Goal: Task Accomplishment & Management: Complete application form

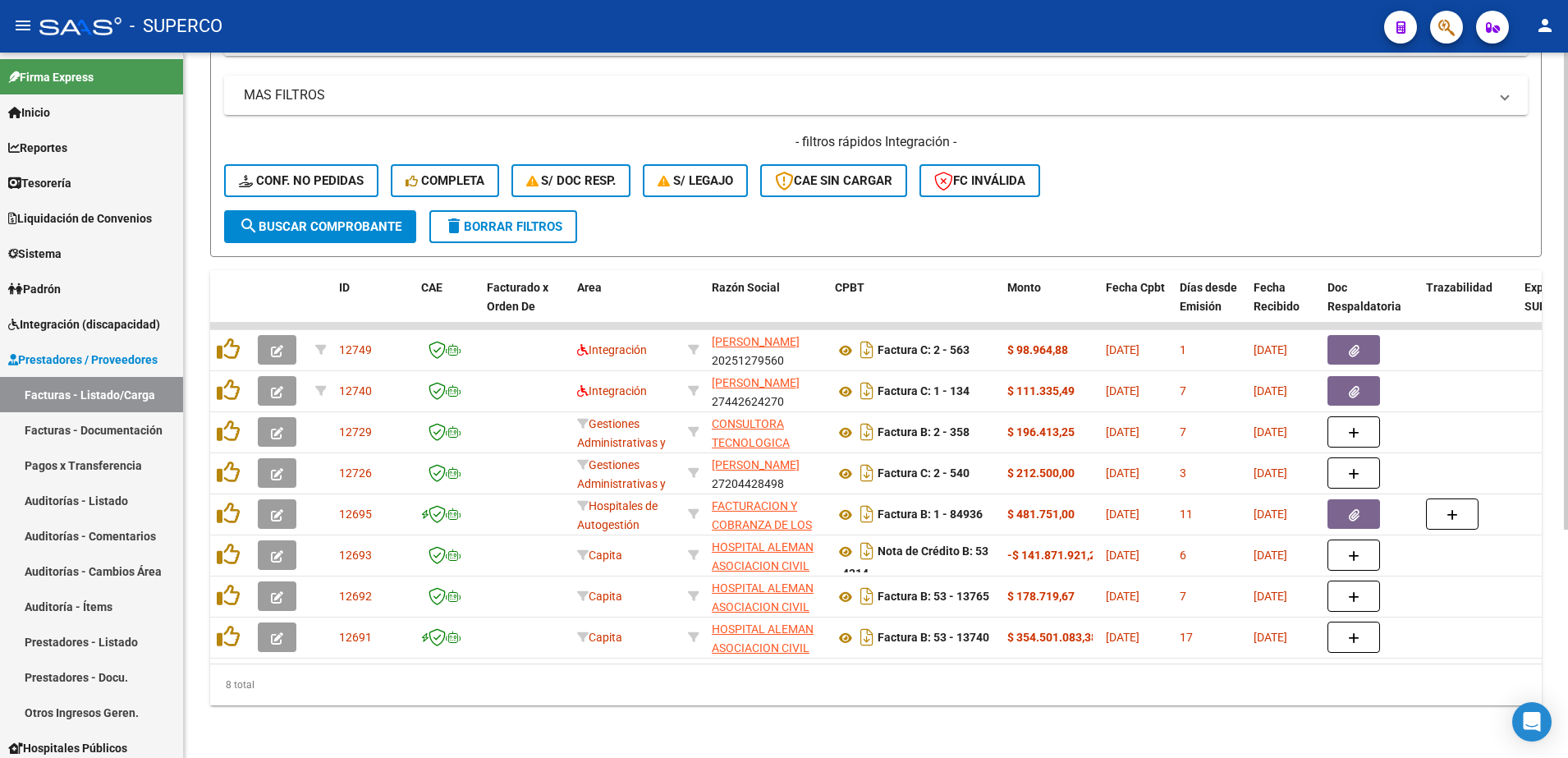
scroll to position [337, 0]
click at [326, 174] on span "Conf. no pedidas" at bounding box center [301, 180] width 125 height 15
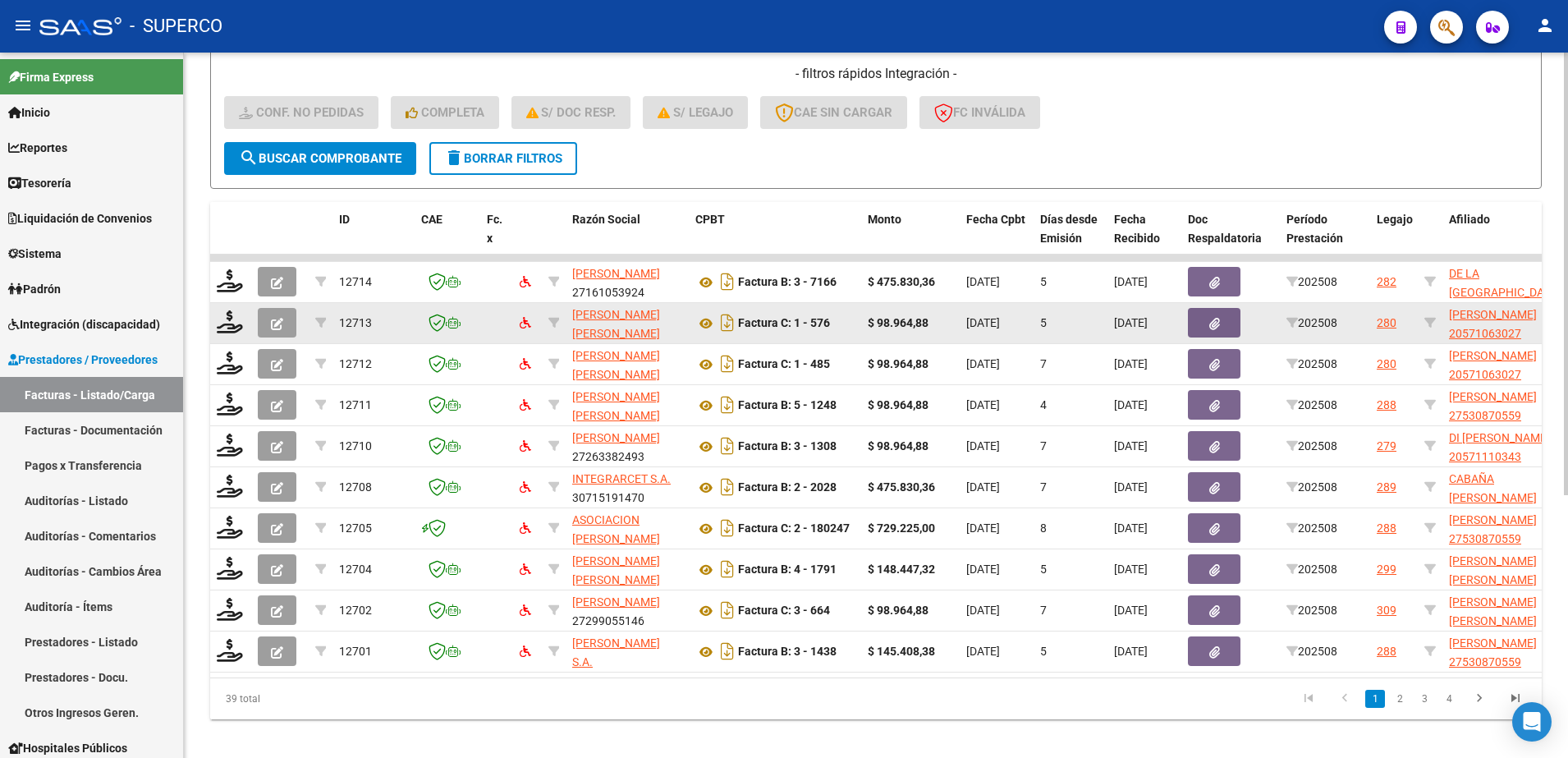
scroll to position [420, 0]
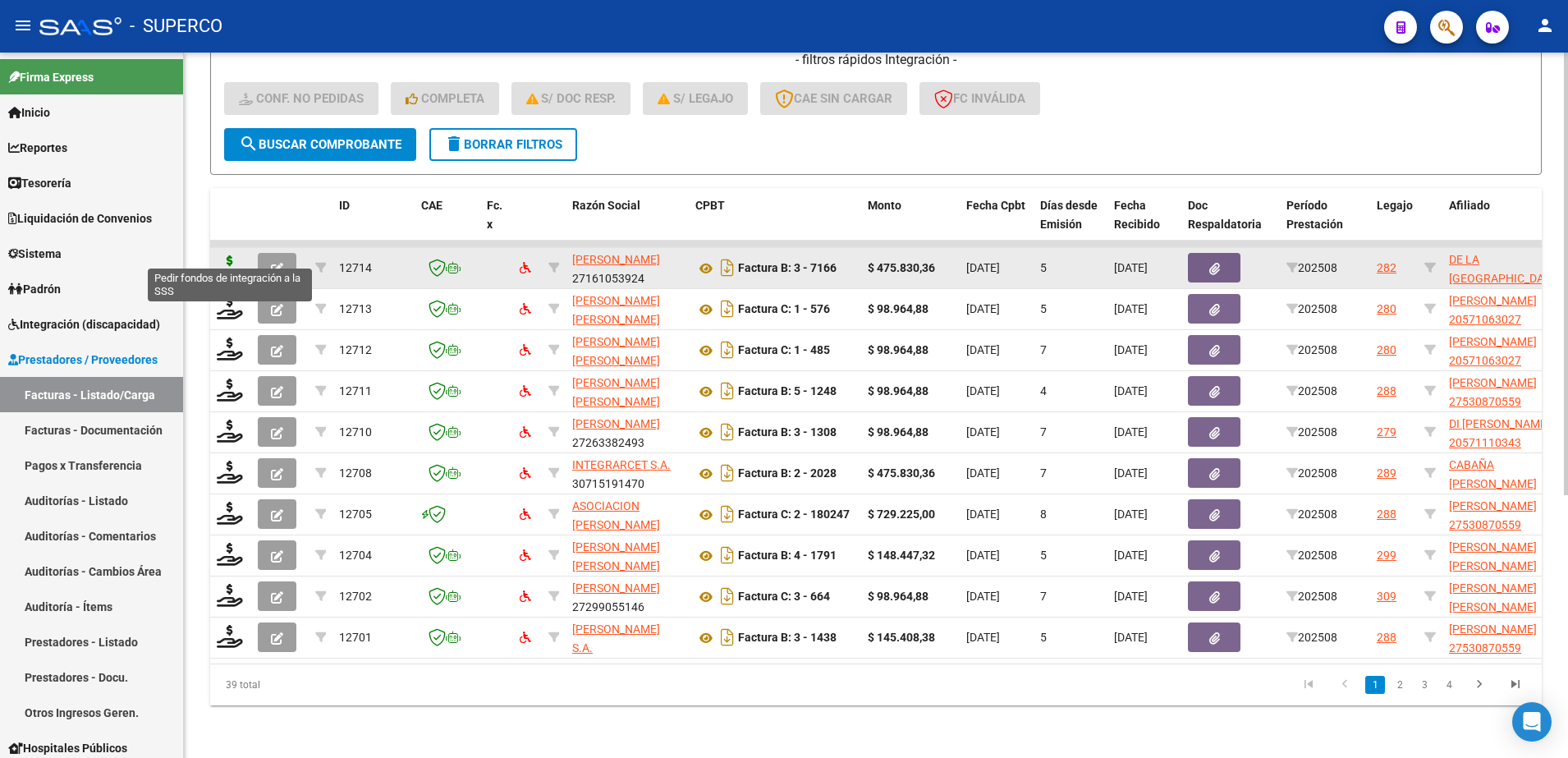
click at [229, 256] on icon at bounding box center [230, 268] width 26 height 23
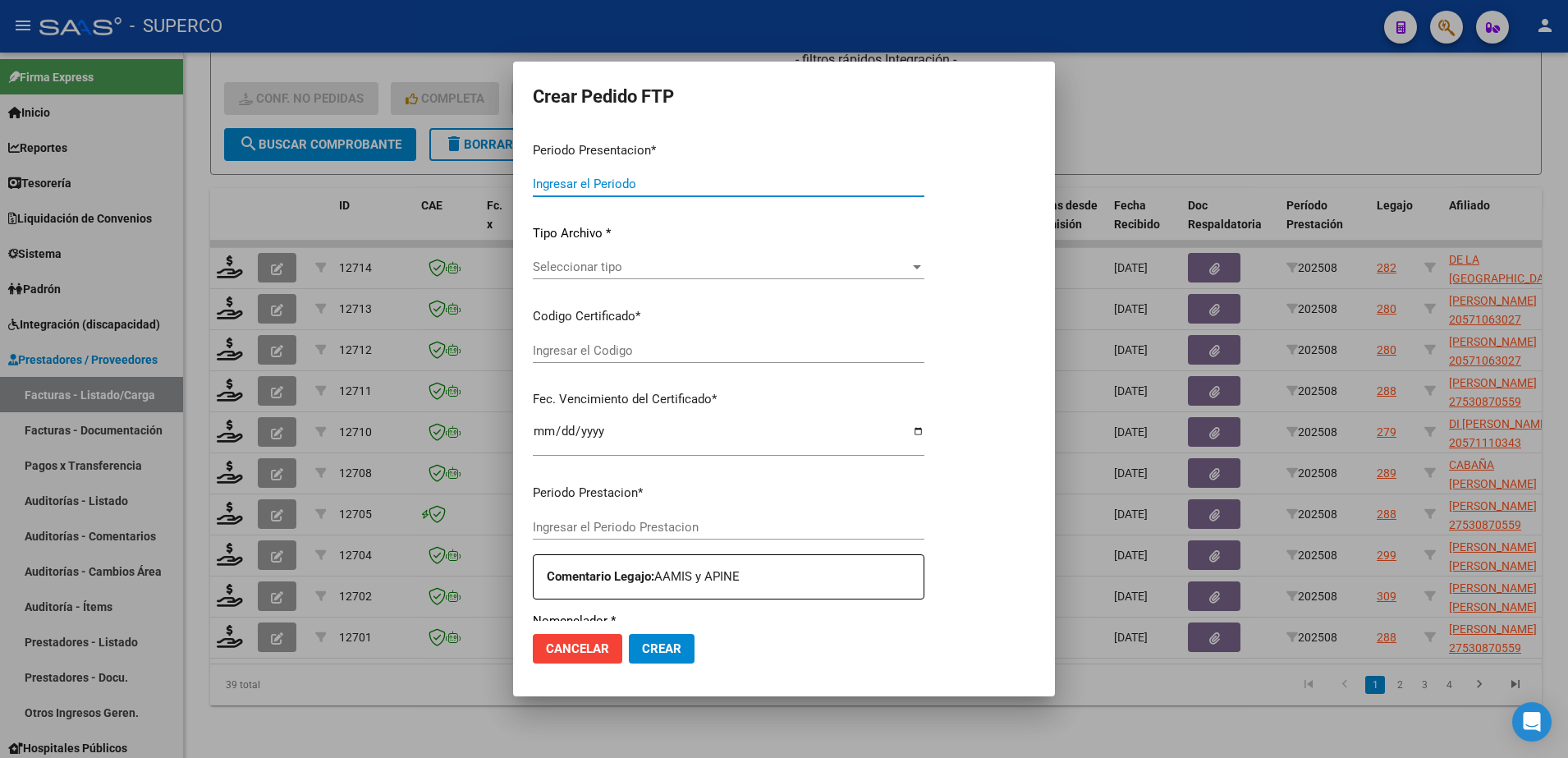
type input "202508"
type input "$ 475.830,36"
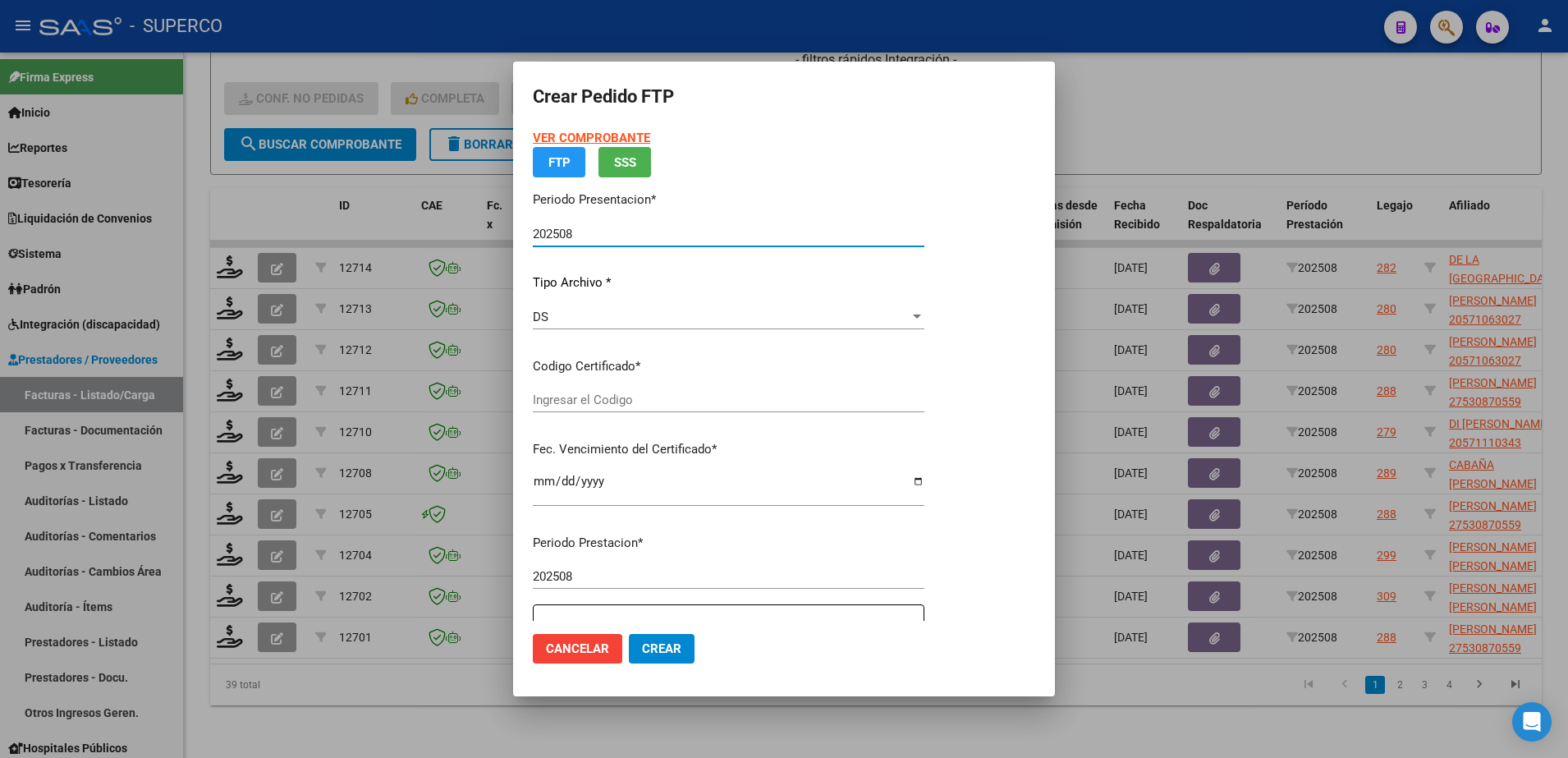
type input "arg02000538863462024051620340516cba536"
type input "[DATE]"
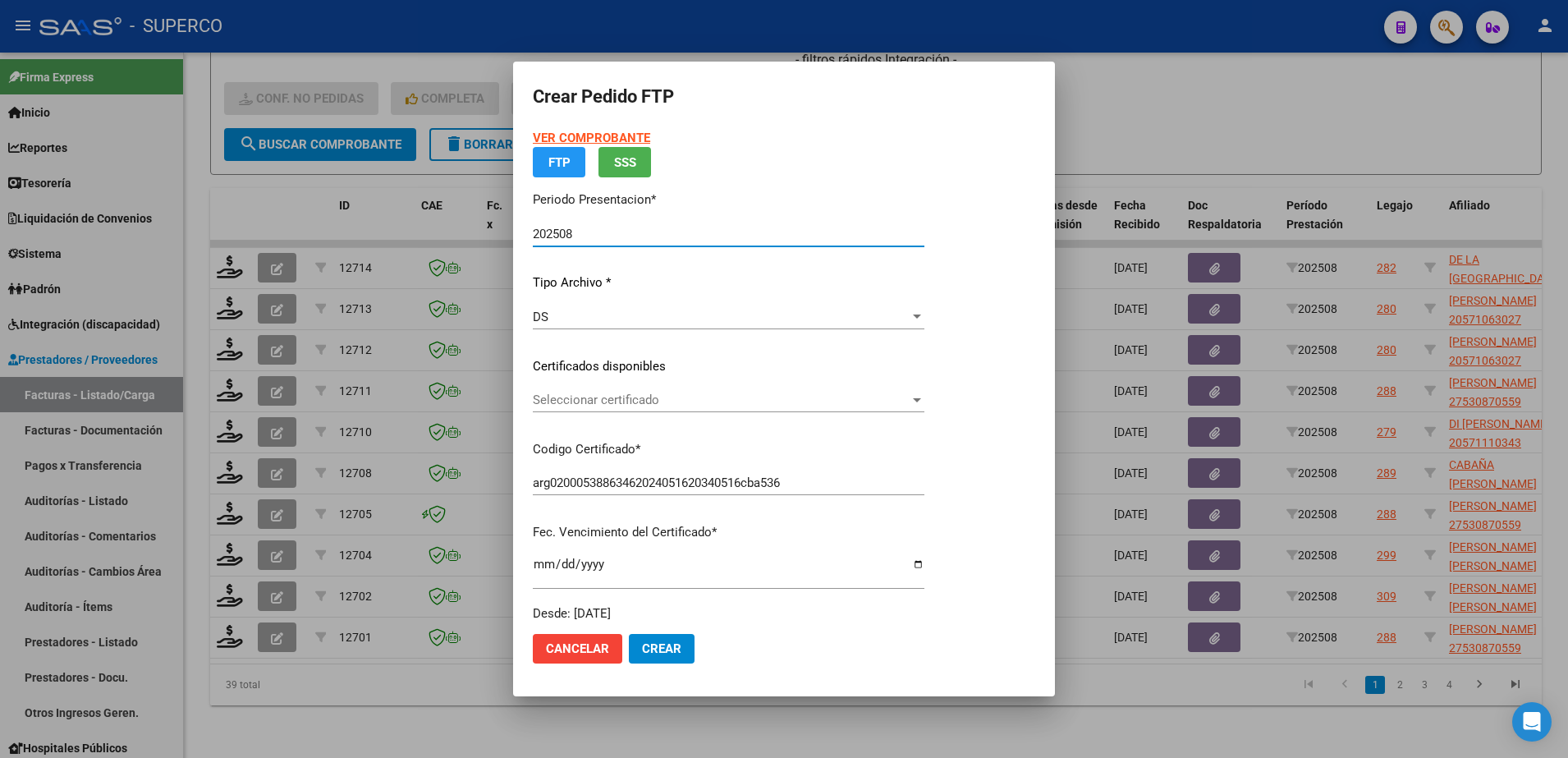
click at [611, 134] on strong "VER COMPROBANTE" at bounding box center [591, 138] width 117 height 15
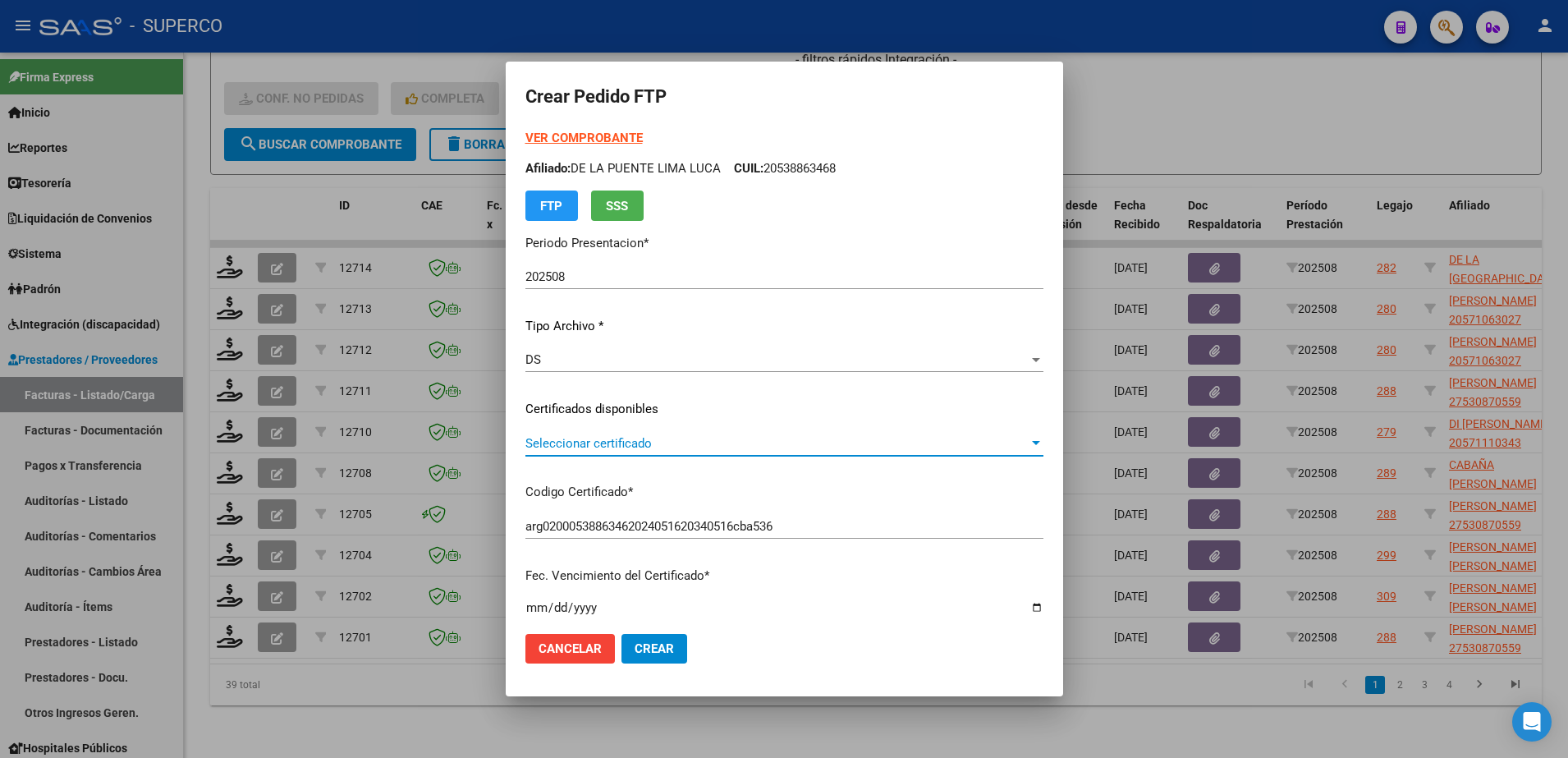
click at [682, 442] on span "Seleccionar certificado" at bounding box center [776, 443] width 503 height 15
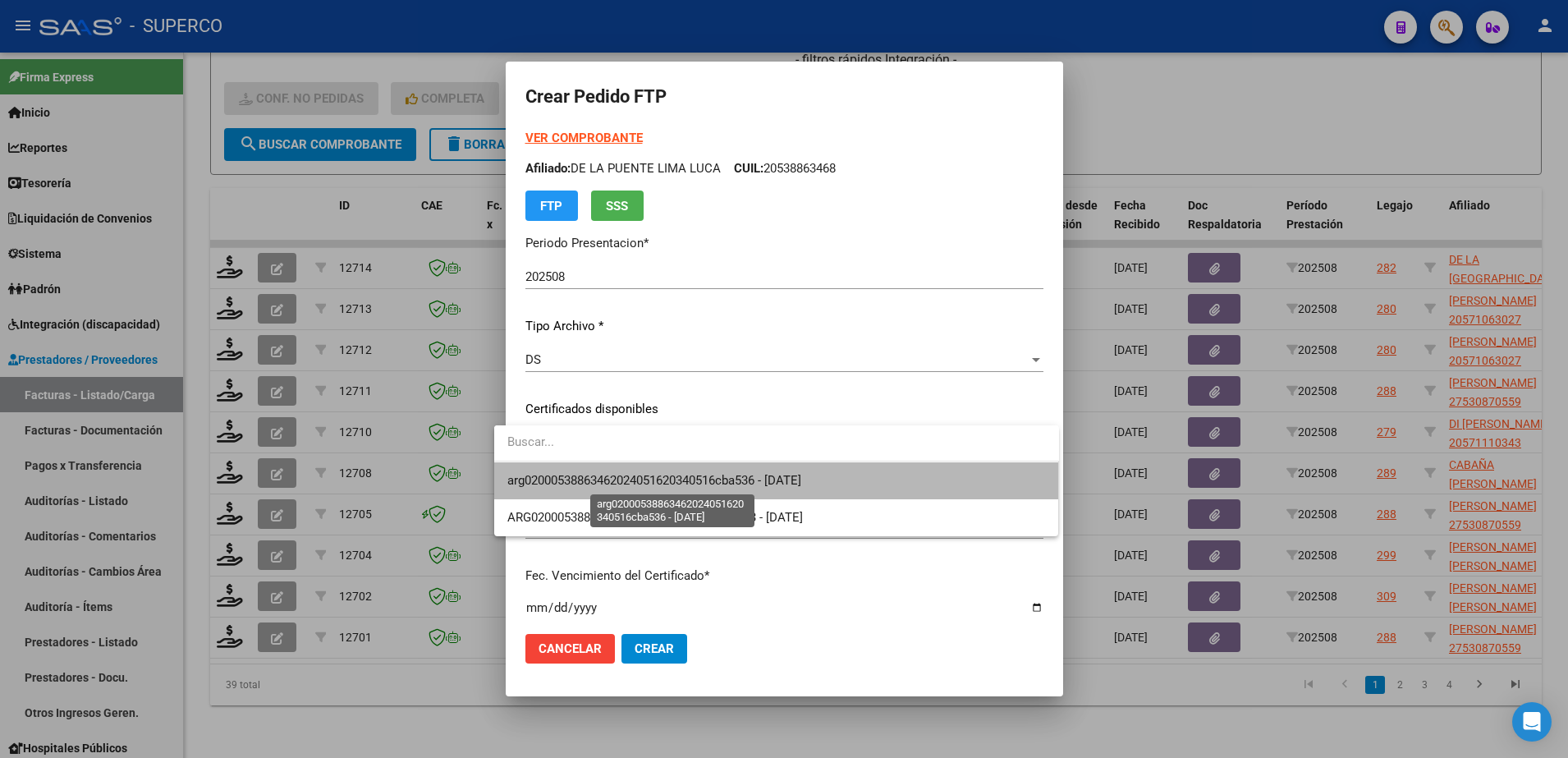
click at [671, 481] on span "arg02000538863462024051620340516cba536 - [DATE]" at bounding box center [654, 480] width 294 height 15
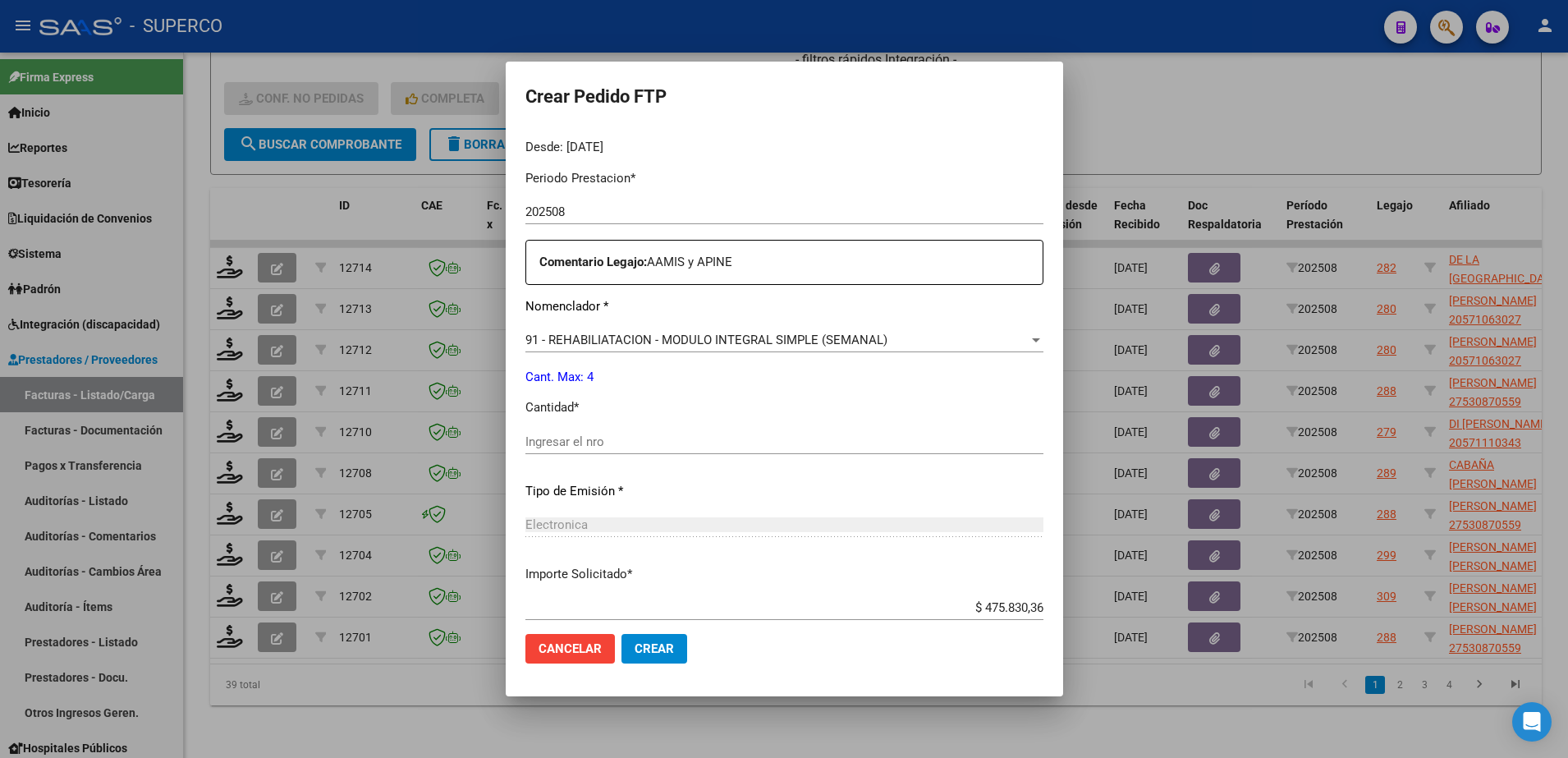
scroll to position [514, 0]
click at [804, 346] on div "91 - REHABILIATACION - MODULO INTEGRAL SIMPLE (SEMANAL) Seleccionar nomenclador" at bounding box center [784, 335] width 518 height 24
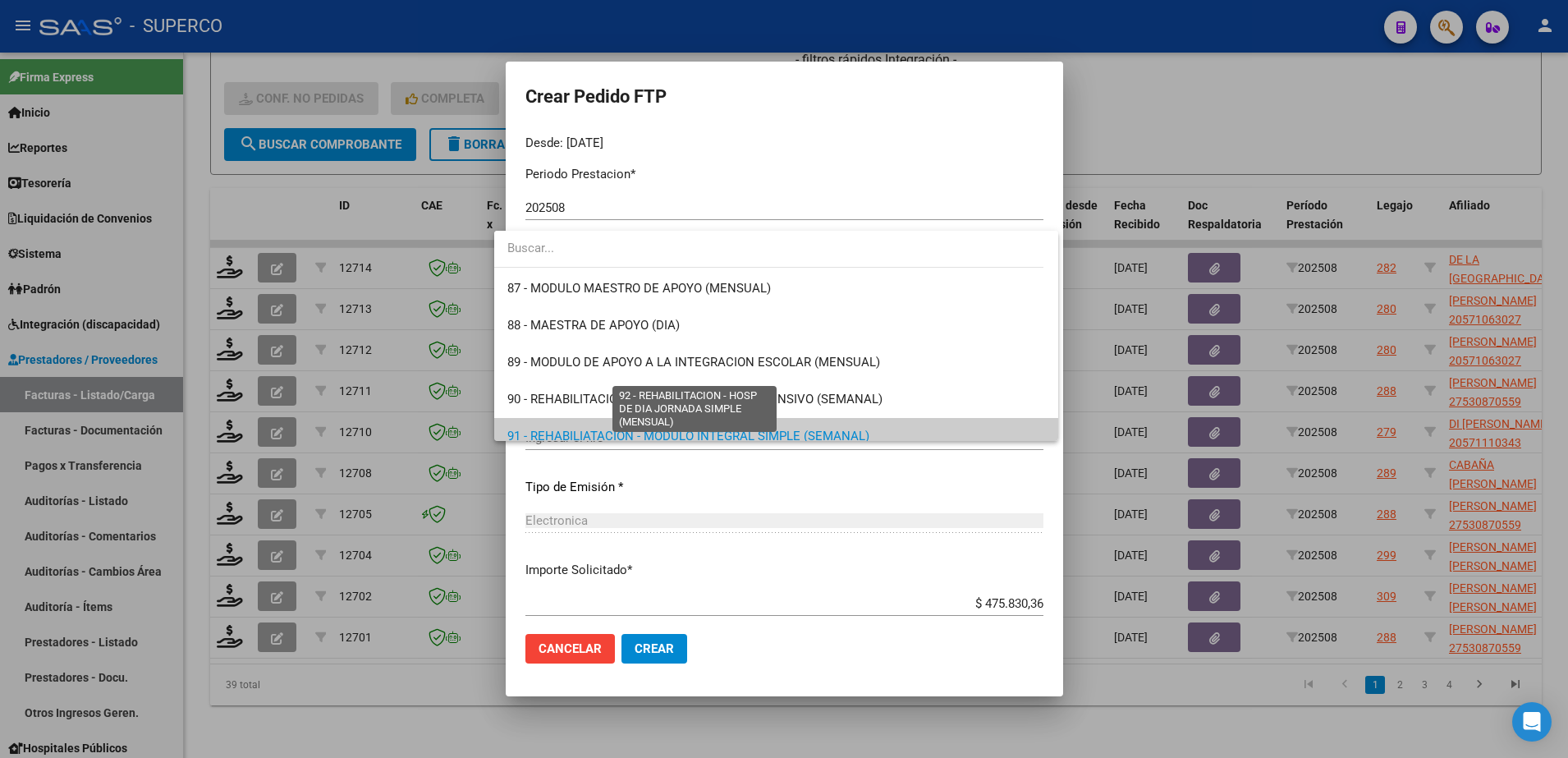
scroll to position [3174, 0]
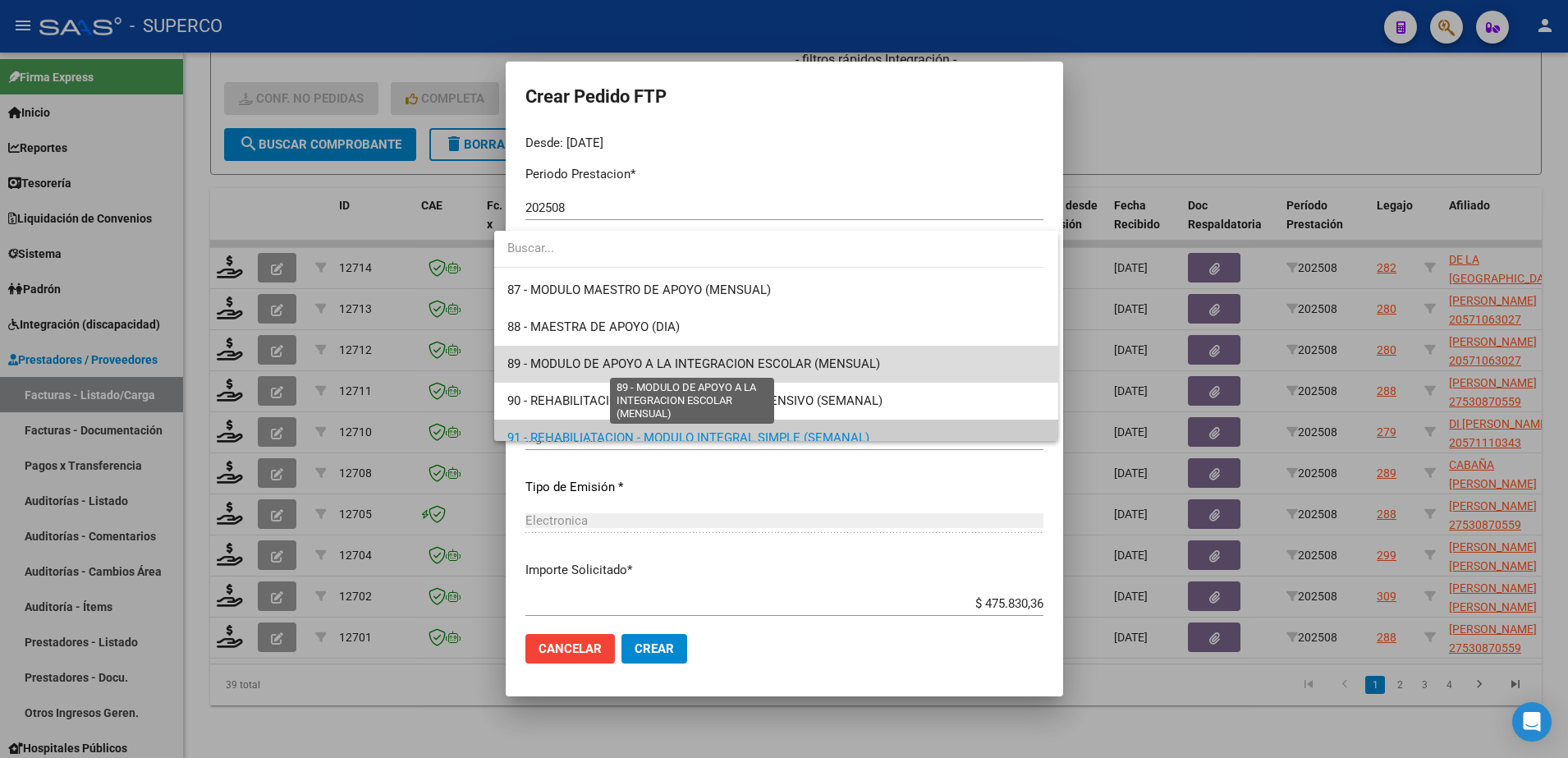
click at [781, 360] on span "89 - MODULO DE APOYO A LA INTEGRACION ESCOLAR (MENSUAL)" at bounding box center [694, 363] width 373 height 15
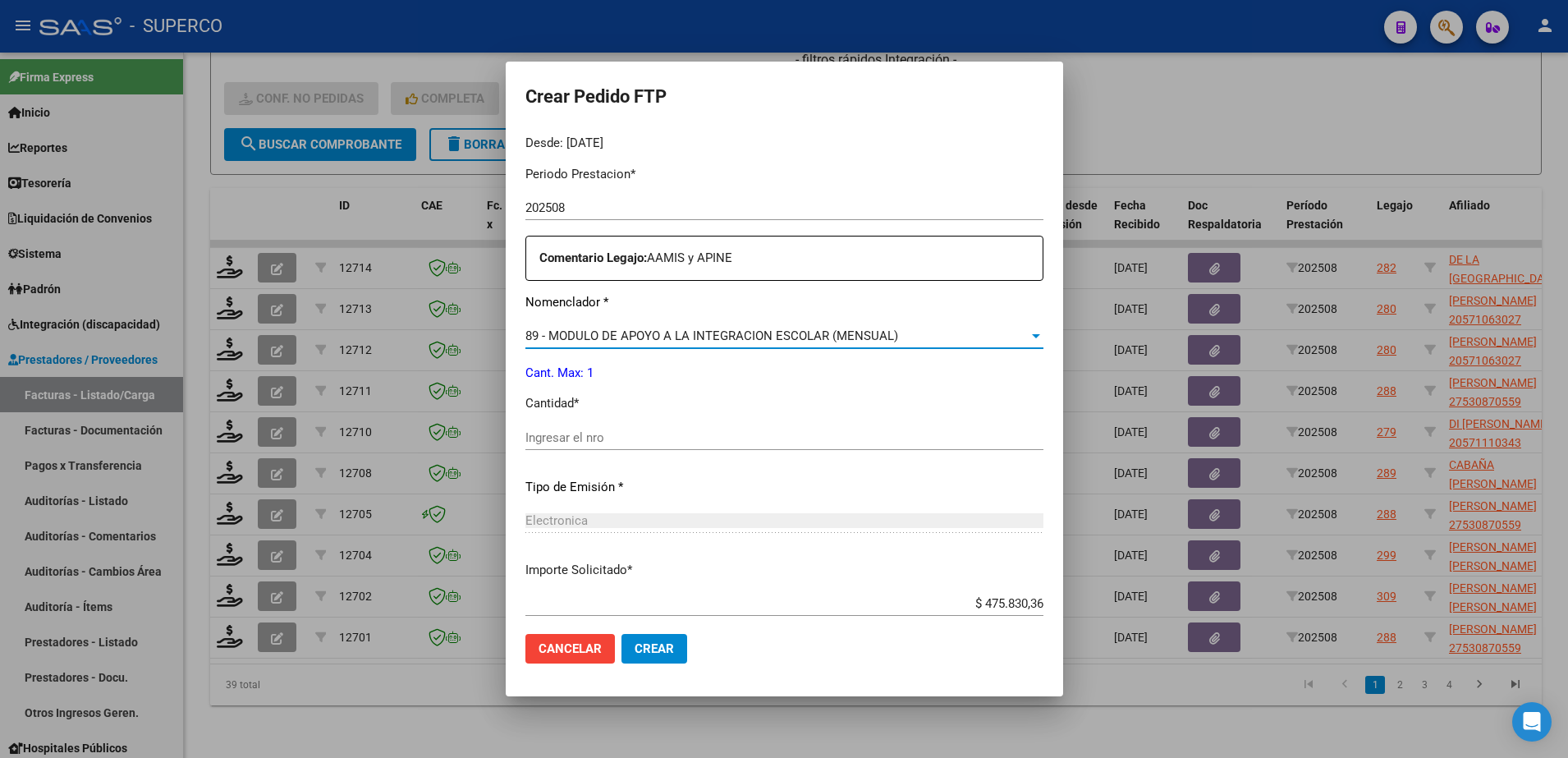
click at [712, 435] on input "Ingresar el nro" at bounding box center [784, 437] width 518 height 15
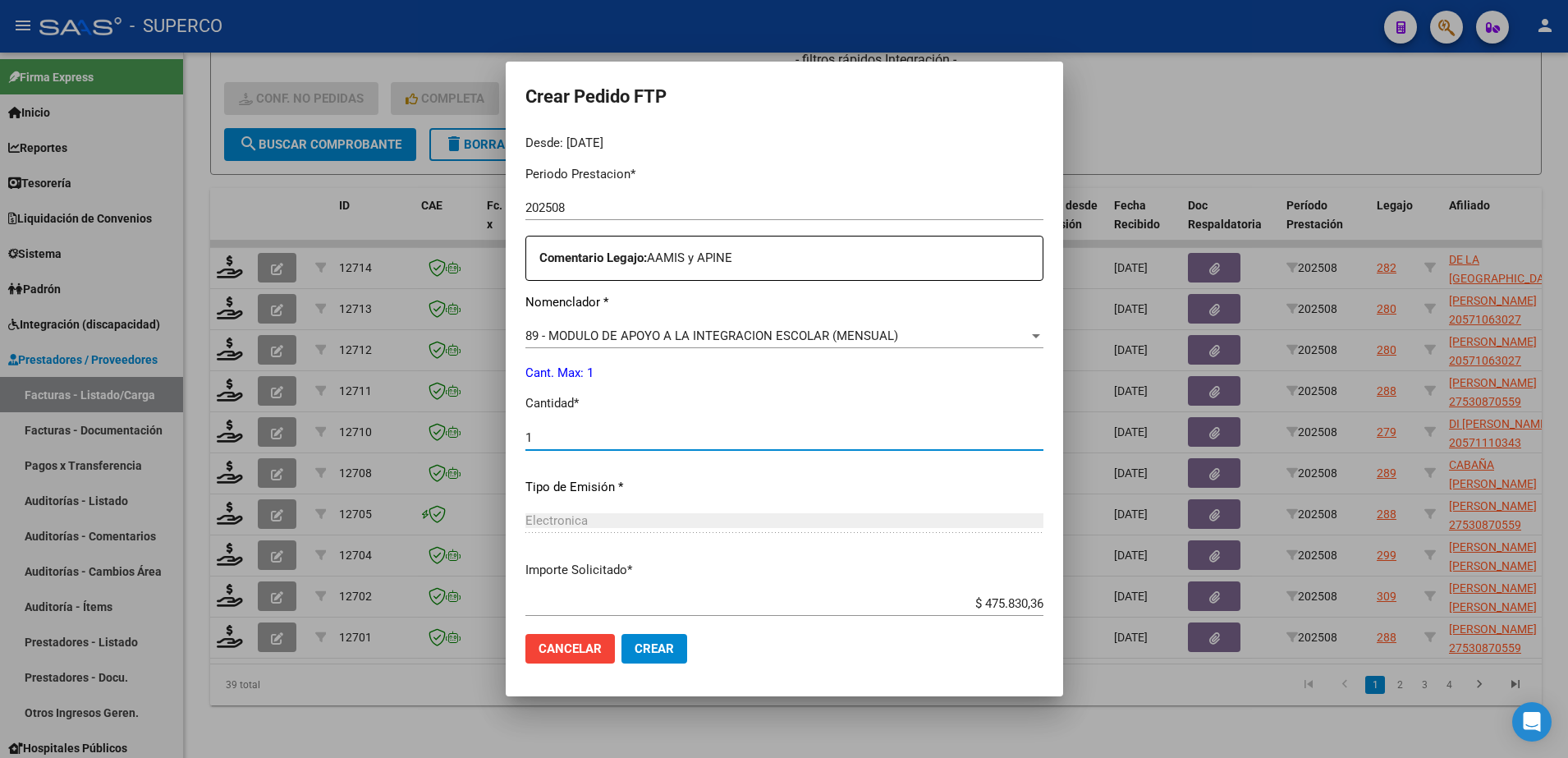
type input "1"
click at [652, 651] on span "Crear" at bounding box center [654, 648] width 40 height 15
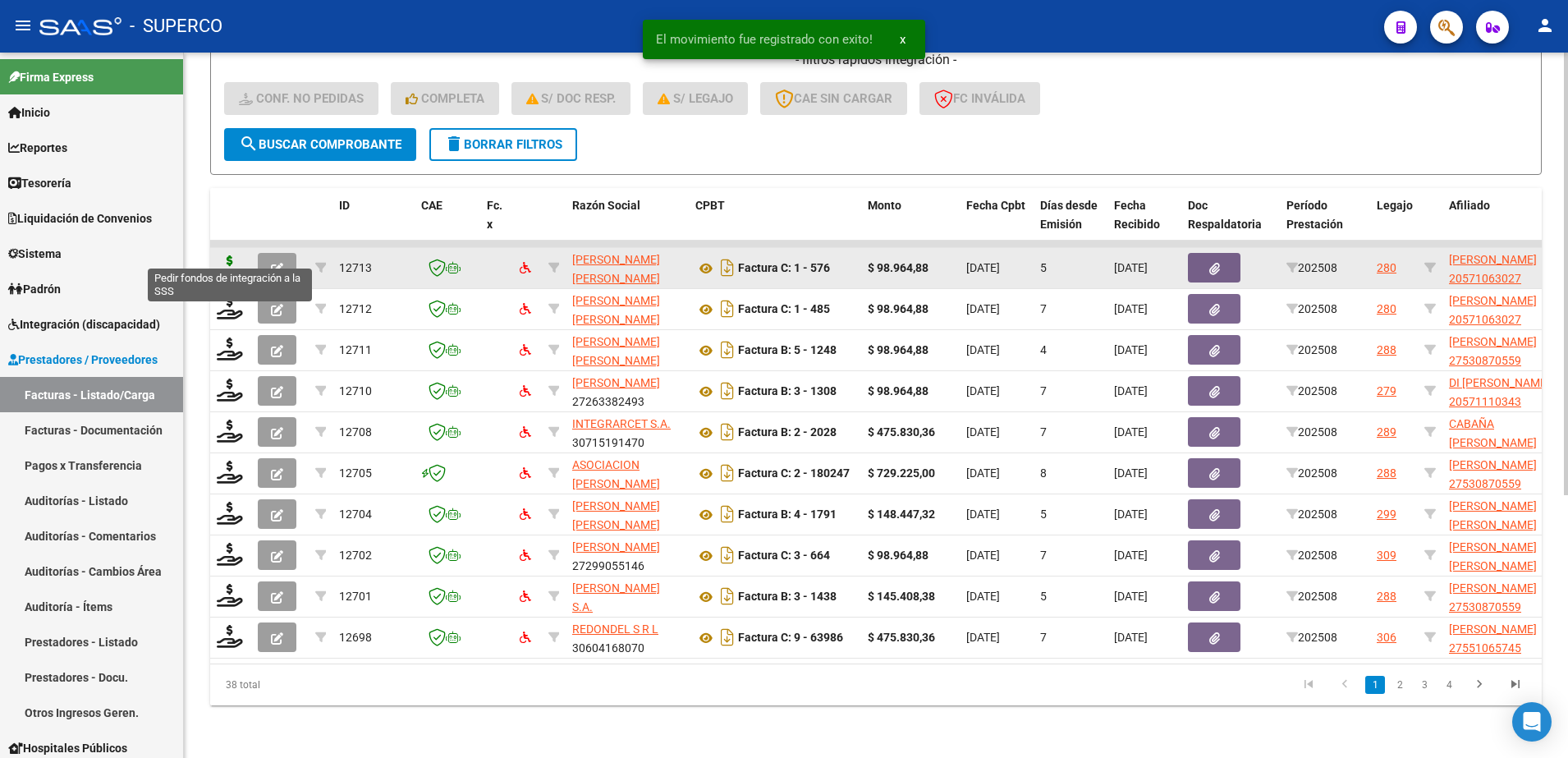
click at [224, 256] on icon at bounding box center [230, 268] width 26 height 23
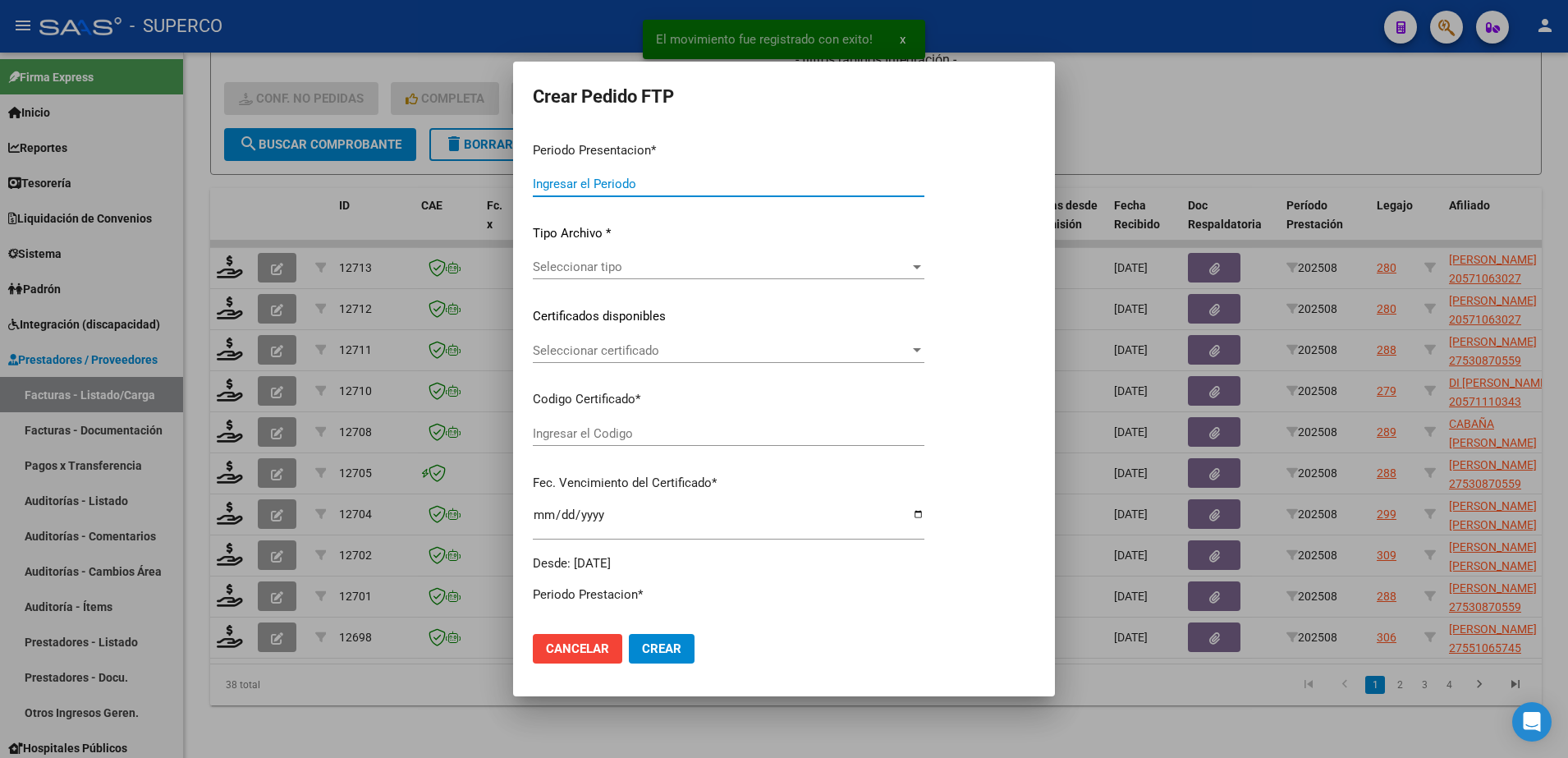
type input "202508"
type input "$ 98.964,88"
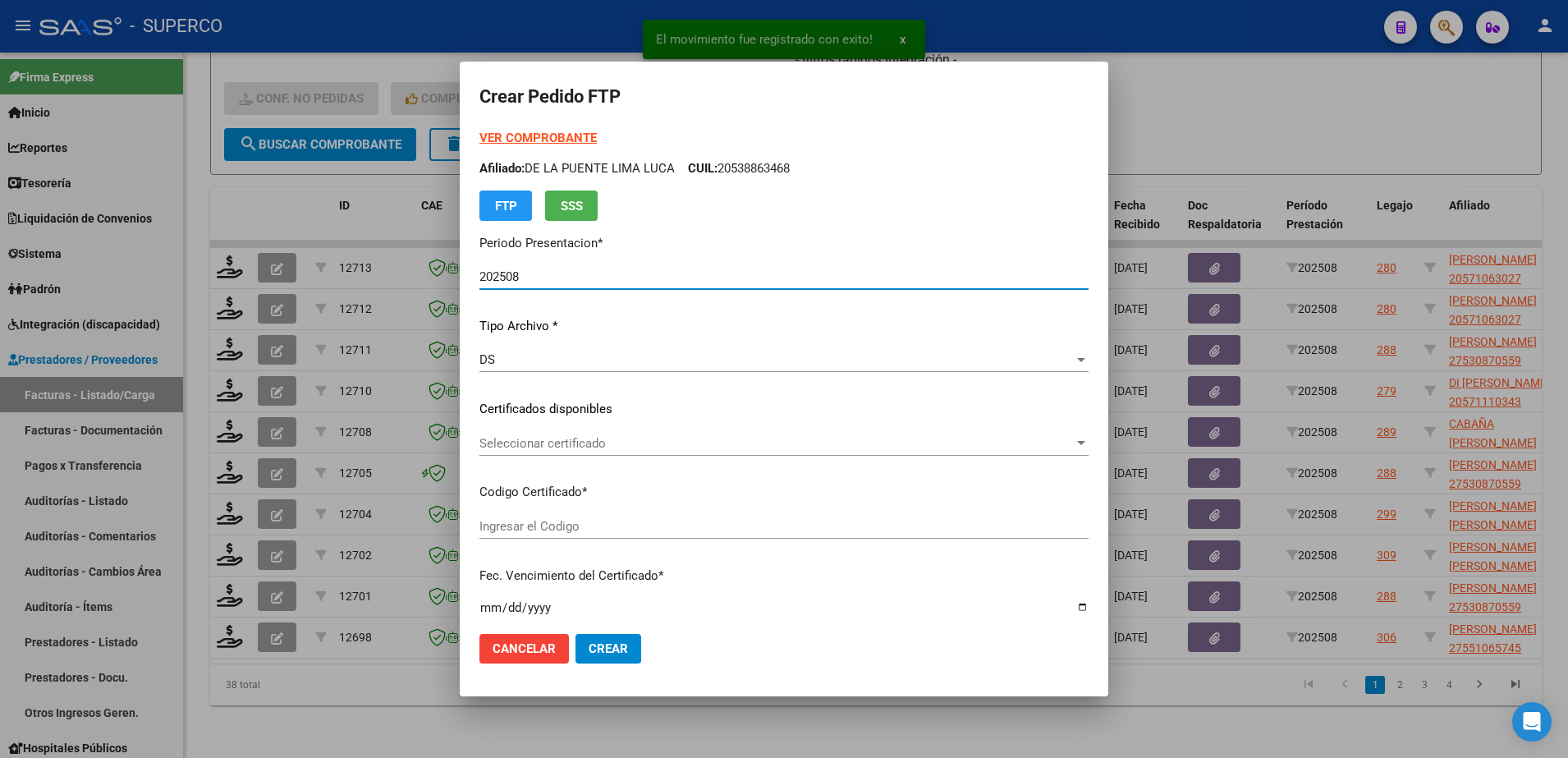
type input "arg02000571063022022060820250608cba536"
type input "[DATE]"
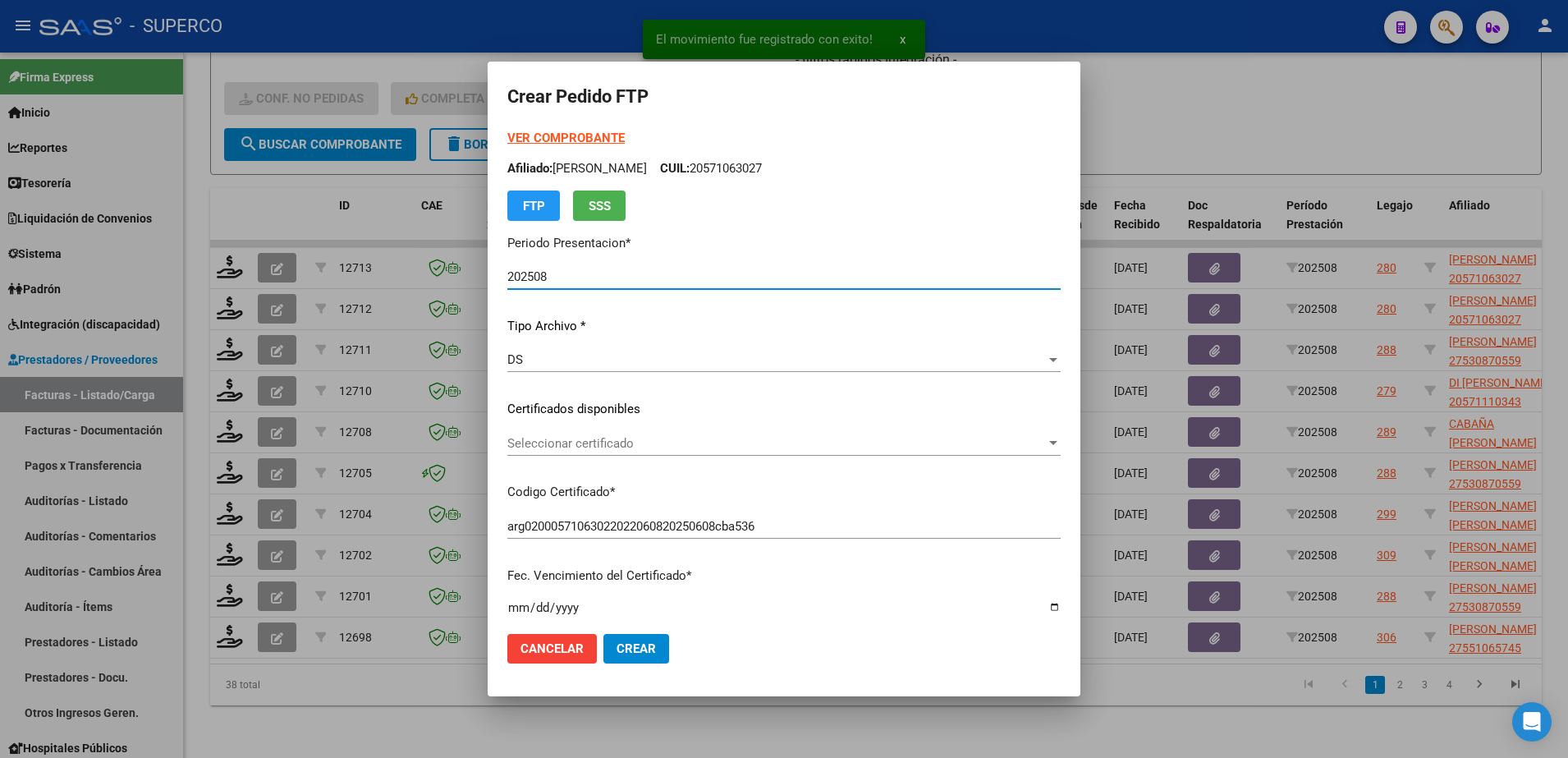
click at [634, 446] on span "Seleccionar certificado" at bounding box center [777, 443] width 539 height 15
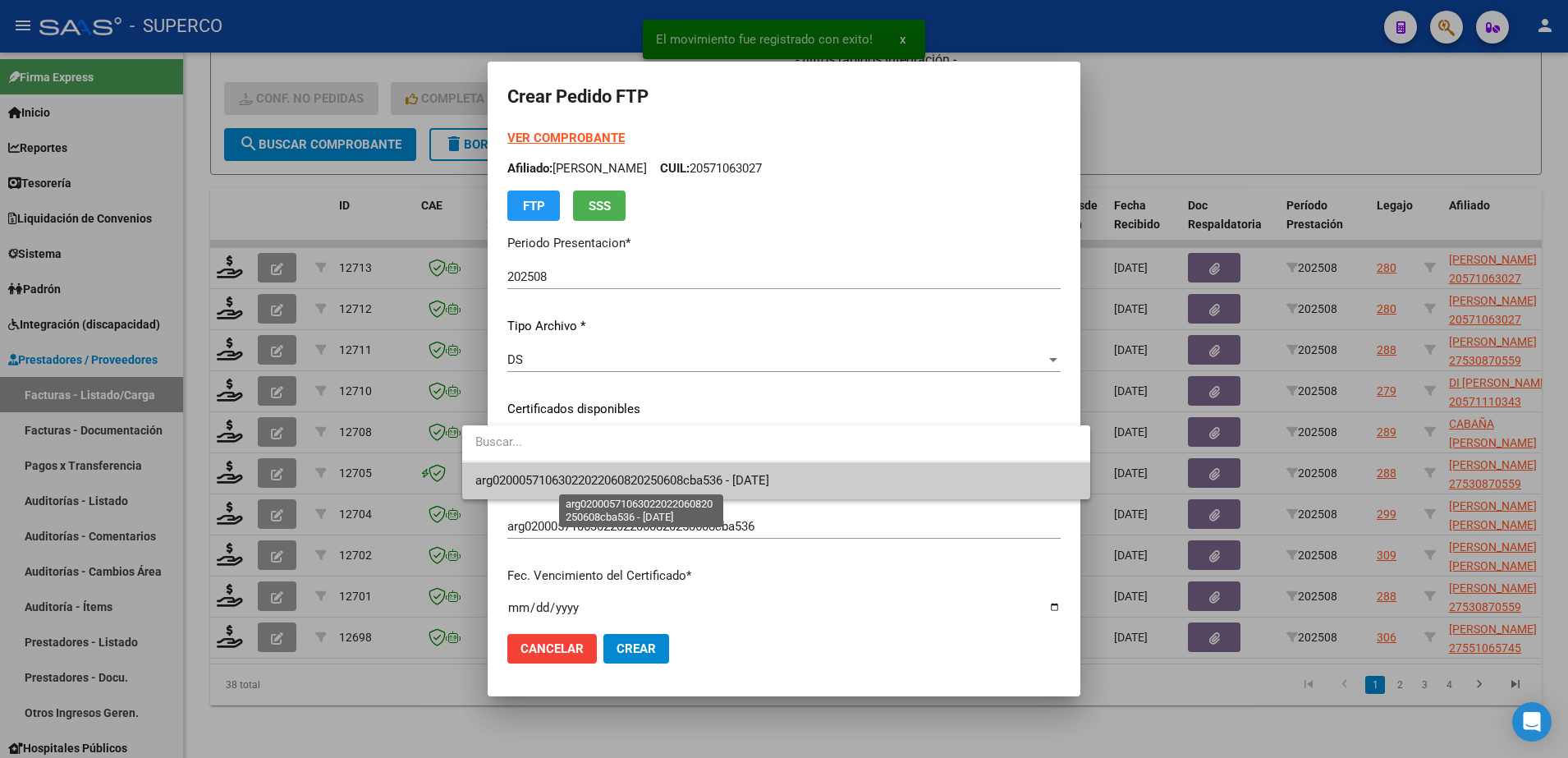
click at [607, 476] on span "arg02000571063022022060820250608cba536 - [DATE]" at bounding box center [622, 480] width 294 height 15
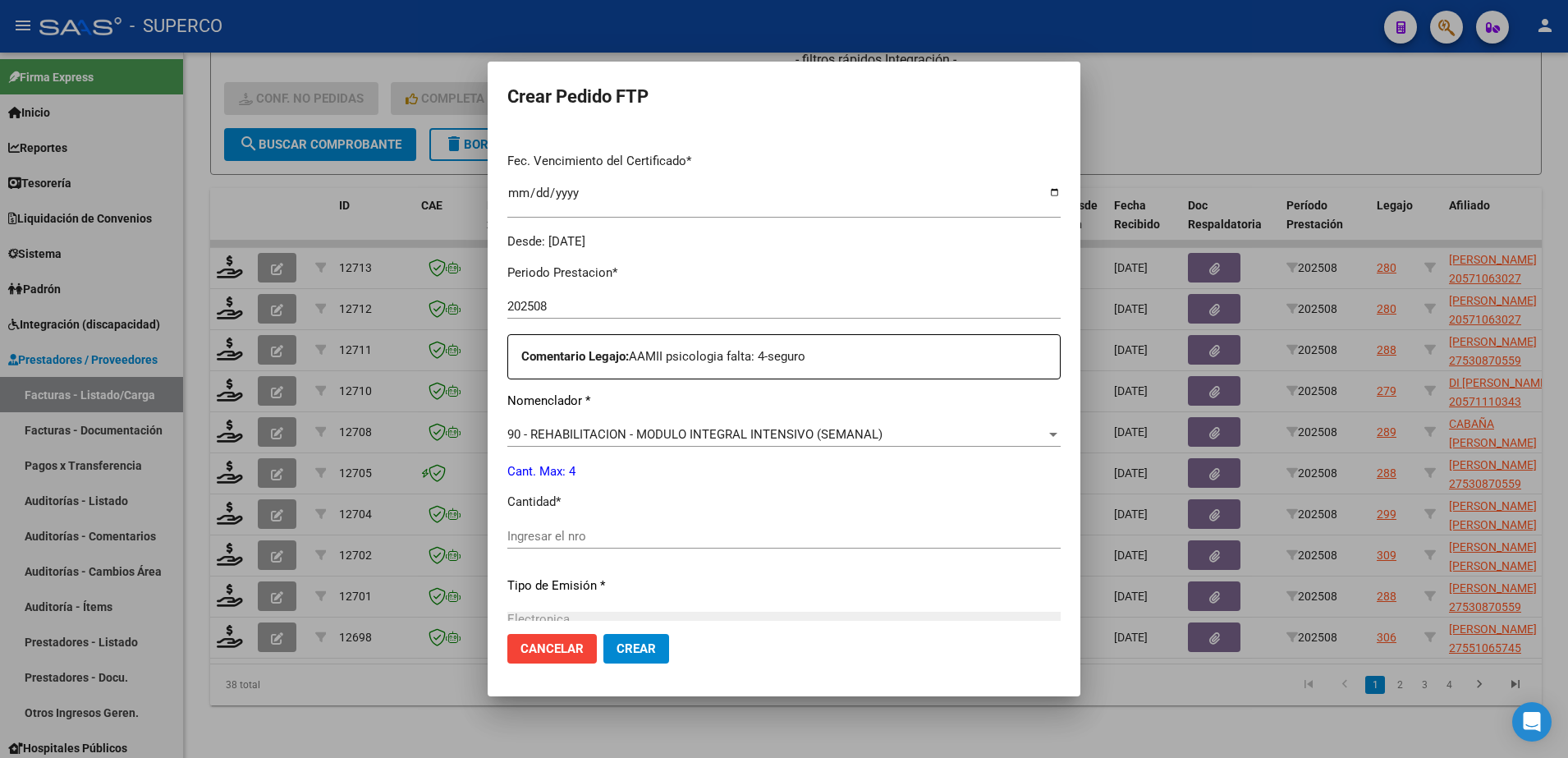
scroll to position [514, 0]
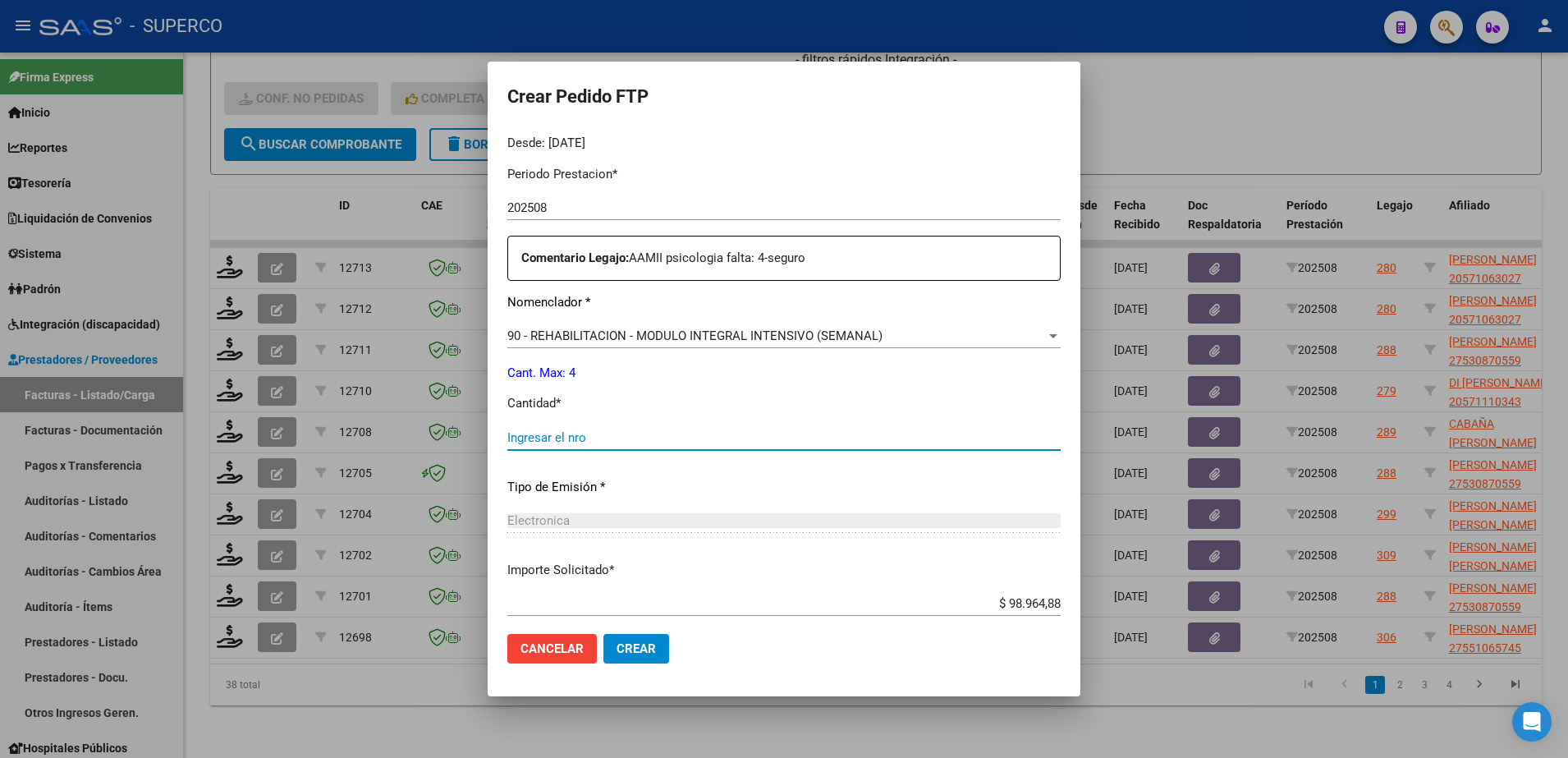
click at [604, 438] on input "Ingresar el nro" at bounding box center [784, 437] width 553 height 15
type input "4"
click at [618, 661] on button "Crear" at bounding box center [637, 648] width 66 height 30
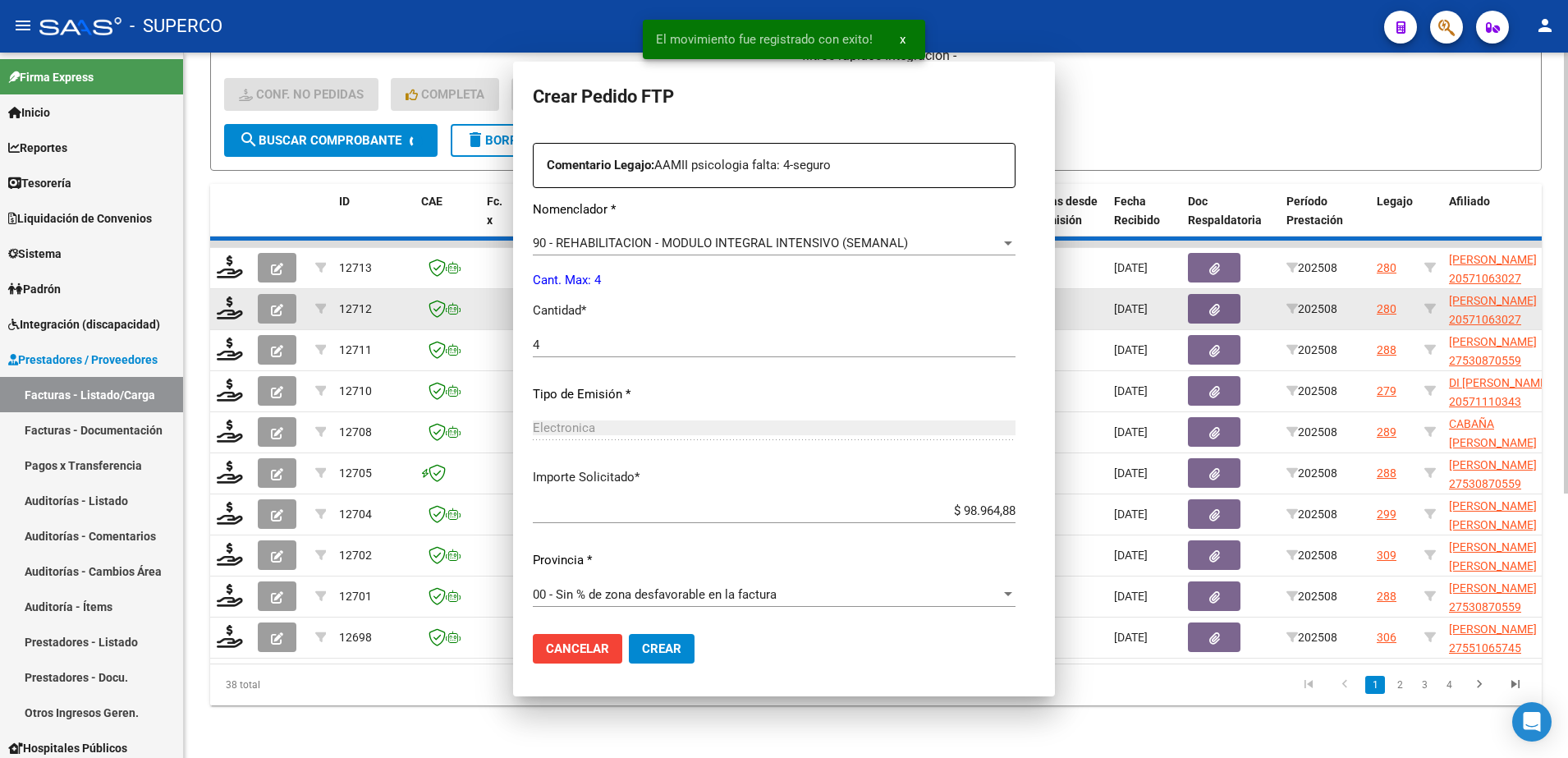
scroll to position [0, 0]
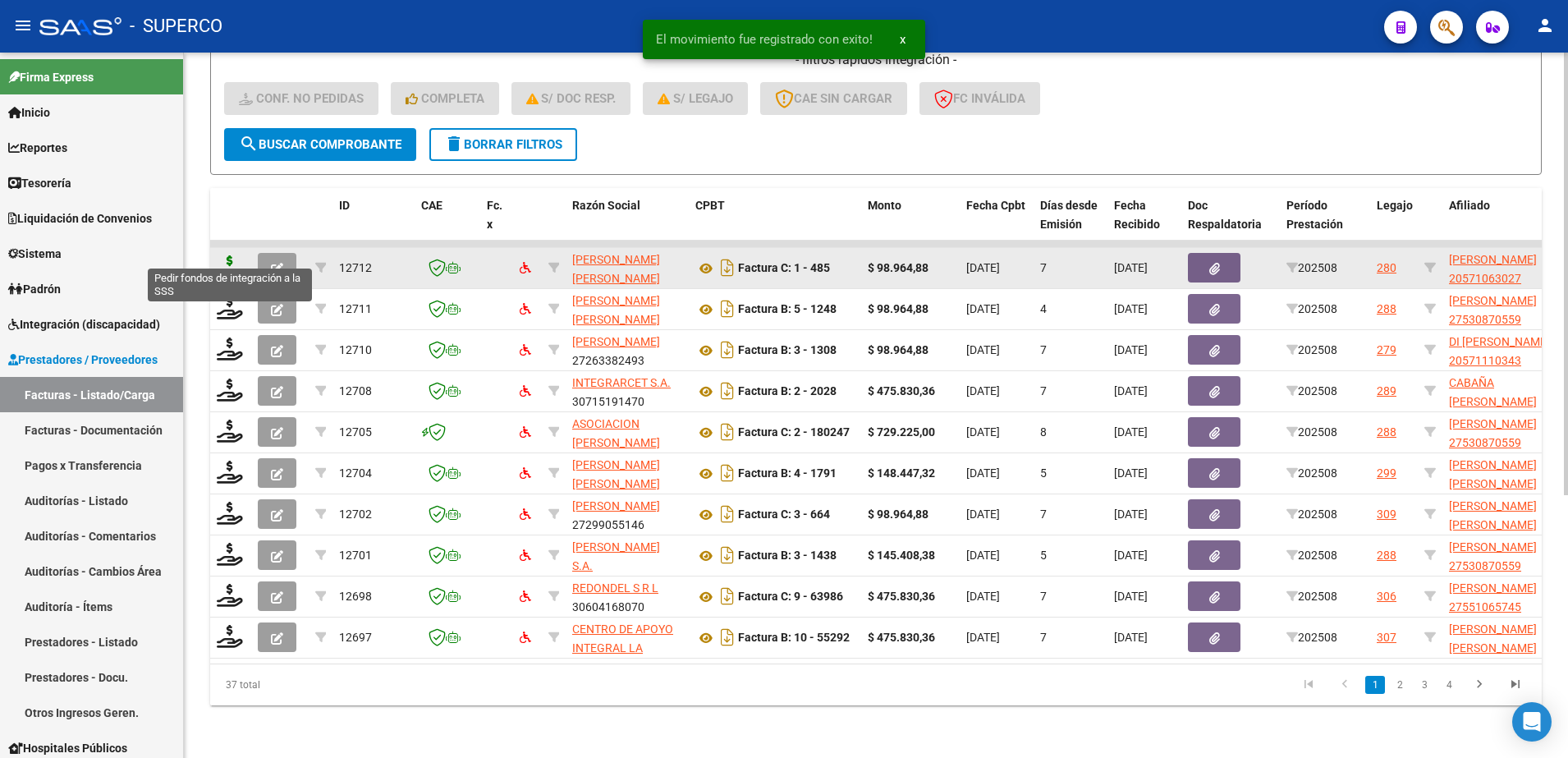
click at [226, 256] on icon at bounding box center [230, 268] width 26 height 23
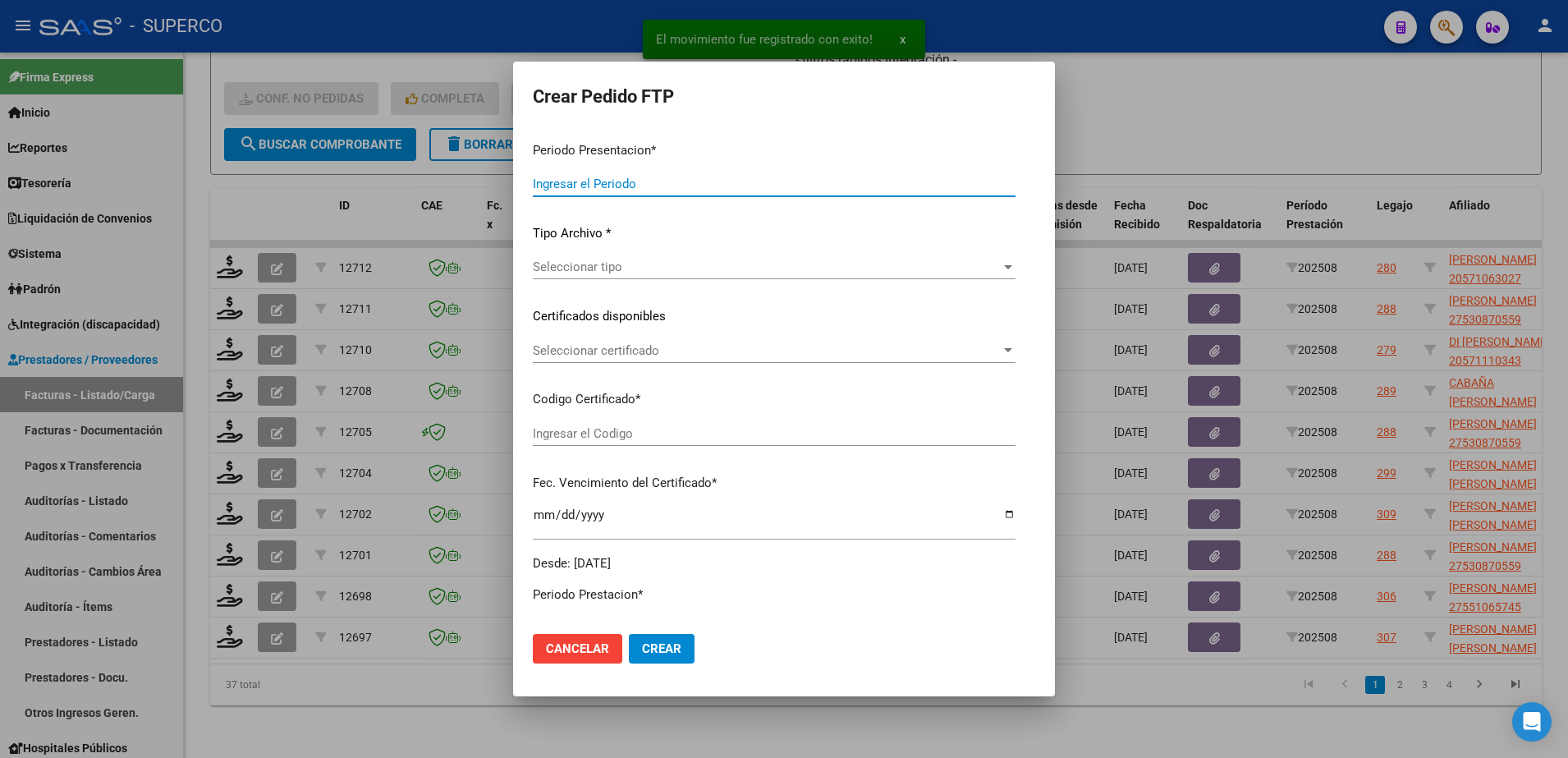
type input "202508"
type input "$ 98.964,88"
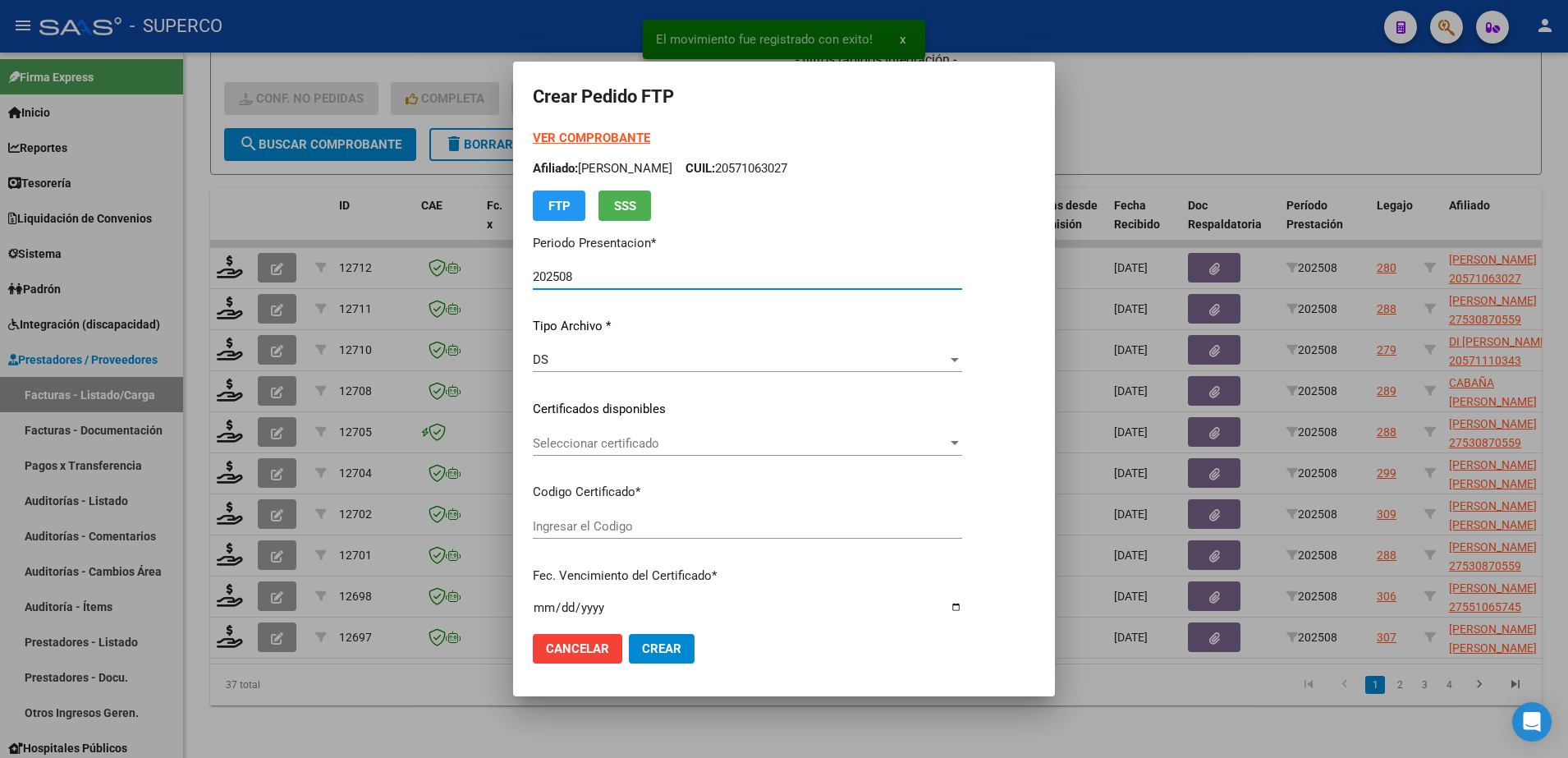
type input "arg02000571063022022060820250608cba536"
type input "[DATE]"
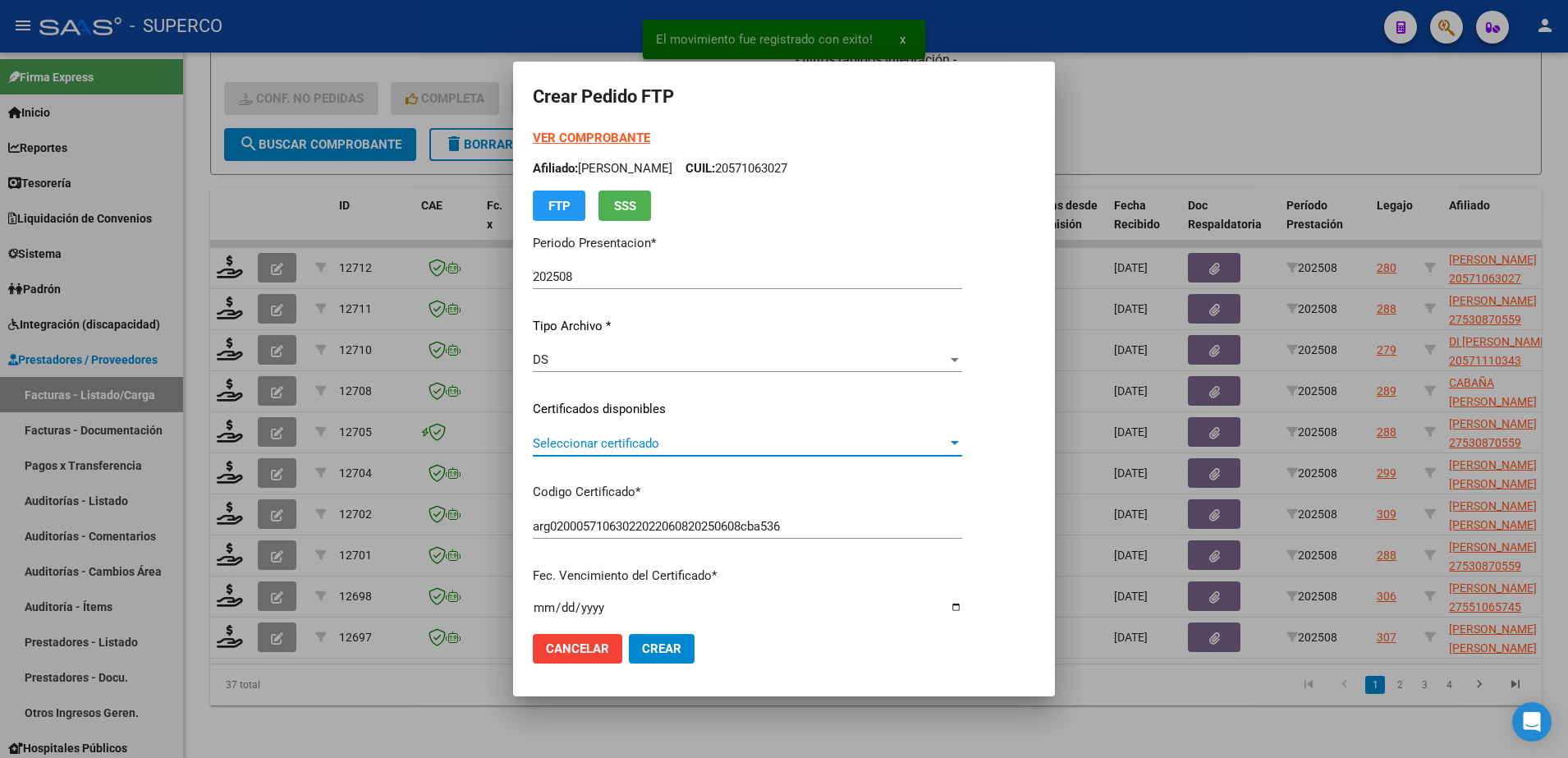
click at [743, 443] on span "Seleccionar certificado" at bounding box center [740, 443] width 415 height 15
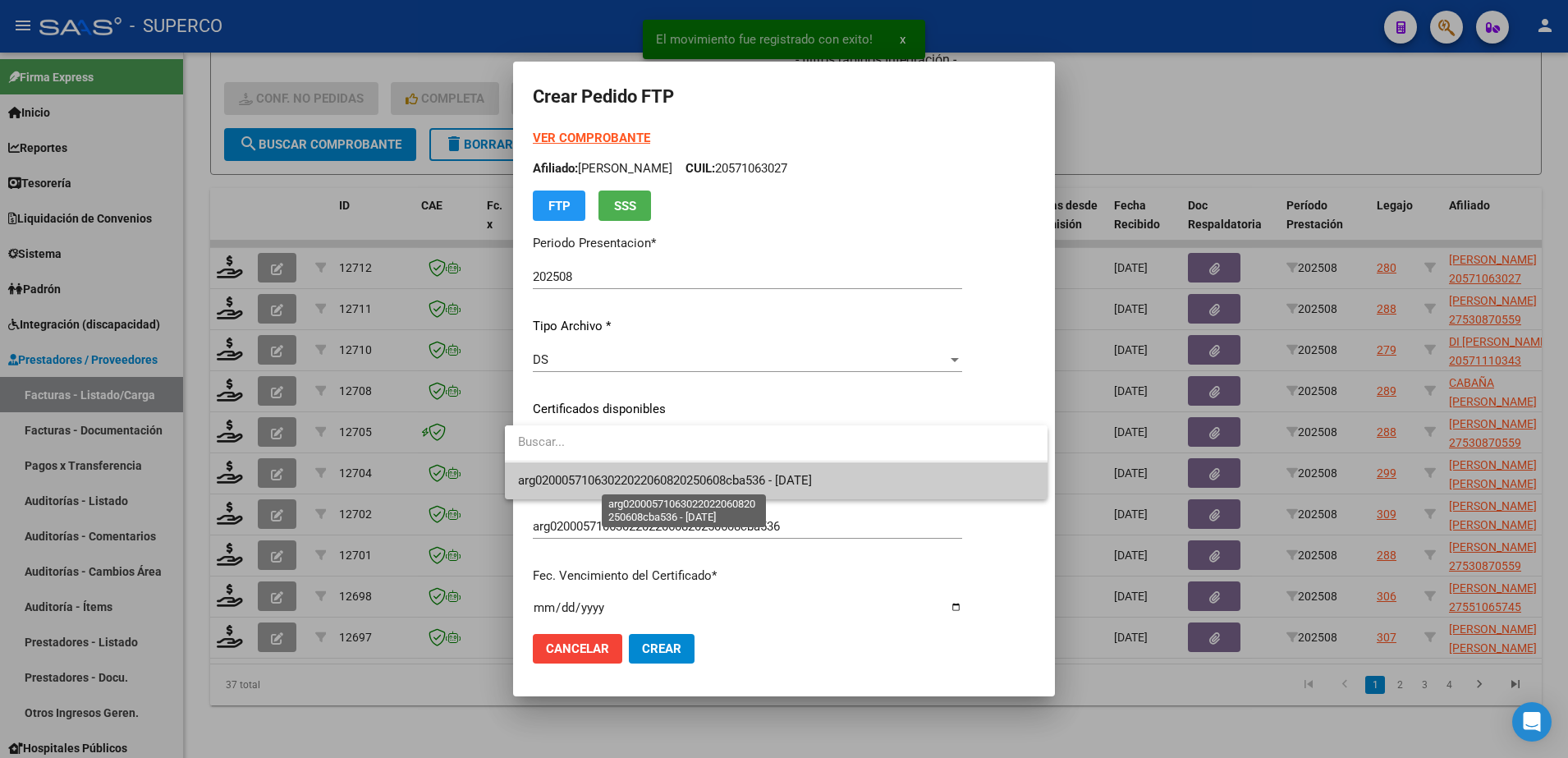
click at [712, 475] on span "arg02000571063022022060820250608cba536 - [DATE]" at bounding box center [665, 480] width 294 height 15
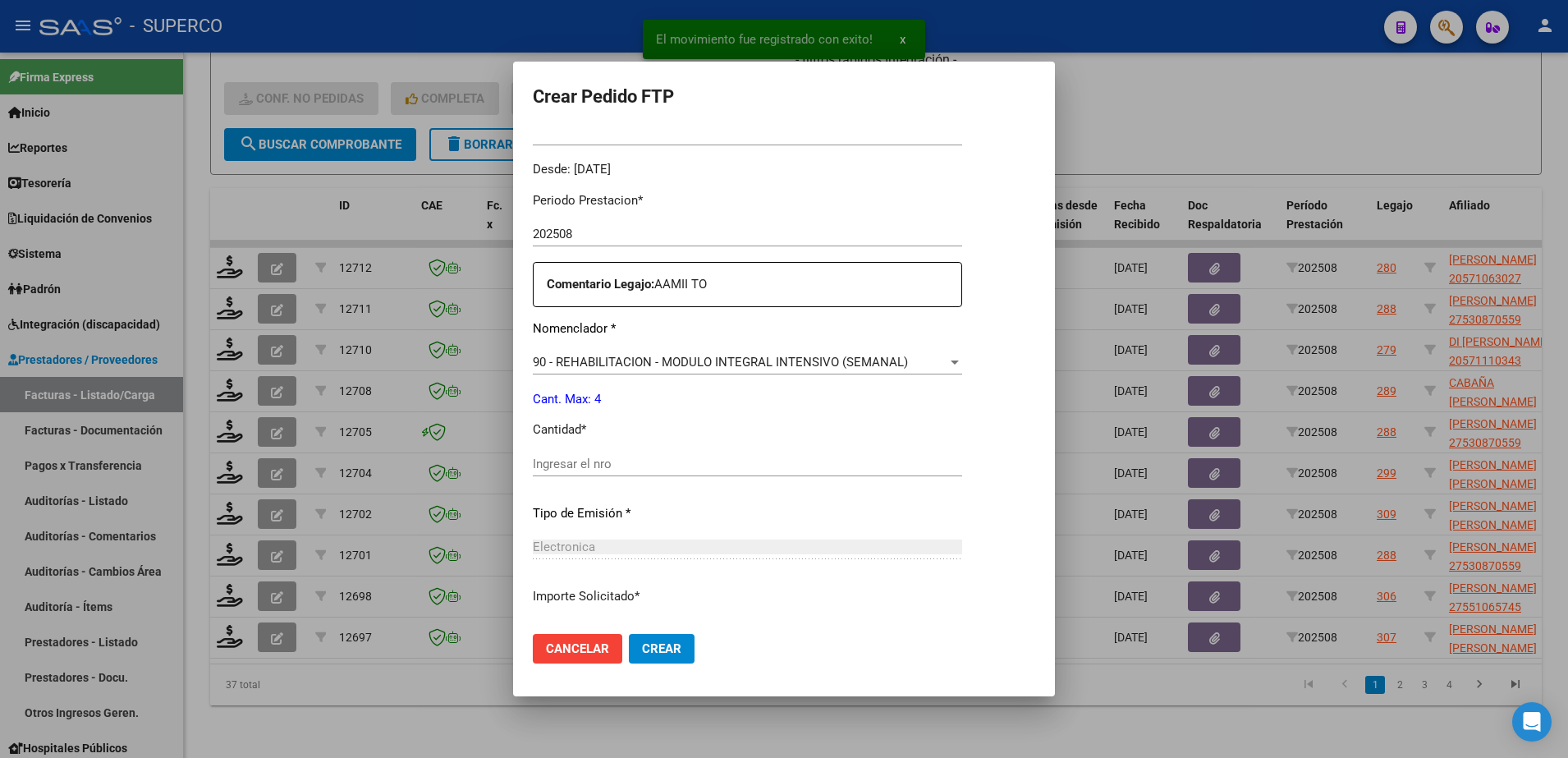
scroll to position [514, 0]
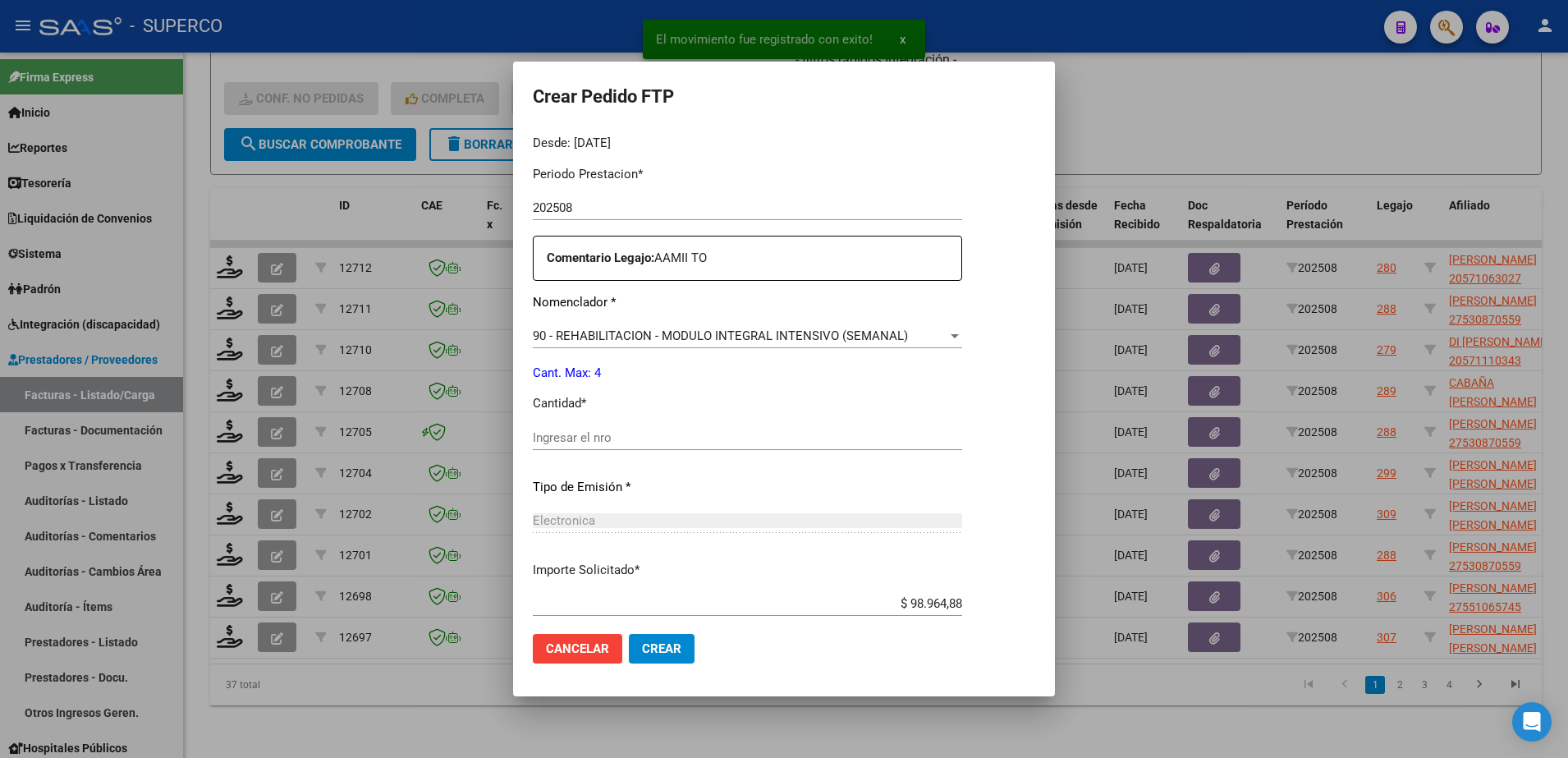
click at [702, 437] on input "Ingresar el nro" at bounding box center [747, 437] width 429 height 15
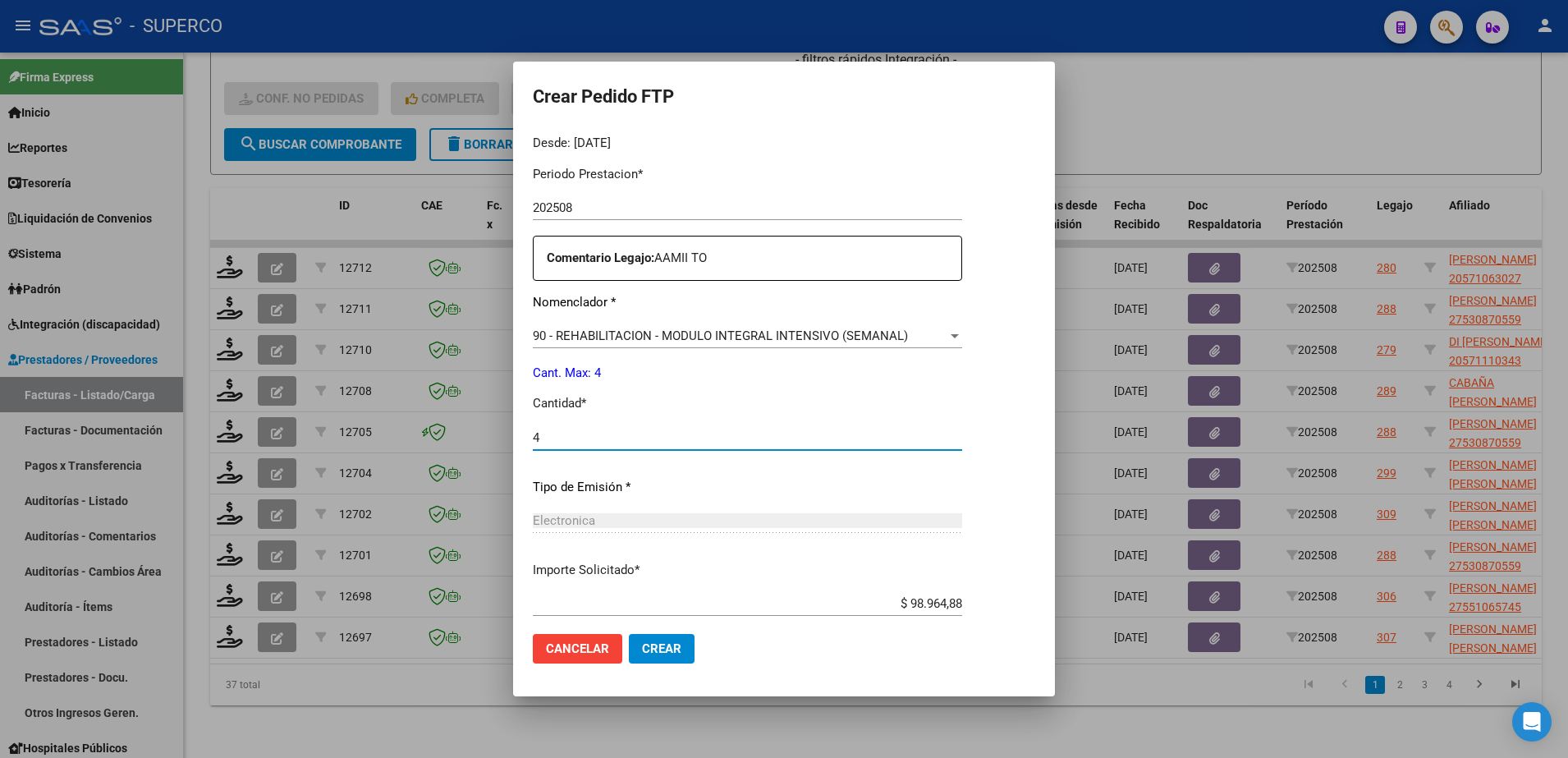
type input "4"
click at [646, 646] on span "Crear" at bounding box center [662, 648] width 40 height 15
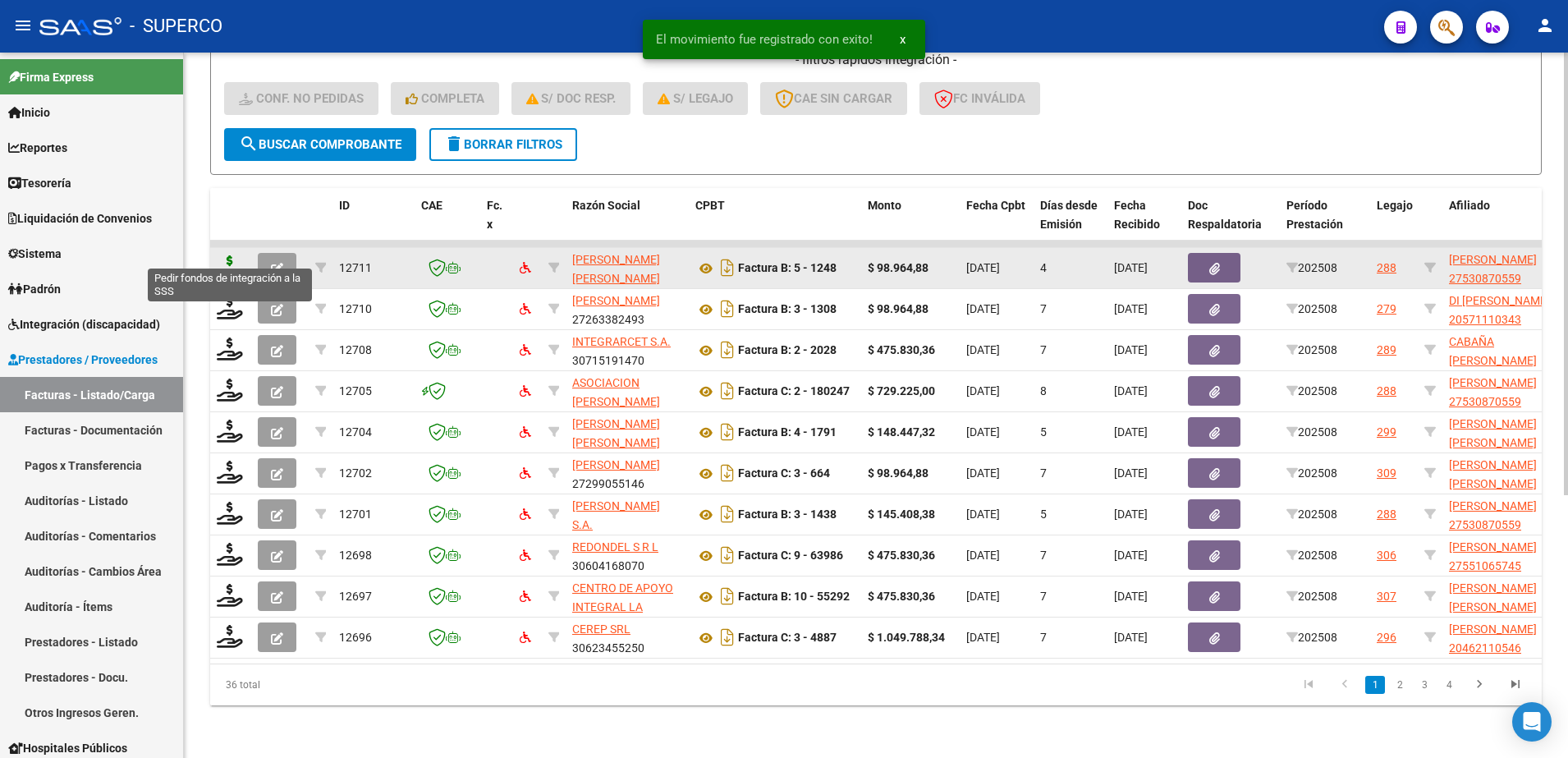
click at [224, 256] on icon at bounding box center [230, 268] width 26 height 23
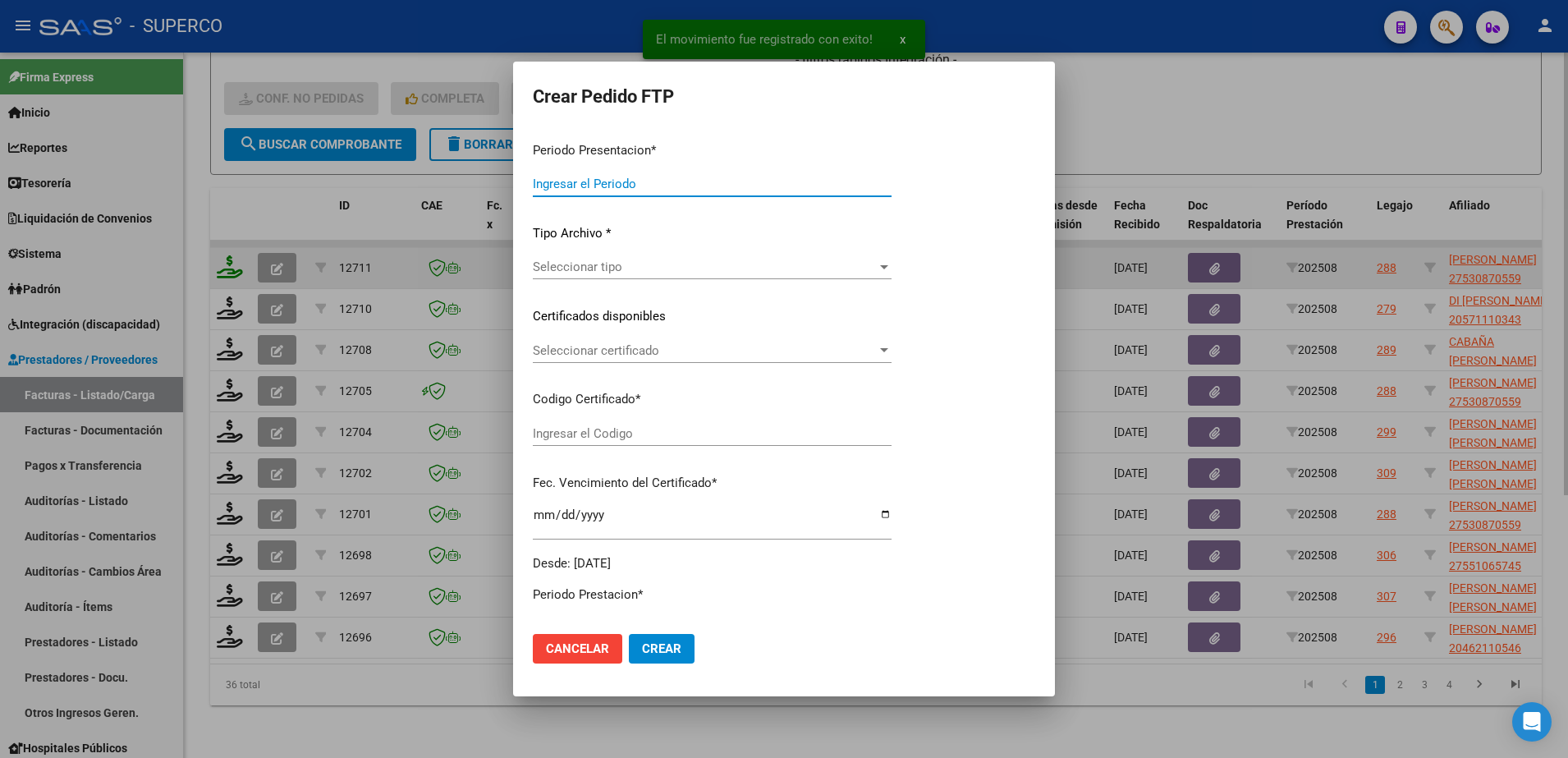
type input "202508"
type input "$ 98.964,88"
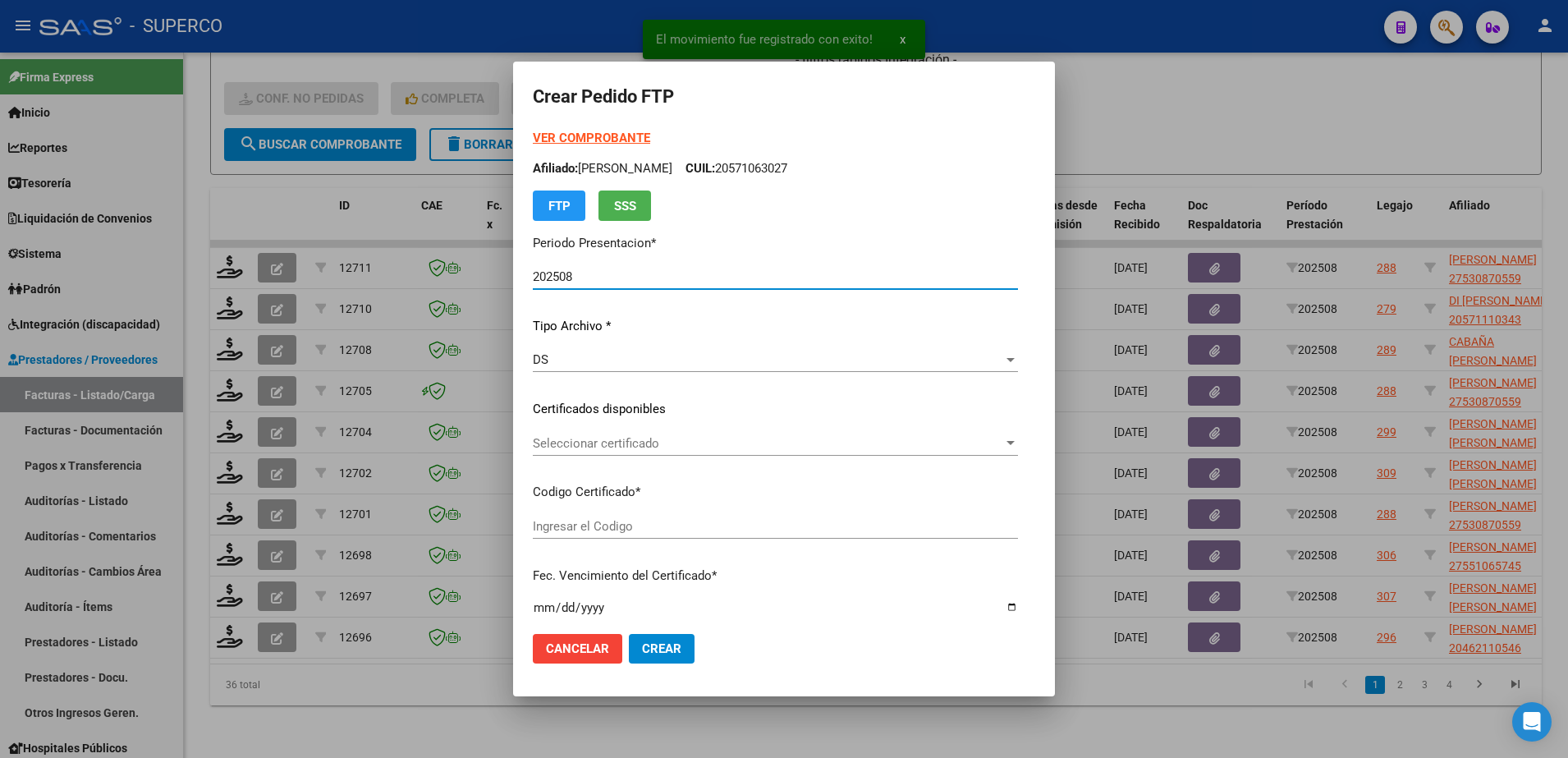
type input "arg01000530870552018112220251122bsas427"
type input "[DATE]"
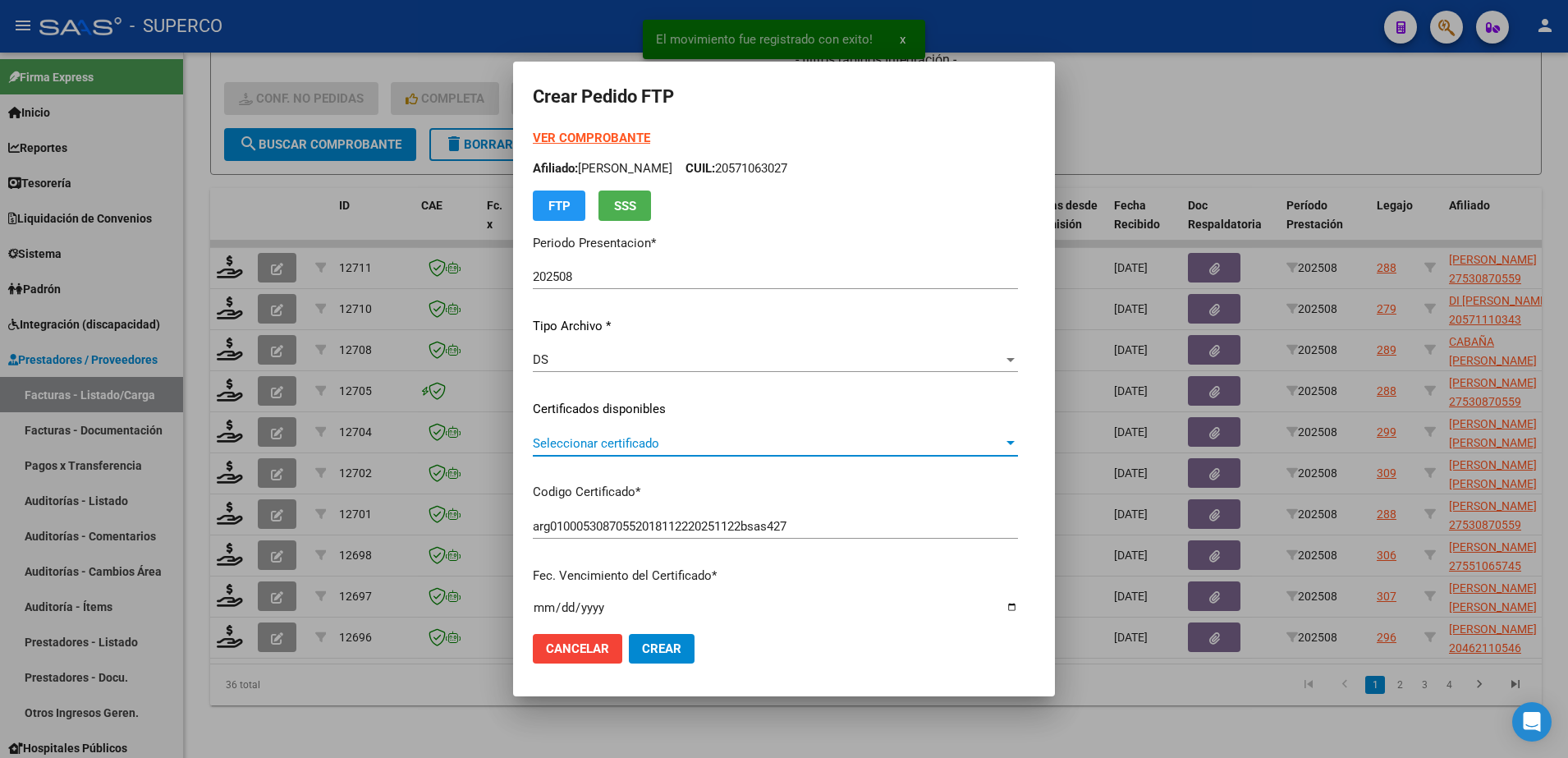
click at [707, 444] on span "Seleccionar certificado" at bounding box center [768, 443] width 470 height 15
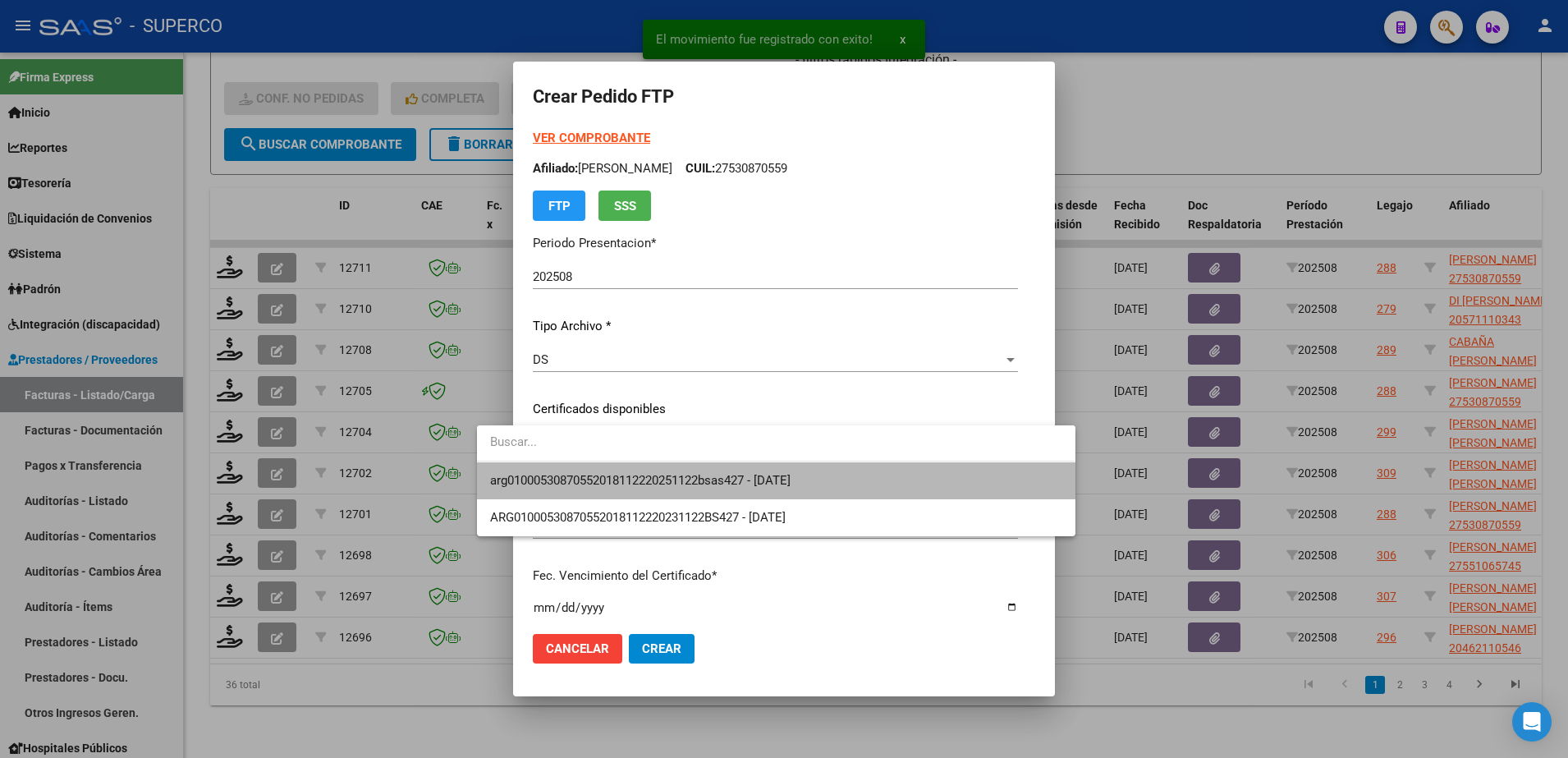
click at [694, 465] on span "arg01000530870552018112220251122bsas427 - [DATE]" at bounding box center [776, 481] width 573 height 37
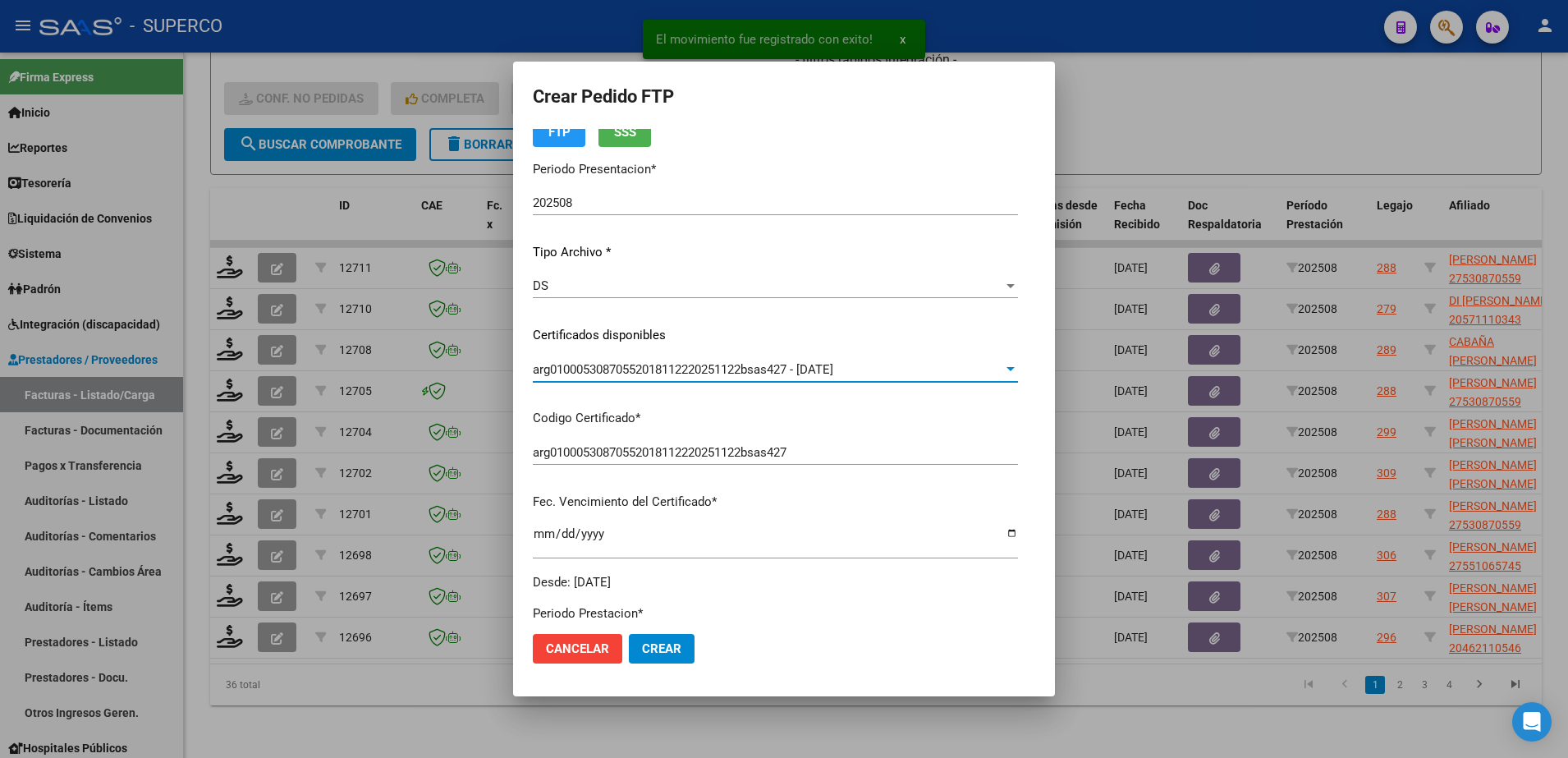
scroll to position [411, 0]
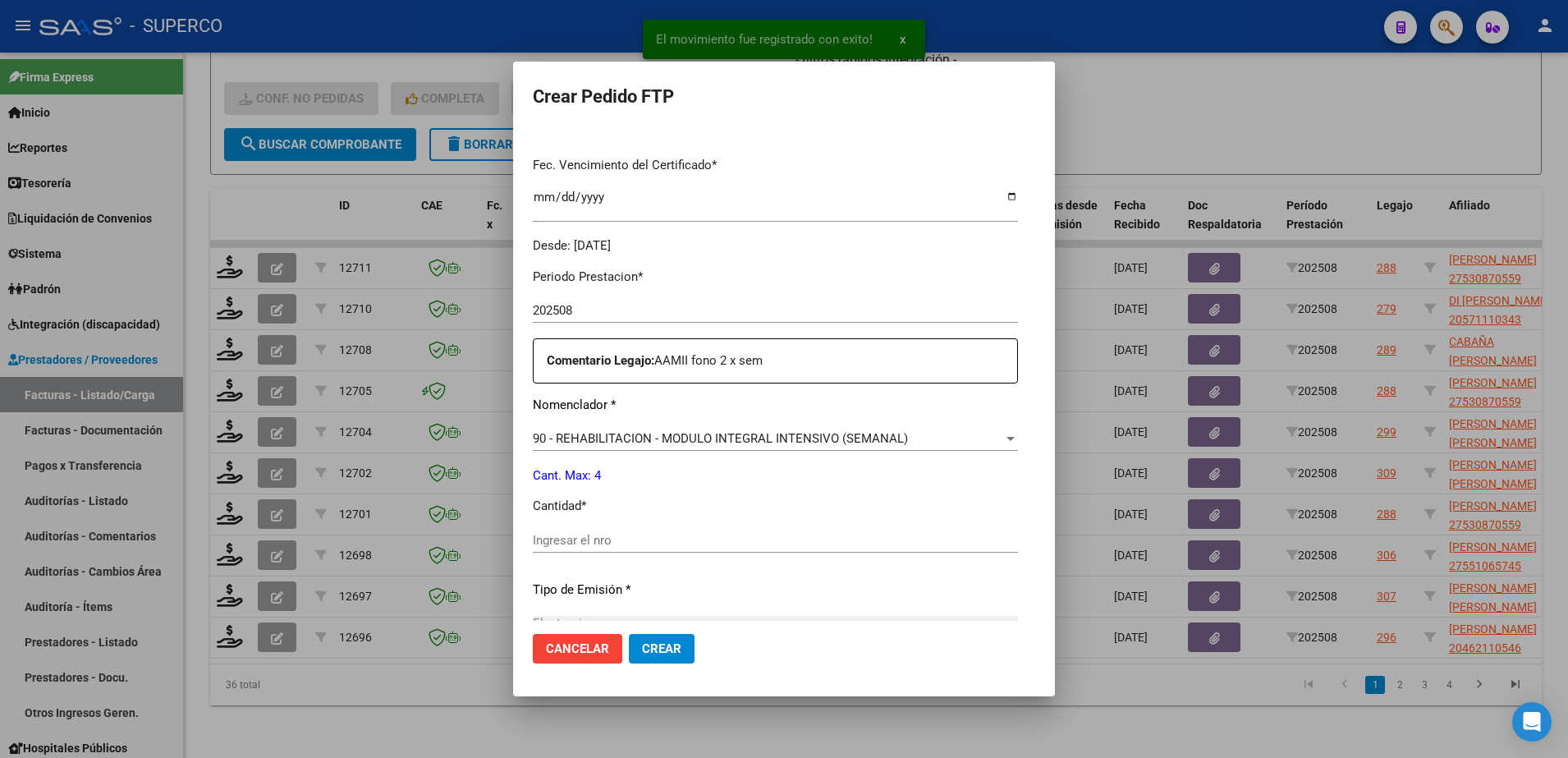
click at [649, 542] on input "Ingresar el nro" at bounding box center [775, 540] width 486 height 15
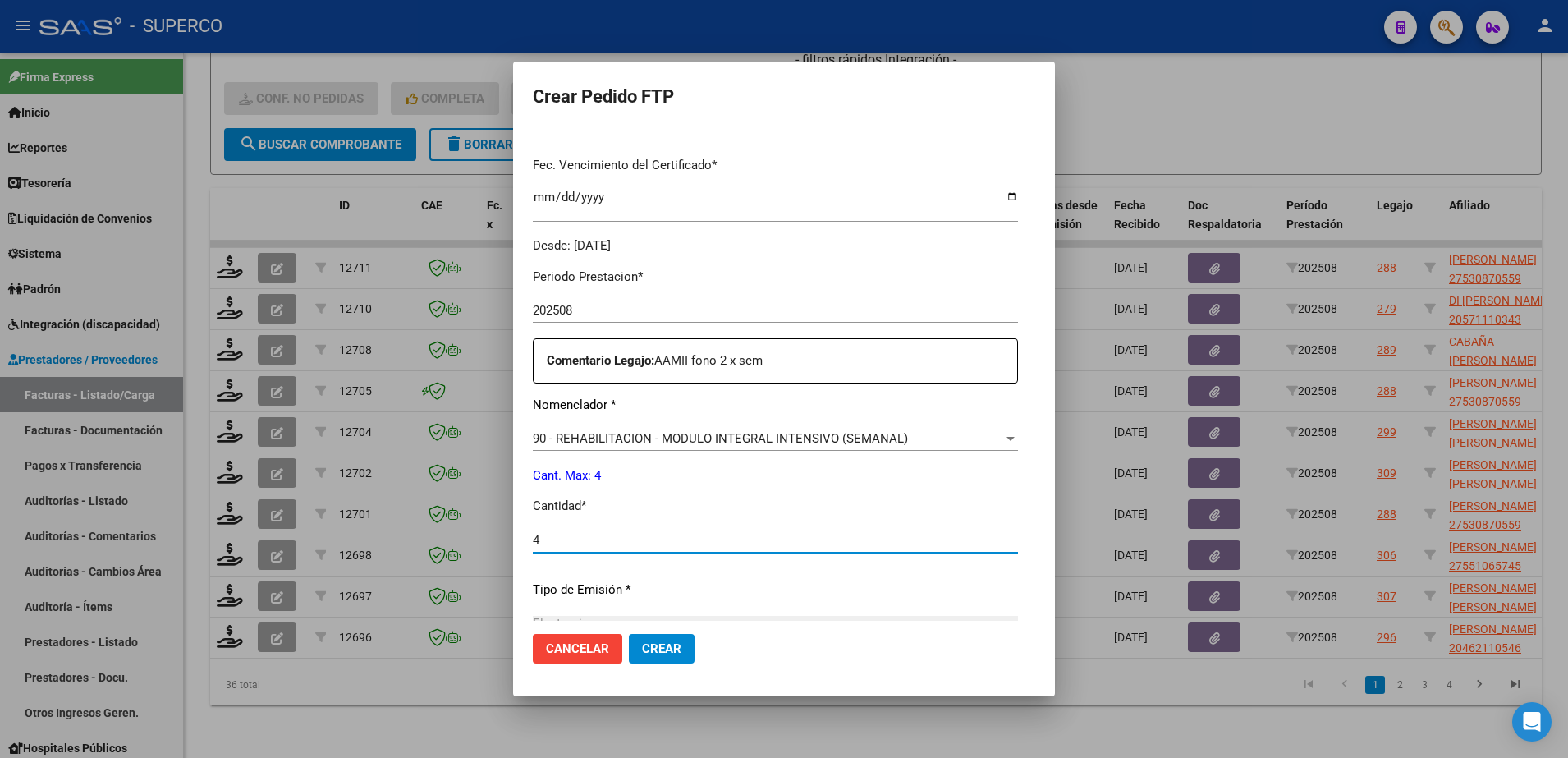
type input "4"
click at [643, 654] on span "Crear" at bounding box center [662, 648] width 40 height 15
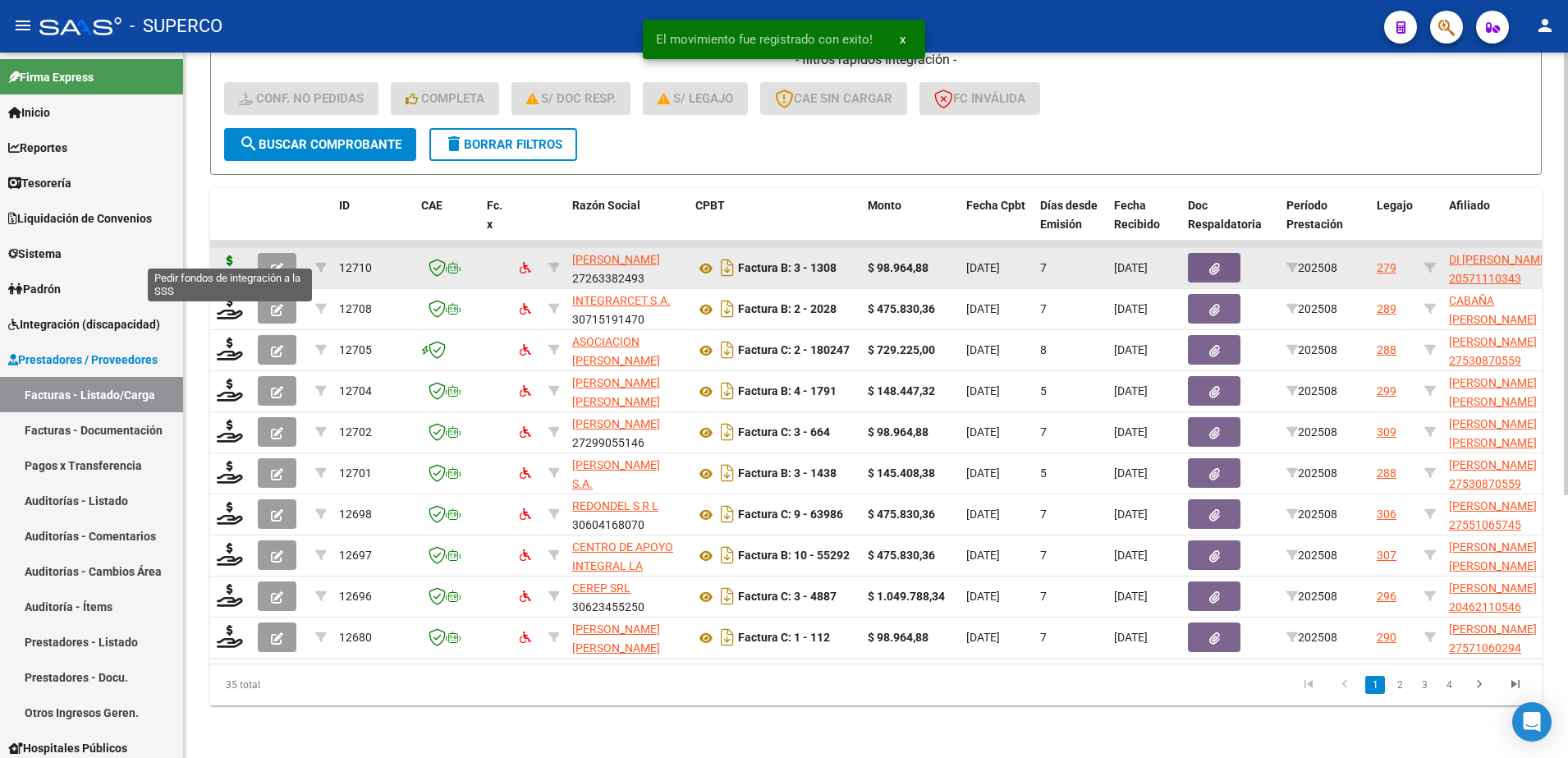
click at [233, 256] on icon at bounding box center [230, 268] width 26 height 23
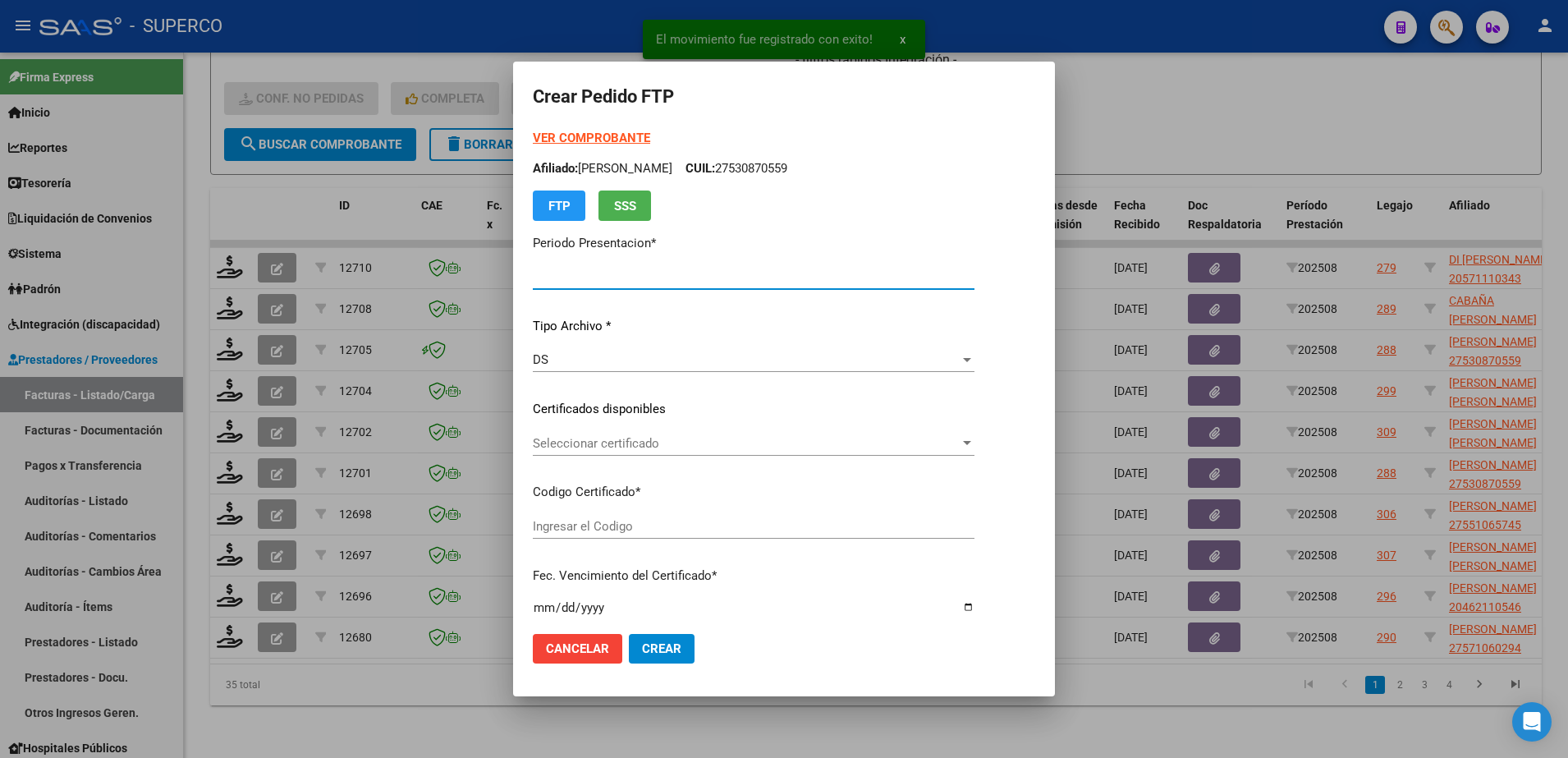
type input "202508"
type input "$ 98.964,88"
type input "arg02-00057111034-20211001-20261001-bs-4"
type input "[DATE]"
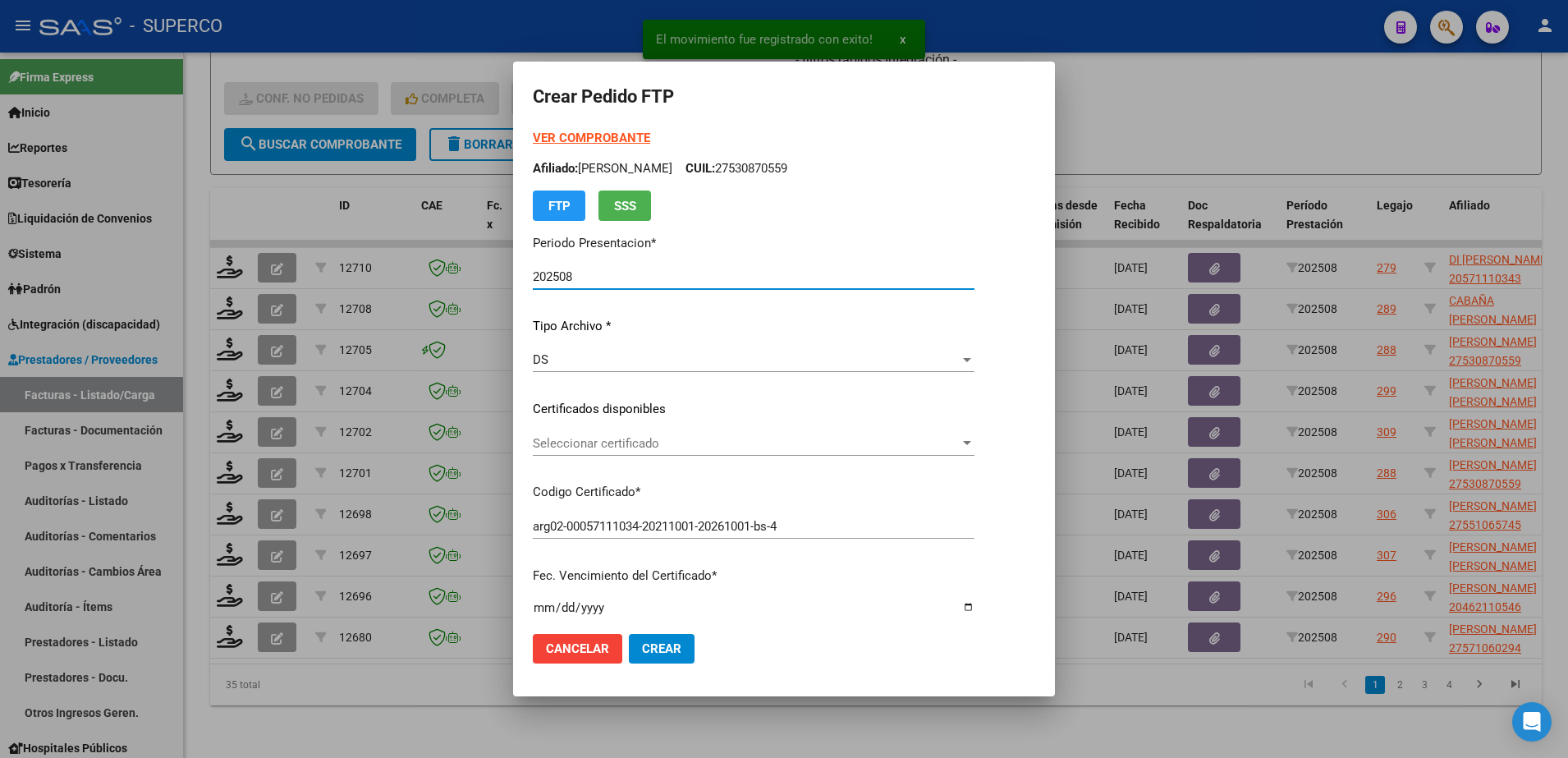
click at [574, 437] on span "Seleccionar certificado" at bounding box center [746, 443] width 427 height 15
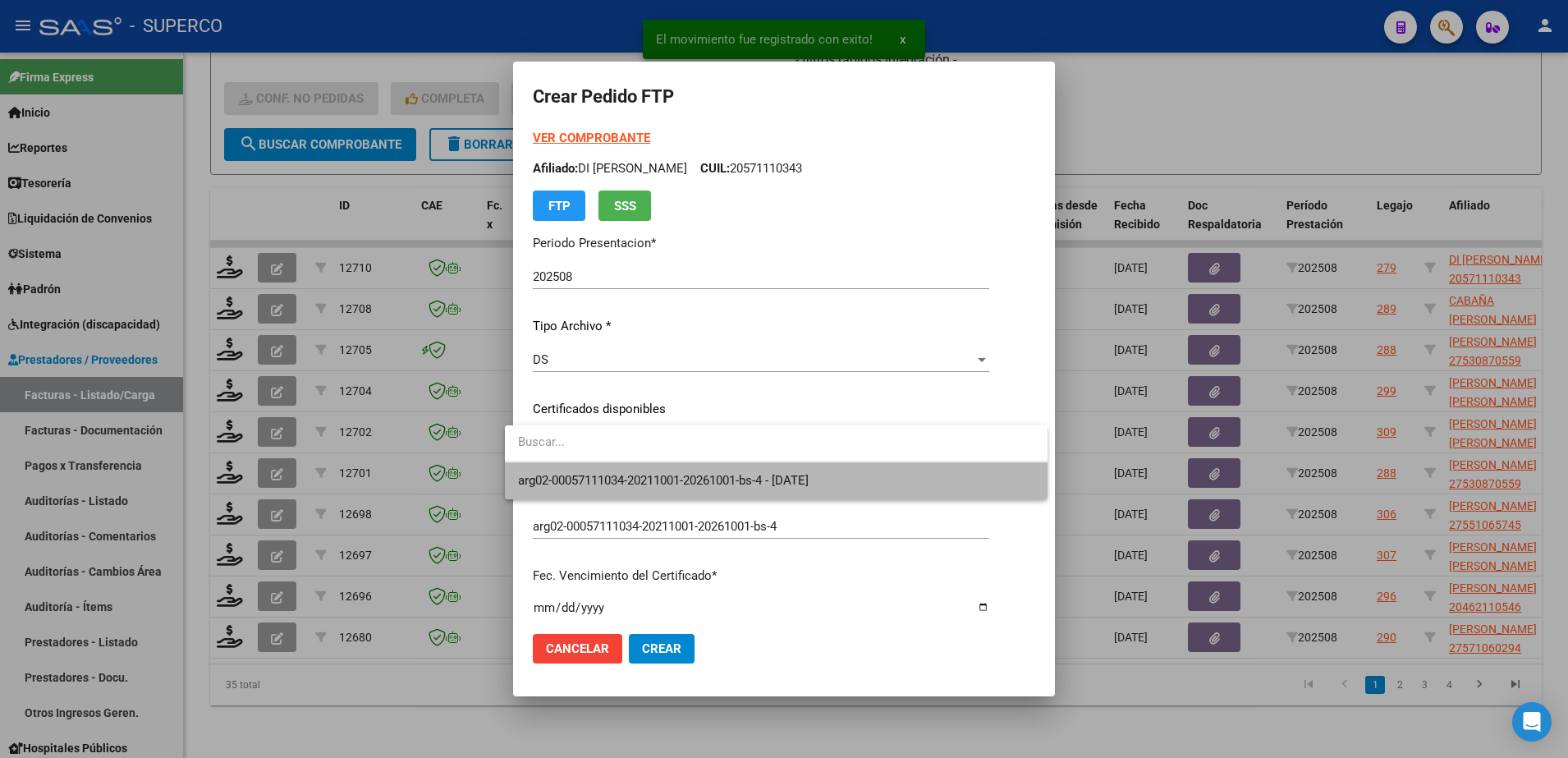
click at [594, 488] on span "arg02-00057111034-20211001-20261001-bs-4 - [DATE]" at bounding box center [776, 481] width 517 height 37
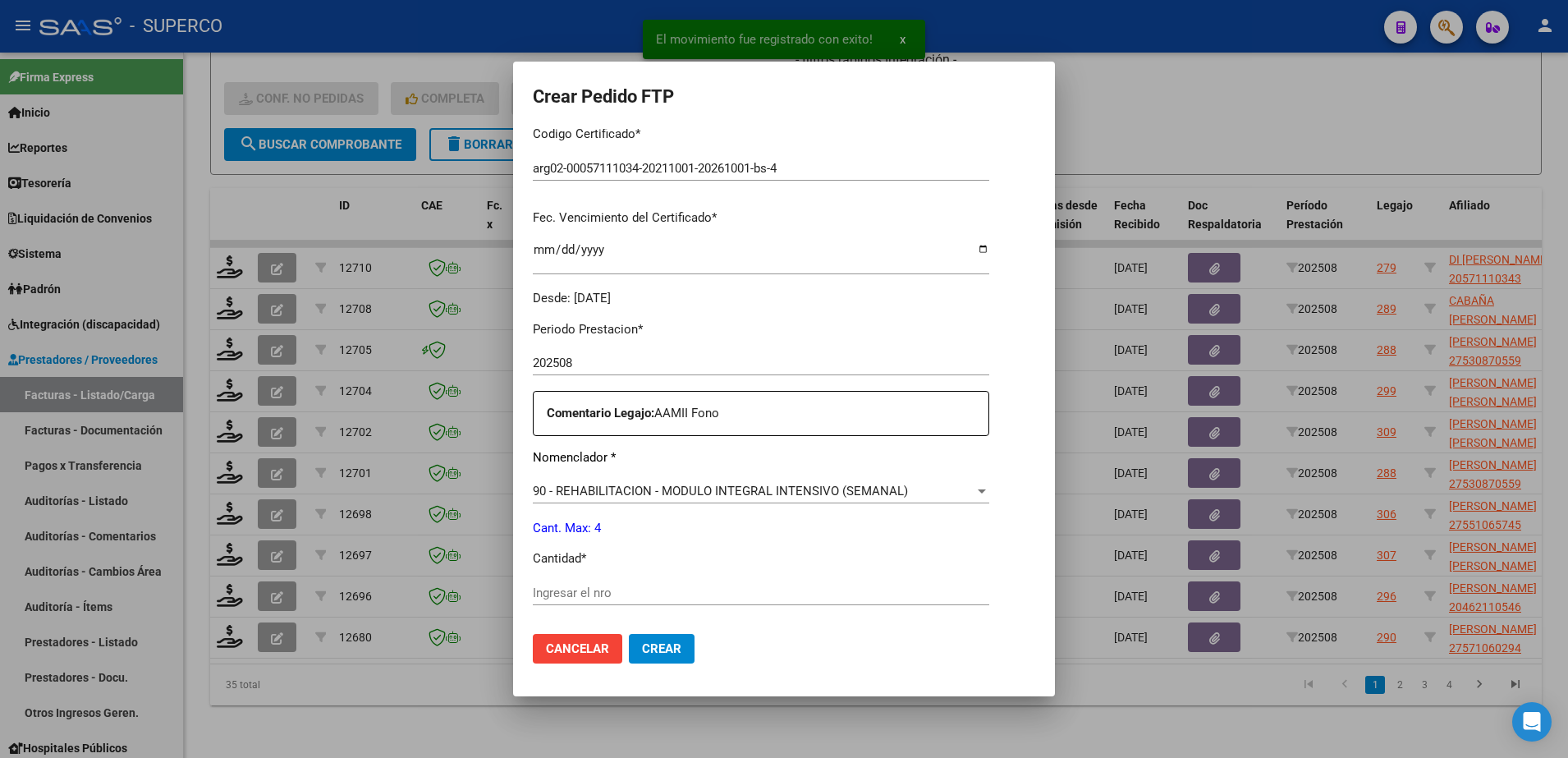
scroll to position [514, 0]
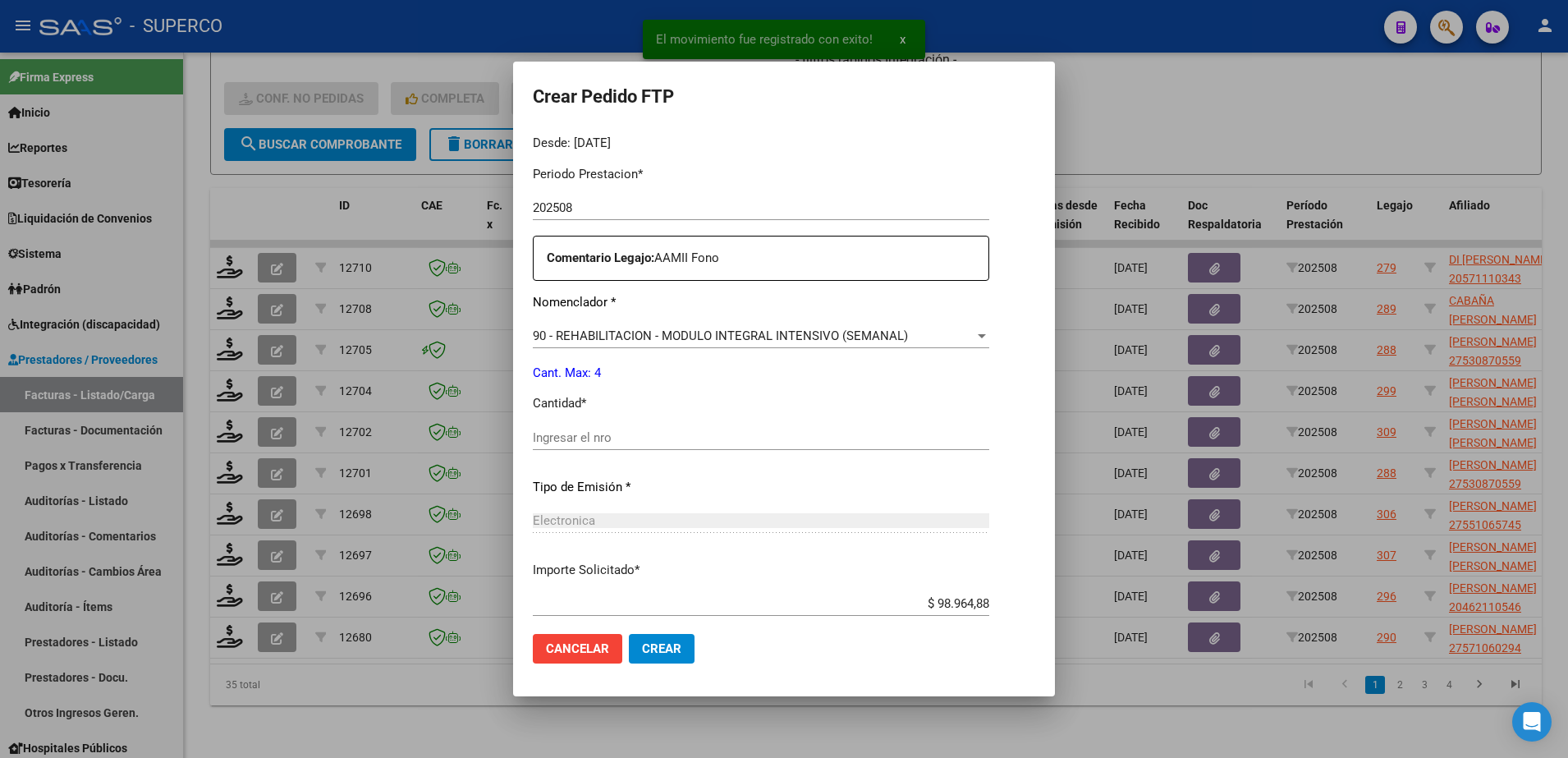
click at [612, 432] on input "Ingresar el nro" at bounding box center [761, 437] width 456 height 15
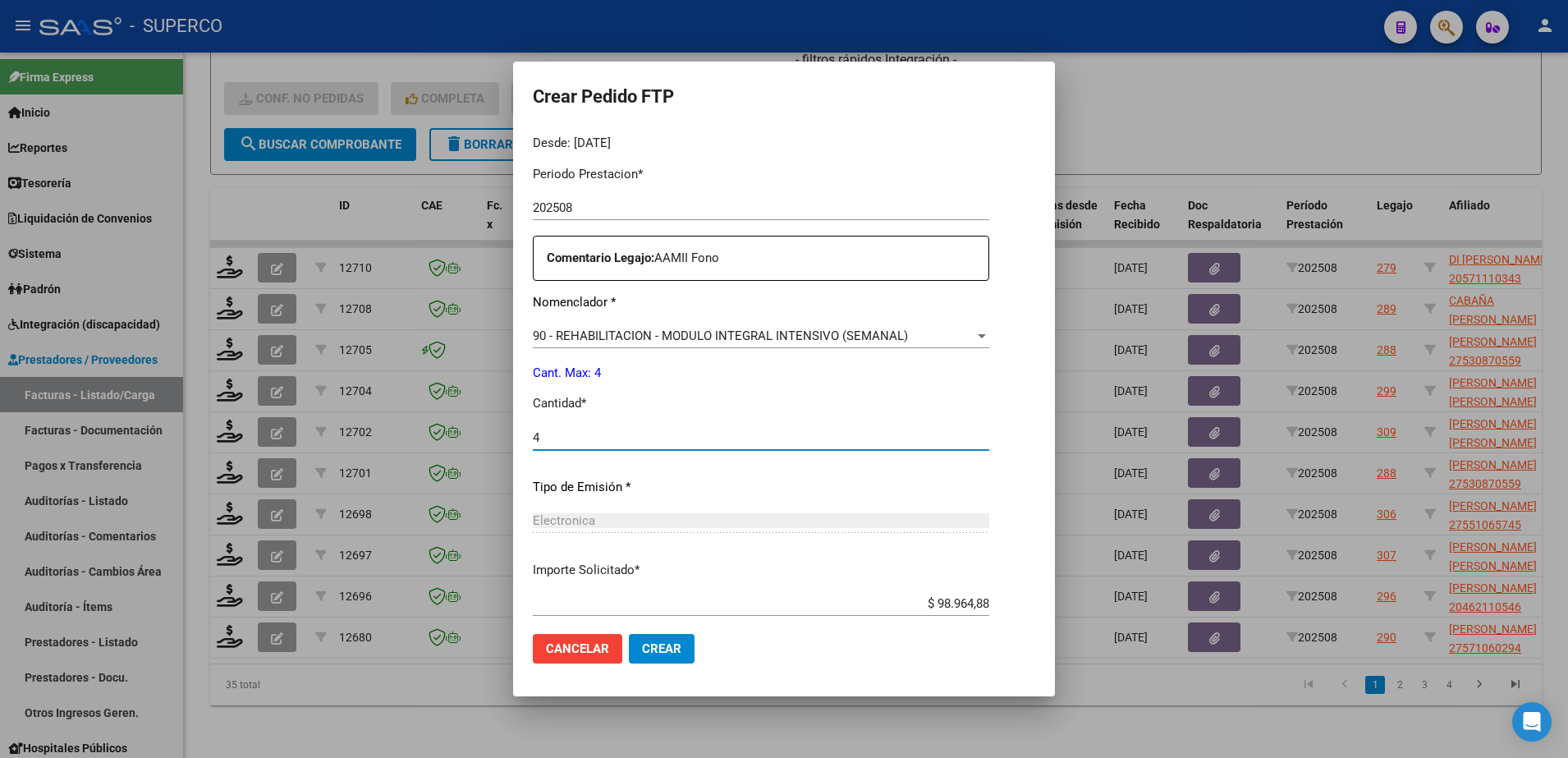
type input "4"
click at [629, 656] on button "Crear" at bounding box center [662, 648] width 66 height 30
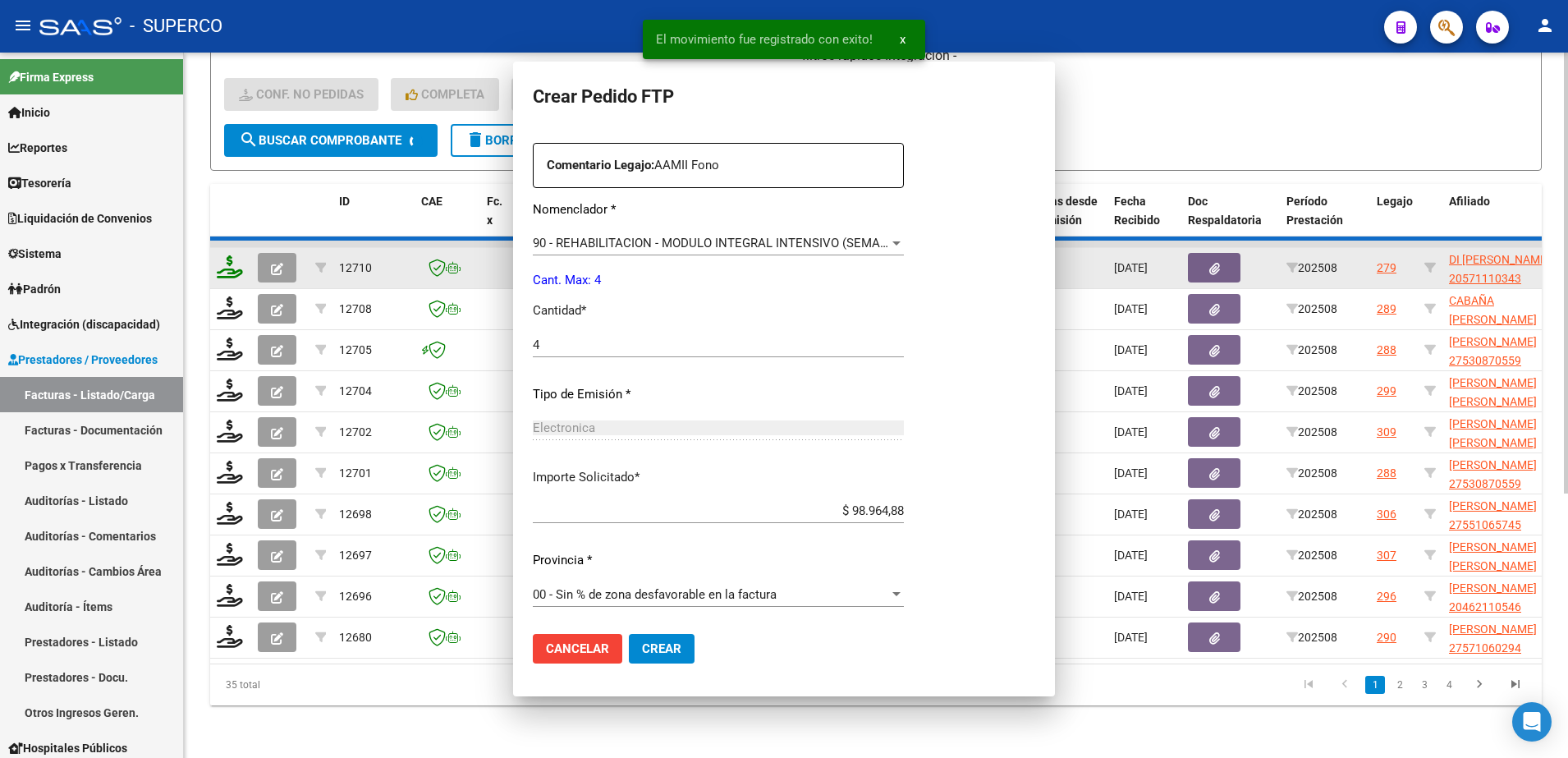
scroll to position [0, 0]
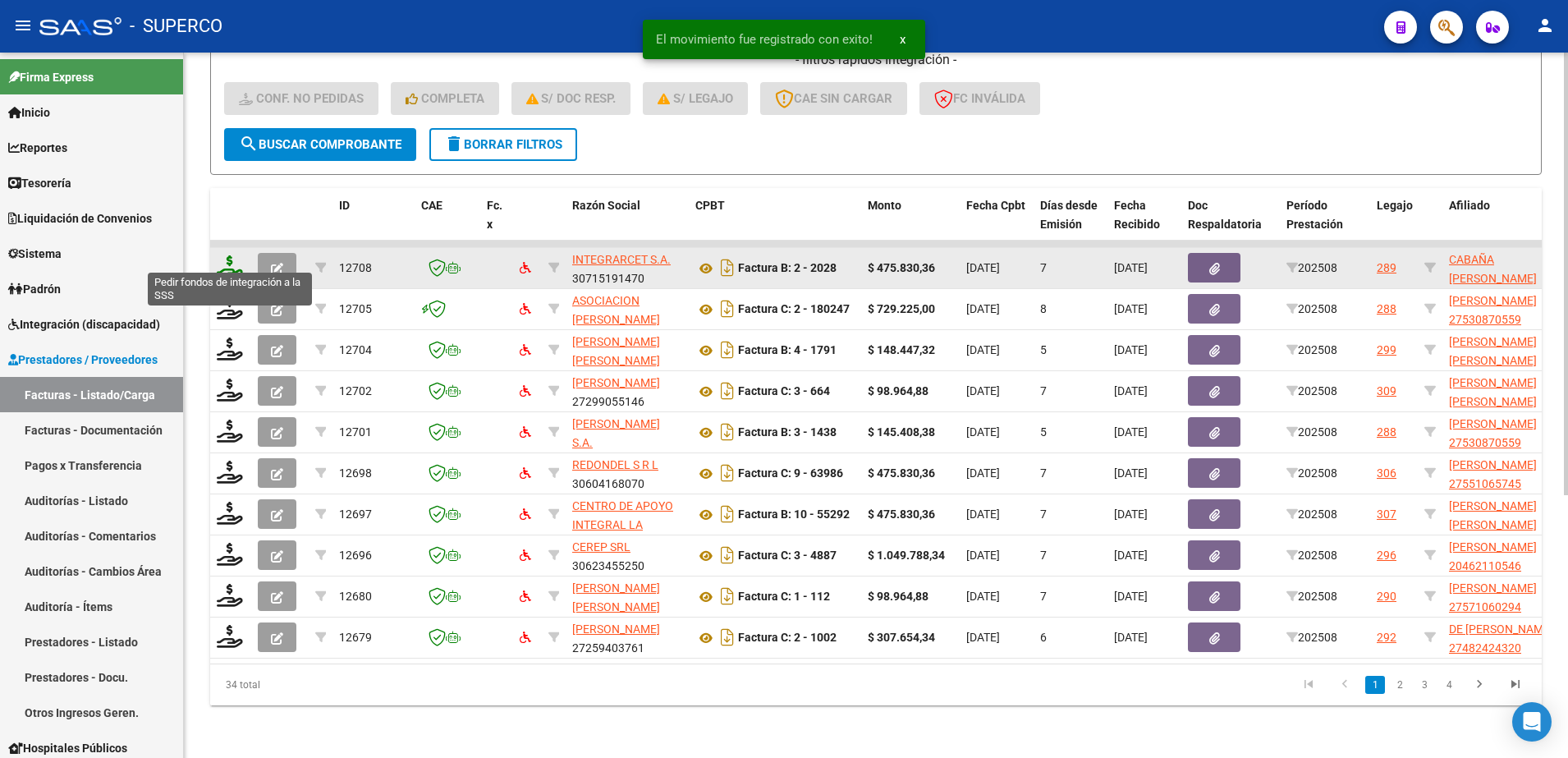
click at [223, 256] on icon at bounding box center [230, 268] width 26 height 23
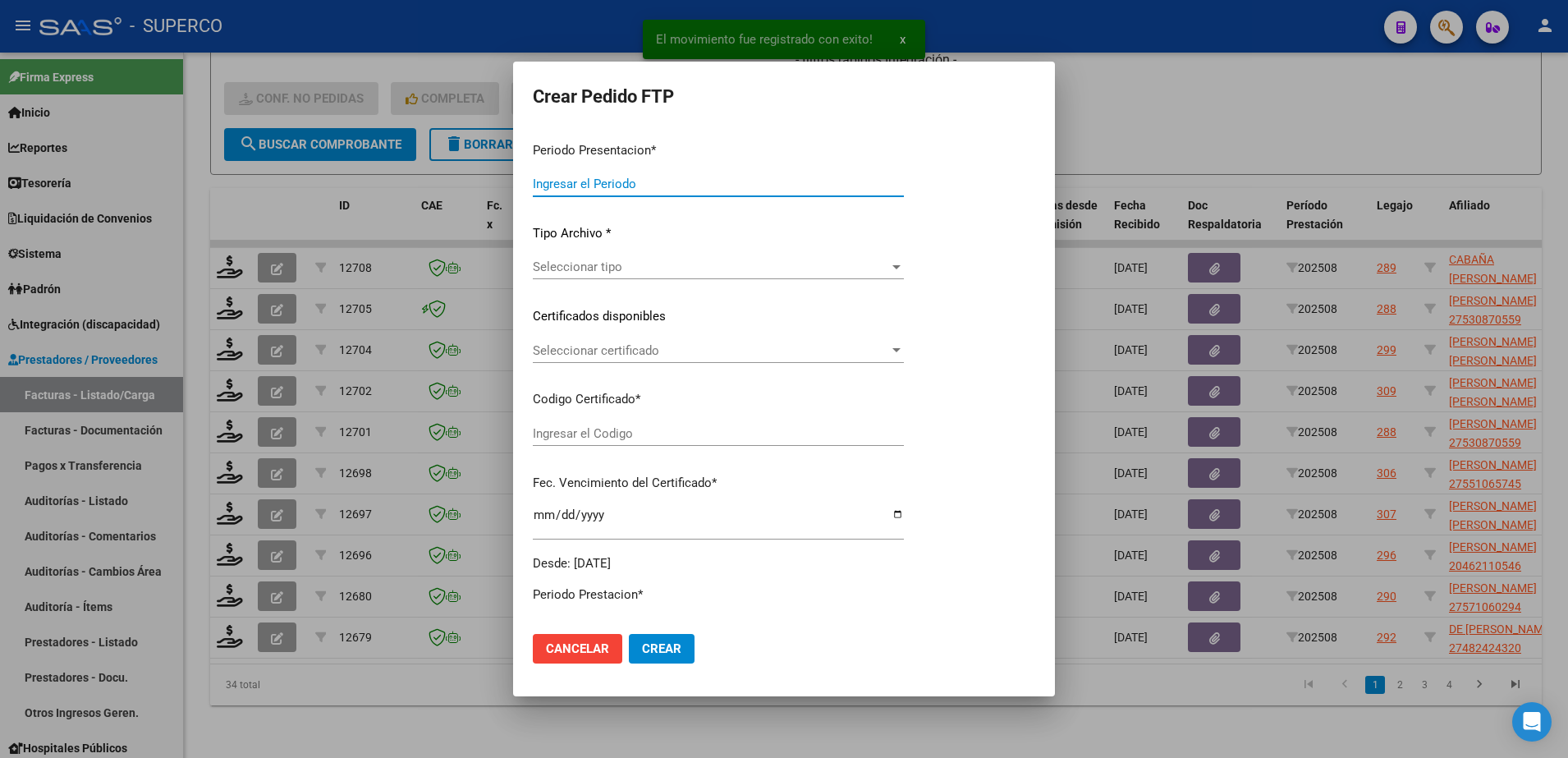
type input "202508"
type input "$ 475.830,36"
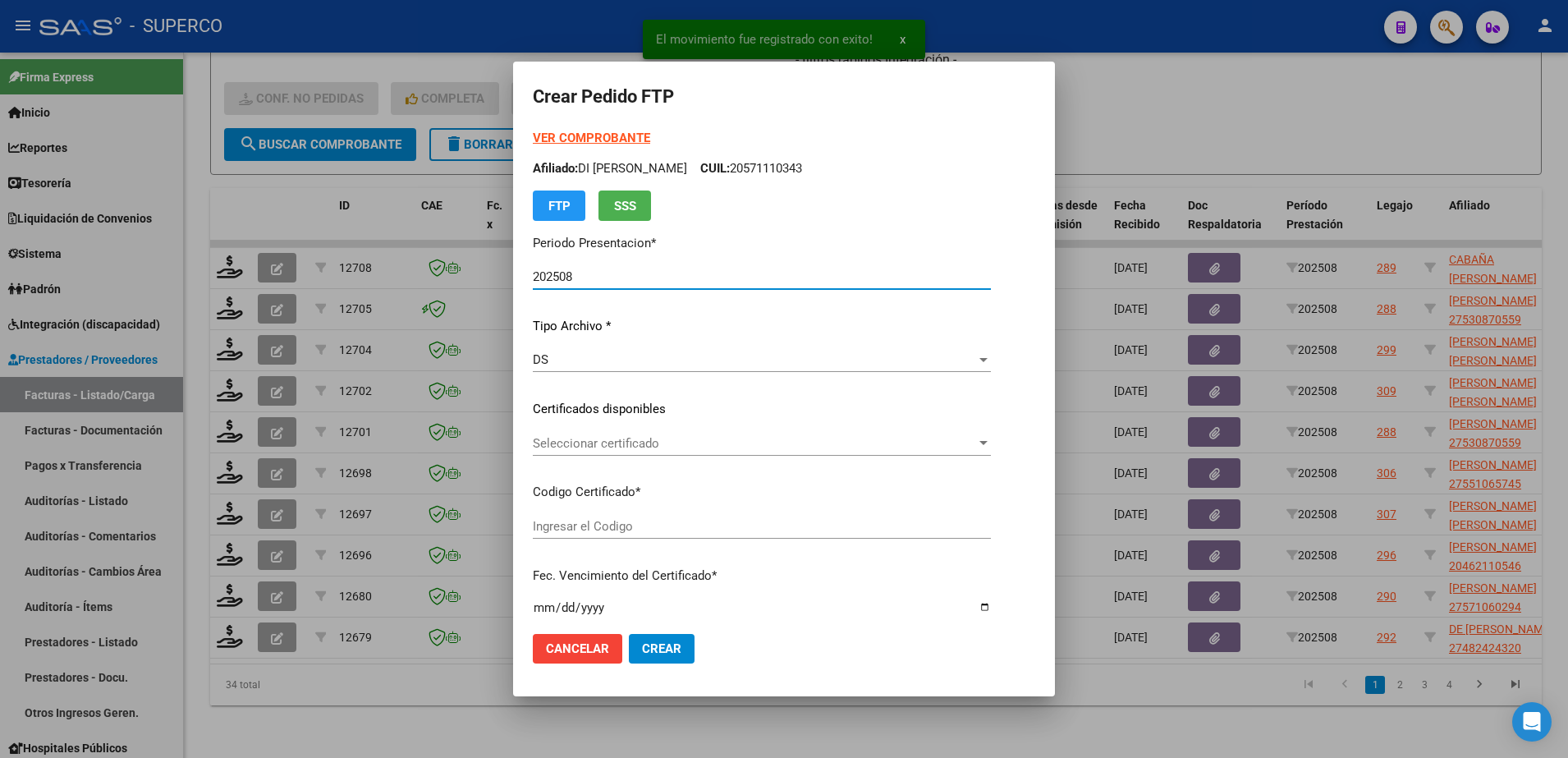
type input "arg02000551982242023080720280807bs320"
type input "[DATE]"
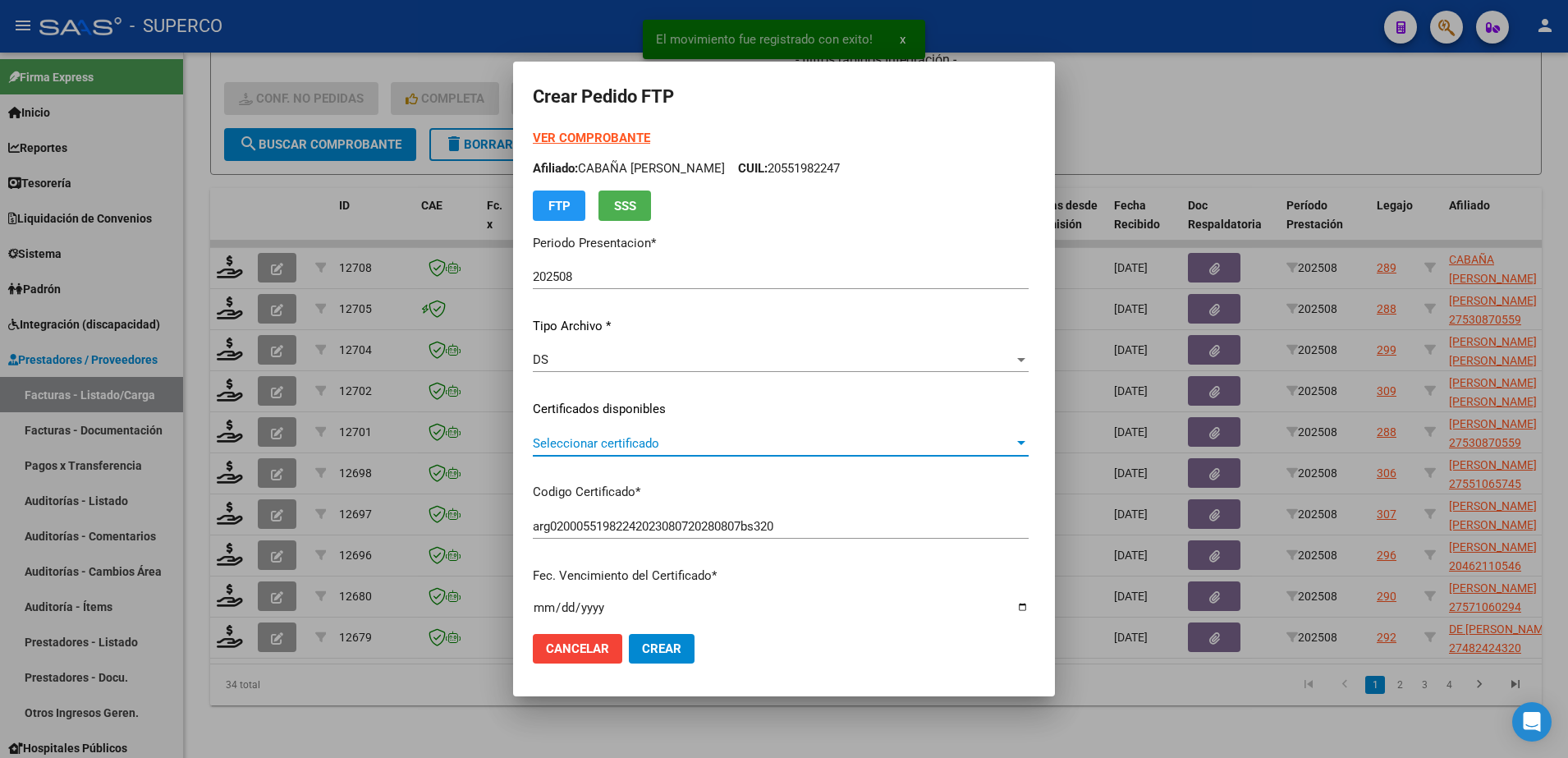
click at [788, 444] on span "Seleccionar certificado" at bounding box center [773, 443] width 482 height 15
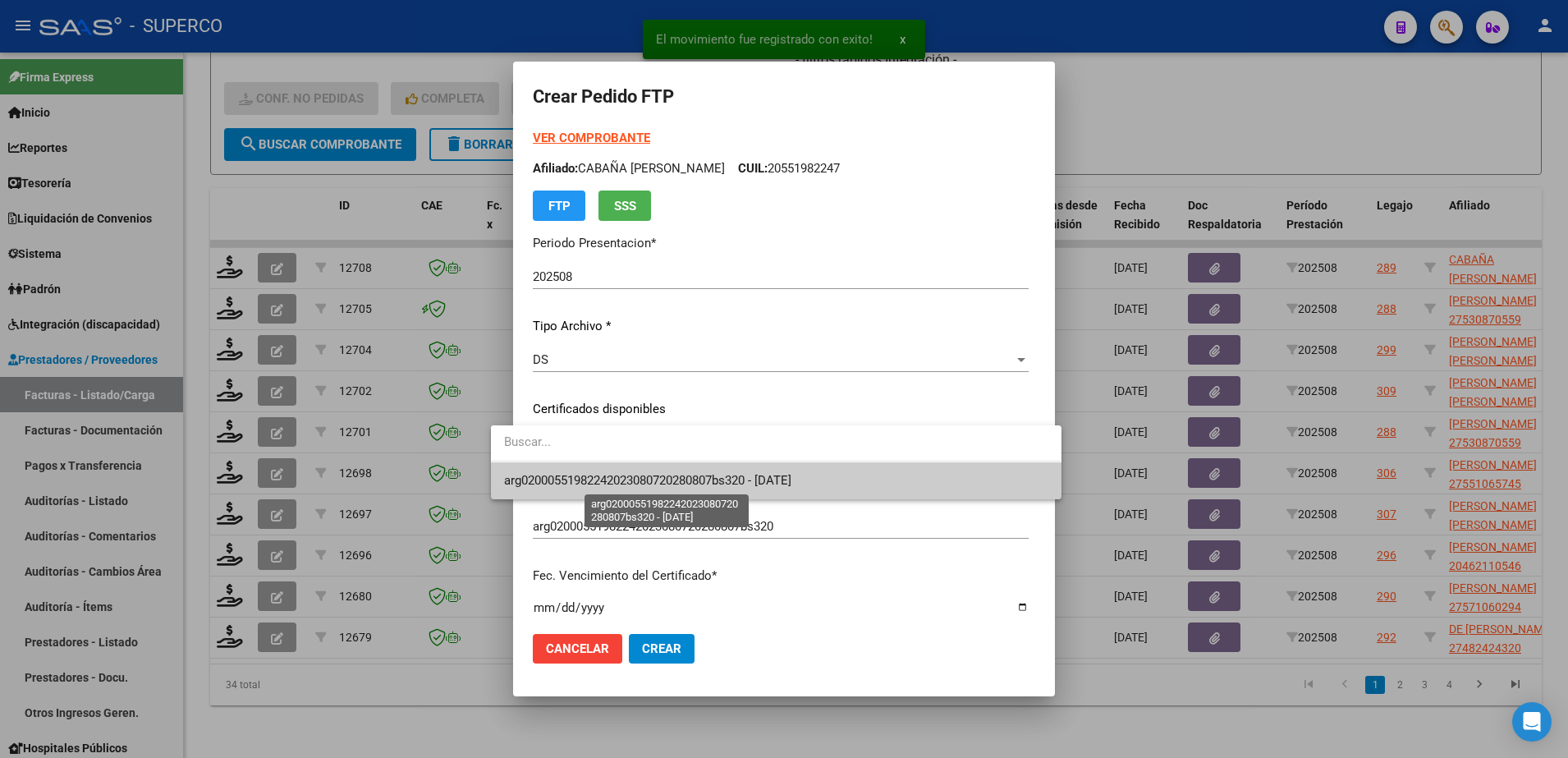
click at [788, 482] on span "arg02000551982242023080720280807bs320 - [DATE]" at bounding box center [647, 480] width 288 height 15
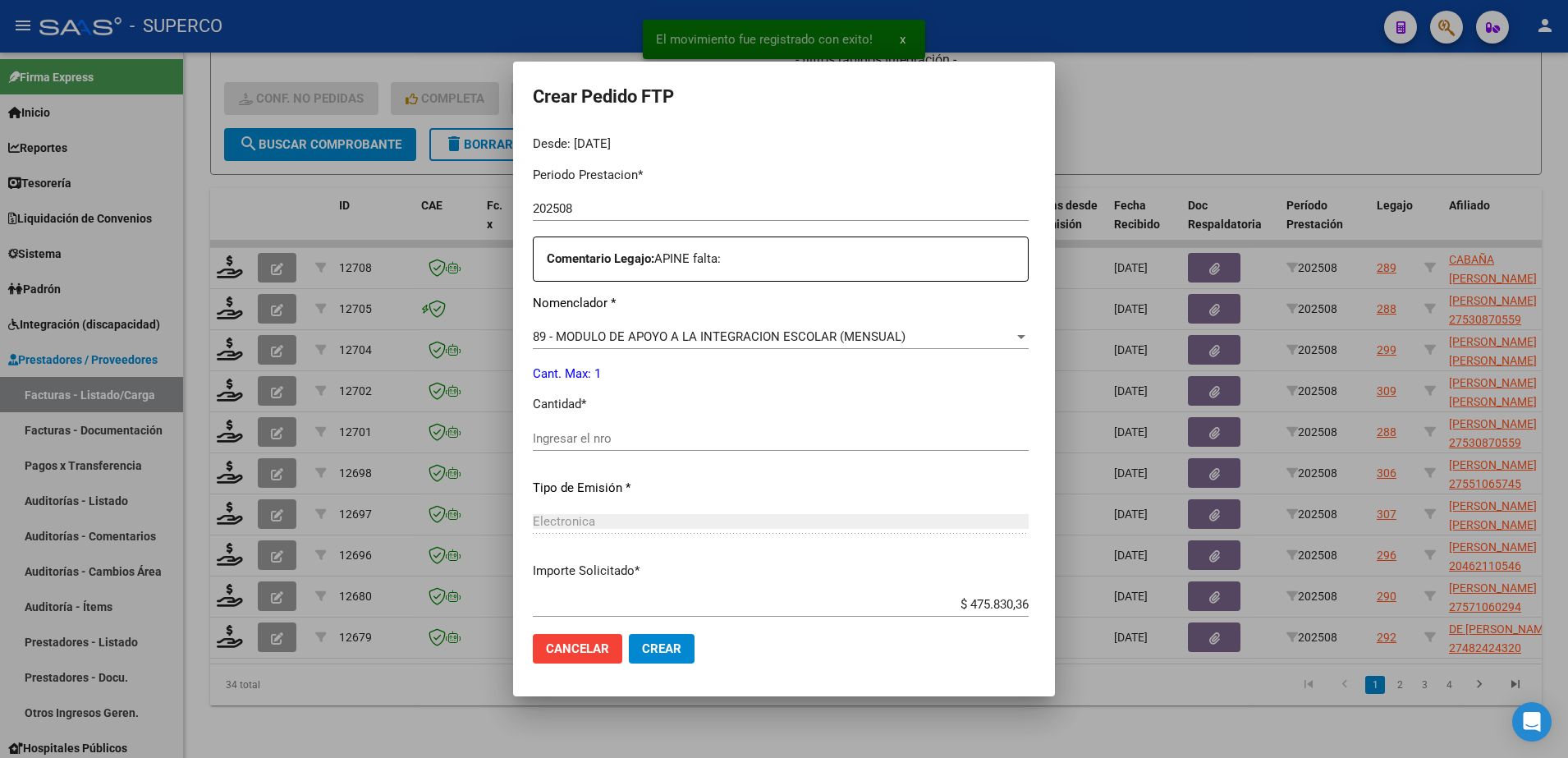
scroll to position [514, 0]
click at [779, 439] on input "Ingresar el nro" at bounding box center [781, 437] width 496 height 15
type input "1"
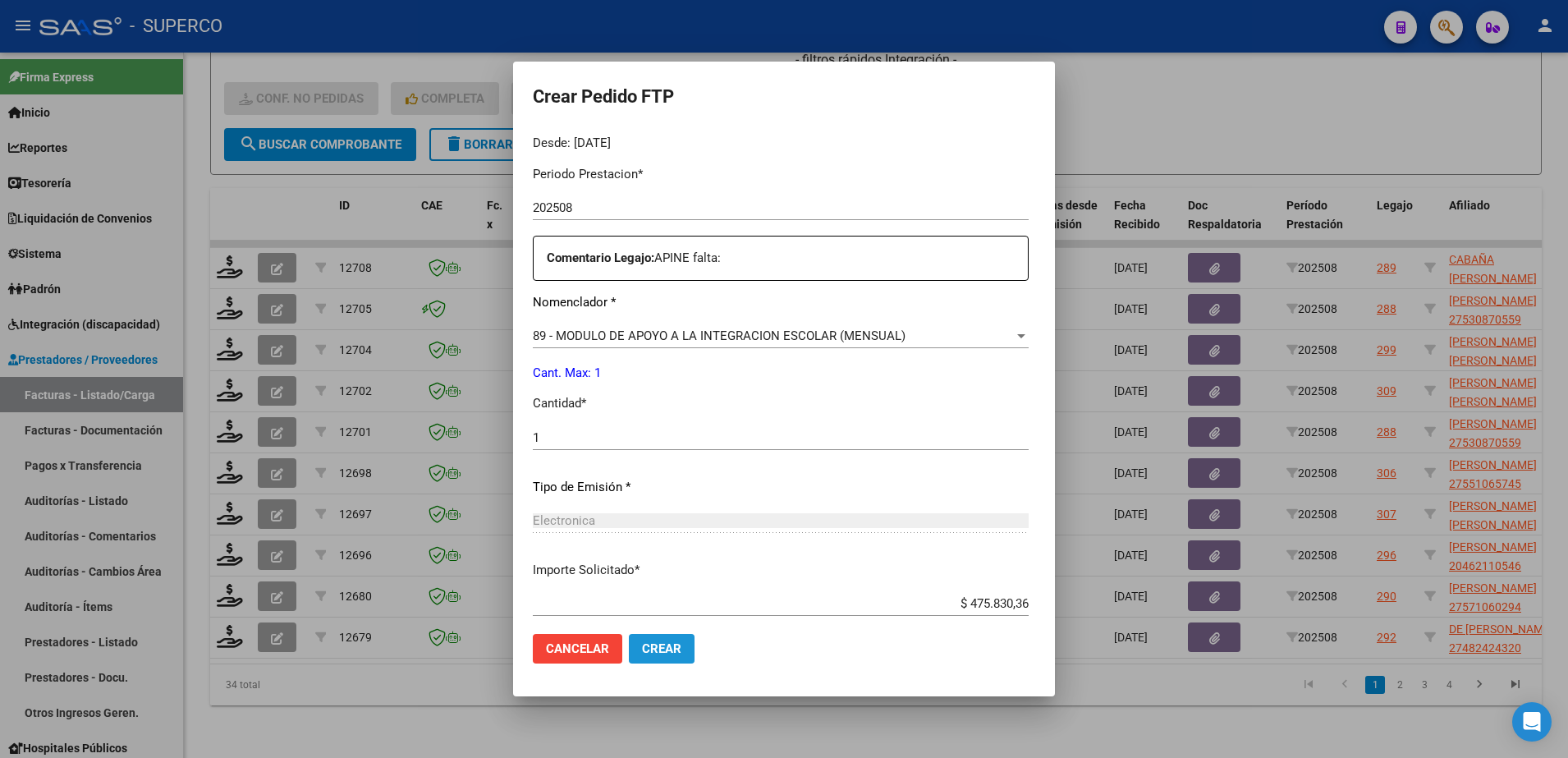
click at [643, 649] on span "Crear" at bounding box center [662, 648] width 40 height 15
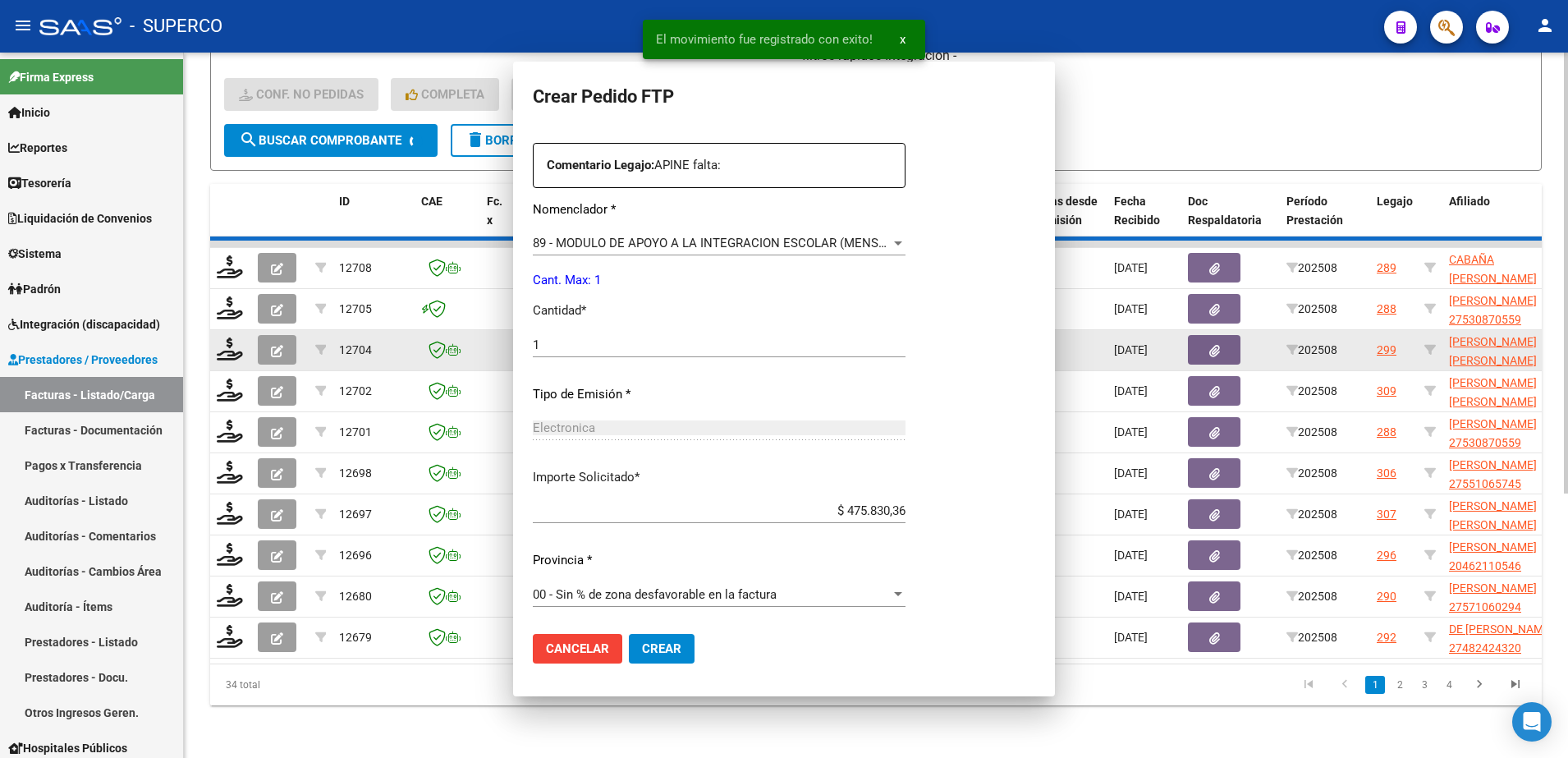
scroll to position [0, 0]
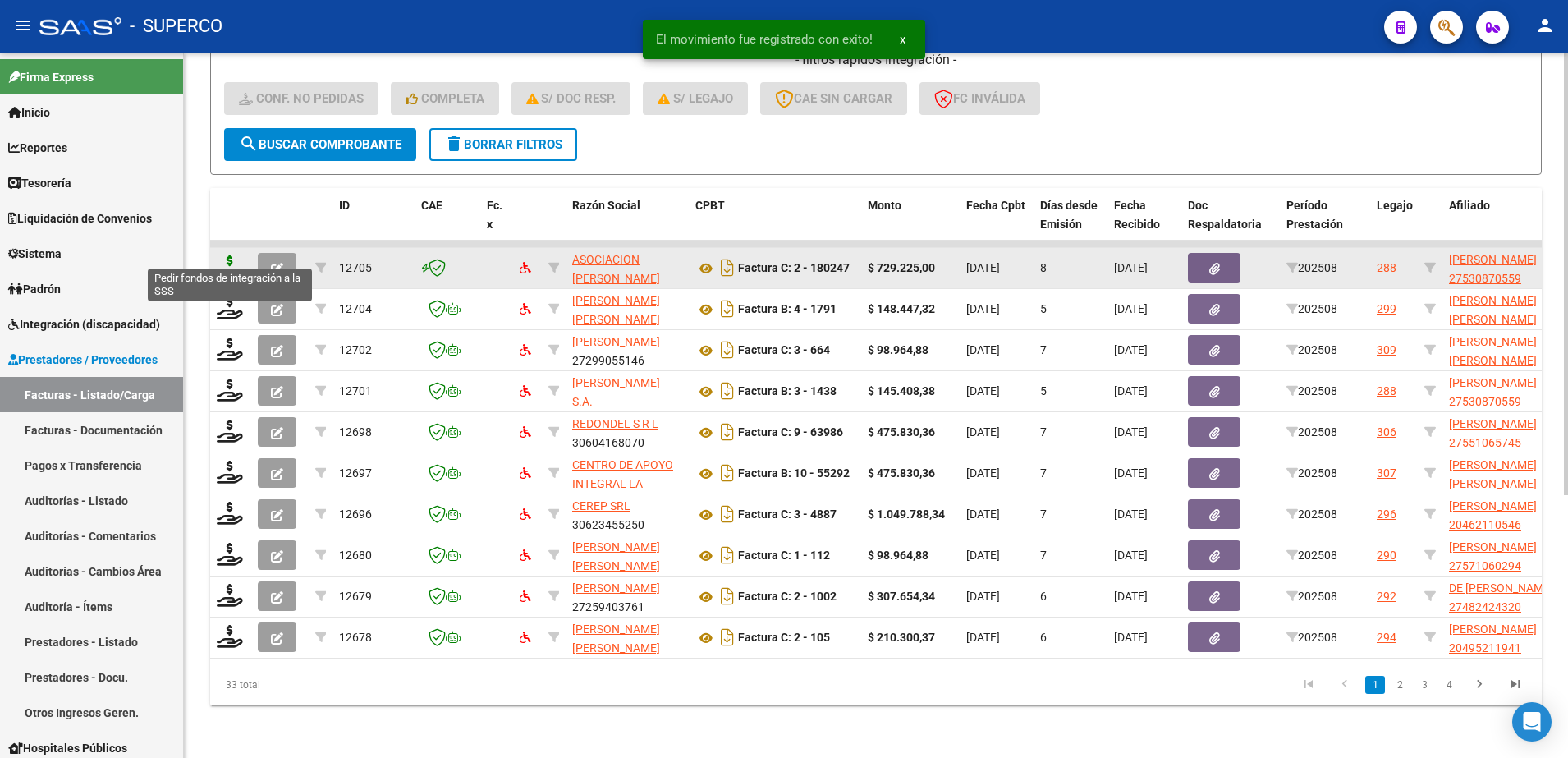
click at [235, 257] on icon at bounding box center [230, 268] width 26 height 23
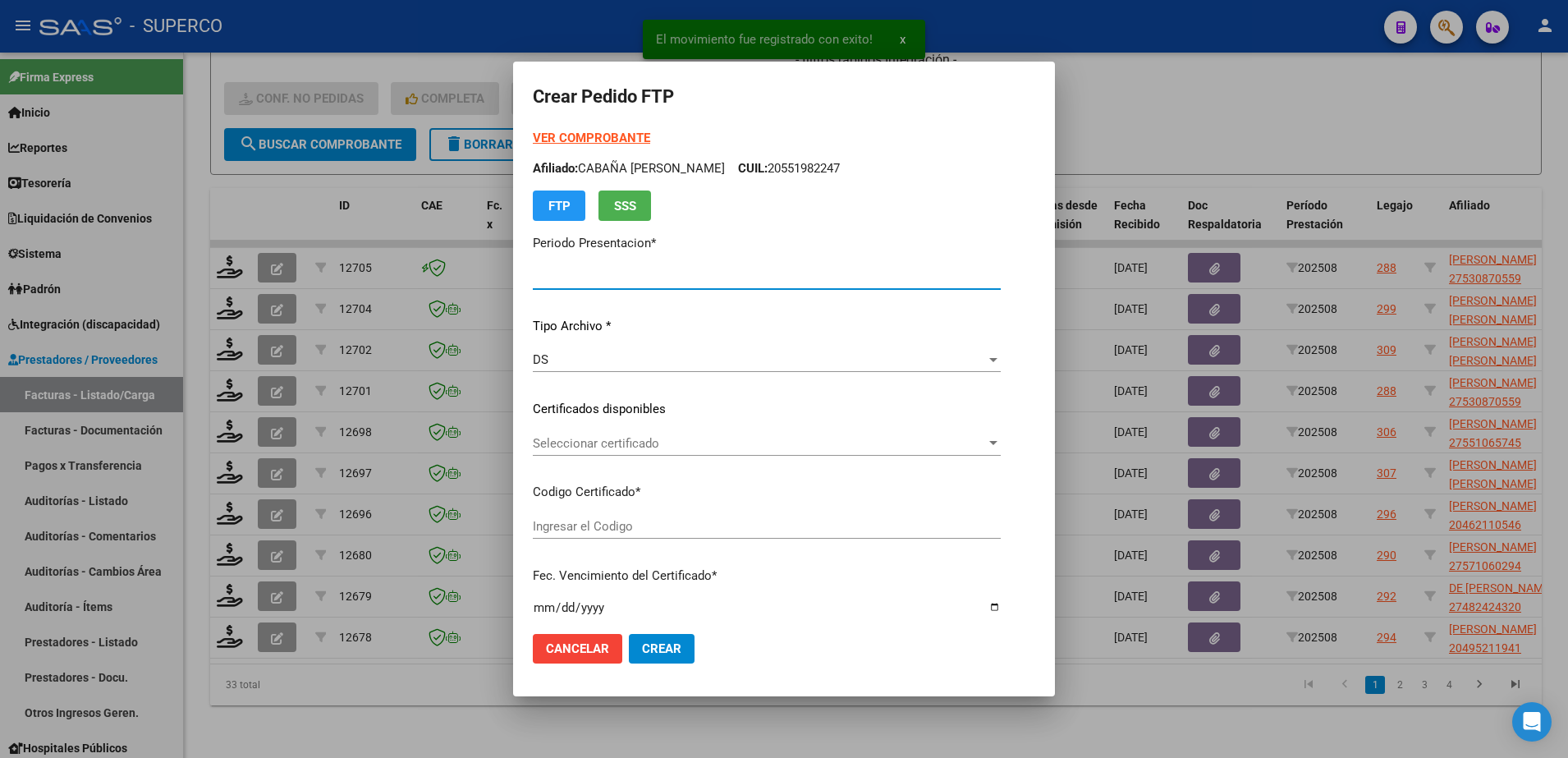
type input "202508"
type input "$ 729.225,00"
type input "arg01000530870552018112220251122bsas427"
type input "[DATE]"
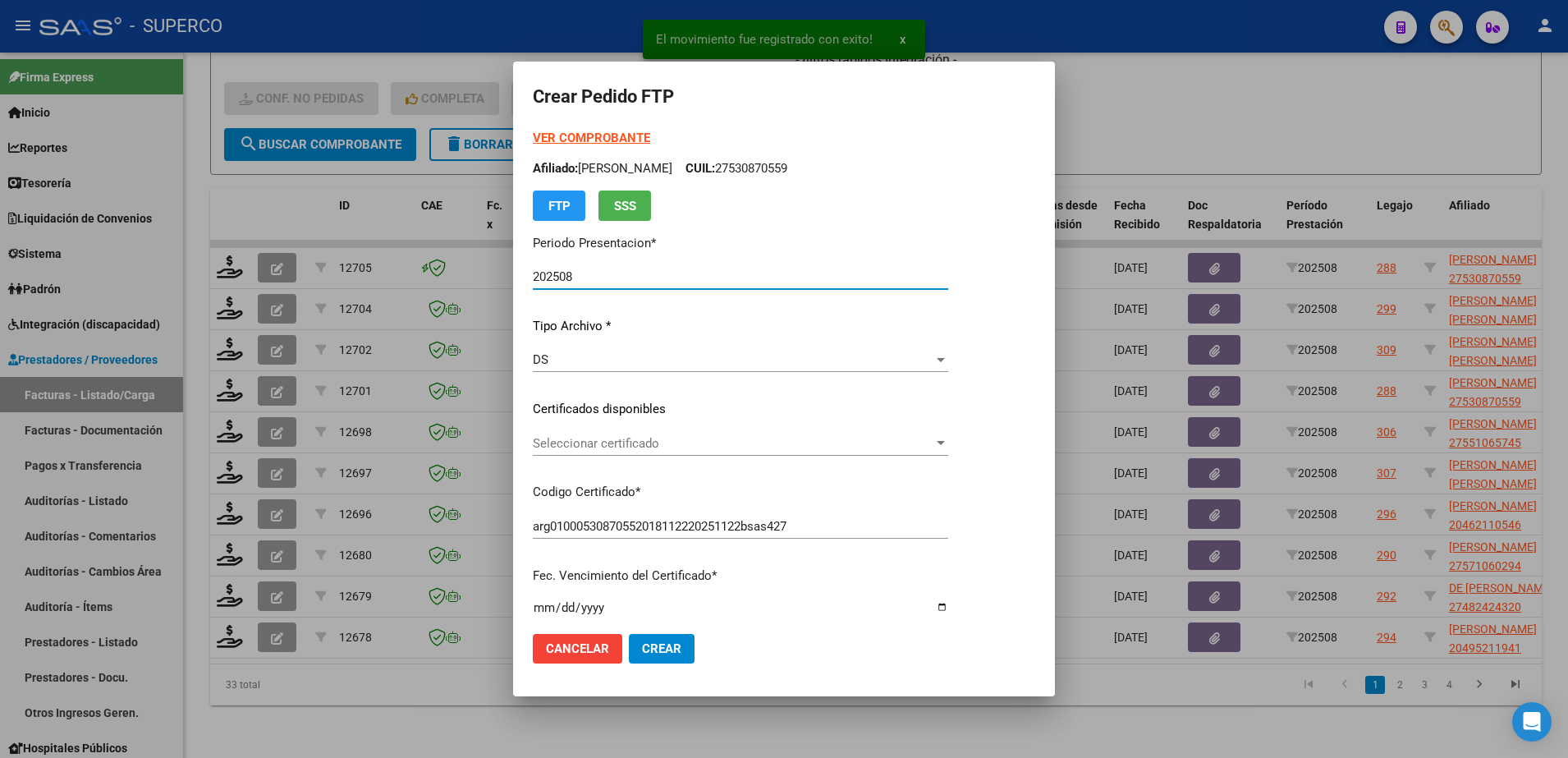
click at [779, 447] on span "Seleccionar certificado" at bounding box center [733, 443] width 400 height 15
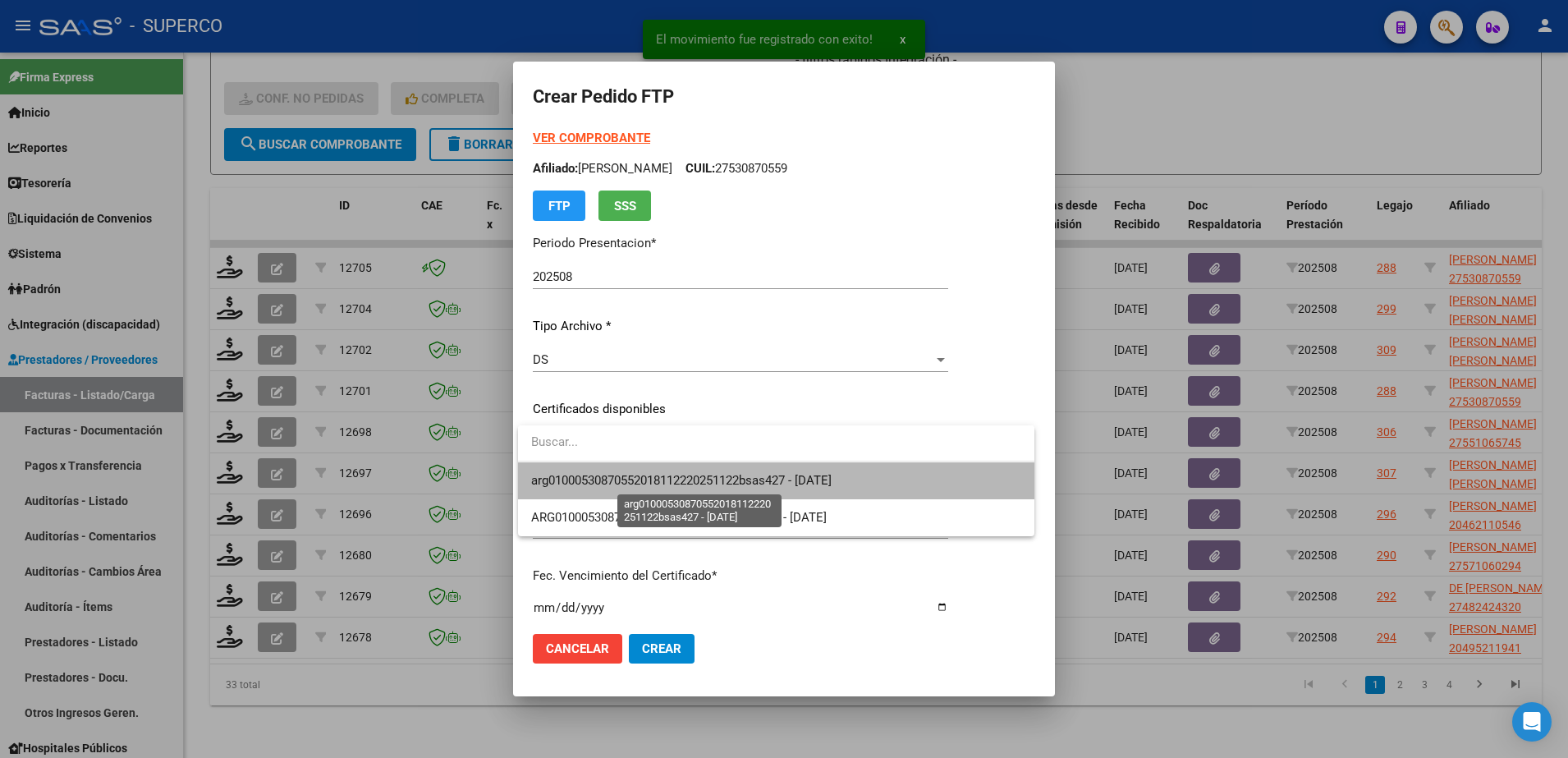
click at [770, 485] on span "arg01000530870552018112220251122bsas427 - [DATE]" at bounding box center [681, 480] width 300 height 15
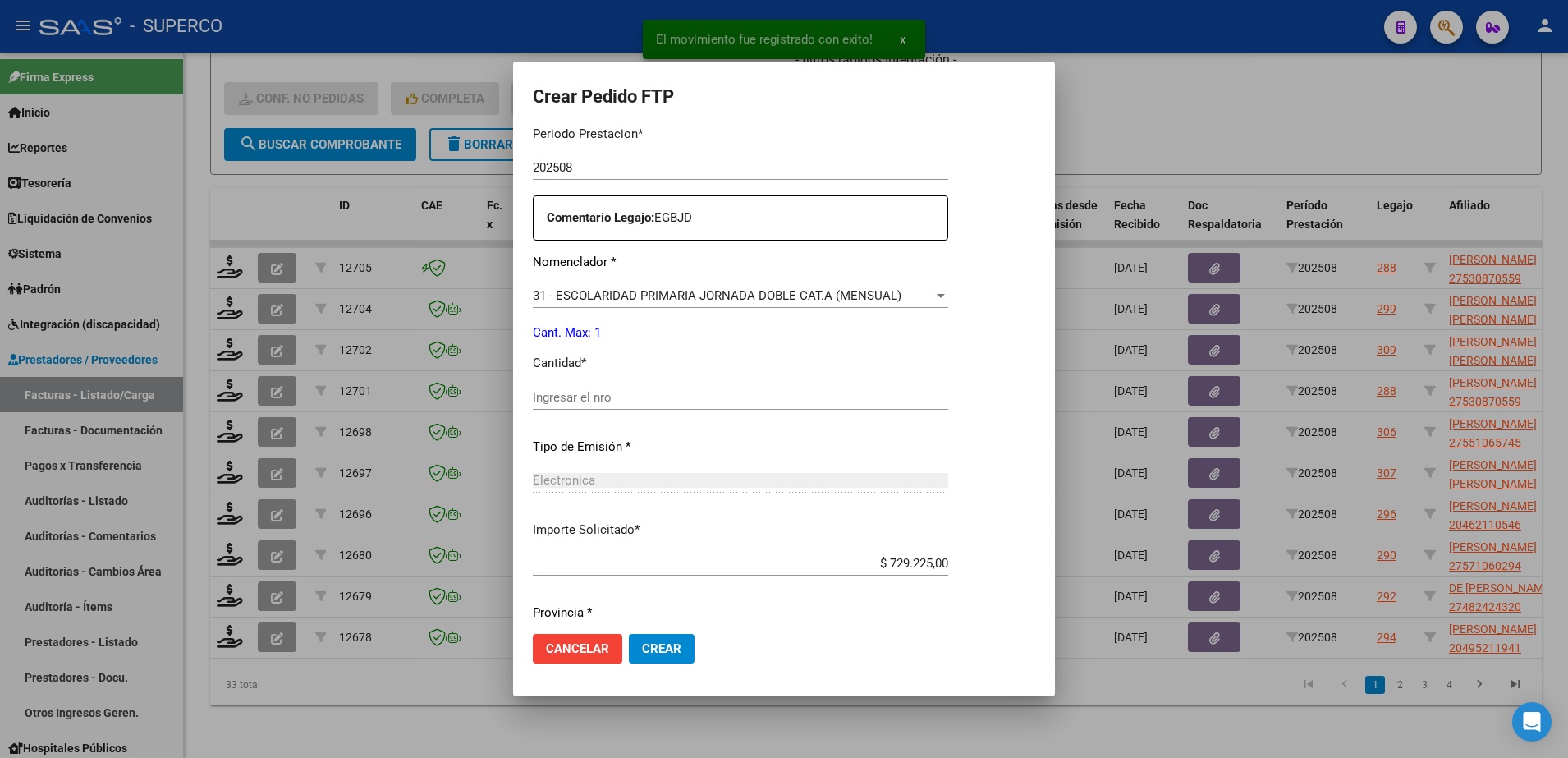
scroll to position [607, 0]
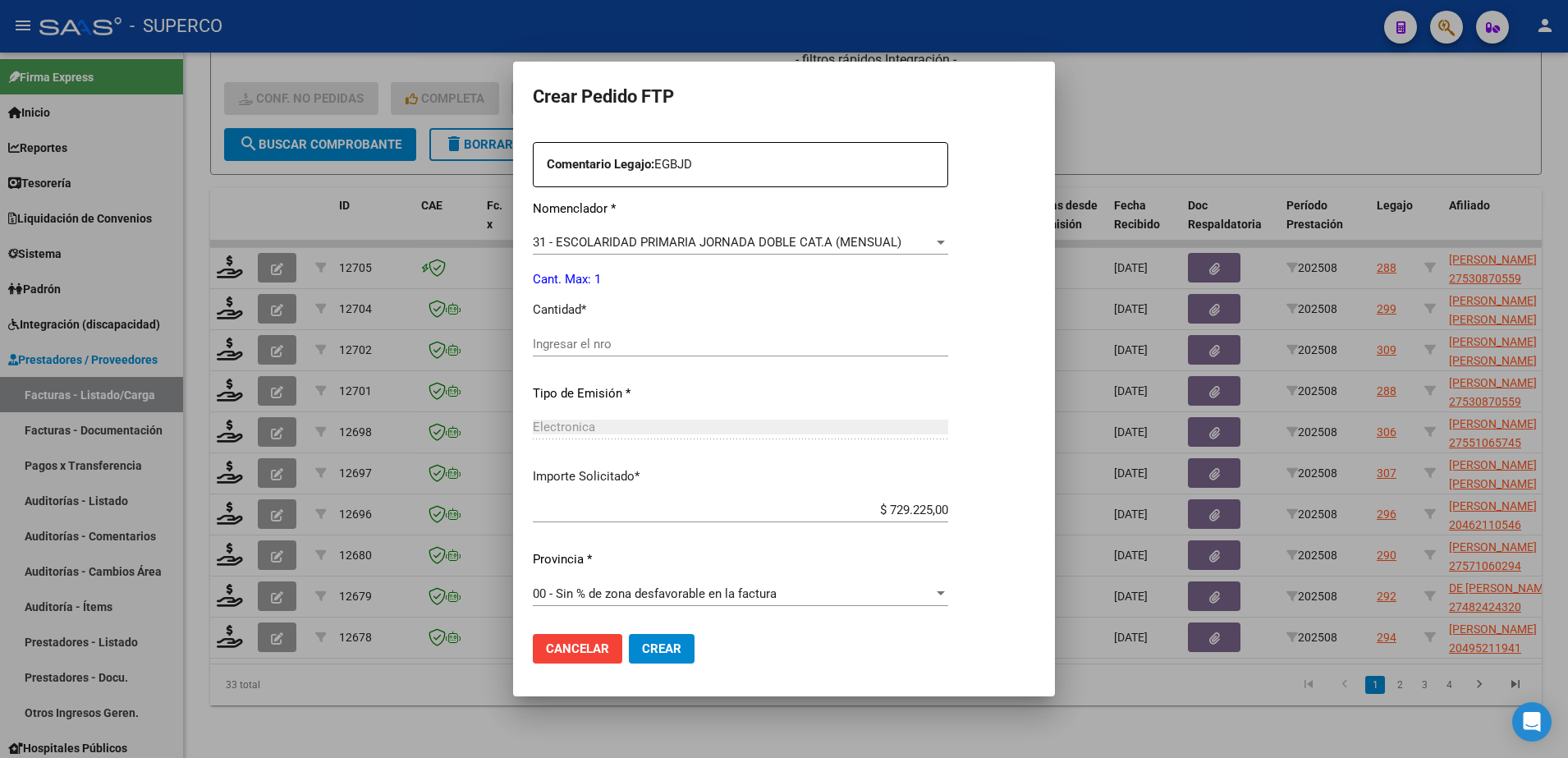
click at [750, 357] on div "Ingresar el nro" at bounding box center [740, 352] width 416 height 41
click at [750, 341] on input "Ingresar el nro" at bounding box center [740, 343] width 416 height 15
type input "1"
click at [654, 643] on span "Crear" at bounding box center [662, 648] width 40 height 15
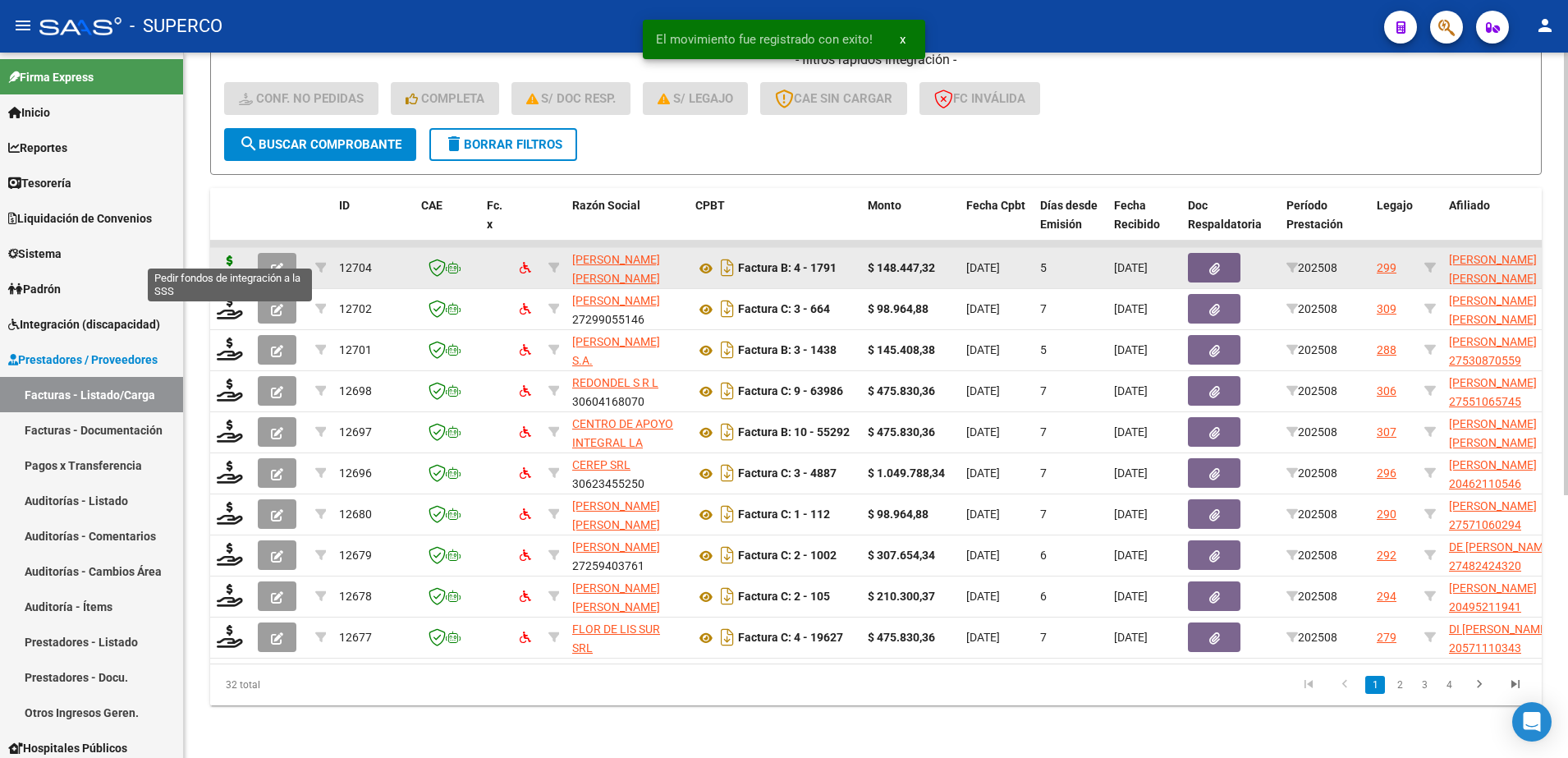
click at [222, 256] on icon at bounding box center [230, 268] width 26 height 23
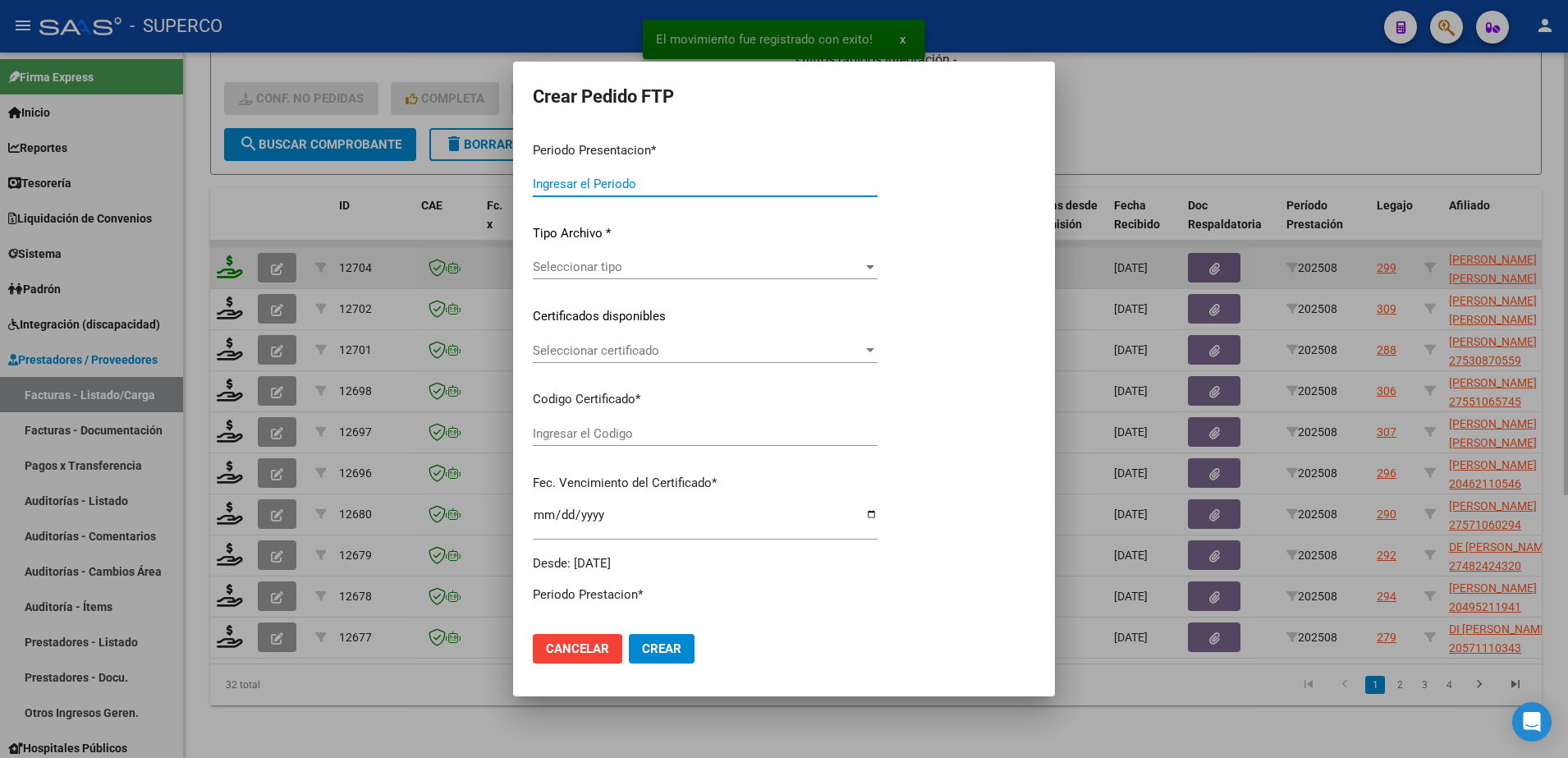
type input "202508"
type input "$ 148.447,32"
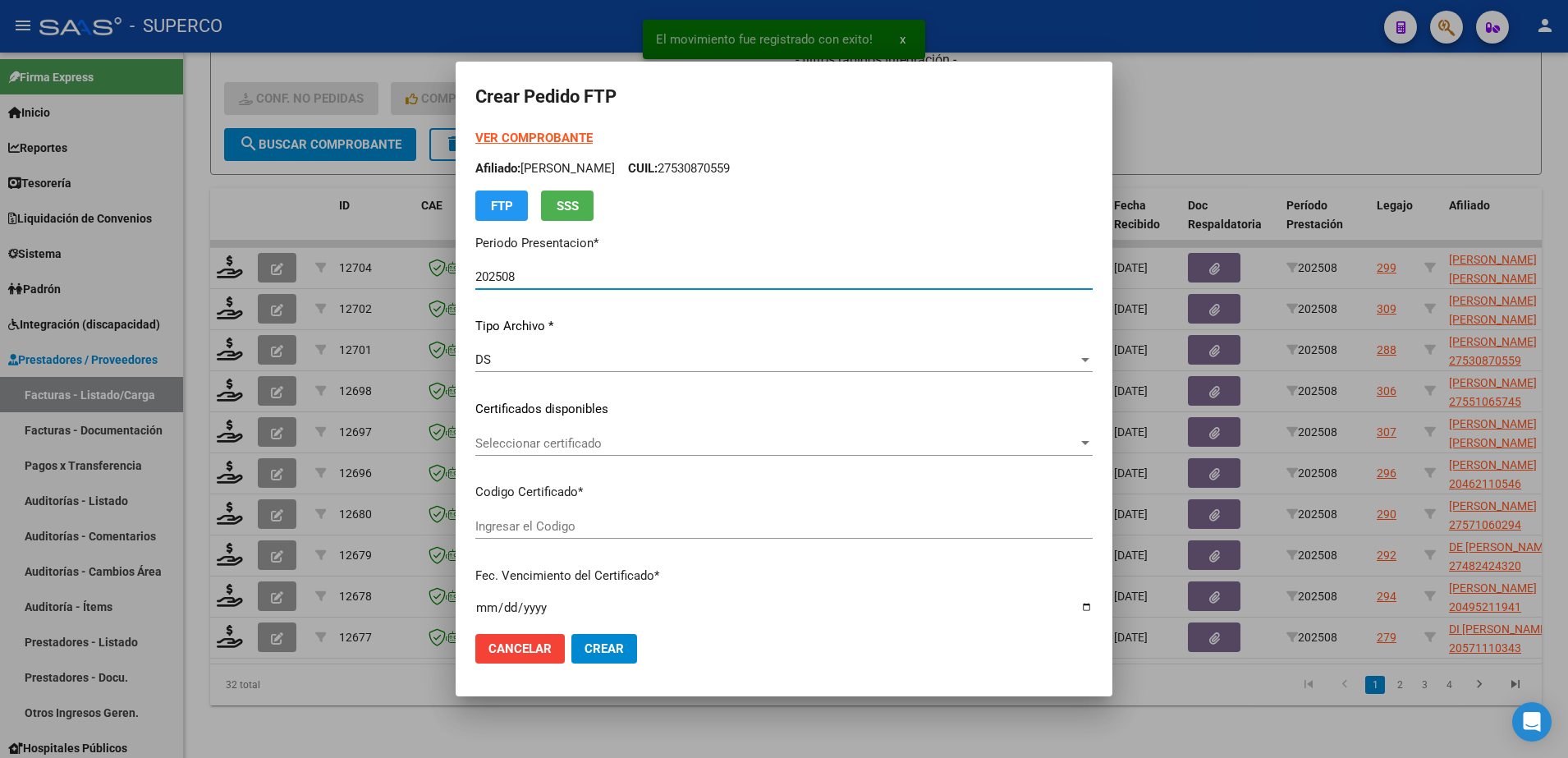
type input "arg02000509878822023031520260315bs427"
type input "[DATE]"
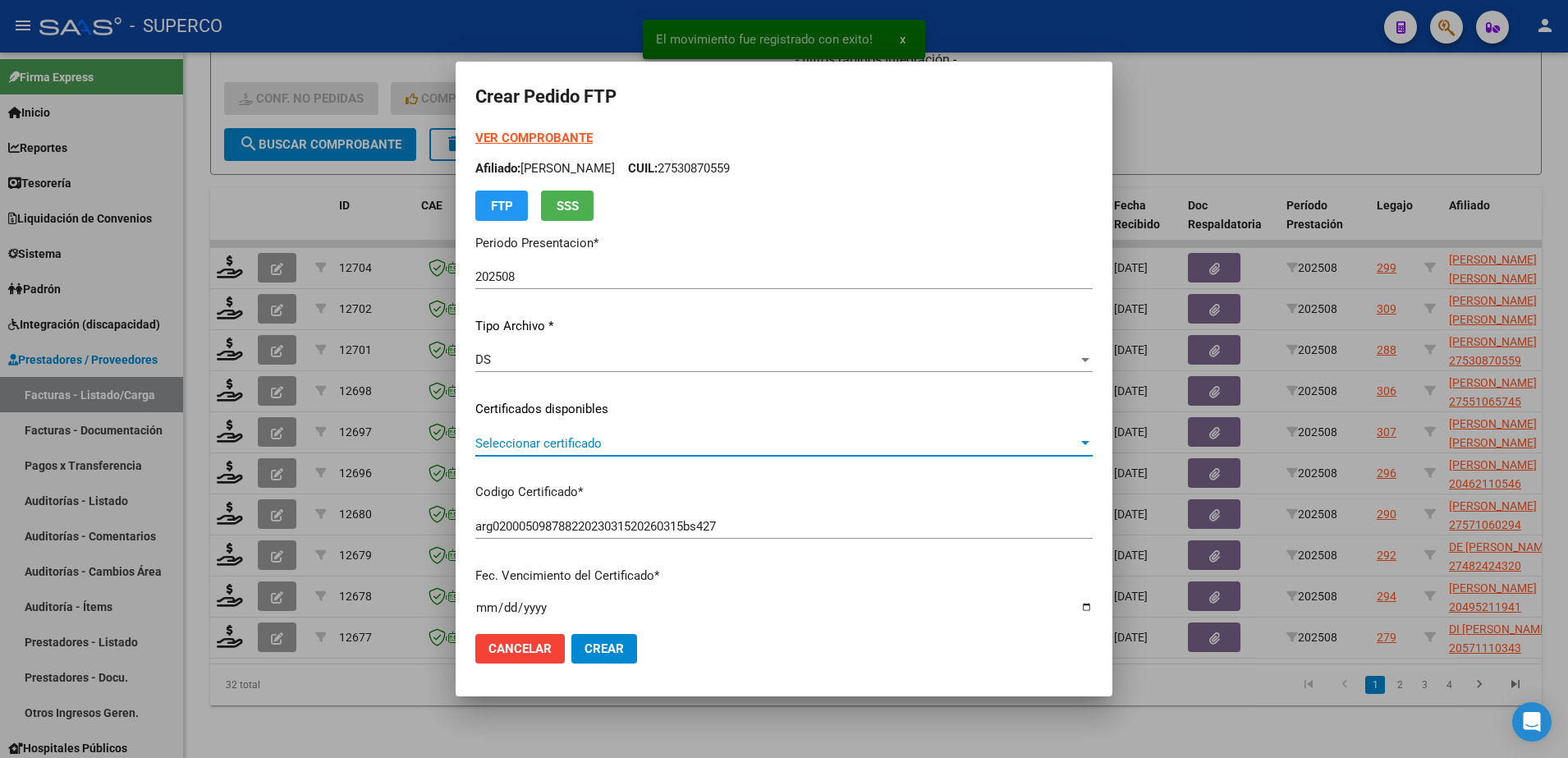
click at [873, 442] on span "Seleccionar certificado" at bounding box center [777, 443] width 603 height 15
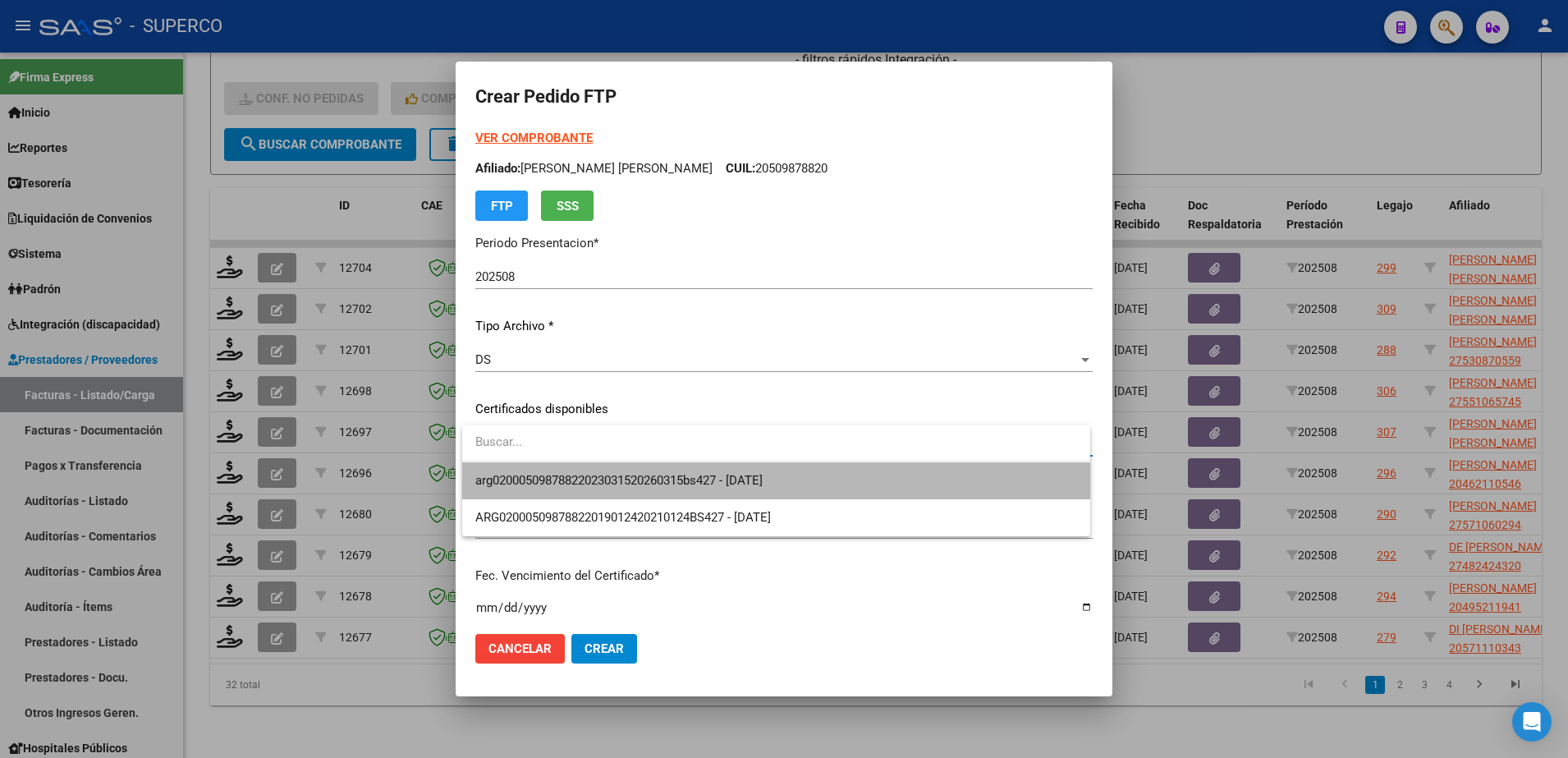
click at [846, 482] on span "arg02000509878822023031520260315bs427 - [DATE]" at bounding box center [776, 481] width 602 height 37
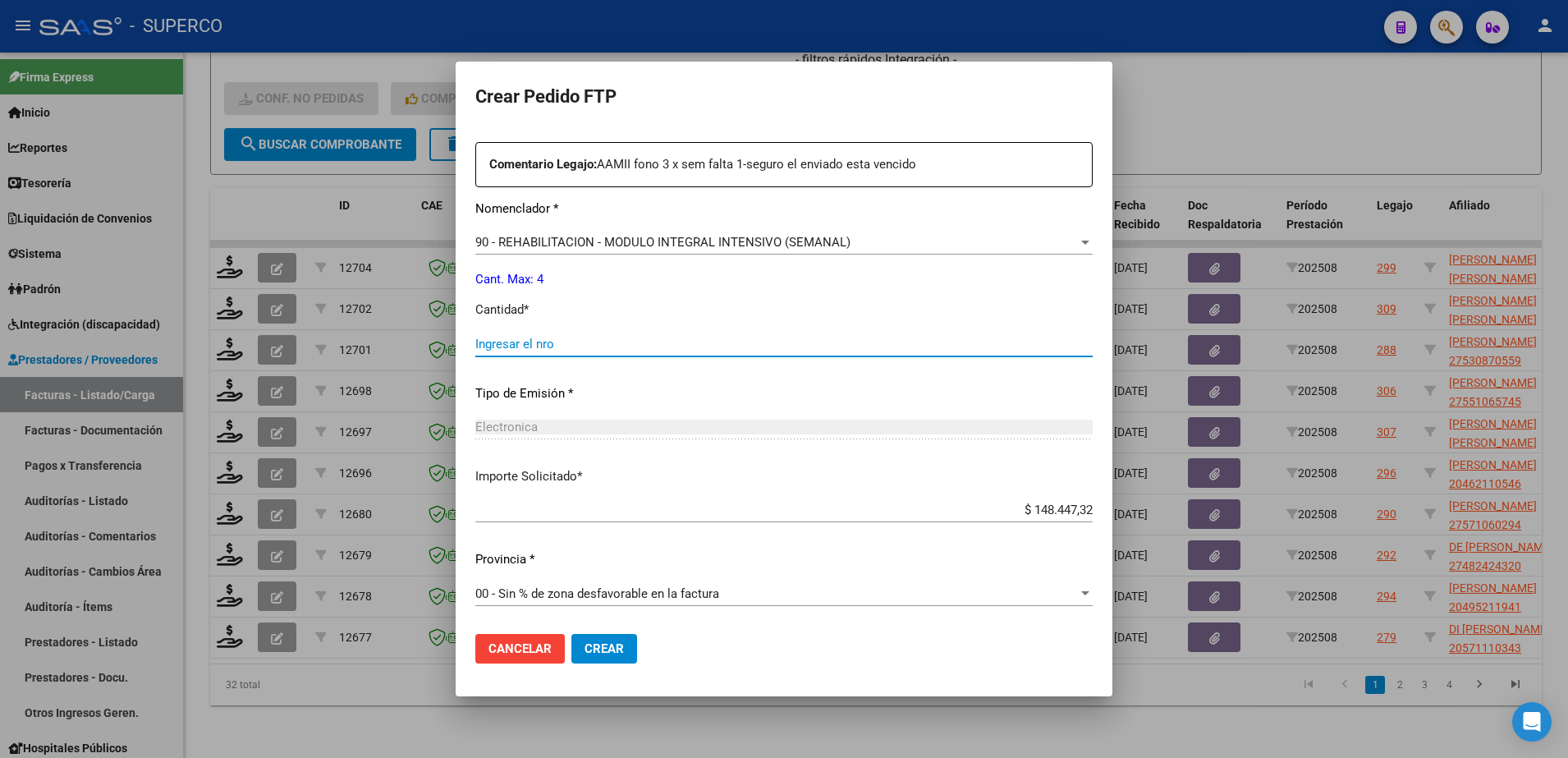
click at [767, 347] on input "Ingresar el nro" at bounding box center [784, 343] width 617 height 15
type input "4"
click at [608, 653] on span "Crear" at bounding box center [604, 648] width 40 height 15
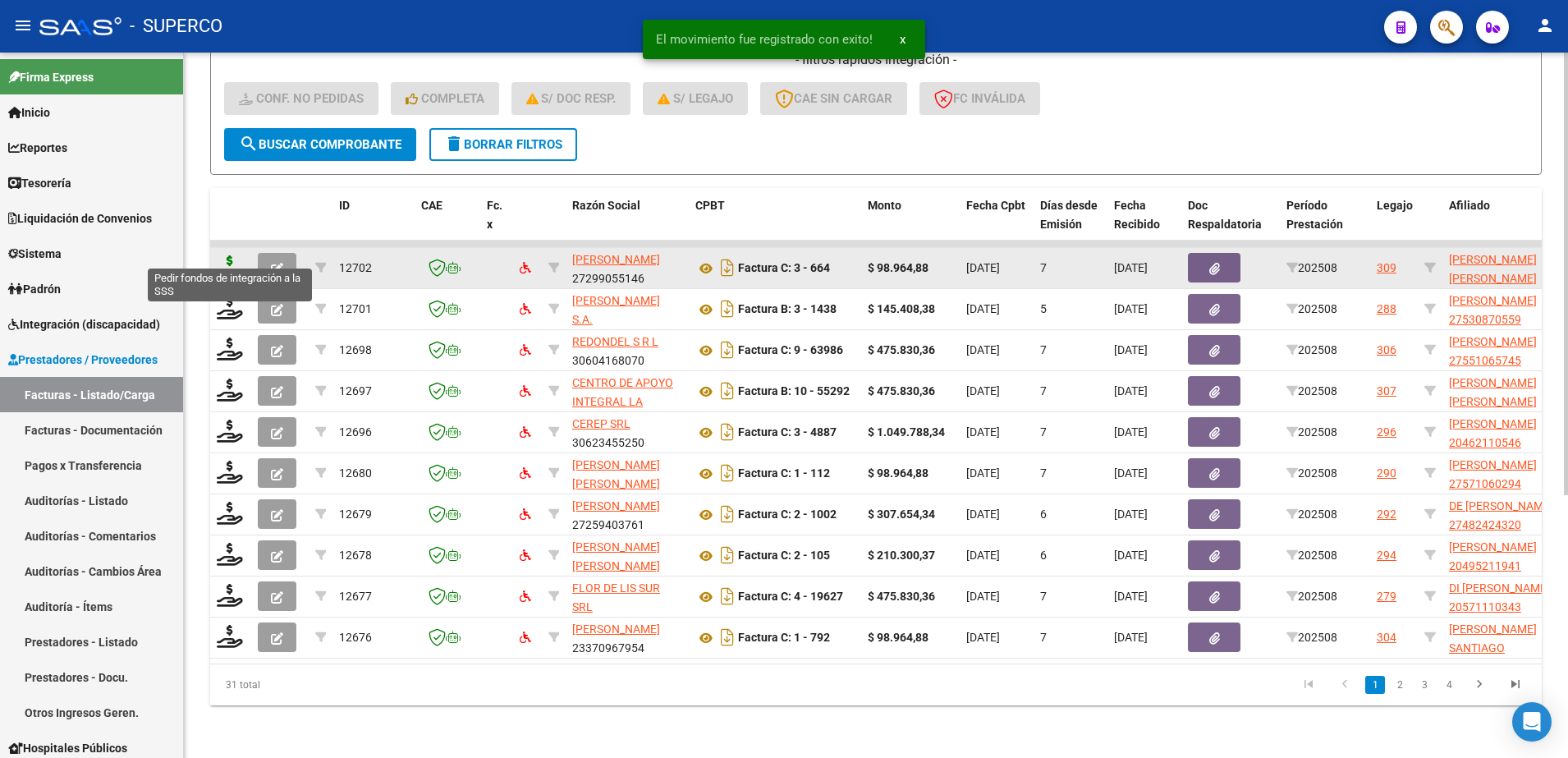
click at [231, 256] on icon at bounding box center [230, 268] width 26 height 23
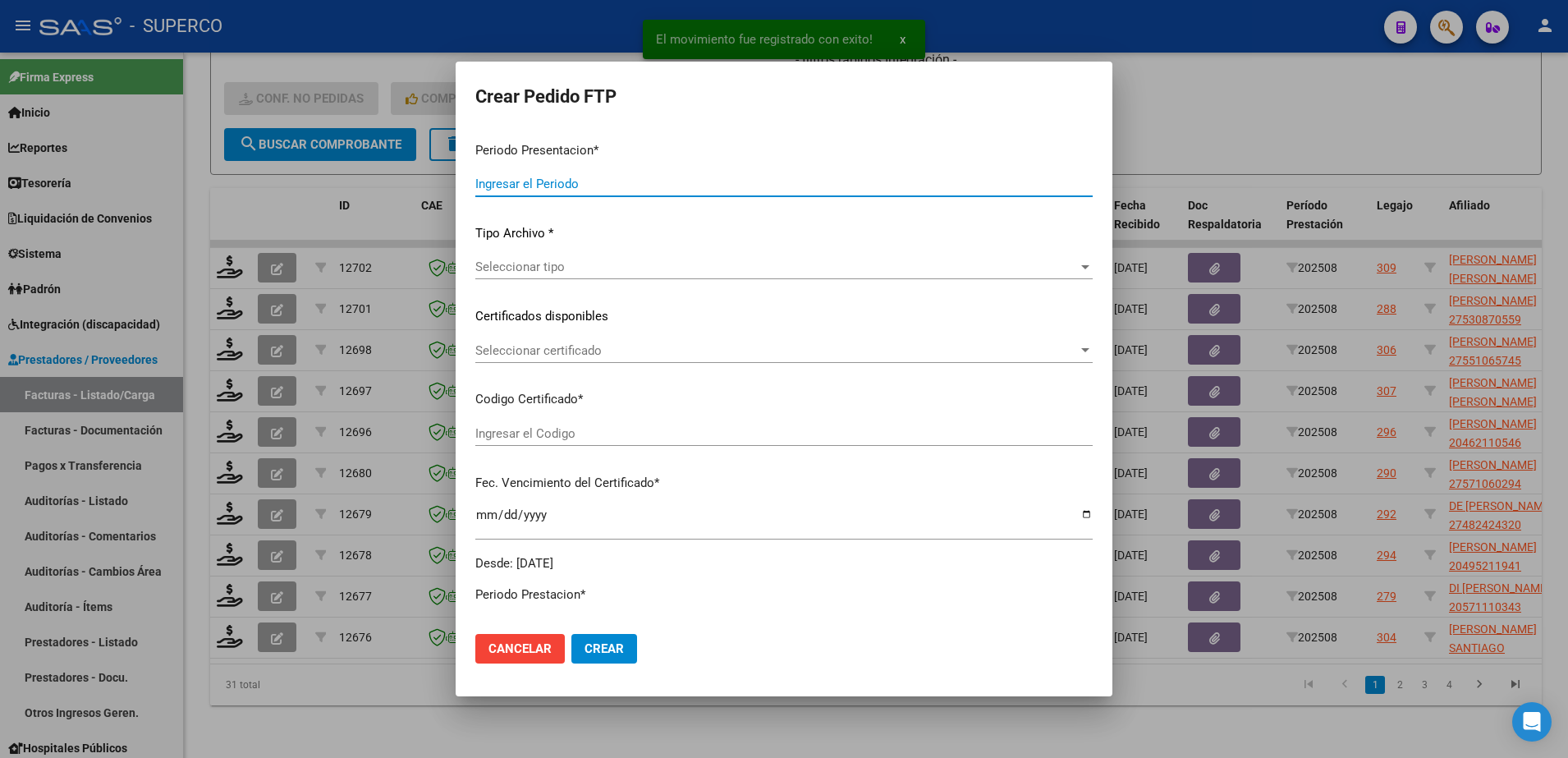
type input "202508"
type input "$ 98.964,88"
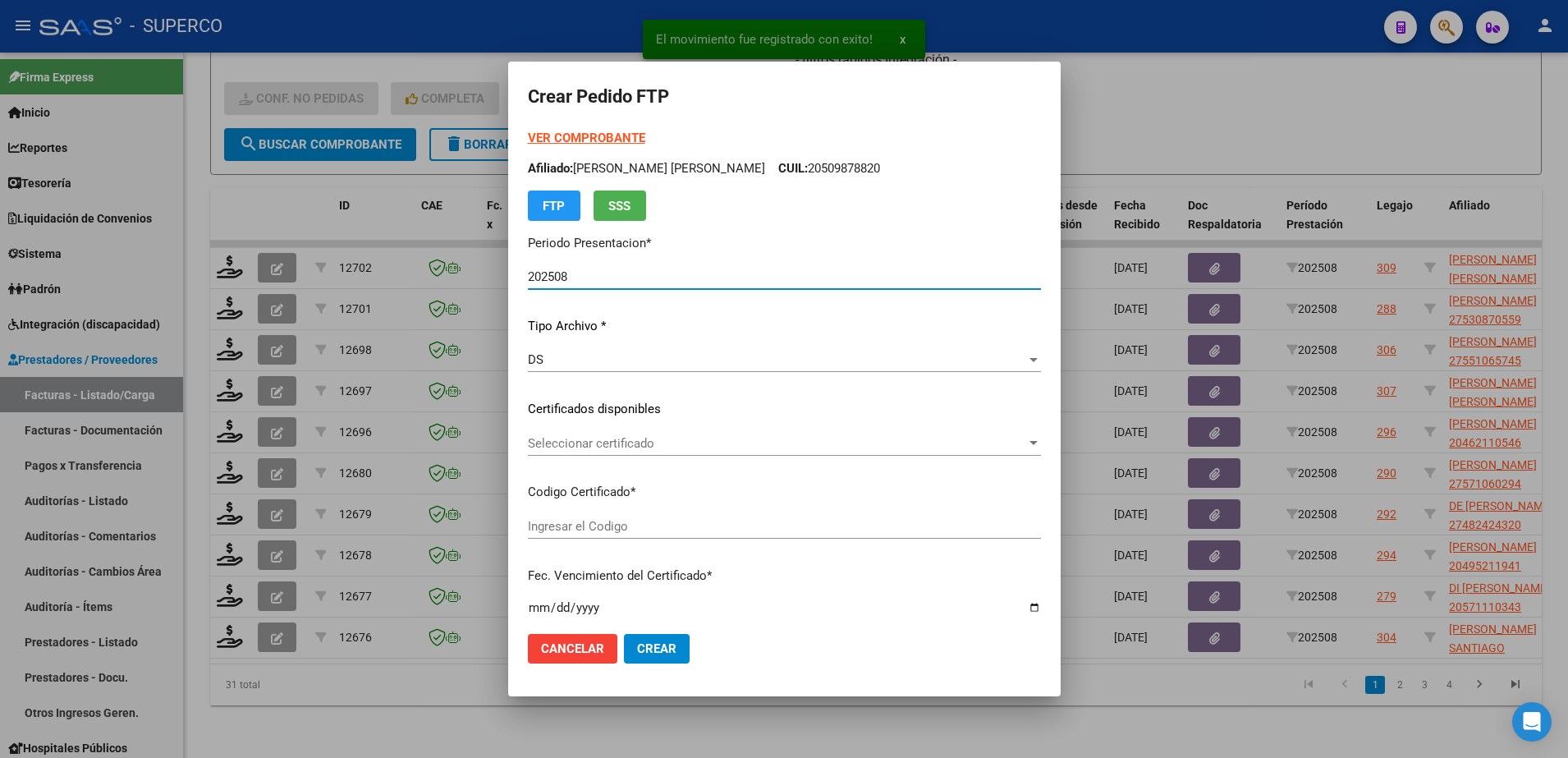
type input "arg0200458101552022110220321102bs427"
type input "[DATE]"
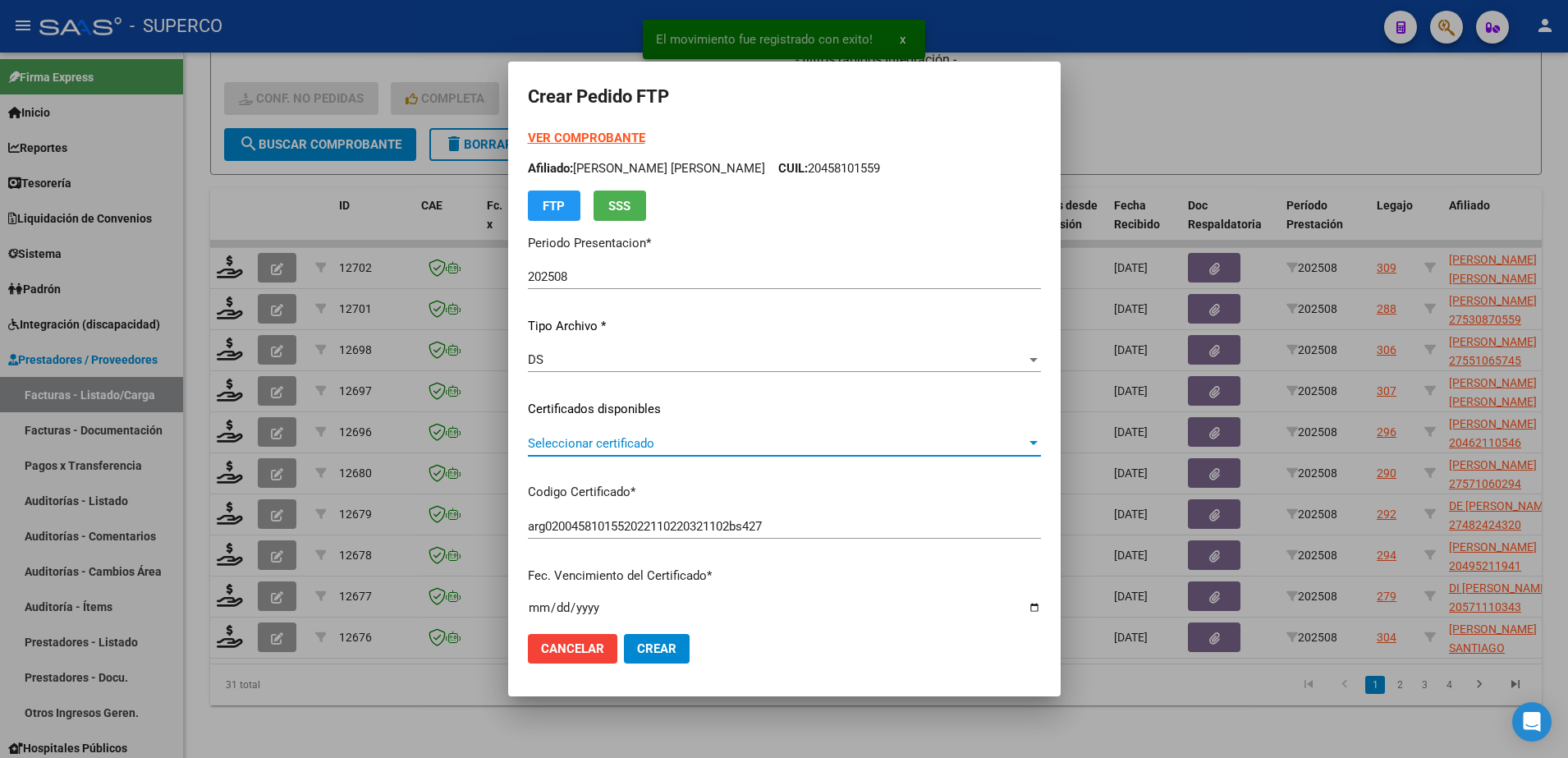
click at [761, 448] on span "Seleccionar certificado" at bounding box center [777, 443] width 498 height 15
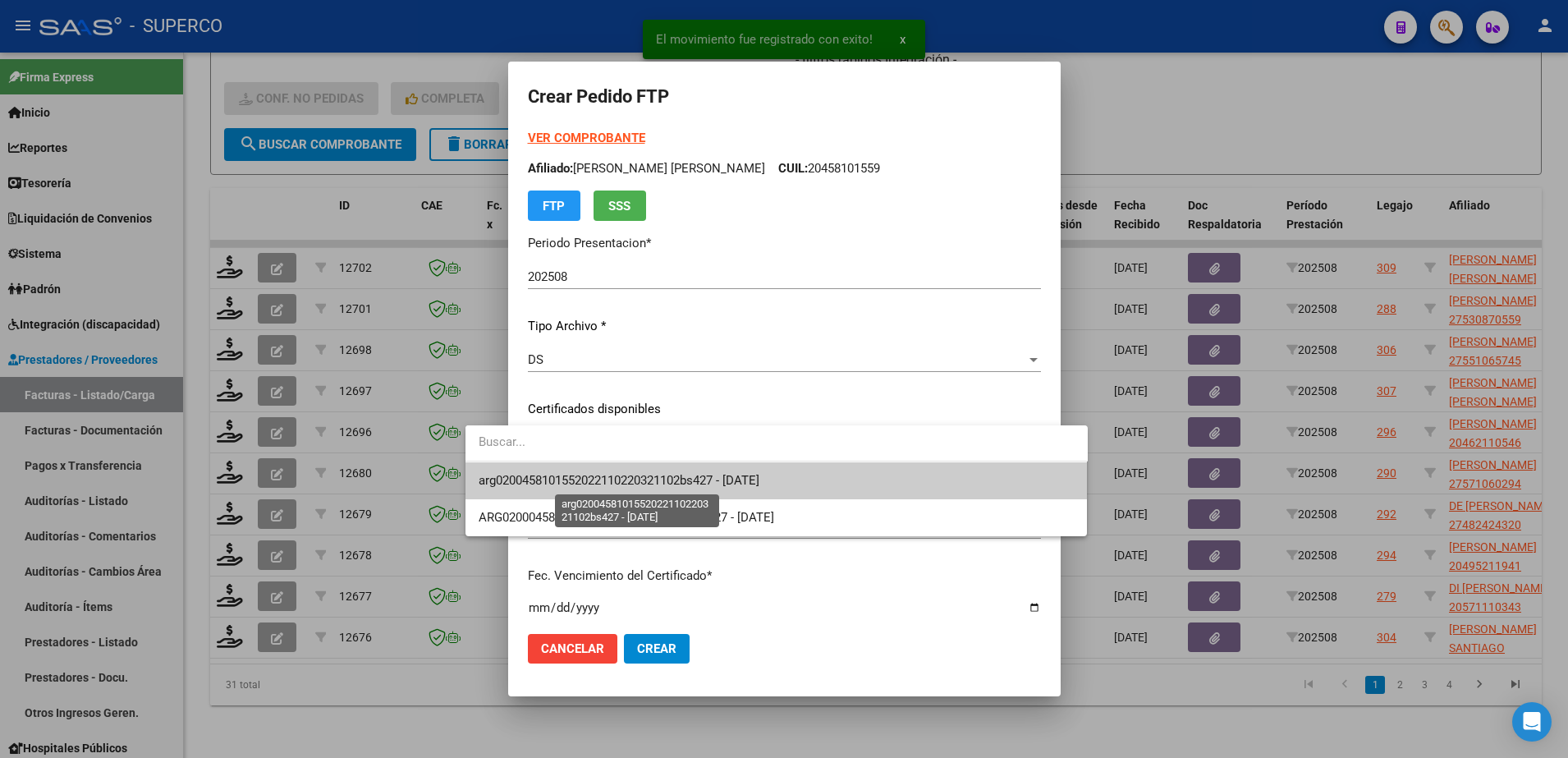
click at [753, 476] on span "arg0200458101552022110220321102bs427 - [DATE]" at bounding box center [619, 480] width 281 height 15
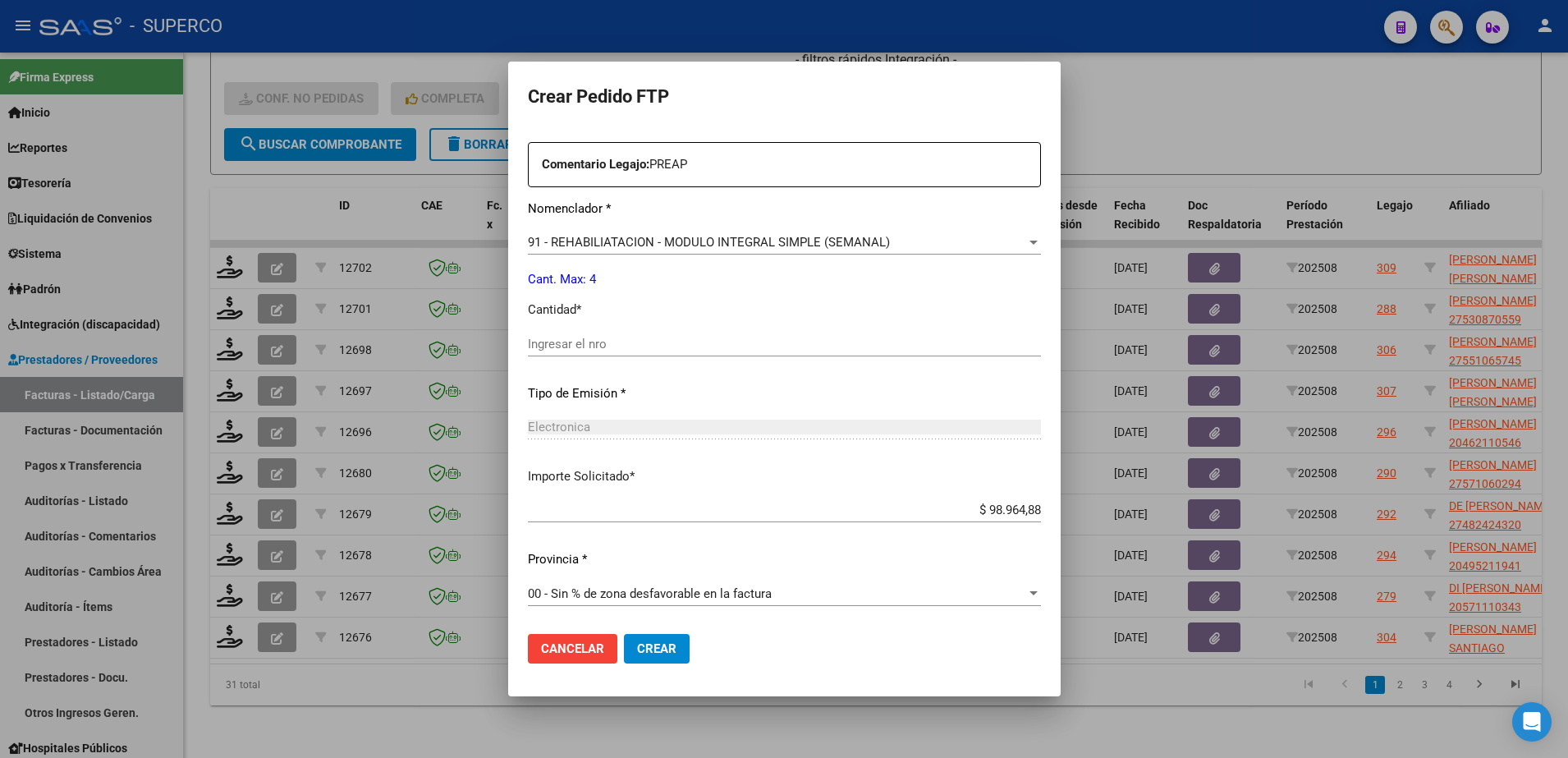
click at [690, 344] on input "Ingresar el nro" at bounding box center [785, 343] width 514 height 15
type input "4"
click at [637, 651] on span "Crear" at bounding box center [656, 648] width 40 height 15
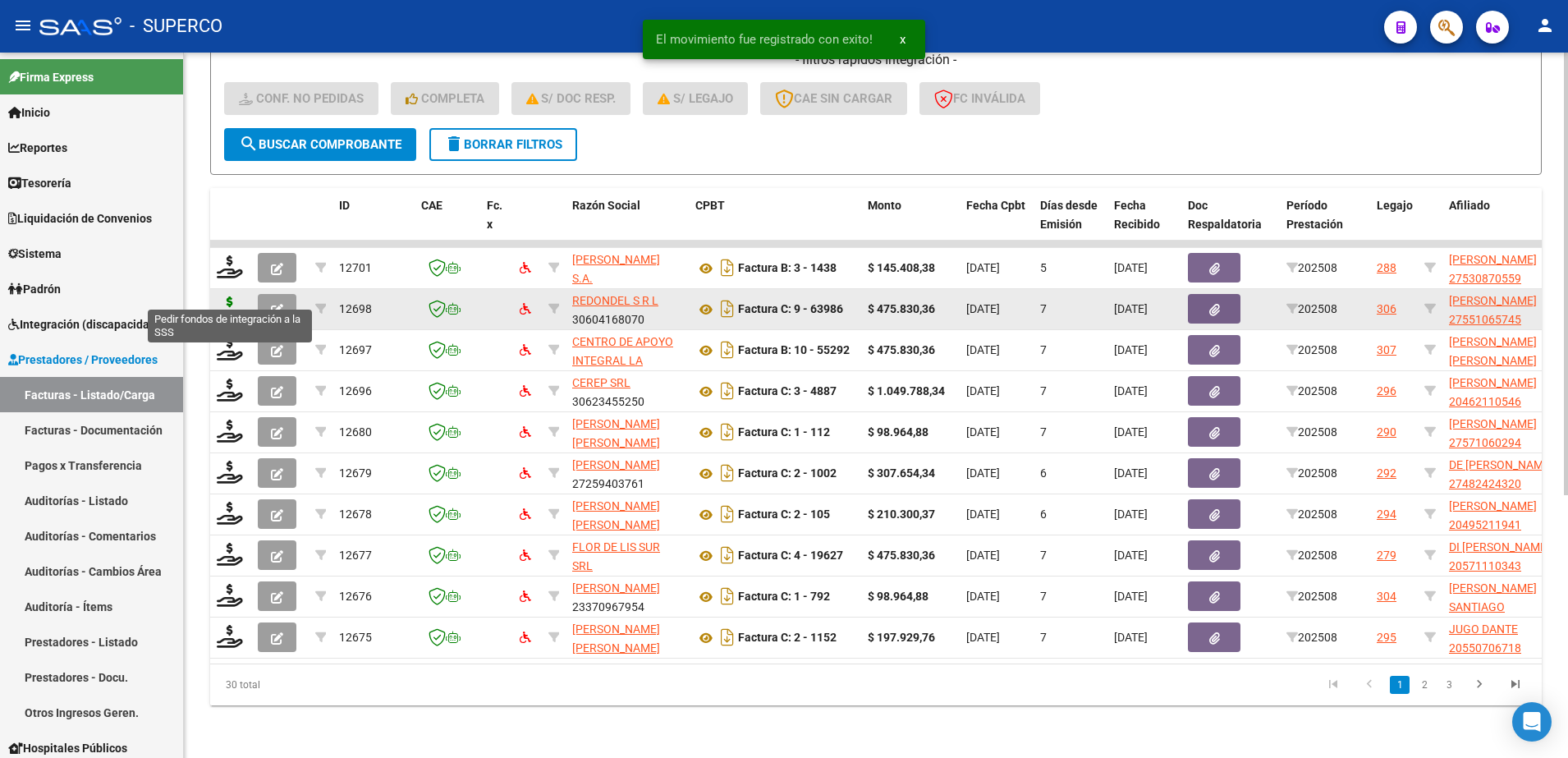
click at [230, 299] on icon at bounding box center [230, 308] width 26 height 23
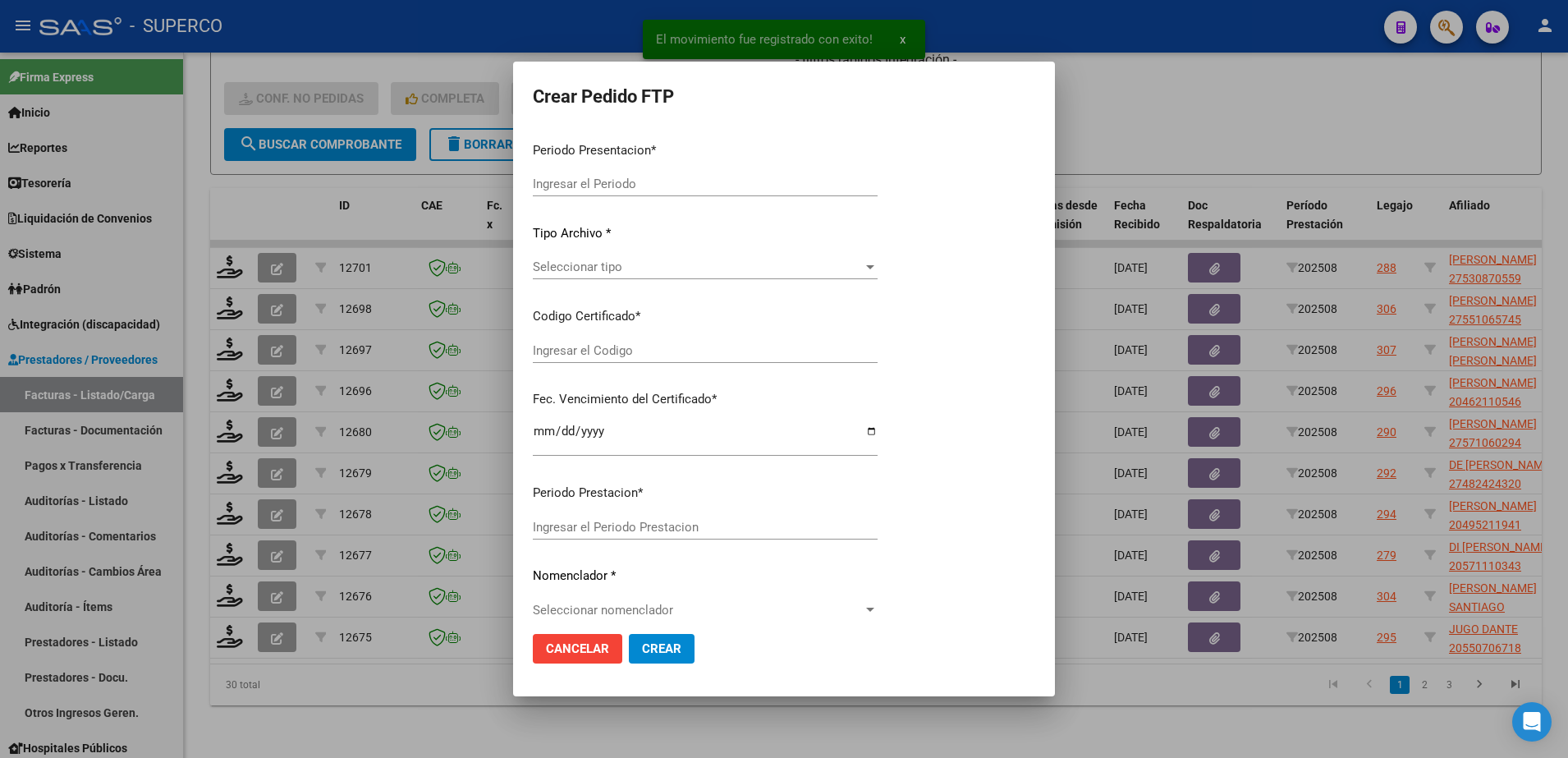
type input "202508"
type input "$ 475.830,36"
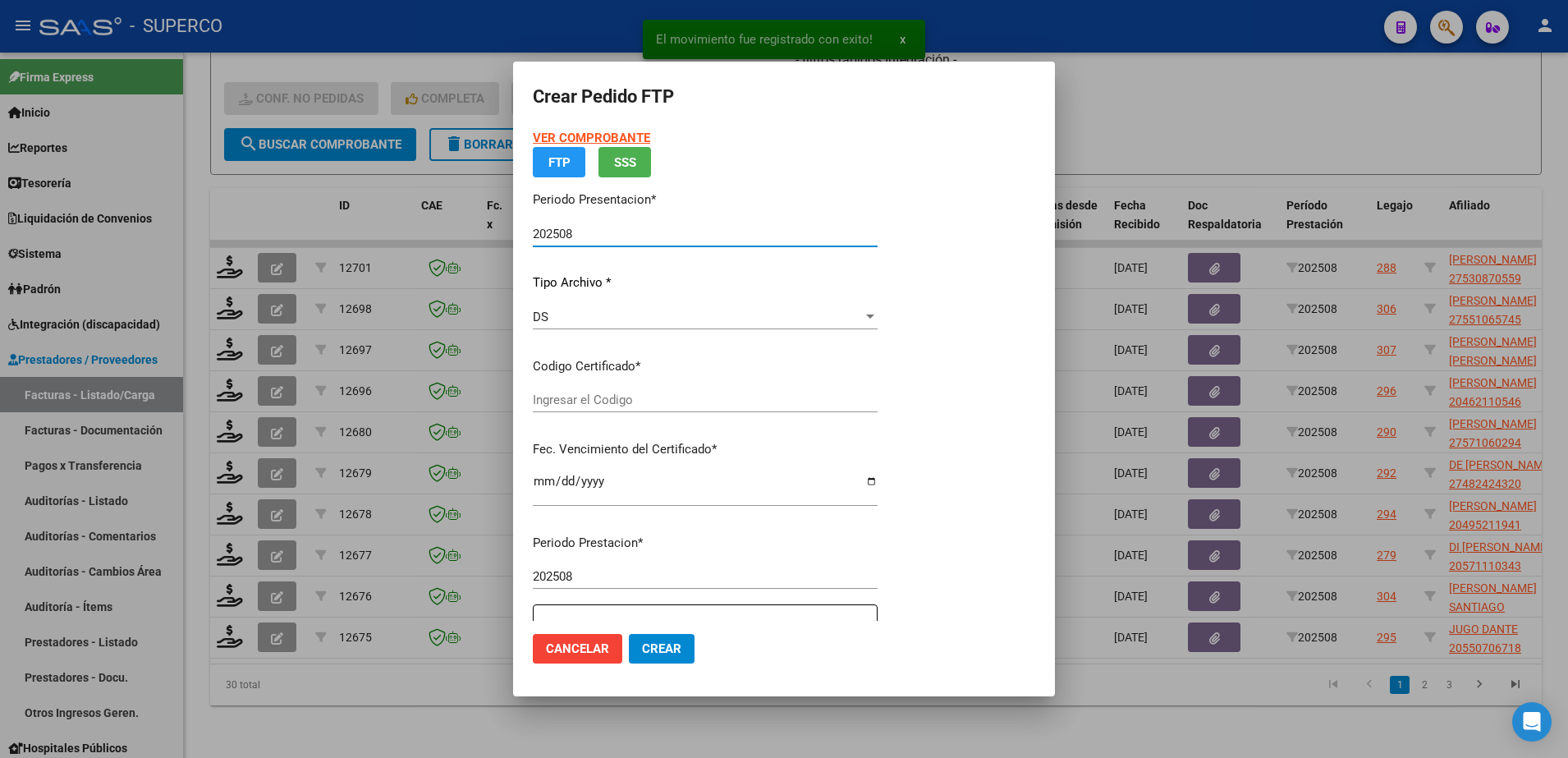
type input "ARG010005510657420190820250820CBA536"
type input "[DATE]"
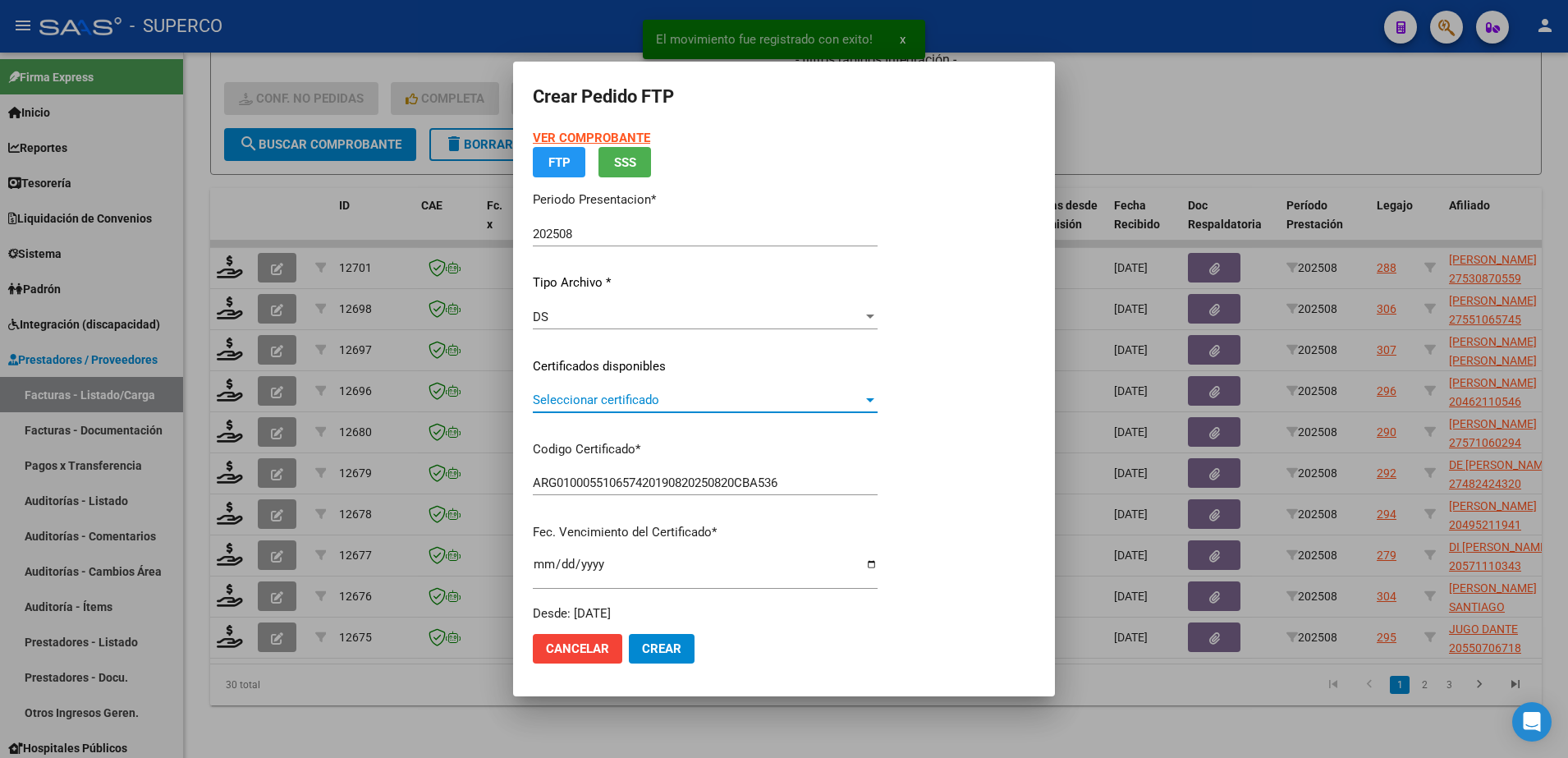
click at [835, 406] on app-drop-down-list "Certificados disponibles Seleccionar certificado Seleccionar certificado" at bounding box center [711, 383] width 358 height 51
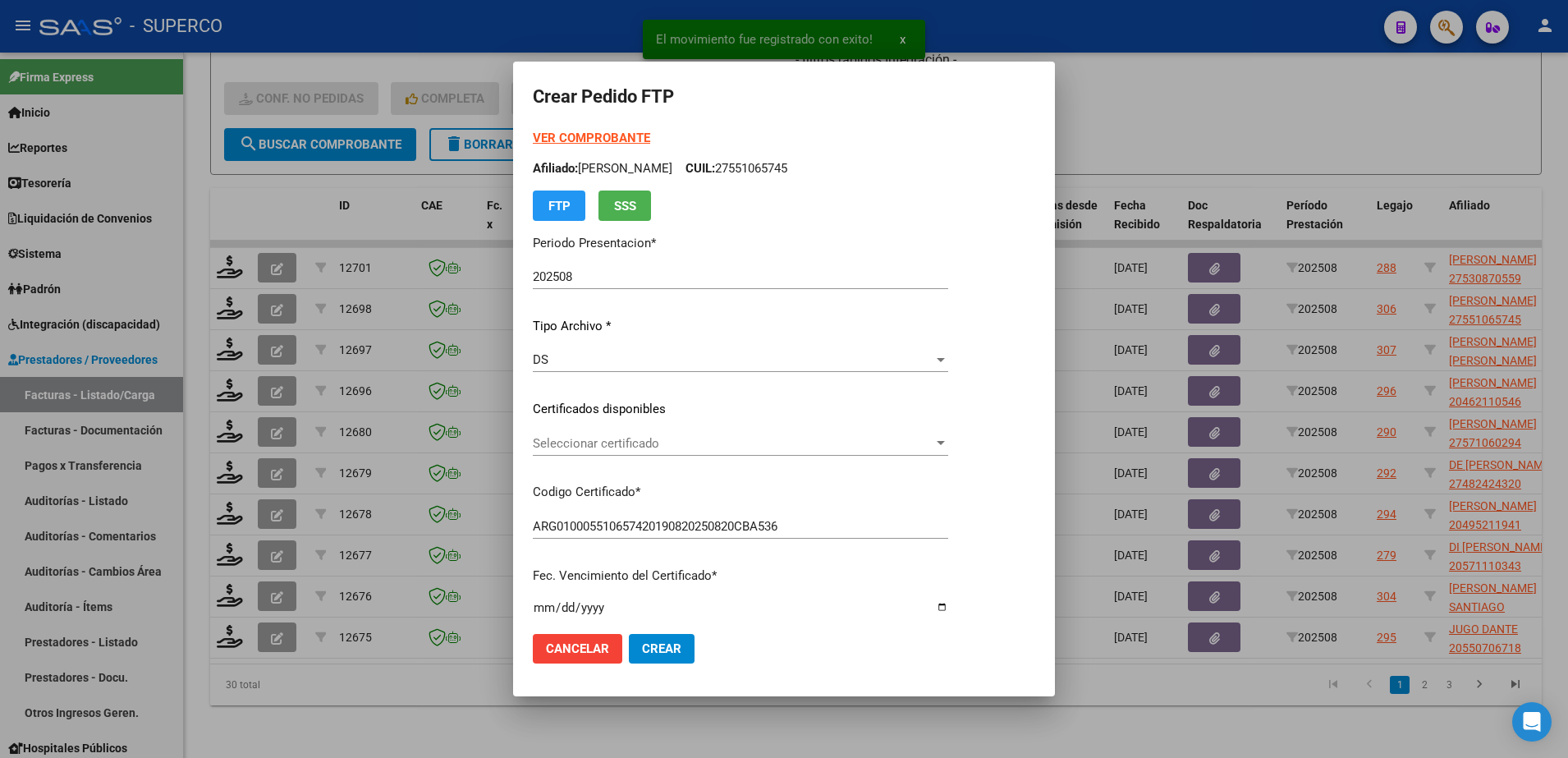
click at [813, 453] on div "Seleccionar certificado Seleccionar certificado" at bounding box center [740, 443] width 416 height 24
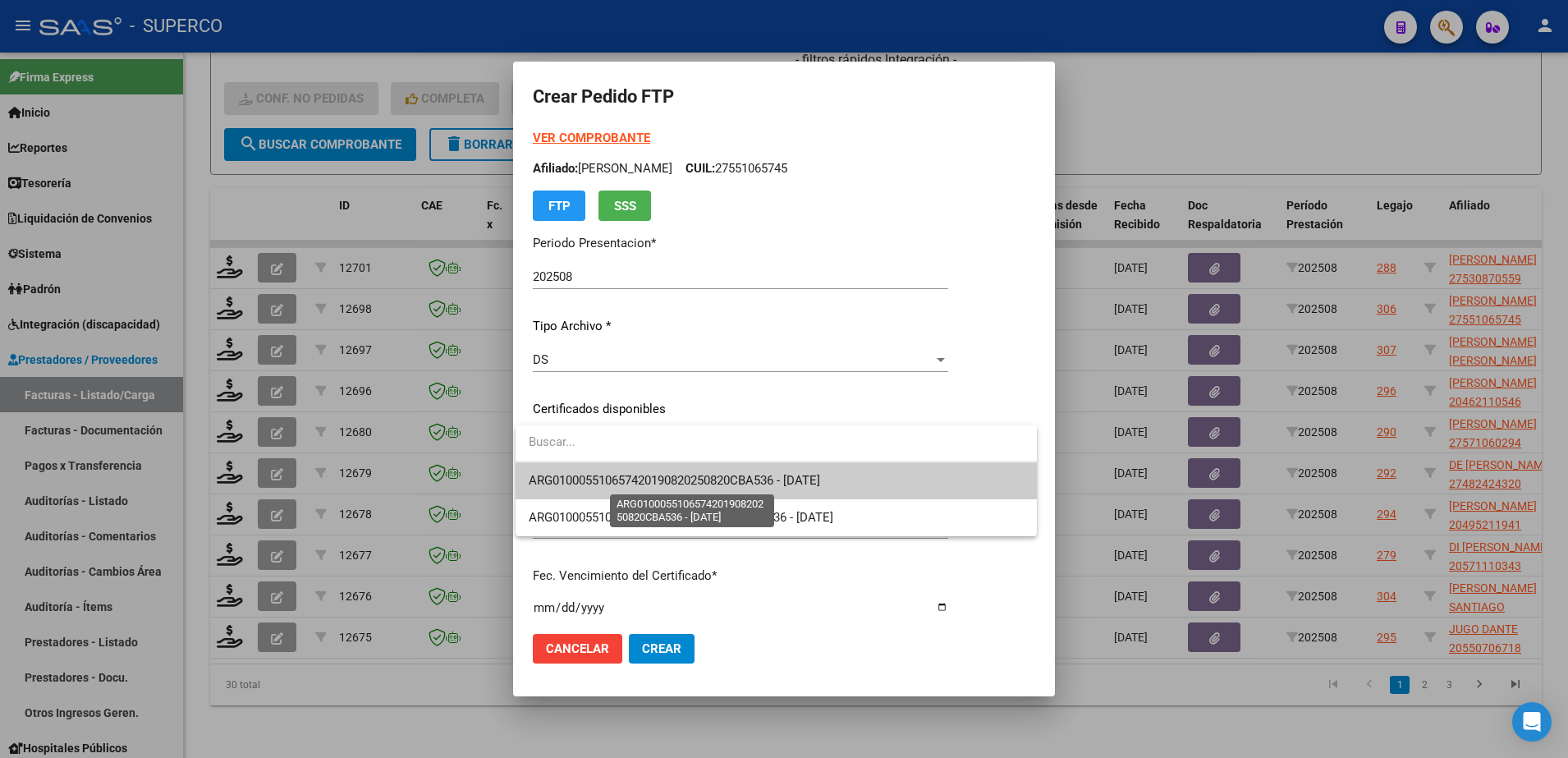
click at [805, 480] on span "ARG010005510657420190820250820CBA536 - [DATE]" at bounding box center [674, 480] width 292 height 15
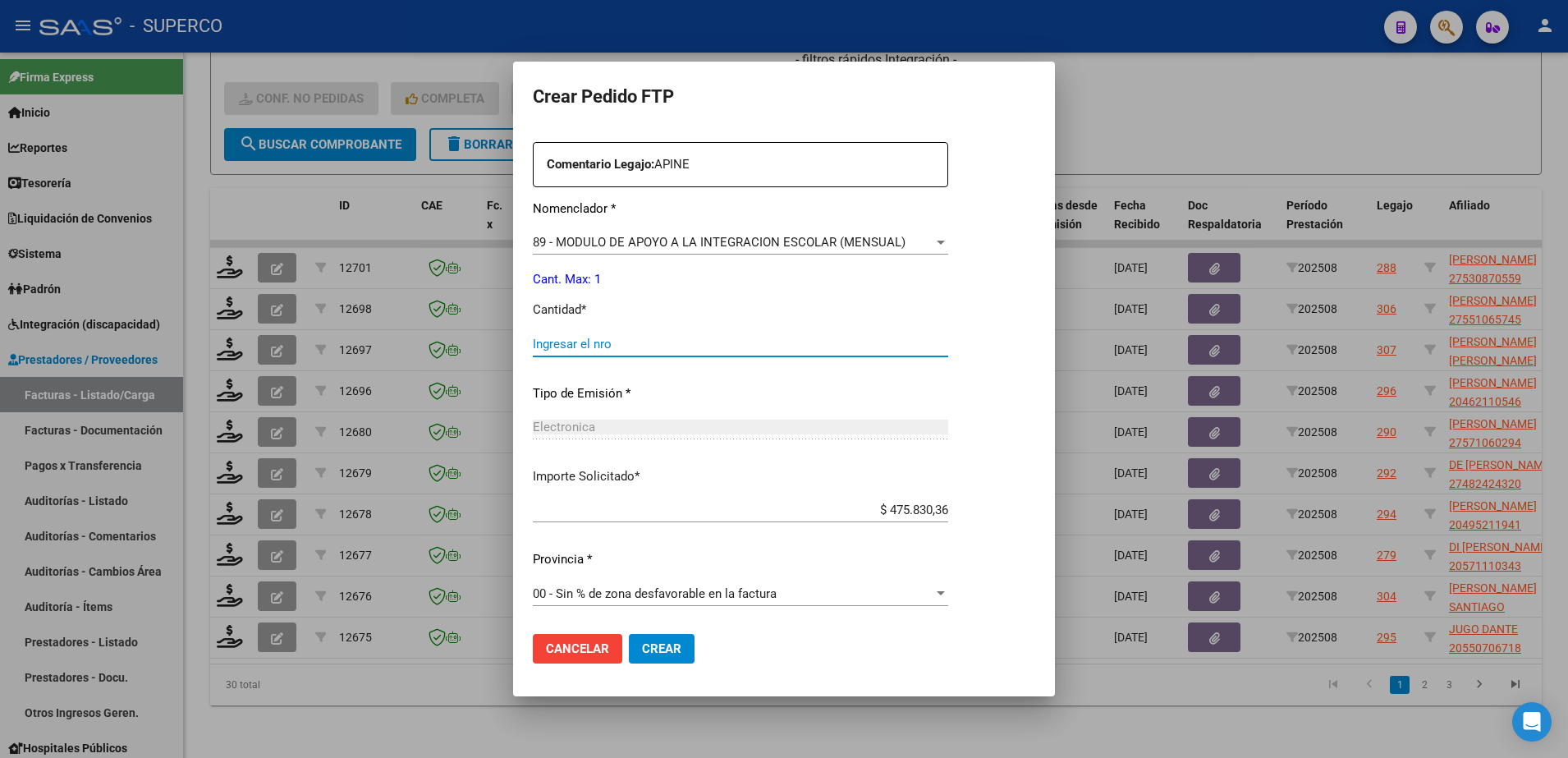
click at [792, 347] on input "Ingresar el nro" at bounding box center [740, 343] width 416 height 15
type input "1"
click at [659, 651] on span "Crear" at bounding box center [662, 648] width 40 height 15
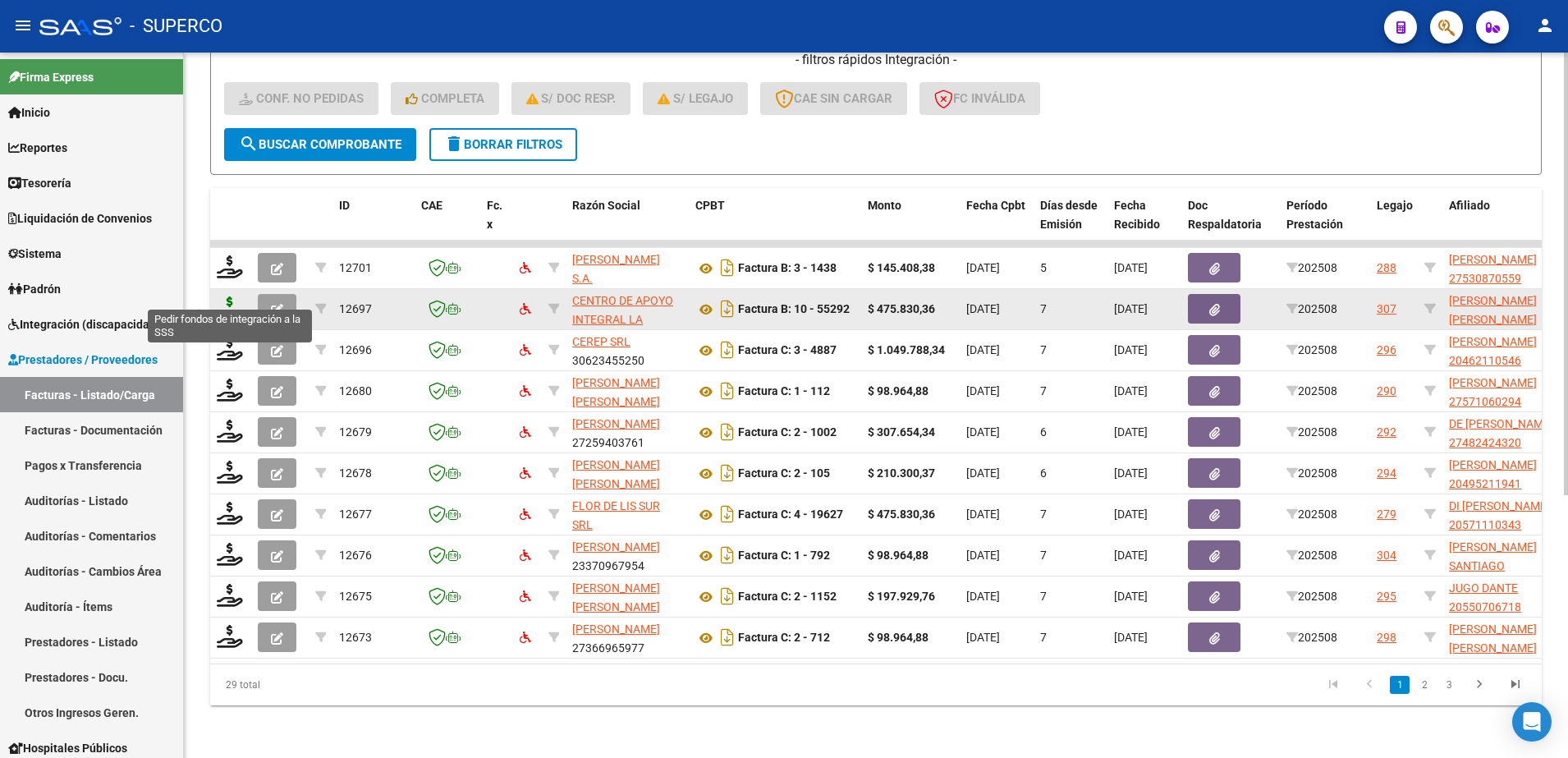
click at [226, 297] on icon at bounding box center [230, 308] width 26 height 23
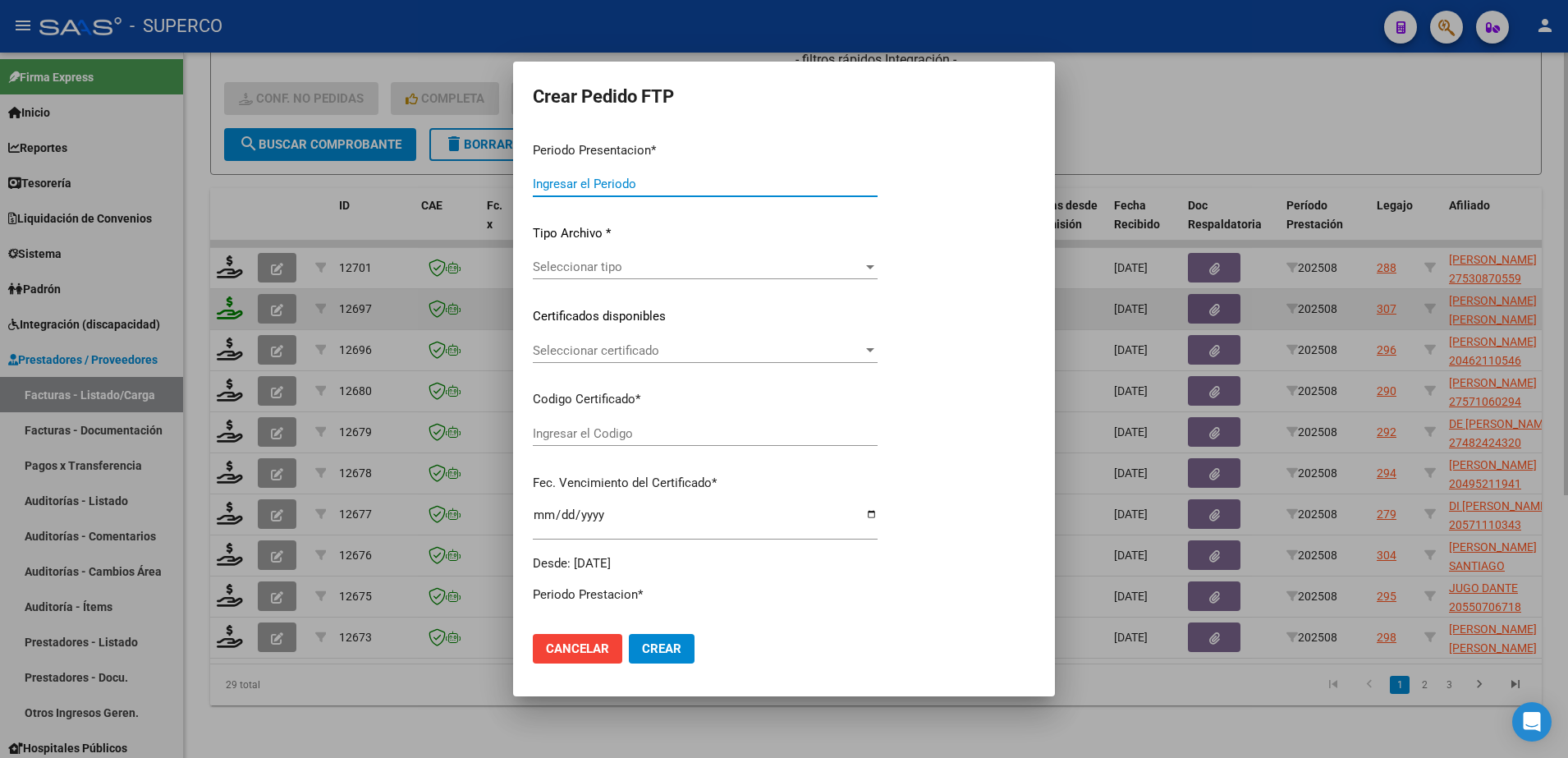
type input "202508"
type input "$ 475.830,36"
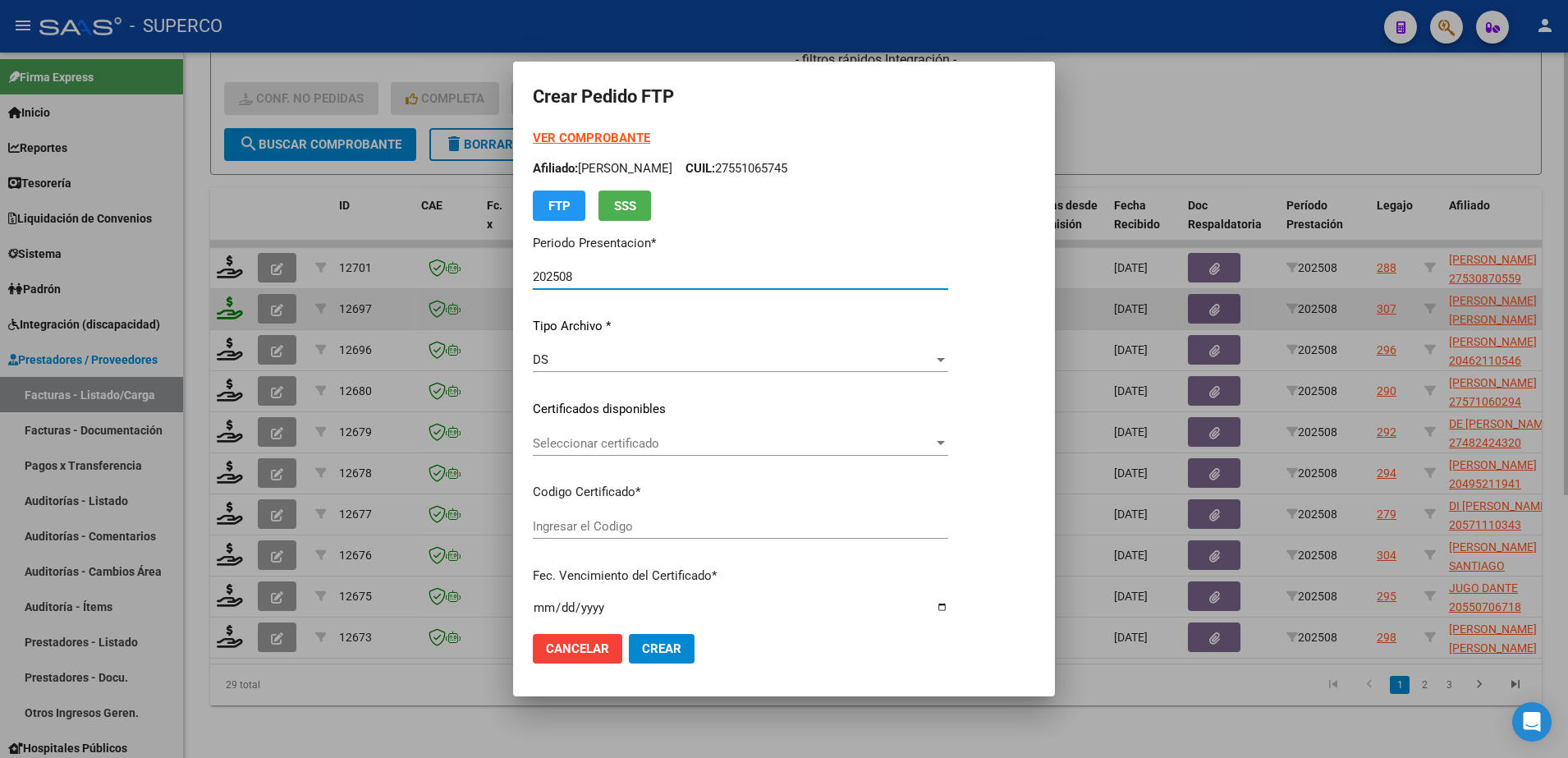
type input "ARG020005758847820231227 20281227BUE316"
type input "[DATE]"
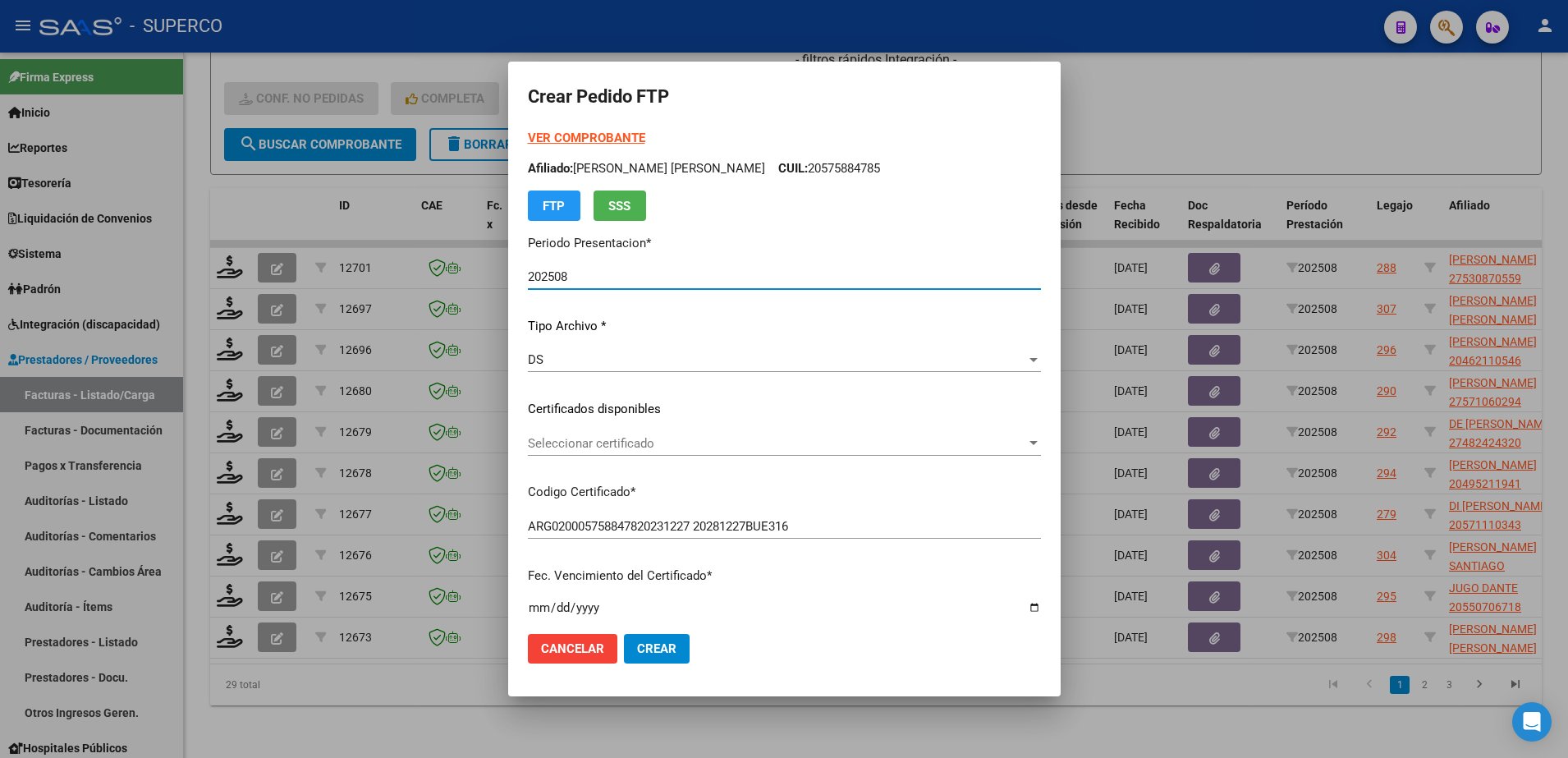
click at [816, 449] on span "Seleccionar certificado" at bounding box center [777, 443] width 498 height 15
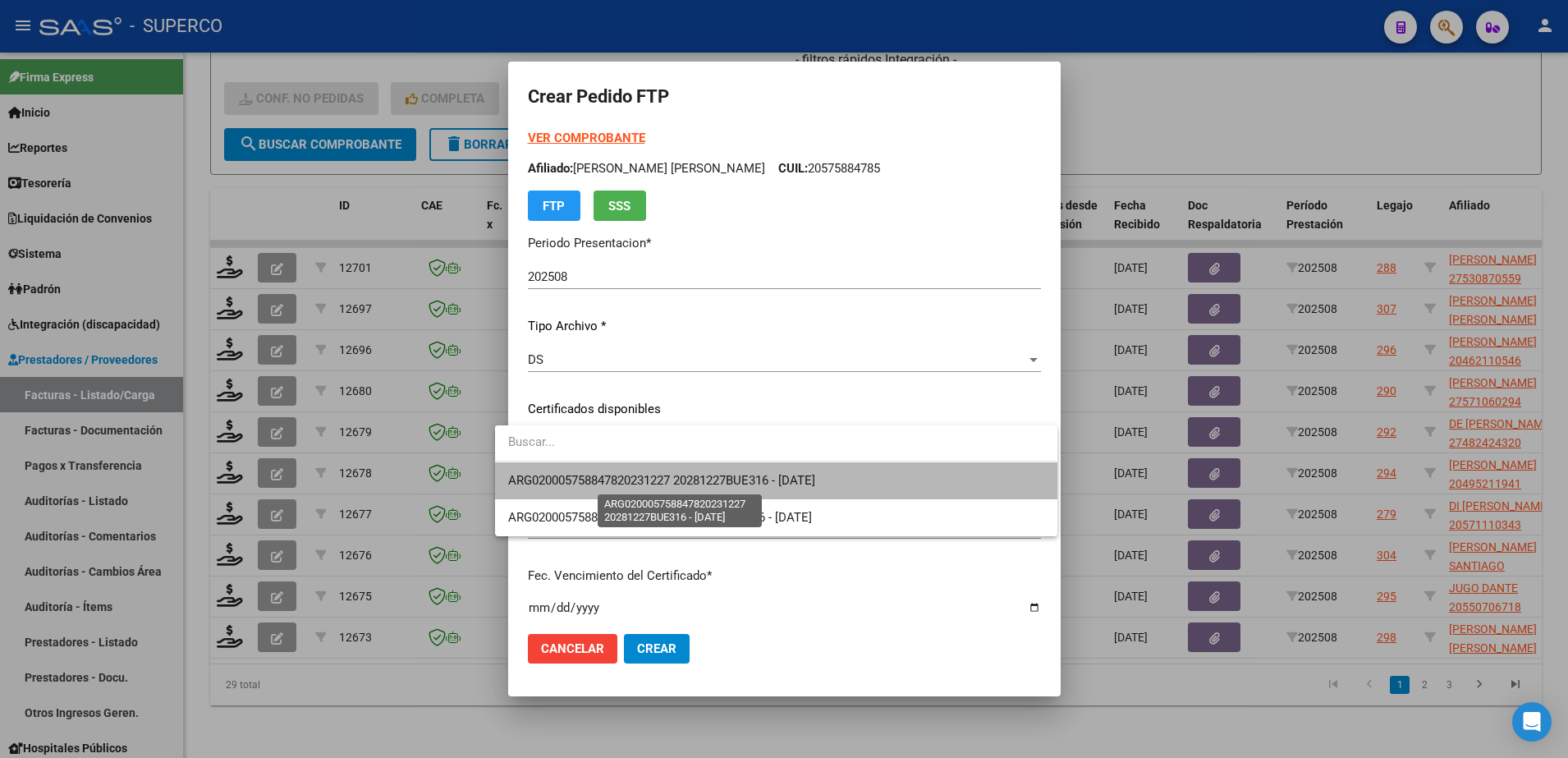
click at [815, 487] on span "ARG020005758847820231227 20281227BUE316 - [DATE]" at bounding box center [661, 480] width 307 height 15
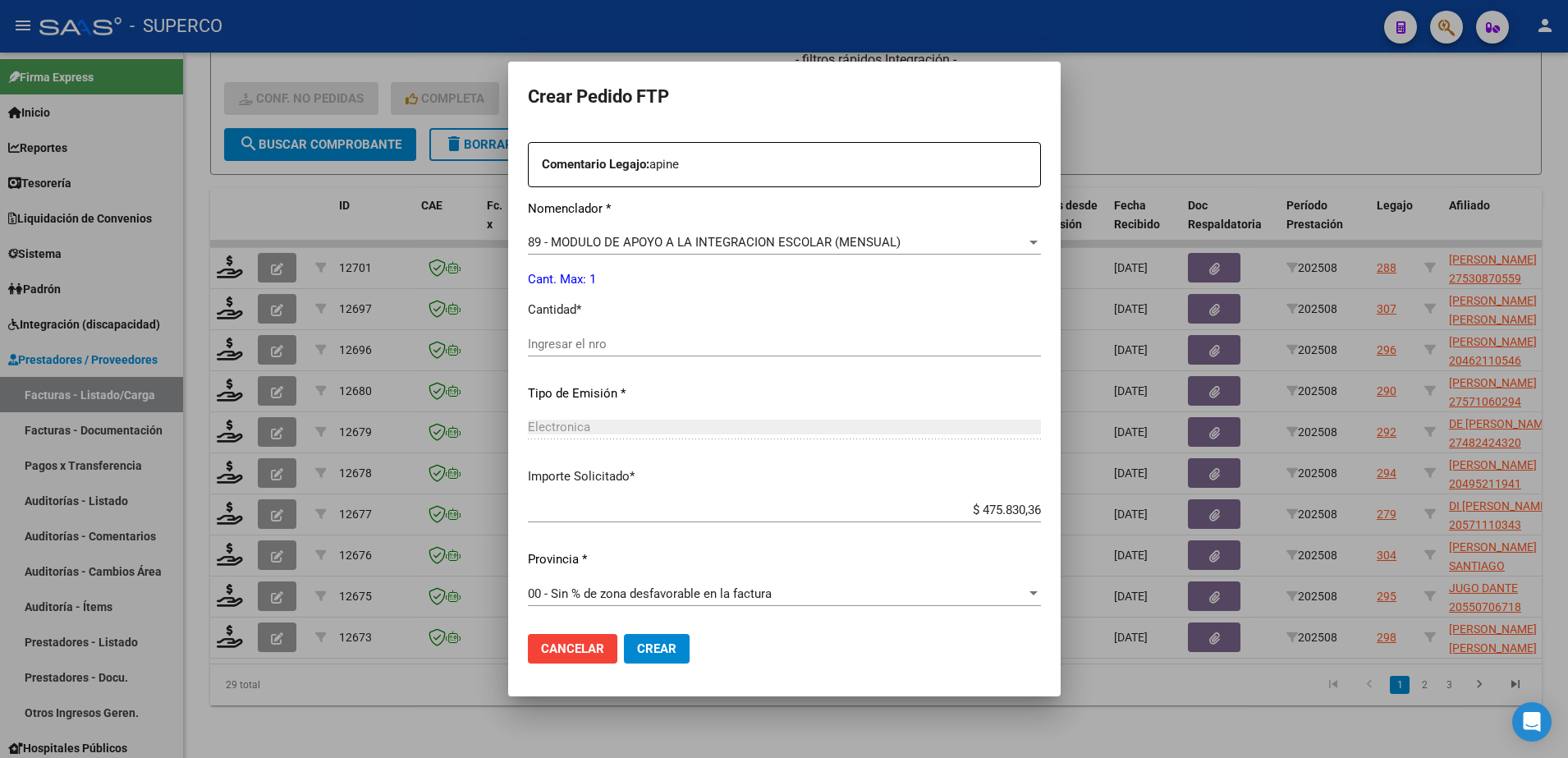
click at [827, 358] on div "Ingresar el nro" at bounding box center [785, 352] width 514 height 41
click at [827, 352] on div "Ingresar el nro" at bounding box center [785, 343] width 514 height 24
type input "1"
click at [656, 654] on span "Crear" at bounding box center [656, 648] width 40 height 15
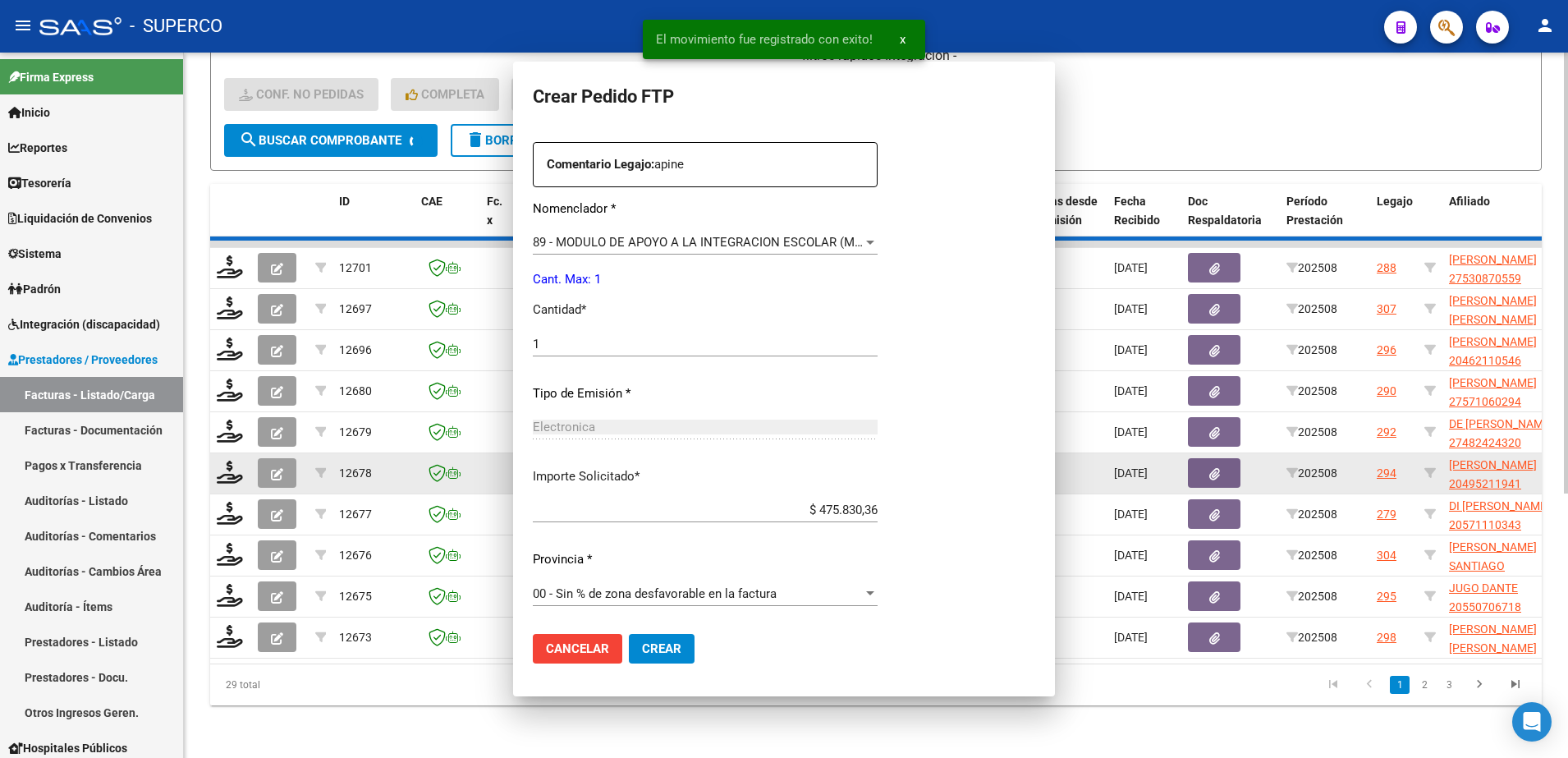
scroll to position [0, 0]
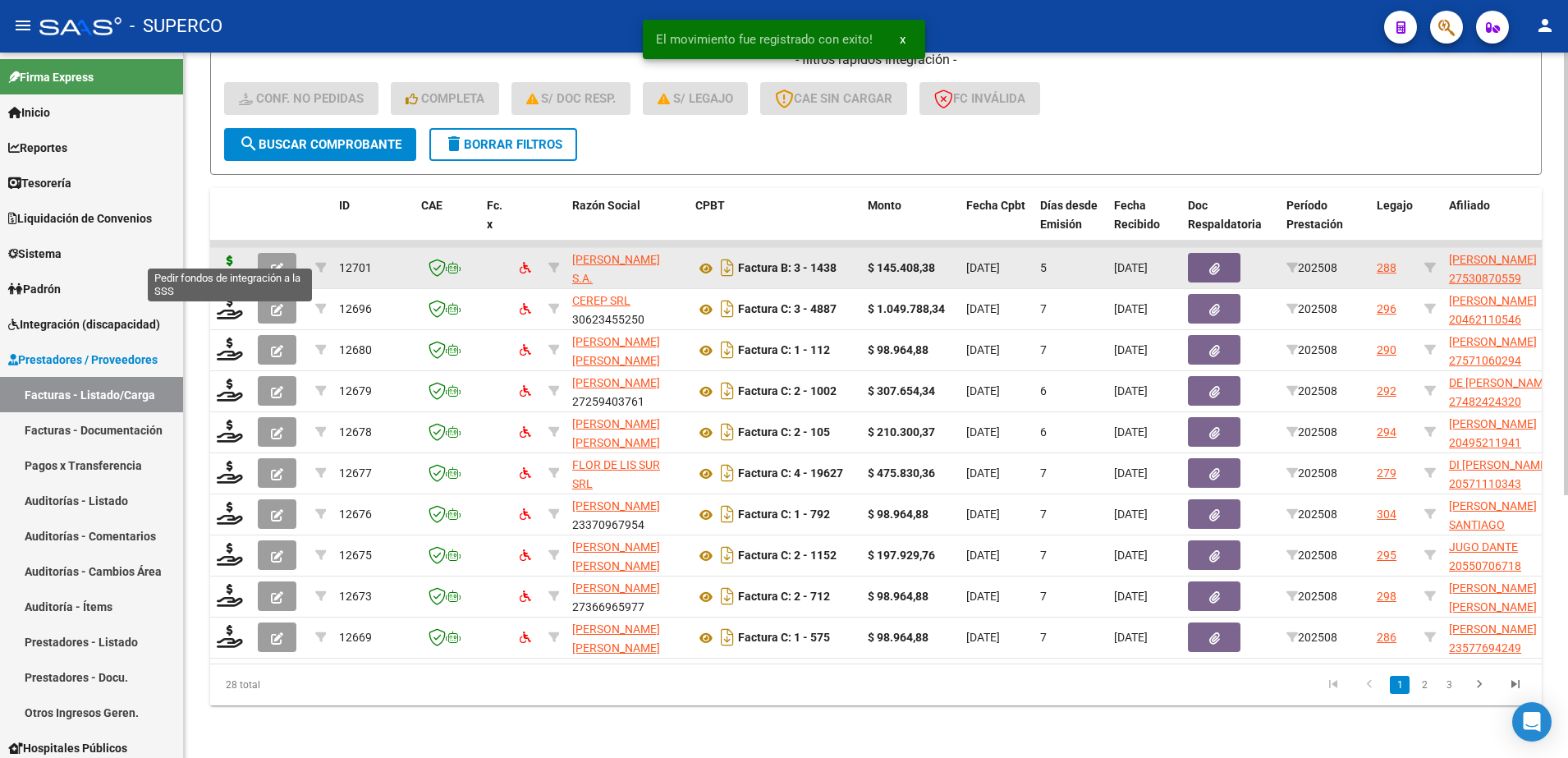
click at [229, 256] on icon at bounding box center [230, 268] width 26 height 23
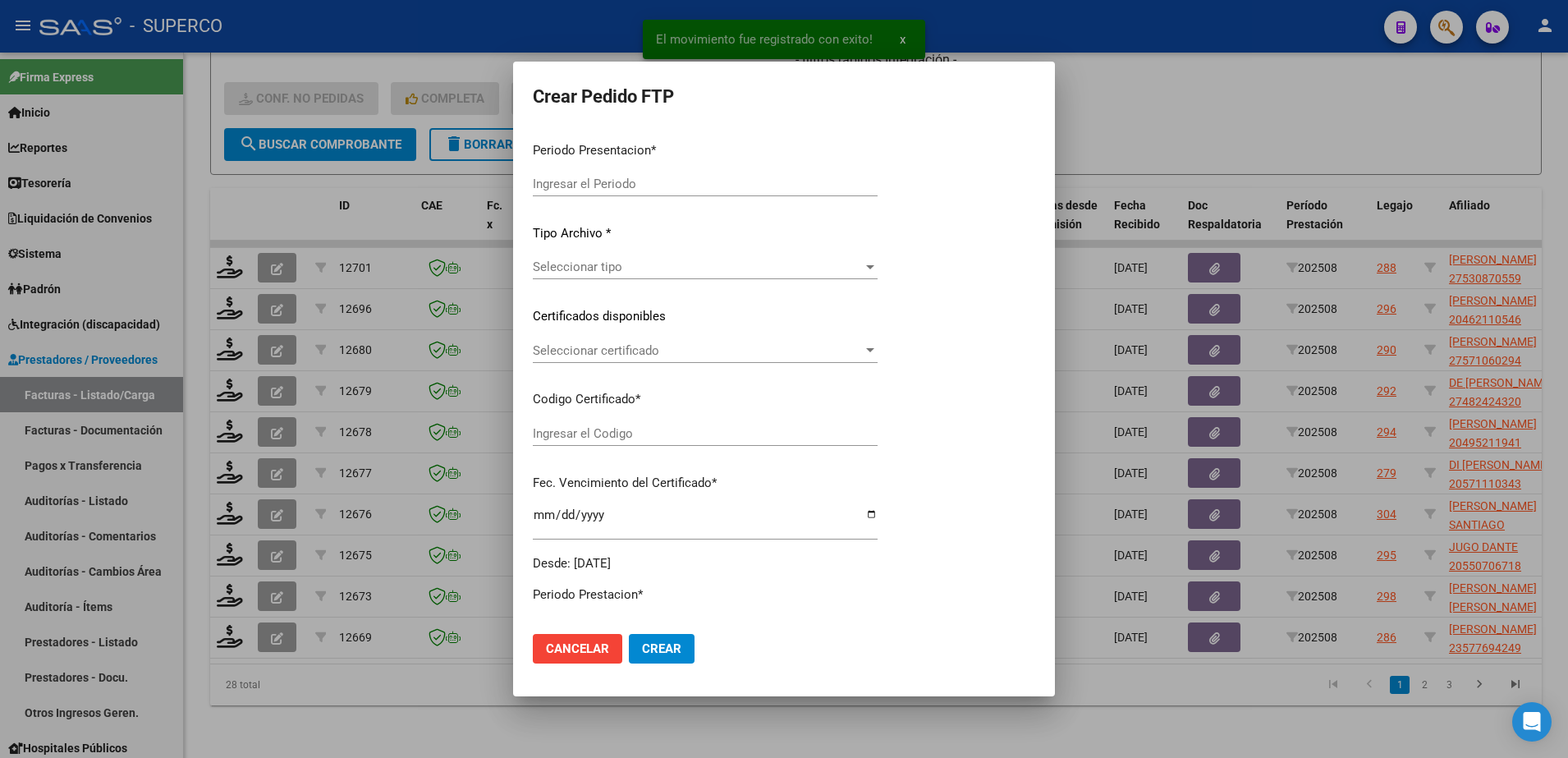
type input "202508"
type input "$ 145.408,38"
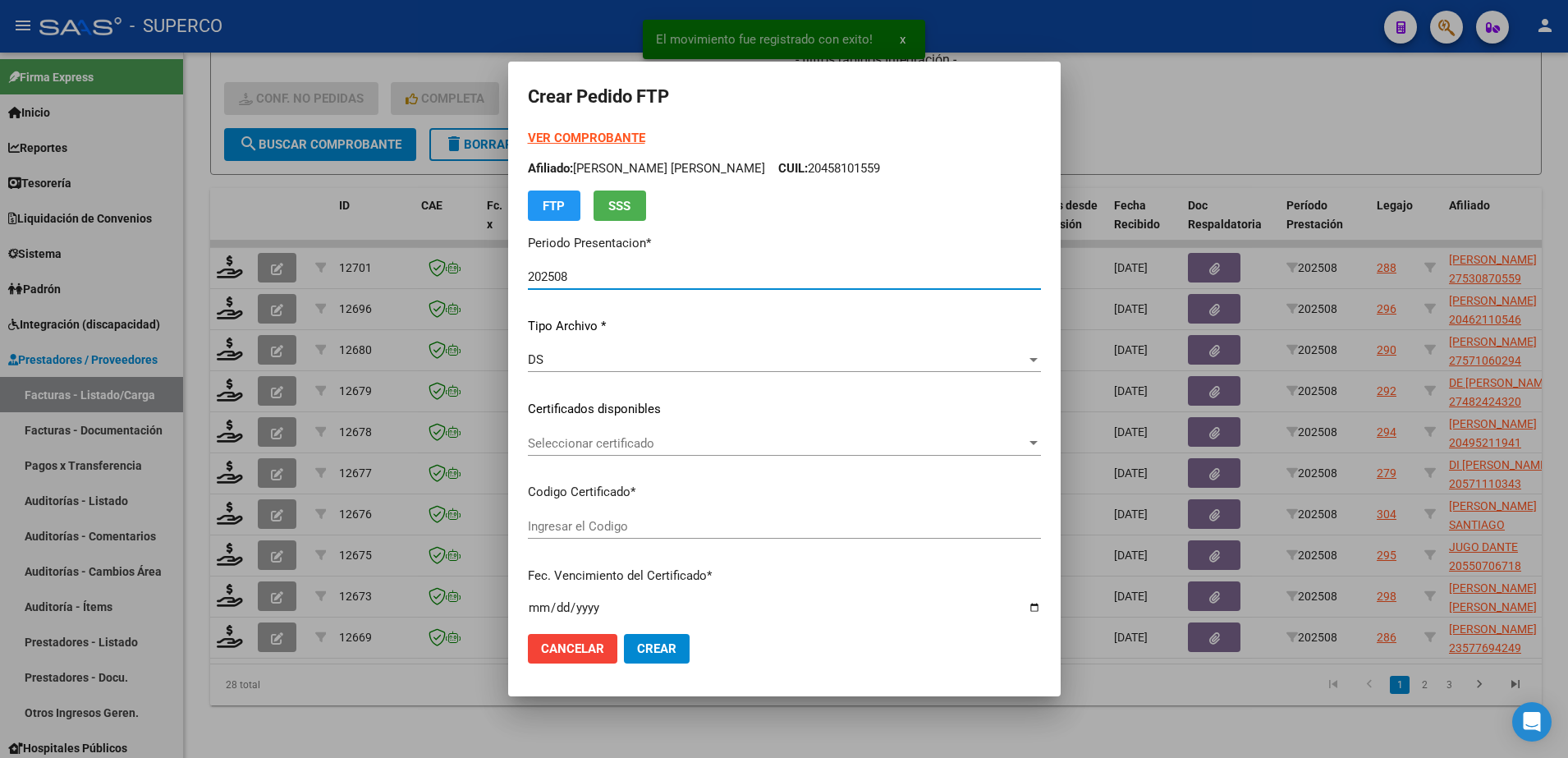
type input "arg01000530870552018112220251122bsas427"
type input "[DATE]"
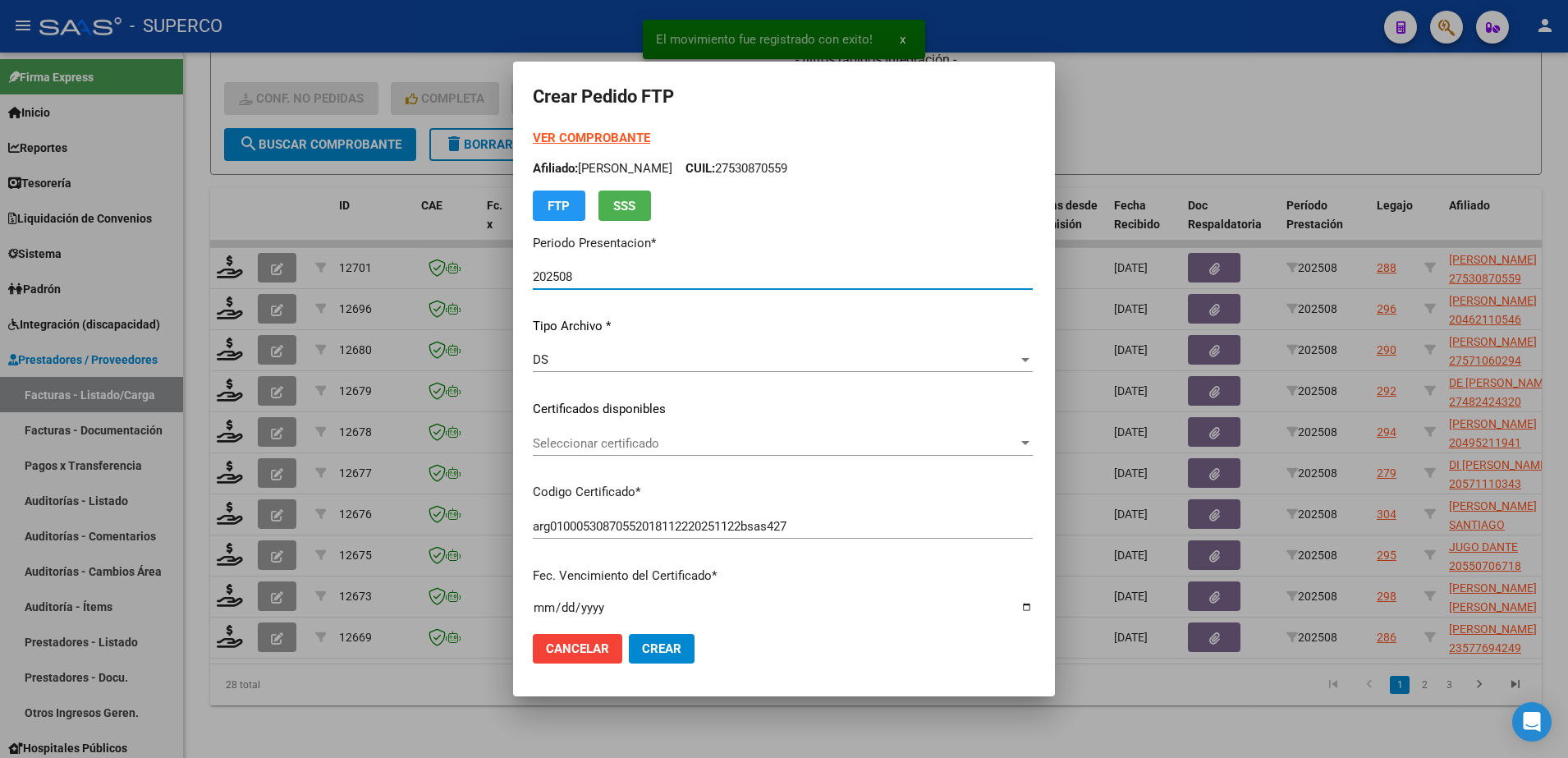
click at [586, 134] on strong "VER COMPROBANTE" at bounding box center [591, 138] width 117 height 15
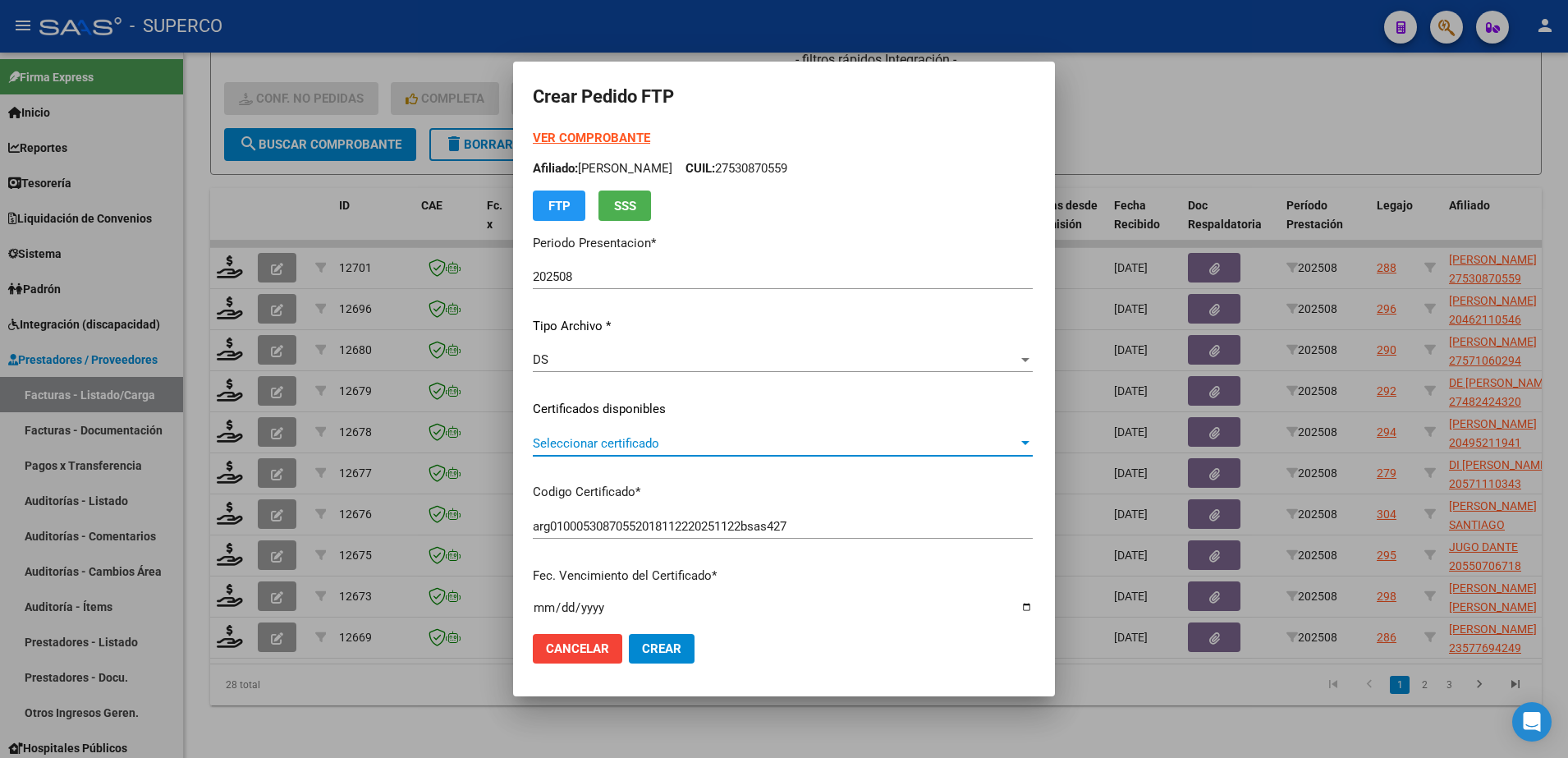
drag, startPoint x: 778, startPoint y: 438, endPoint x: 781, endPoint y: 448, distance: 10.4
click at [781, 448] on span "Seleccionar certificado" at bounding box center [775, 443] width 486 height 15
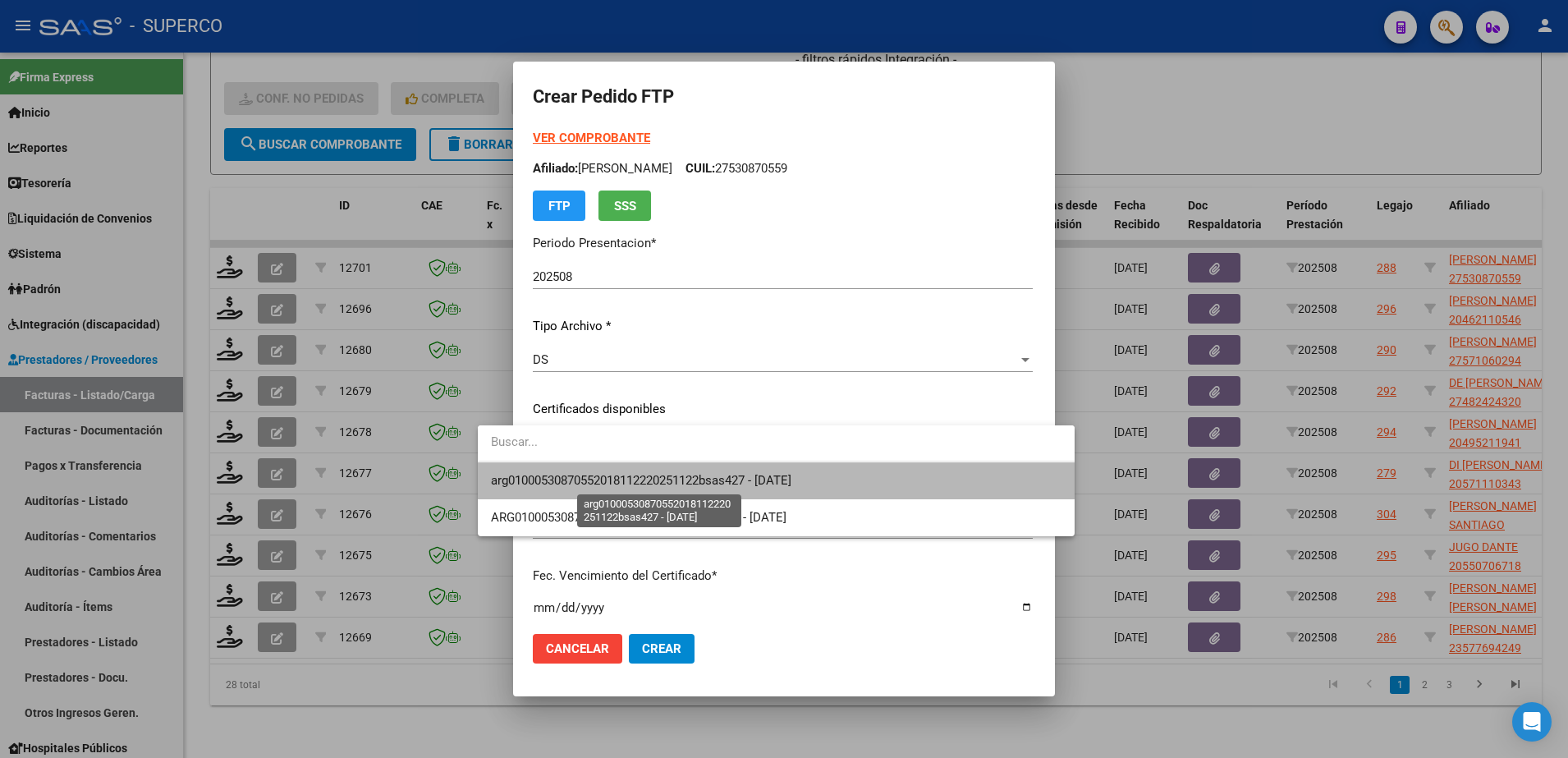
click at [770, 485] on span "arg01000530870552018112220251122bsas427 - [DATE]" at bounding box center [642, 480] width 300 height 15
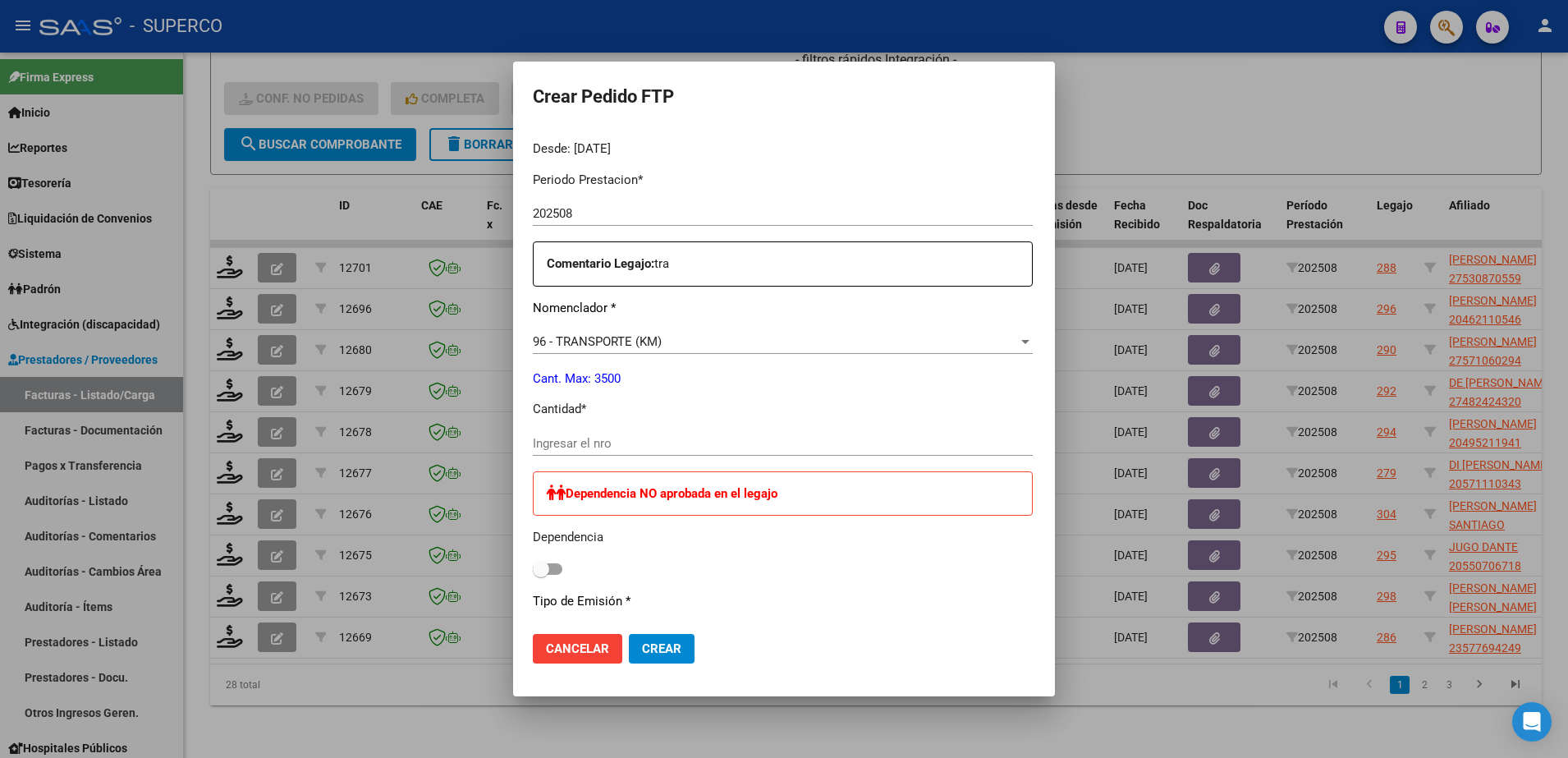
scroll to position [514, 0]
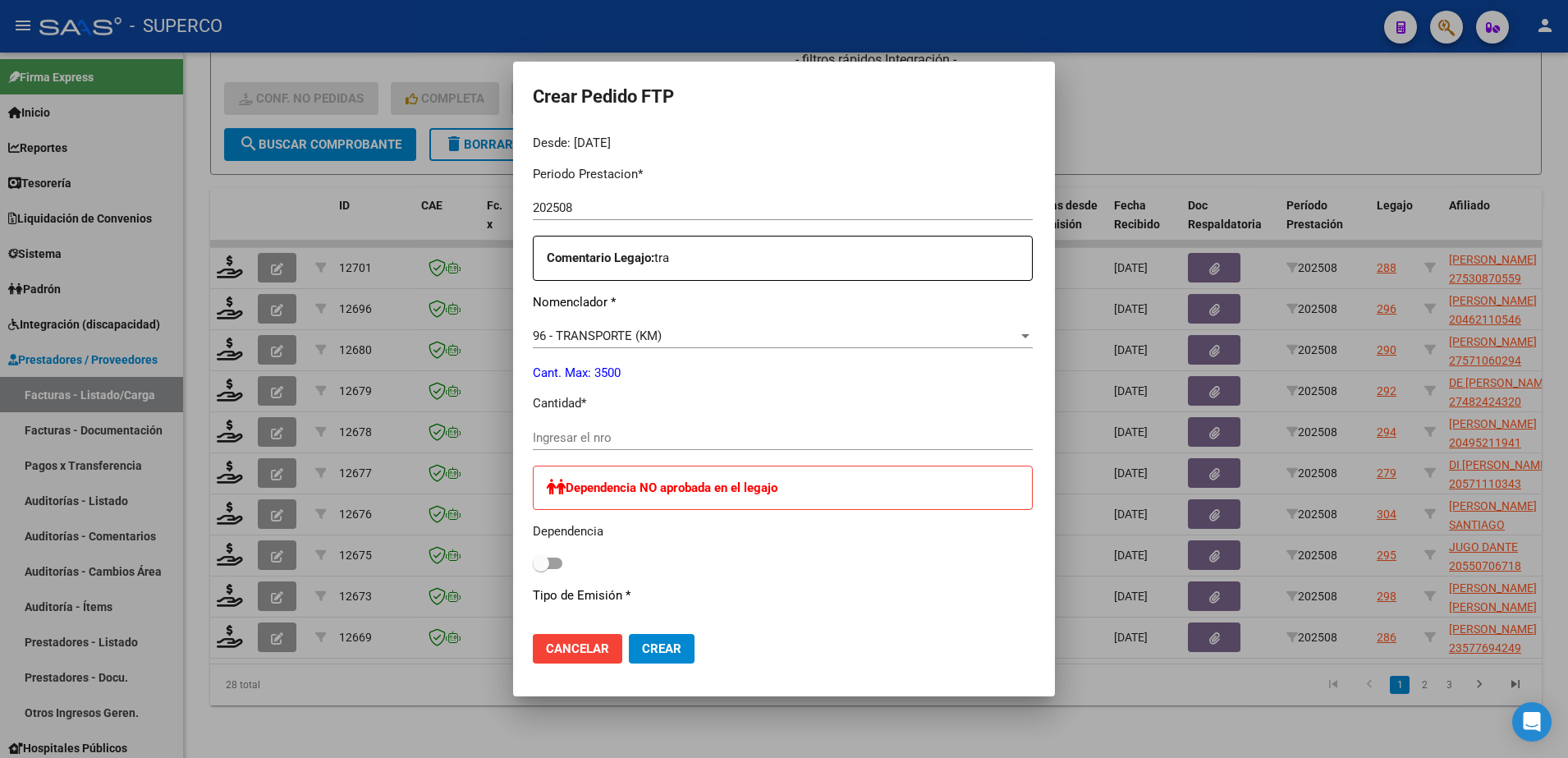
click at [765, 436] on input "Ingresar el nro" at bounding box center [783, 437] width 500 height 15
type input "269"
click at [643, 650] on span "Crear" at bounding box center [662, 648] width 40 height 15
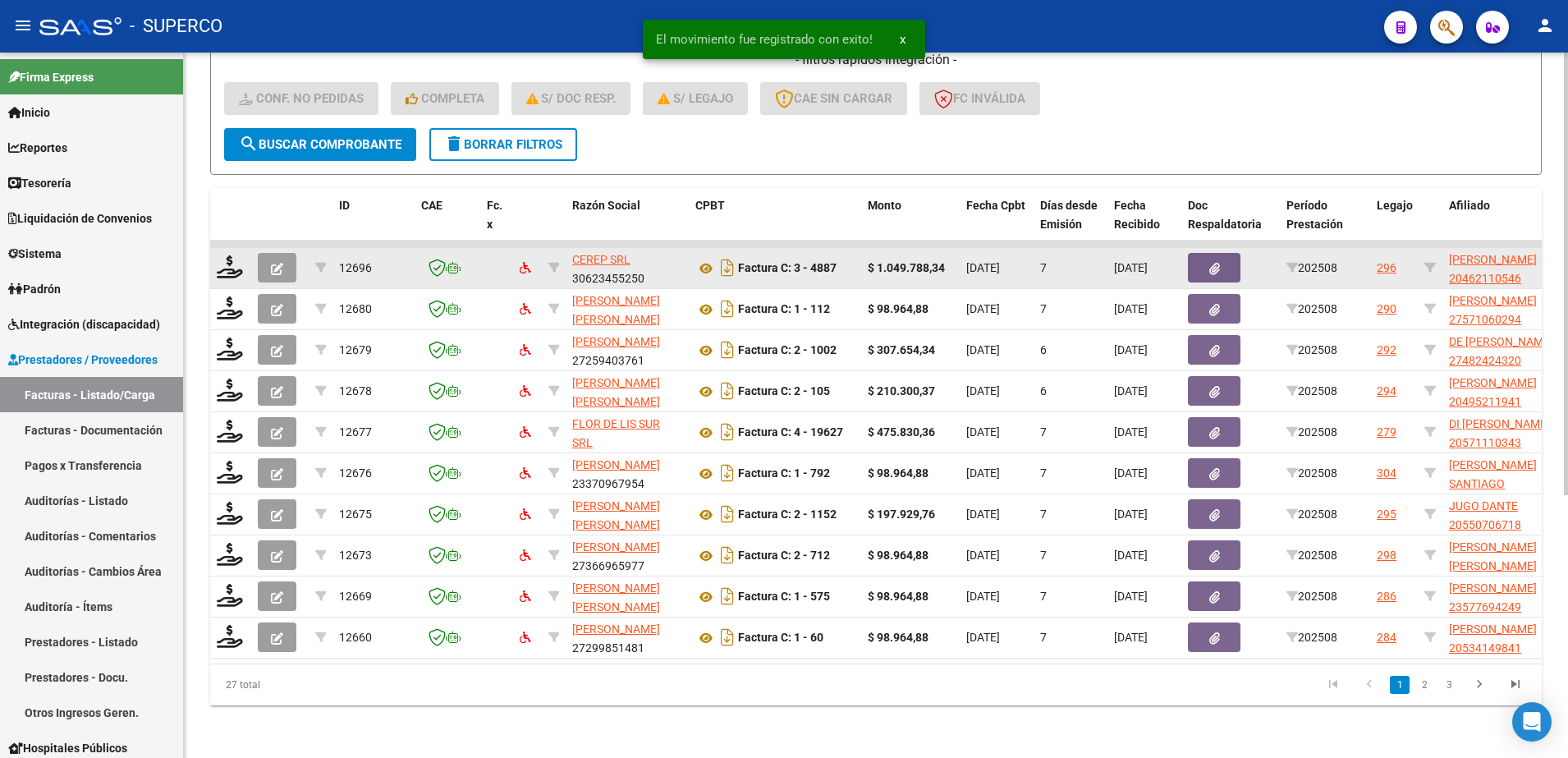
click at [244, 250] on datatable-body-cell at bounding box center [231, 268] width 41 height 41
click at [218, 256] on icon at bounding box center [230, 268] width 26 height 23
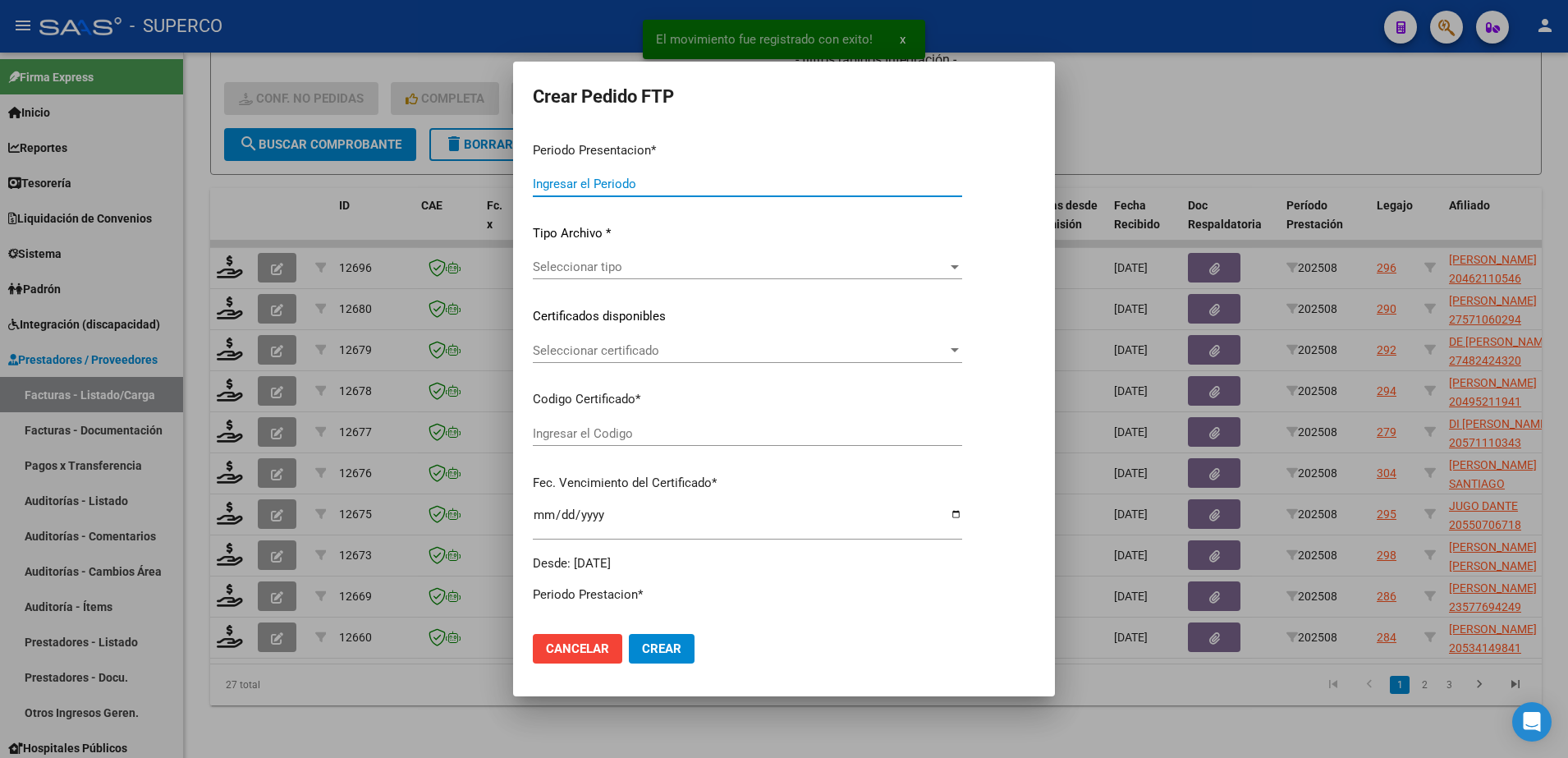
type input "202508"
type input "$ 1.049.788,34"
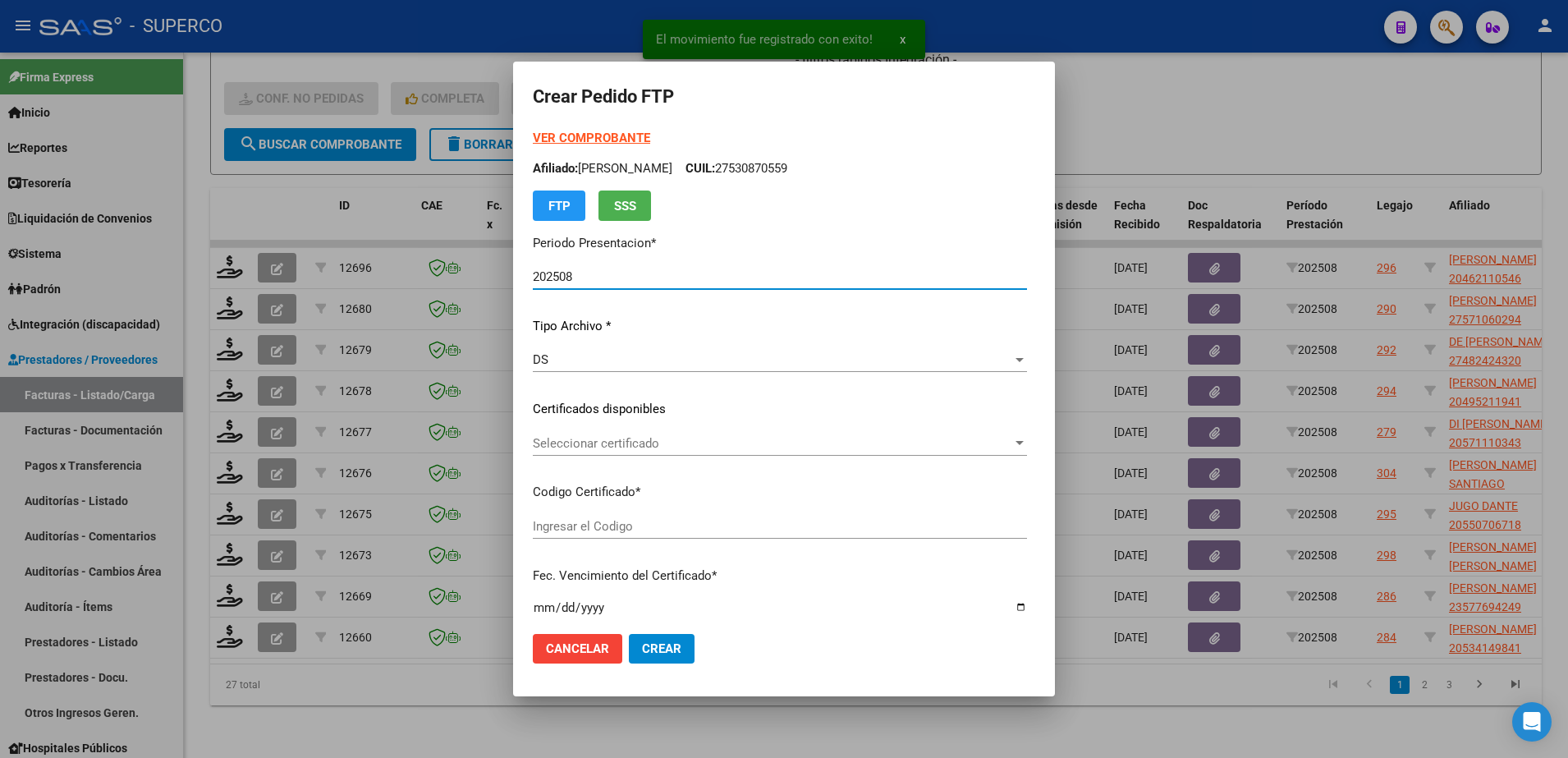
type input "ARG02000462110542023020120330201CBA536"
type input "[DATE]"
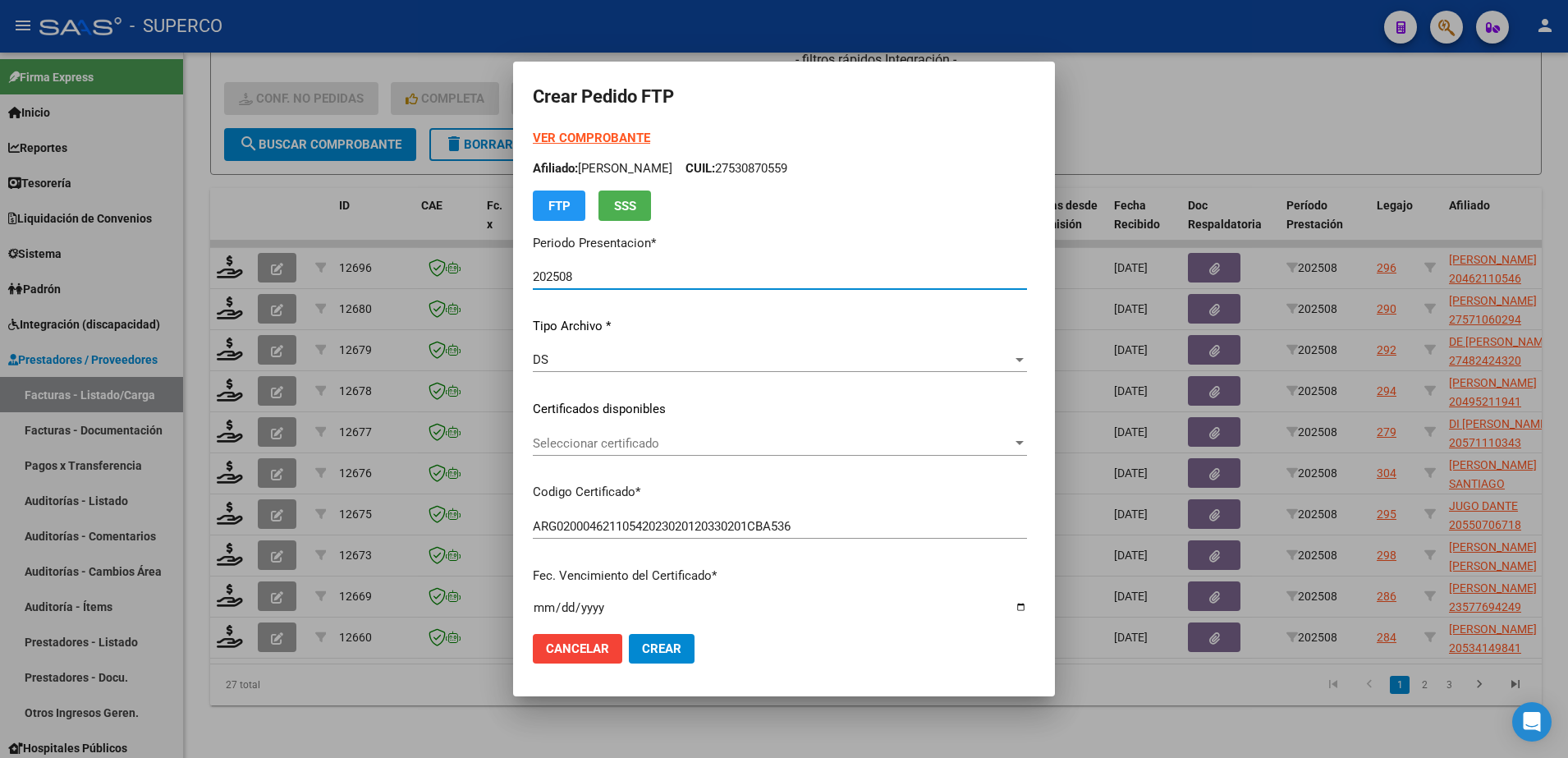
click at [877, 439] on span "Seleccionar certificado" at bounding box center [772, 443] width 480 height 15
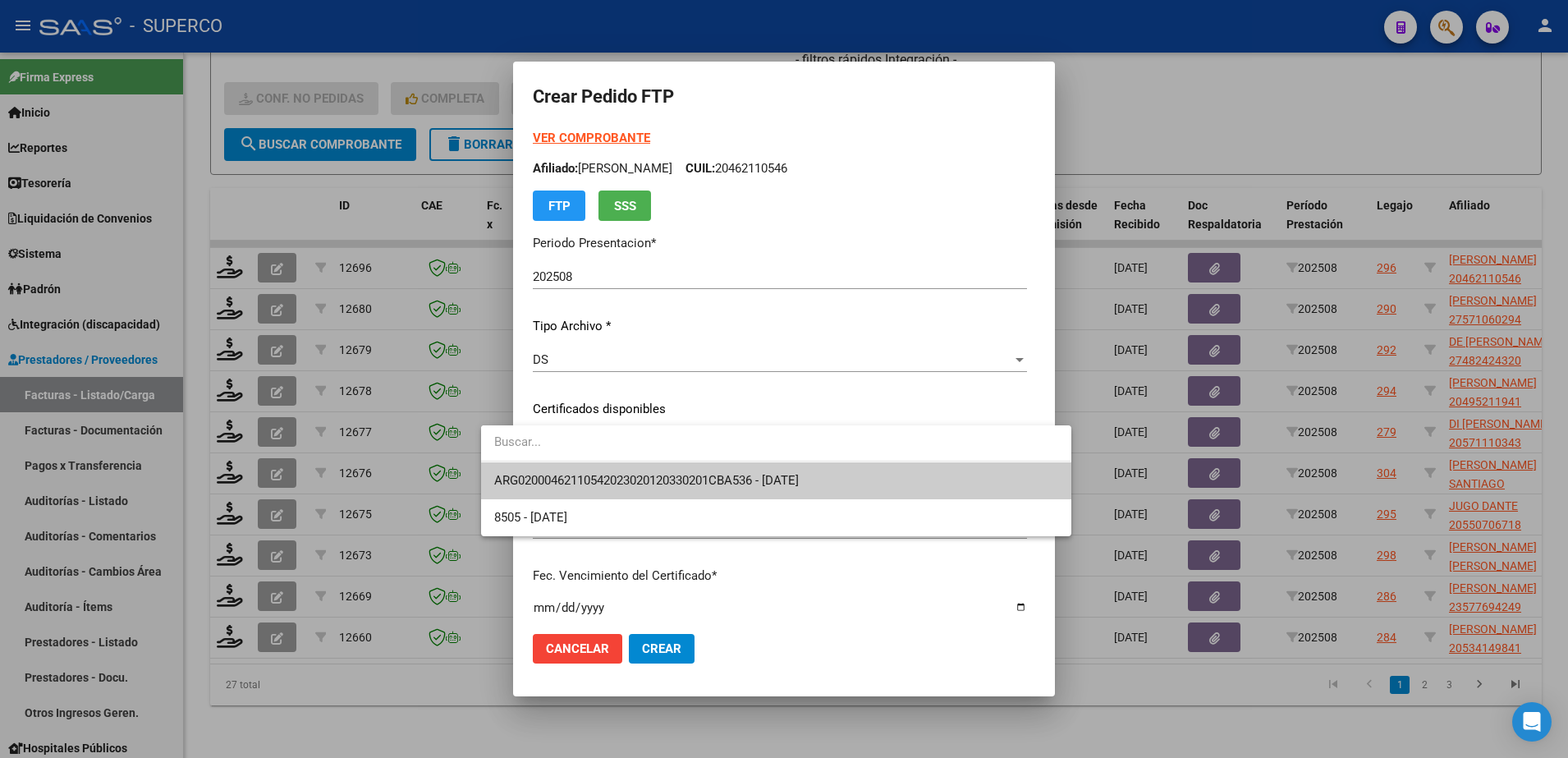
click at [873, 487] on span "ARG02000462110542023020120330201CBA536 - [DATE]" at bounding box center [775, 481] width 563 height 37
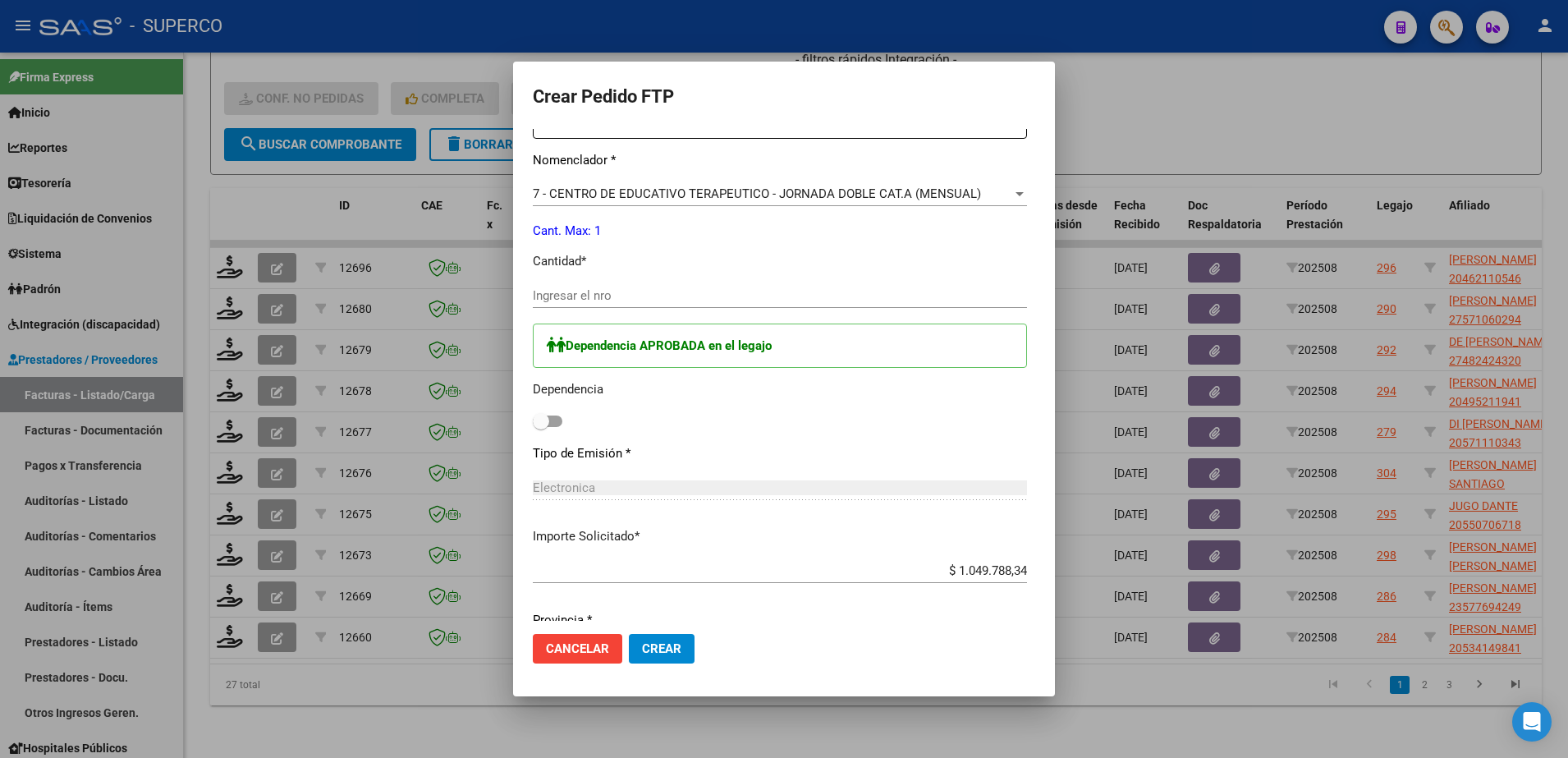
scroll to position [715, 0]
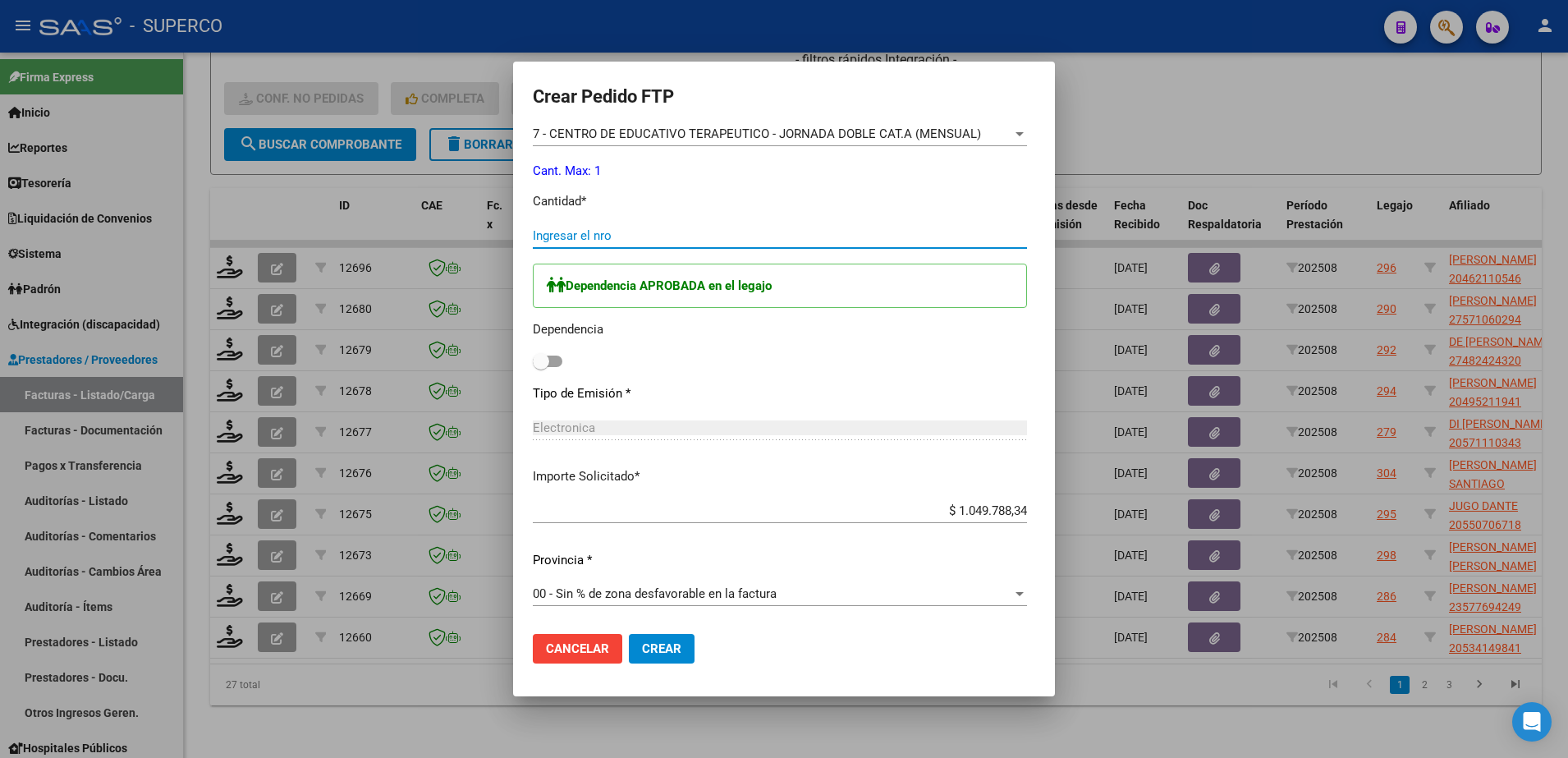
click at [771, 237] on input "Ingresar el nro" at bounding box center [780, 236] width 494 height 15
type input "1"
click at [533, 359] on span at bounding box center [548, 362] width 30 height 12
click at [541, 367] on input "checkbox" at bounding box center [541, 367] width 1 height 1
checkbox input "true"
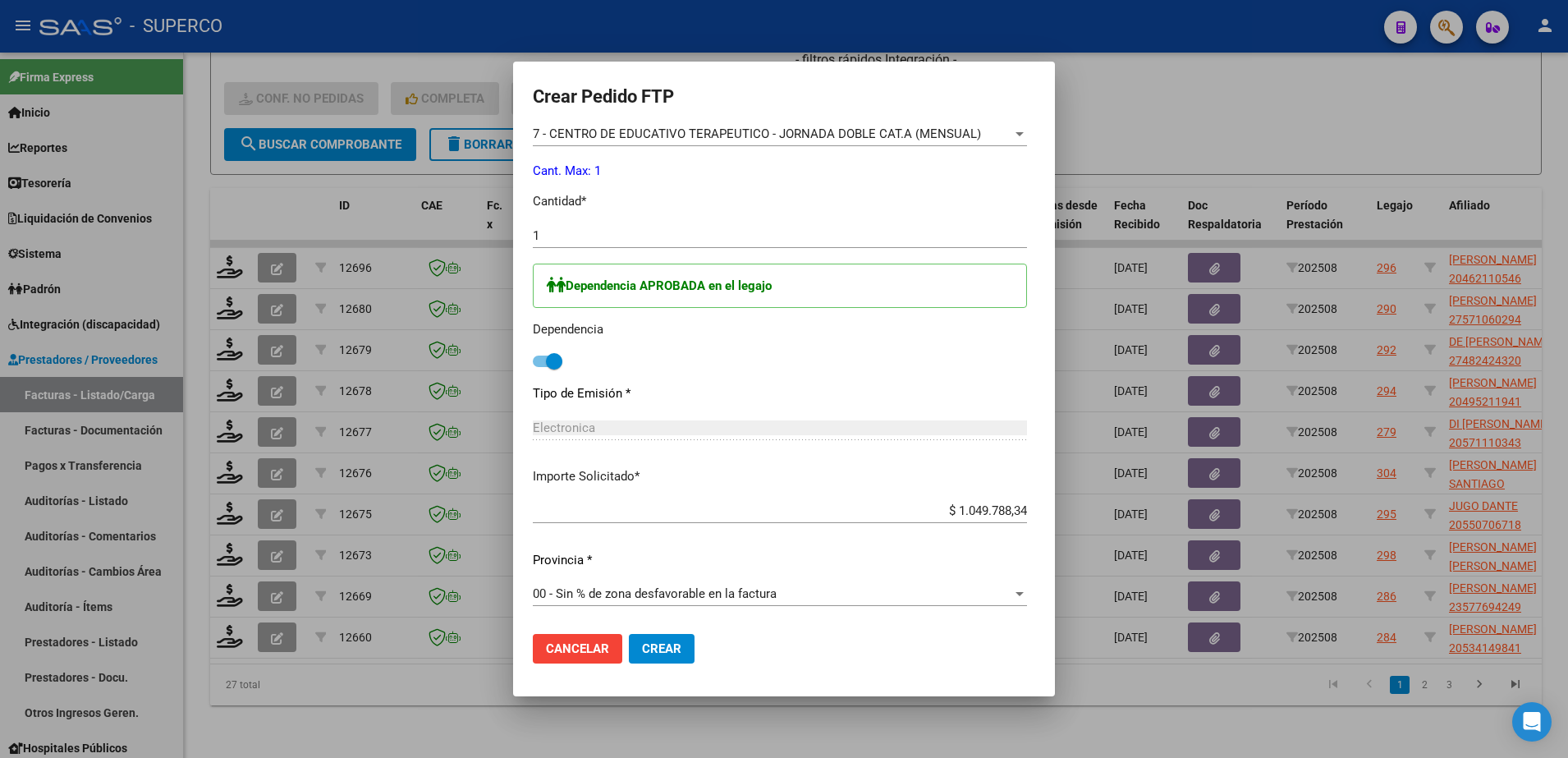
click at [643, 643] on span "Crear" at bounding box center [662, 648] width 40 height 15
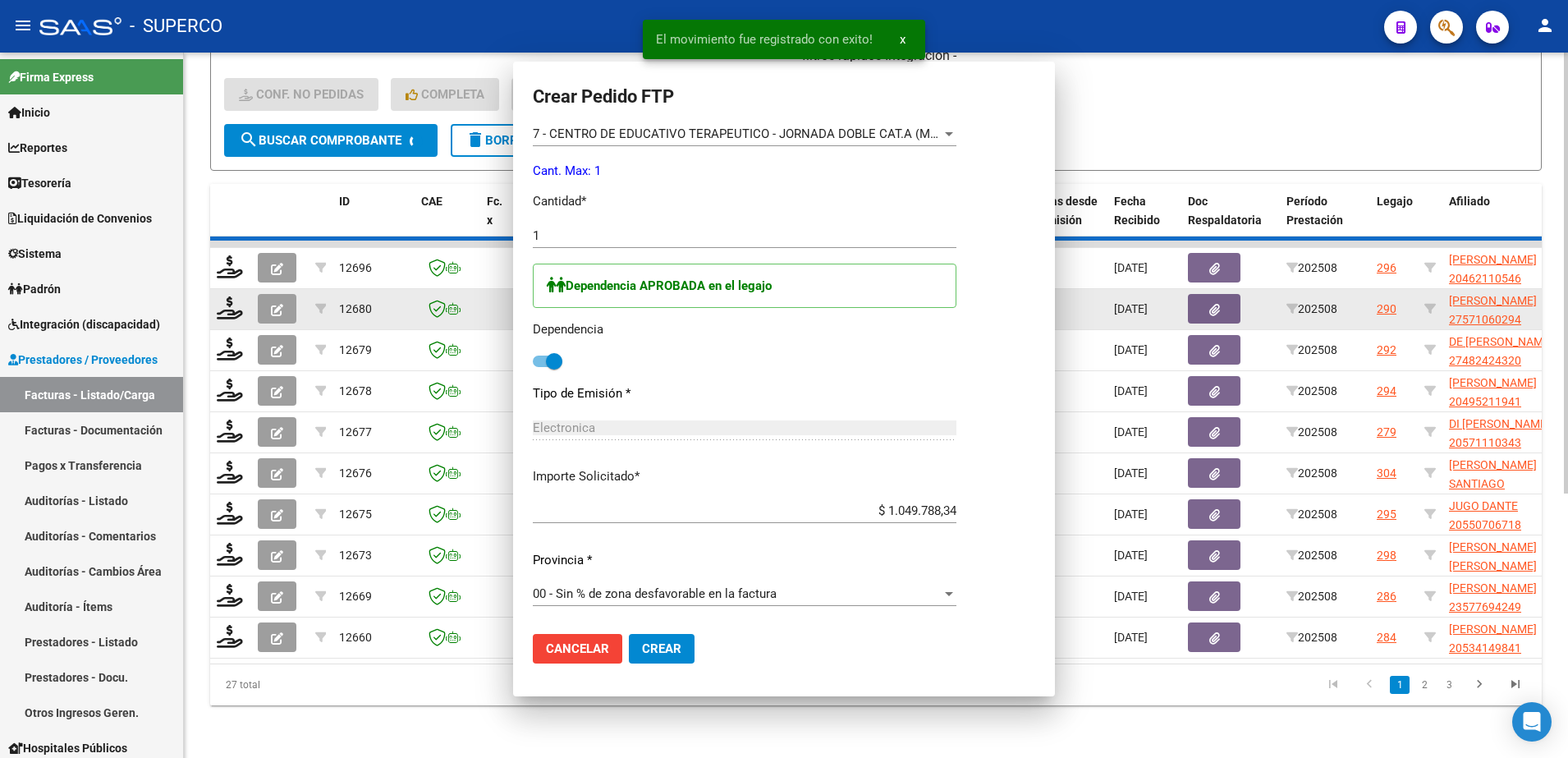
scroll to position [0, 0]
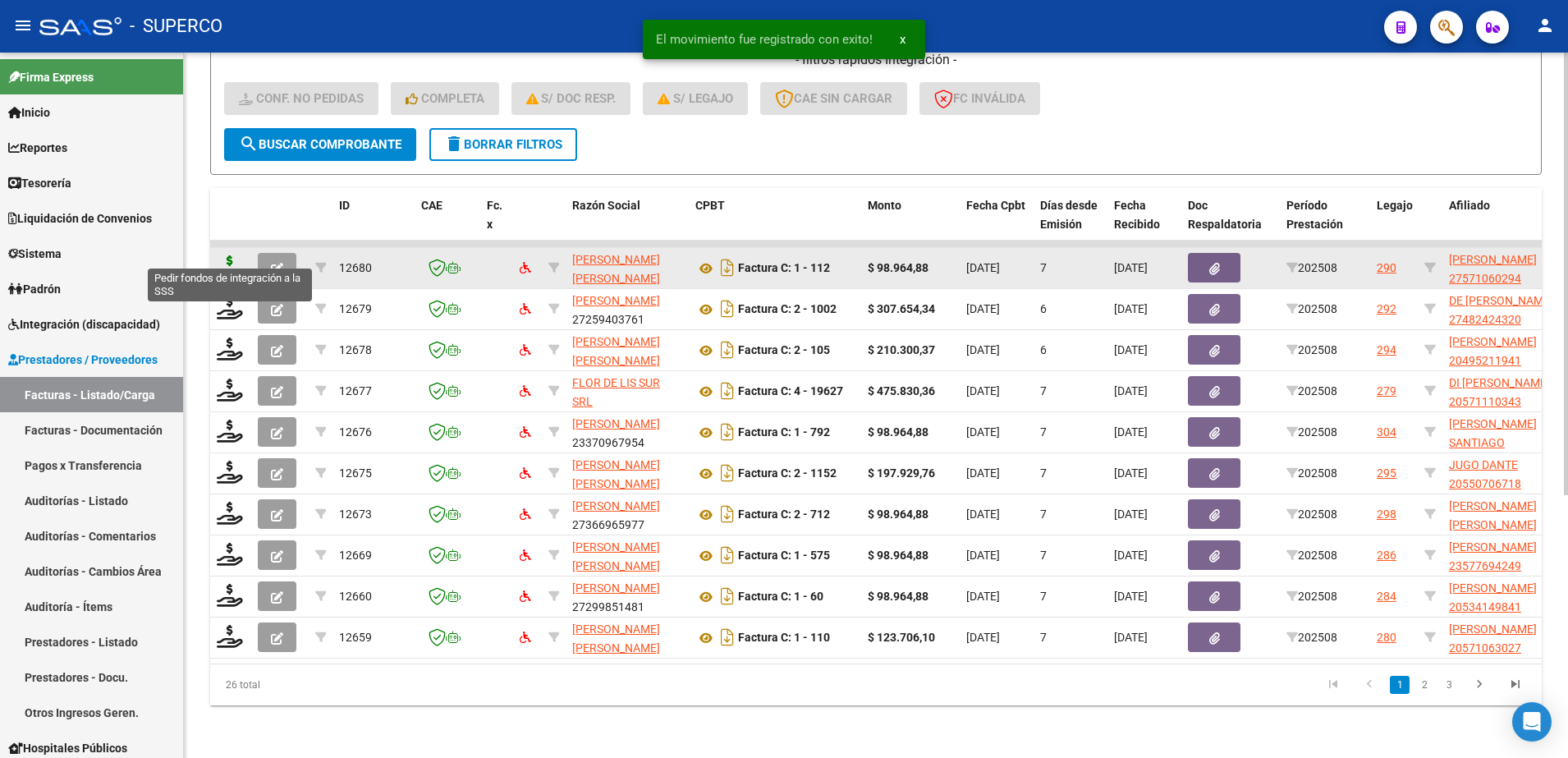
click at [229, 256] on icon at bounding box center [230, 268] width 26 height 23
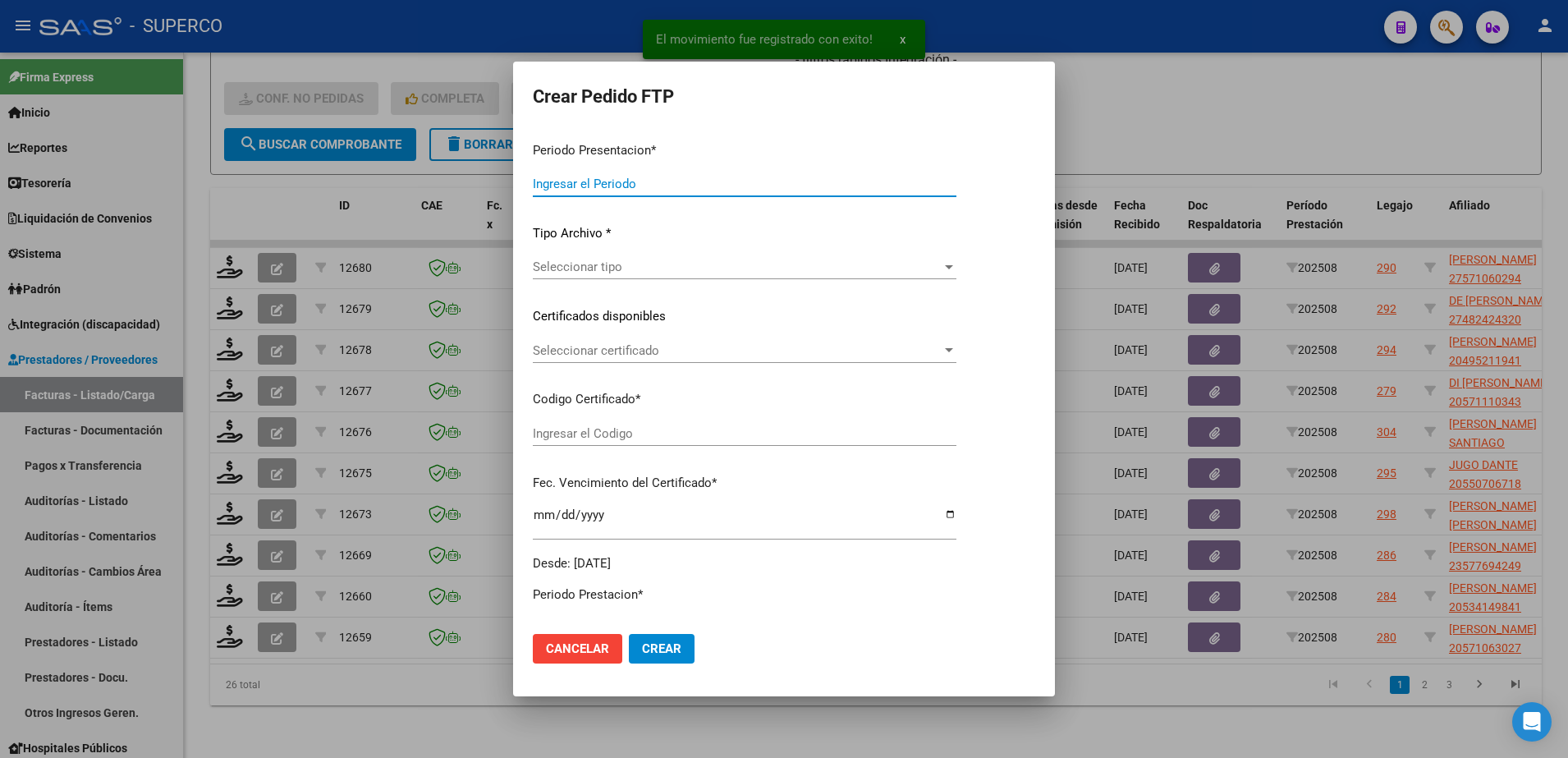
type input "202508"
type input "$ 98.964,88"
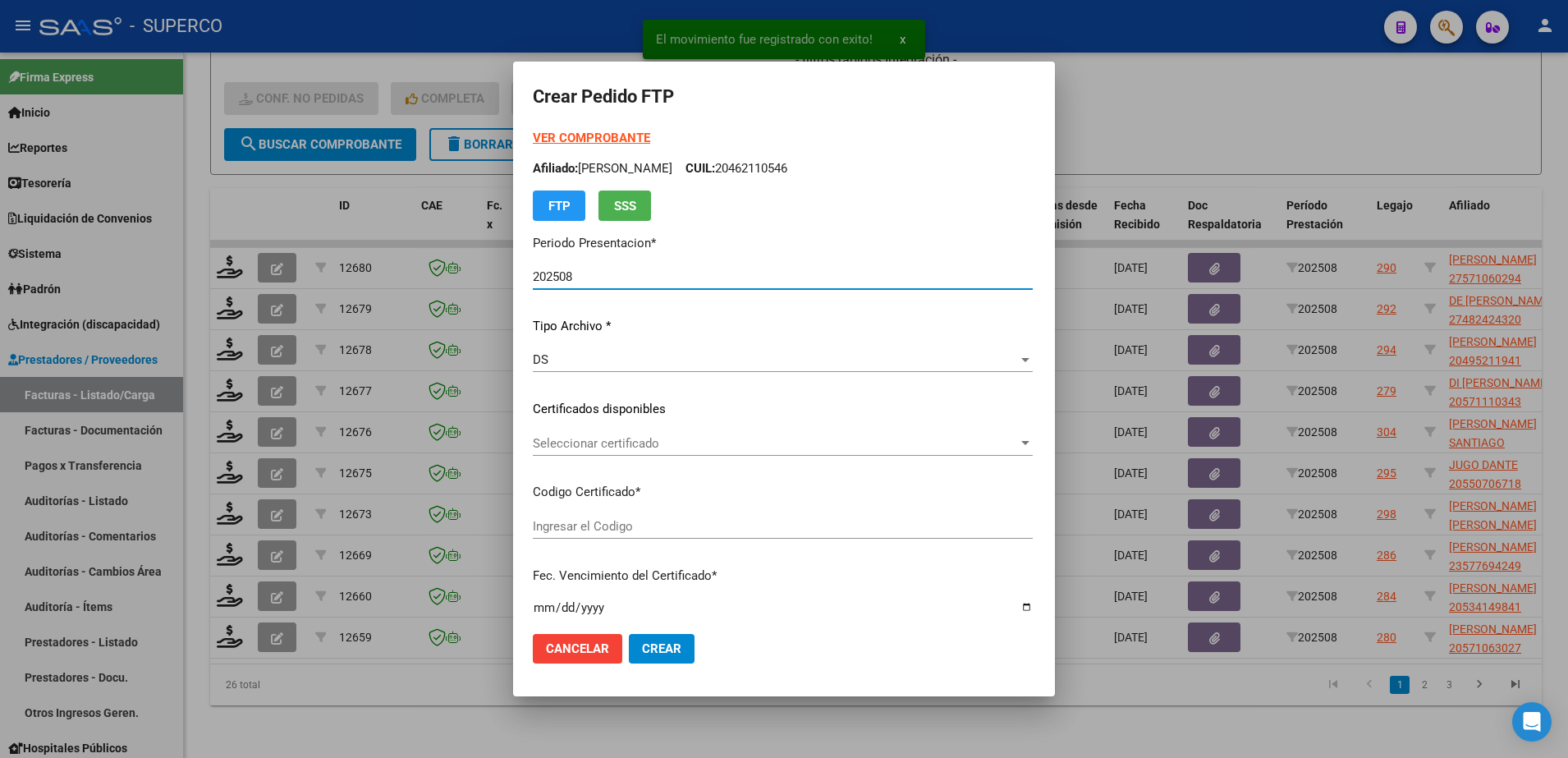
type input "ARG01-00057106029-20200414-20250414-CBA-"
type input "[DATE]"
click at [729, 441] on span "Seleccionar certificado" at bounding box center [742, 443] width 419 height 15
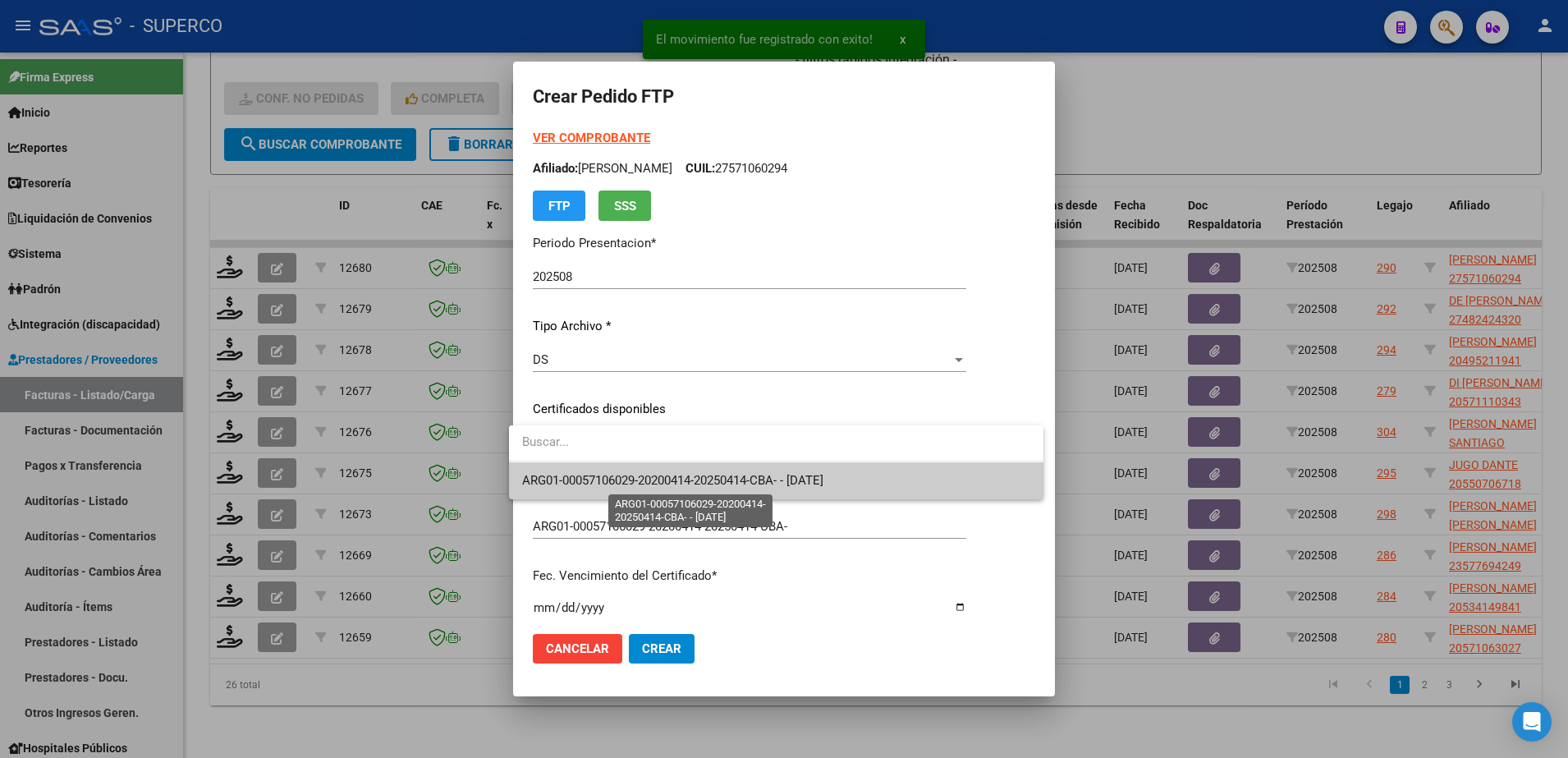
click at [726, 473] on span "ARG01-00057106029-20200414-20250414-CBA- - [DATE]" at bounding box center [673, 480] width 301 height 15
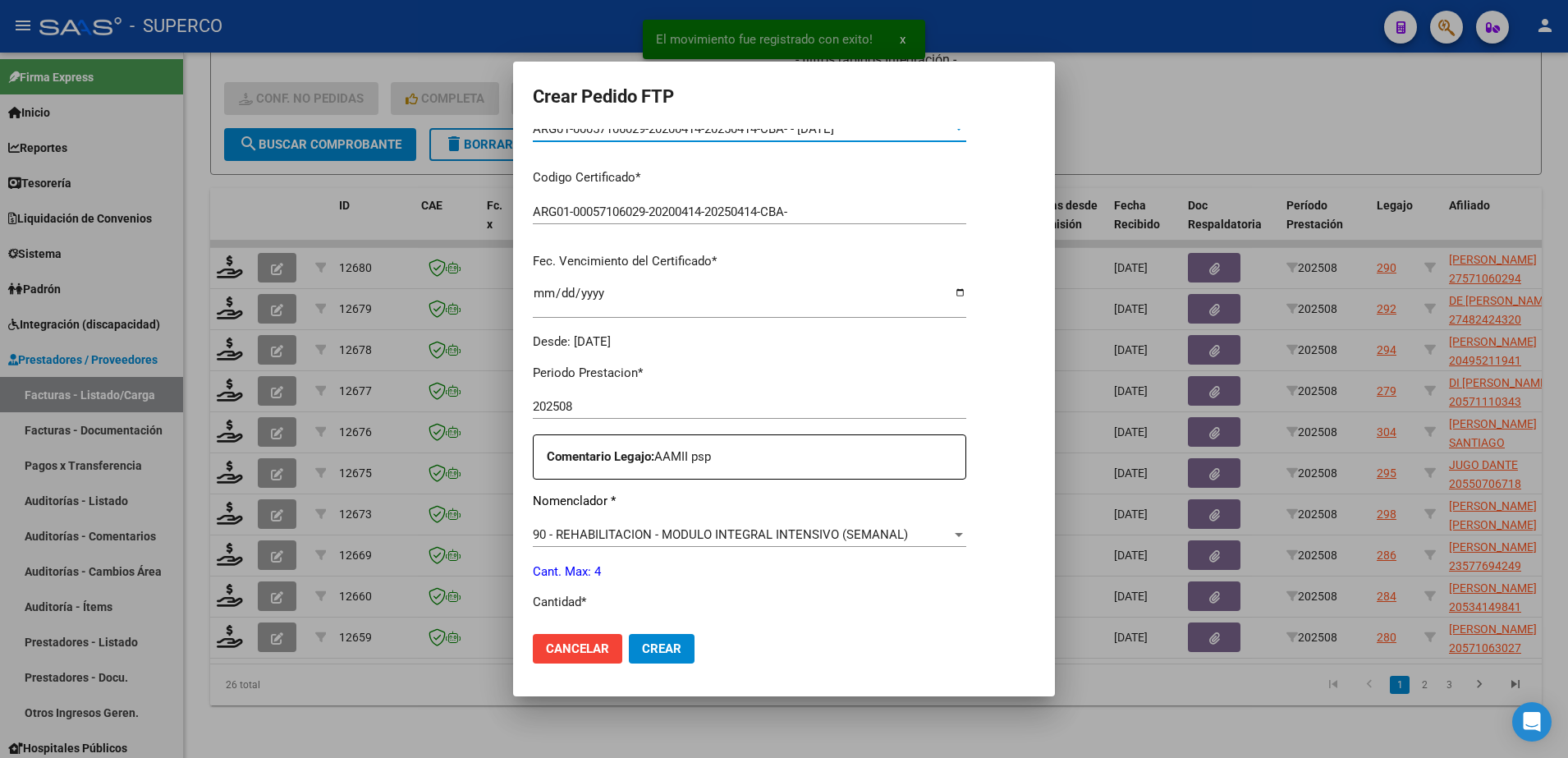
scroll to position [514, 0]
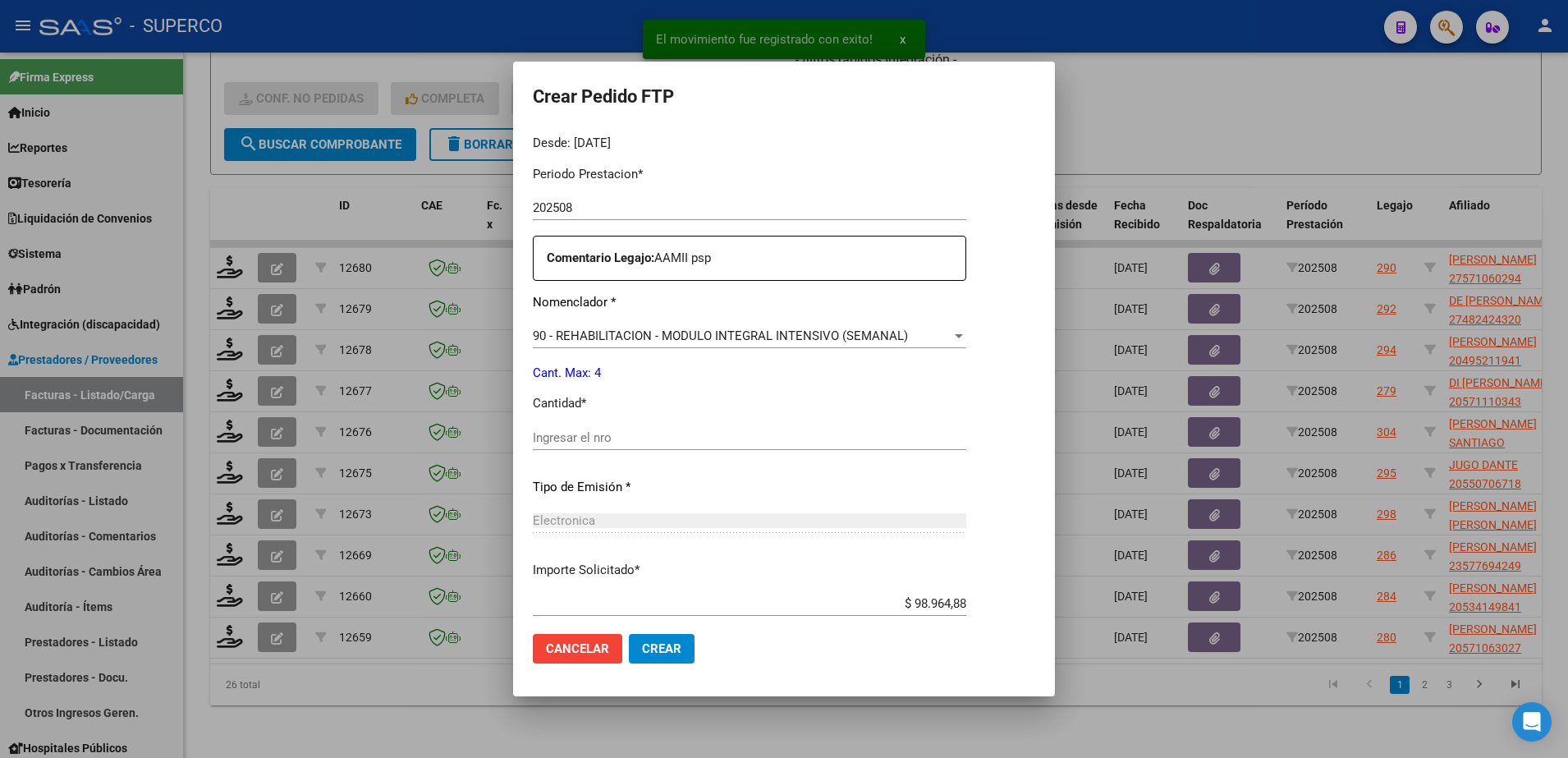
click at [726, 439] on input "Ingresar el nro" at bounding box center [749, 437] width 433 height 15
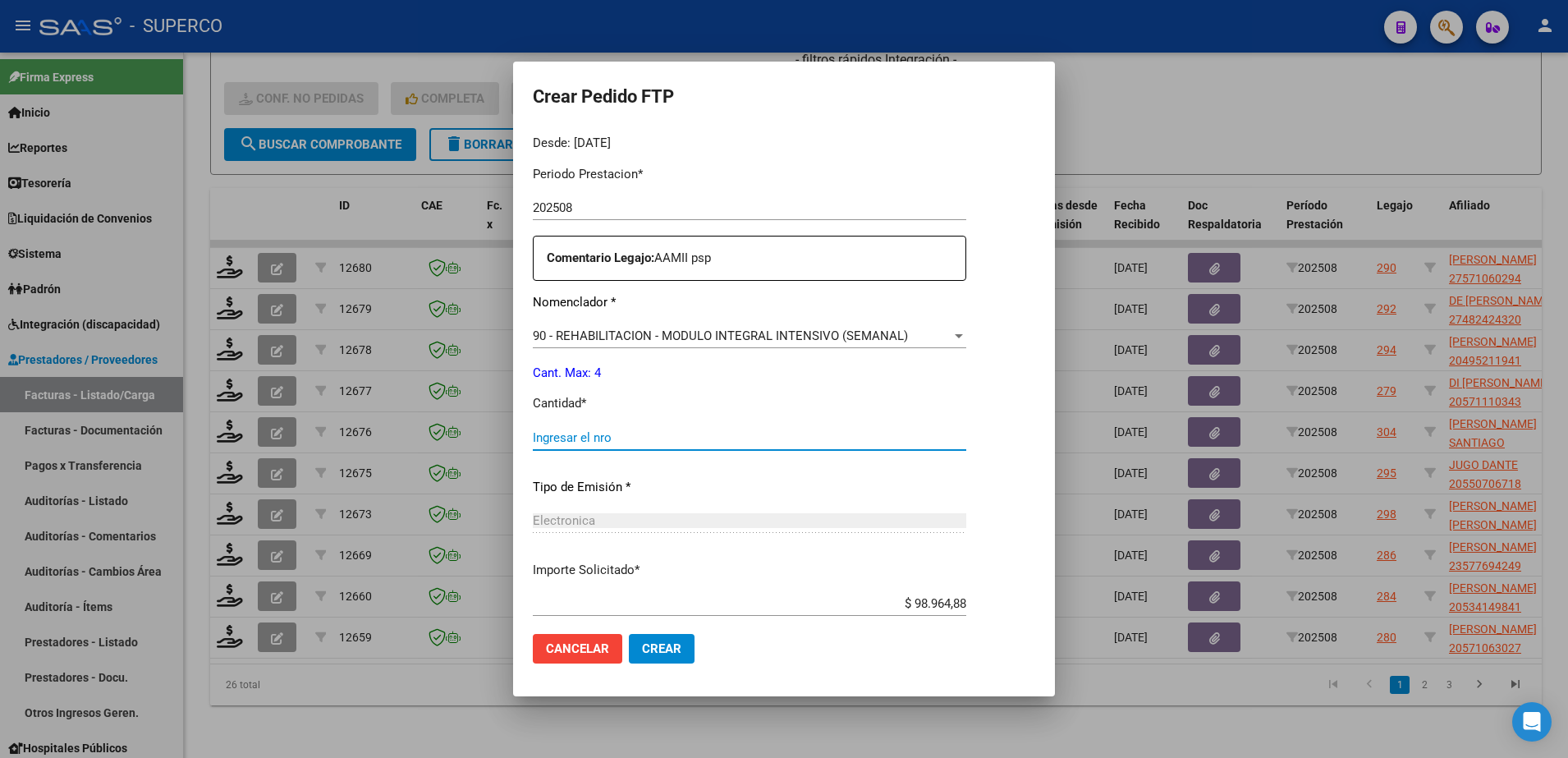
type input "1"
type input "4"
click at [664, 657] on button "Crear" at bounding box center [662, 648] width 66 height 30
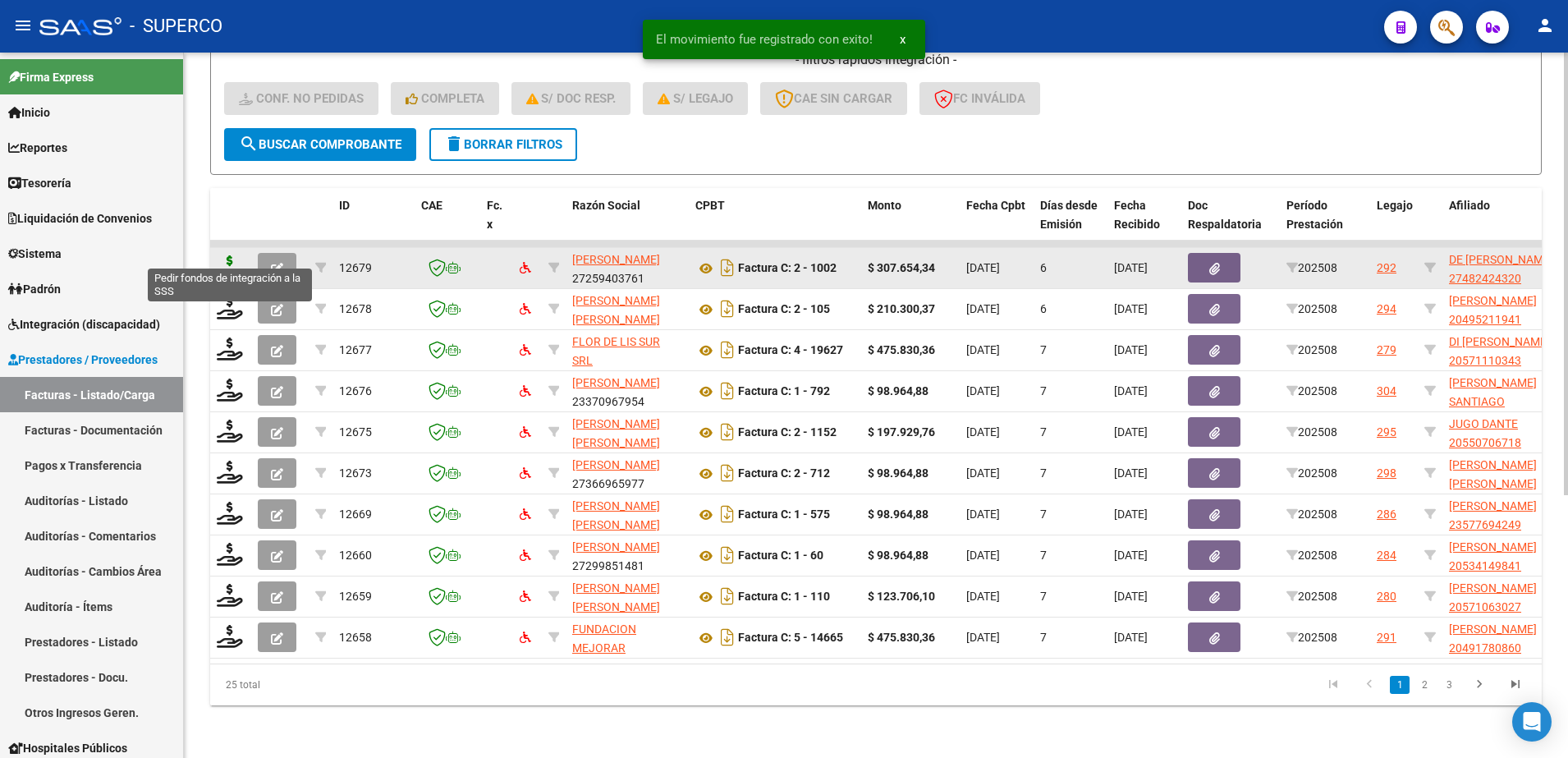
click at [229, 256] on icon at bounding box center [230, 268] width 26 height 23
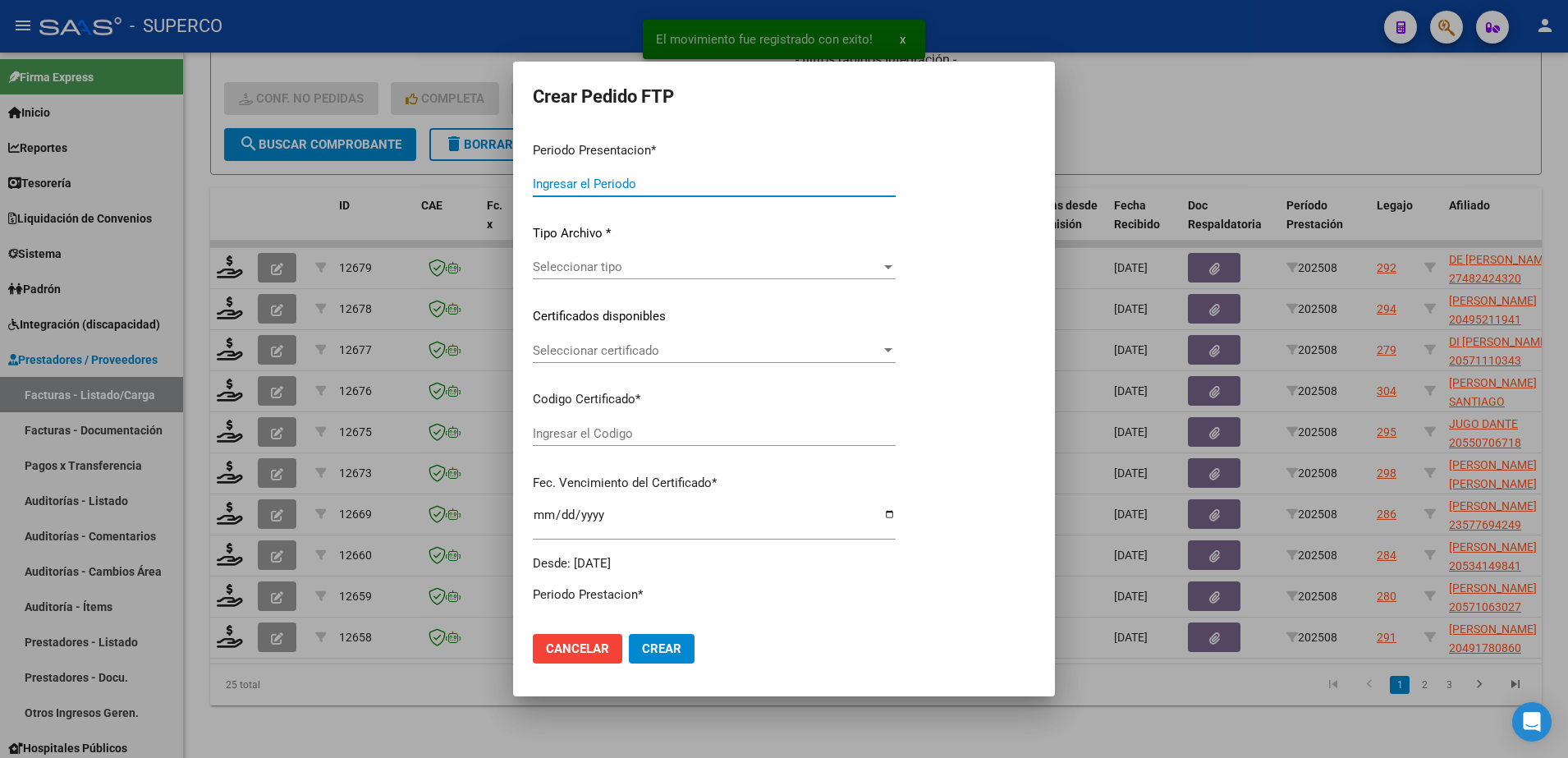
type input "202508"
type input "$ 307.654,34"
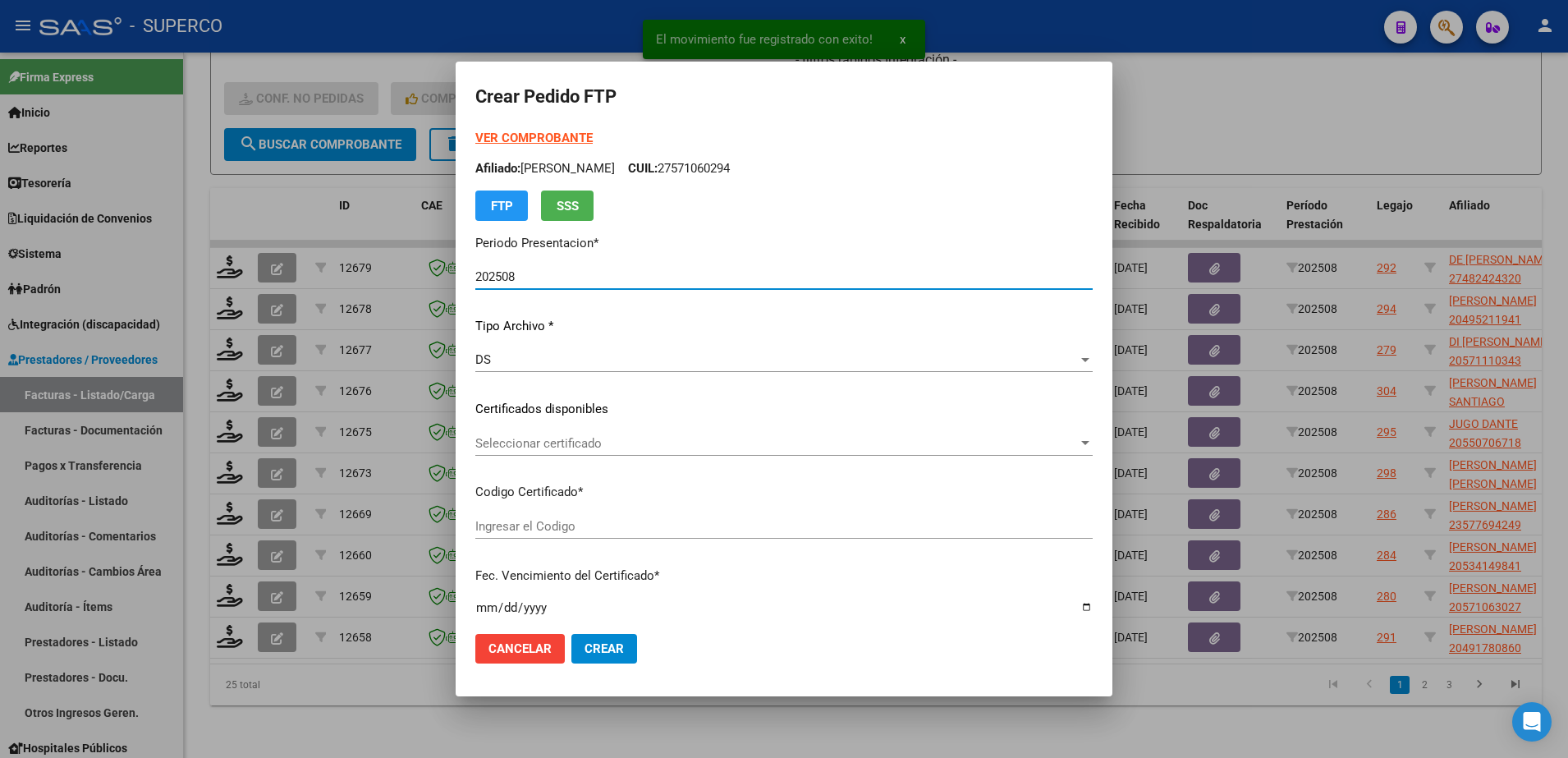
type input "arg01000482424322019091020250910cba536"
type input "[DATE]"
click at [729, 442] on span "Seleccionar certificado" at bounding box center [777, 443] width 603 height 15
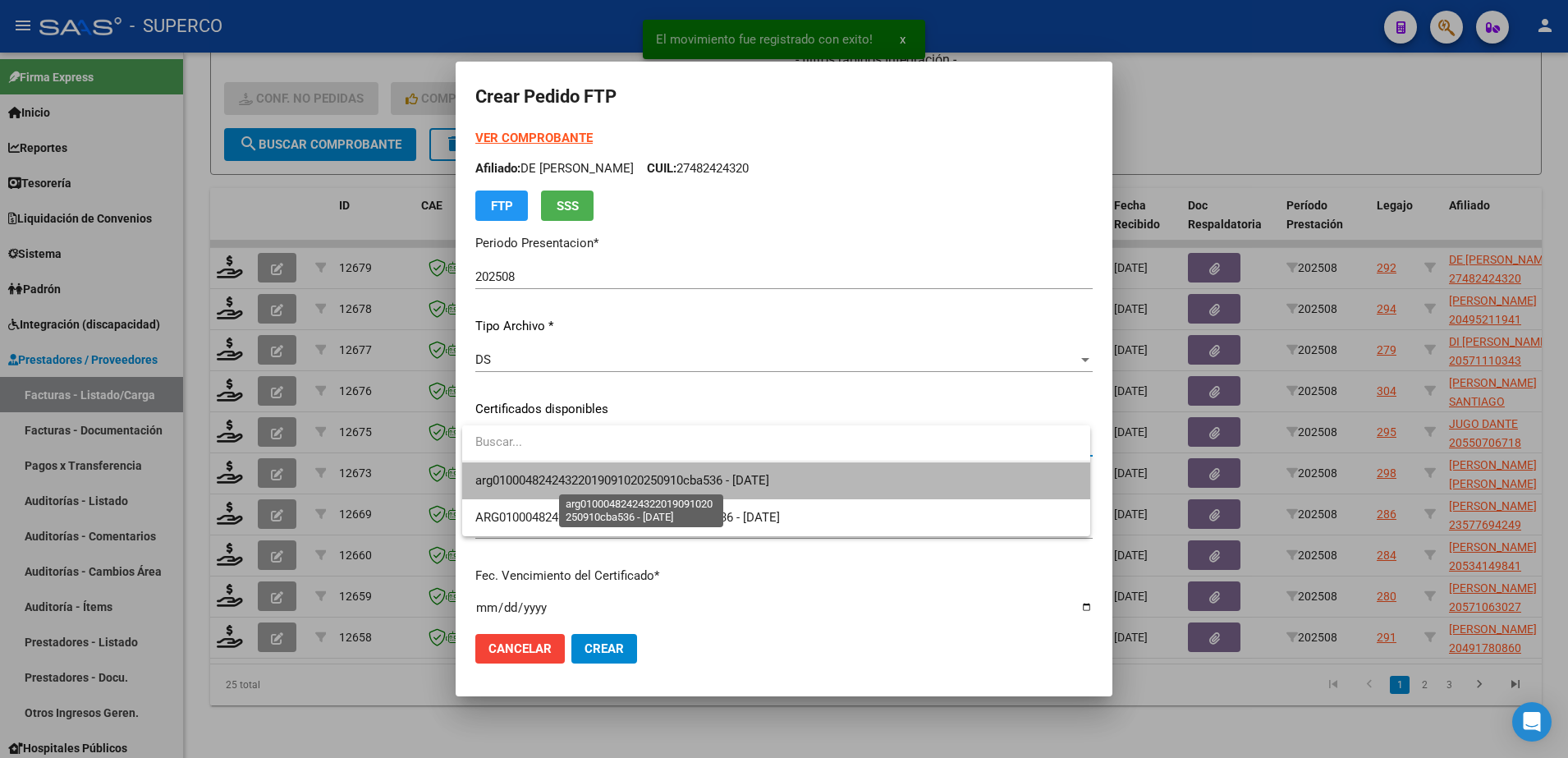
click at [724, 479] on span "arg01000482424322019091020250910cba536 - [DATE]" at bounding box center [622, 480] width 294 height 15
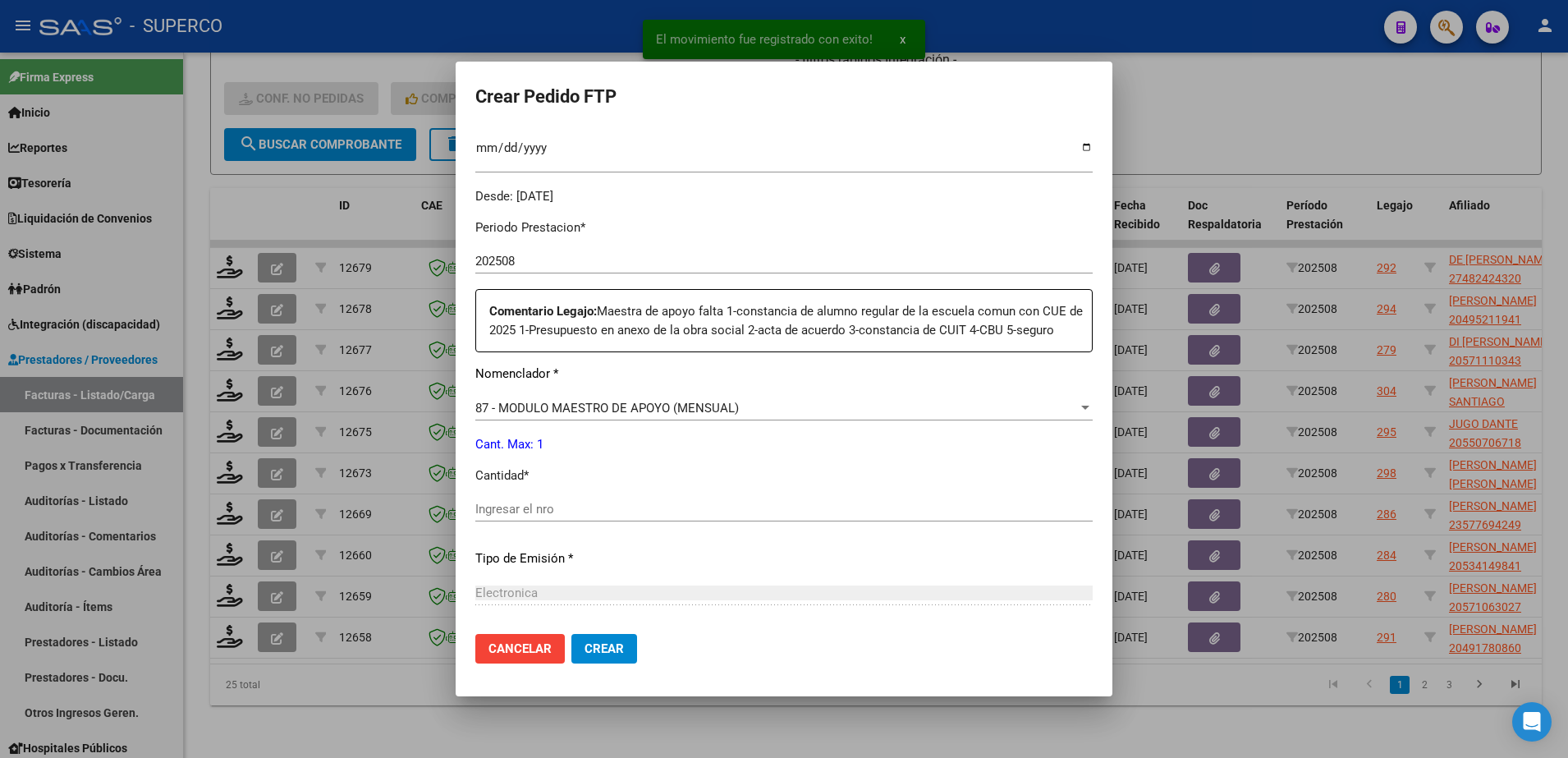
scroll to position [616, 0]
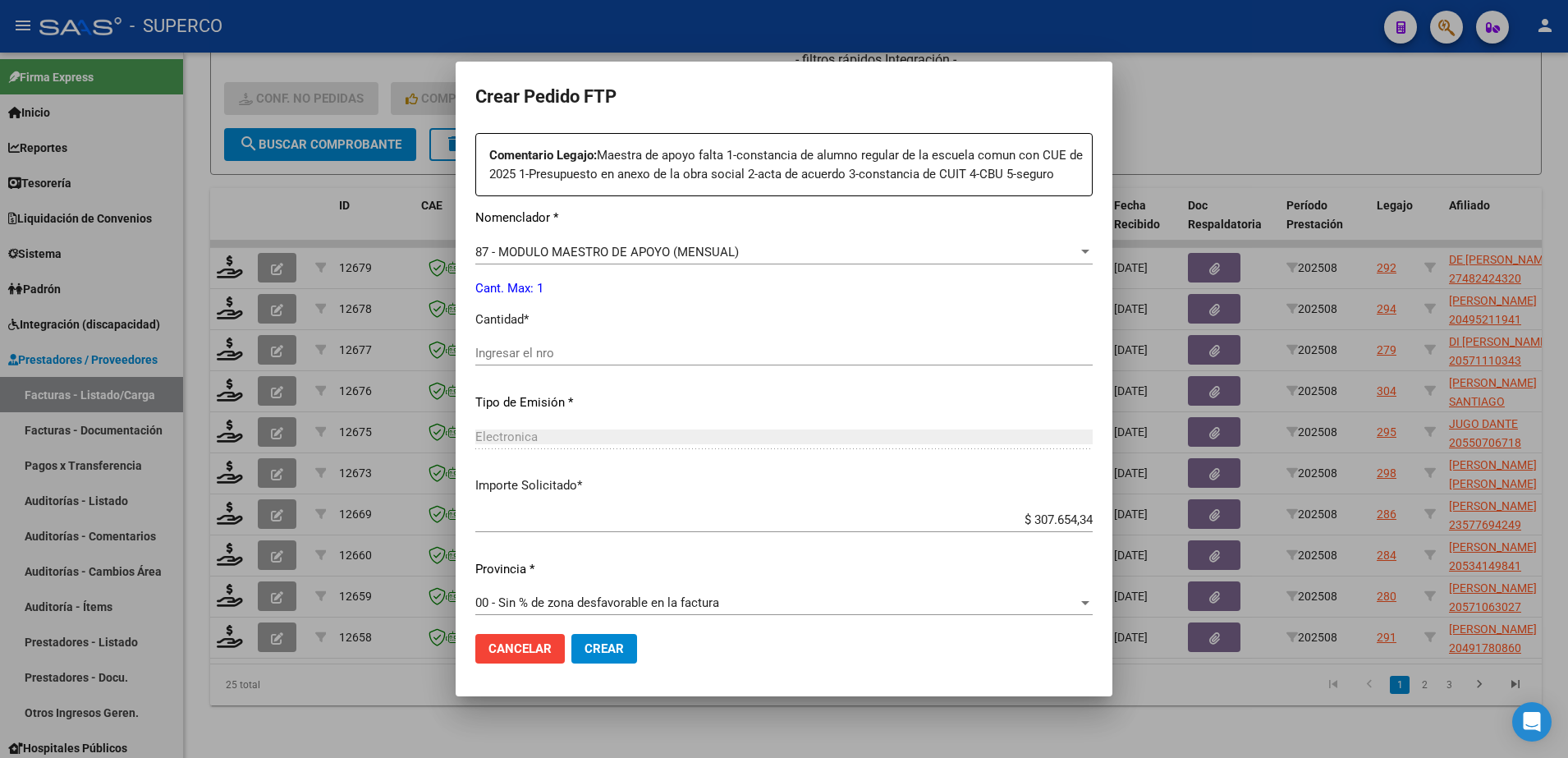
click at [711, 341] on div "Ingresar el nro" at bounding box center [784, 353] width 617 height 24
type input "1"
click at [610, 643] on span "Crear" at bounding box center [604, 648] width 40 height 15
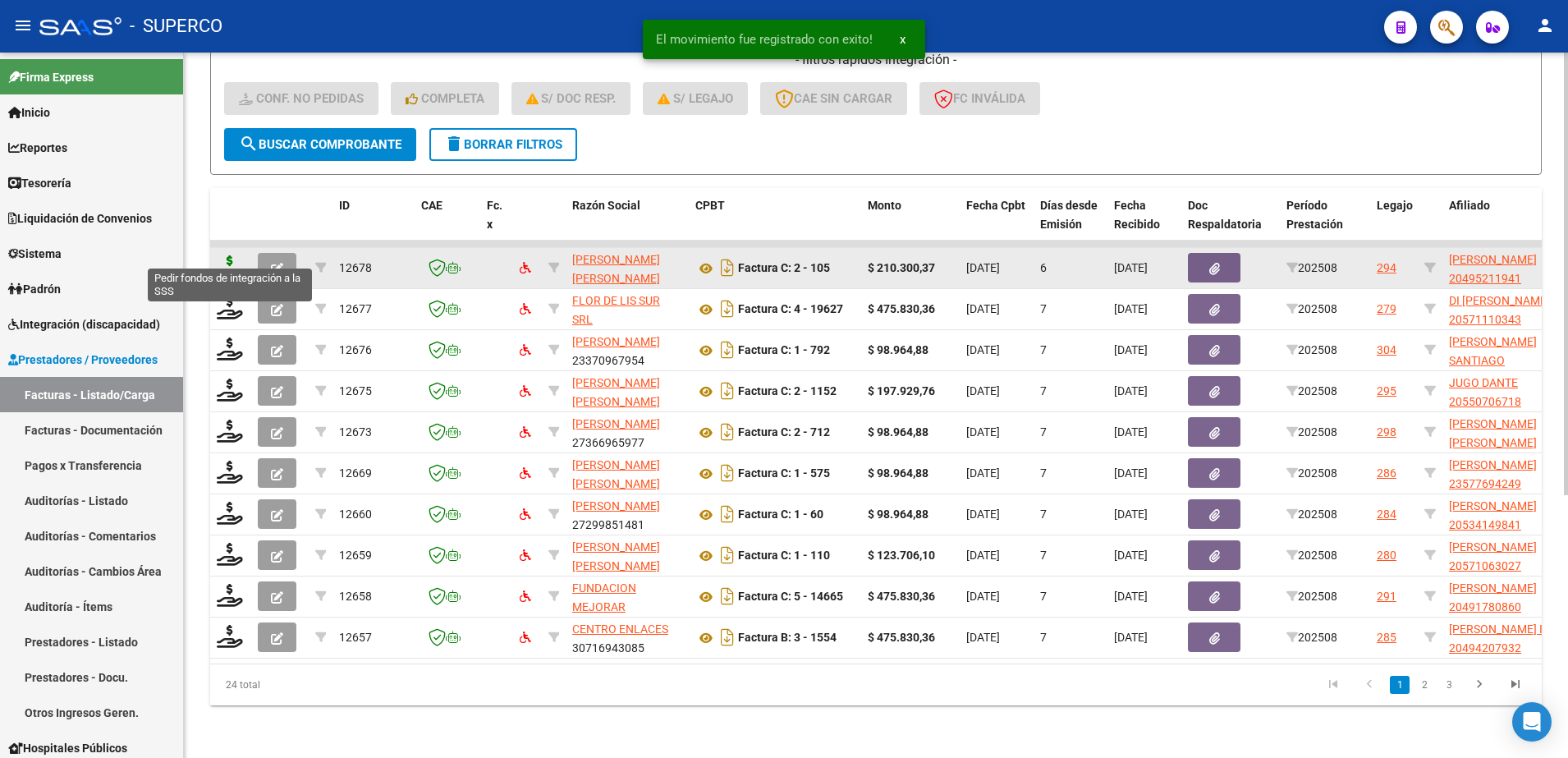
click at [229, 256] on icon at bounding box center [230, 268] width 26 height 23
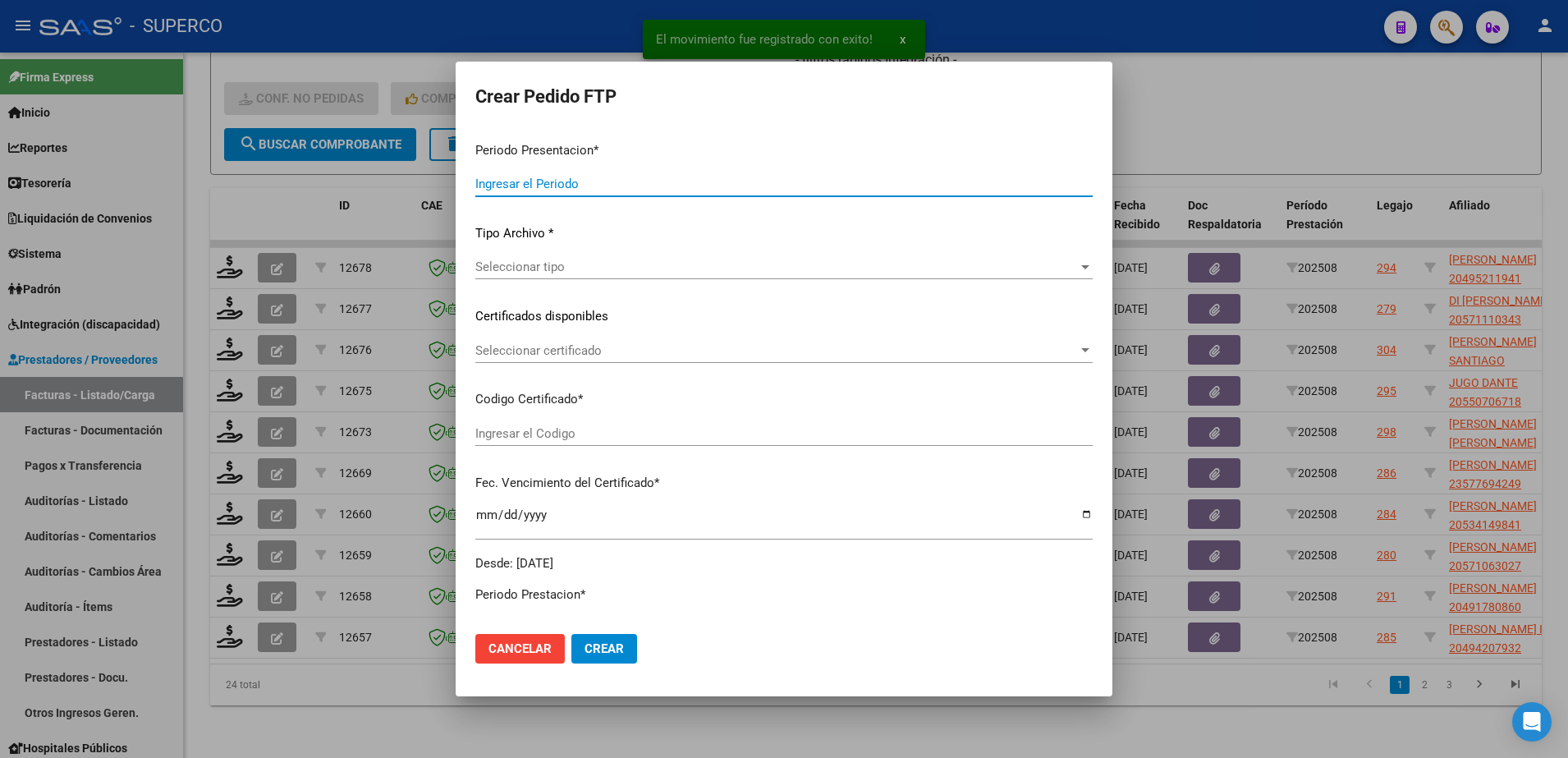
type input "202508"
type input "$ 210.300,37"
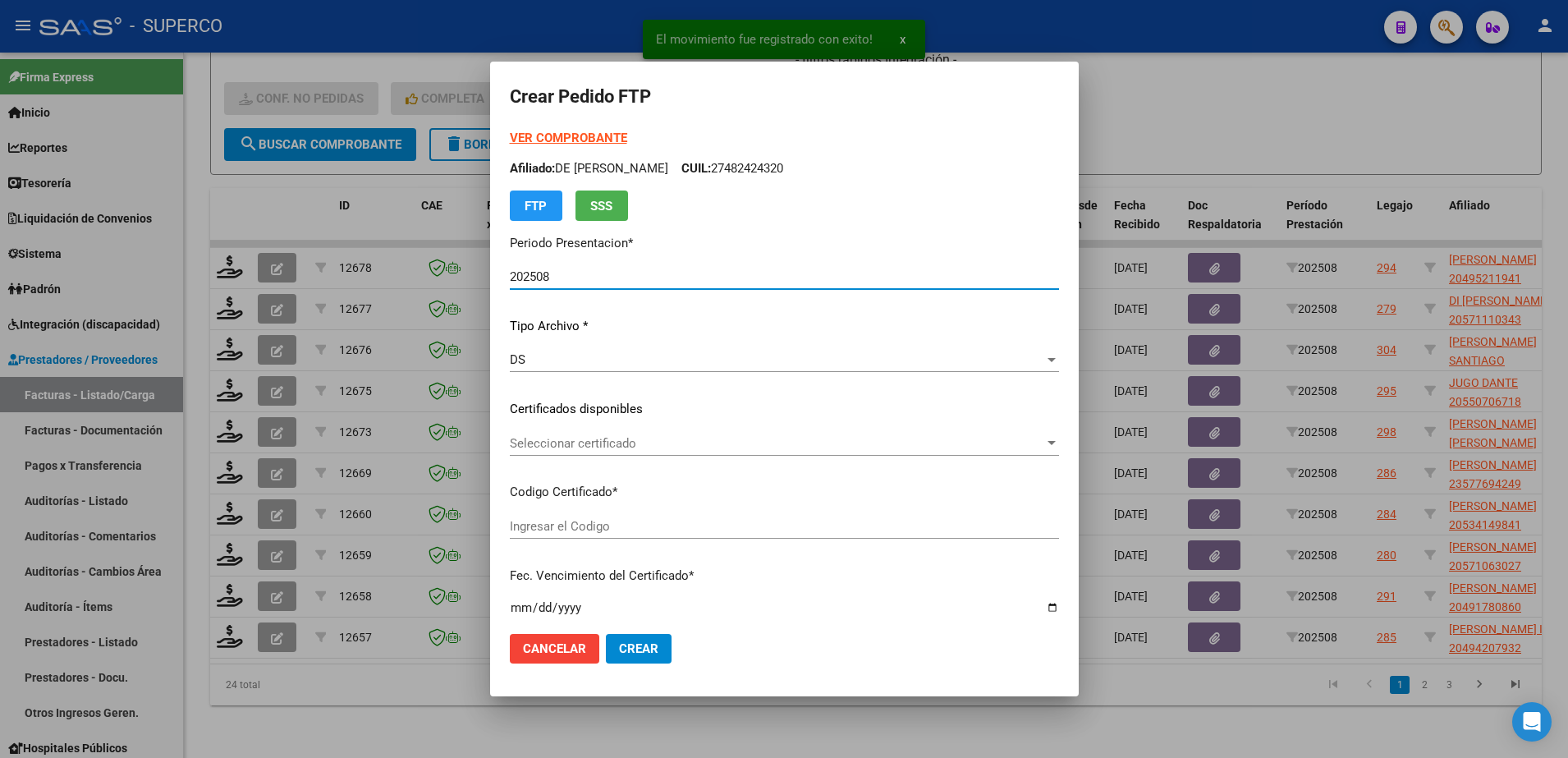
type input "arg02000495211942025082920350829bue427"
type input "[DATE]"
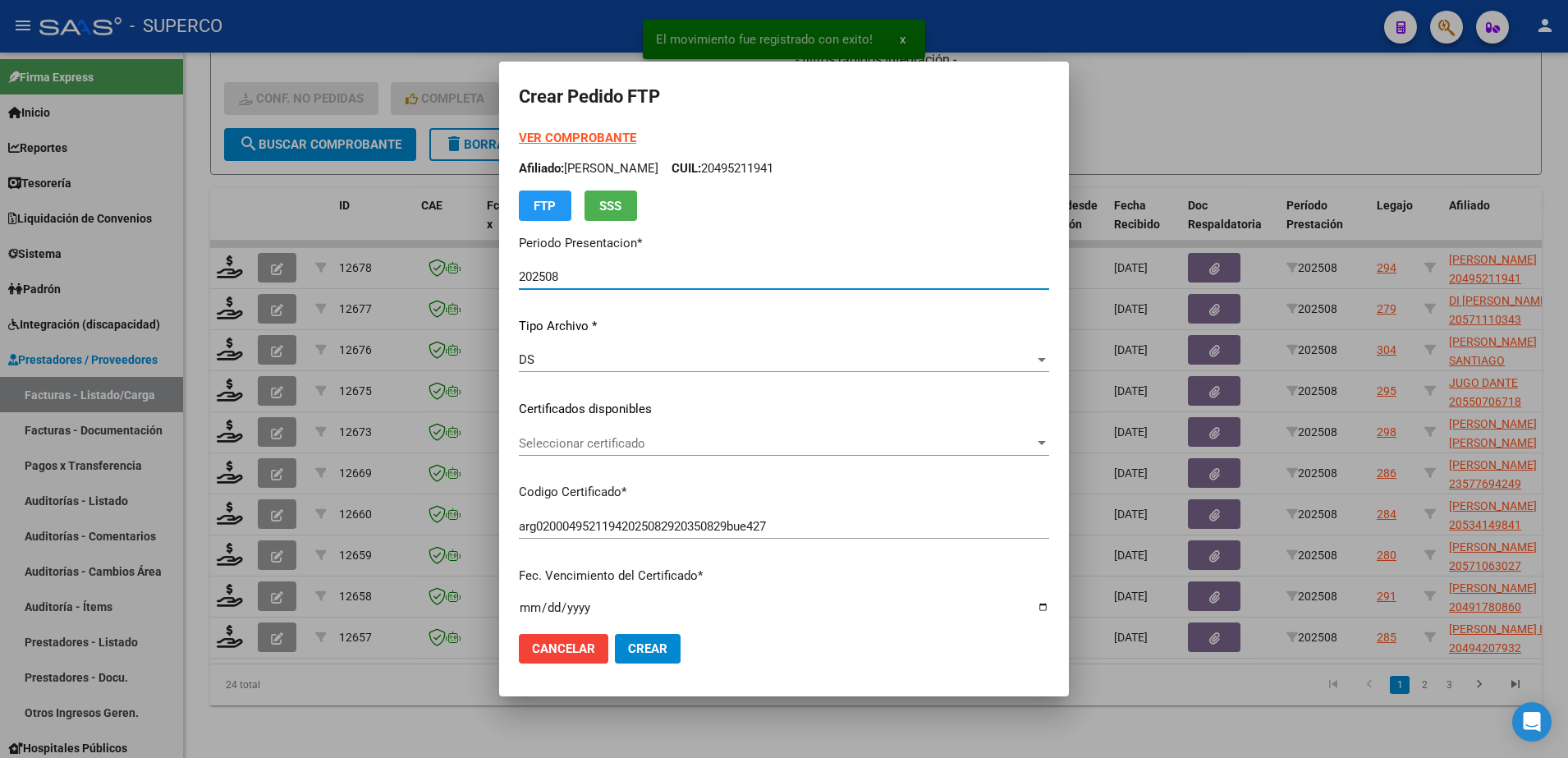
click at [674, 455] on div "Seleccionar certificado Seleccionar certificado" at bounding box center [783, 443] width 530 height 24
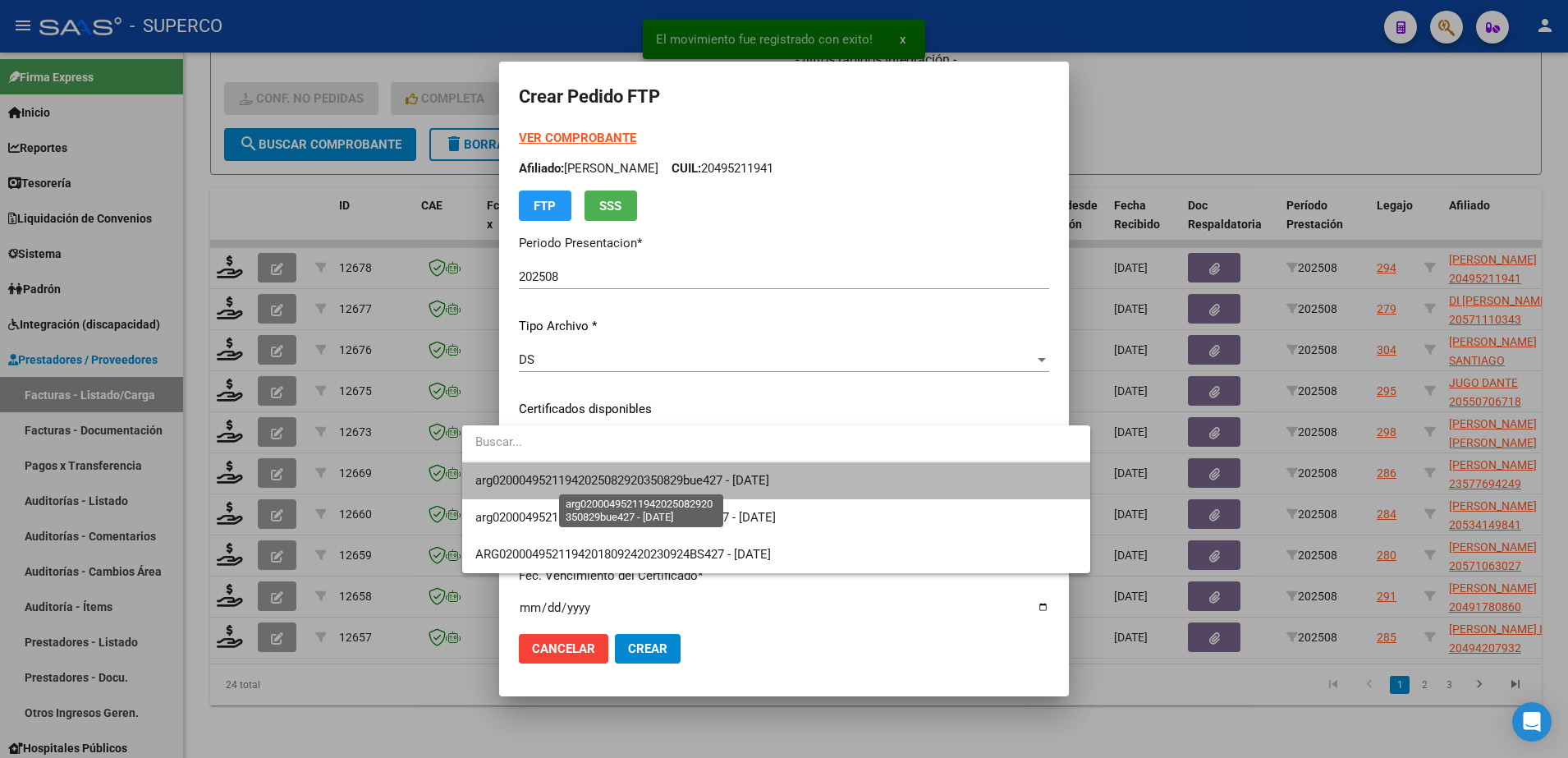
click at [678, 476] on span "arg02000495211942025082920350829bue427 - [DATE]" at bounding box center [622, 480] width 294 height 15
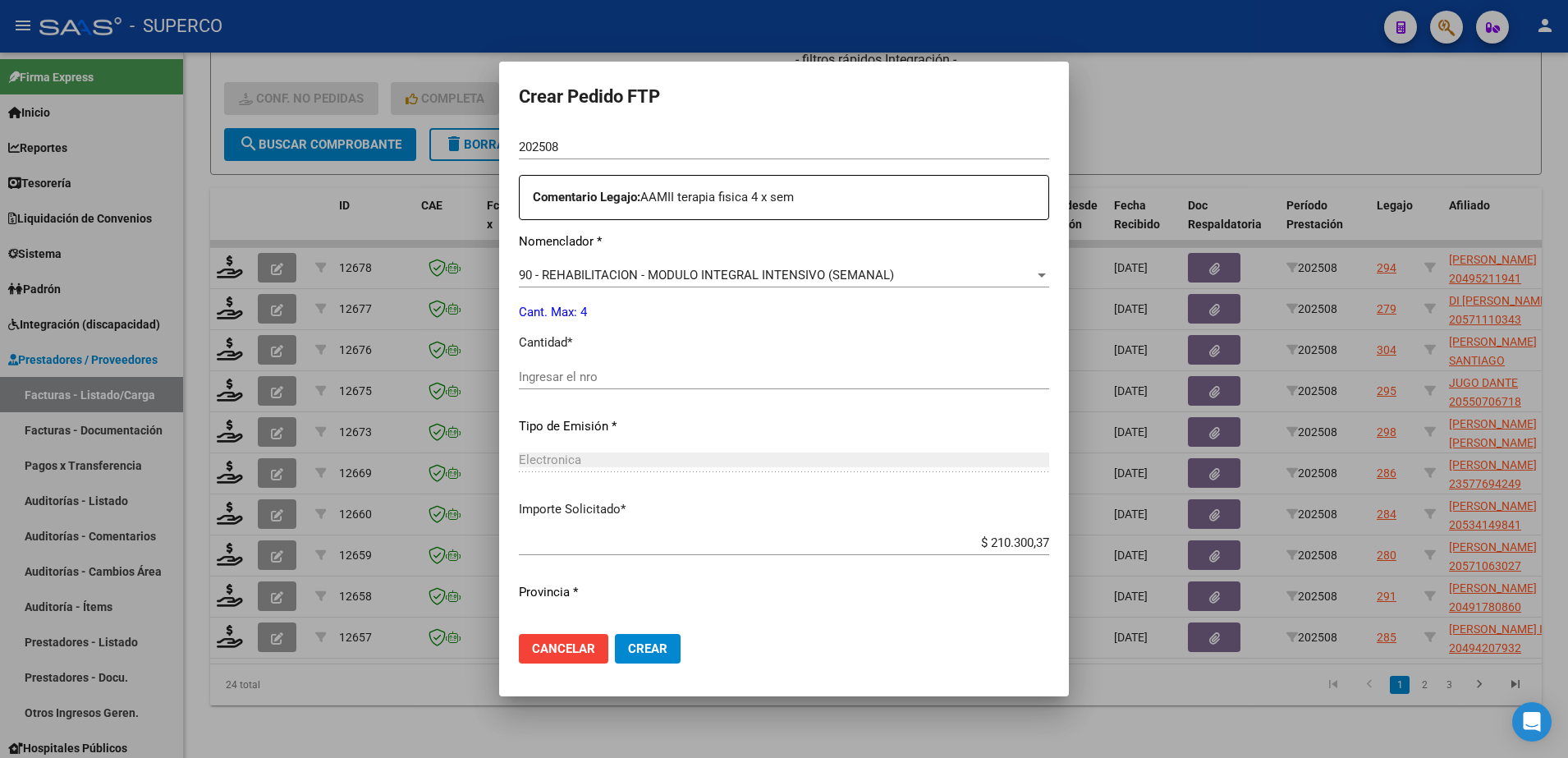
scroll to position [607, 0]
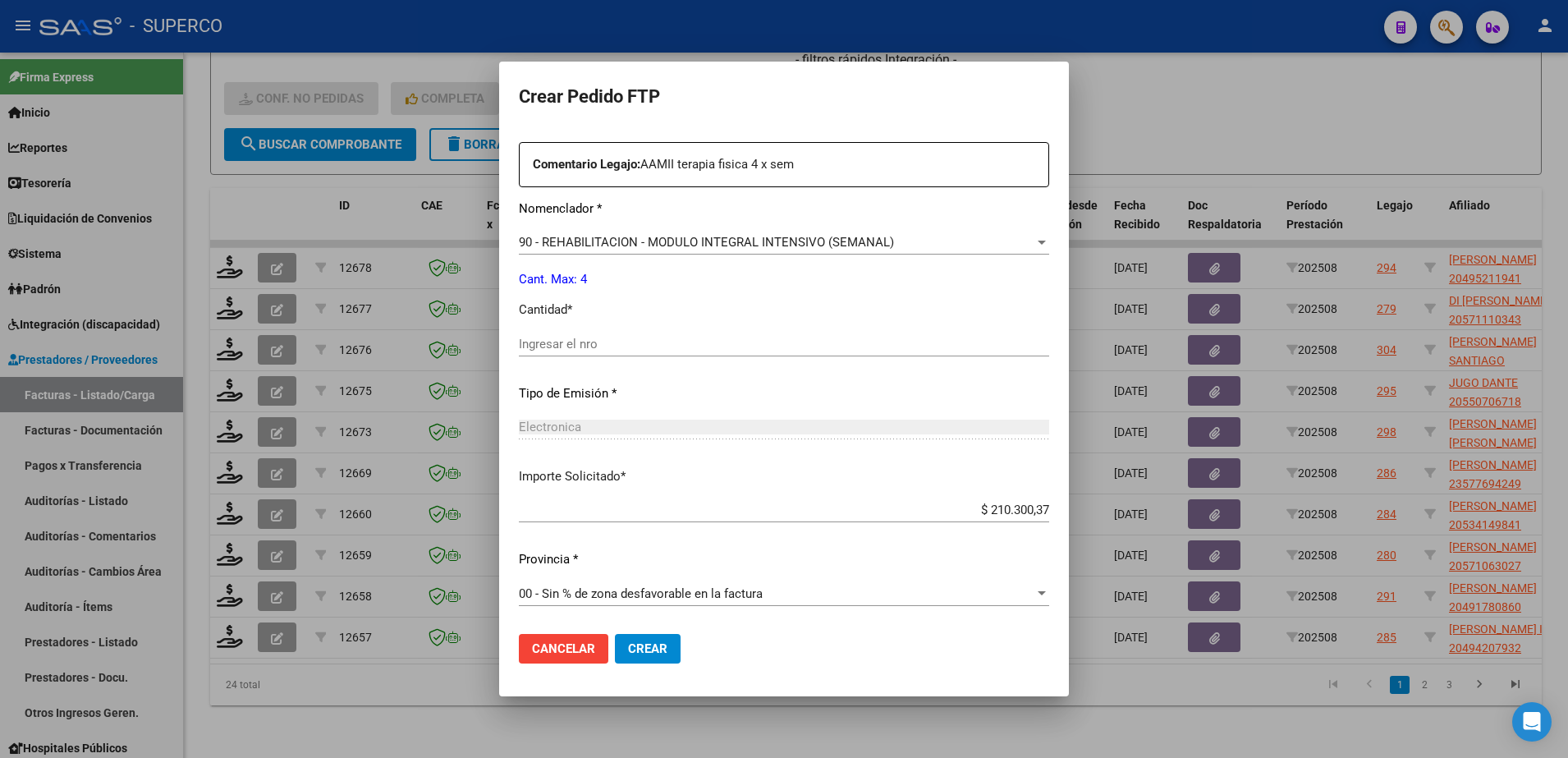
click at [654, 332] on div "Ingresar el nro" at bounding box center [783, 343] width 530 height 24
type input "4"
click at [628, 647] on span "Crear" at bounding box center [647, 648] width 40 height 15
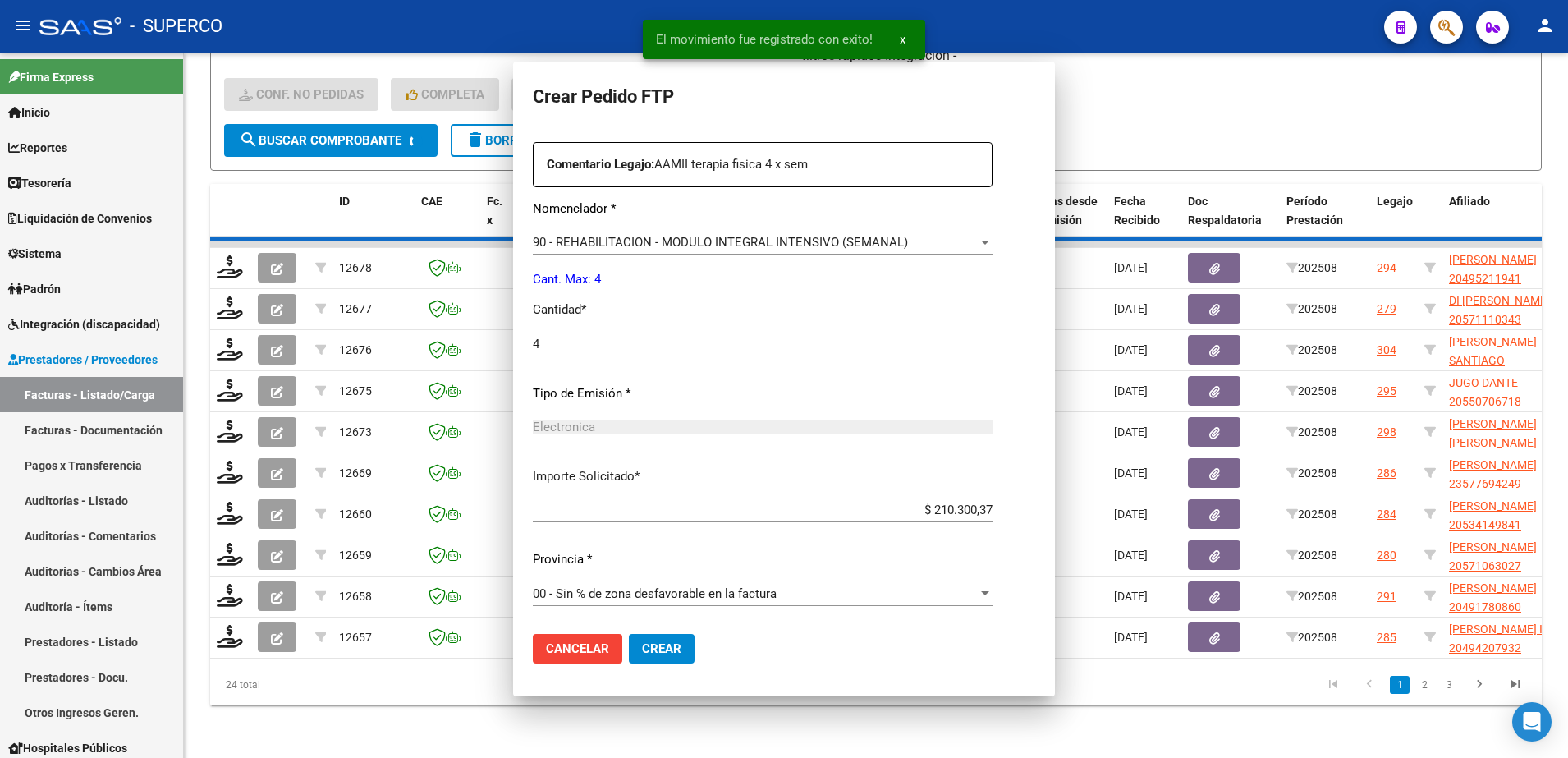
scroll to position [0, 0]
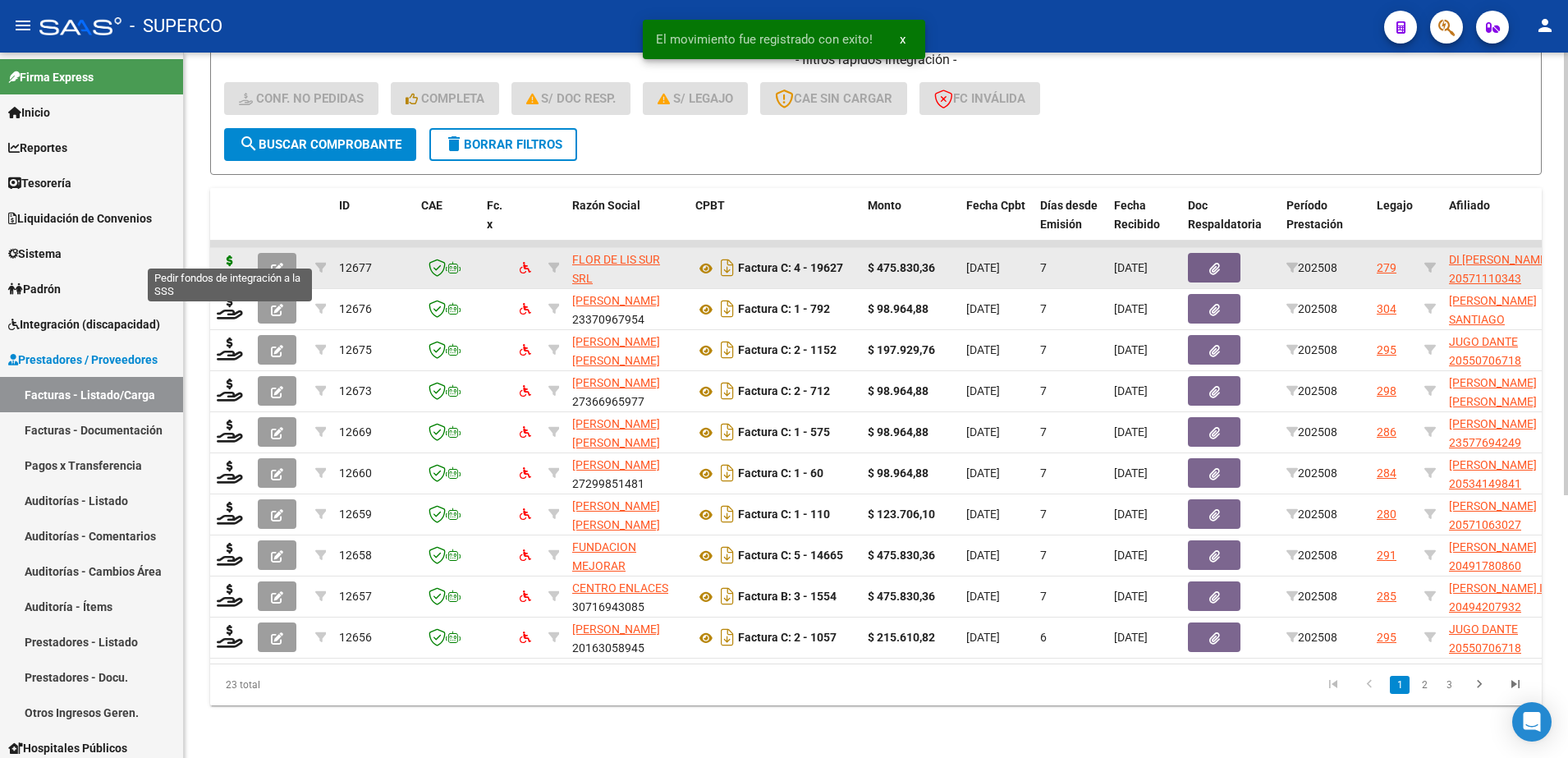
click at [229, 256] on icon at bounding box center [230, 268] width 26 height 23
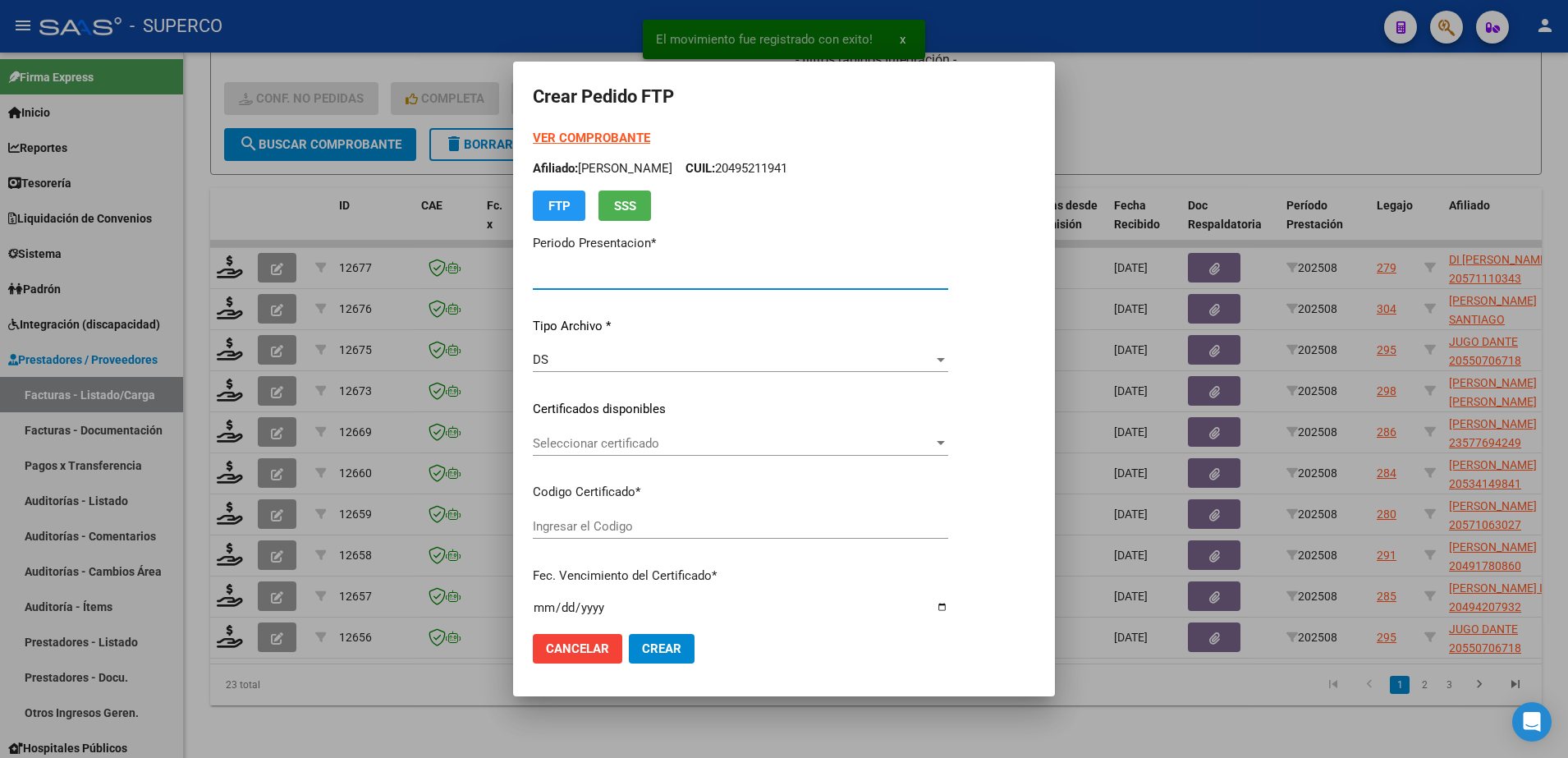
type input "202508"
type input "$ 475.830,36"
type input "arg02-00057111034-20211001-20261001-bs-4"
type input "[DATE]"
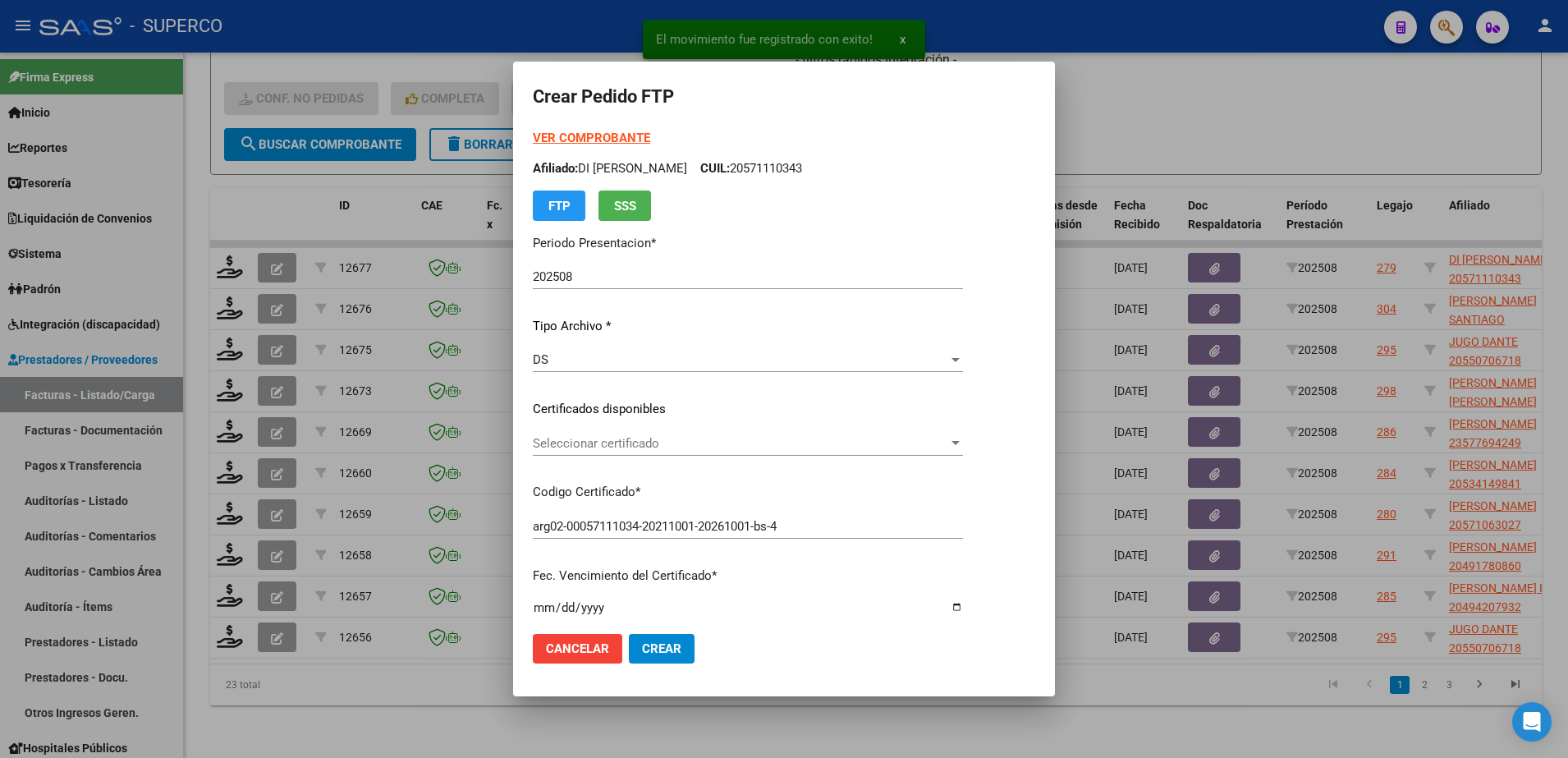
click at [758, 453] on div "Seleccionar certificado Seleccionar certificado" at bounding box center [748, 443] width 430 height 24
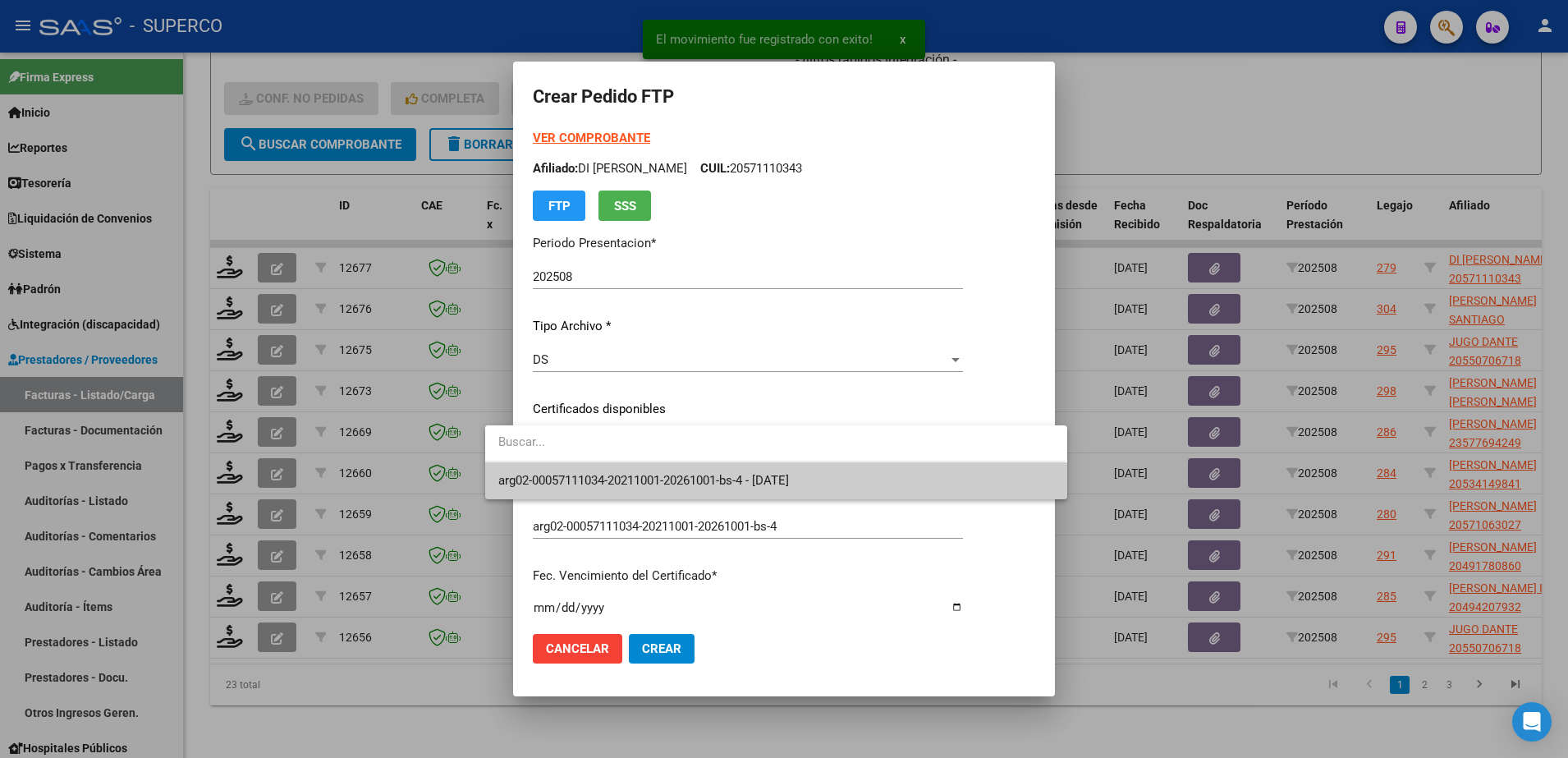
click at [754, 497] on span "arg02-00057111034-20211001-20261001-bs-4 - [DATE]" at bounding box center [775, 481] width 555 height 37
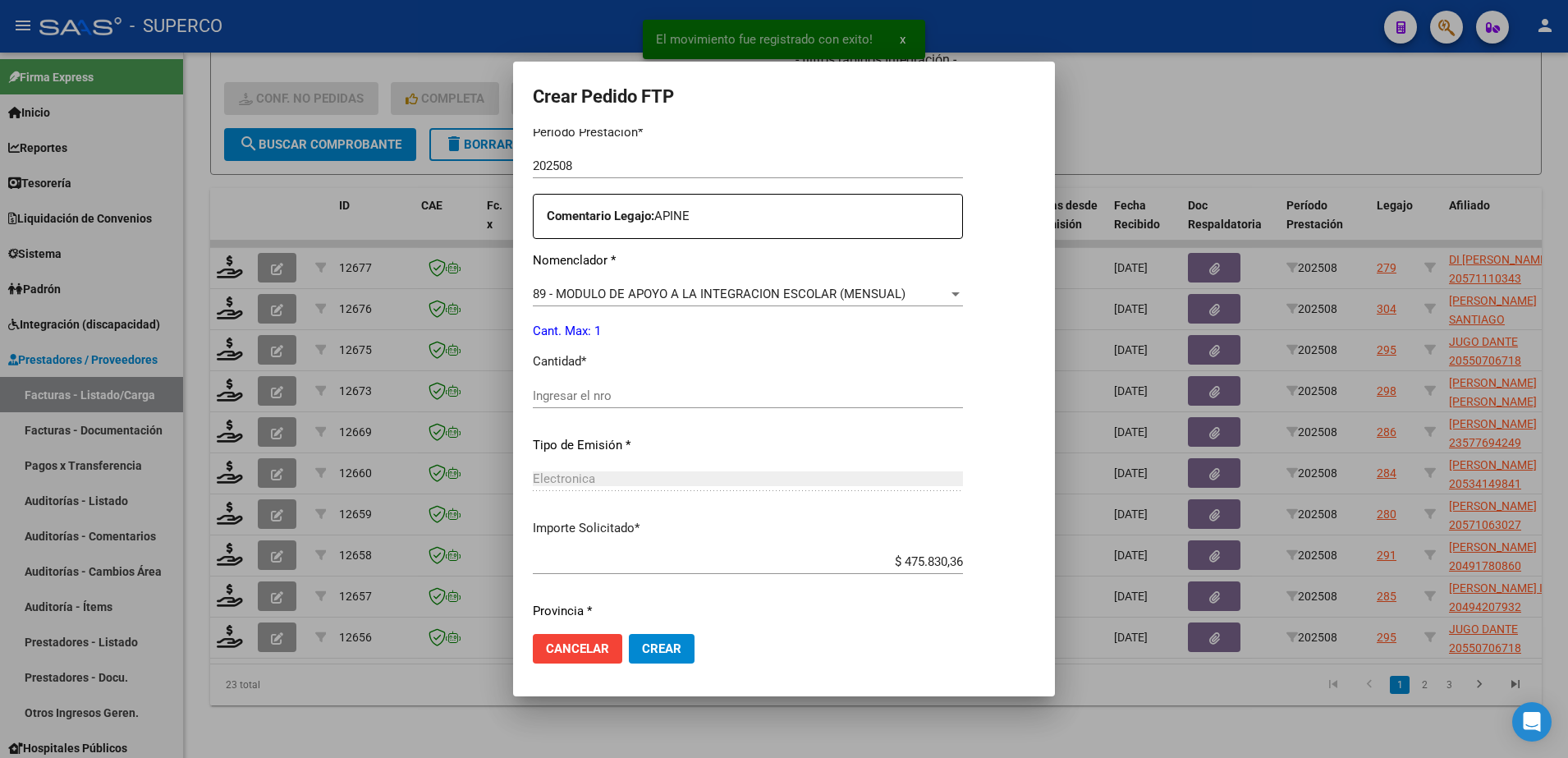
scroll to position [607, 0]
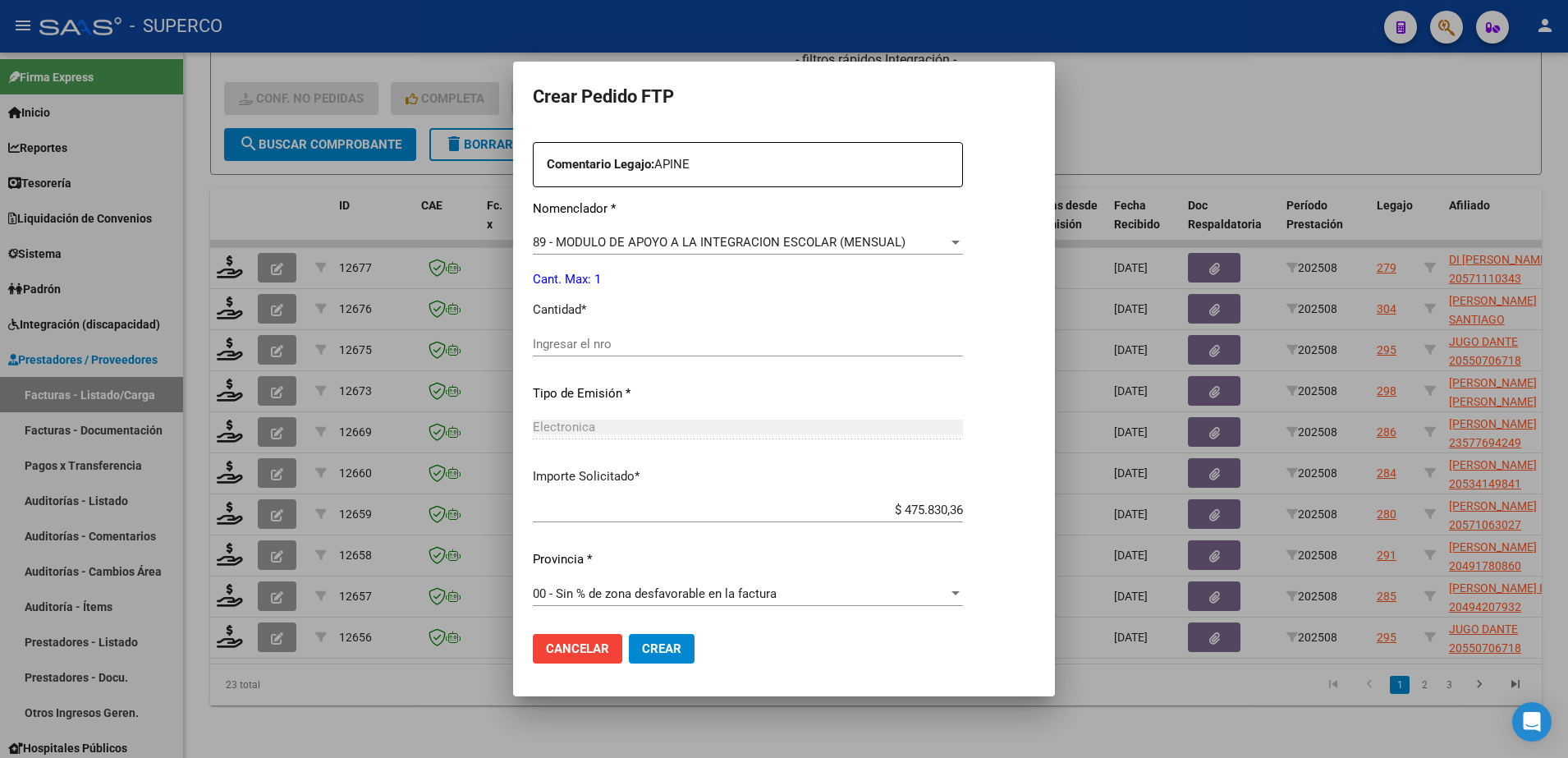
click at [706, 358] on div "Ingresar el nro" at bounding box center [748, 352] width 430 height 41
click at [704, 334] on div "Ingresar el nro" at bounding box center [748, 343] width 430 height 24
type input "1"
click at [629, 657] on button "Crear" at bounding box center [662, 648] width 66 height 30
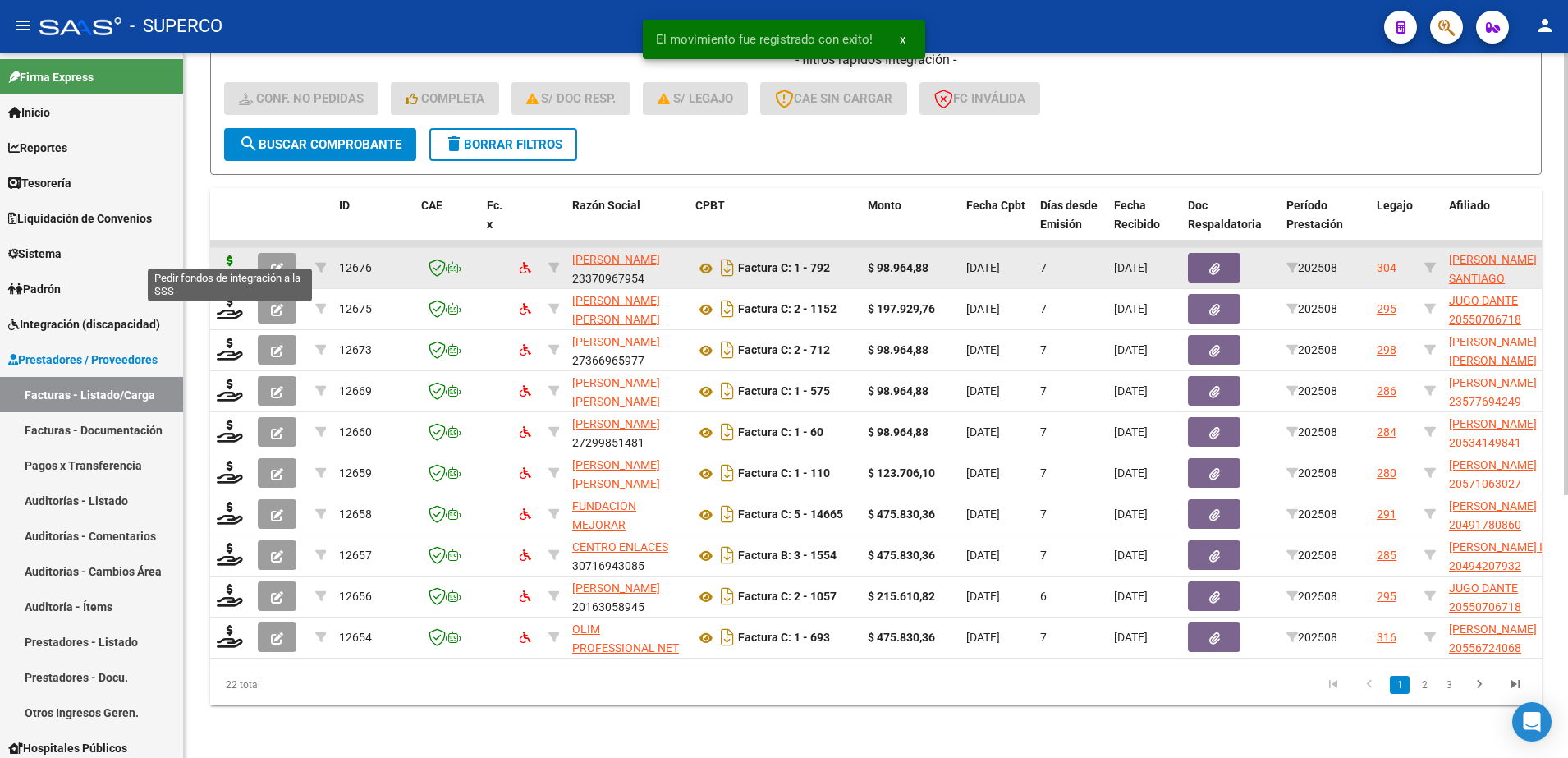
click at [228, 256] on icon at bounding box center [230, 268] width 26 height 23
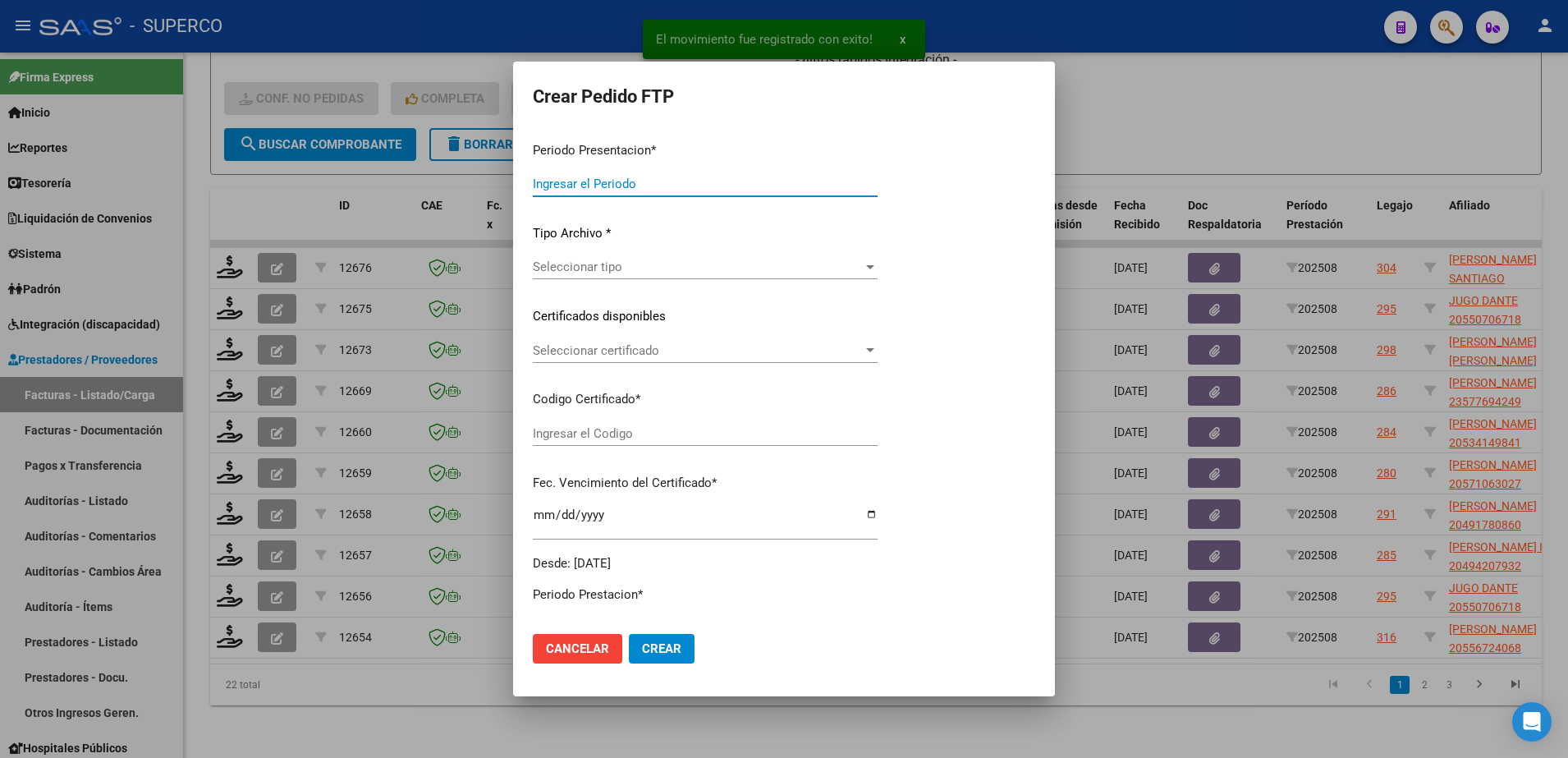
type input "202508"
type input "$ 98.964,88"
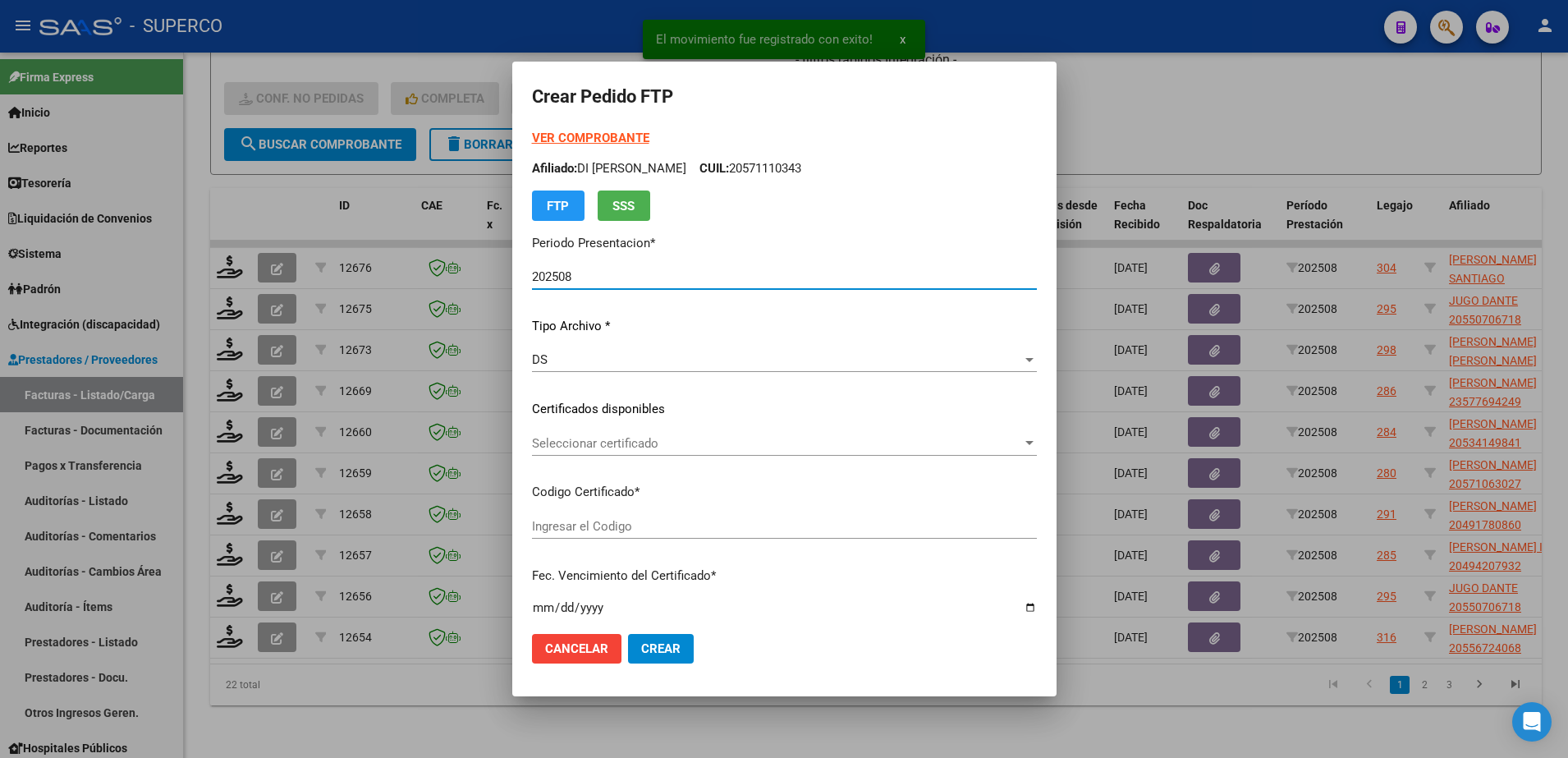
type input "ARG02000505128592023011020280110BS313"
type input "[DATE]"
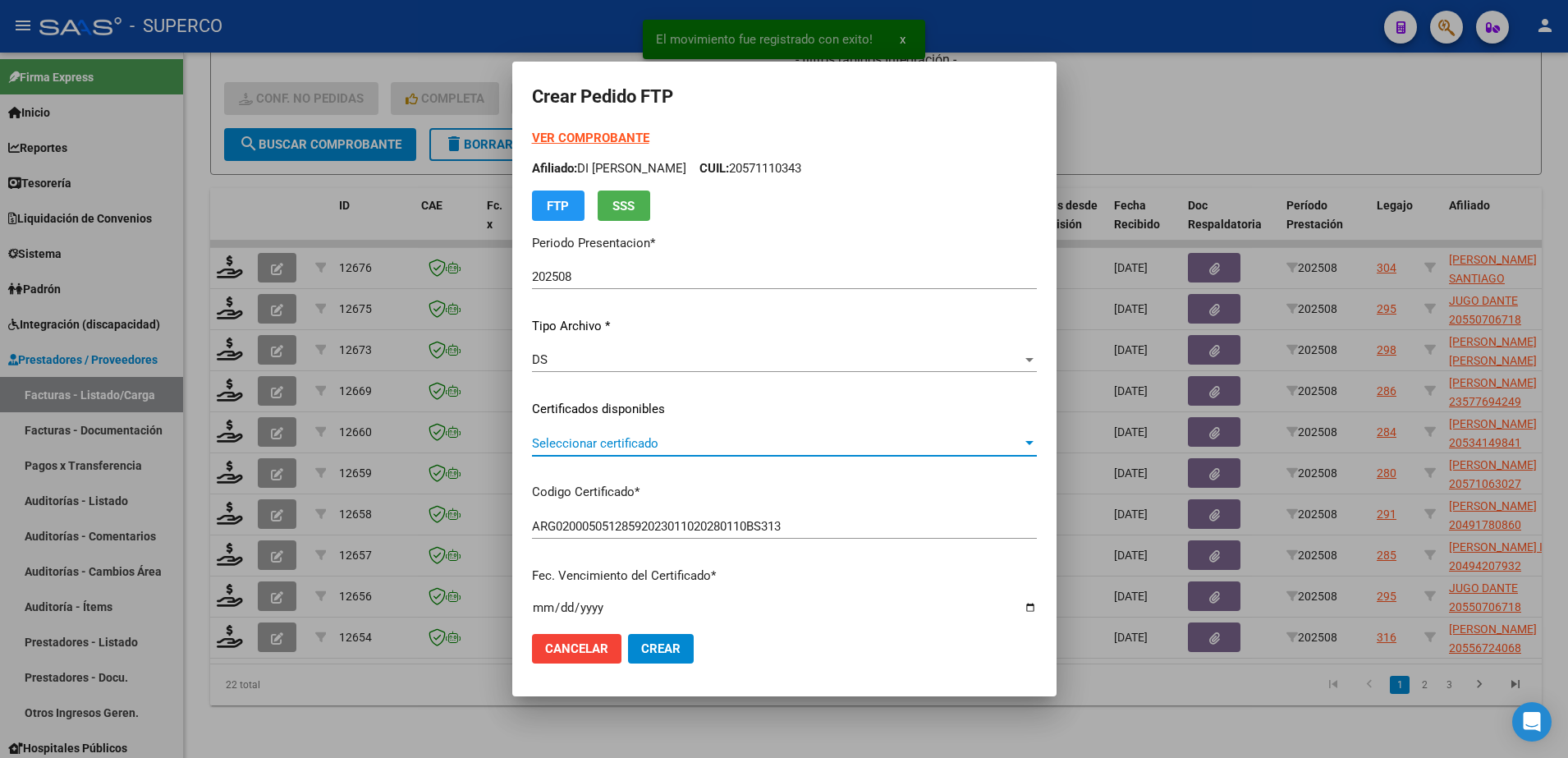
click at [727, 443] on span "Seleccionar certificado" at bounding box center [777, 443] width 490 height 15
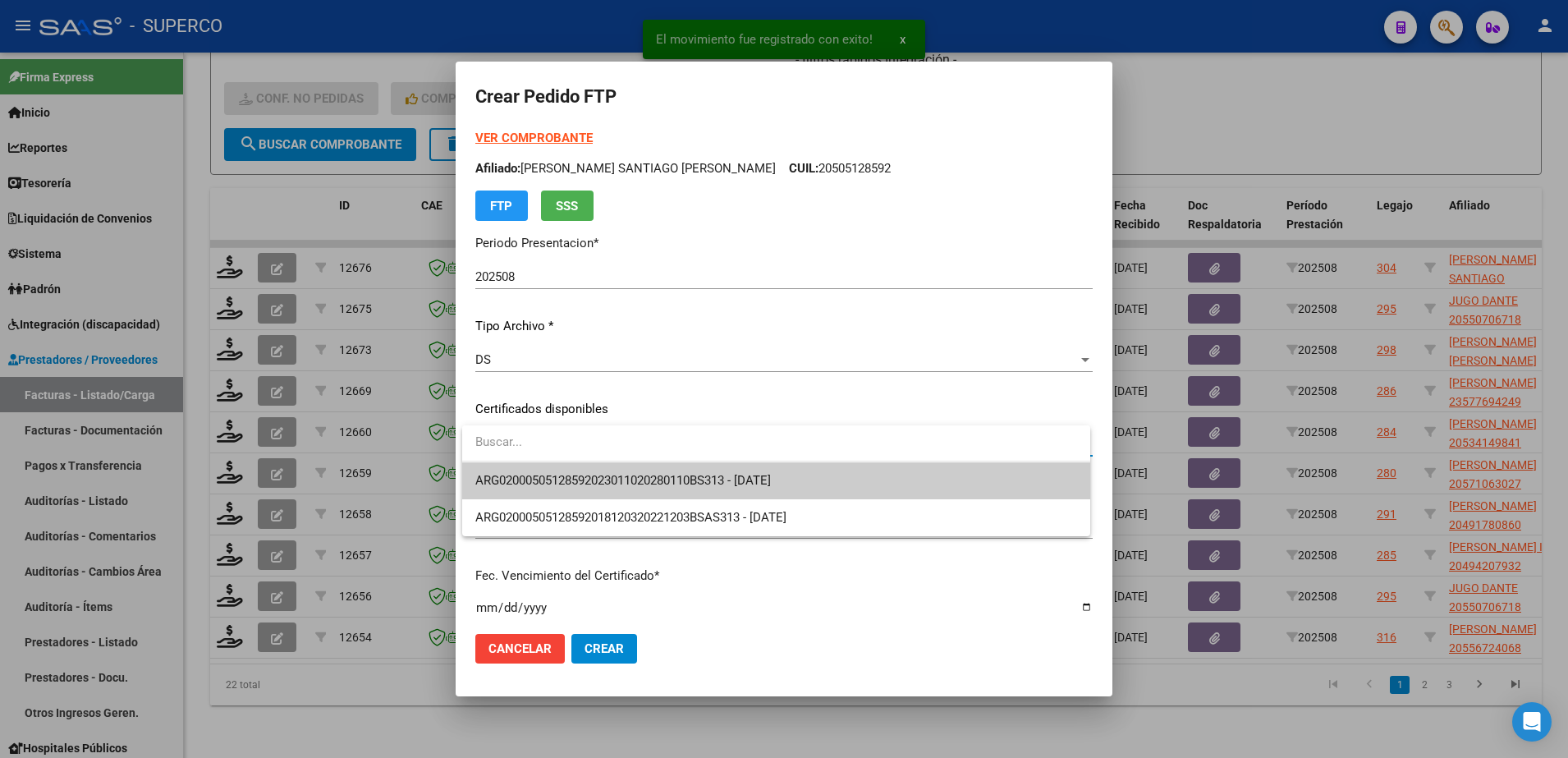
click at [726, 493] on span "ARG02000505128592023011020280110BS313 - [DATE]" at bounding box center [776, 481] width 602 height 37
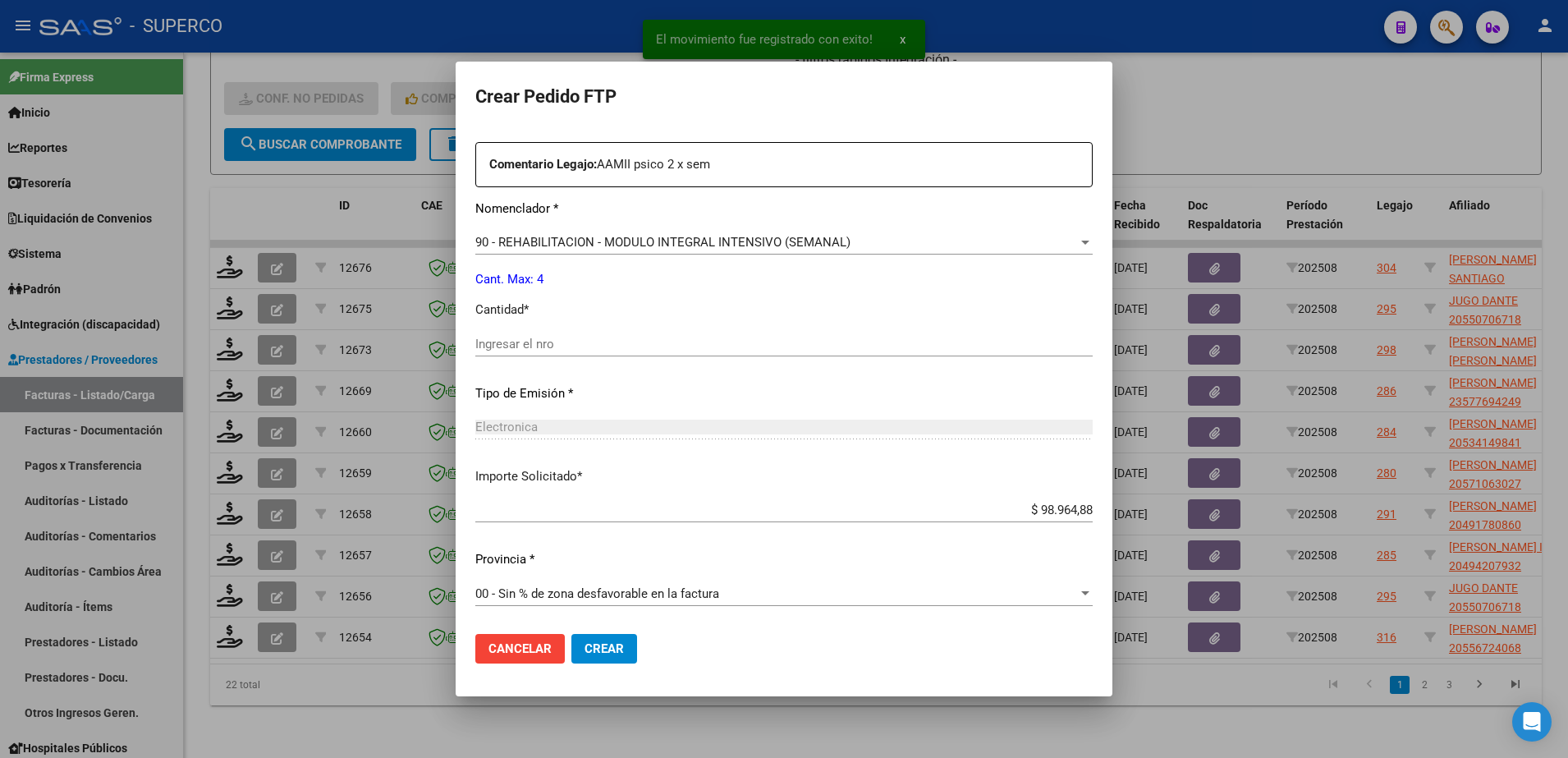
scroll to position [504, 0]
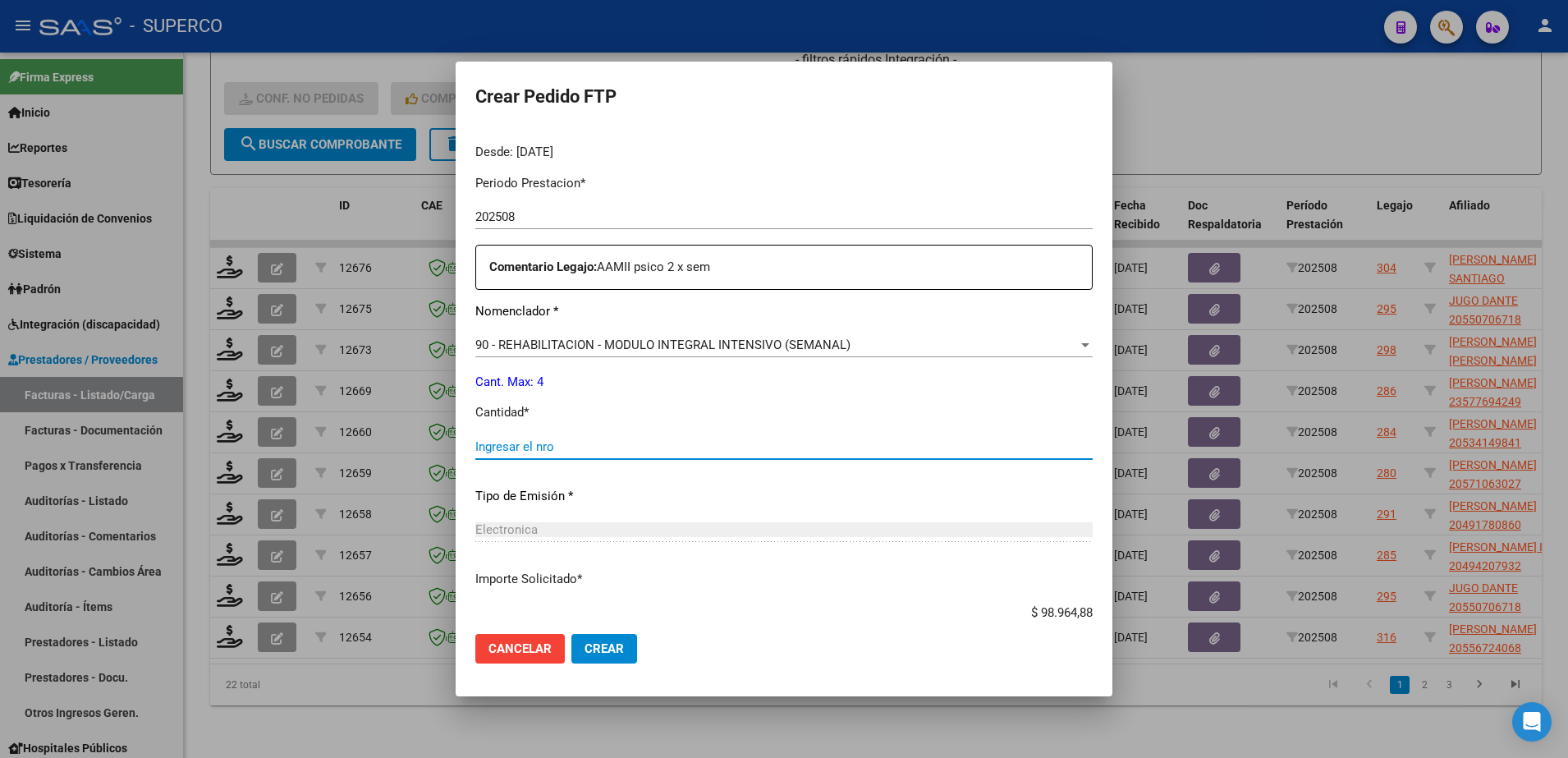
click at [696, 454] on input "Ingresar el nro" at bounding box center [784, 446] width 617 height 15
type input "4"
drag, startPoint x: 611, startPoint y: 642, endPoint x: 611, endPoint y: 661, distance: 19.0
click at [611, 661] on button "Crear" at bounding box center [605, 648] width 66 height 30
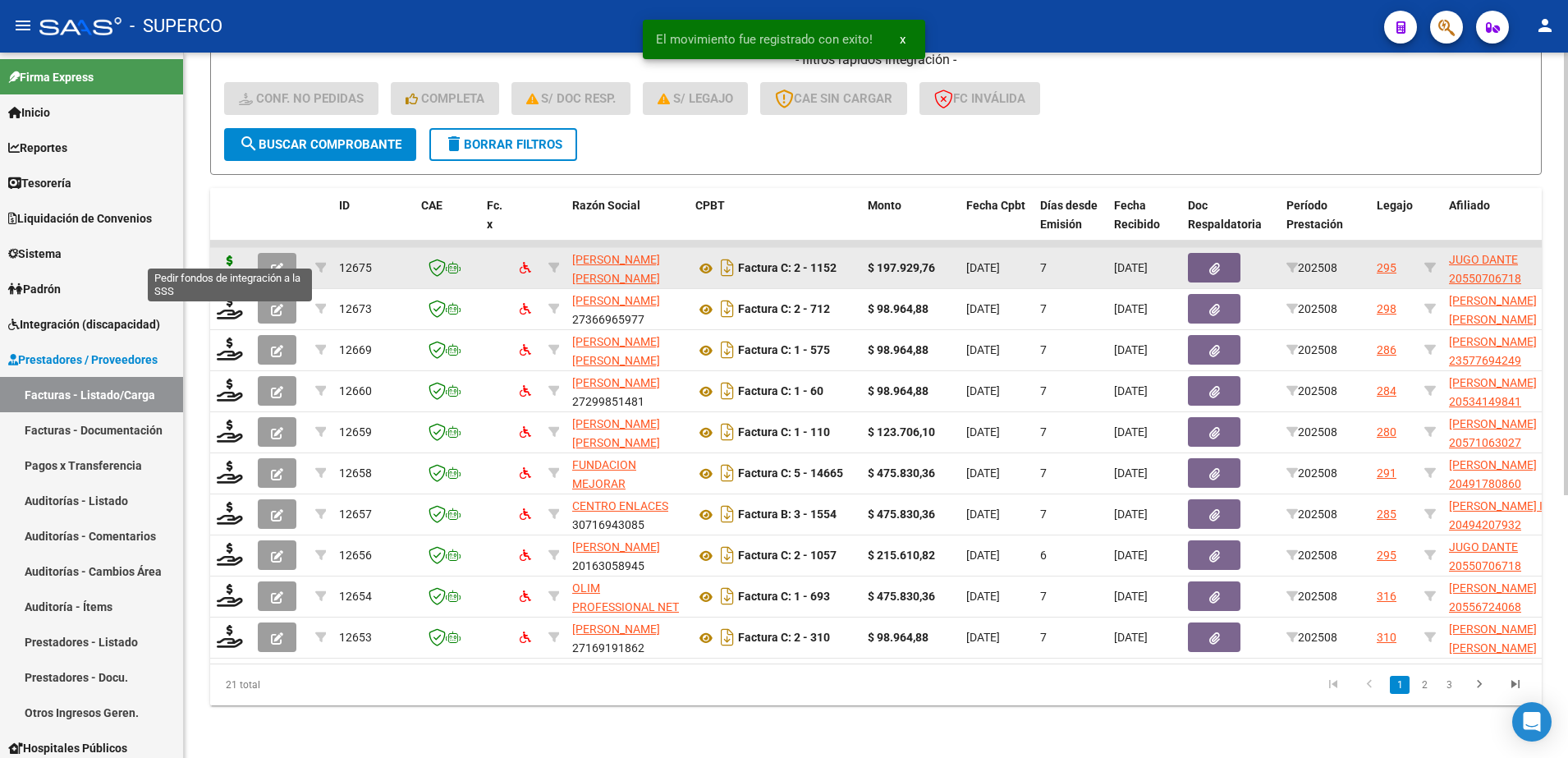
click at [223, 256] on icon at bounding box center [230, 268] width 26 height 23
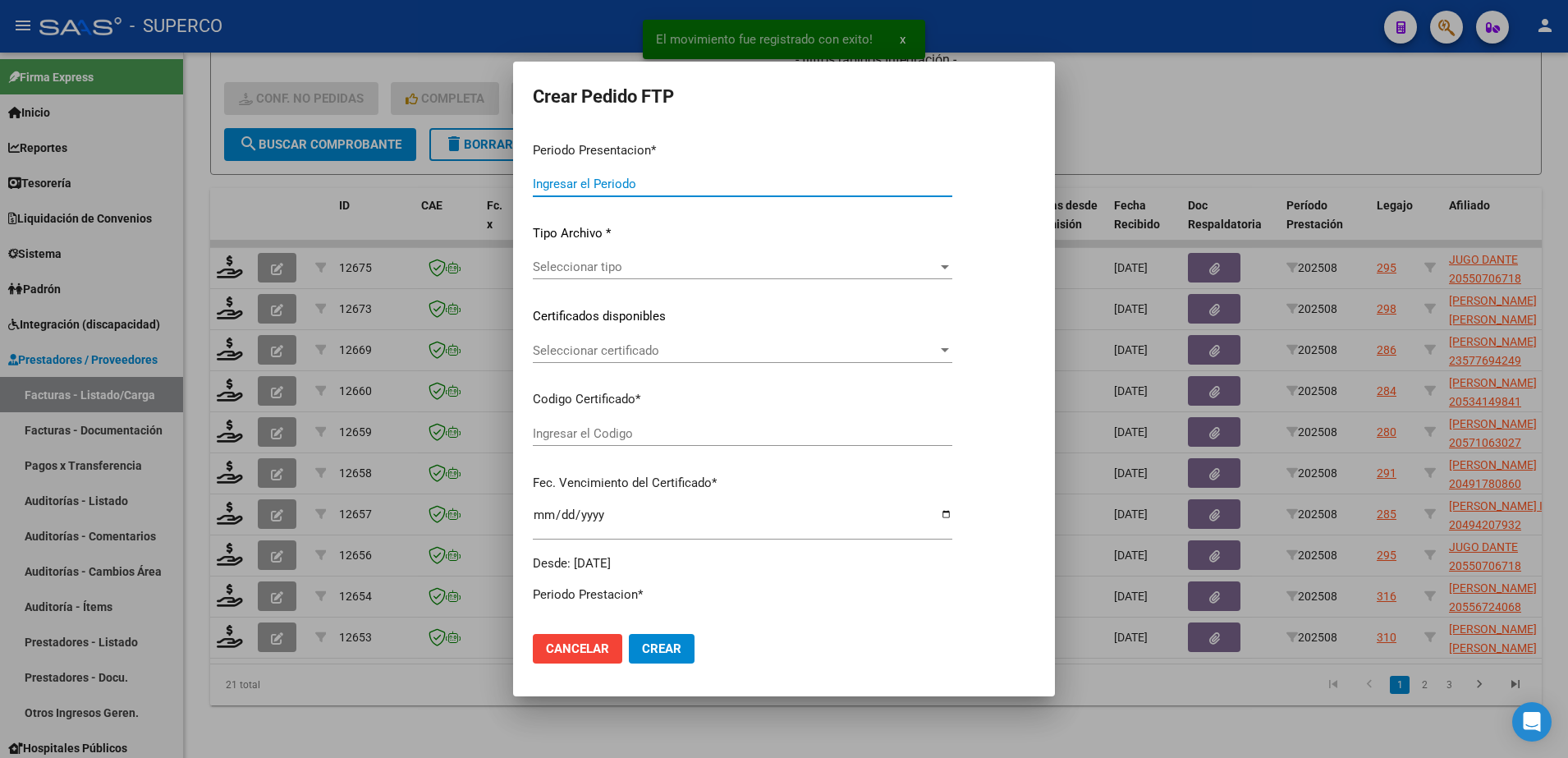
type input "202508"
type input "$ 197.929,76"
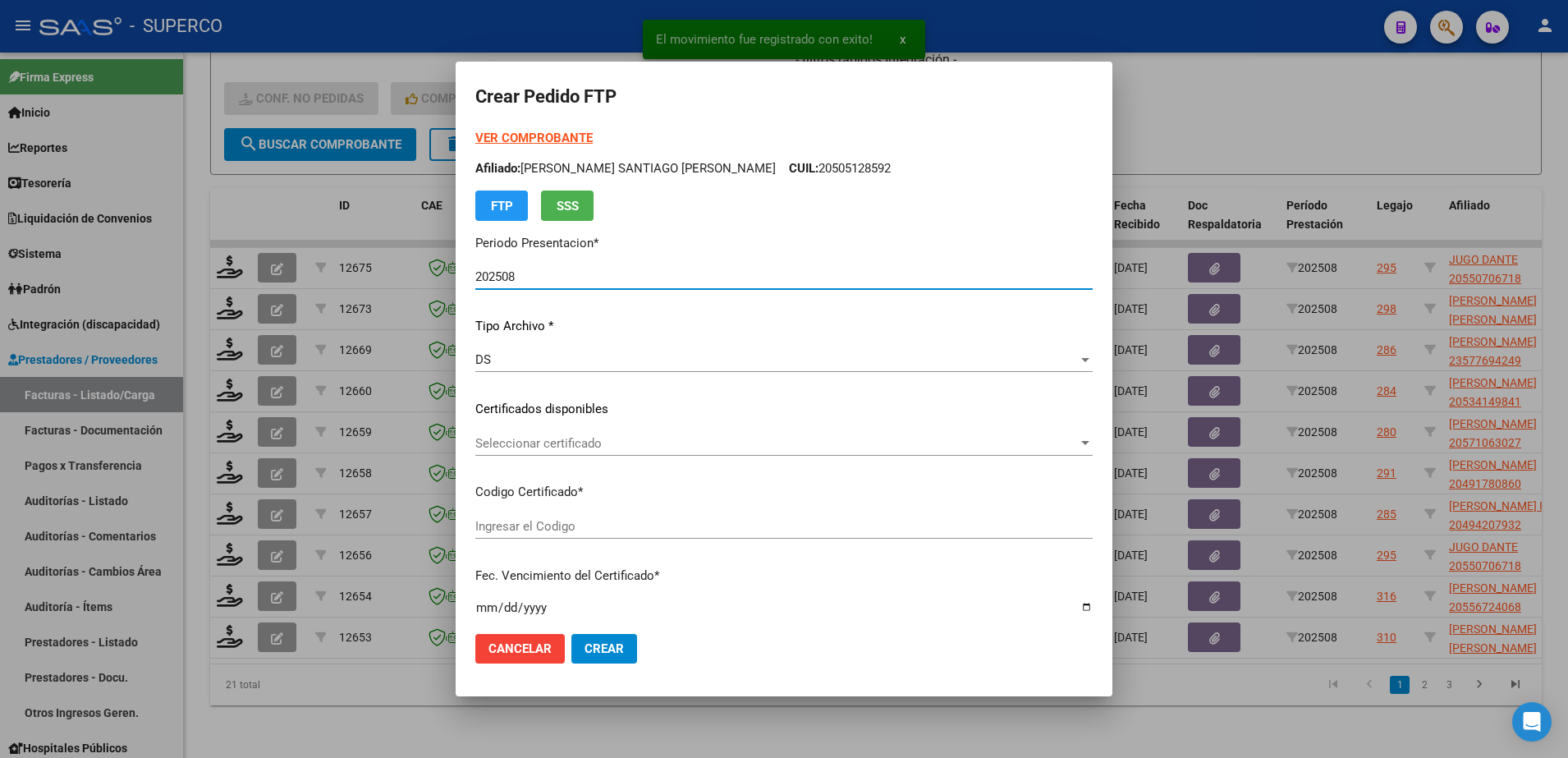
type input "arg02000550706712022031020270310cba536"
type input "[DATE]"
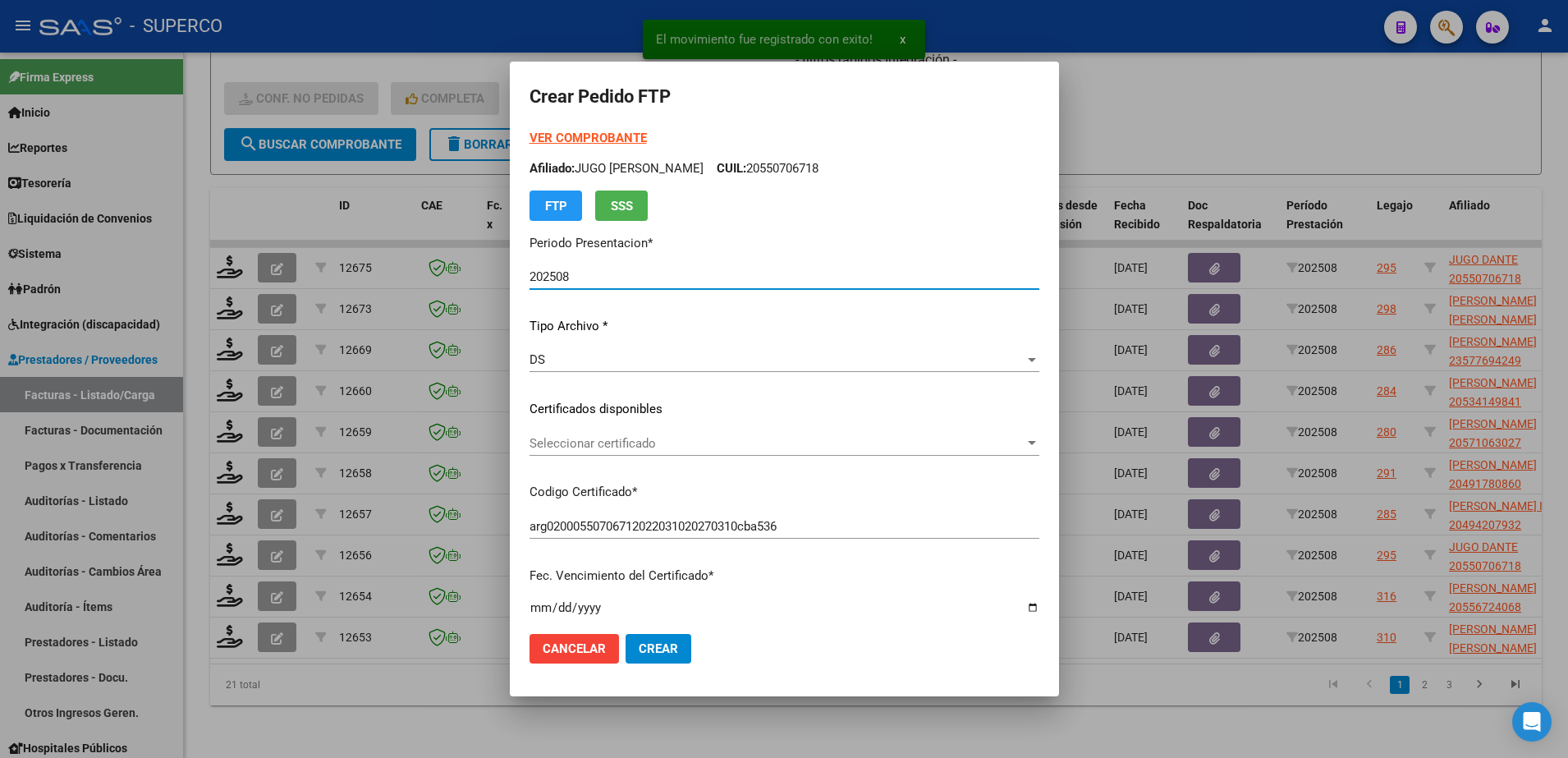
click at [726, 448] on span "Seleccionar certificado" at bounding box center [777, 443] width 495 height 15
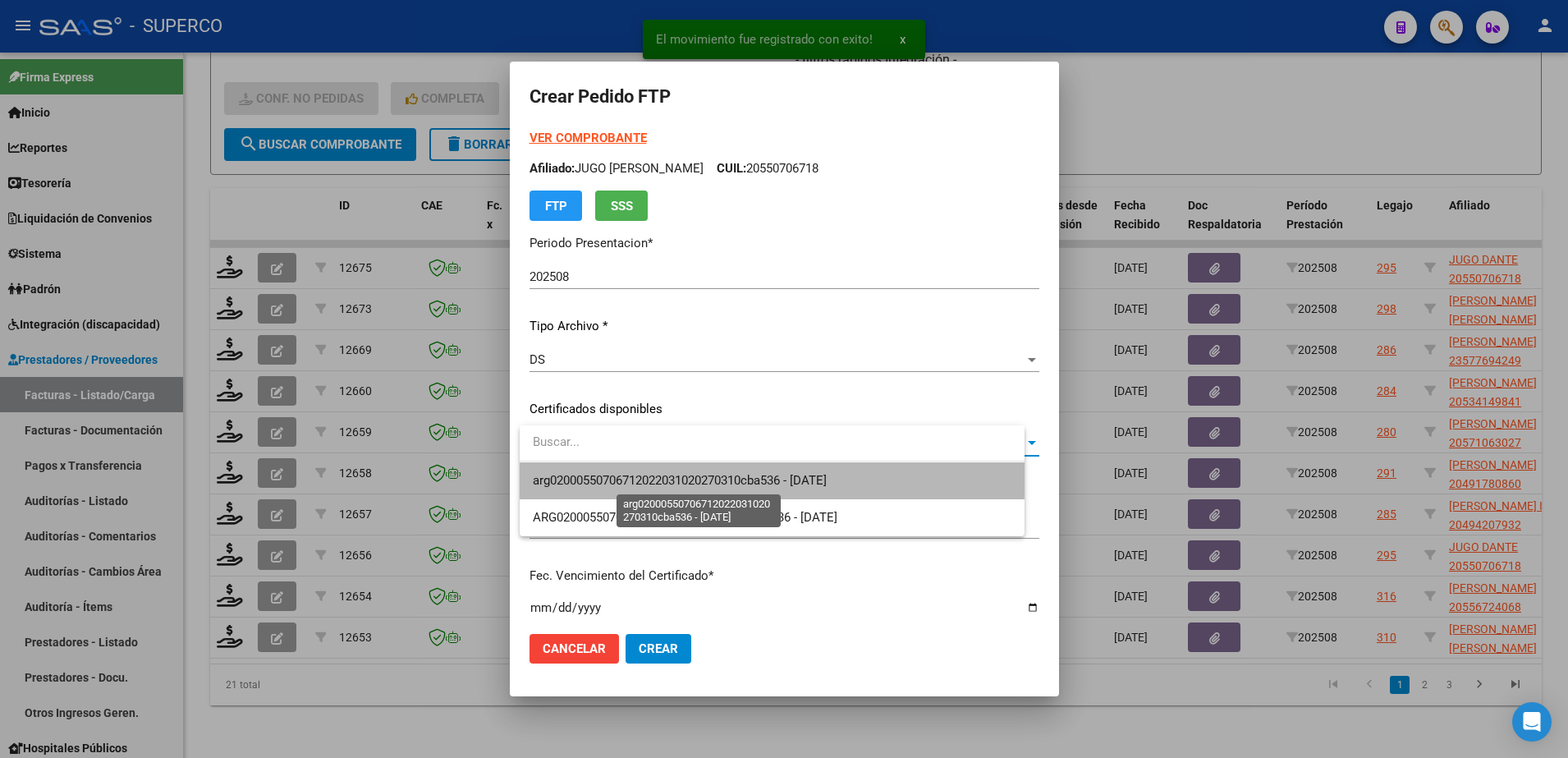
click at [723, 474] on span "arg02000550706712022031020270310cba536 - [DATE]" at bounding box center [679, 480] width 294 height 15
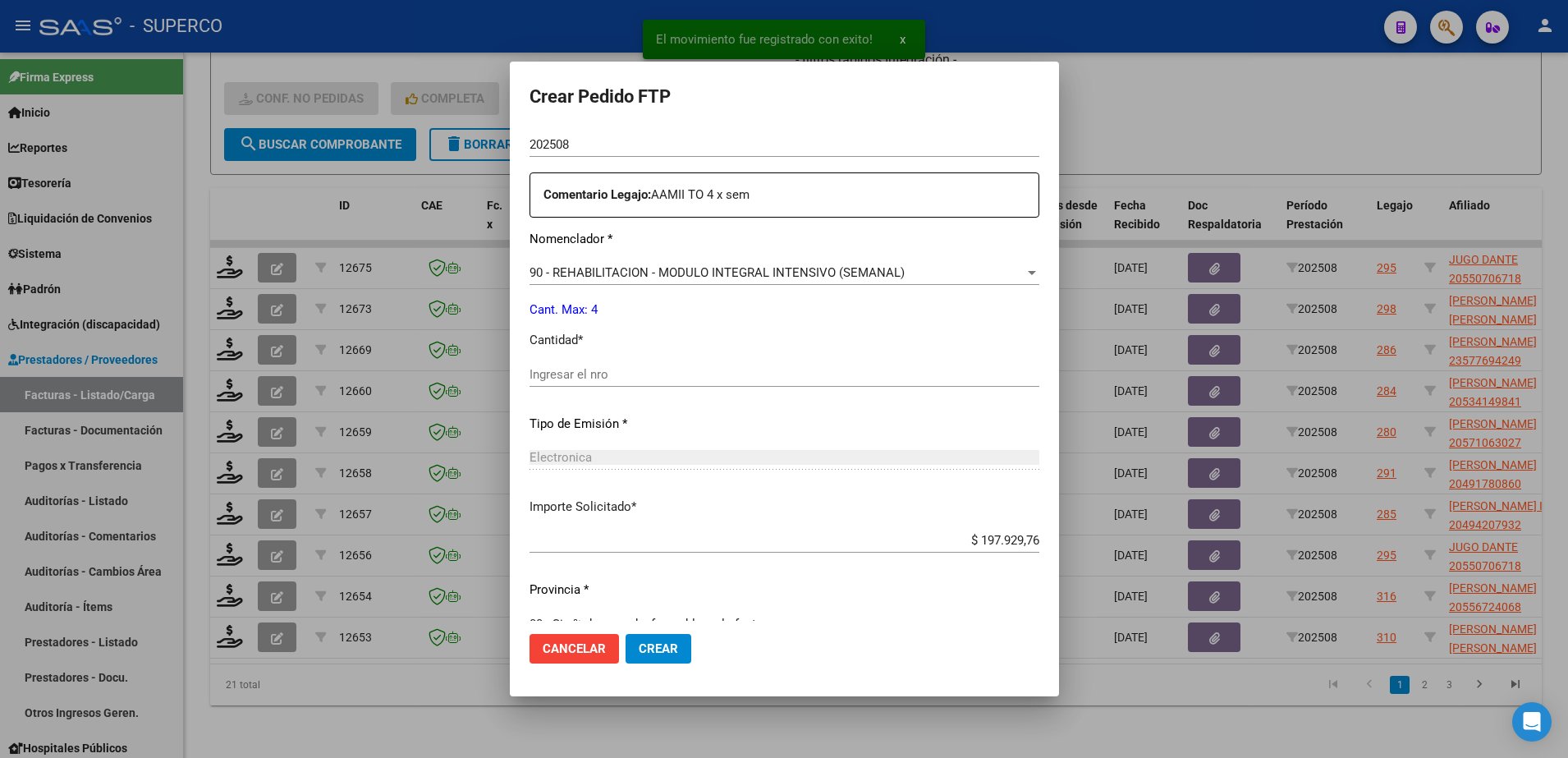
scroll to position [607, 0]
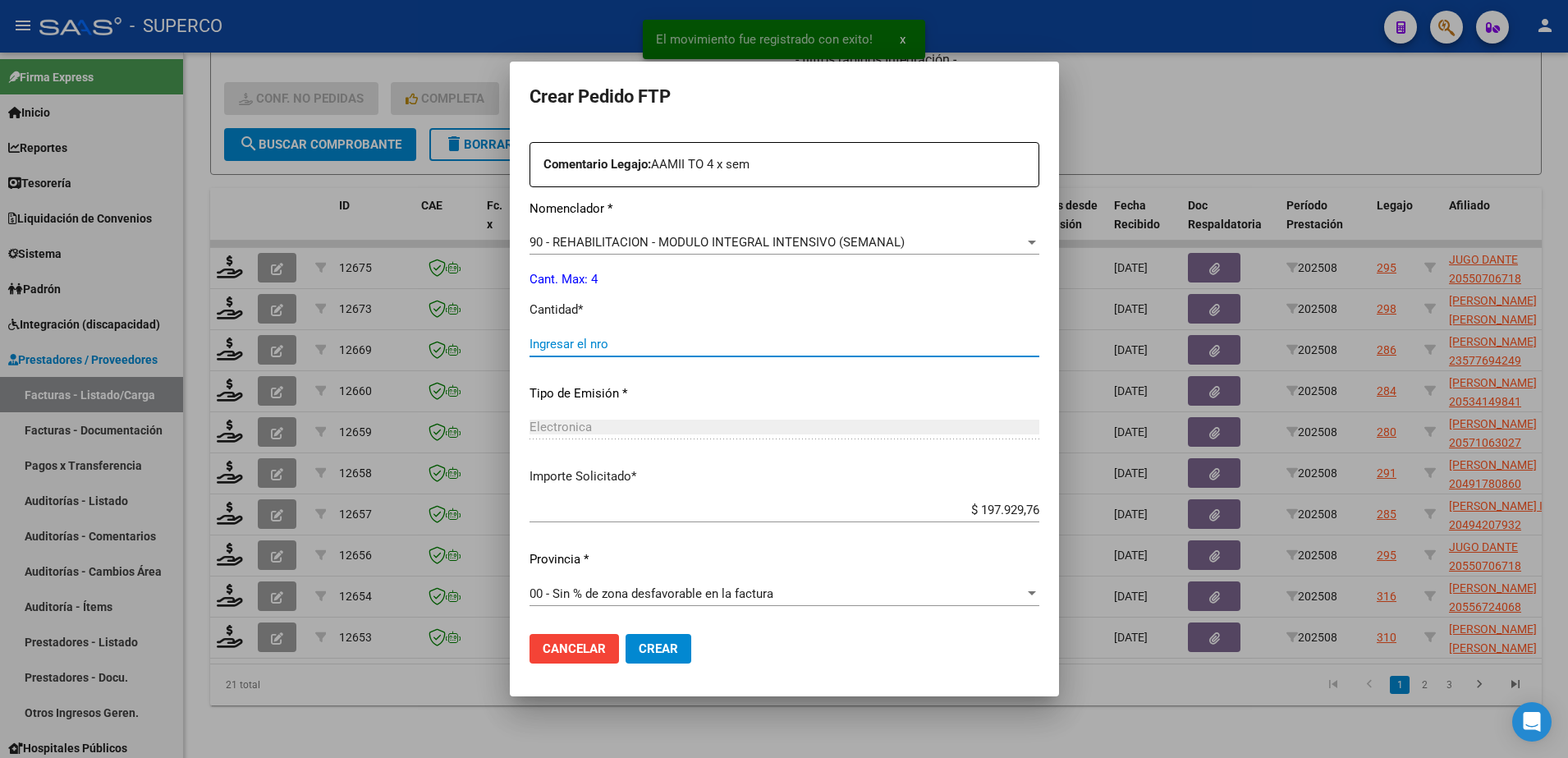
click at [696, 343] on input "Ingresar el nro" at bounding box center [785, 343] width 510 height 15
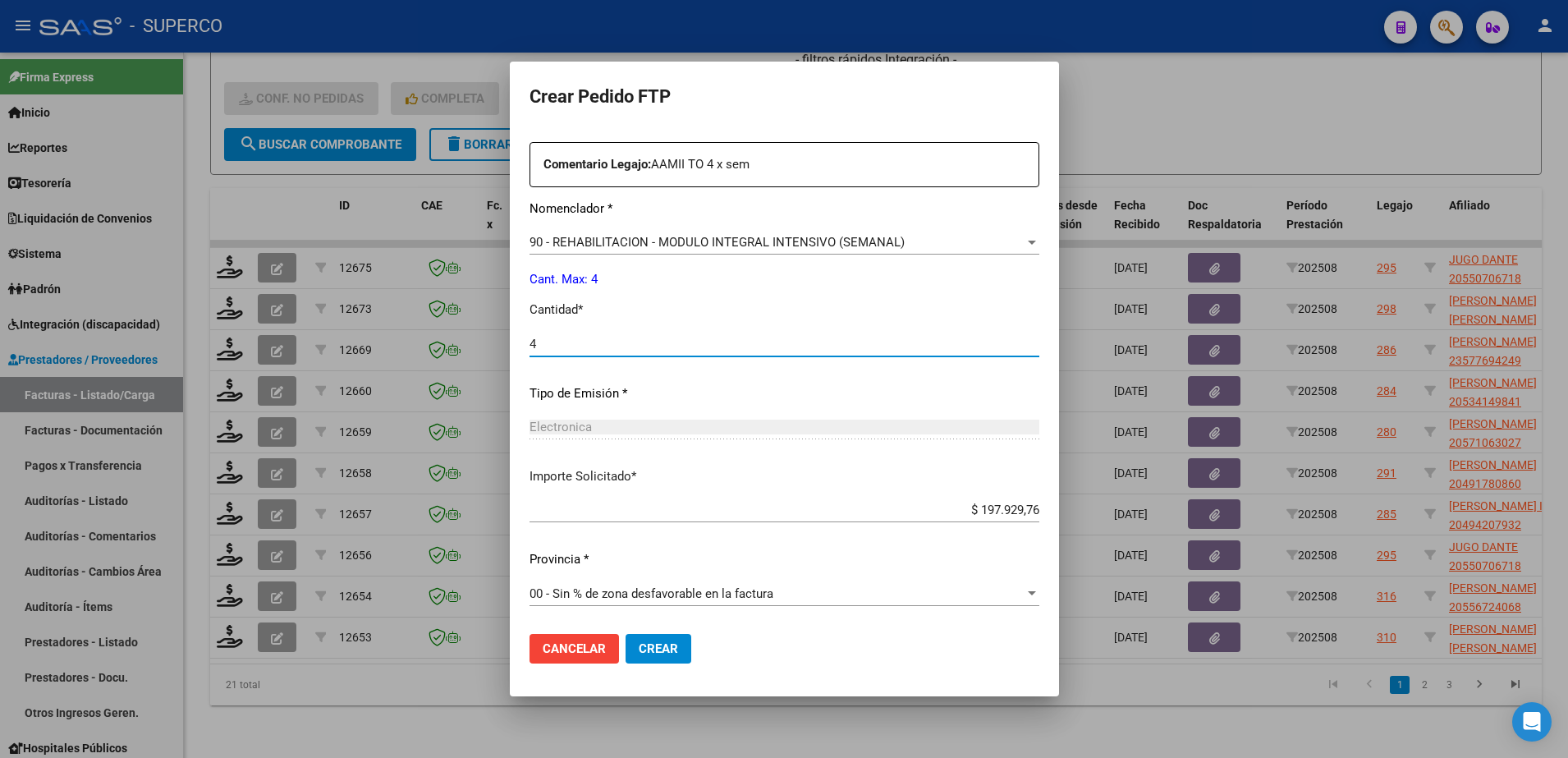
type input "4"
click at [664, 662] on button "Crear" at bounding box center [659, 648] width 66 height 30
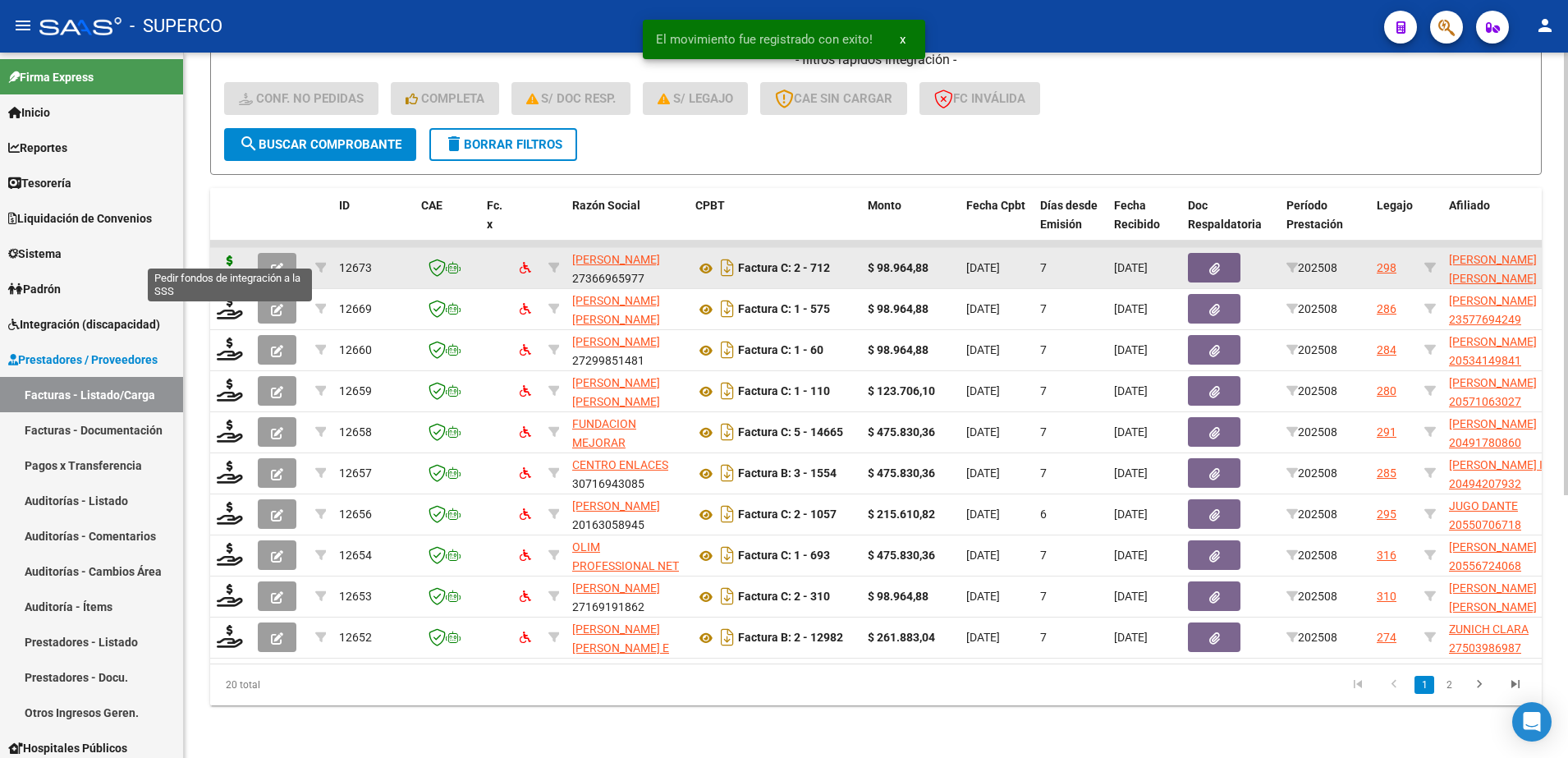
click at [233, 256] on icon at bounding box center [230, 268] width 26 height 23
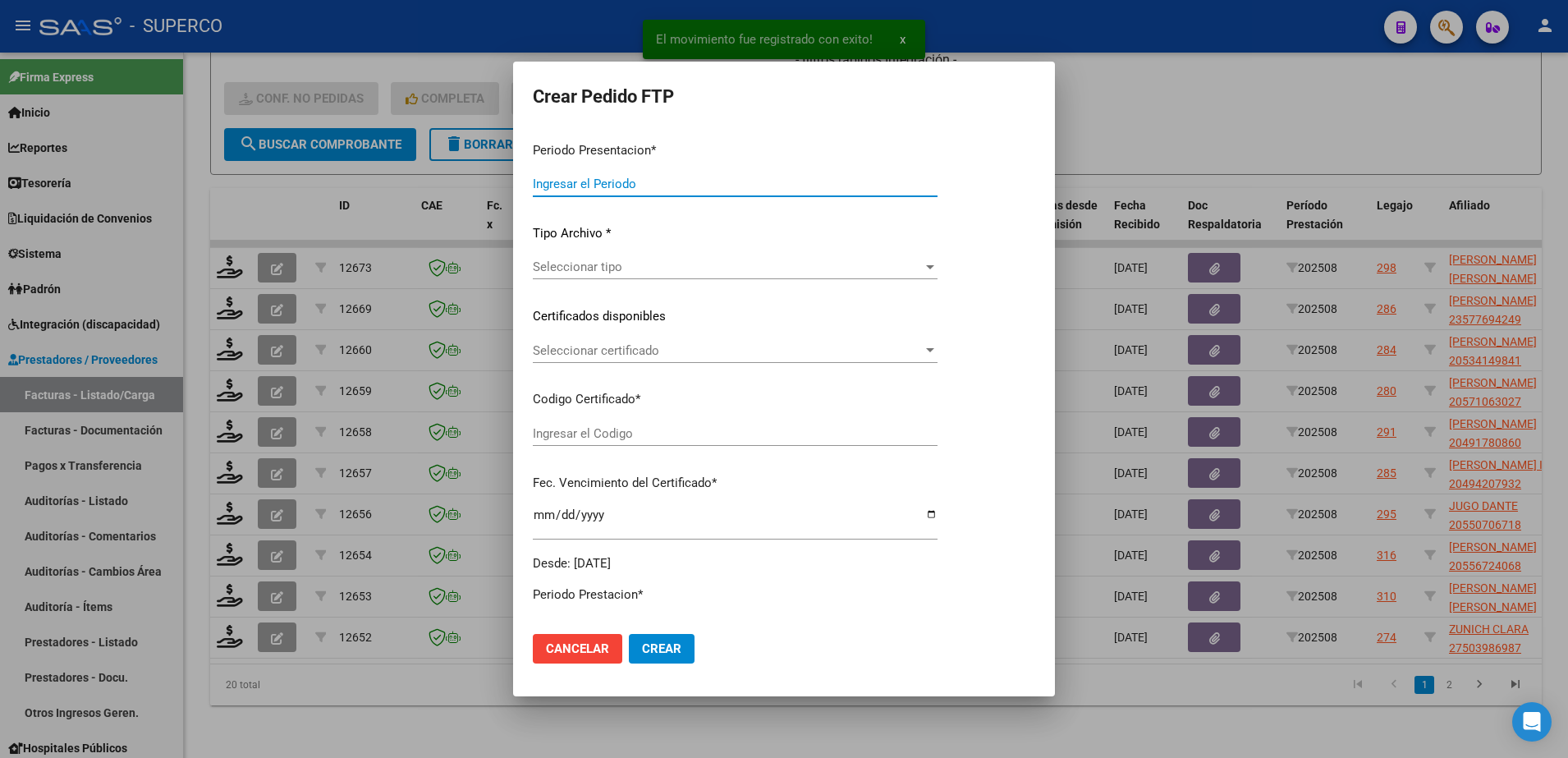
type input "202508"
type input "$ 98.964,88"
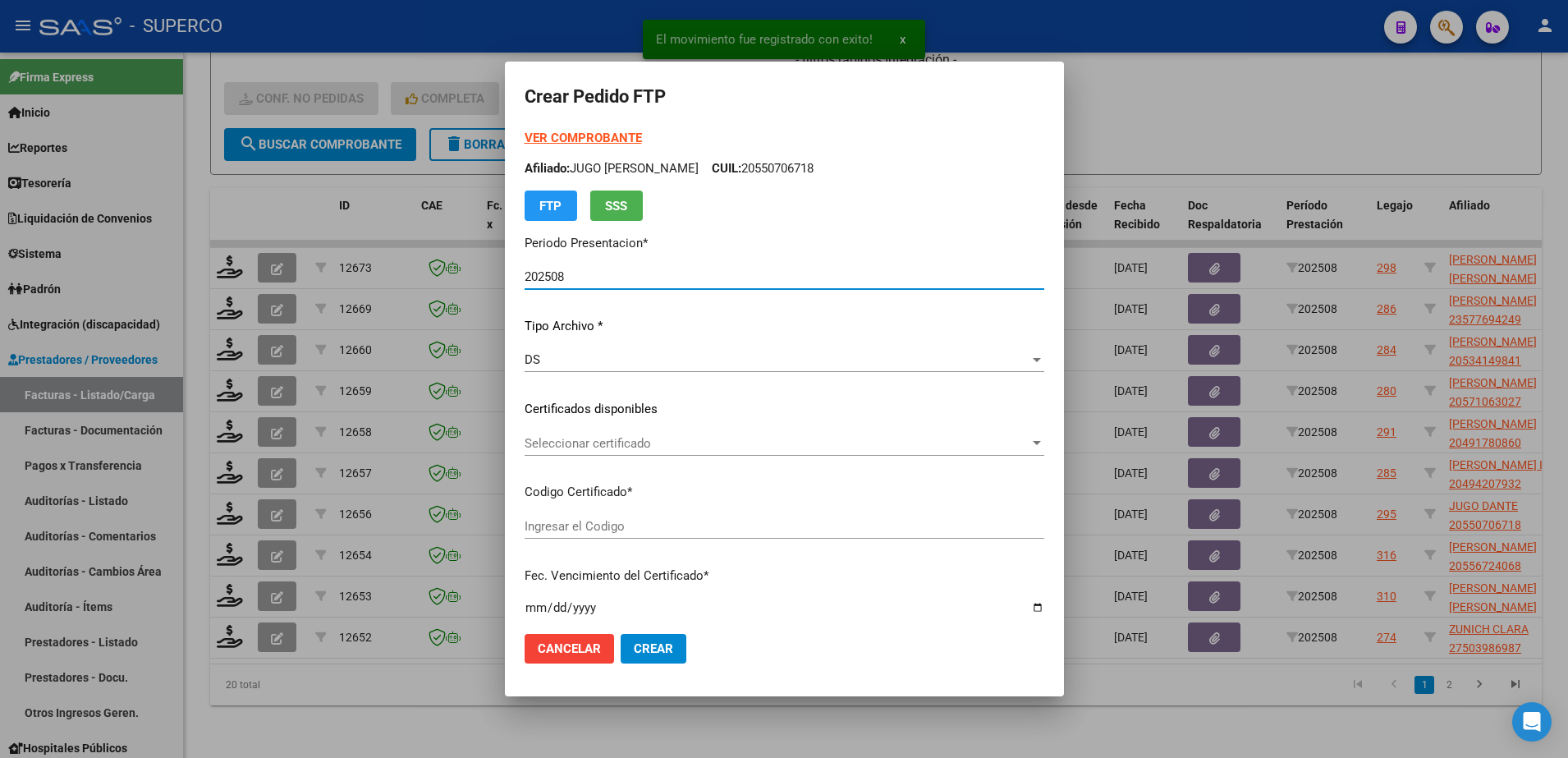
type input "arg02000553965292022090120270901bs309"
type input "[DATE]"
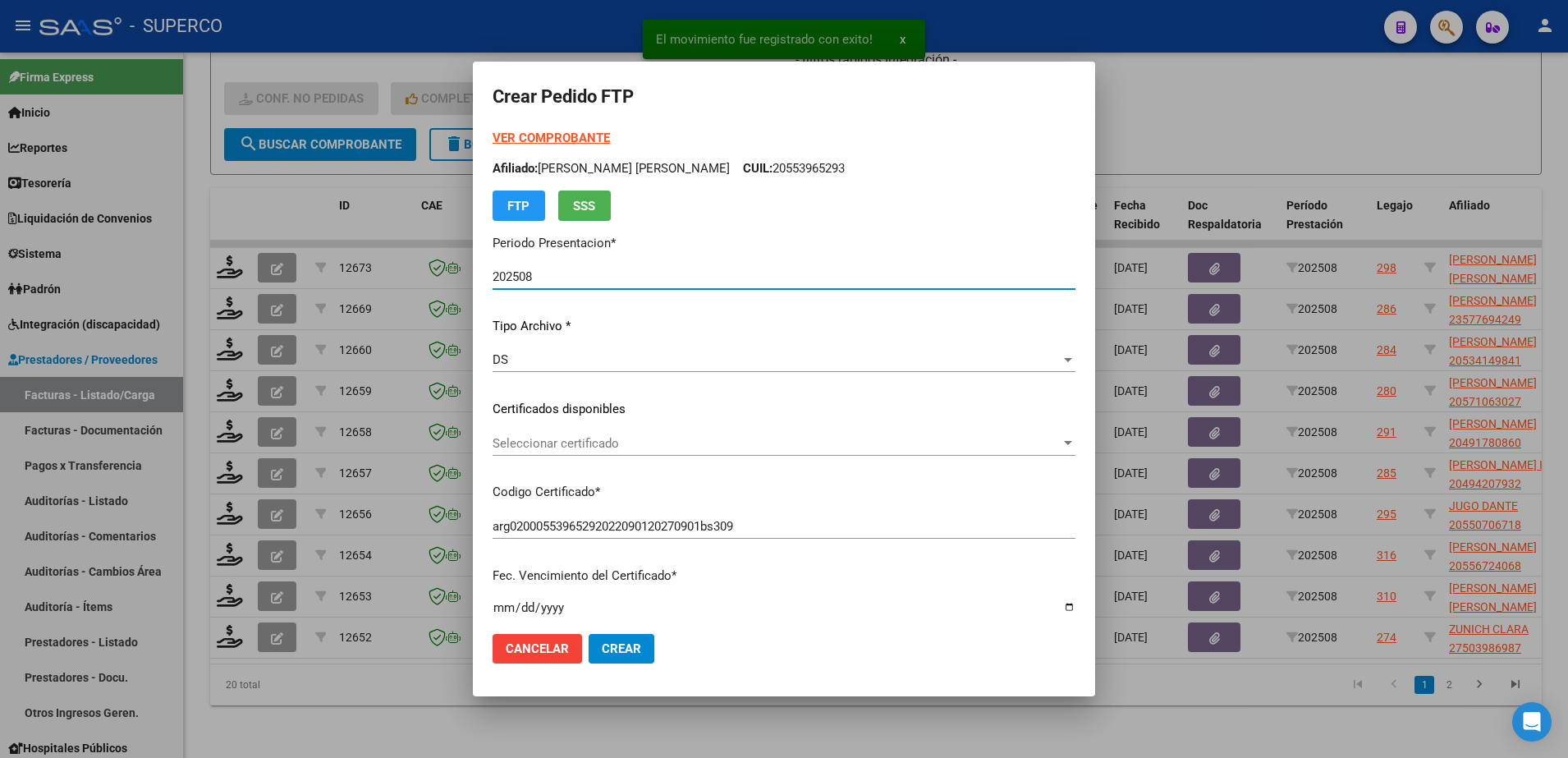
click at [726, 449] on span "Seleccionar certificado" at bounding box center [776, 443] width 568 height 15
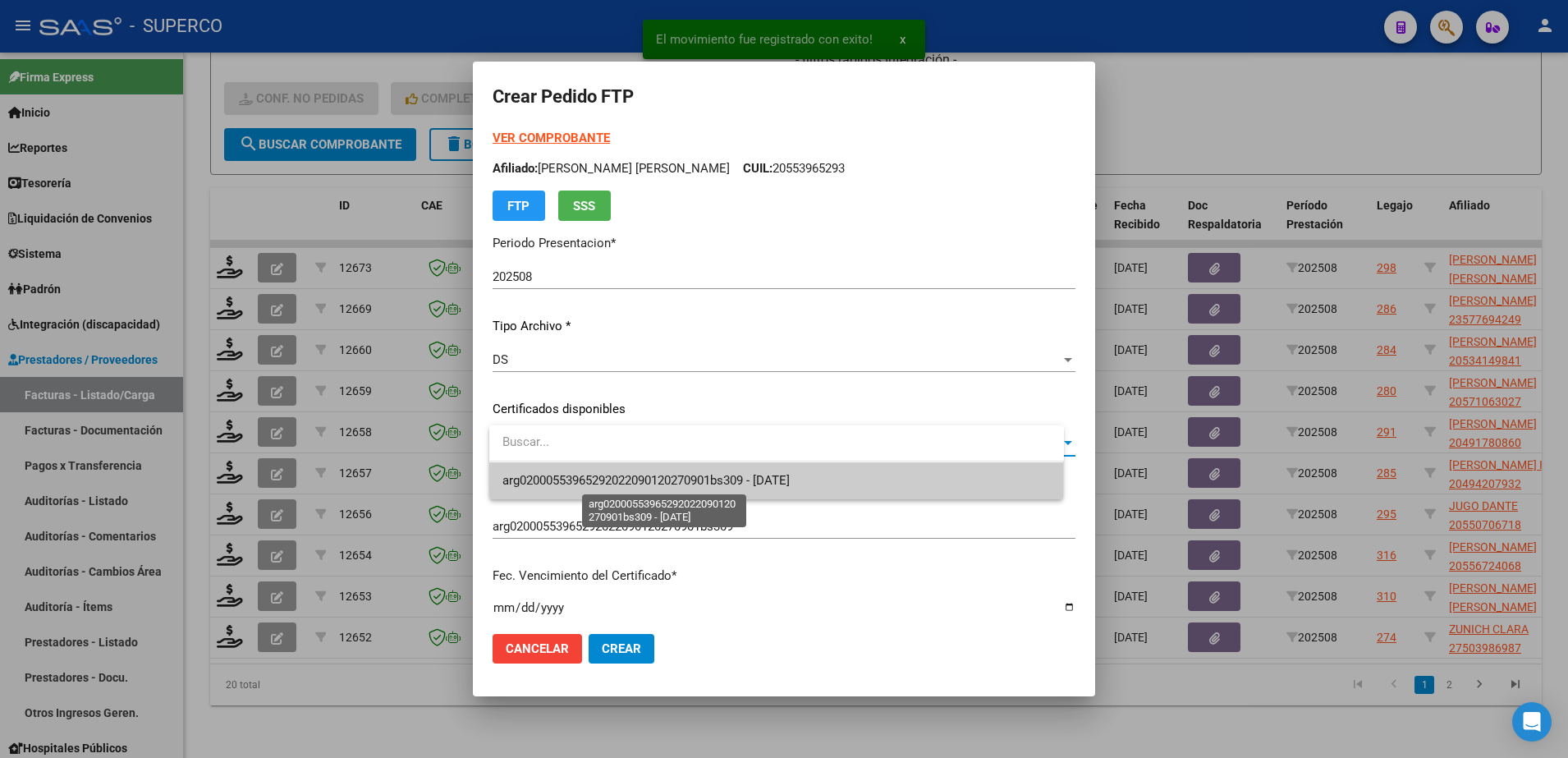
click at [718, 473] on span "arg02000553965292022090120270901bs309 - [DATE]" at bounding box center [646, 480] width 288 height 15
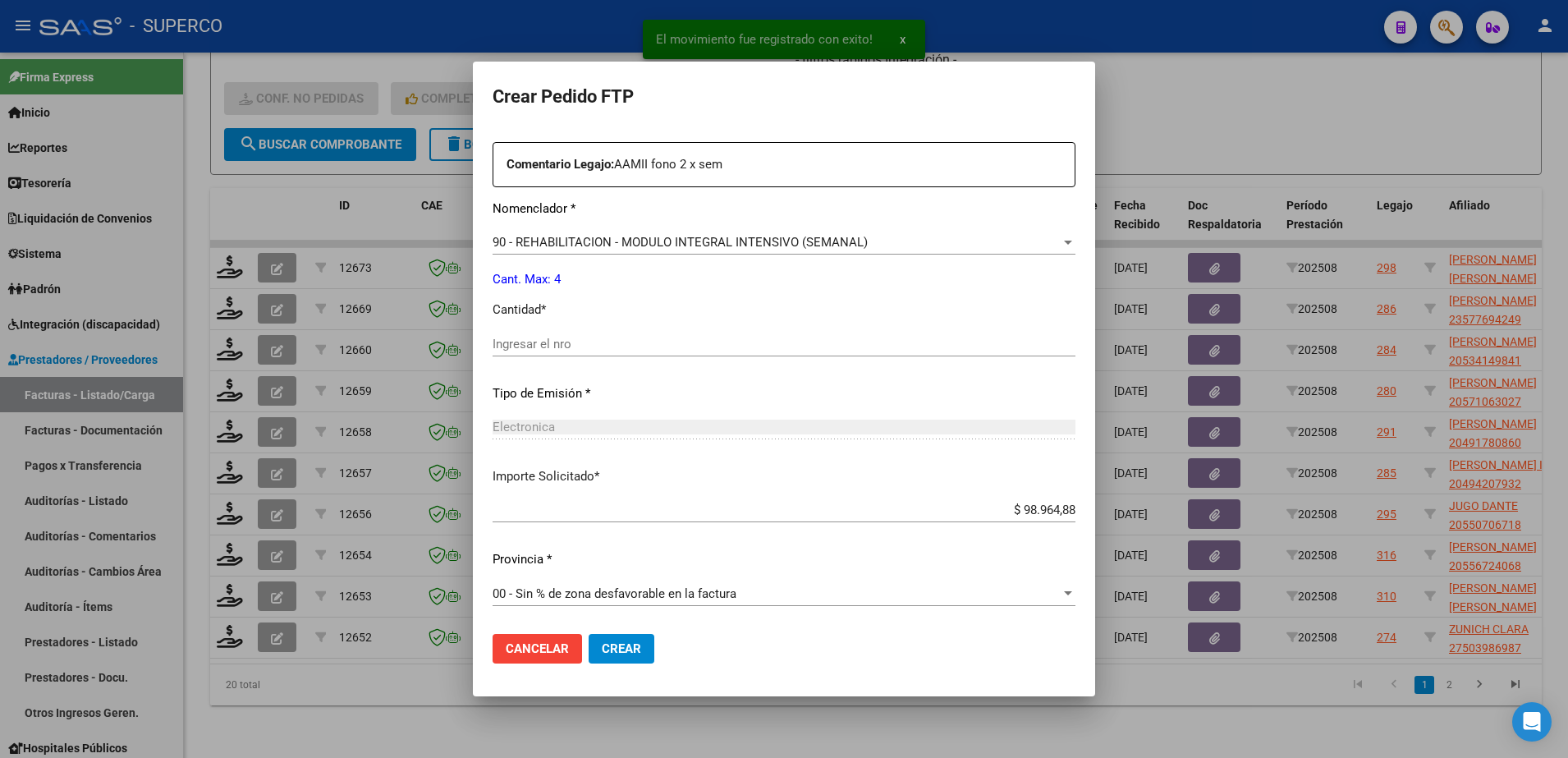
click at [683, 352] on div "Ingresar el nro" at bounding box center [784, 343] width 583 height 24
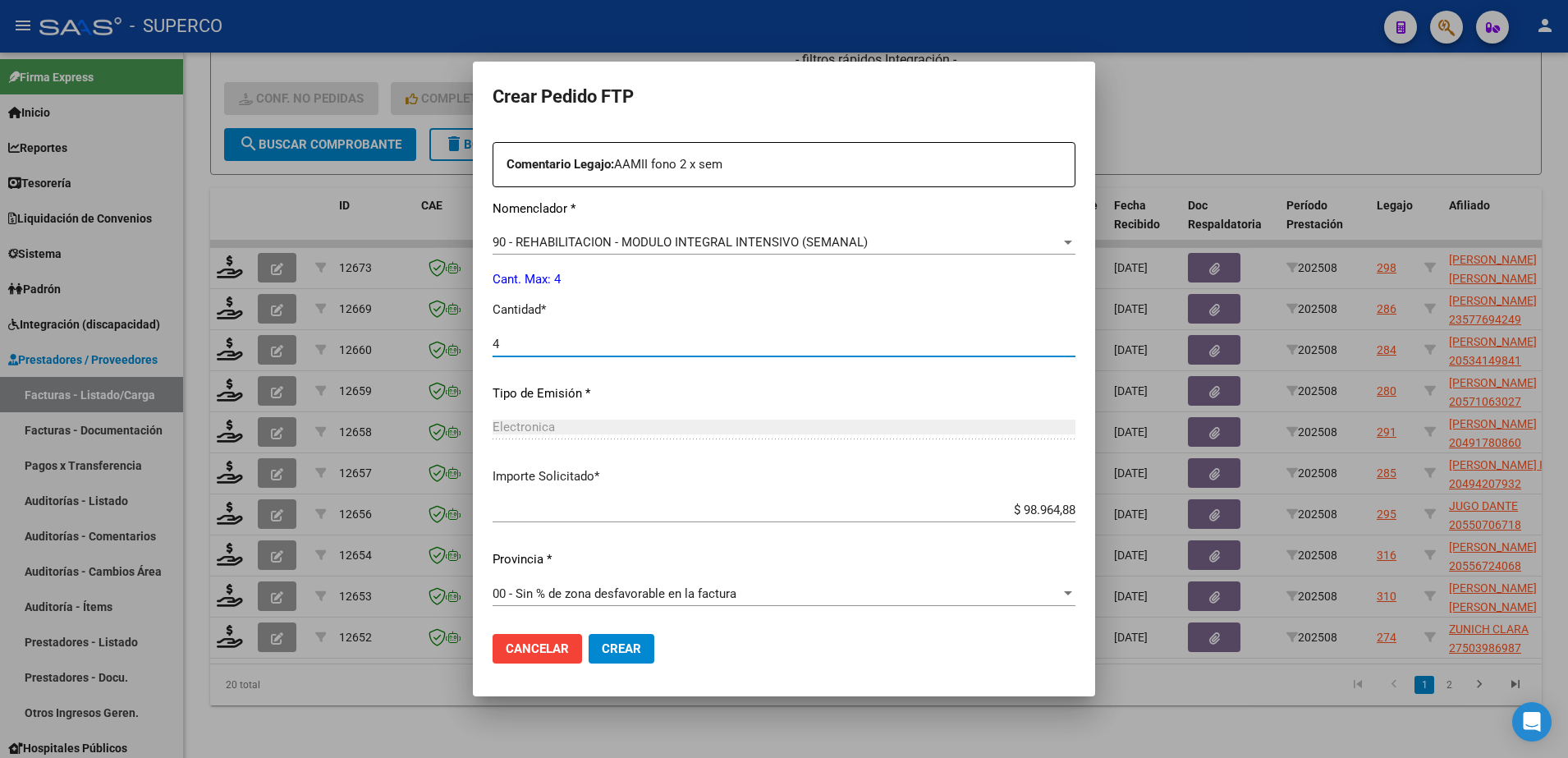
type input "4"
drag, startPoint x: 634, startPoint y: 611, endPoint x: 634, endPoint y: 627, distance: 16.0
click at [634, 627] on form "Crear Pedido FTP VER COMPROBANTE ARCA Padrón Afiliado: [PERSON_NAME] [PERSON_NA…" at bounding box center [784, 379] width 583 height 596
drag, startPoint x: 634, startPoint y: 627, endPoint x: 631, endPoint y: 648, distance: 21.2
click at [631, 648] on span "Crear" at bounding box center [621, 648] width 40 height 15
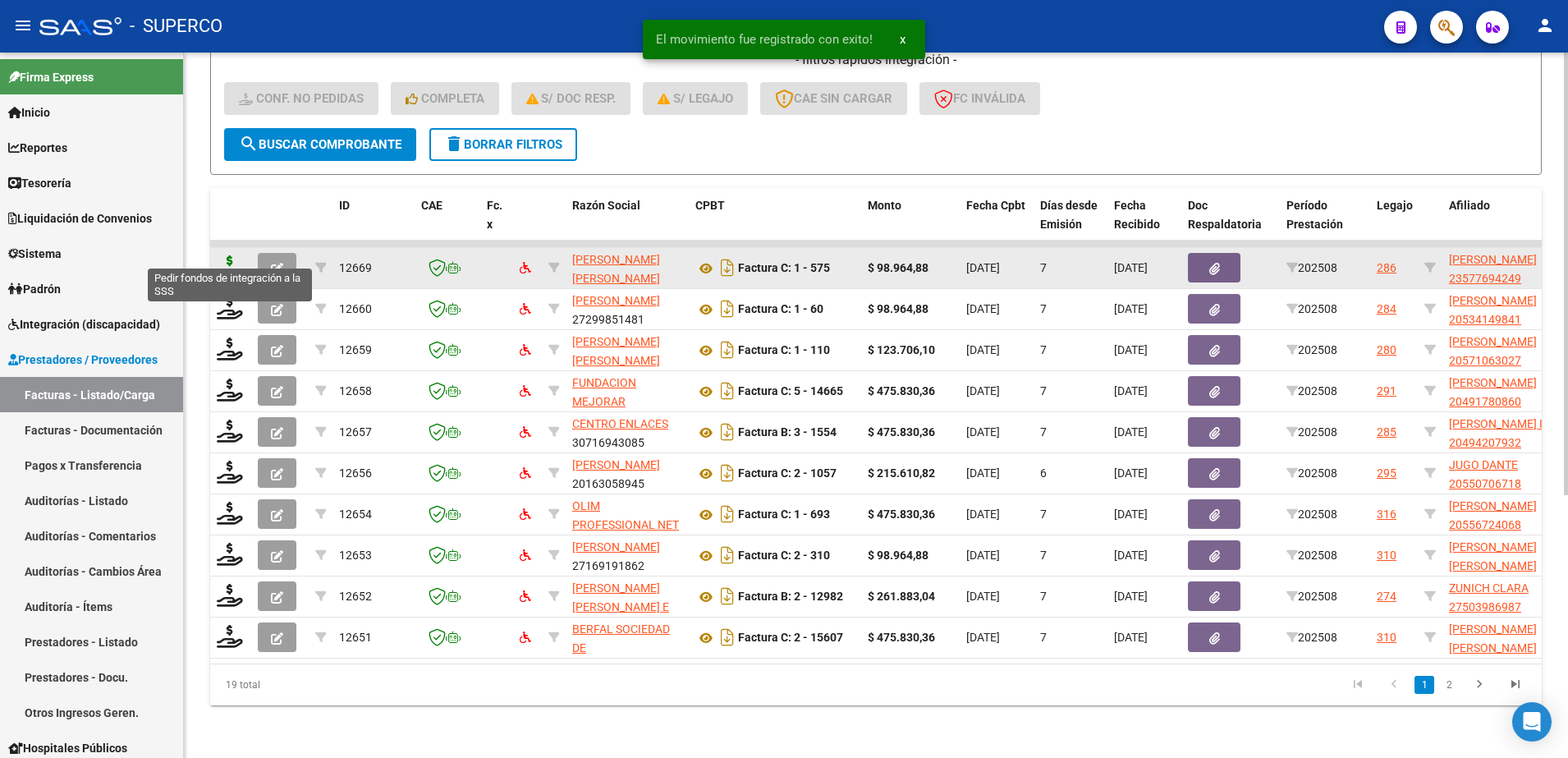
click at [217, 256] on icon at bounding box center [230, 268] width 26 height 23
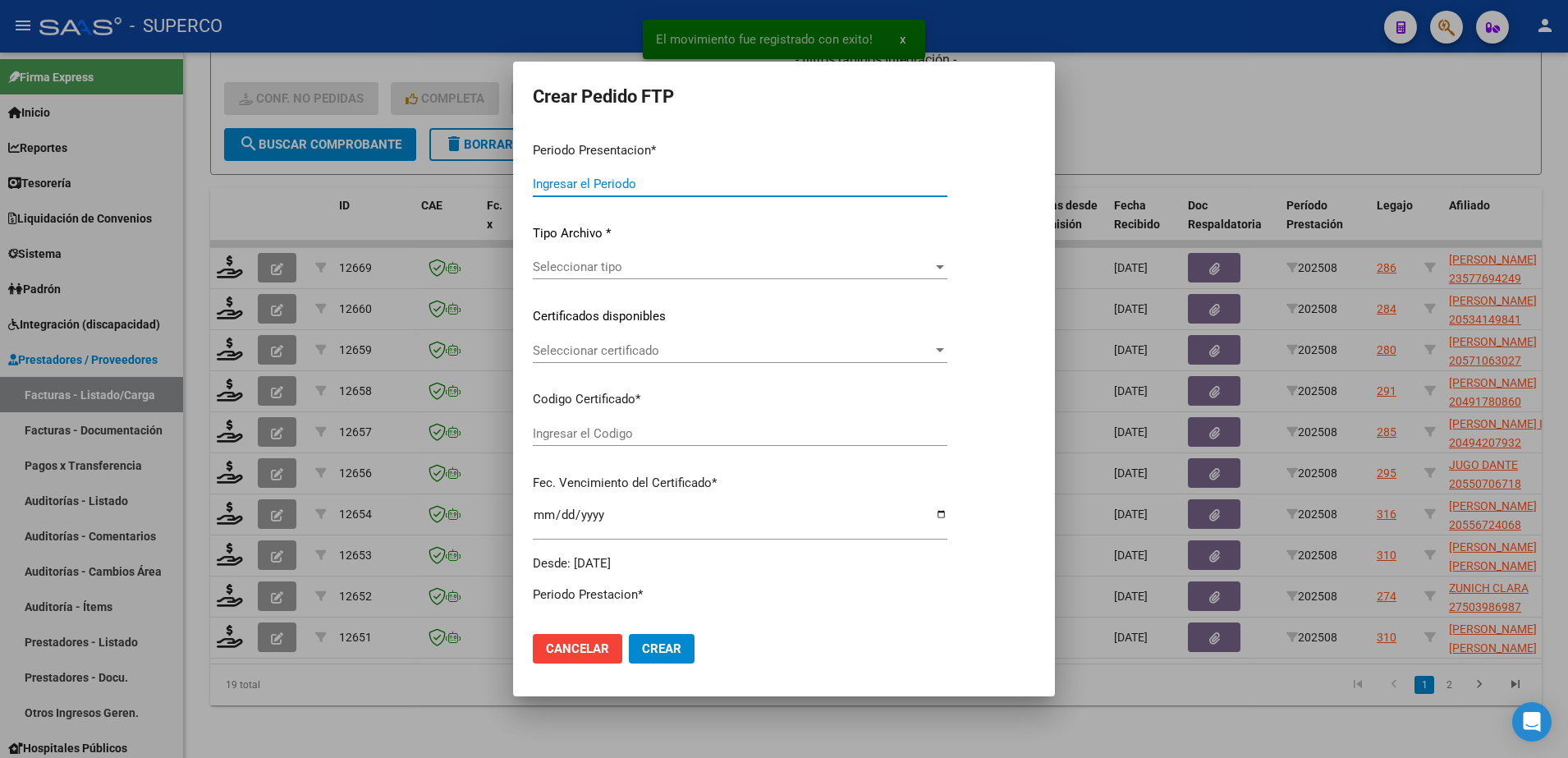
type input "202508"
type input "$ 98.964,88"
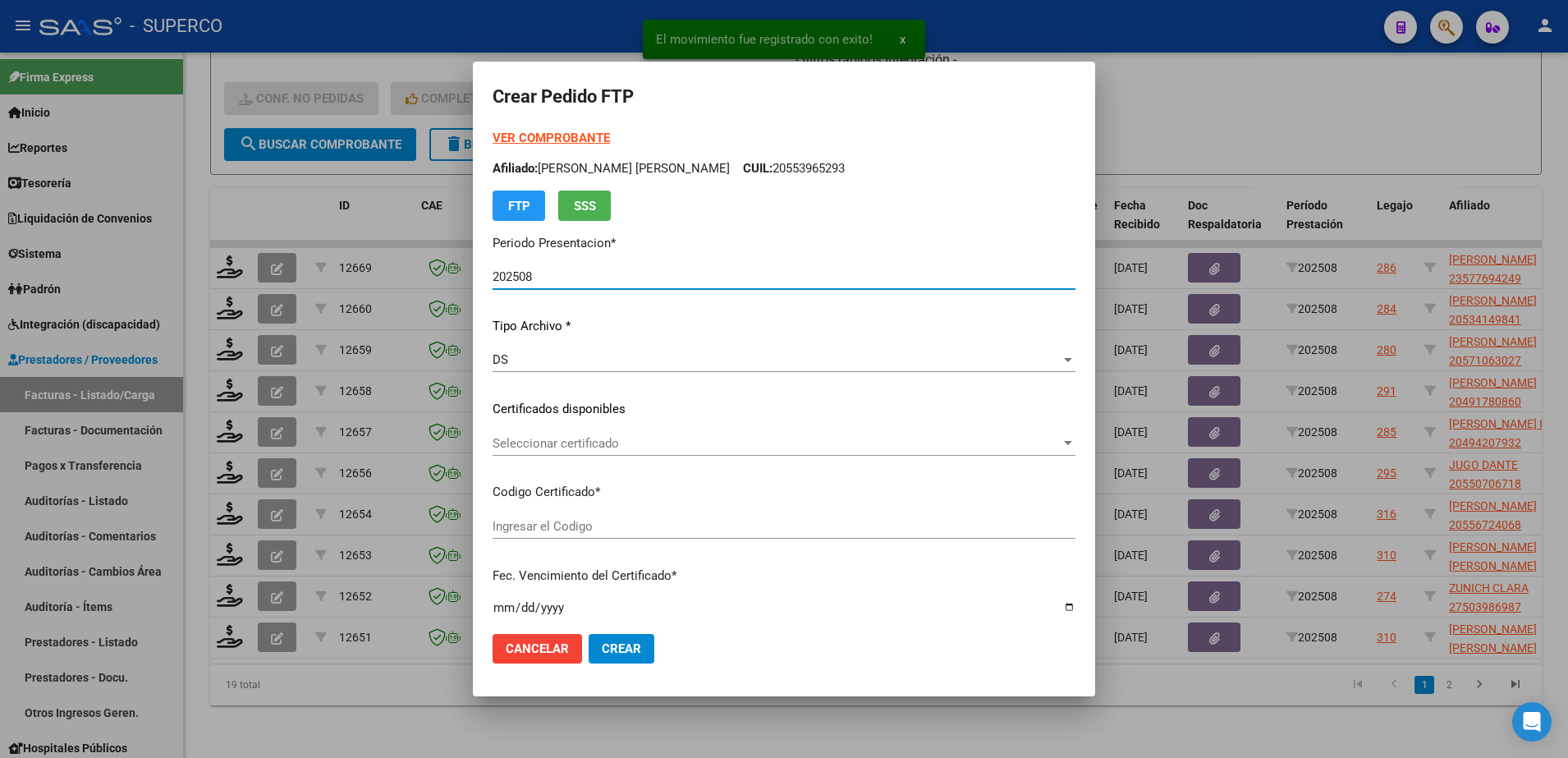
type input "arg02000577694242023082820260828bs413"
type input "[DATE]"
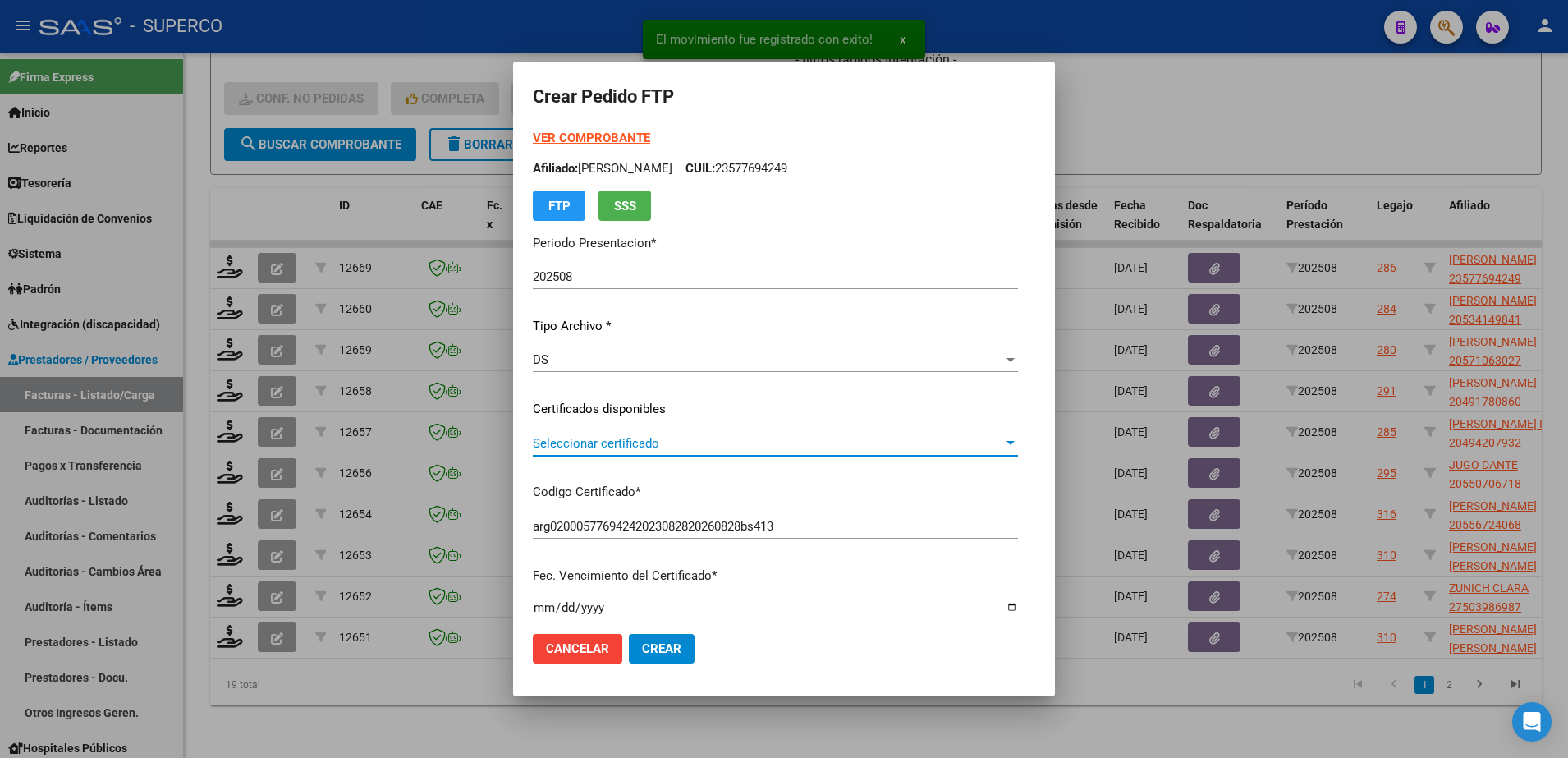
click at [704, 449] on span "Seleccionar certificado" at bounding box center [768, 443] width 470 height 15
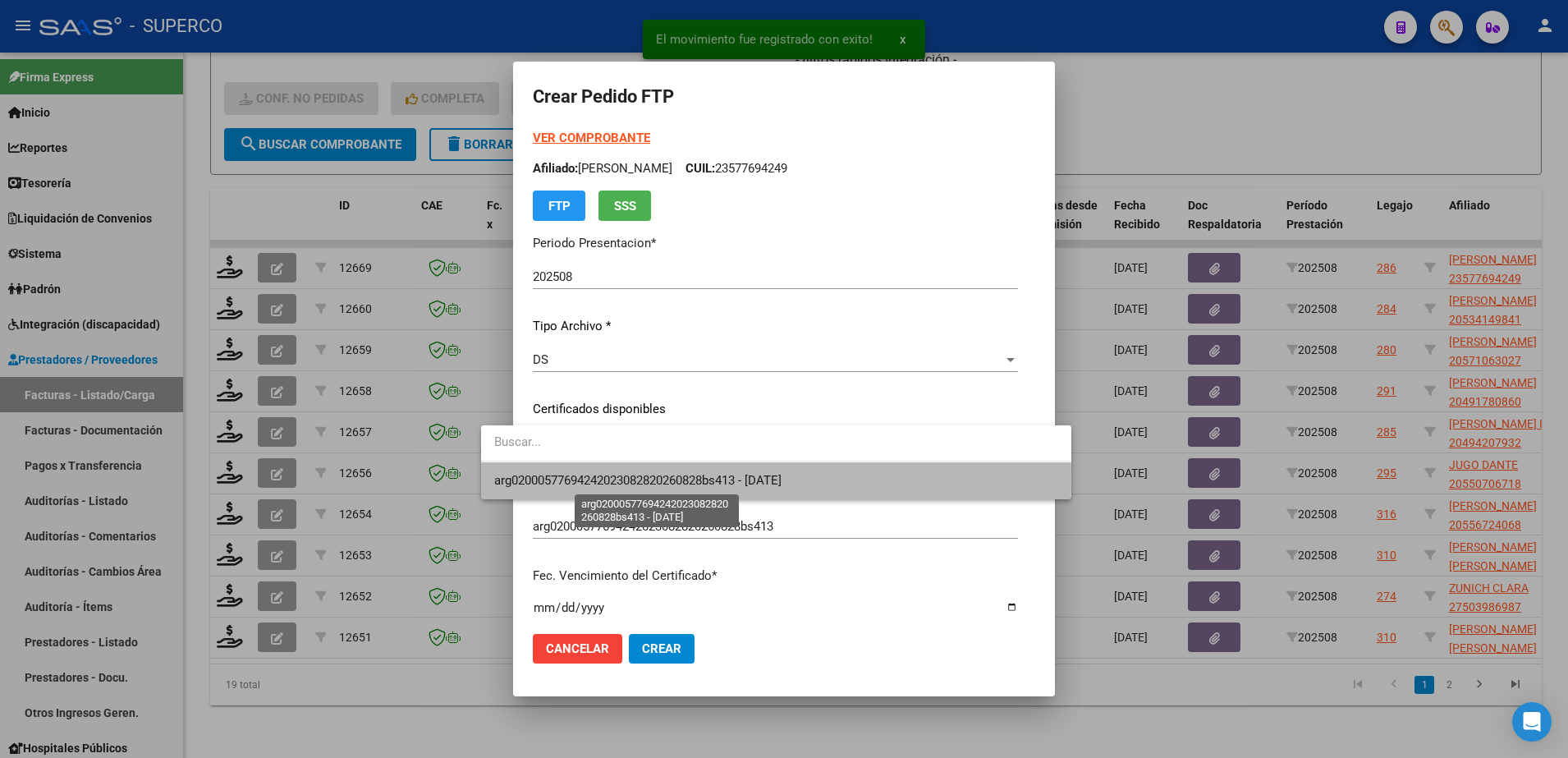
click at [702, 480] on span "arg02000577694242023082820260828bs413 - [DATE]" at bounding box center [638, 480] width 288 height 15
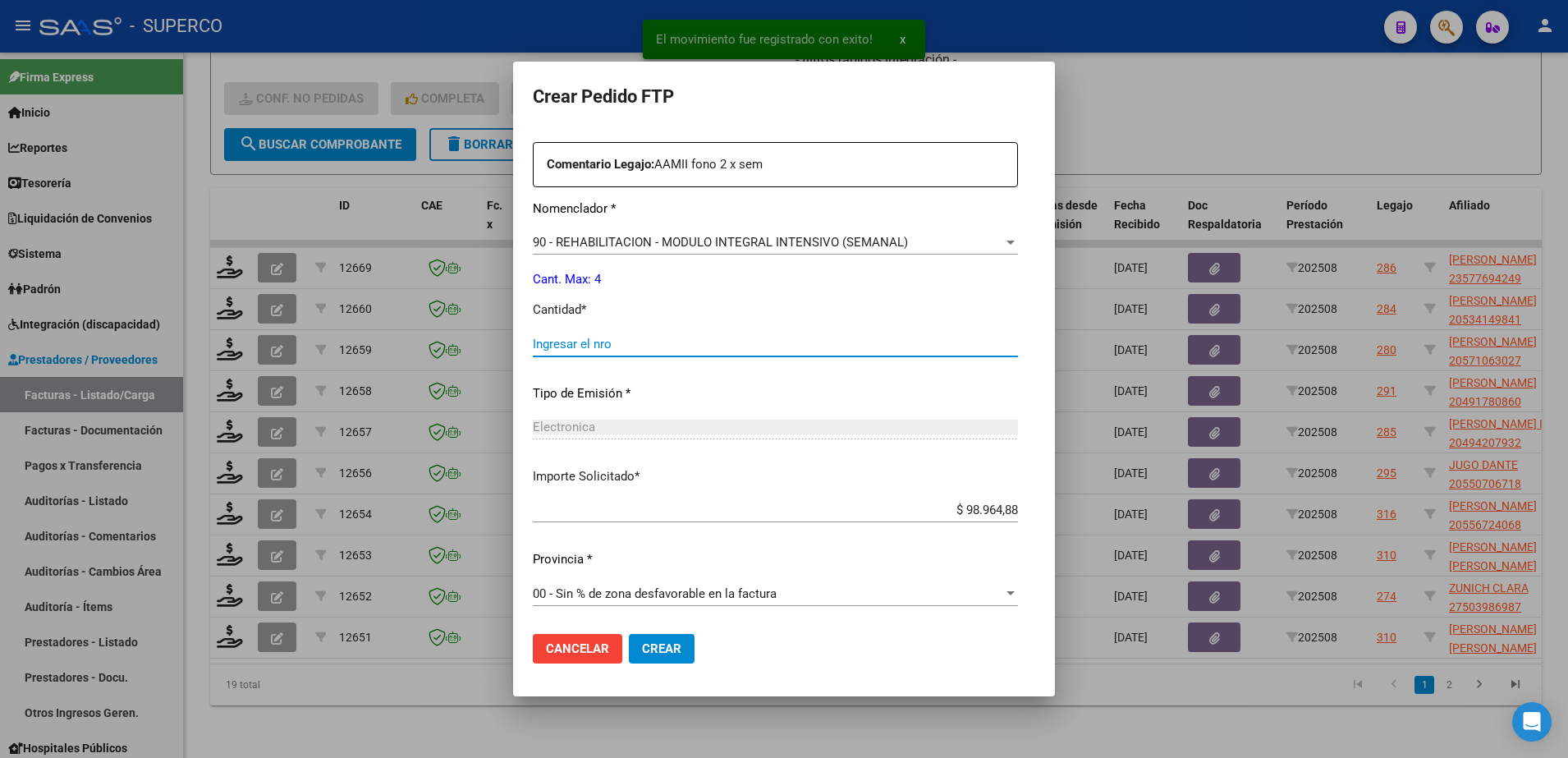
click at [674, 338] on input "Ingresar el nro" at bounding box center [775, 343] width 486 height 15
type input "4"
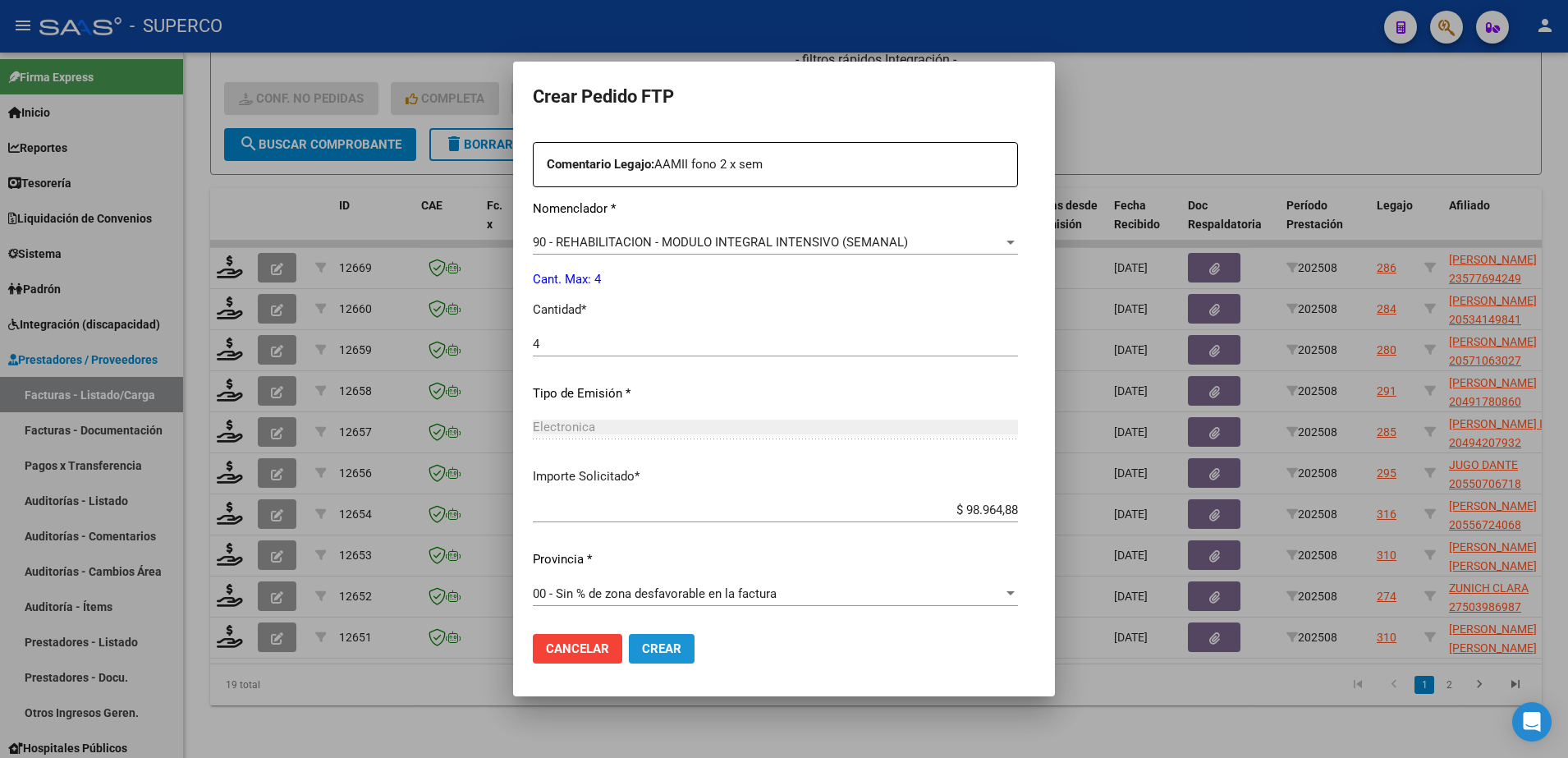
drag, startPoint x: 612, startPoint y: 647, endPoint x: 696, endPoint y: 614, distance: 90.2
click at [643, 645] on span "Crear" at bounding box center [662, 648] width 40 height 15
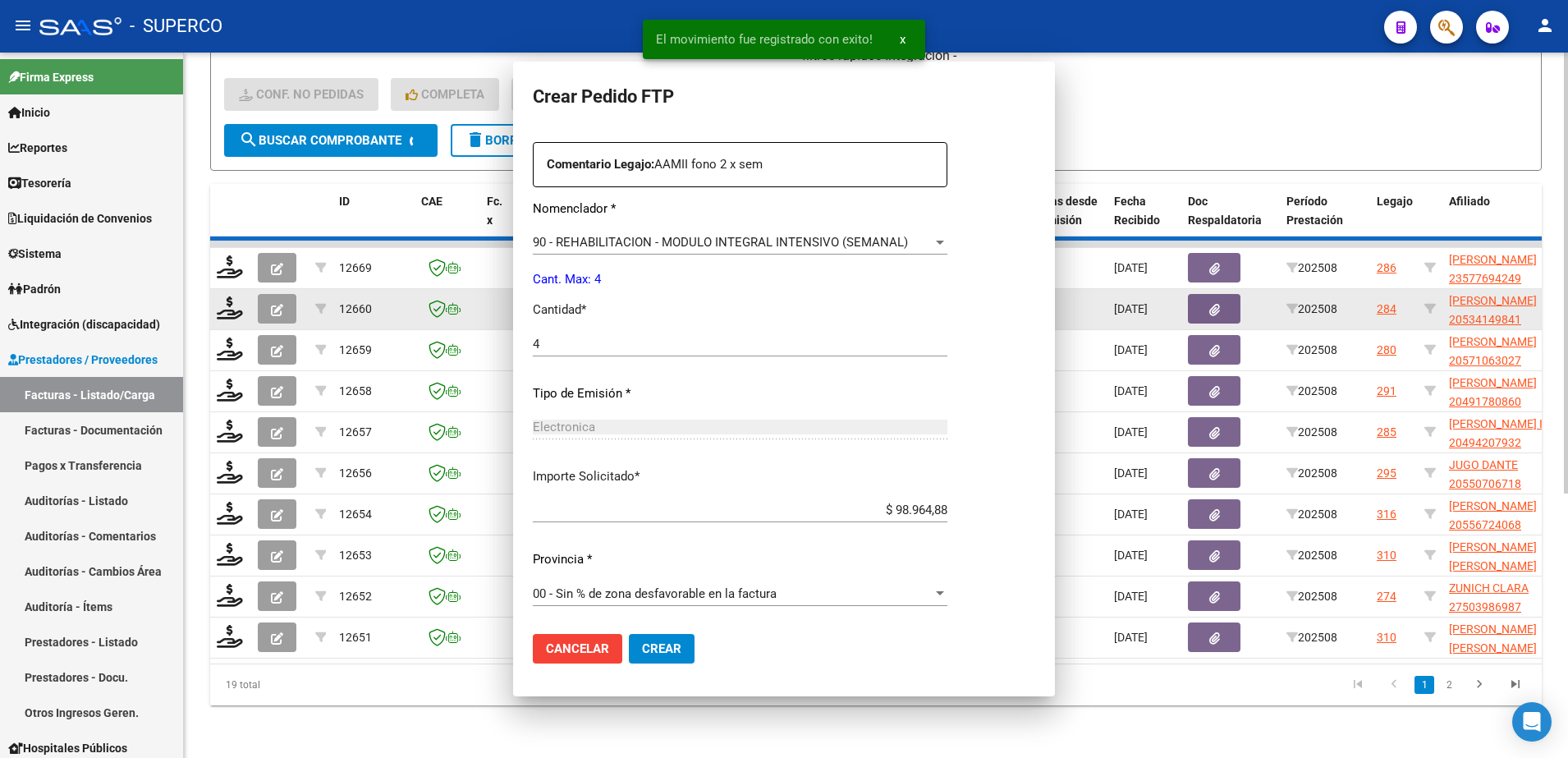
scroll to position [0, 0]
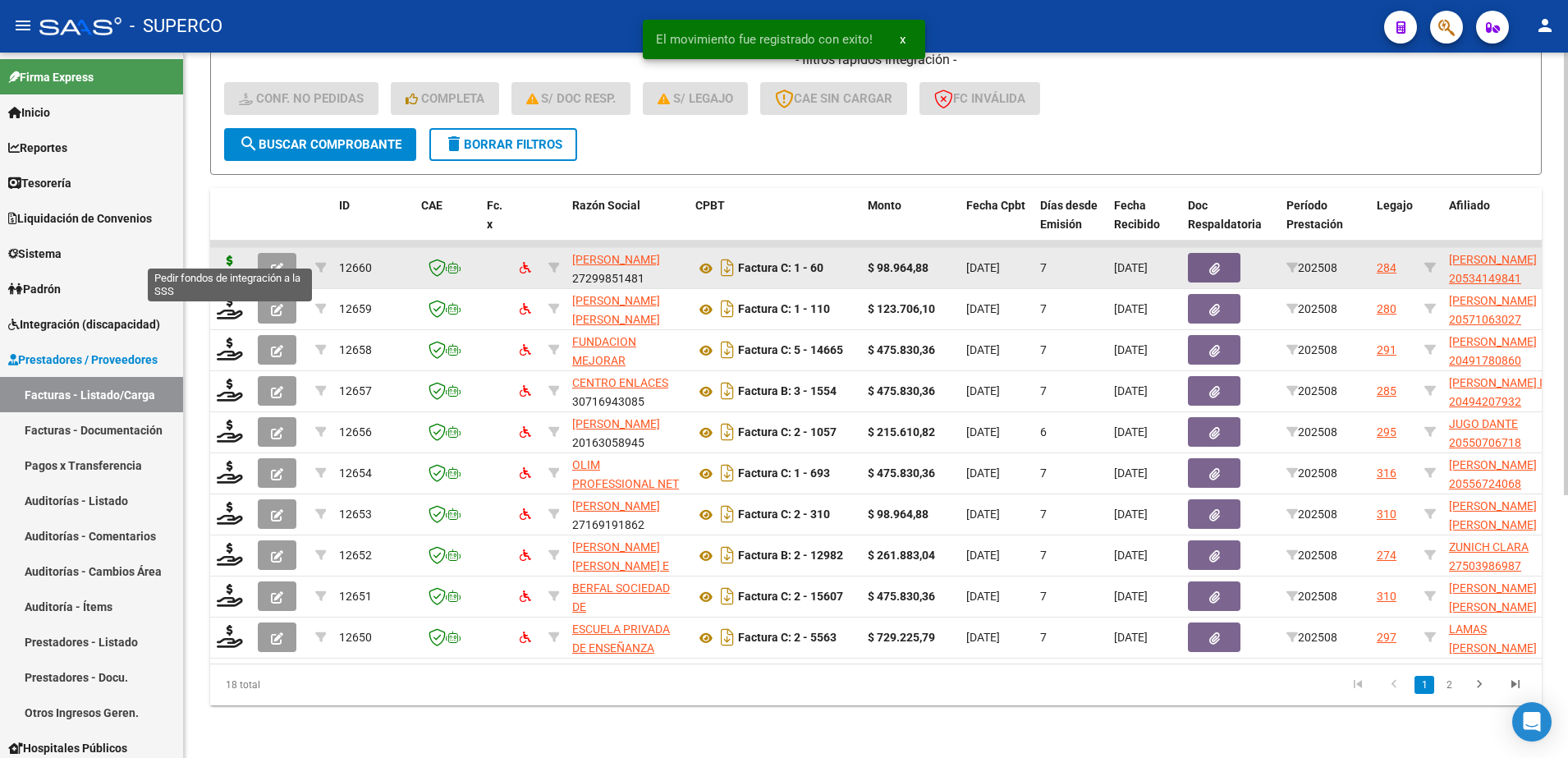
click at [224, 256] on icon at bounding box center [230, 268] width 26 height 23
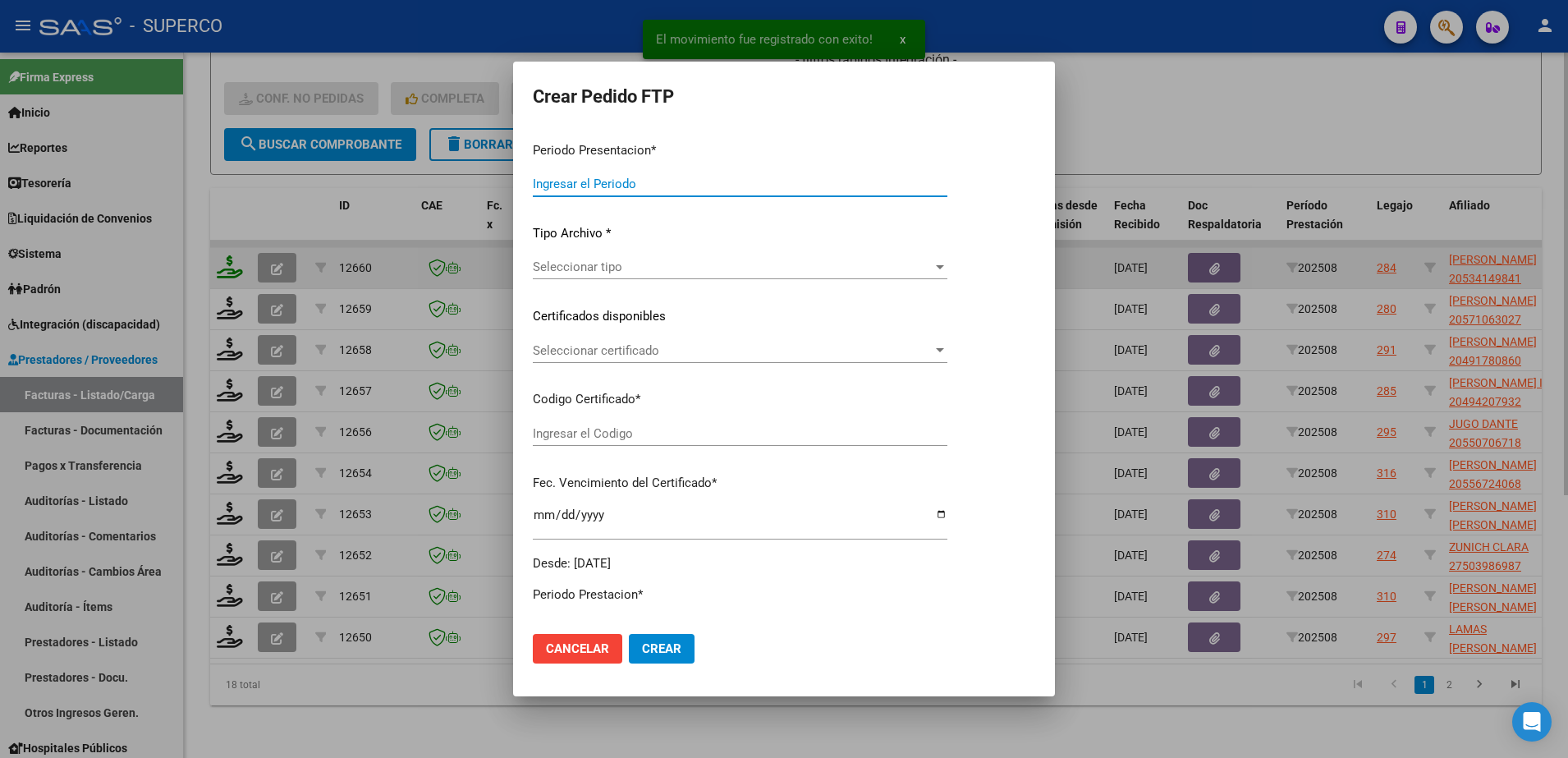
type input "202508"
type input "$ 98.964,88"
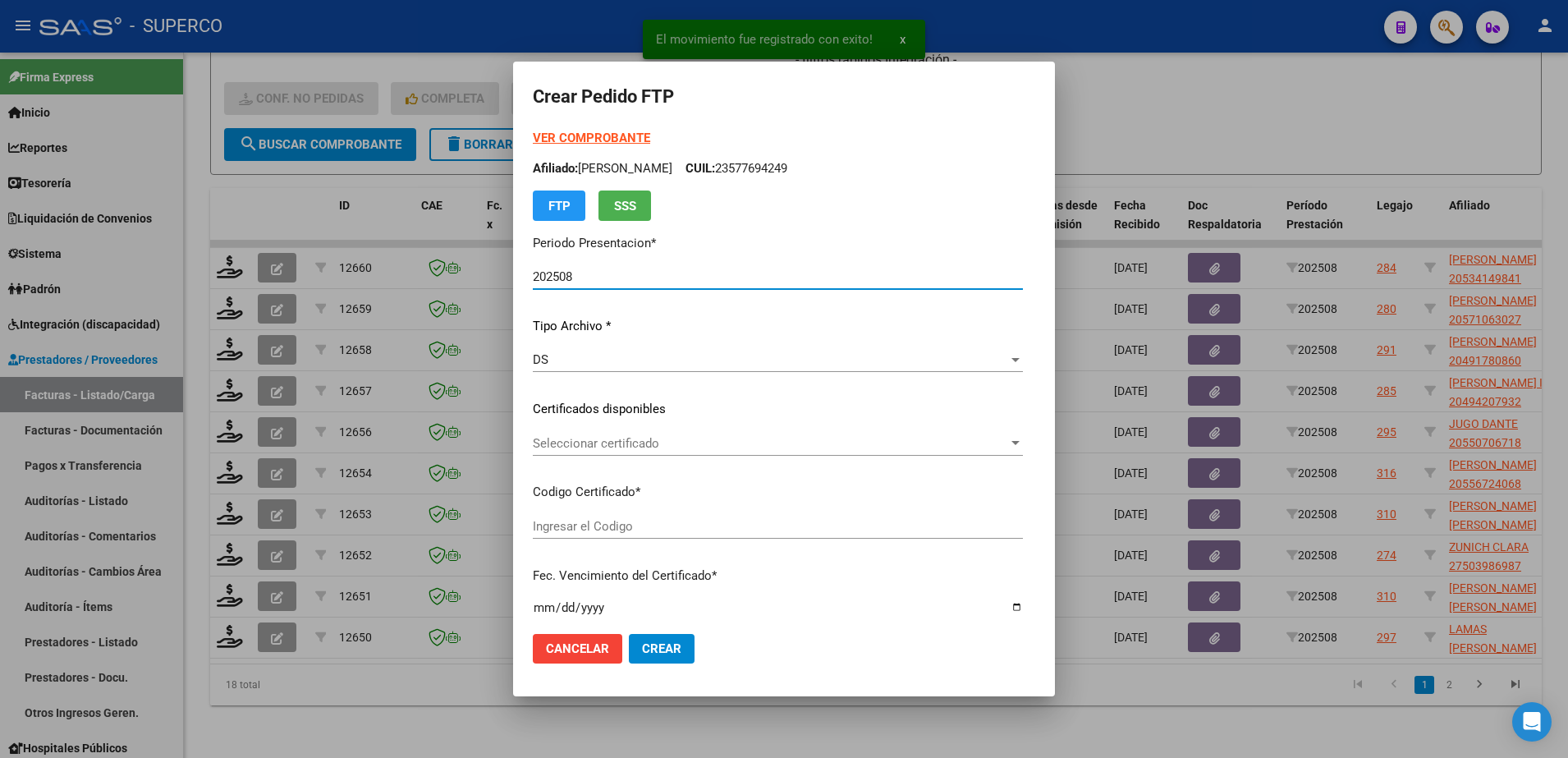
type input "arg02000534149842023010920330109bs309"
type input "[DATE]"
click at [788, 443] on span "Seleccionar certificado" at bounding box center [770, 443] width 476 height 15
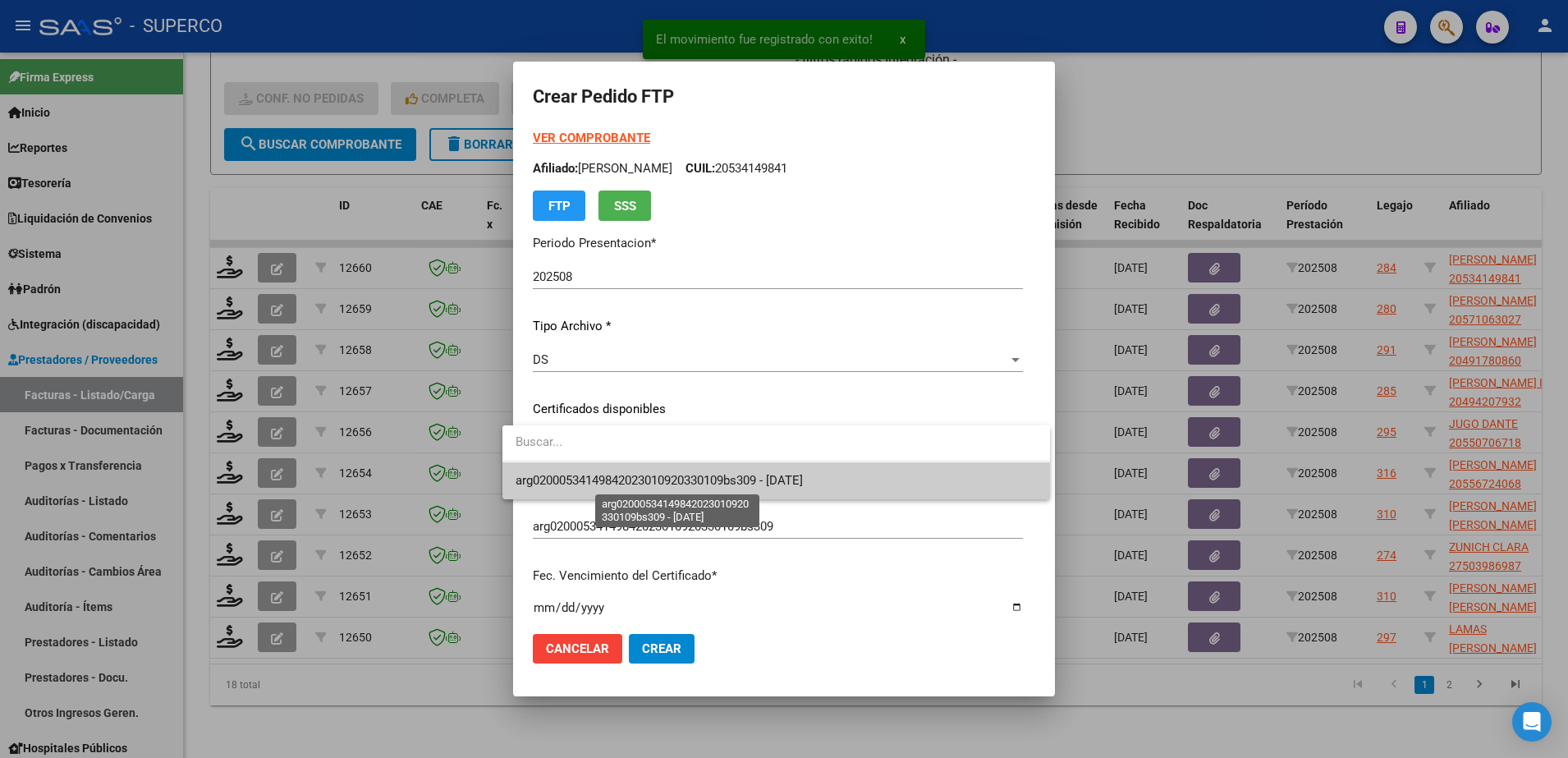
click at [774, 477] on span "arg02000534149842023010920330109bs309 - [DATE]" at bounding box center [659, 480] width 288 height 15
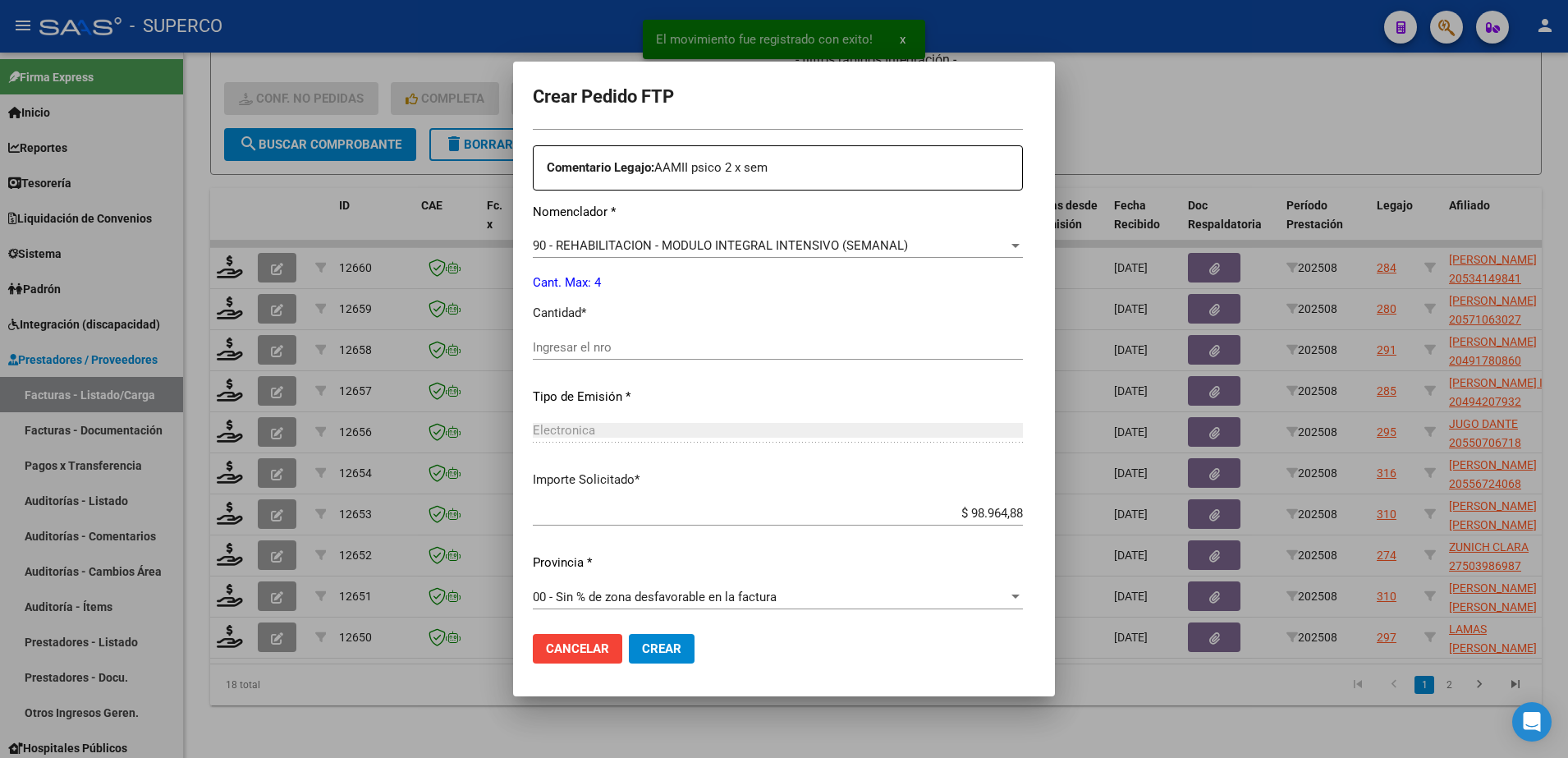
scroll to position [607, 0]
click at [701, 351] on input "Ingresar el nro" at bounding box center [778, 343] width 490 height 15
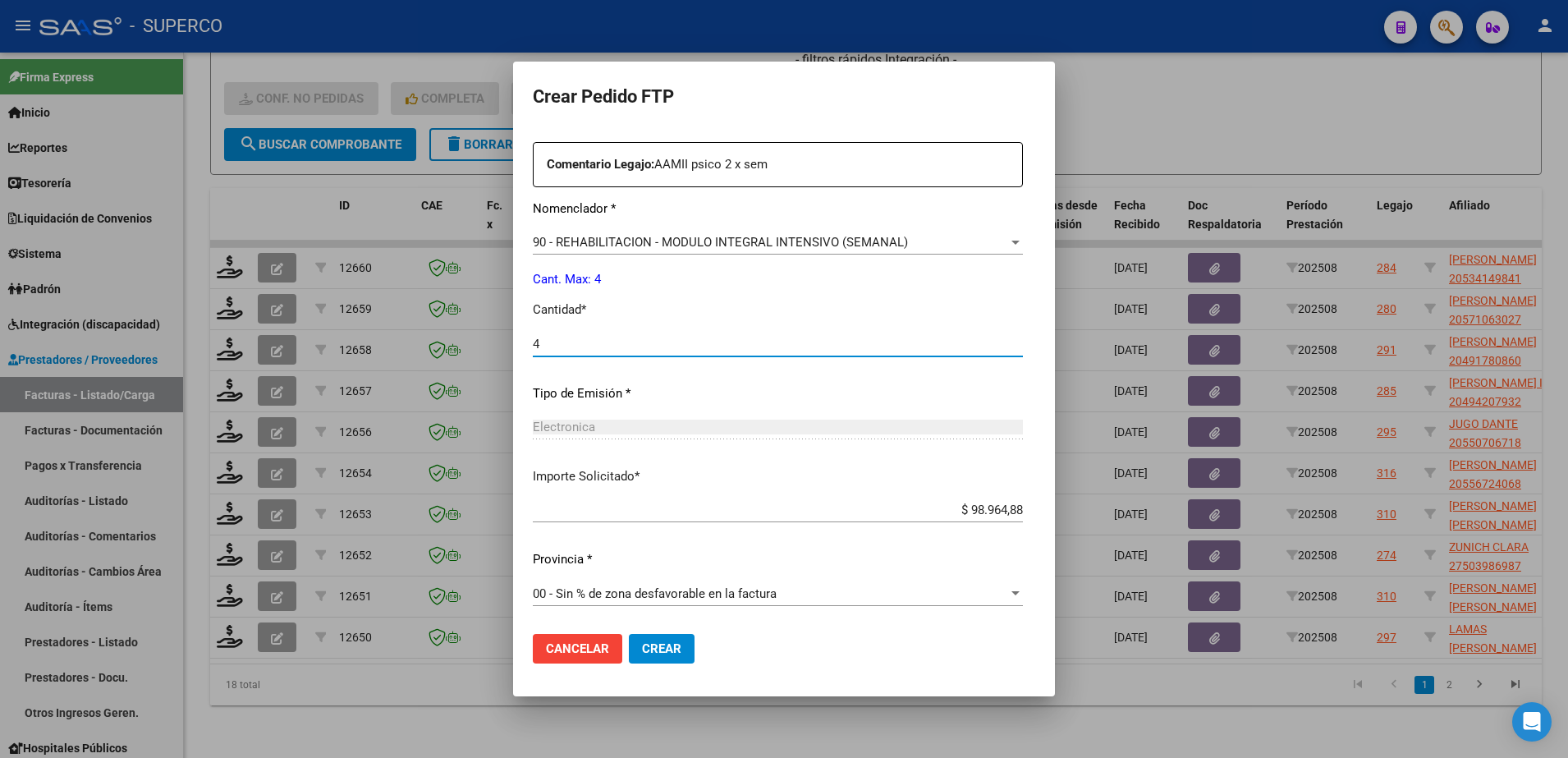
type input "4"
drag, startPoint x: 653, startPoint y: 675, endPoint x: 652, endPoint y: 659, distance: 16.0
click at [652, 663] on mat-dialog-actions "Cancelar Crear" at bounding box center [784, 649] width 503 height 56
click at [648, 648] on span "Crear" at bounding box center [662, 648] width 40 height 15
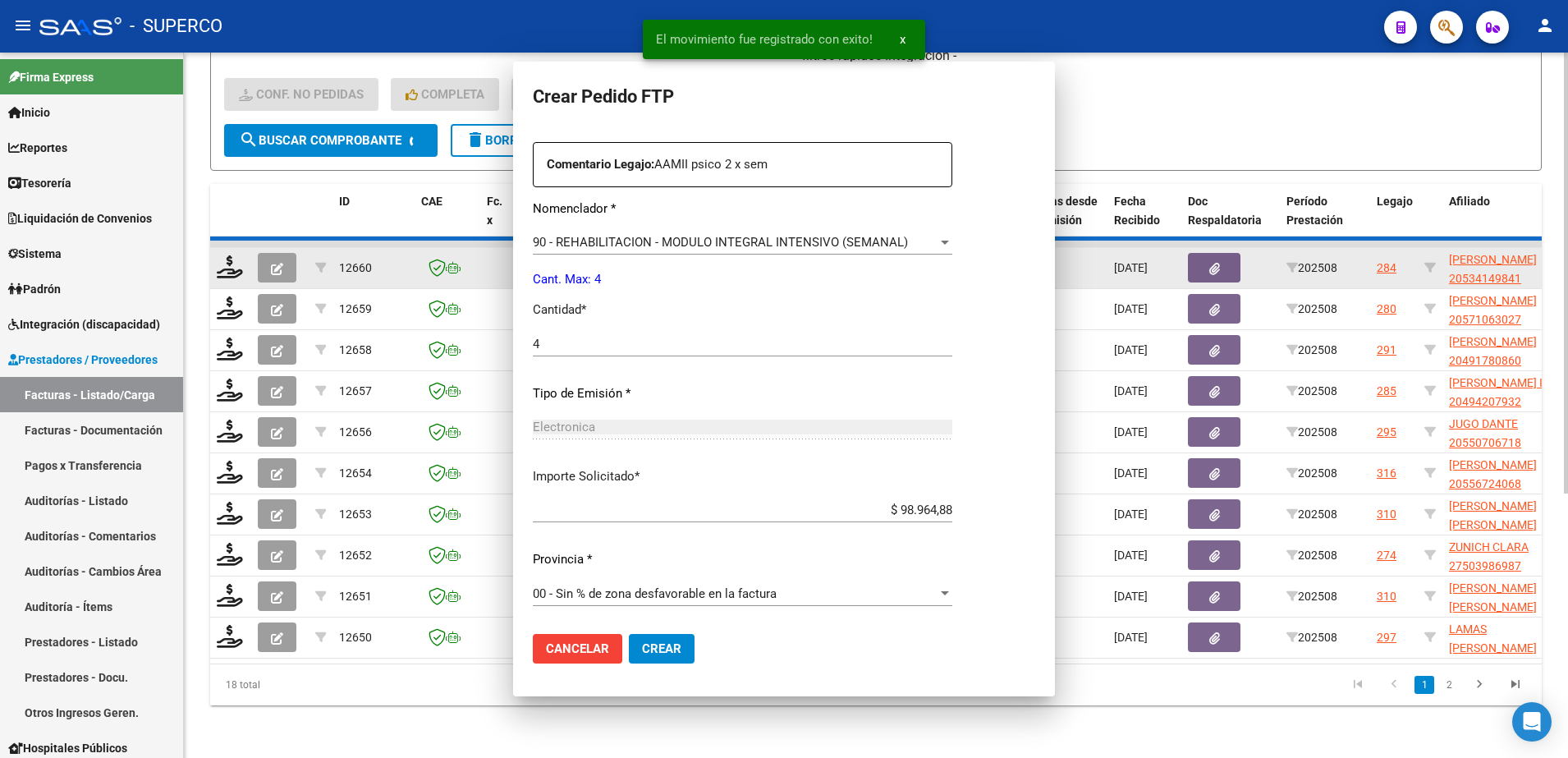
scroll to position [0, 0]
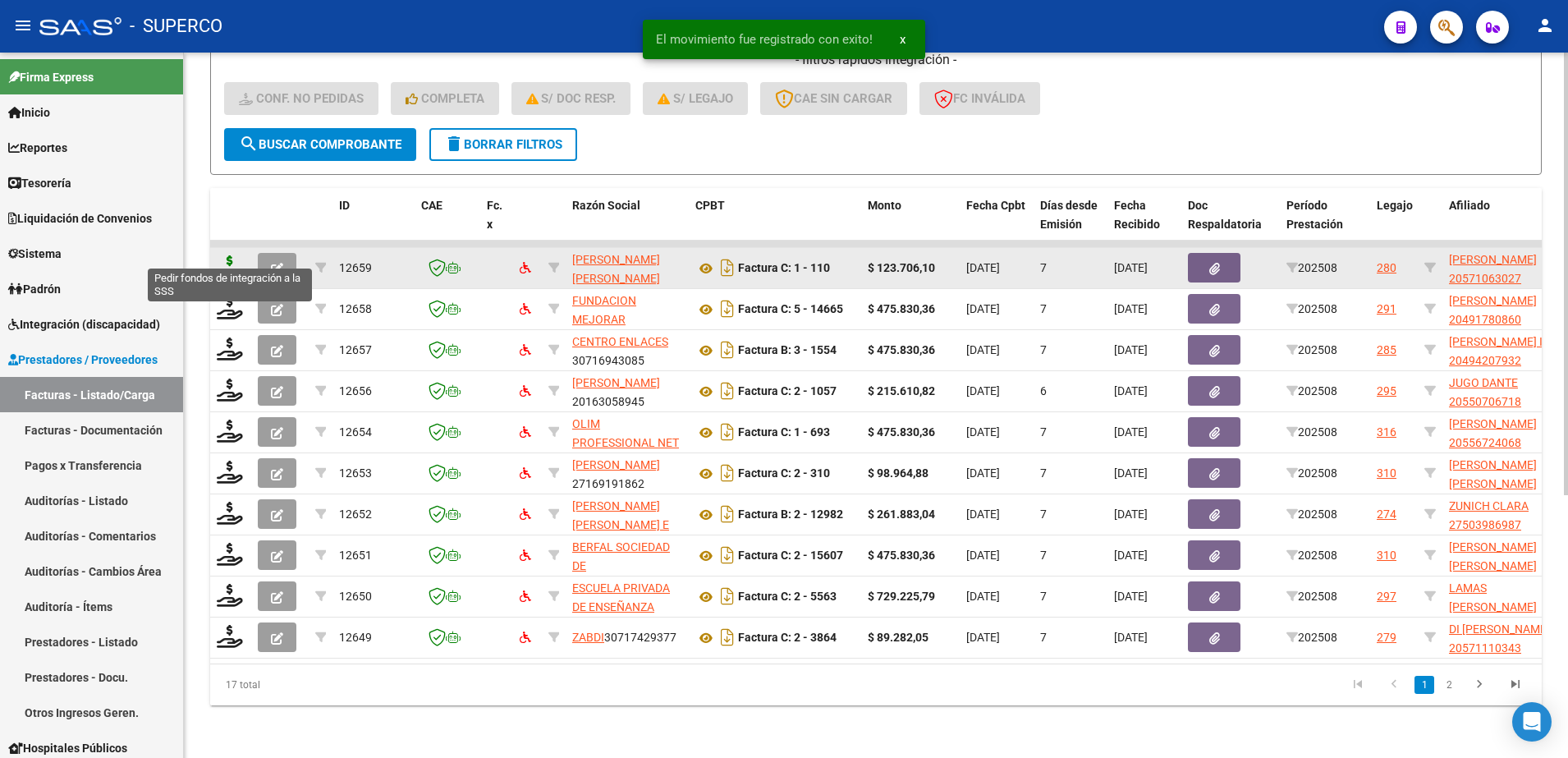
click at [227, 256] on icon at bounding box center [230, 268] width 26 height 23
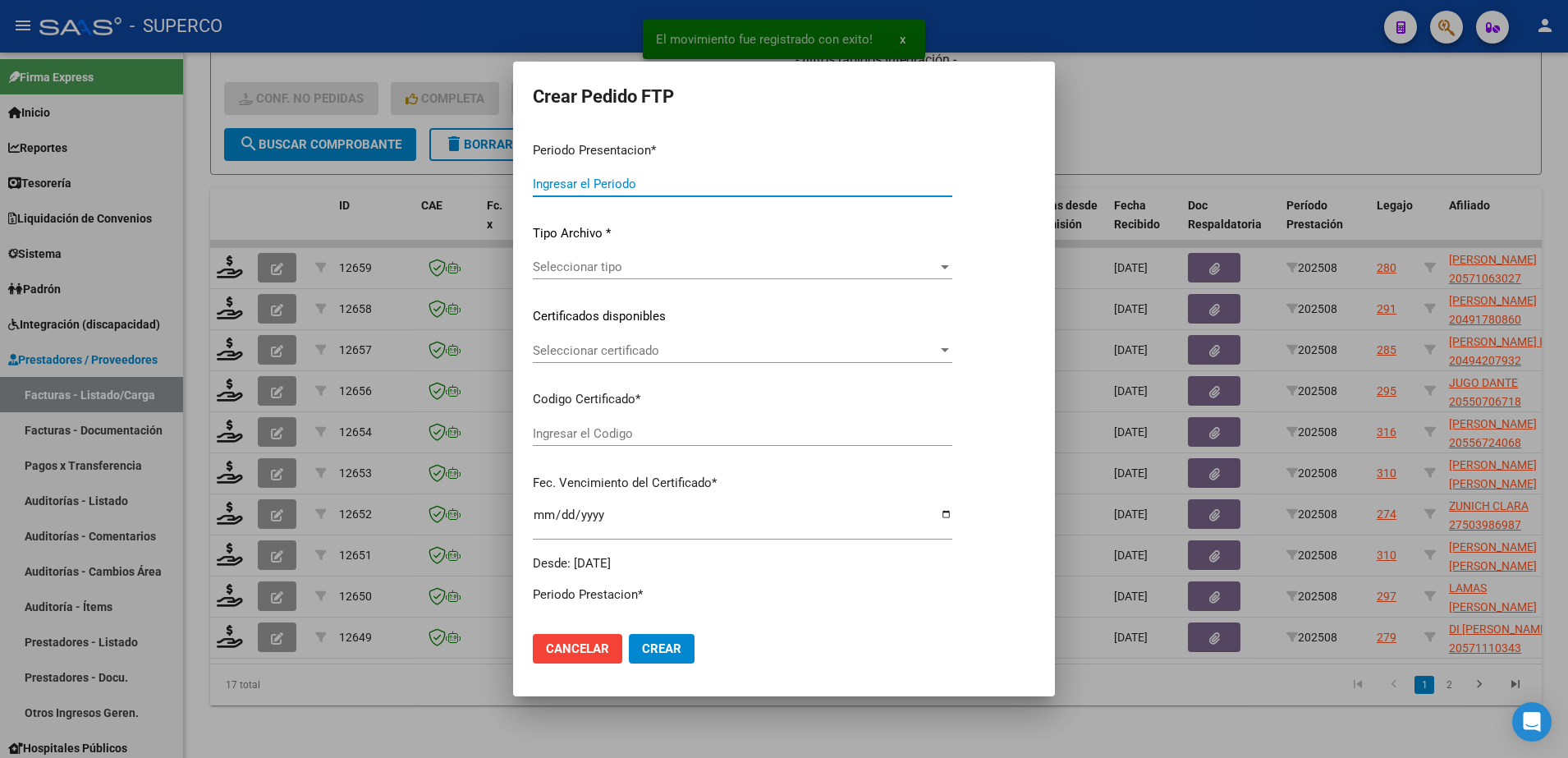
type input "202508"
type input "$ 123.706,10"
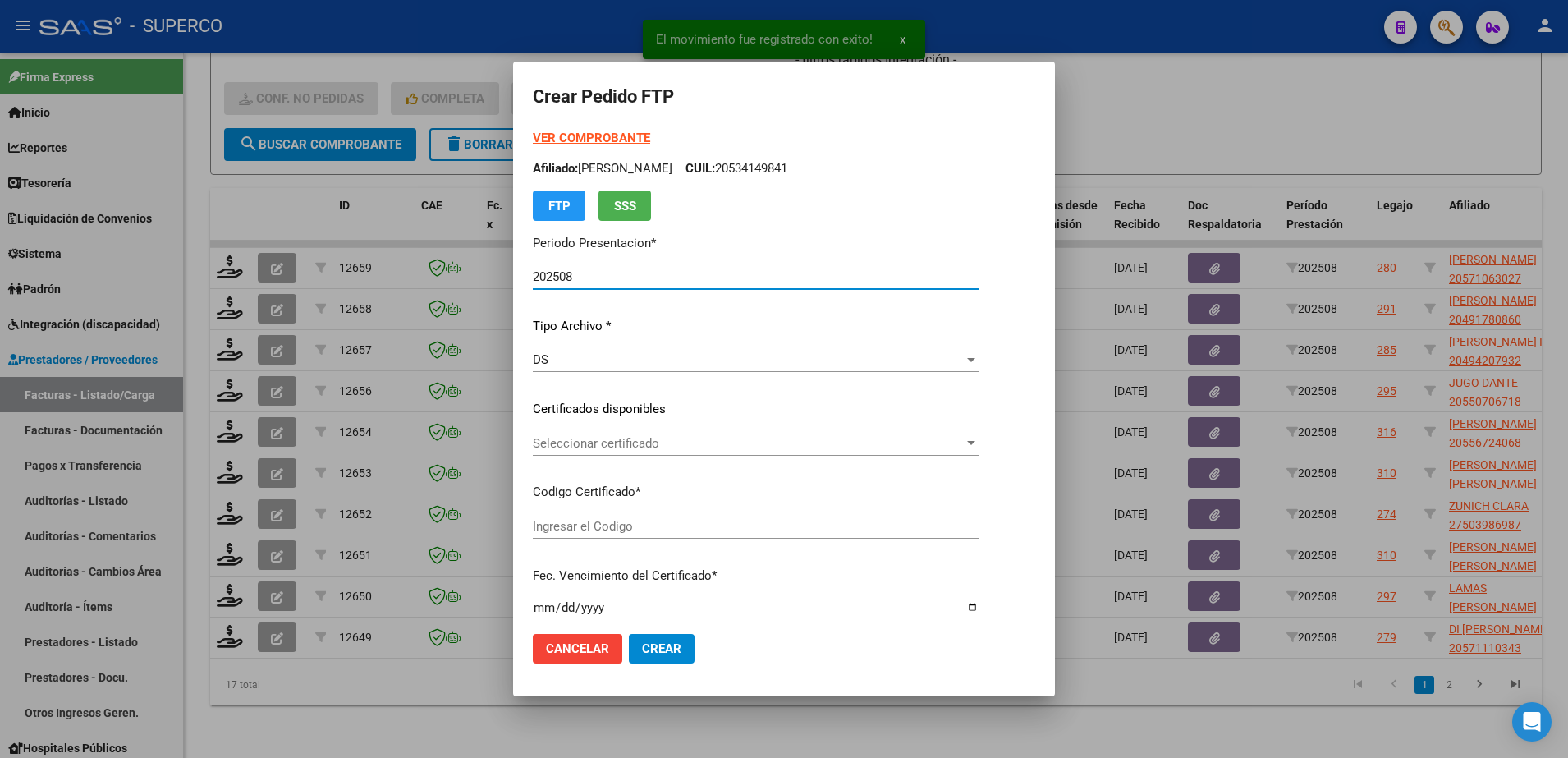
type input "arg02000571063022022060820250608cba536"
type input "[DATE]"
click at [652, 449] on span "Seleccionar certificado" at bounding box center [748, 443] width 431 height 15
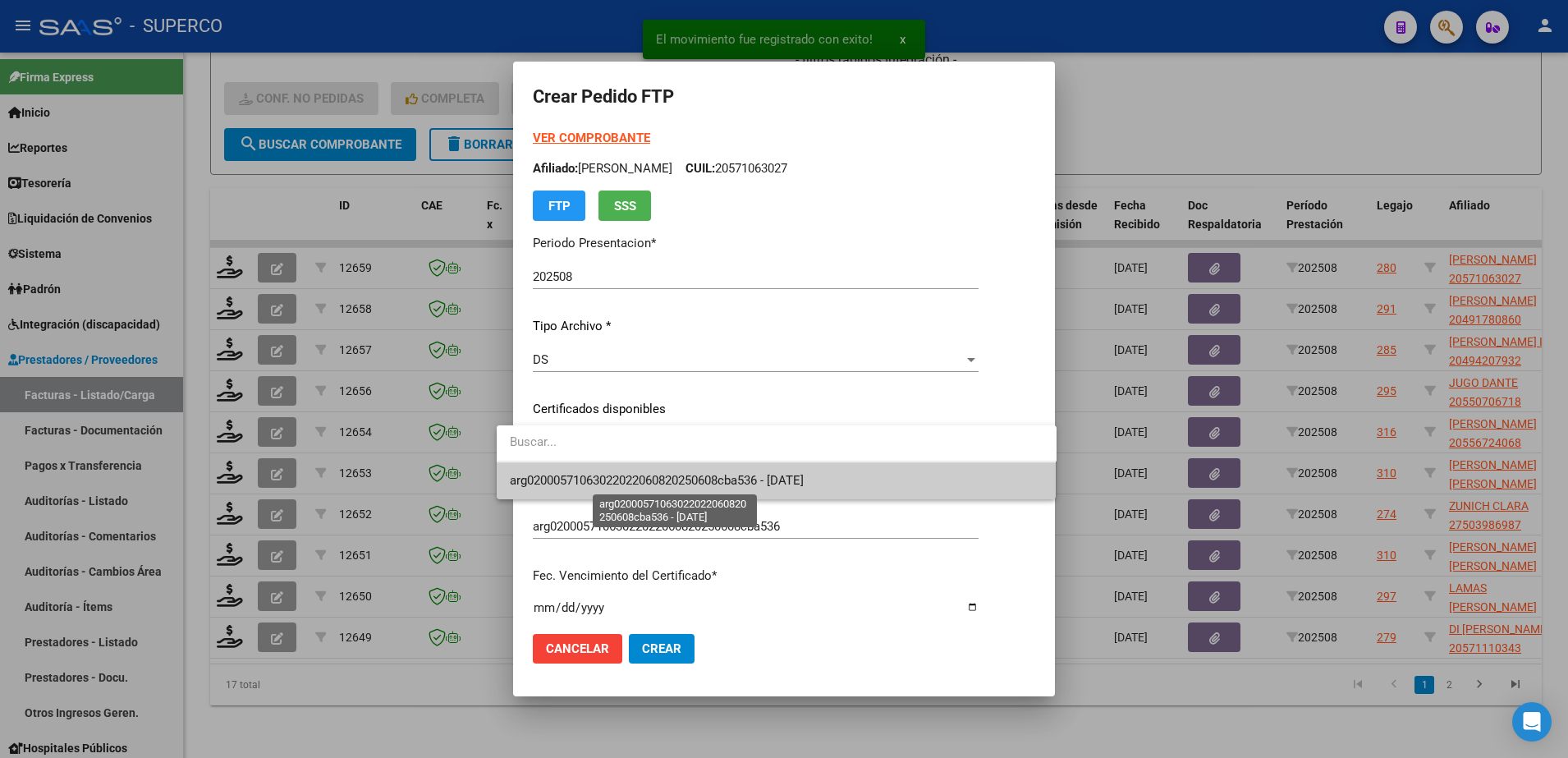
click at [653, 478] on span "arg02000571063022022060820250608cba536 - [DATE]" at bounding box center [656, 480] width 294 height 15
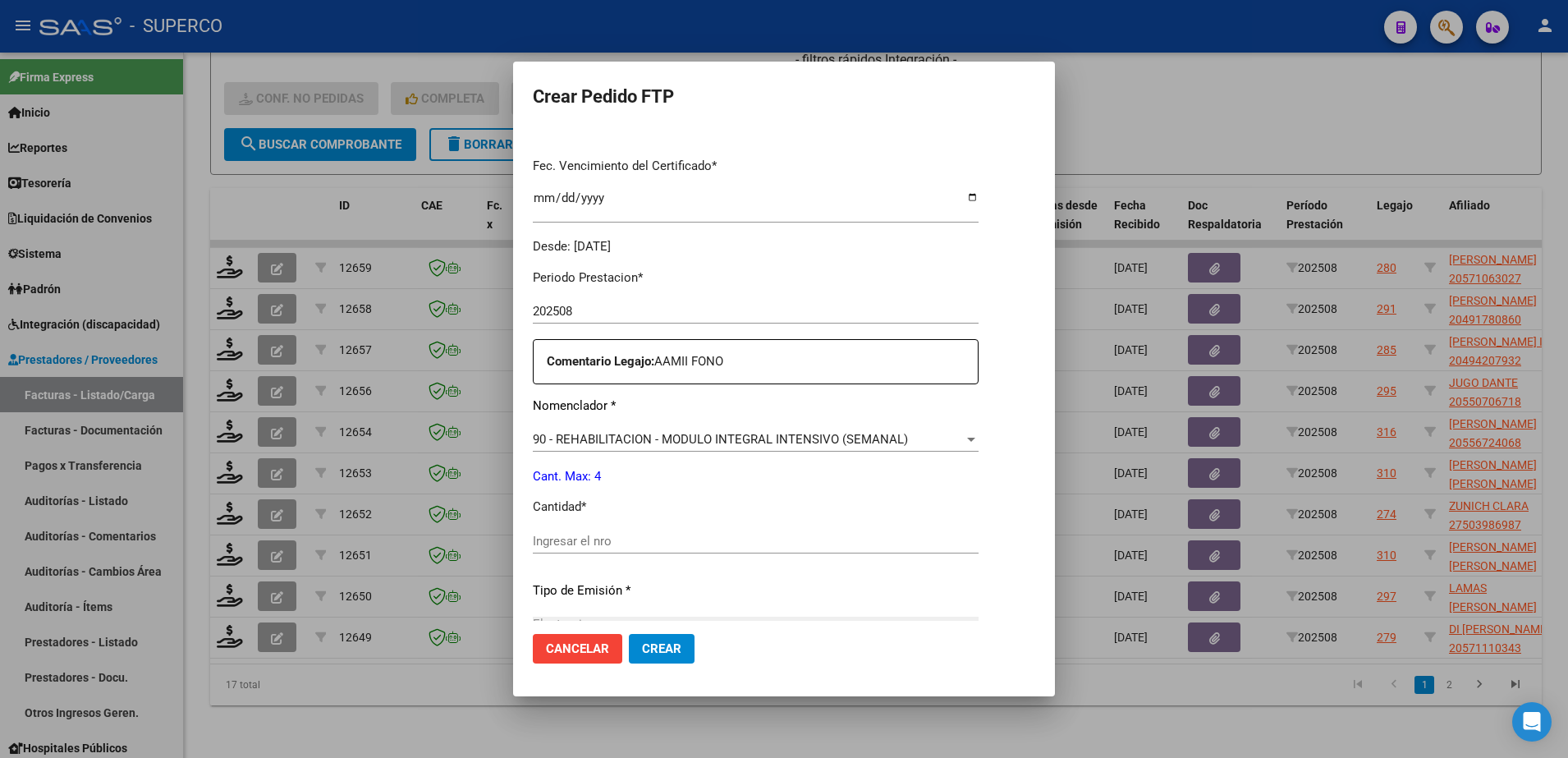
scroll to position [411, 0]
click at [639, 534] on input "Ingresar el nro" at bounding box center [756, 540] width 446 height 15
type input "4"
click at [629, 638] on button "Crear" at bounding box center [662, 648] width 66 height 30
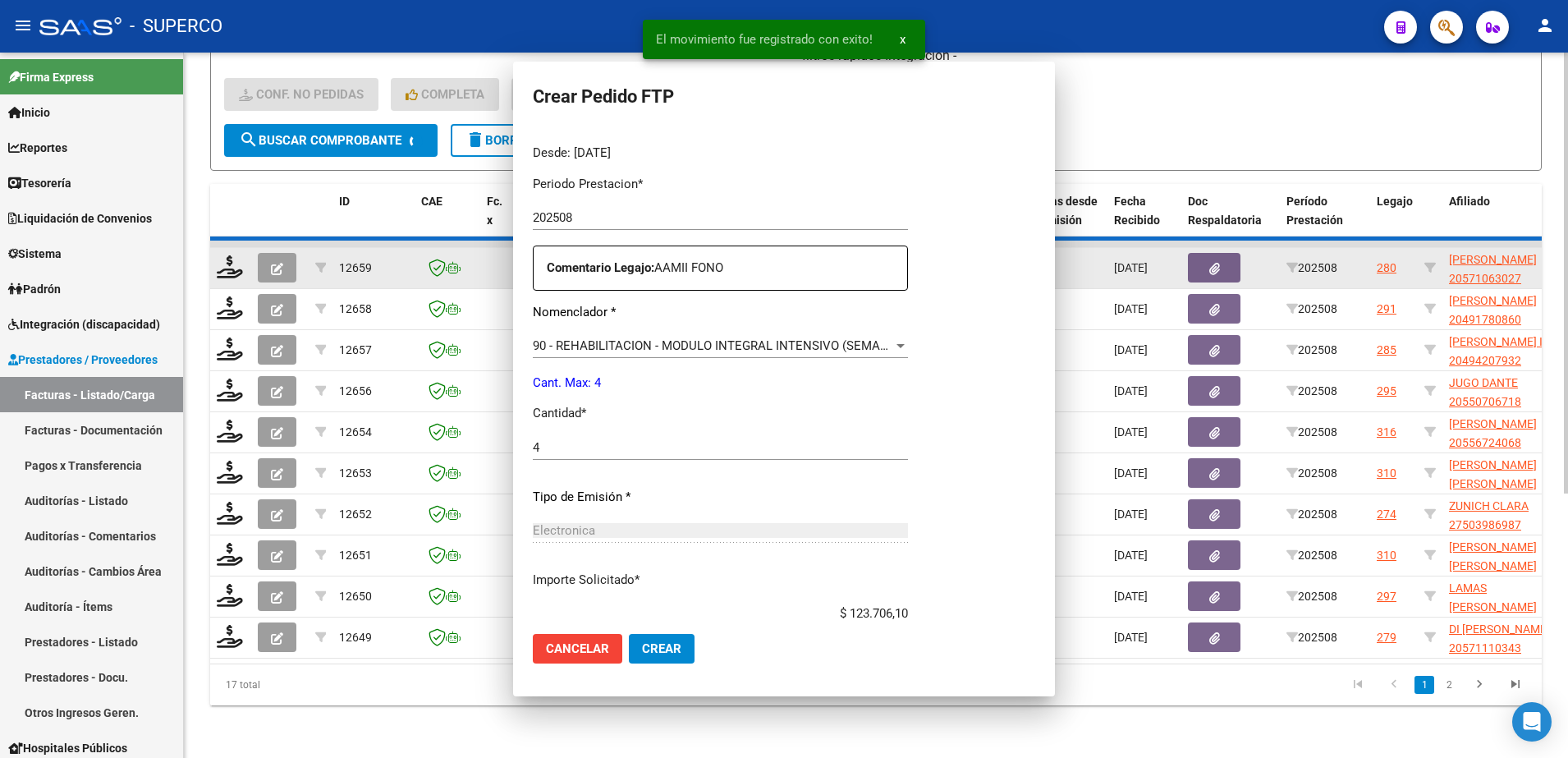
scroll to position [0, 0]
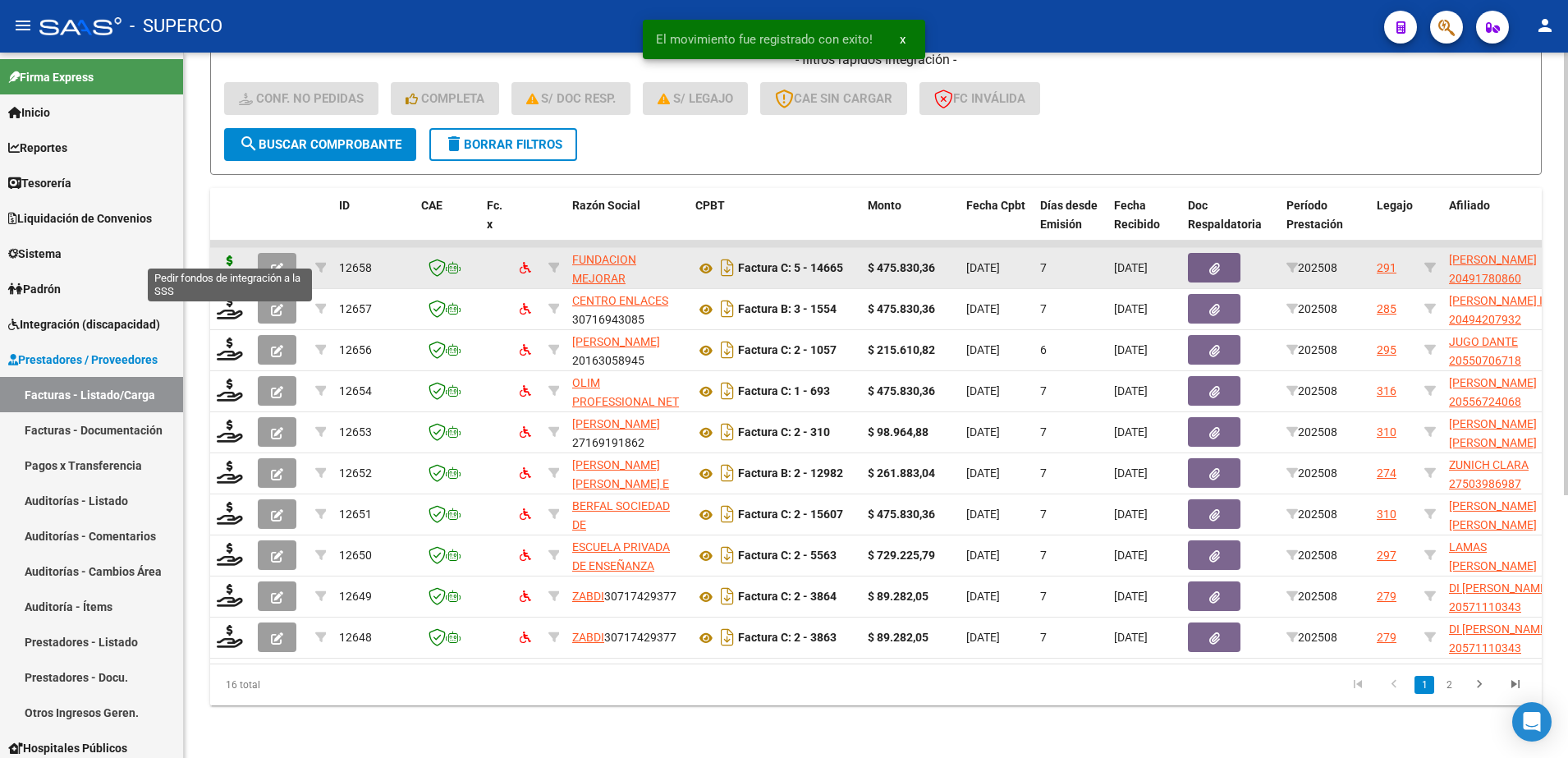
click at [223, 256] on icon at bounding box center [230, 268] width 26 height 23
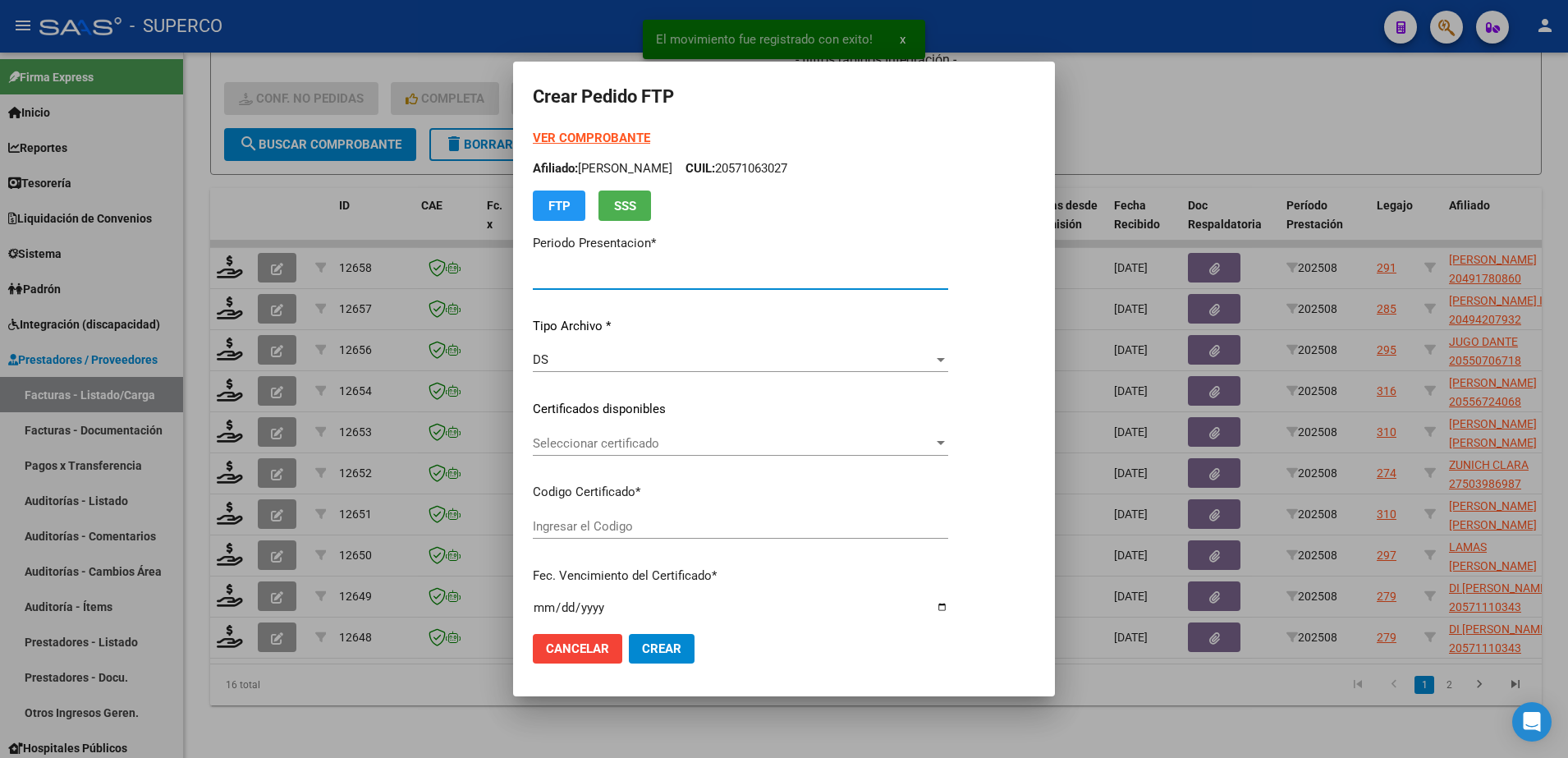
type input "202508"
type input "$ 475.830,36"
type input "arg02000491780862022050420320504bs309"
type input "[DATE]"
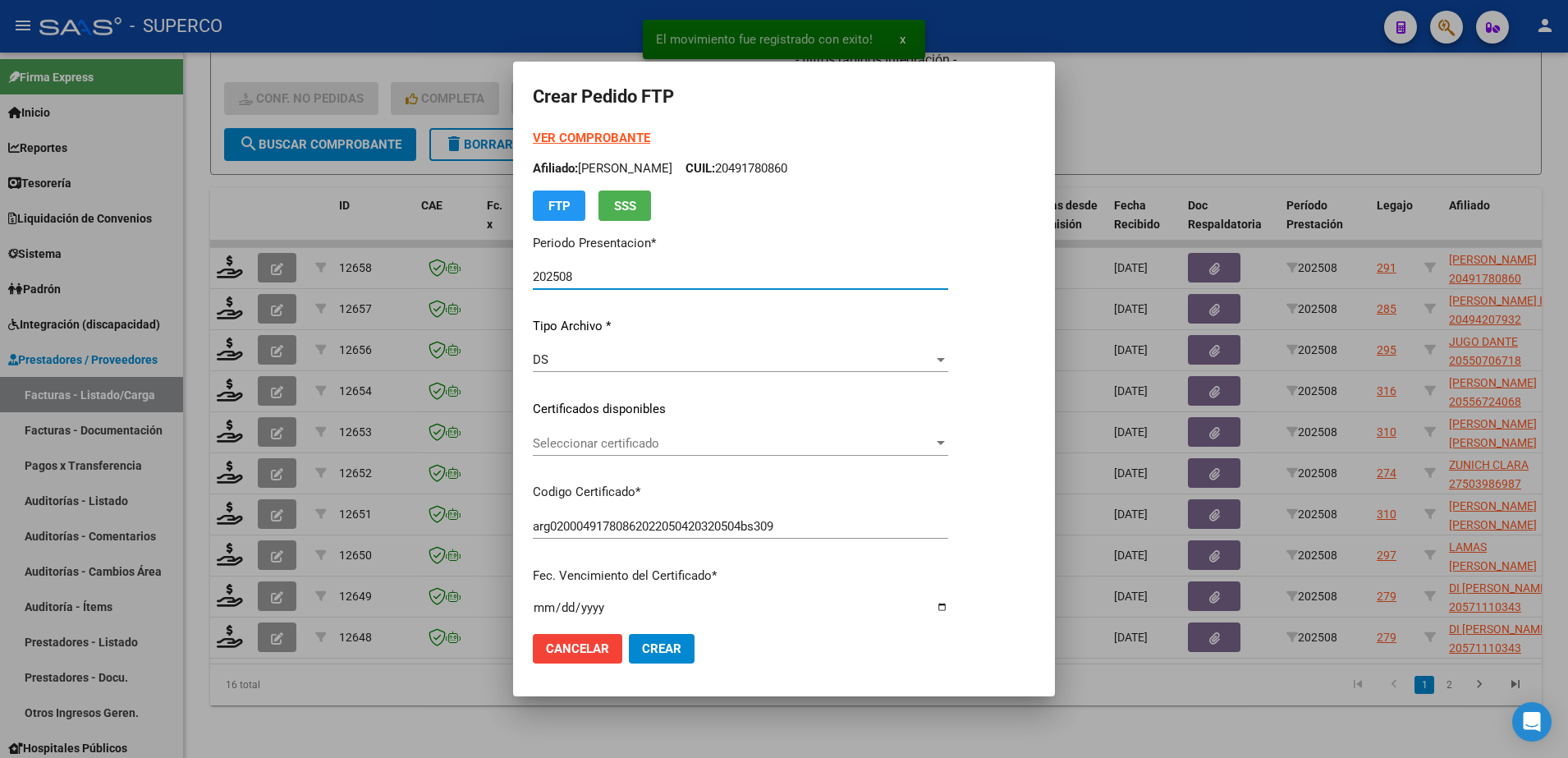
click at [687, 446] on span "Seleccionar certificado" at bounding box center [733, 443] width 400 height 15
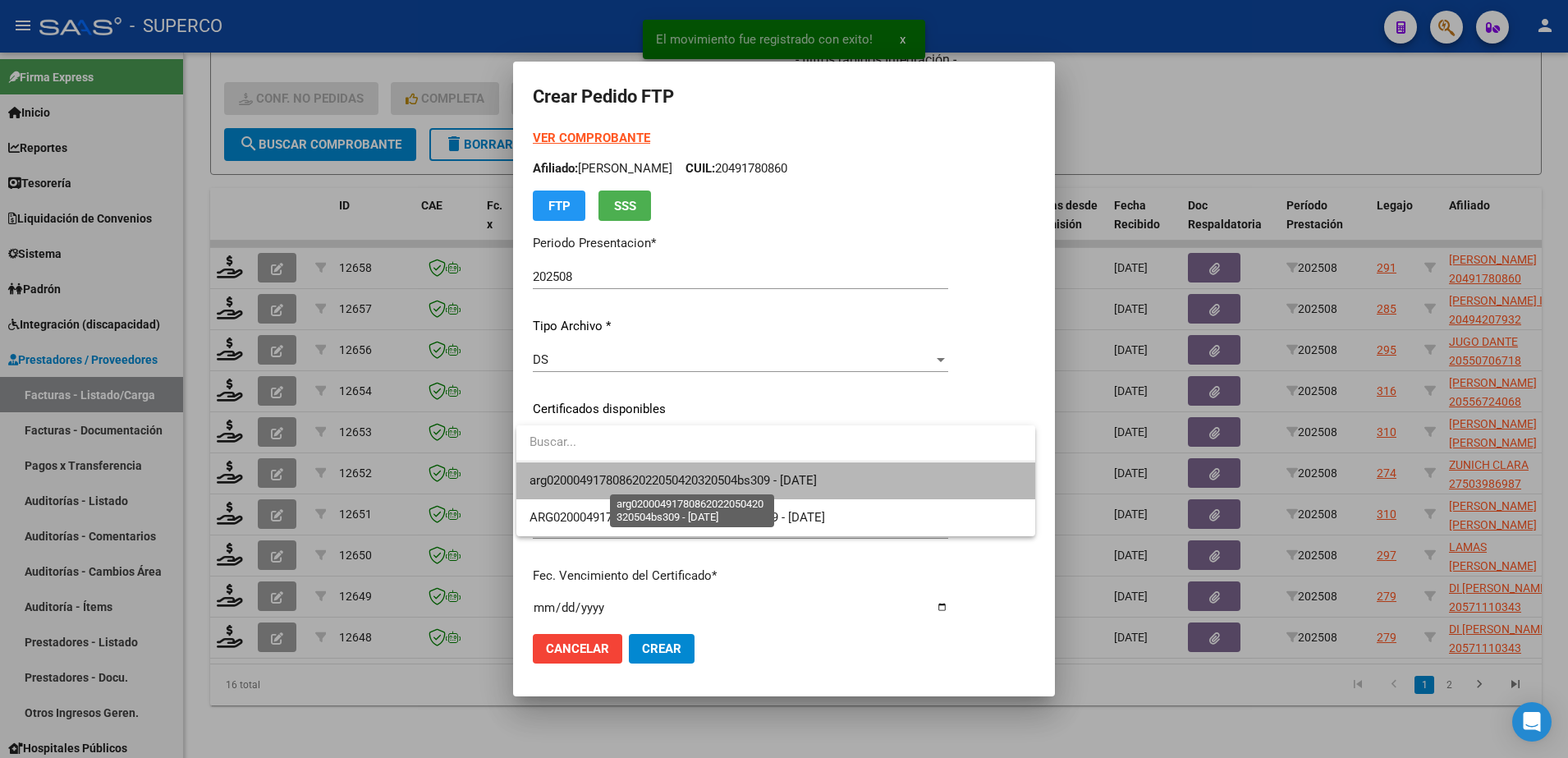
click at [689, 481] on span "arg02000491780862022050420320504bs309 - [DATE]" at bounding box center [674, 480] width 288 height 15
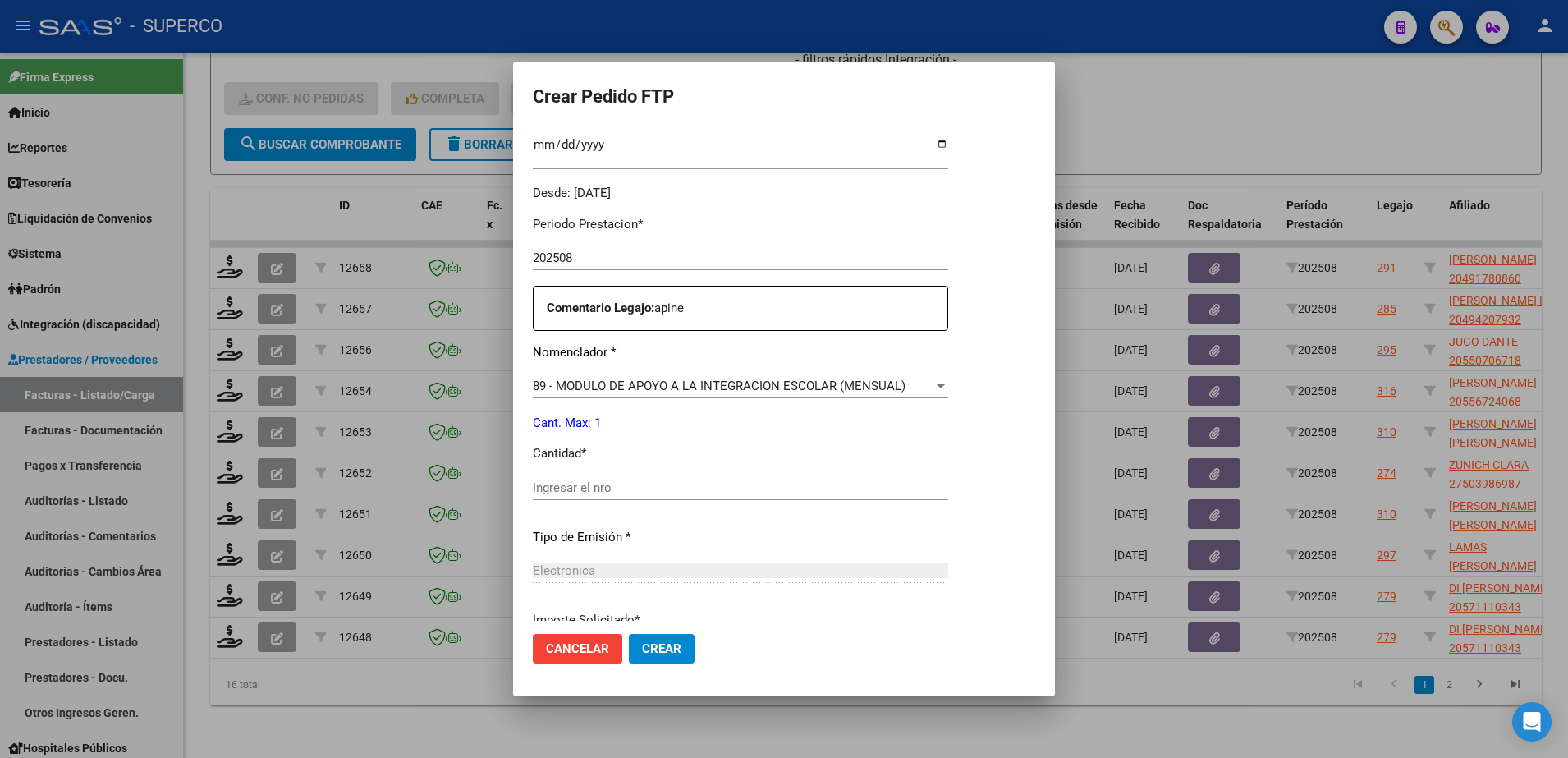
scroll to position [514, 0]
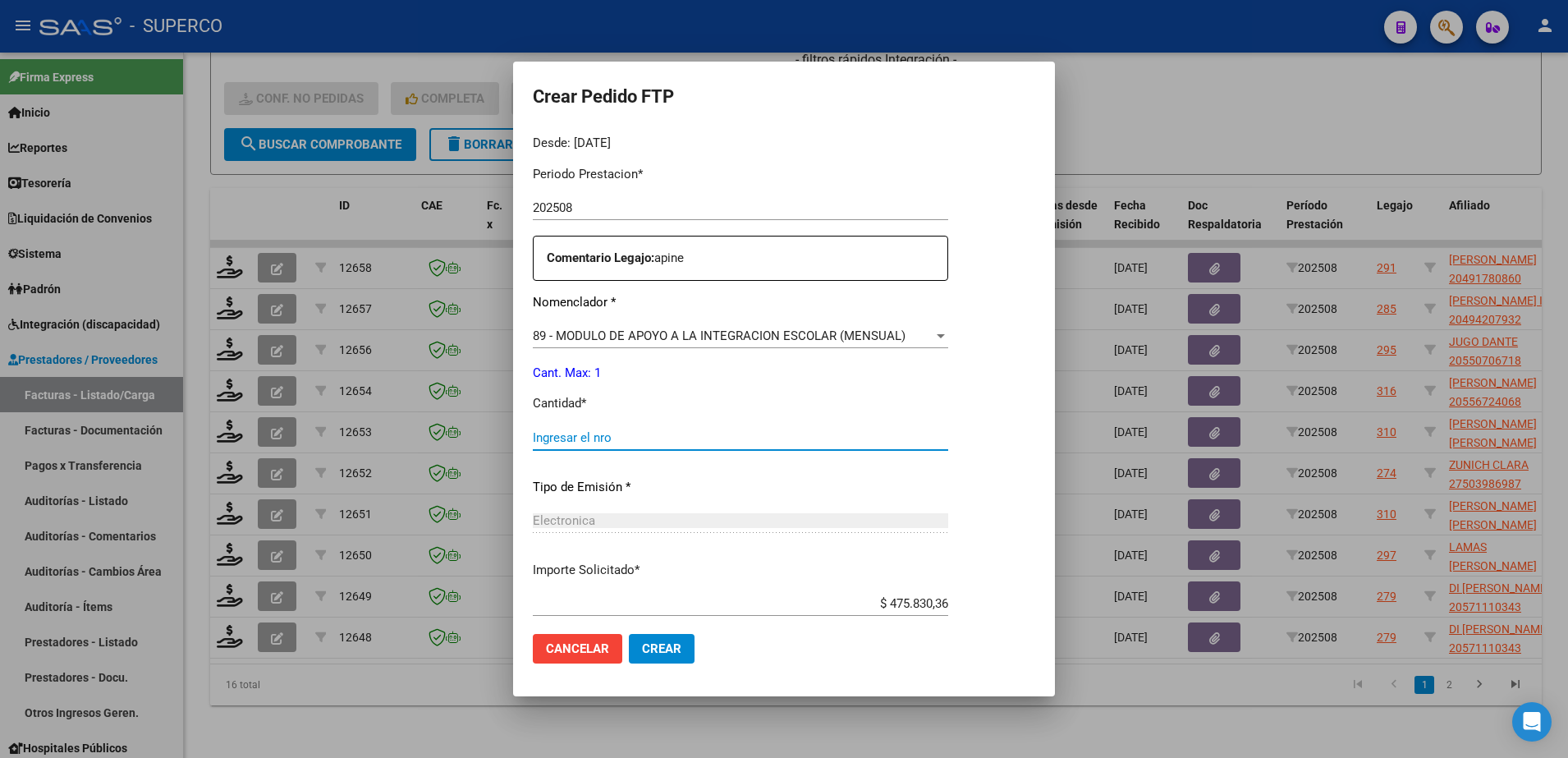
click at [671, 441] on input "Ingresar el nro" at bounding box center [740, 437] width 416 height 15
type input "1"
click at [659, 648] on span "Crear" at bounding box center [662, 648] width 40 height 15
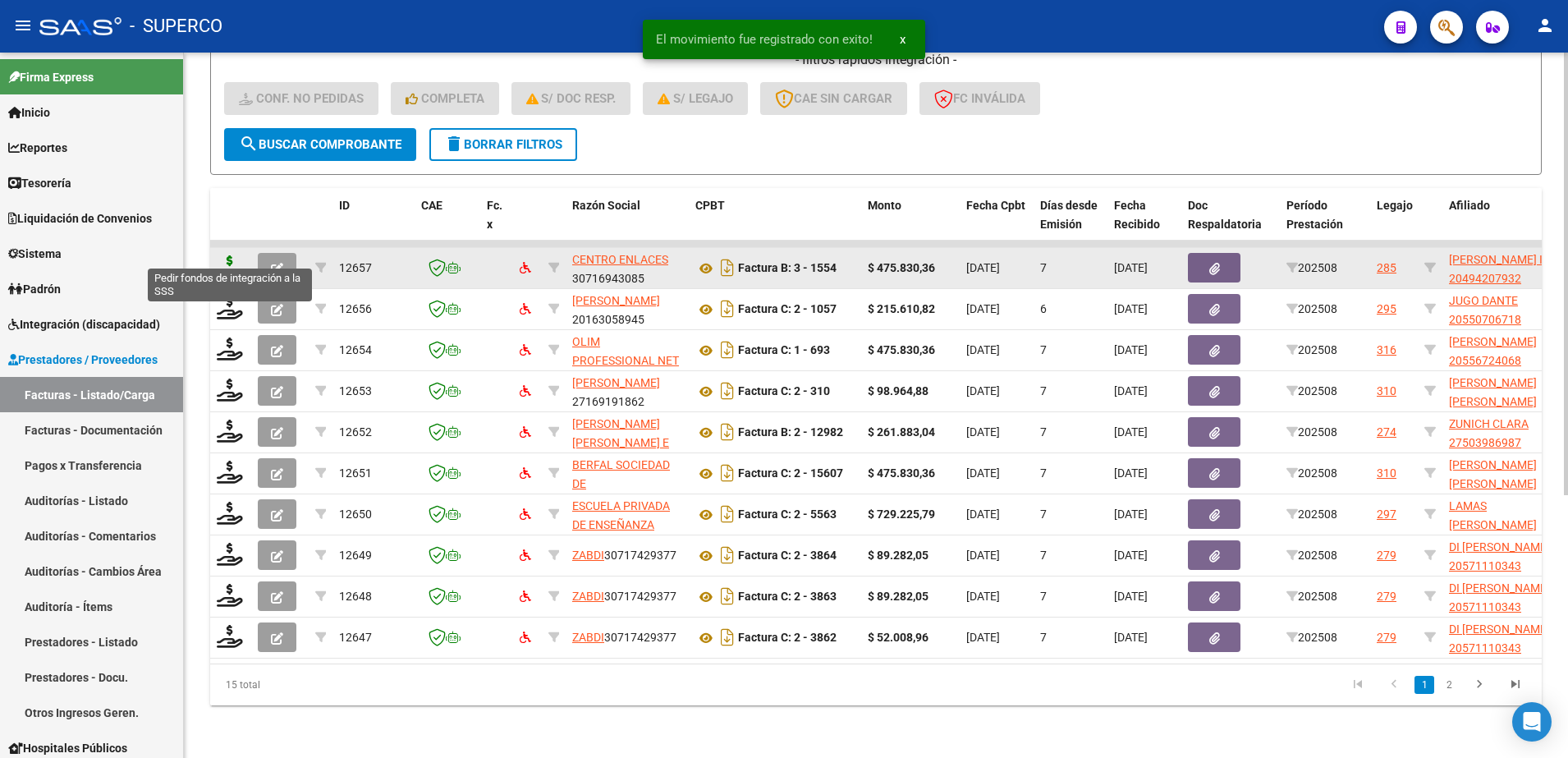
click at [225, 256] on icon at bounding box center [230, 268] width 26 height 23
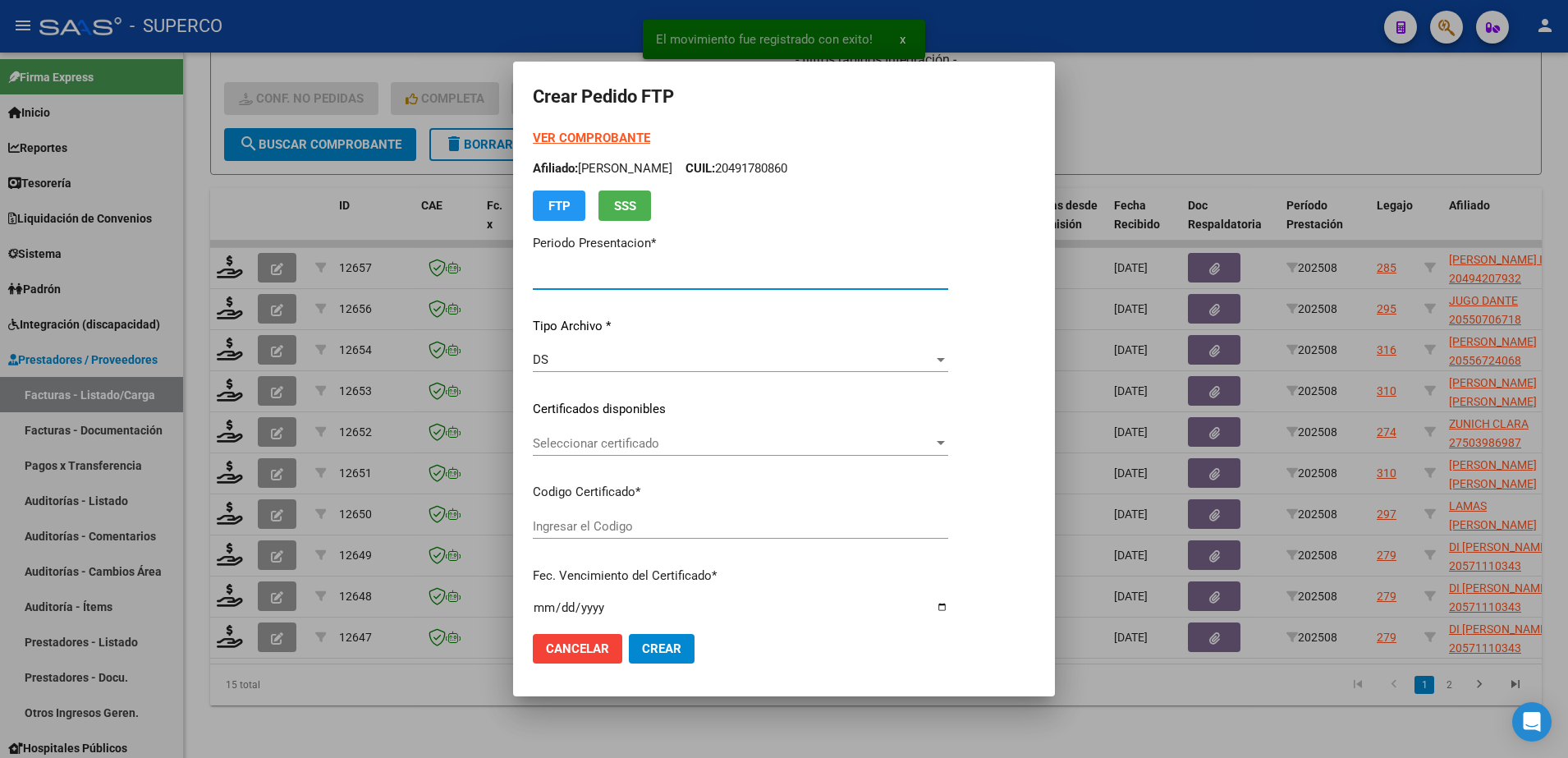
type input "202508"
type input "$ 475.830,36"
type input "ARG02000494207932023050420280504BS439"
type input "[DATE]"
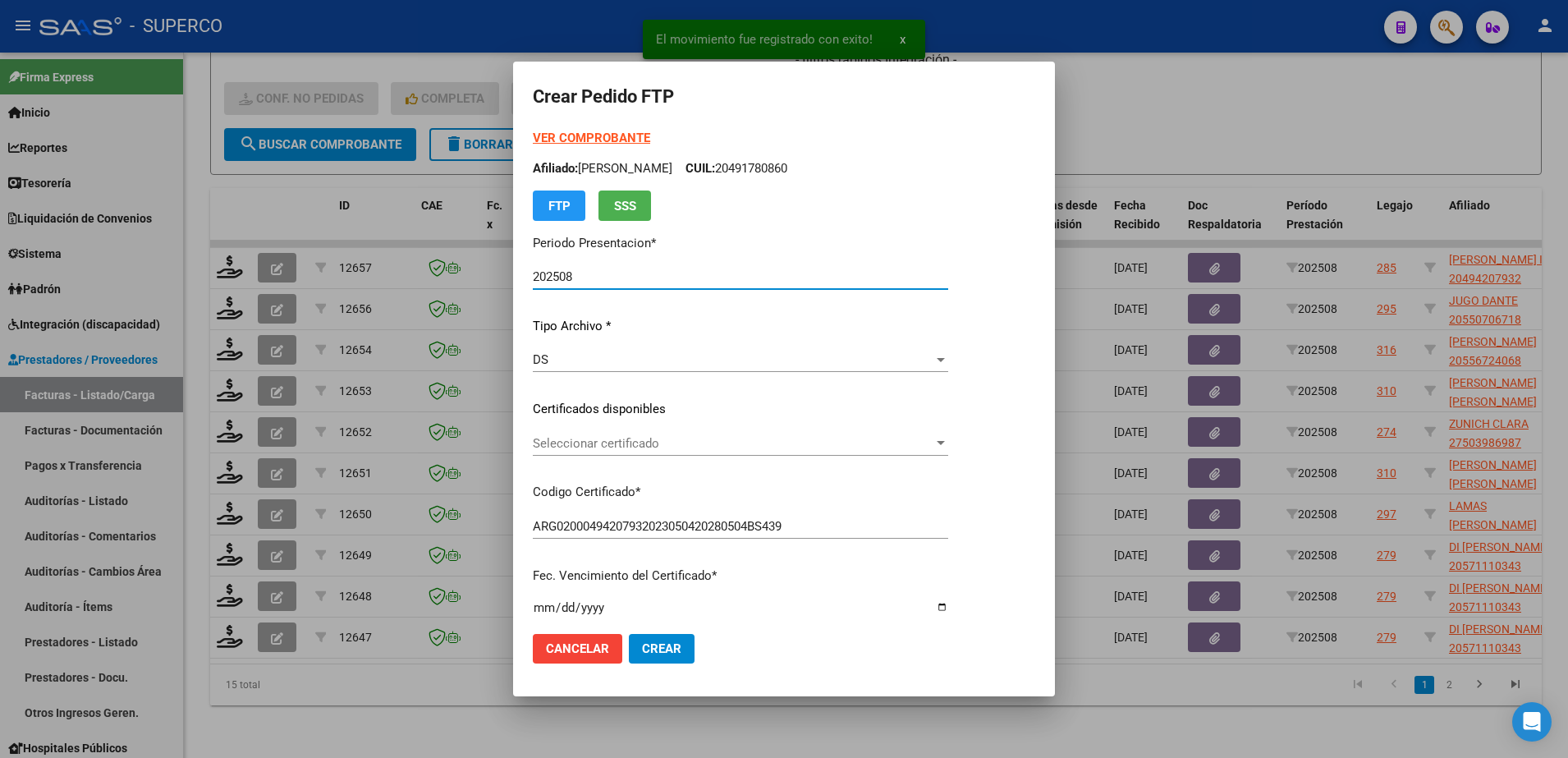
click at [698, 440] on span "Seleccionar certificado" at bounding box center [733, 443] width 400 height 15
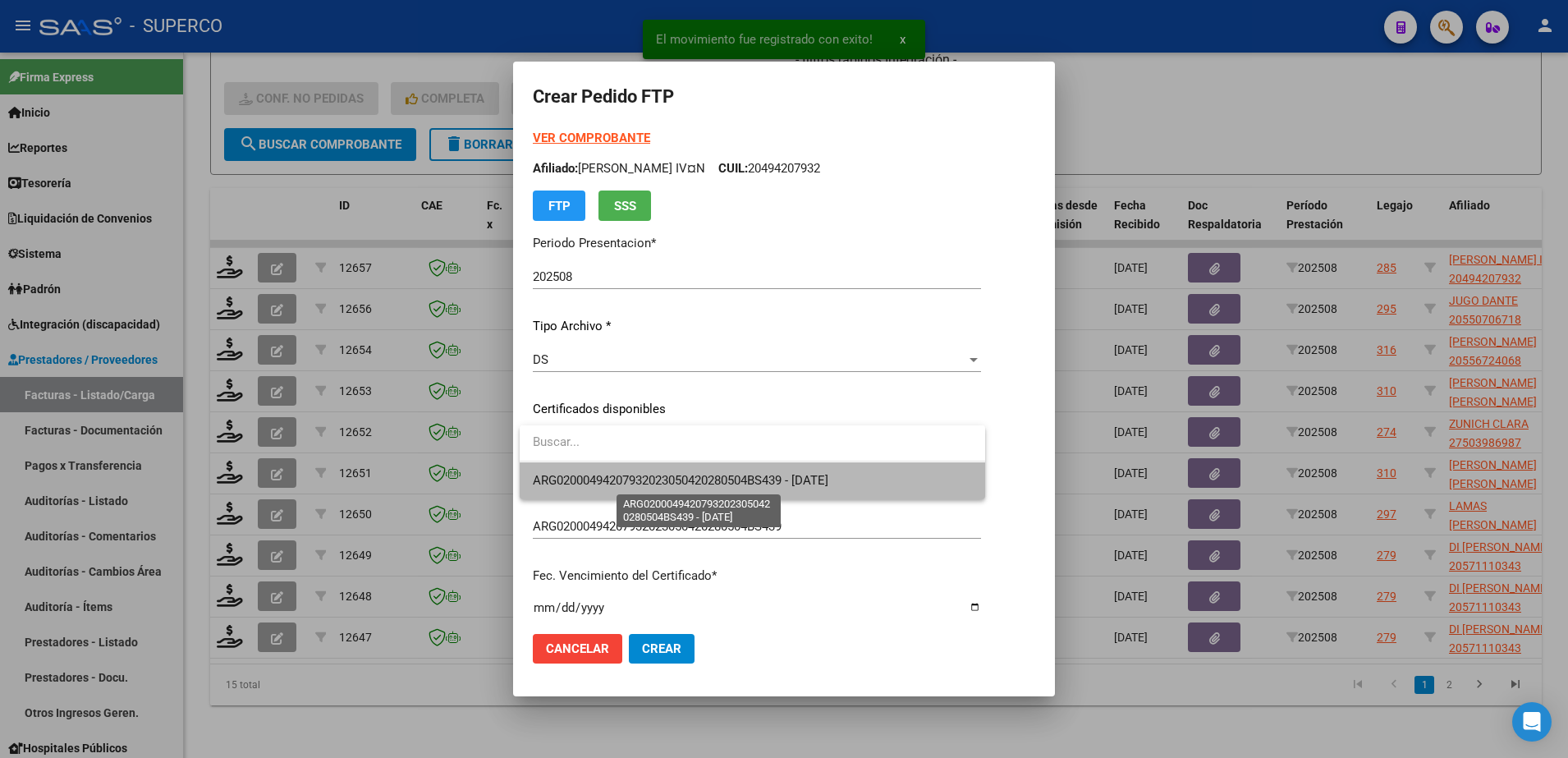
click at [697, 476] on span "ARG02000494207932023050420280504BS439 - [DATE]" at bounding box center [680, 480] width 296 height 15
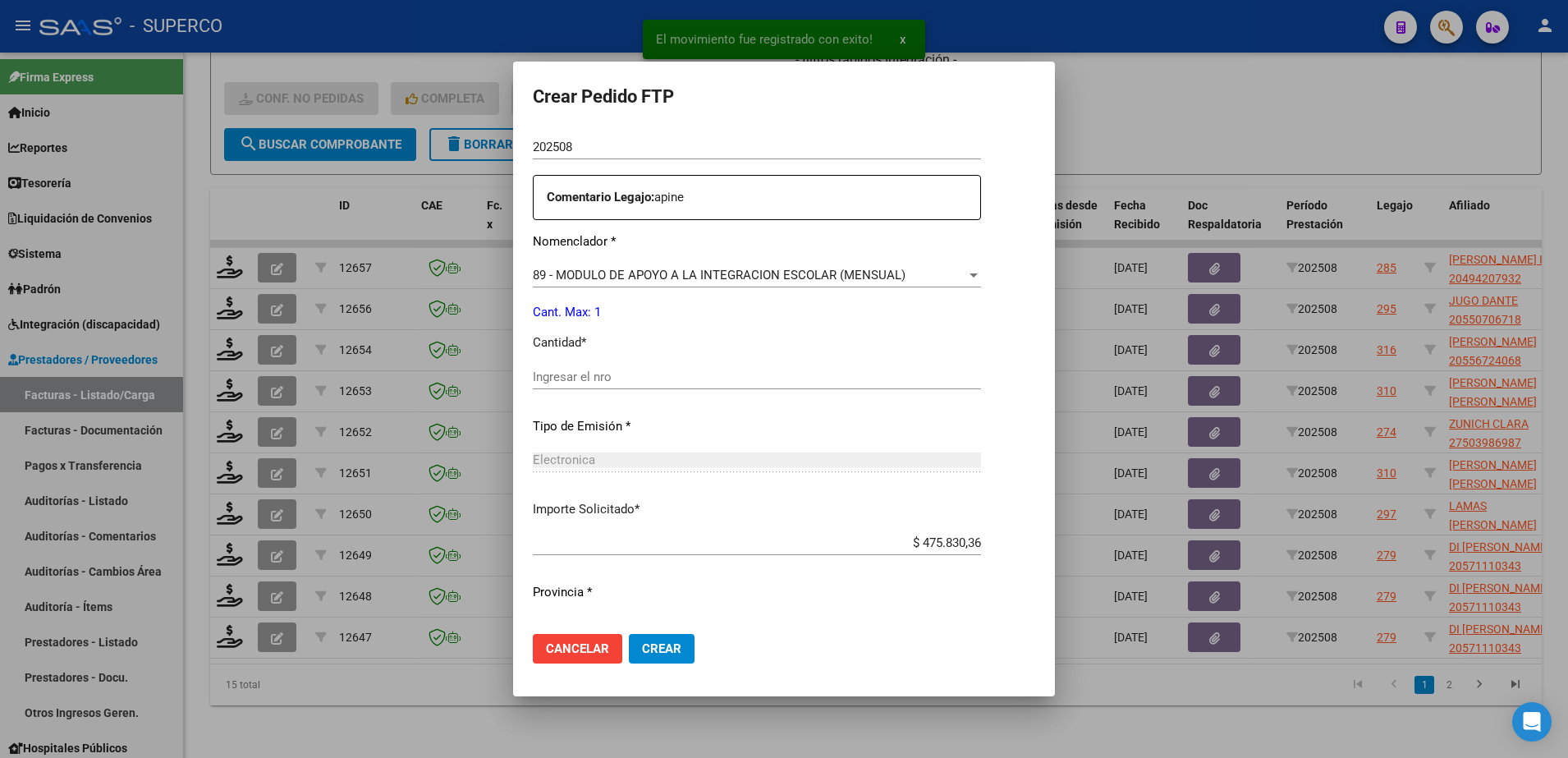
scroll to position [607, 0]
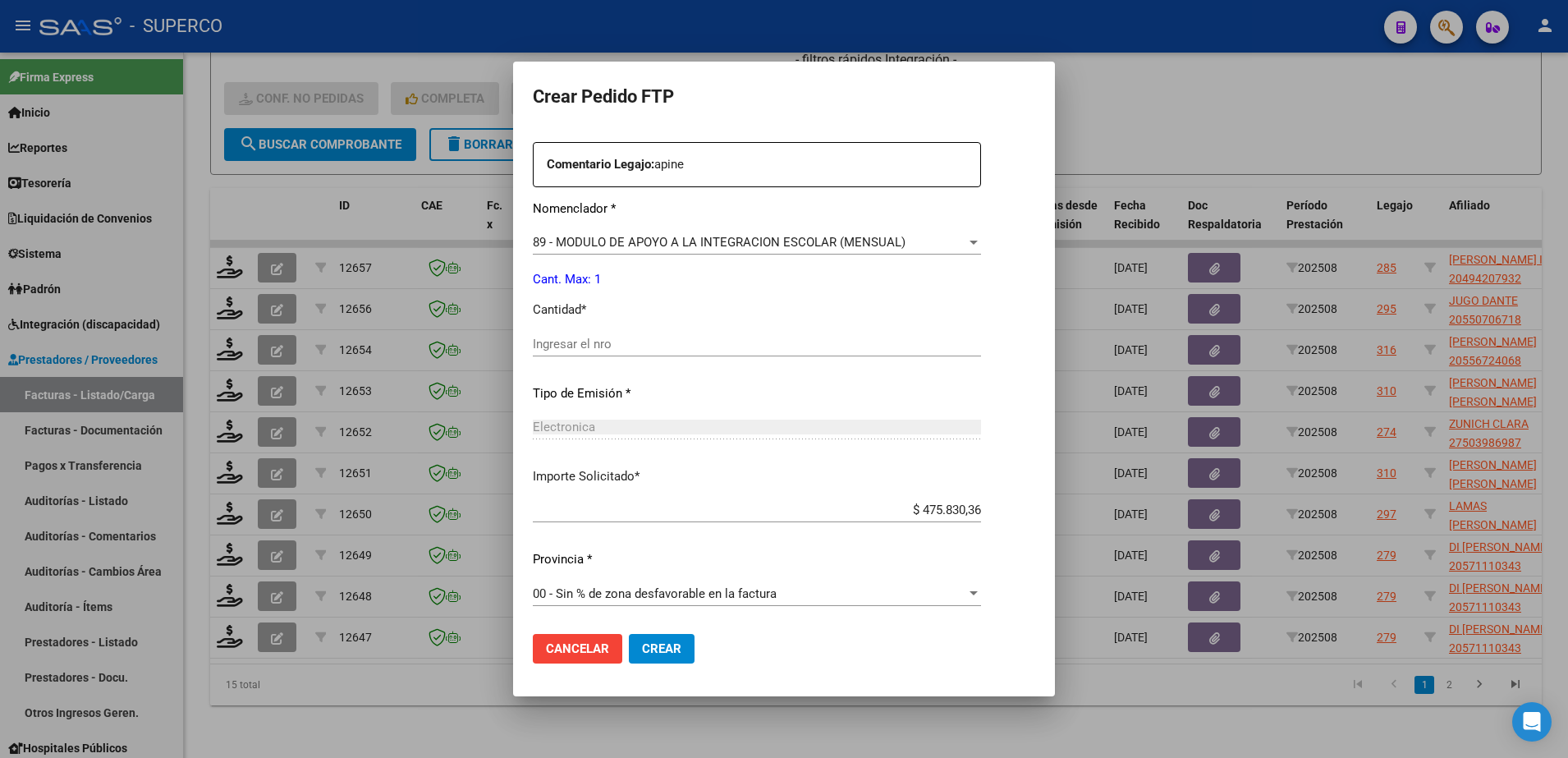
click at [671, 345] on input "Ingresar el nro" at bounding box center [757, 343] width 449 height 15
type input "1"
click at [665, 643] on span "Crear" at bounding box center [662, 648] width 40 height 15
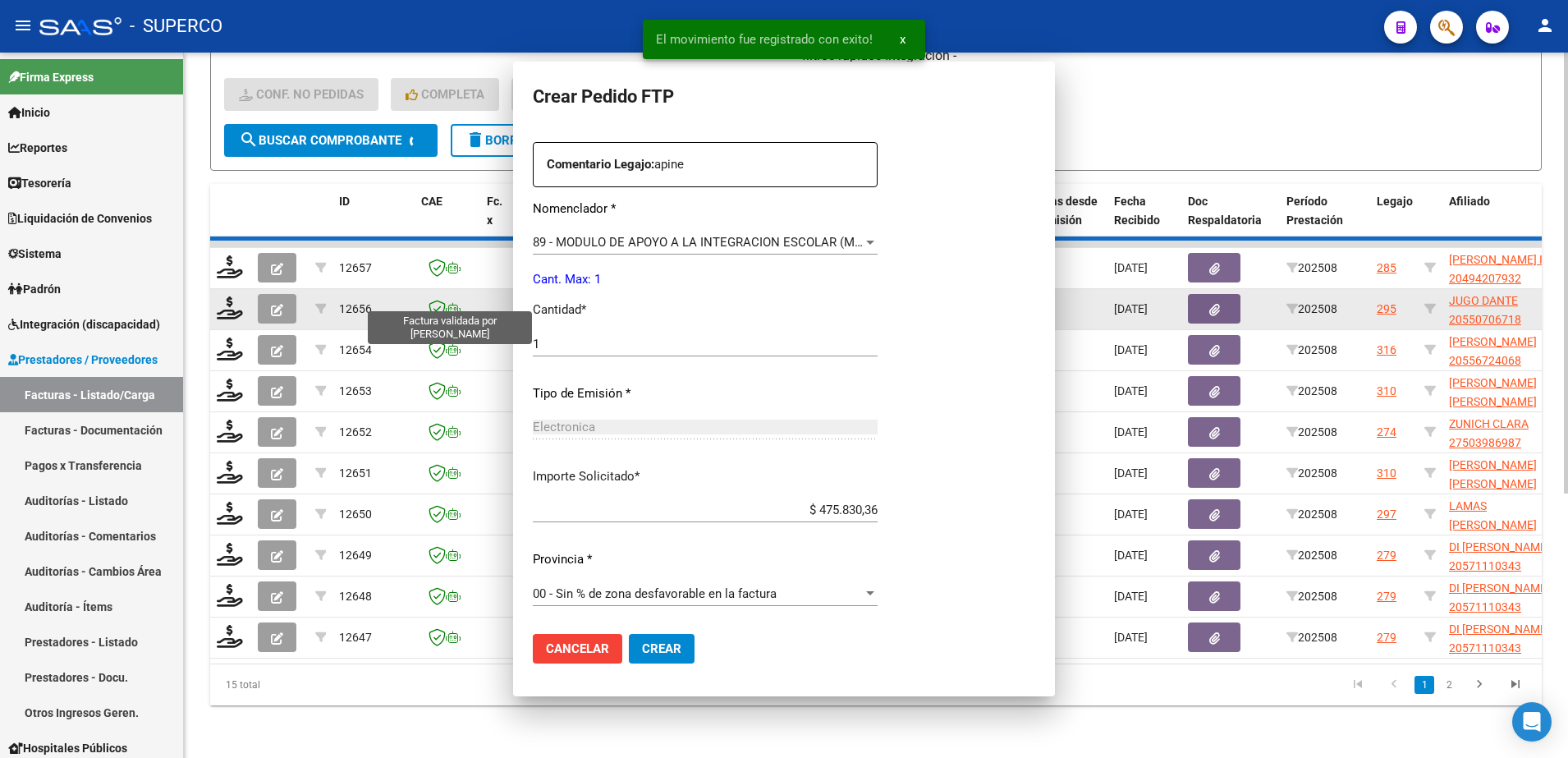
scroll to position [0, 0]
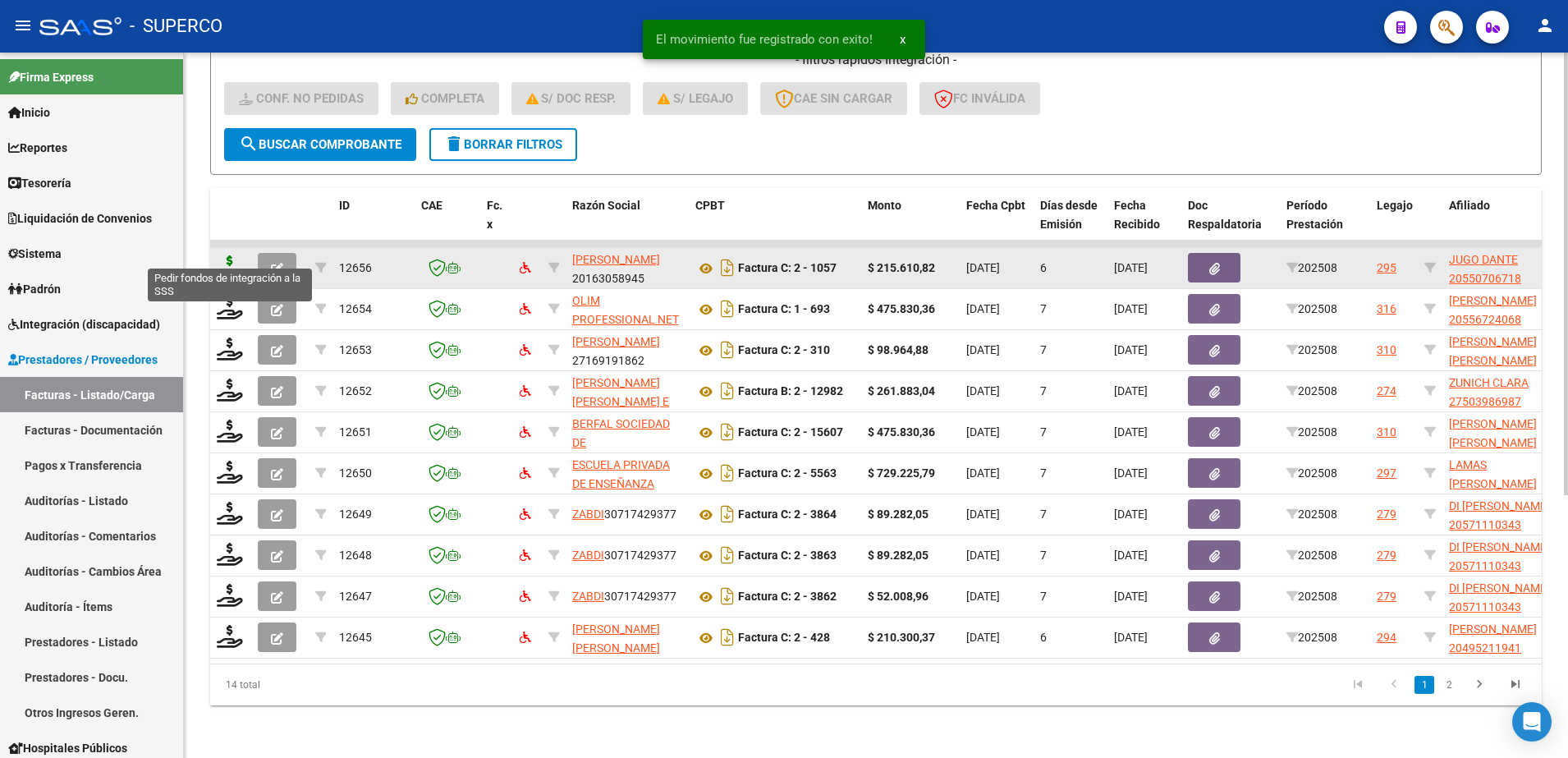
click at [229, 256] on icon at bounding box center [230, 268] width 26 height 23
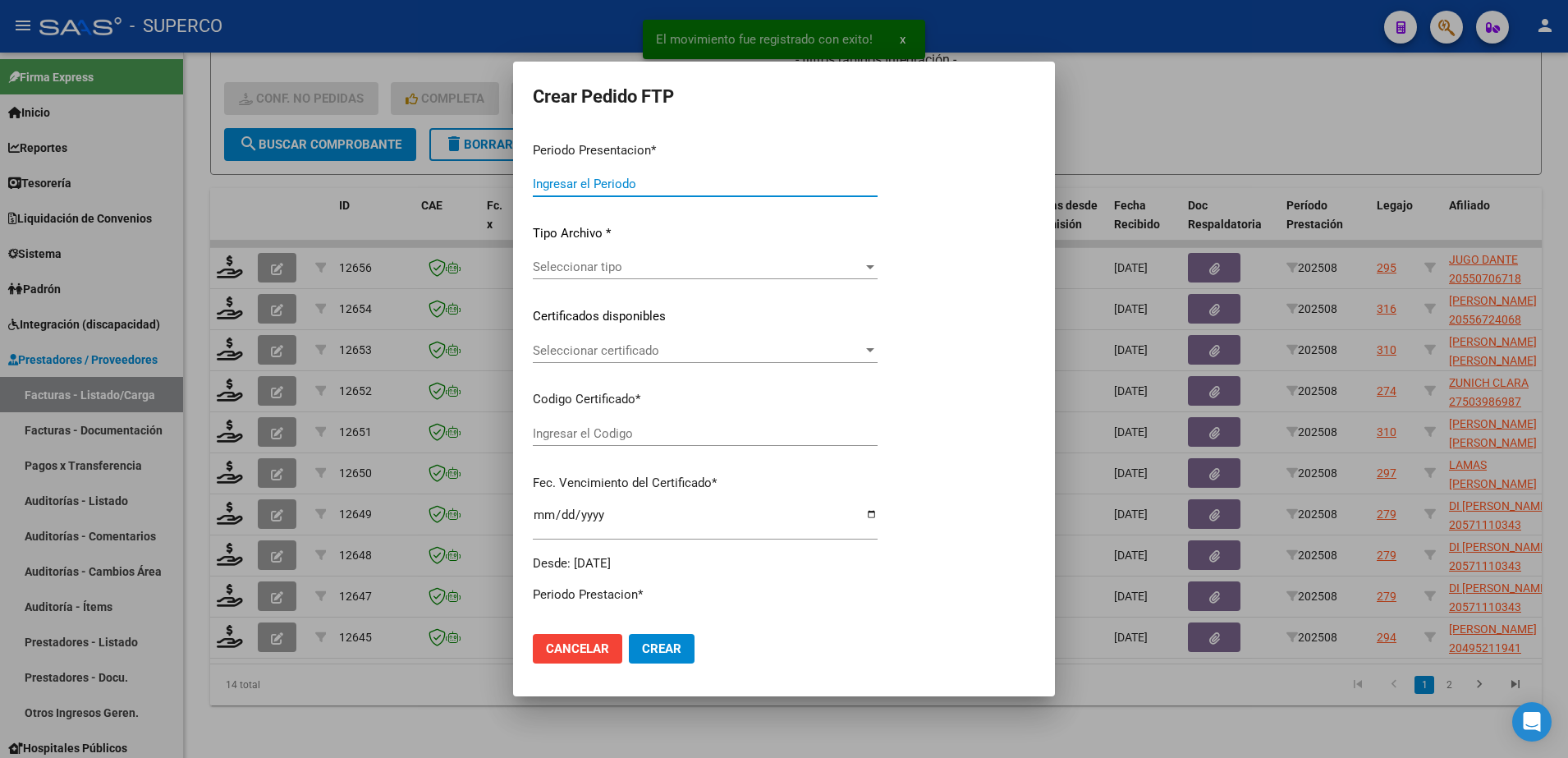
type input "202508"
type input "$ 215.610,82"
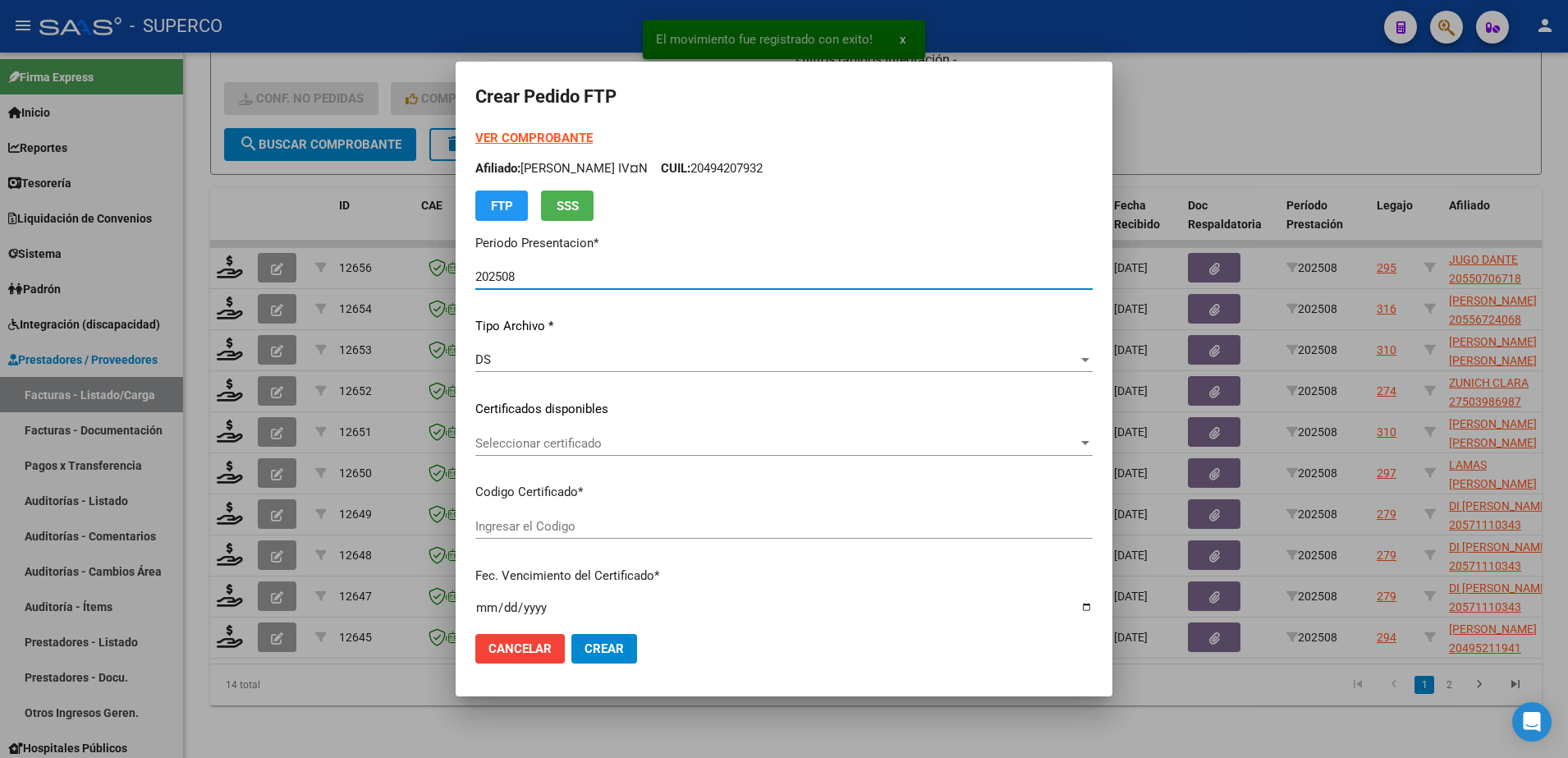
type input "arg02000550706712022031020270310cba536"
type input "[DATE]"
click at [568, 134] on strong "VER COMPROBANTE" at bounding box center [534, 138] width 117 height 15
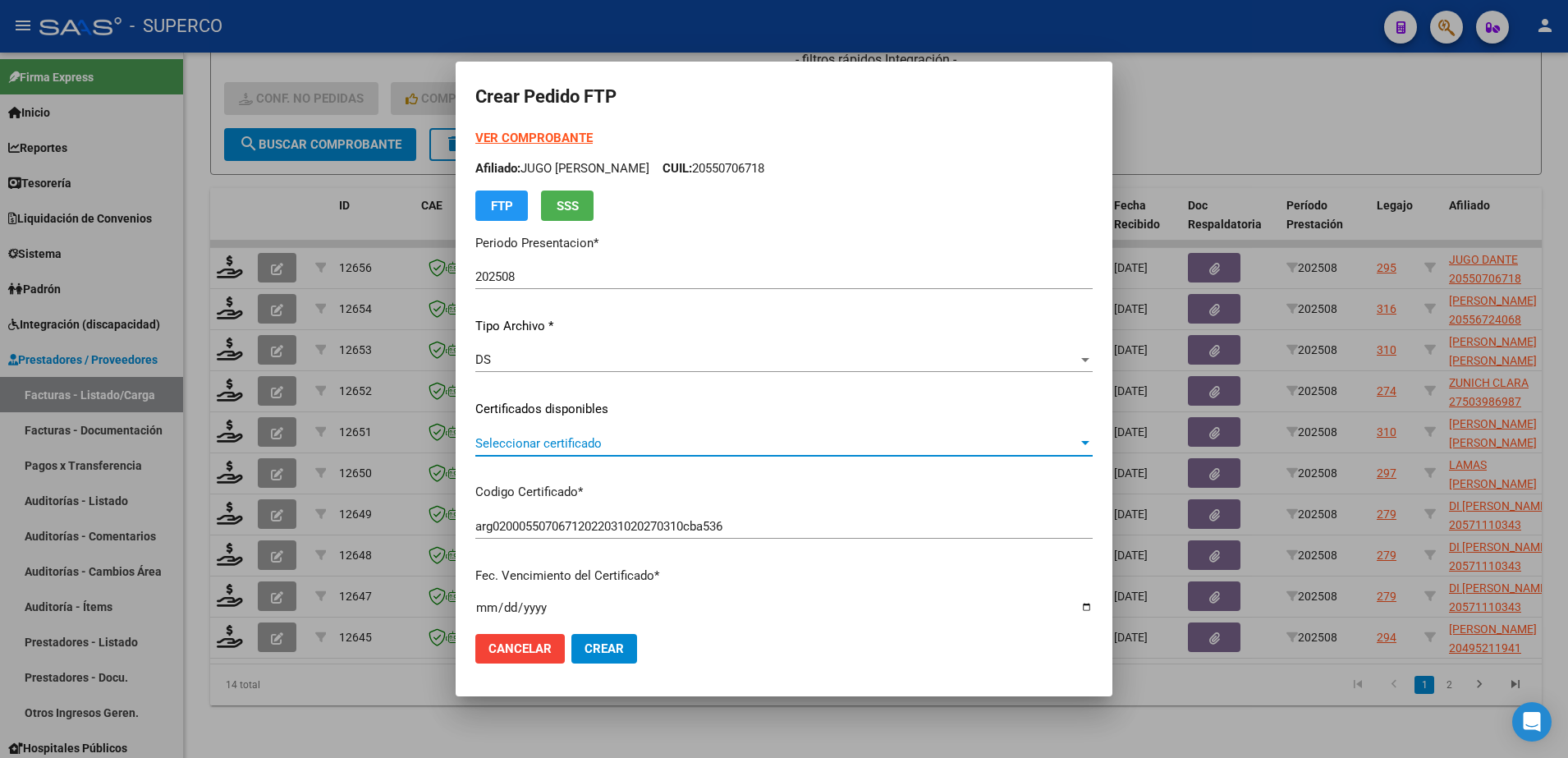
click at [680, 440] on span "Seleccionar certificado" at bounding box center [777, 443] width 603 height 15
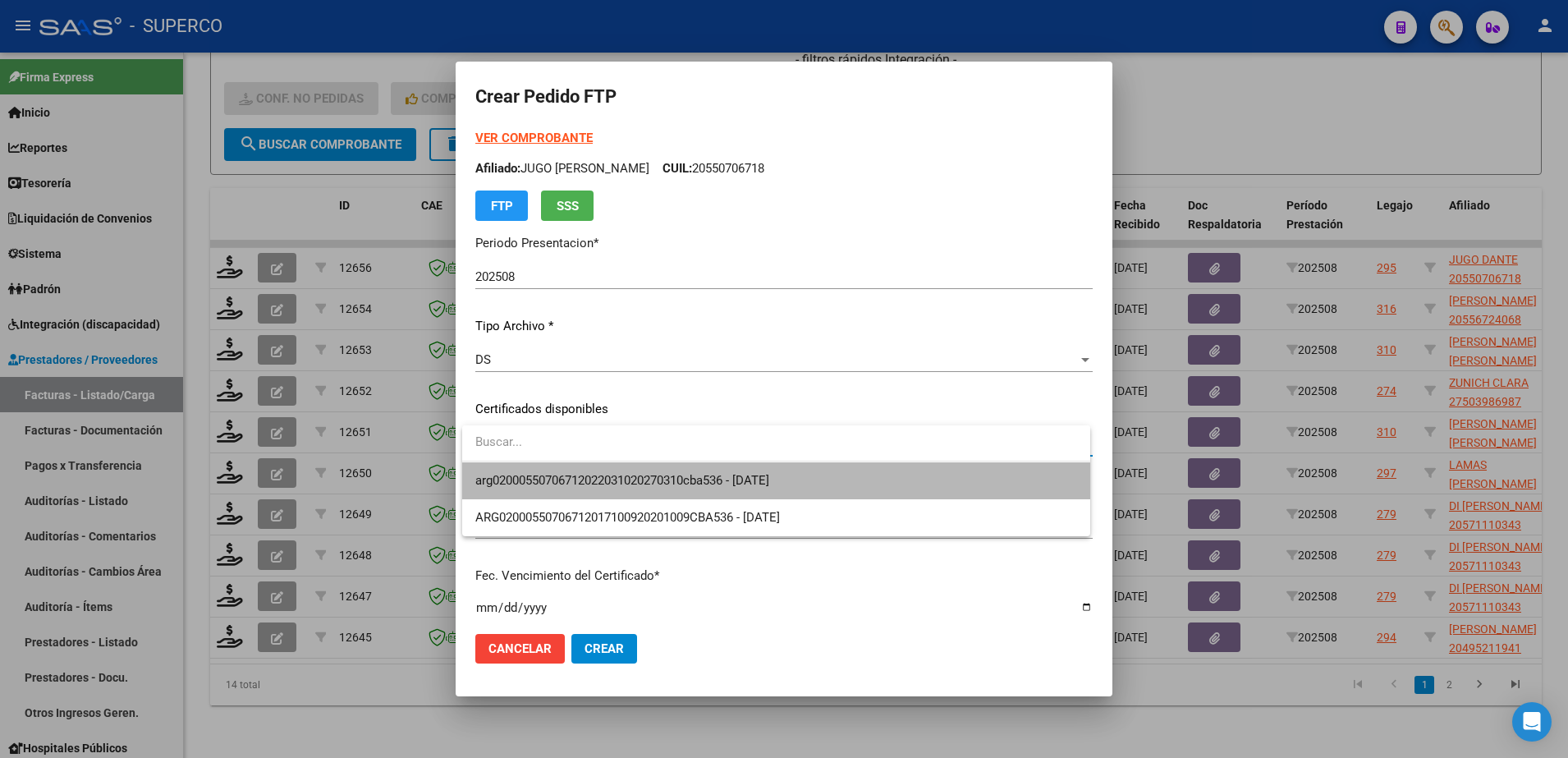
click at [685, 489] on span "arg02000550706712022031020270310cba536 - [DATE]" at bounding box center [776, 481] width 602 height 37
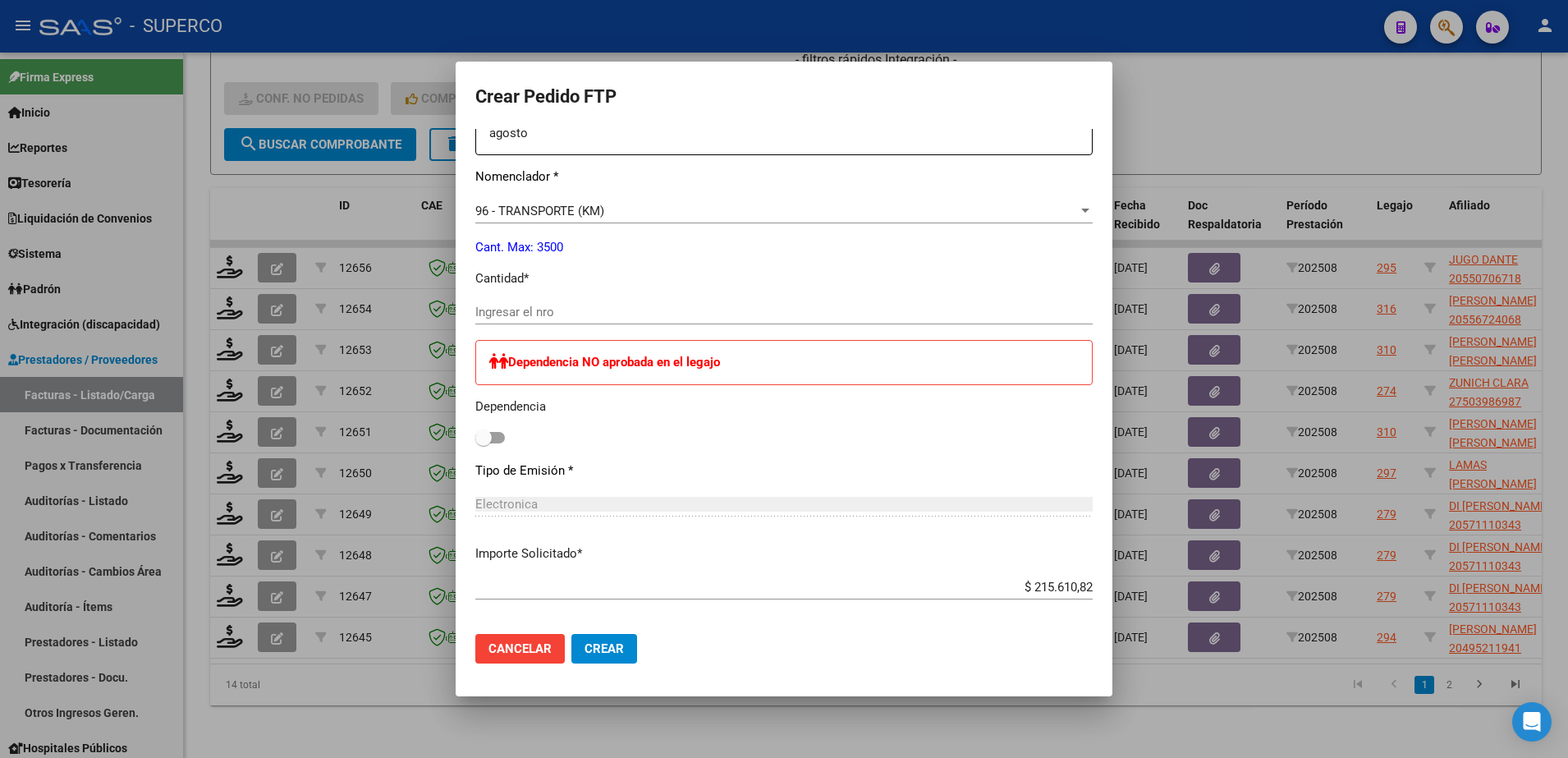
scroll to position [718, 0]
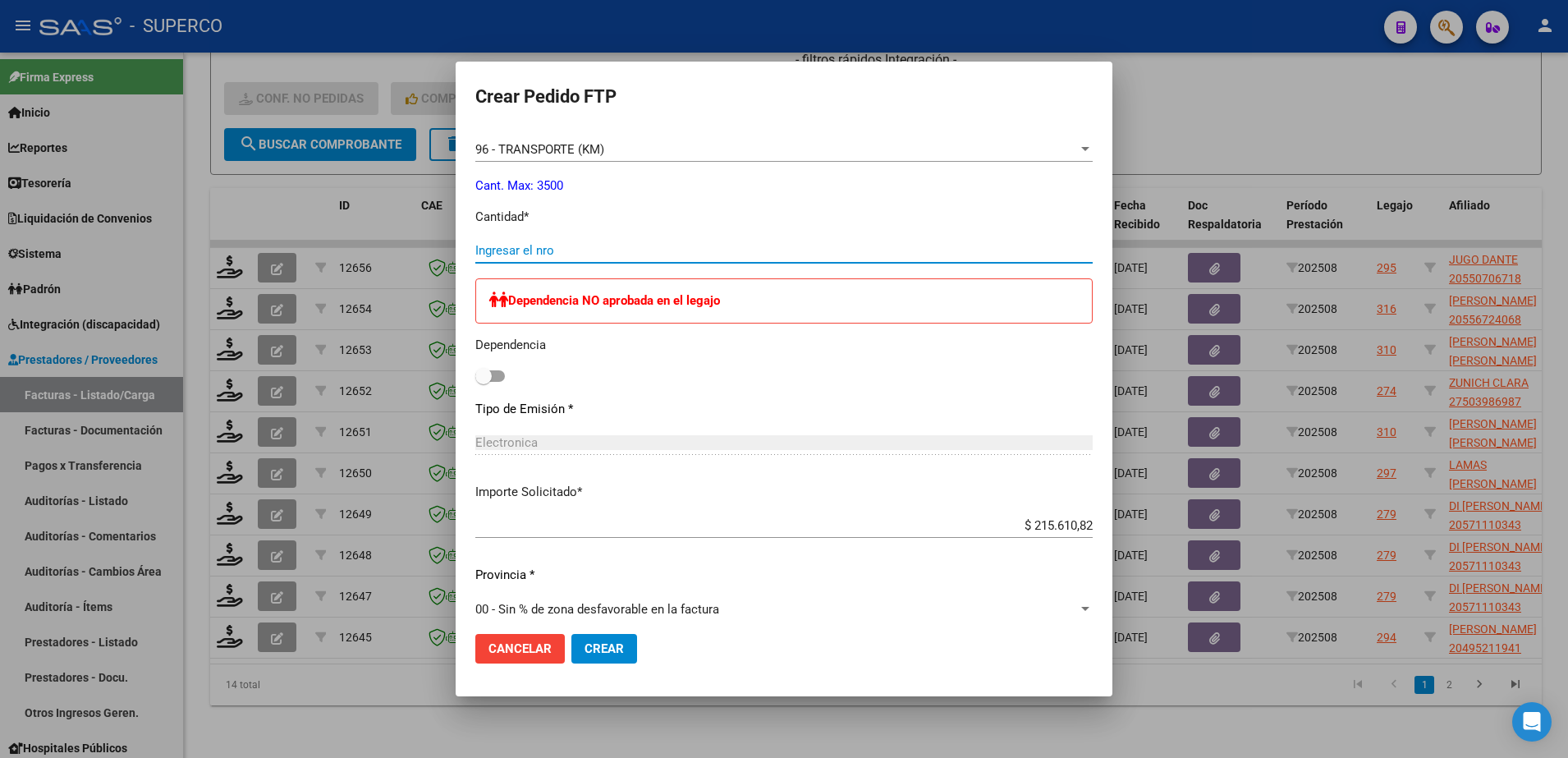
click at [672, 247] on input "Ingresar el nro" at bounding box center [784, 250] width 617 height 15
type input "295"
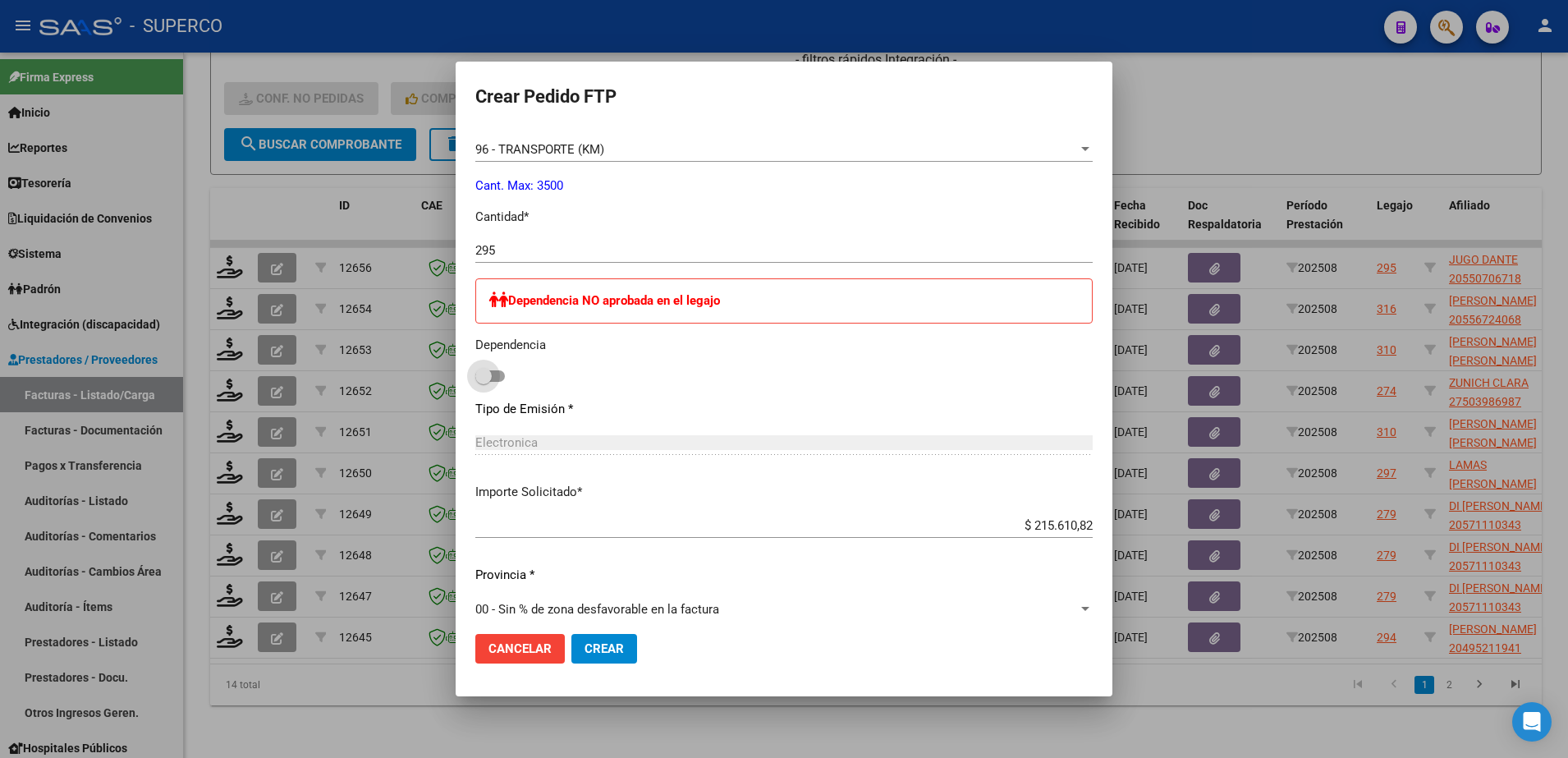
click at [497, 377] on span at bounding box center [490, 376] width 30 height 12
click at [484, 382] on input "checkbox" at bounding box center [483, 382] width 1 height 1
checkbox input "true"
click at [615, 654] on span "Crear" at bounding box center [604, 648] width 40 height 15
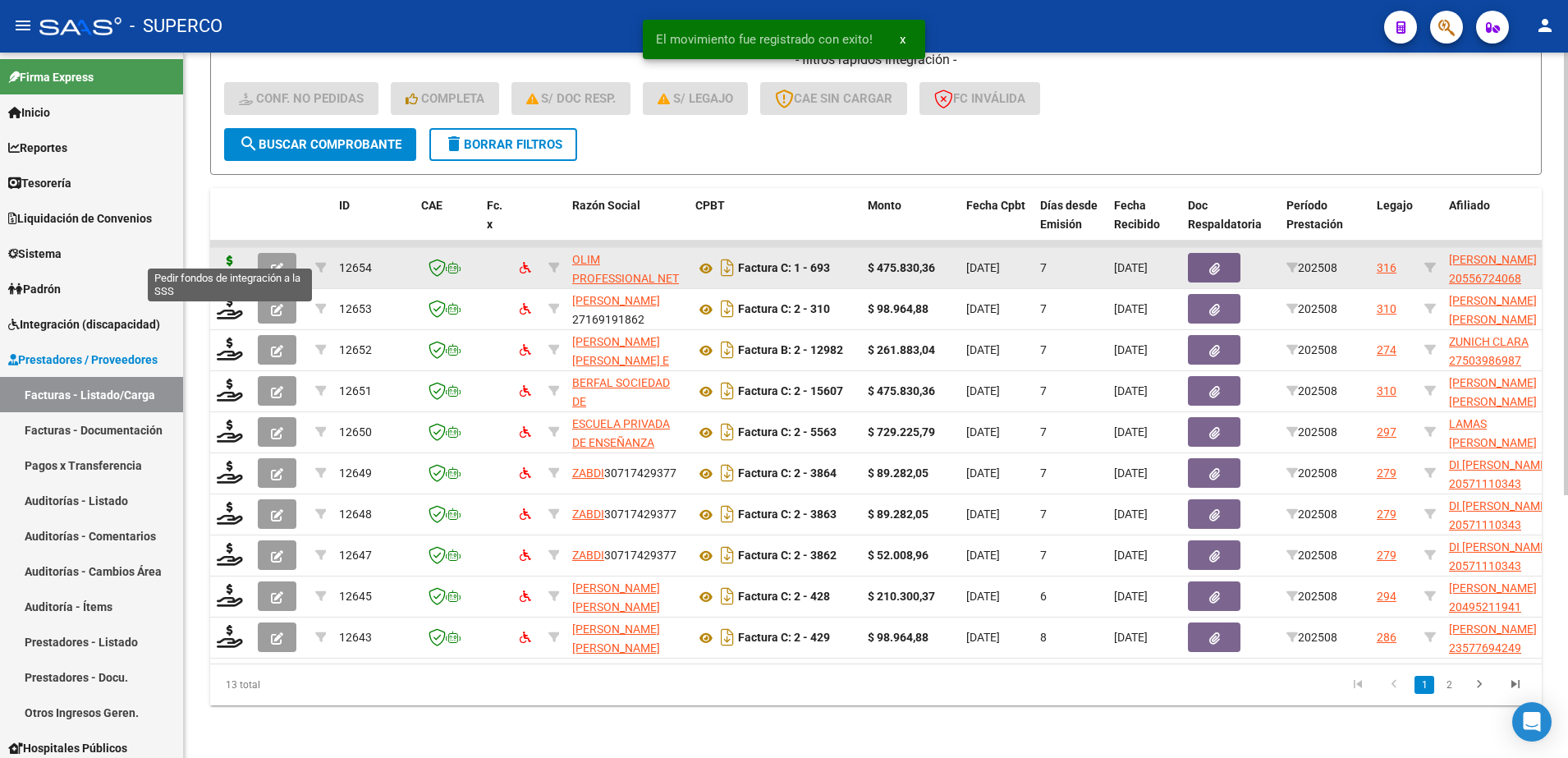
click at [226, 256] on icon at bounding box center [230, 268] width 26 height 23
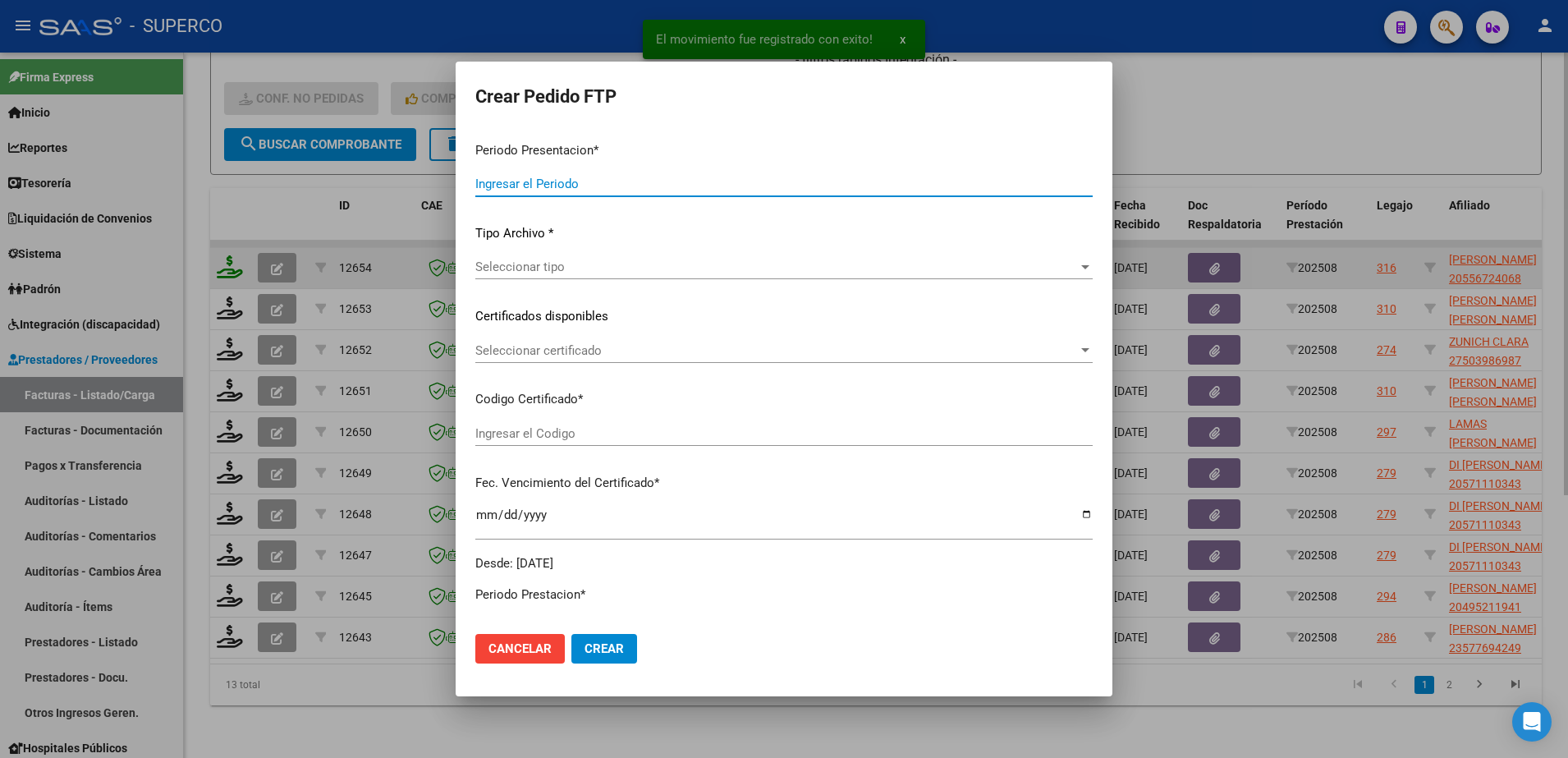
type input "202508"
type input "$ 475.830,36"
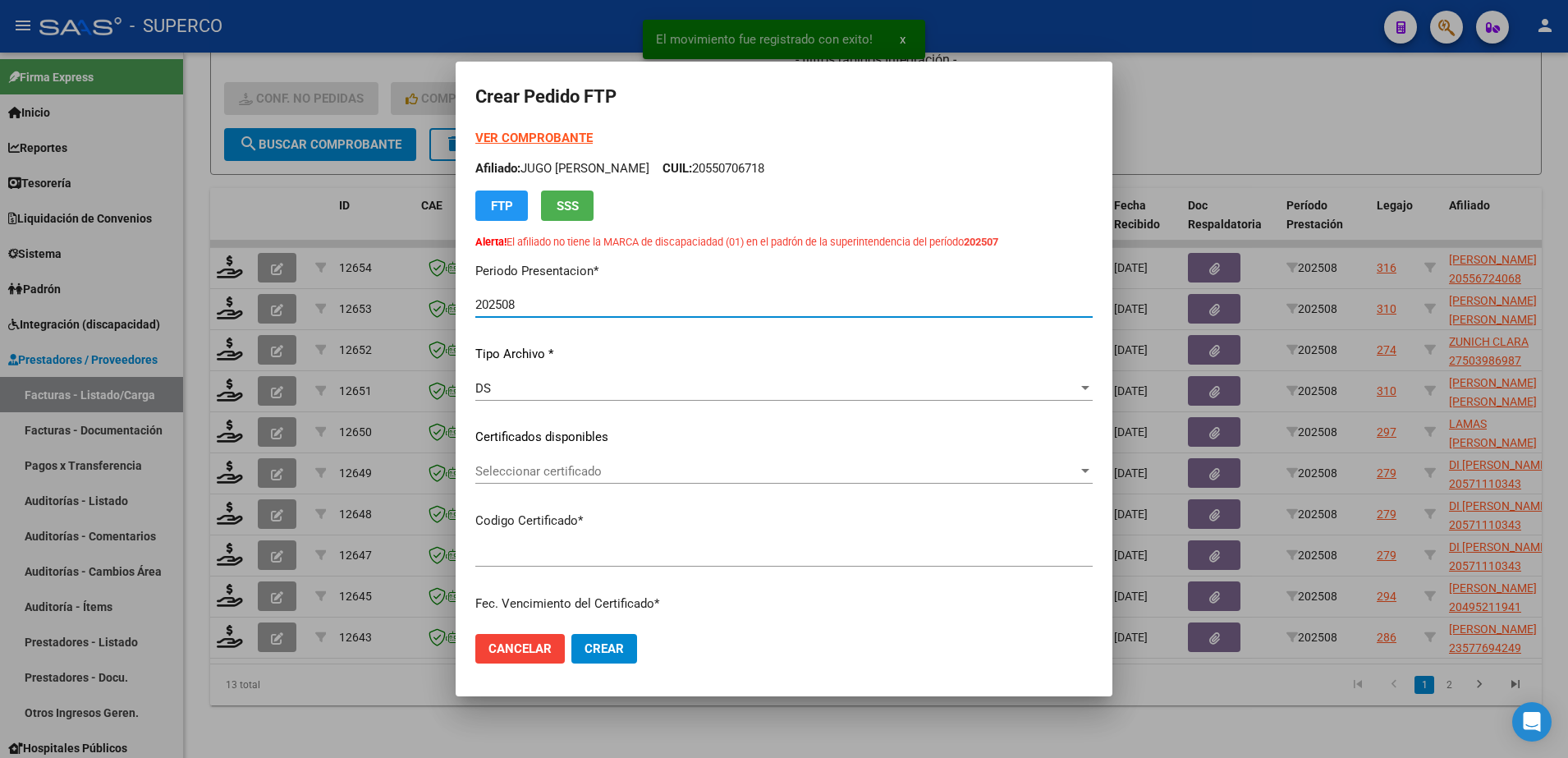
type input "arg02000556724062024073120270731bue352"
type input "[DATE]"
click at [667, 468] on span "Seleccionar certificado" at bounding box center [777, 471] width 603 height 15
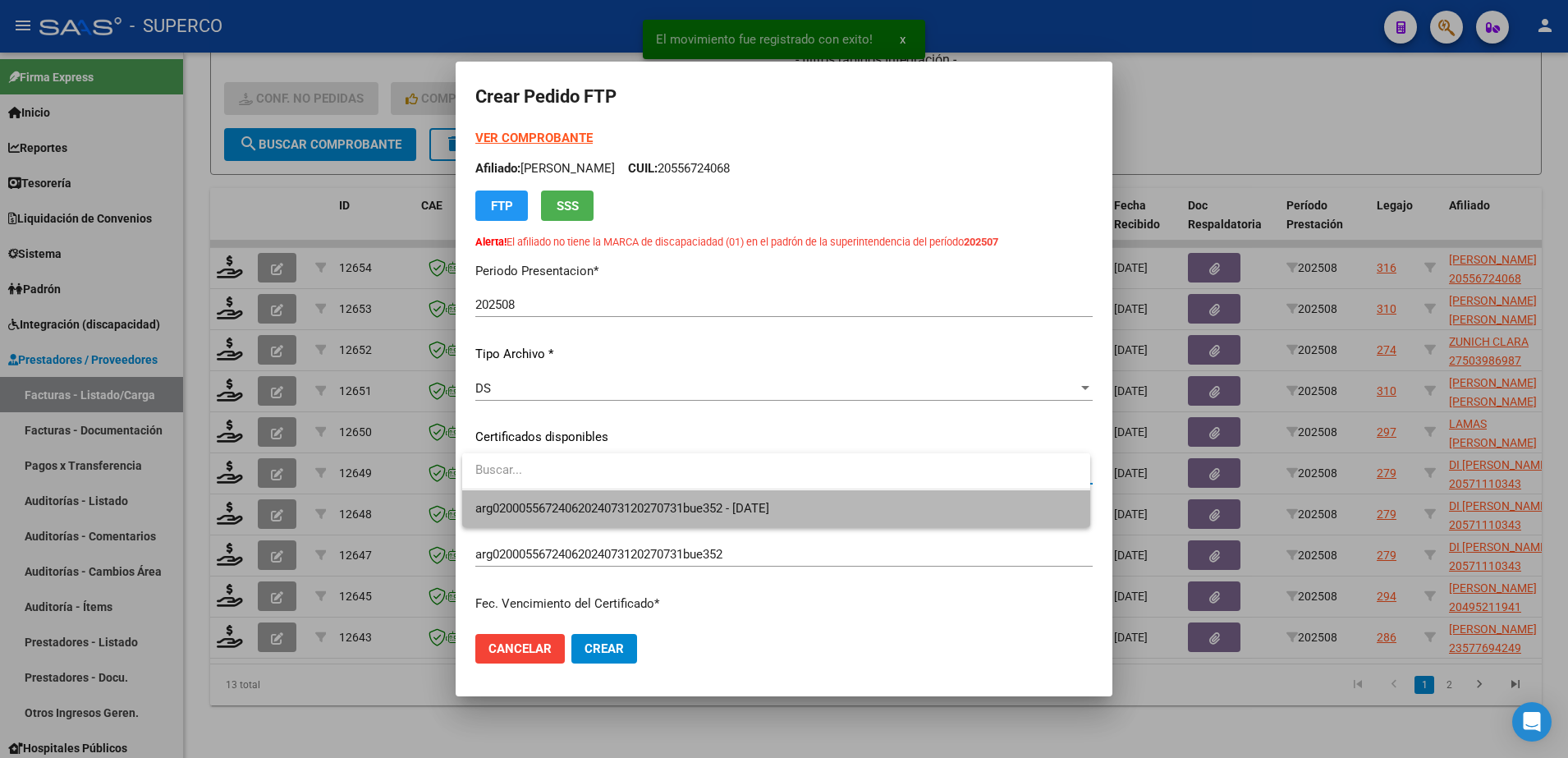
click at [647, 518] on span "arg02000556724062024073120270731bue352 - [DATE]" at bounding box center [776, 509] width 602 height 37
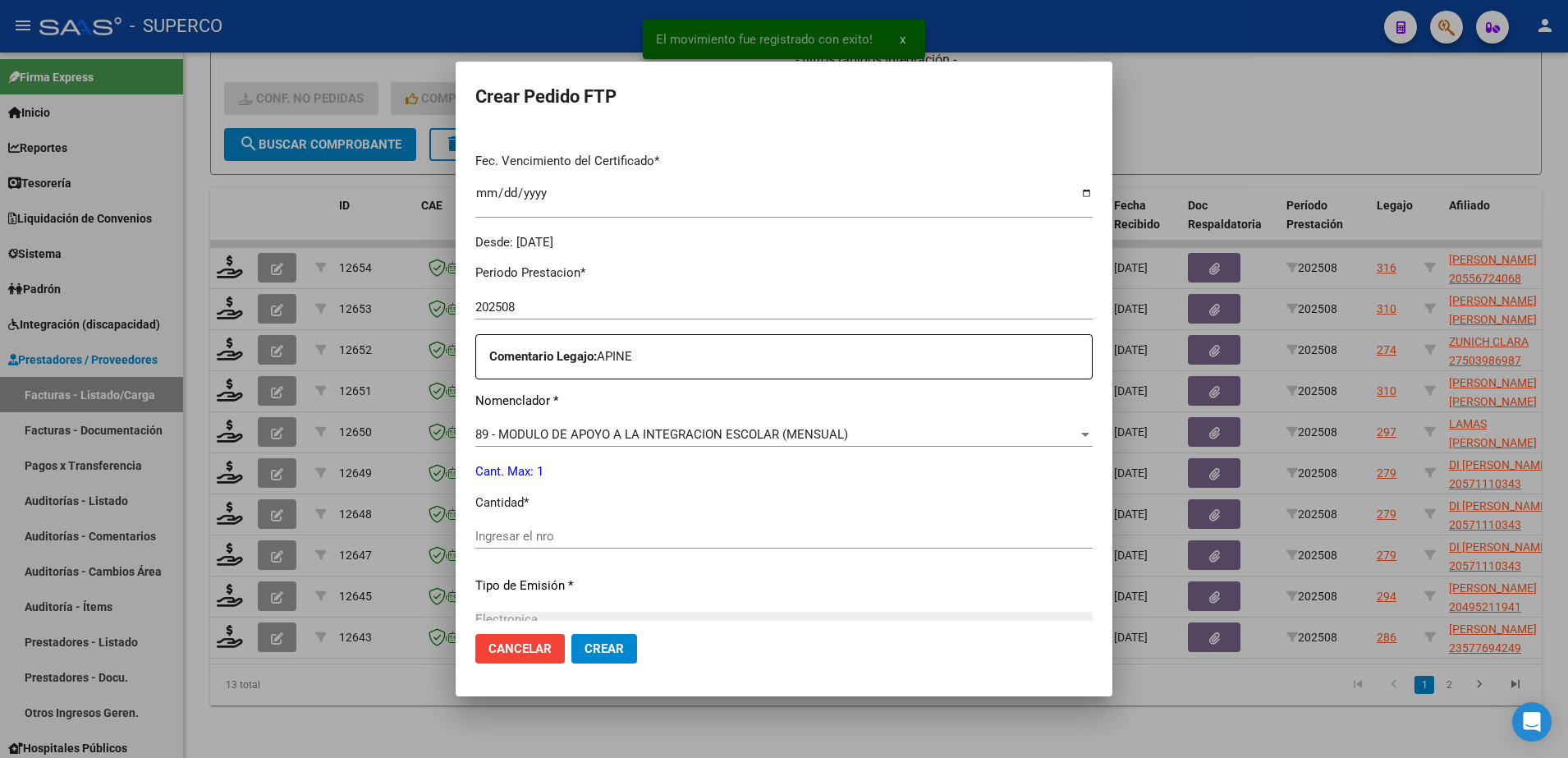
scroll to position [514, 0]
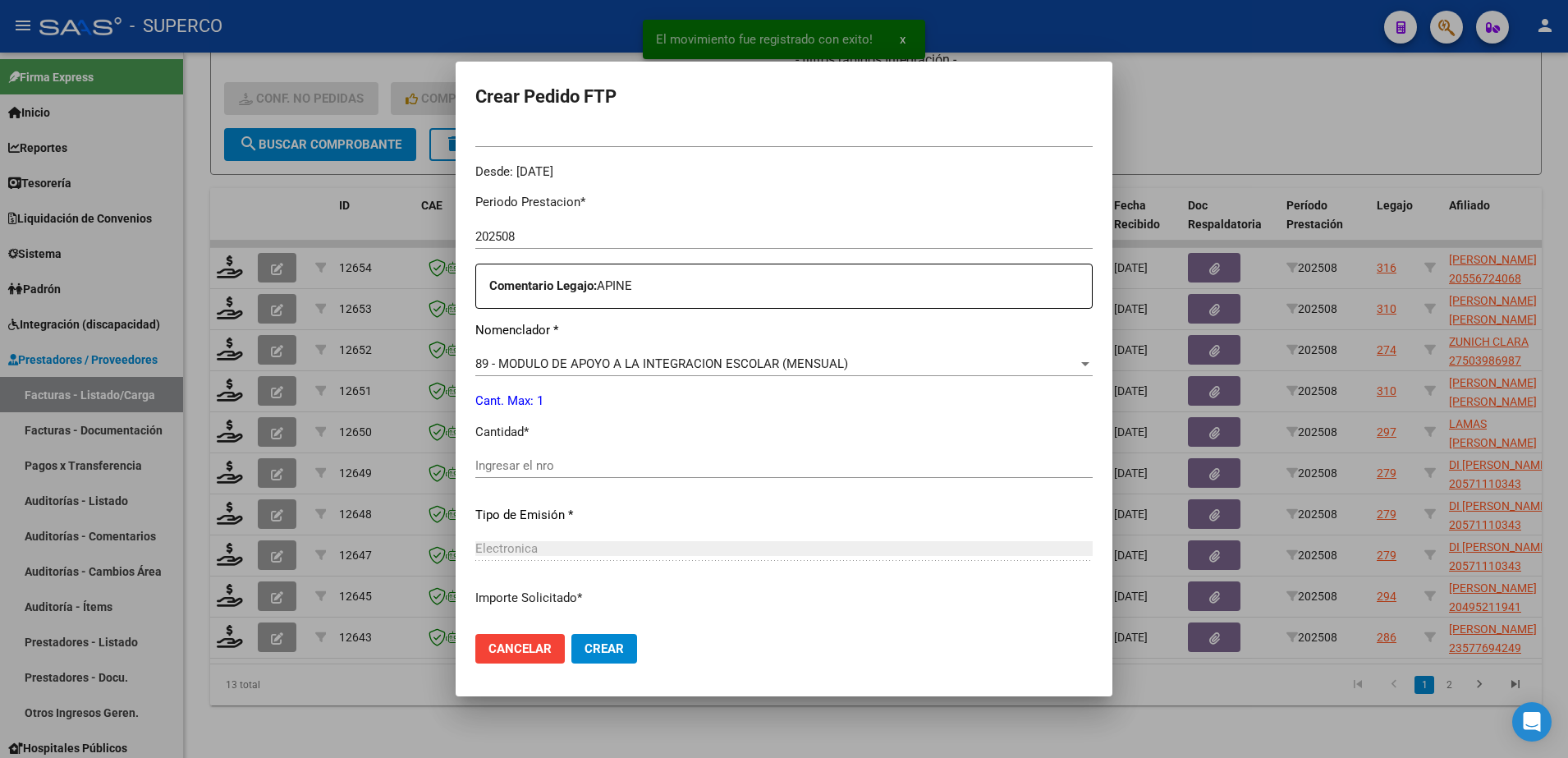
click at [643, 473] on div "Ingresar el nro" at bounding box center [784, 465] width 617 height 24
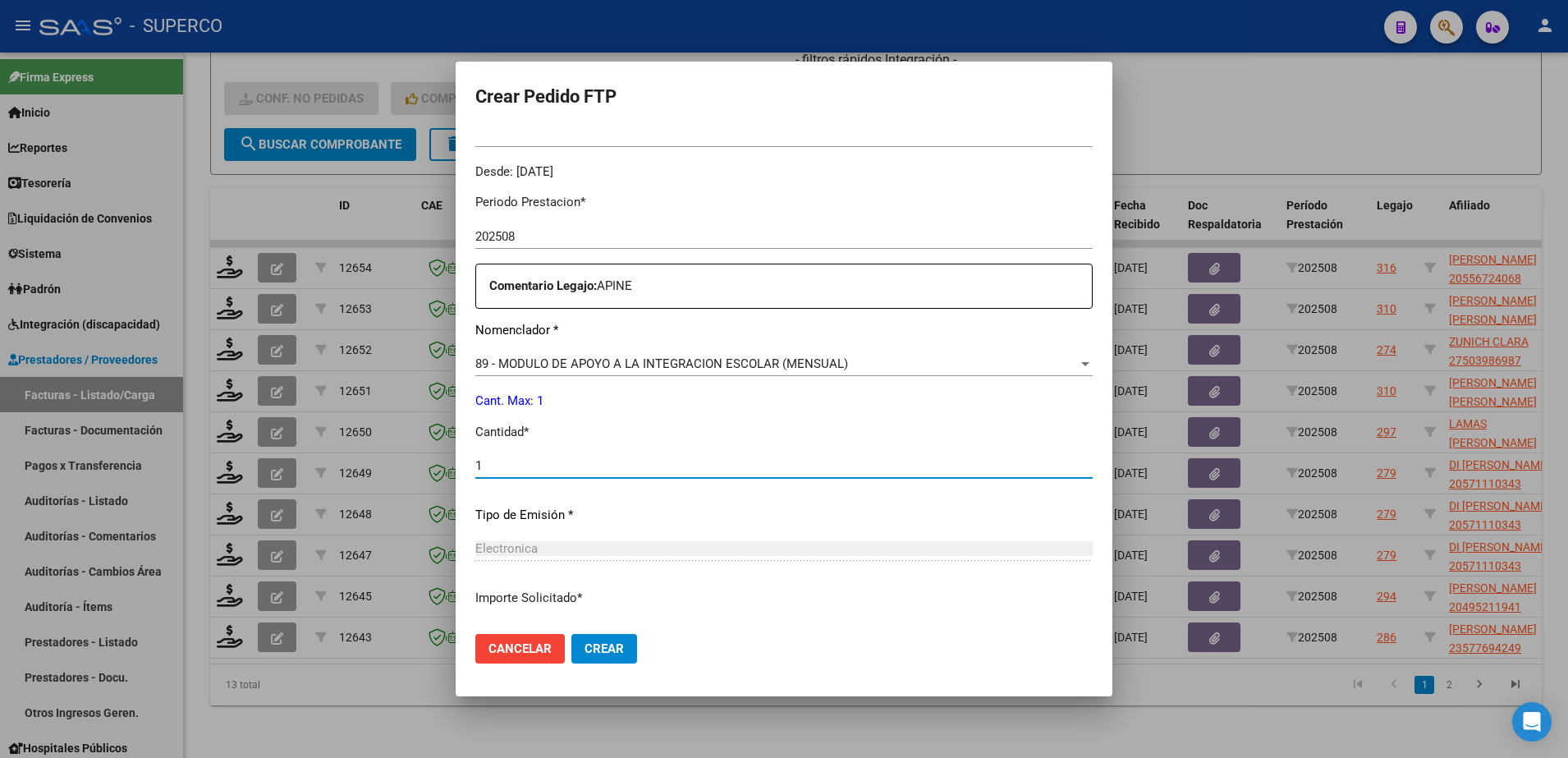
type input "1"
click at [614, 643] on span "Crear" at bounding box center [604, 648] width 40 height 15
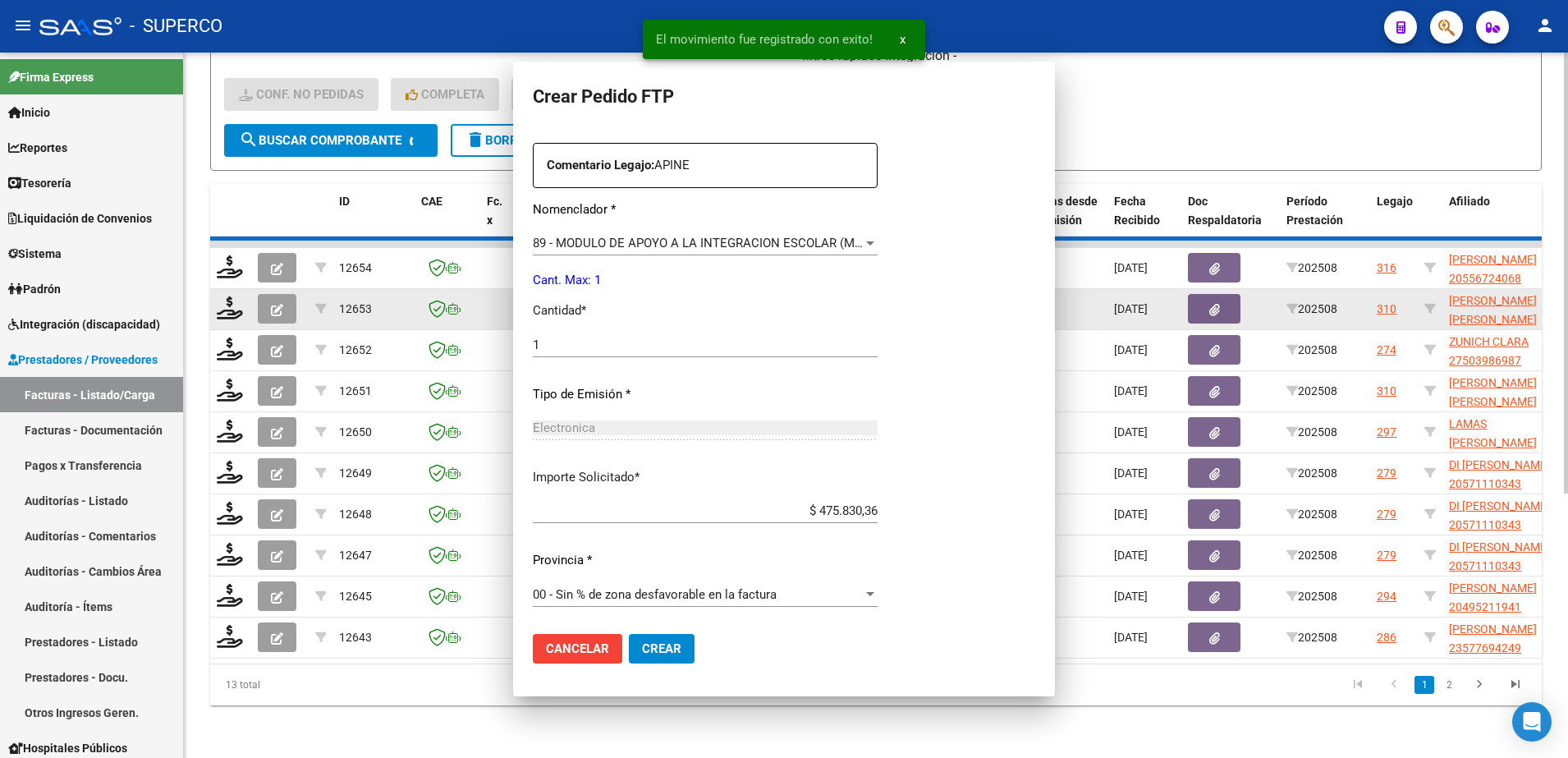
scroll to position [0, 0]
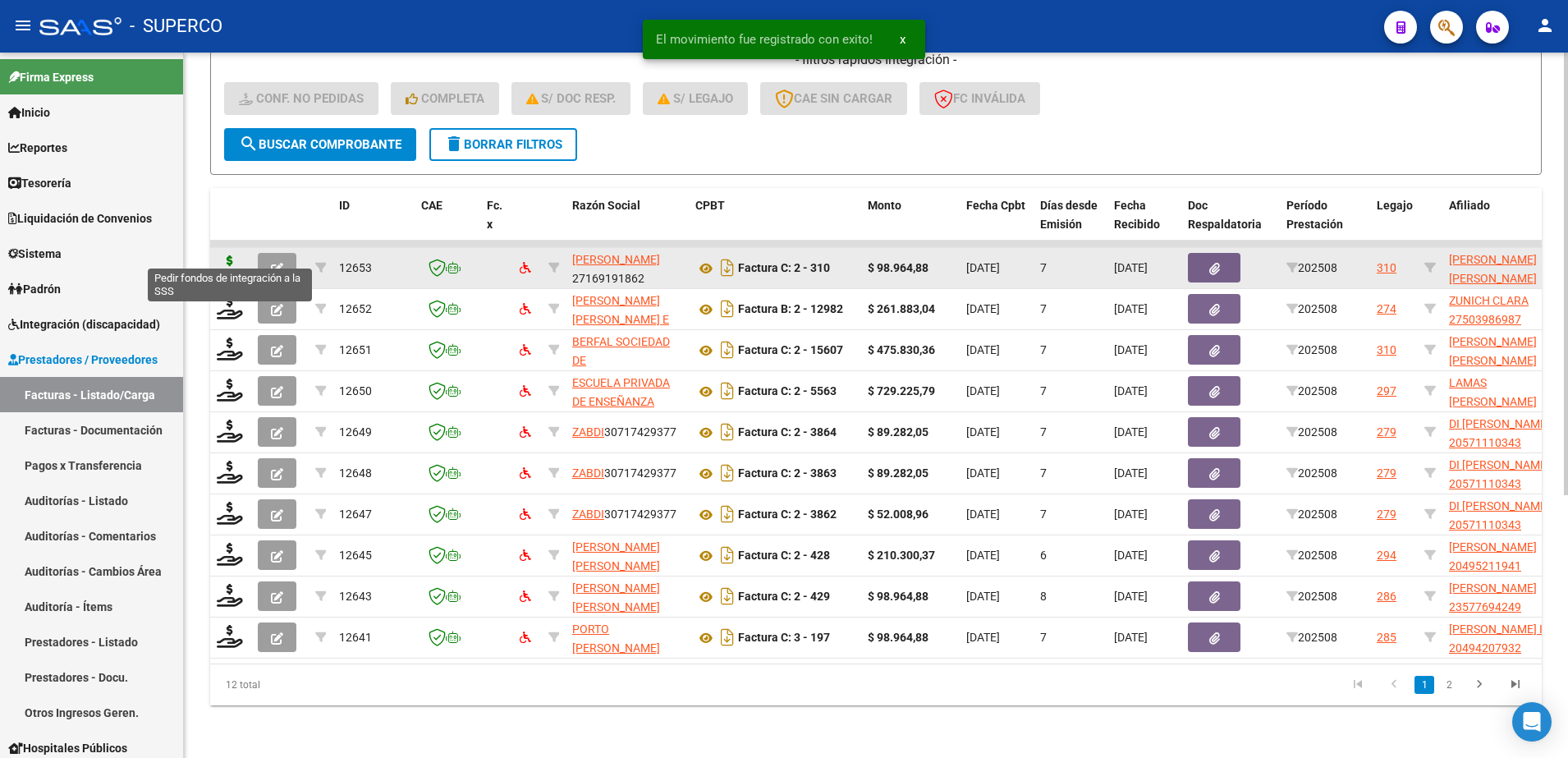
click at [223, 256] on icon at bounding box center [230, 268] width 26 height 23
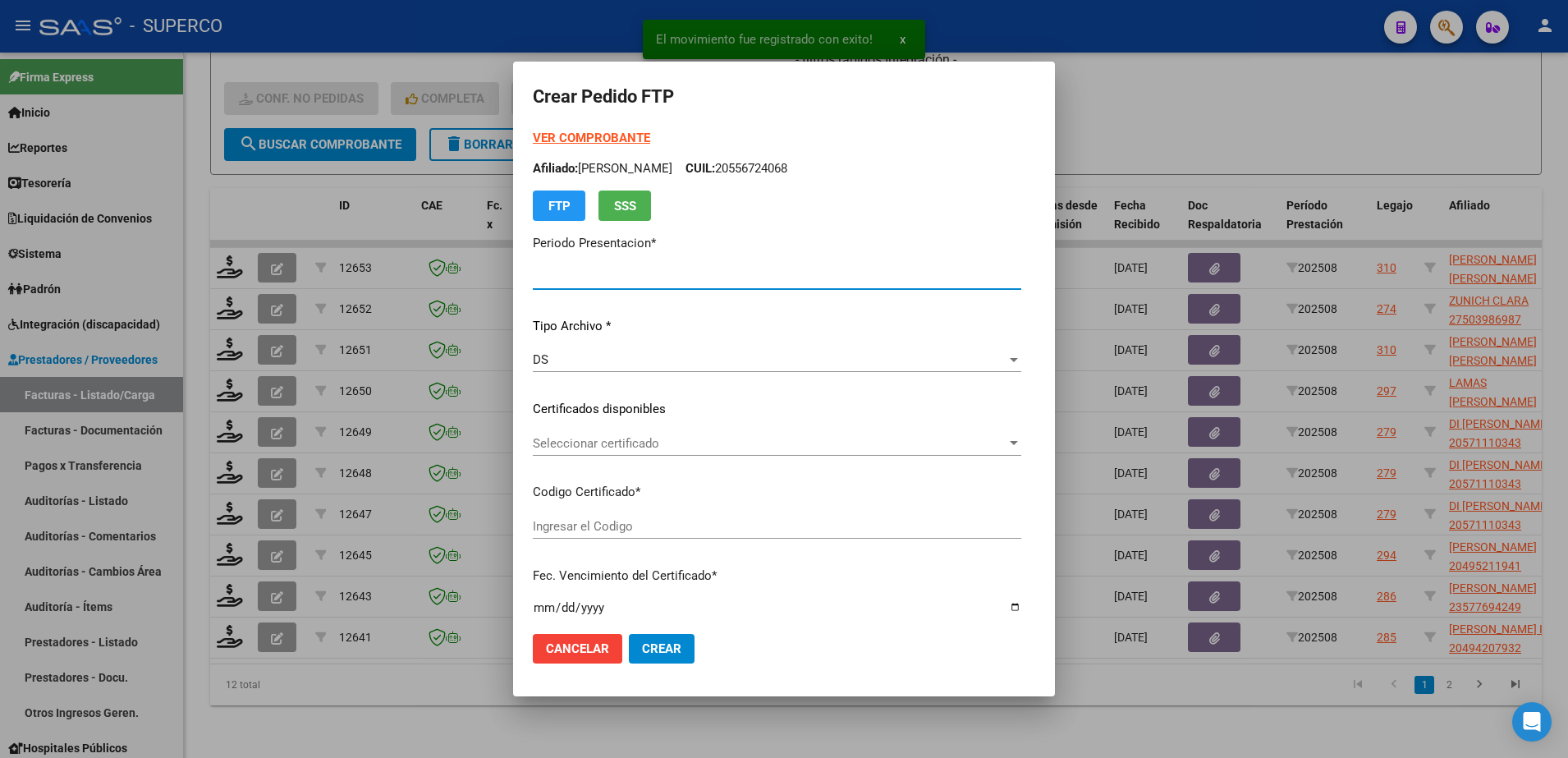
type input "202508"
type input "$ 98.964,88"
type input "arg02000569968972022060620270606bs448"
type input "[DATE]"
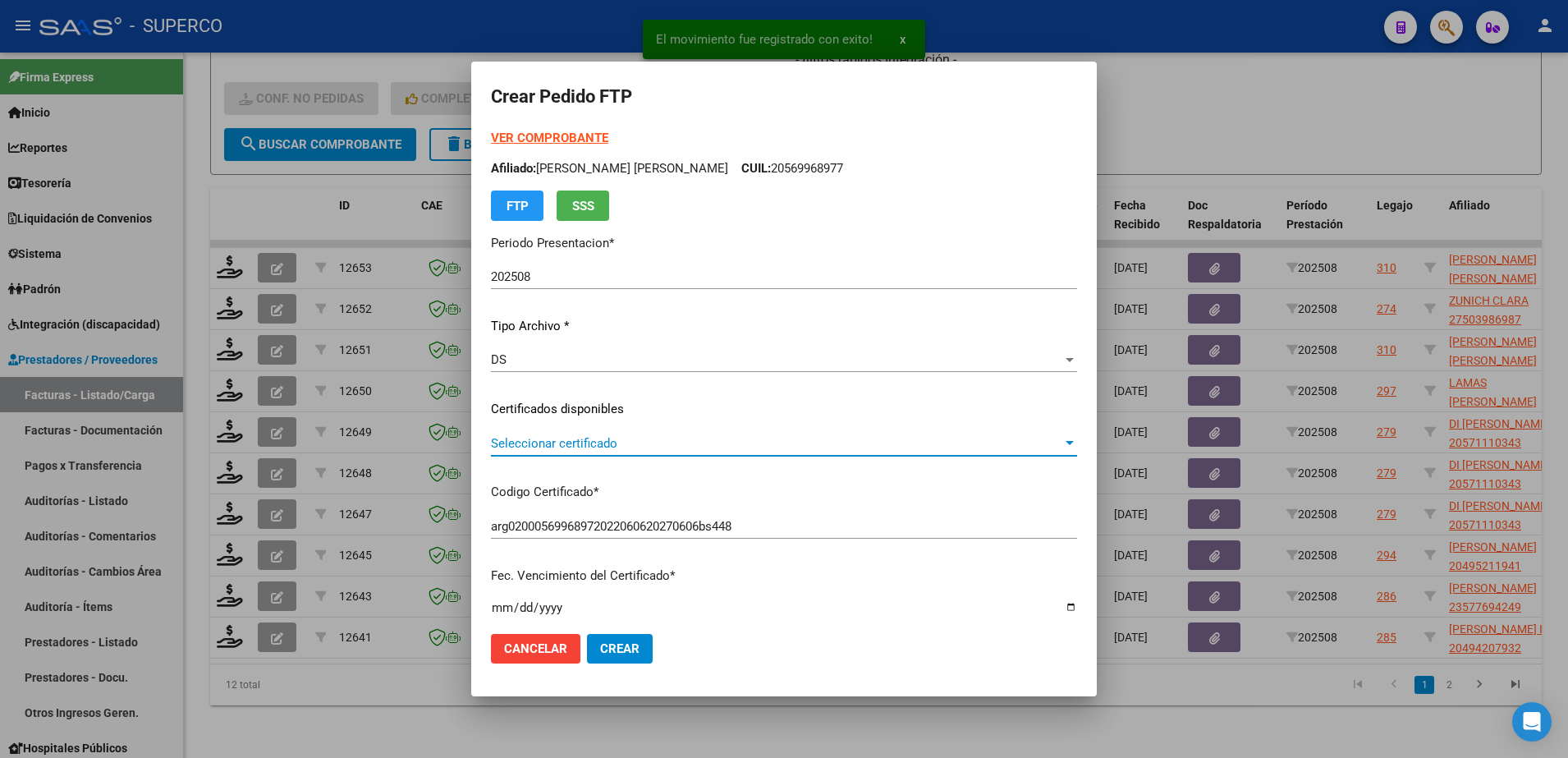
click at [797, 438] on span "Seleccionar certificado" at bounding box center [777, 443] width 572 height 15
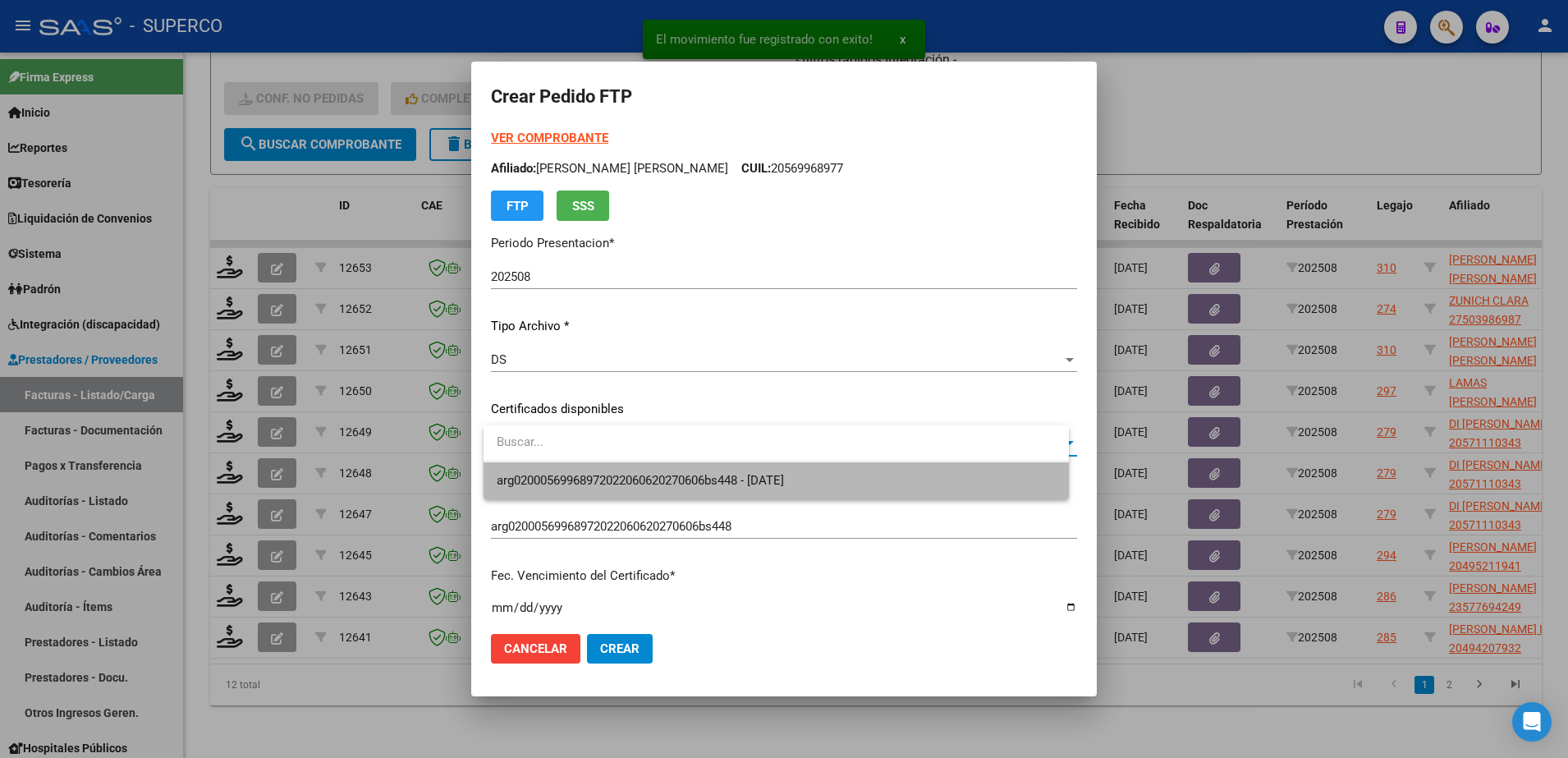
click at [791, 470] on span "arg02000569968972022060620270606bs448 - [DATE]" at bounding box center [776, 481] width 559 height 37
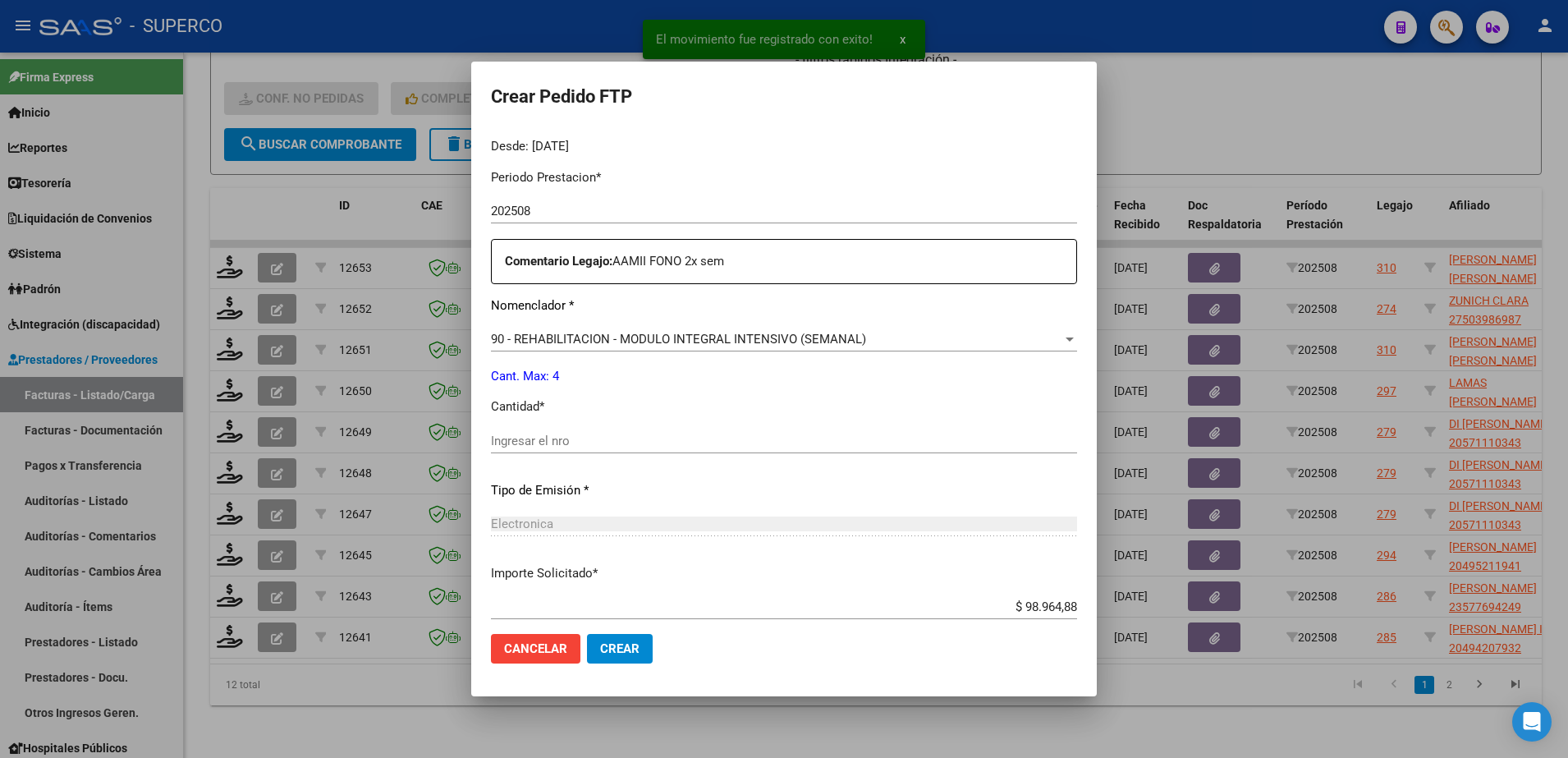
scroll to position [514, 0]
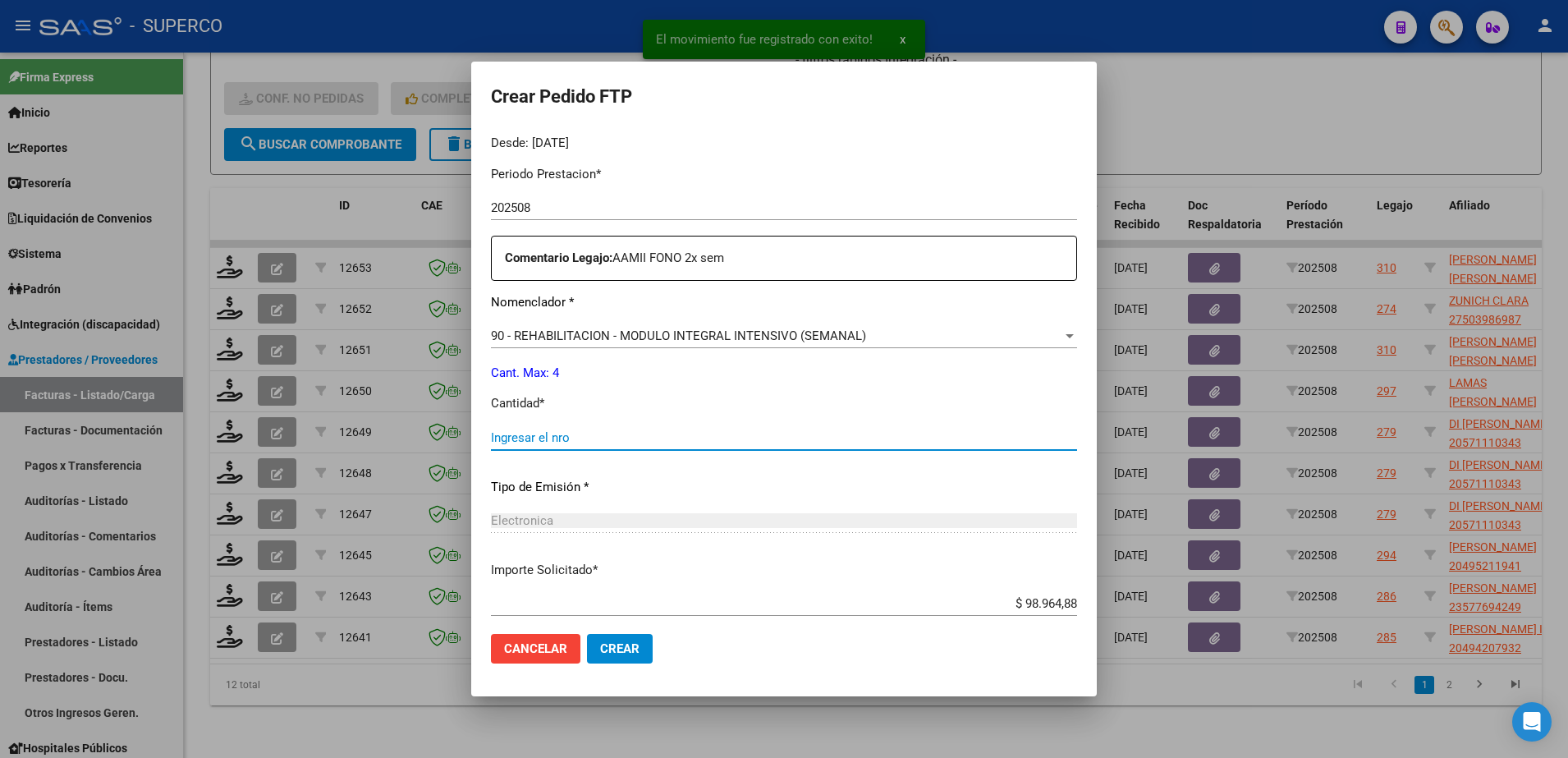
click at [782, 437] on input "Ingresar el nro" at bounding box center [784, 437] width 586 height 15
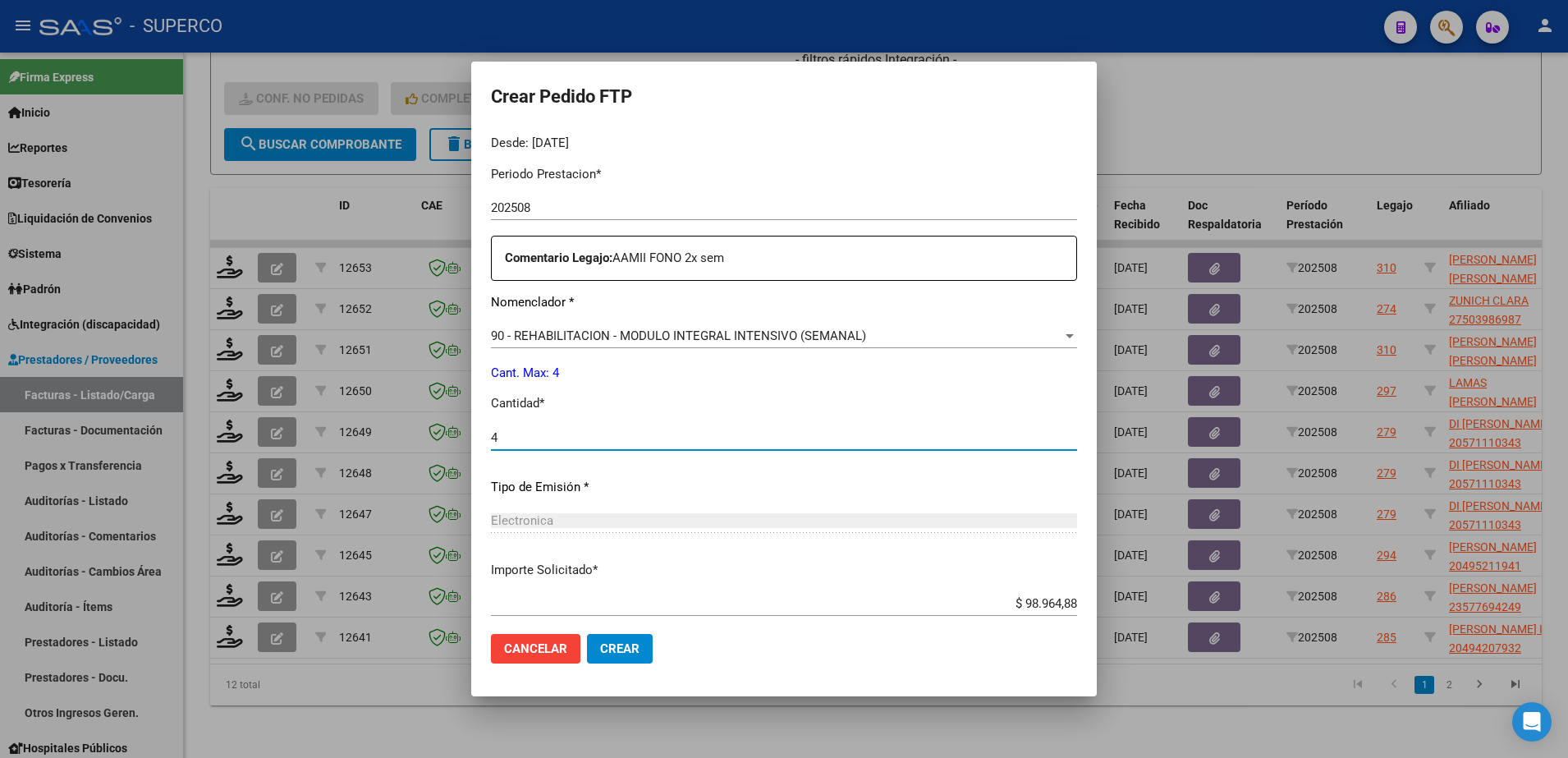
type input "4"
drag, startPoint x: 636, startPoint y: 646, endPoint x: 539, endPoint y: 506, distance: 170.3
click at [636, 647] on span "Crear" at bounding box center [619, 648] width 40 height 15
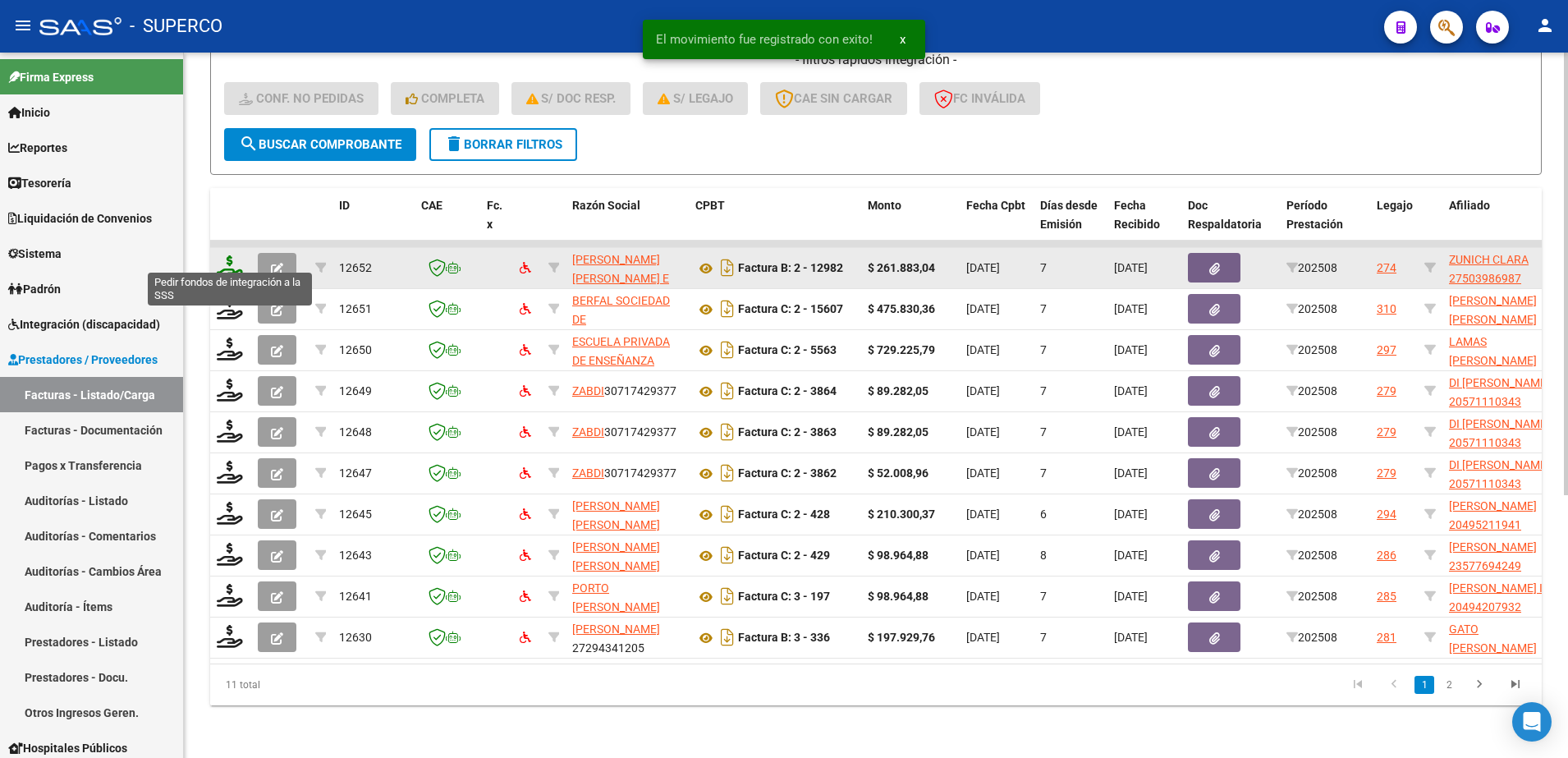
click at [225, 256] on icon at bounding box center [230, 268] width 26 height 23
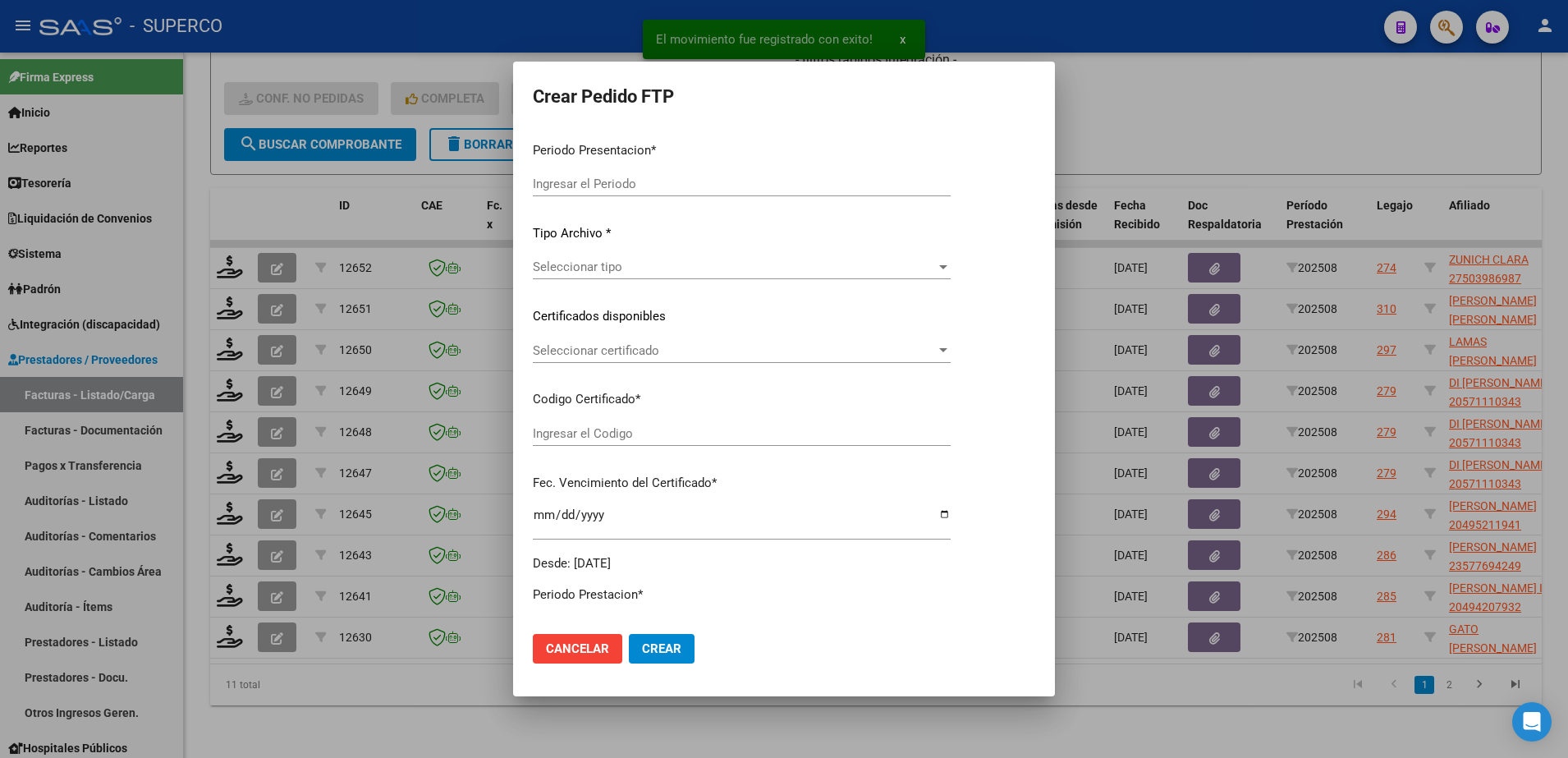
type input "202508"
type input "$ 261.883,04"
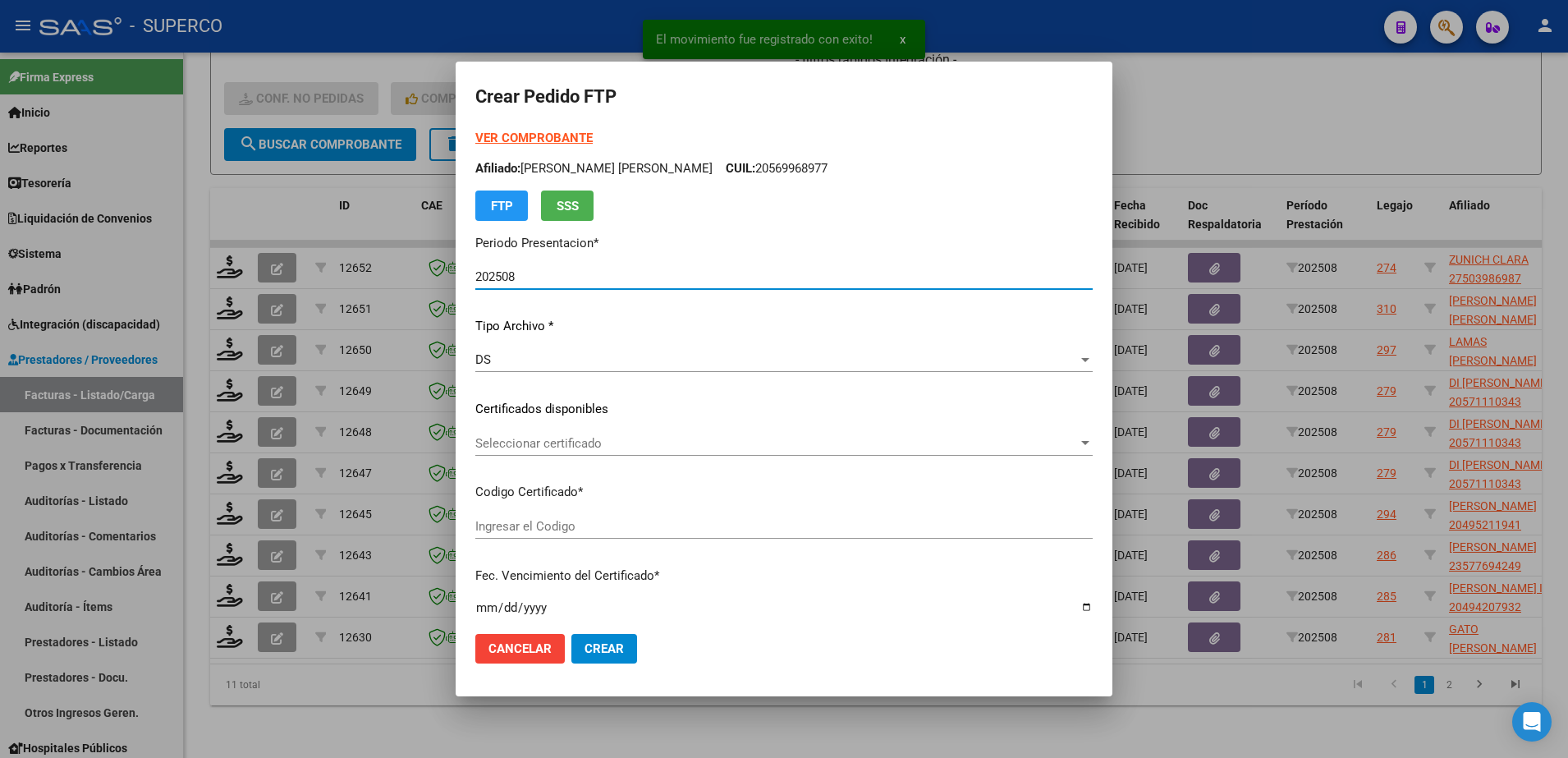
type input "01000503986982021121420261214315"
type input "[DATE]"
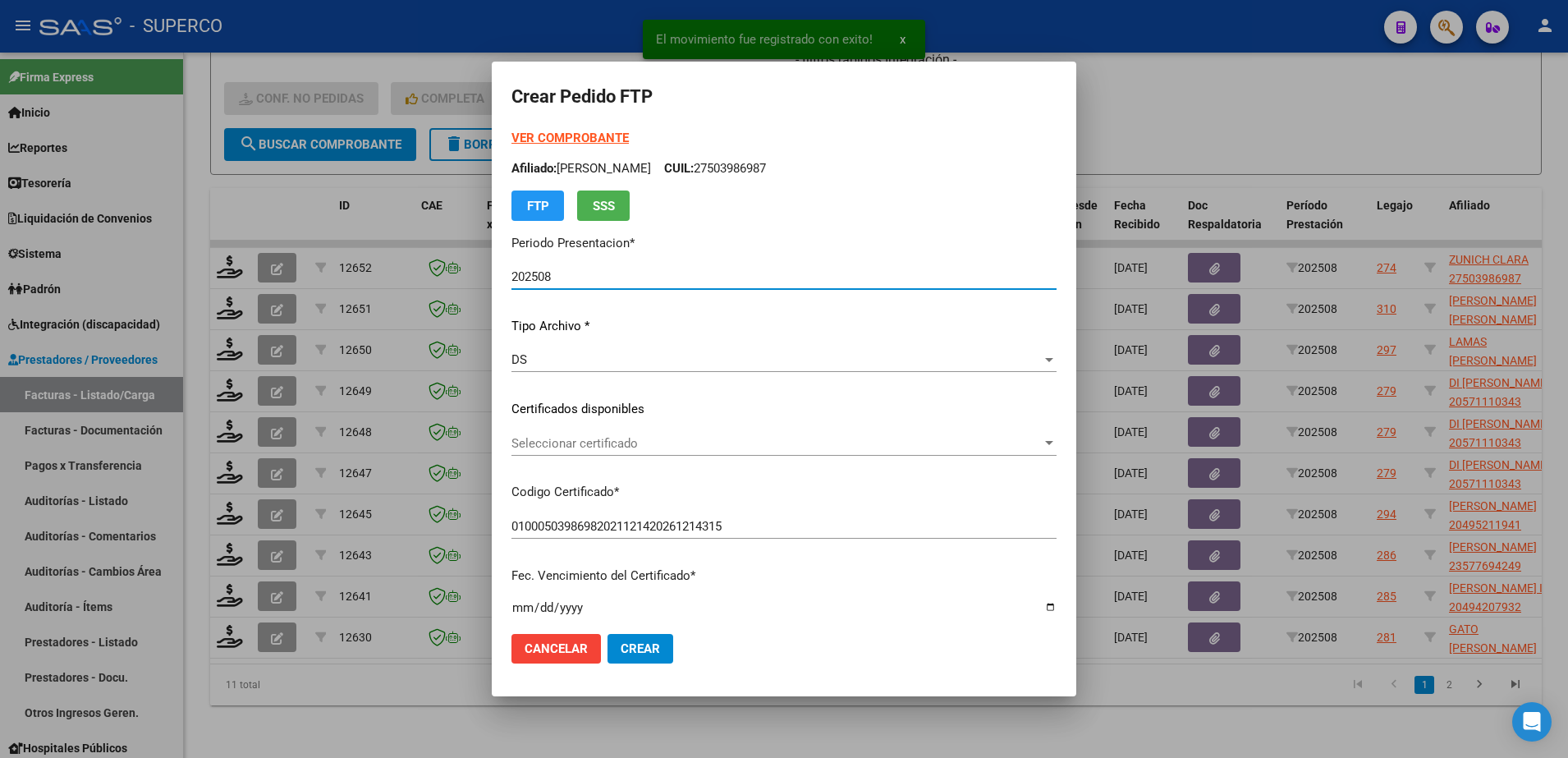
click at [756, 449] on span "Seleccionar certificado" at bounding box center [776, 443] width 530 height 15
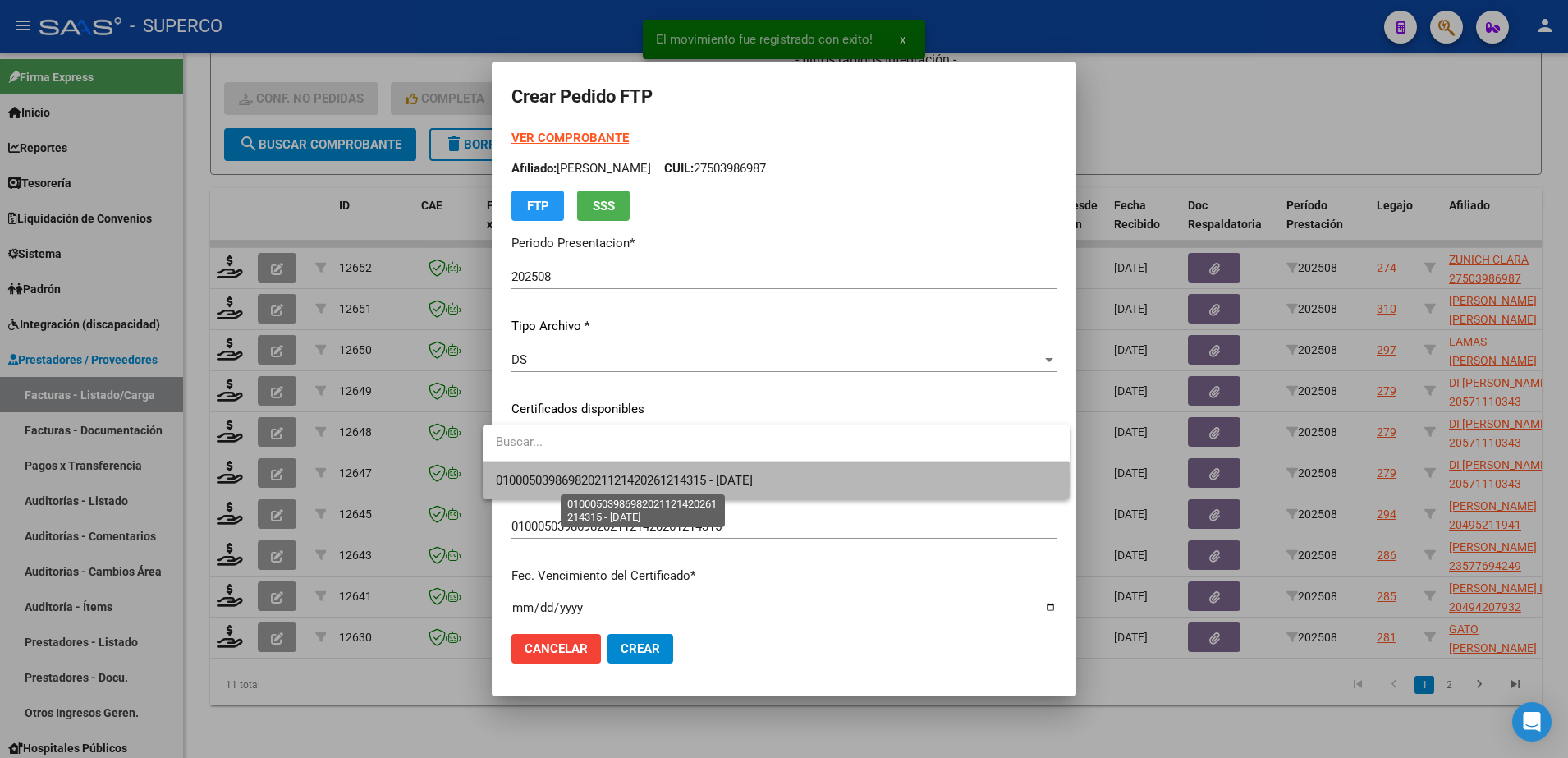
click at [750, 480] on span "01000503986982021121420261214315 - [DATE]" at bounding box center [624, 480] width 257 height 15
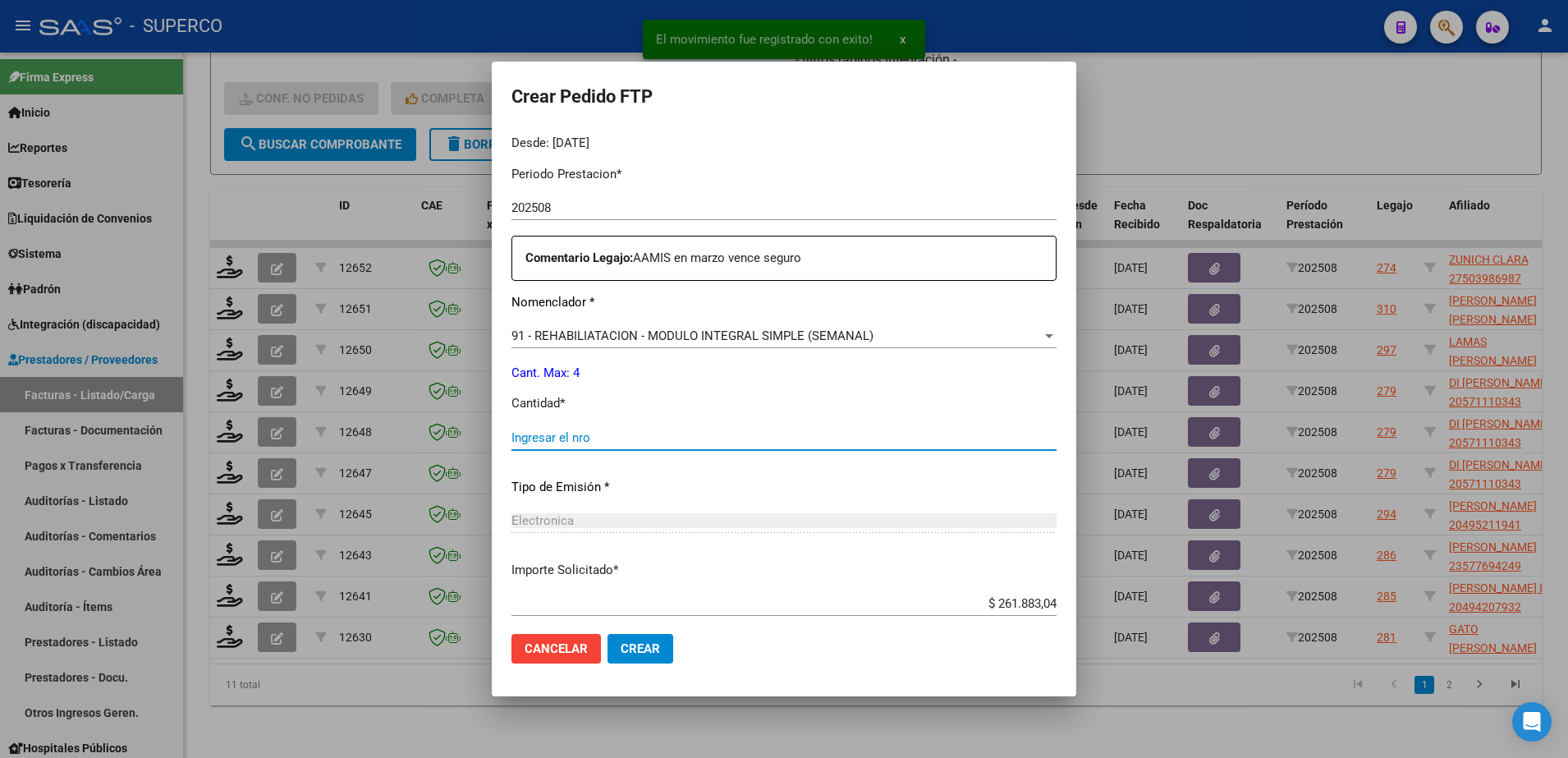
click at [748, 444] on input "Ingresar el nro" at bounding box center [784, 437] width 546 height 15
type input "4"
drag, startPoint x: 642, startPoint y: 654, endPoint x: 634, endPoint y: 640, distance: 16.1
click at [642, 655] on span "Crear" at bounding box center [641, 648] width 40 height 15
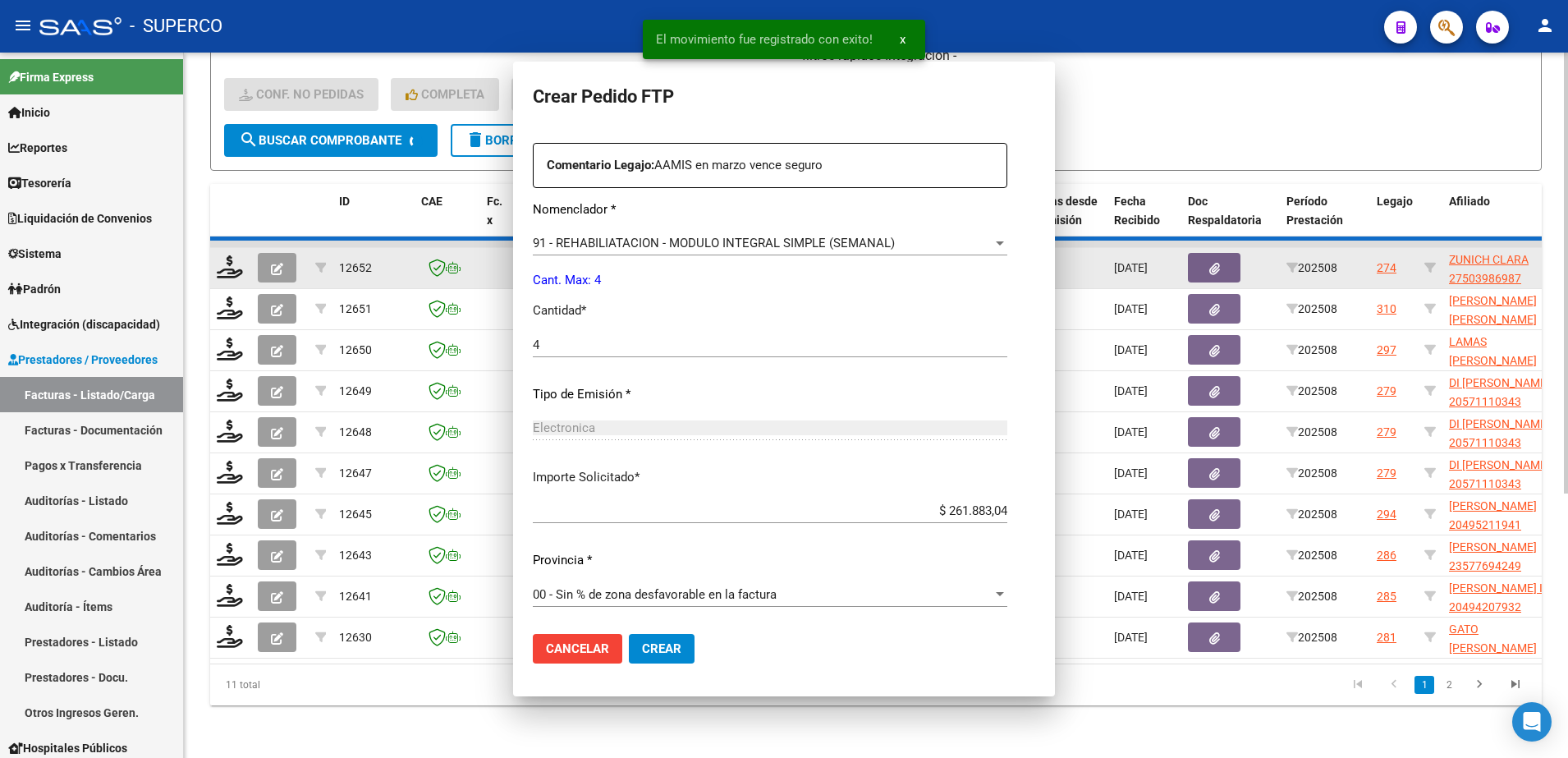
scroll to position [0, 0]
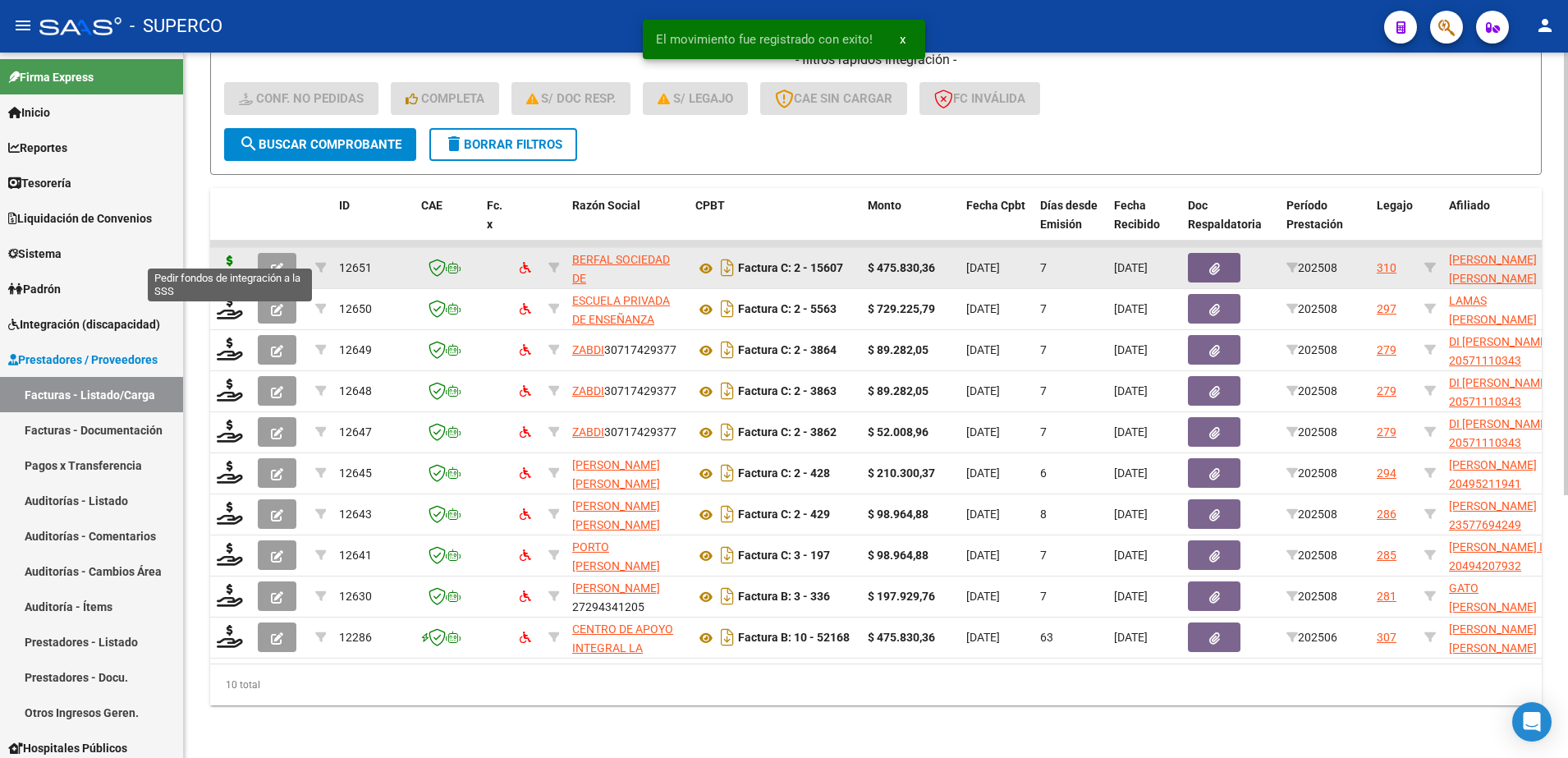
click at [228, 256] on icon at bounding box center [230, 268] width 26 height 23
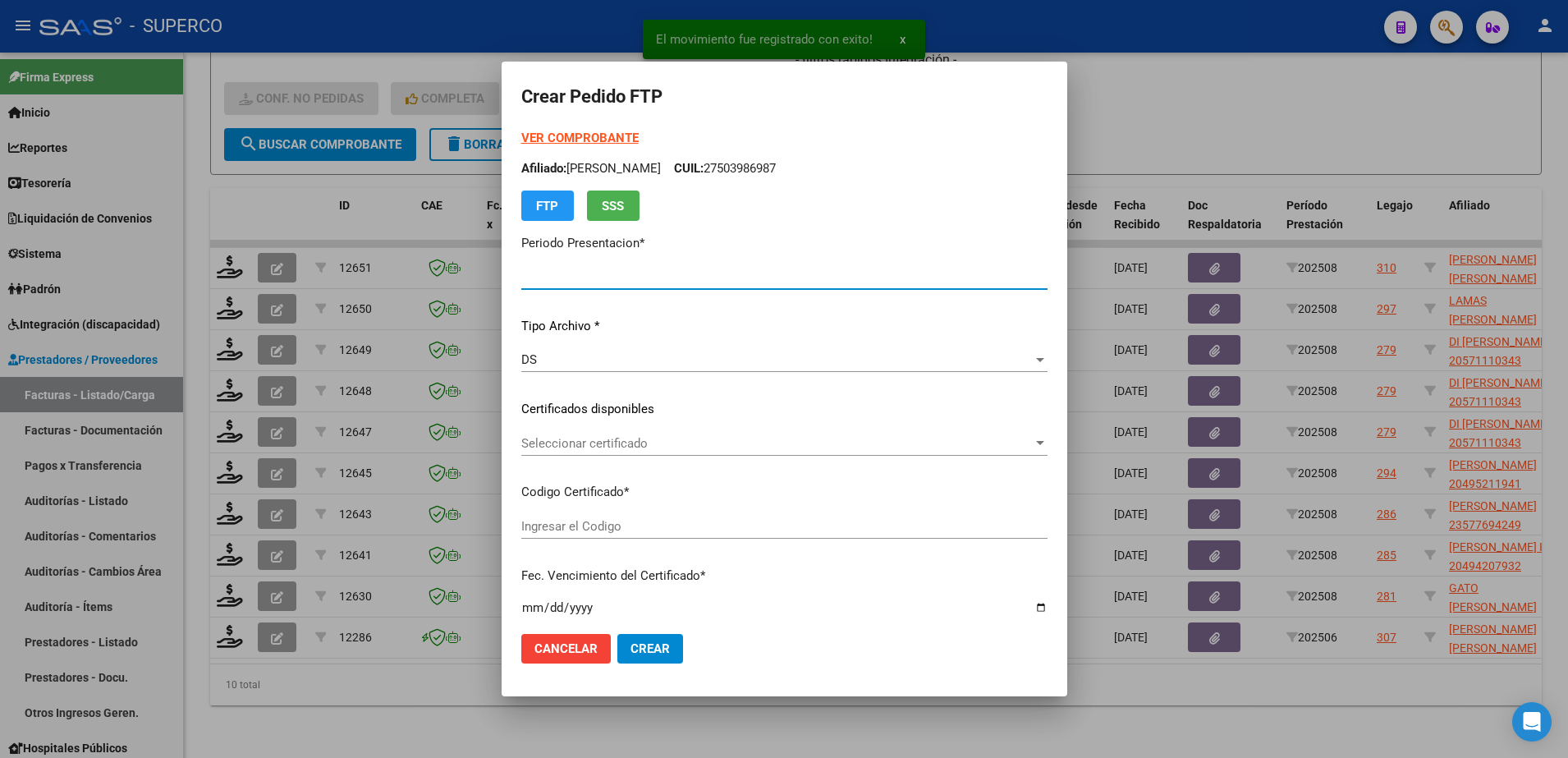
type input "202508"
type input "$ 475.830,36"
type input "arg02000569968972022060620270606bs448"
type input "[DATE]"
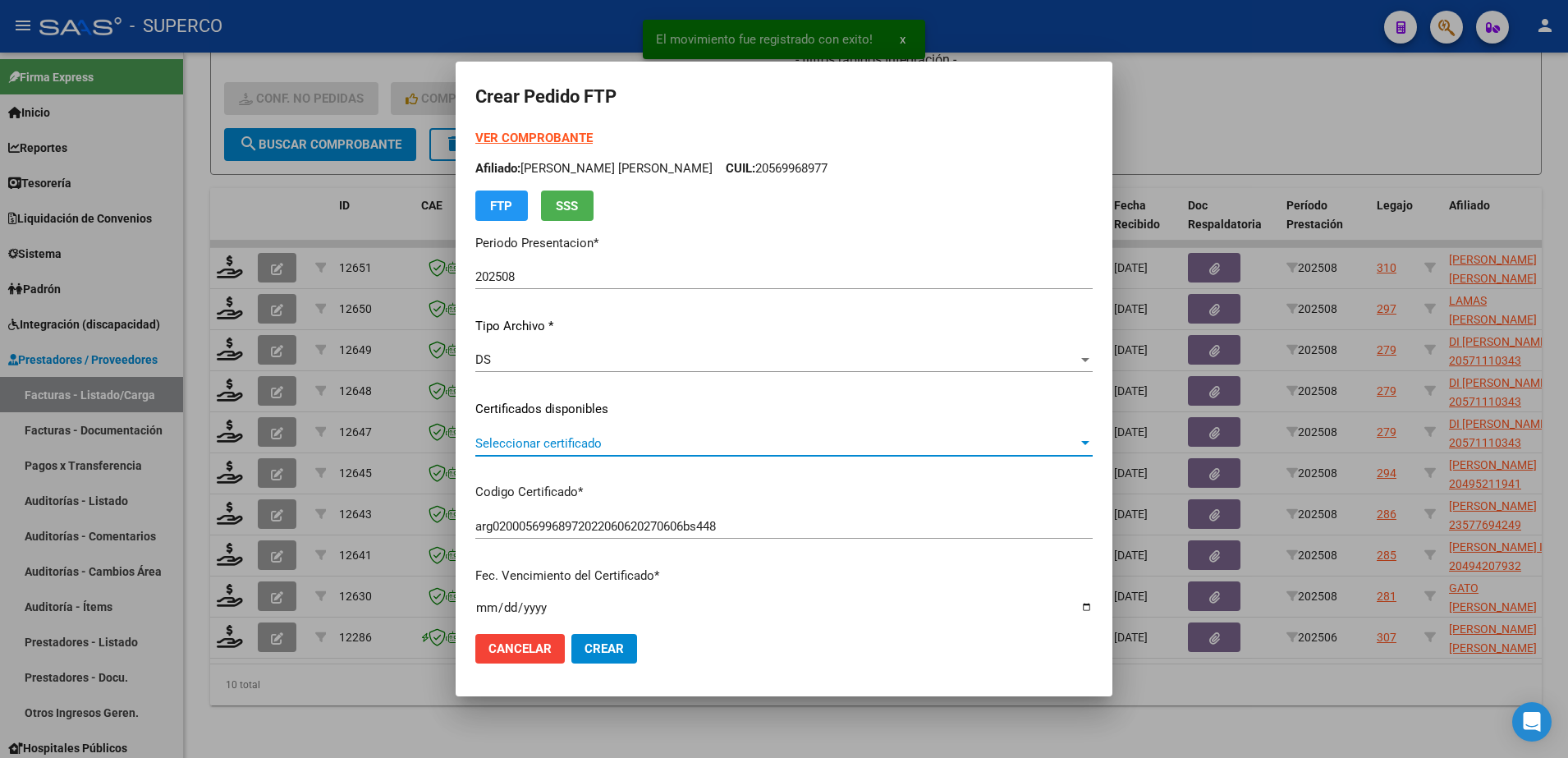
click at [699, 436] on span "Seleccionar certificado" at bounding box center [777, 443] width 603 height 15
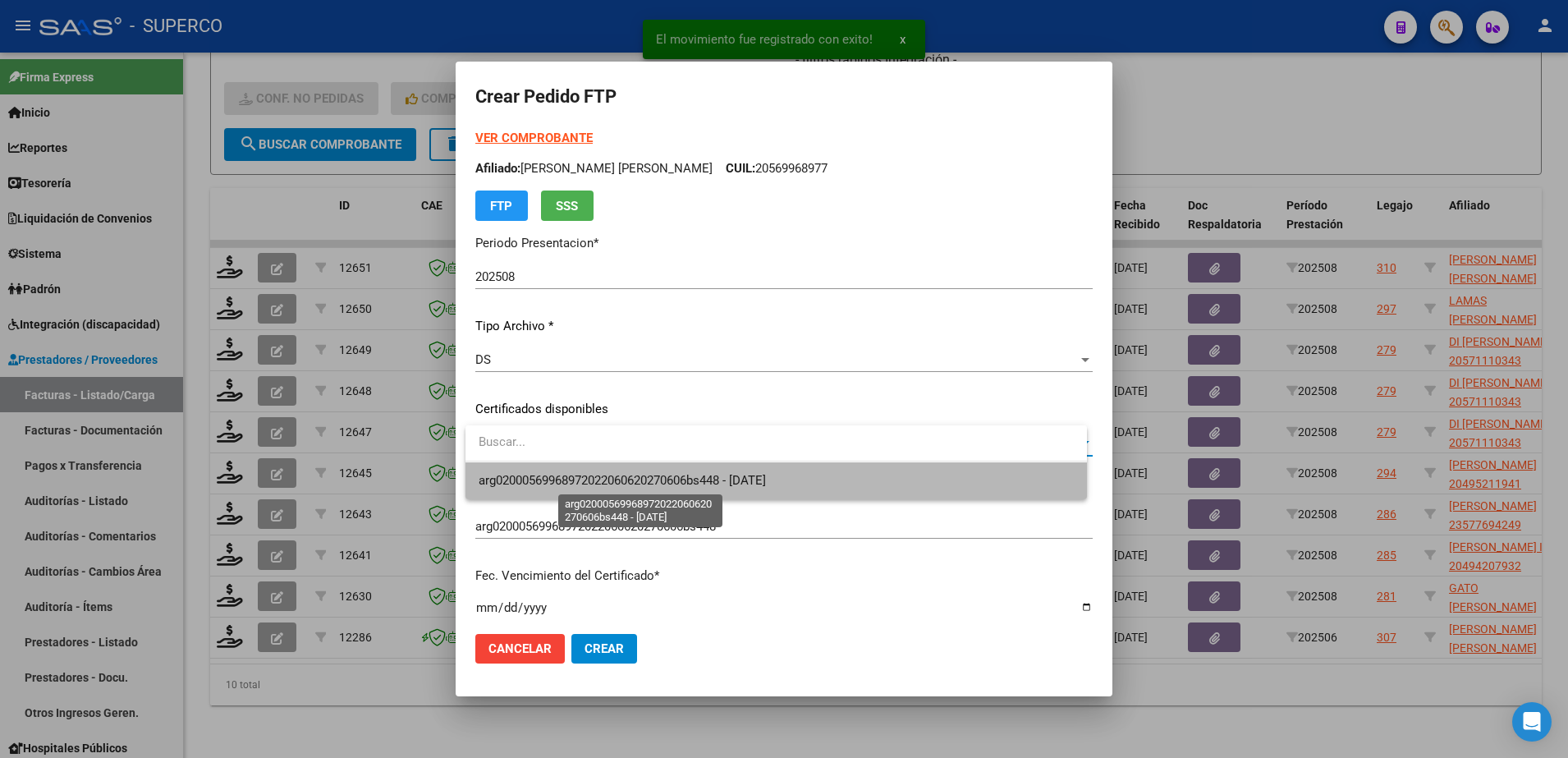
click at [697, 480] on span "arg02000569968972022060620270606bs448 - [DATE]" at bounding box center [622, 480] width 288 height 15
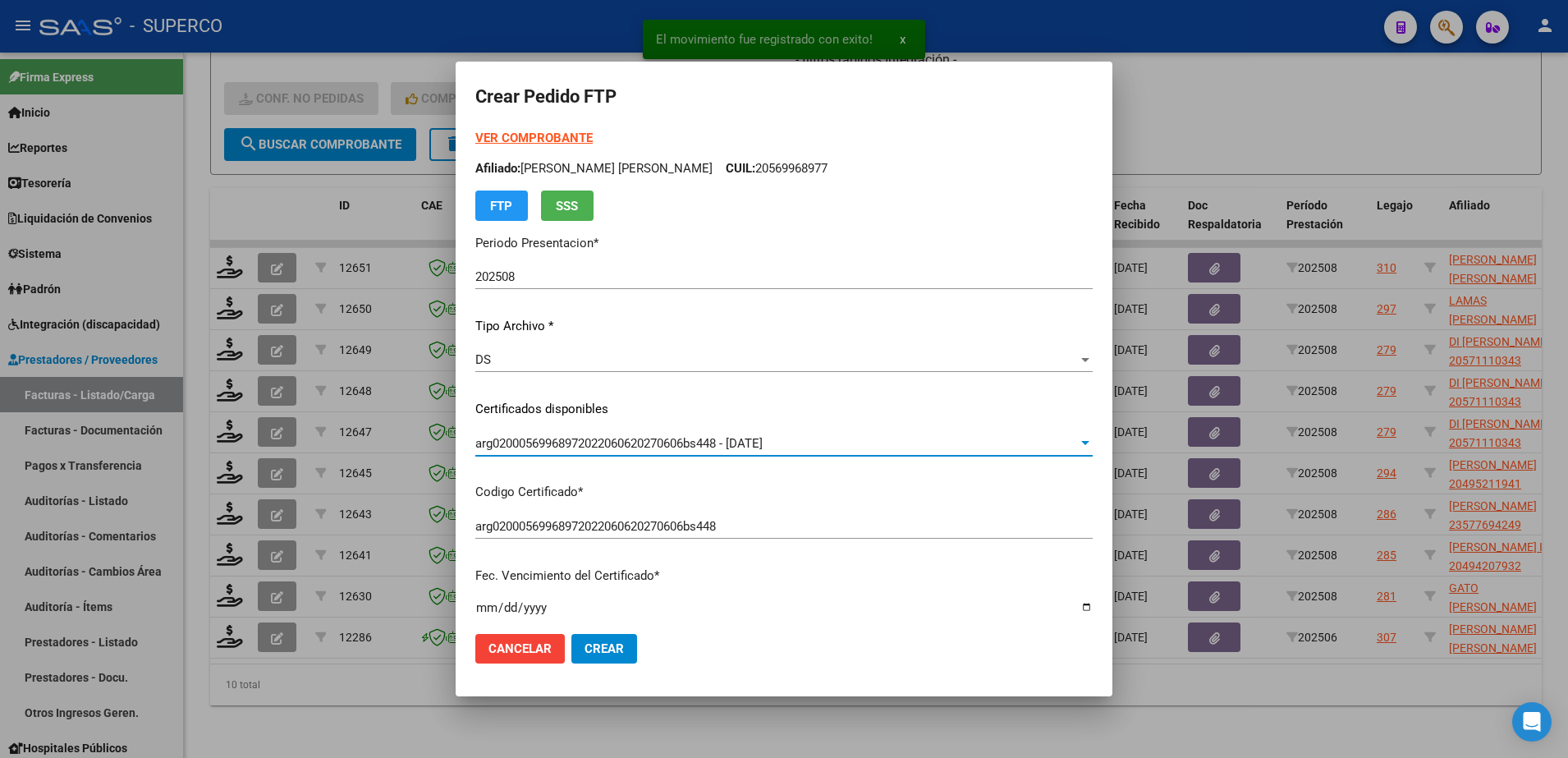
scroll to position [514, 0]
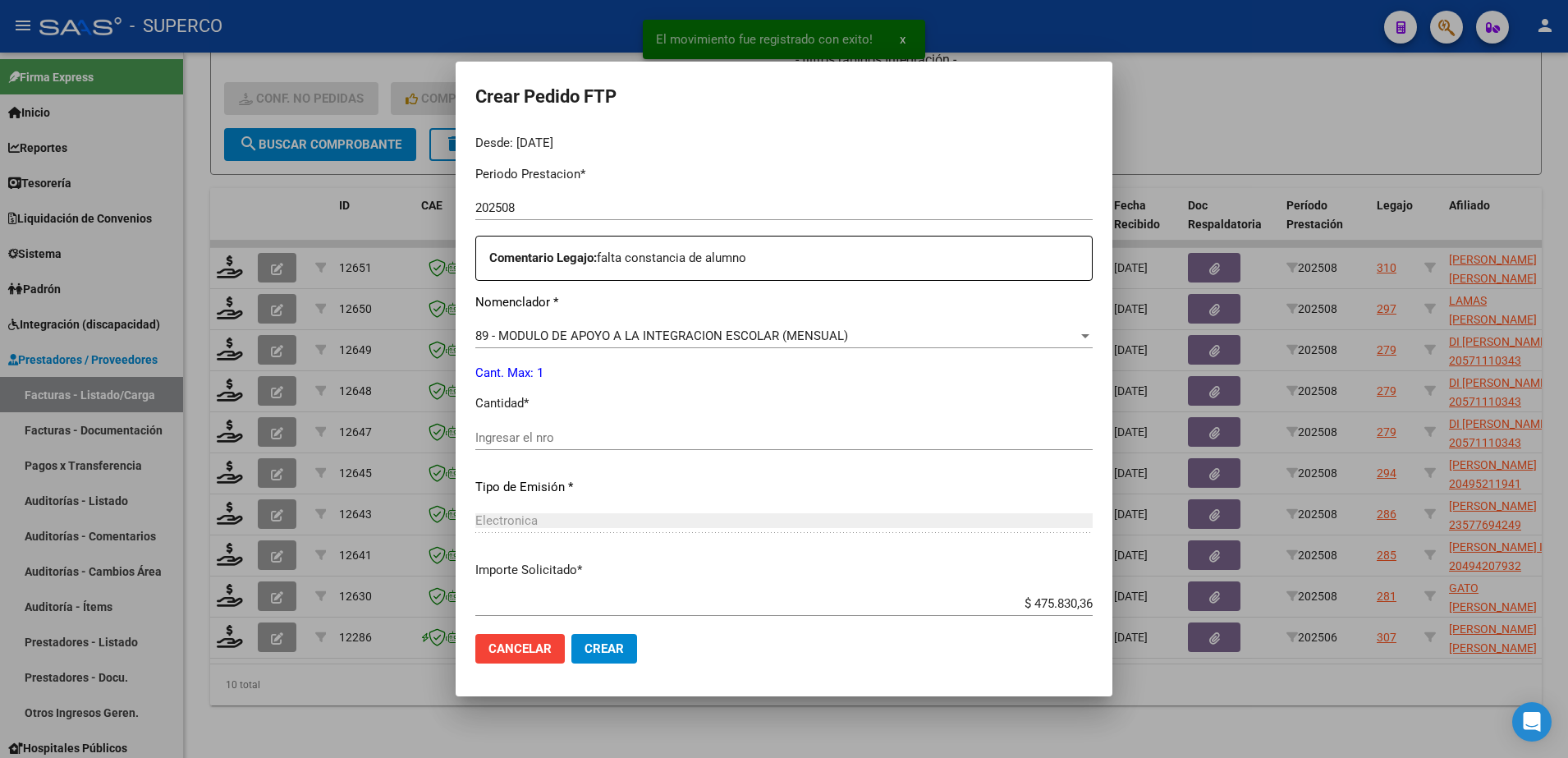
click at [685, 439] on input "Ingresar el nro" at bounding box center [784, 437] width 617 height 15
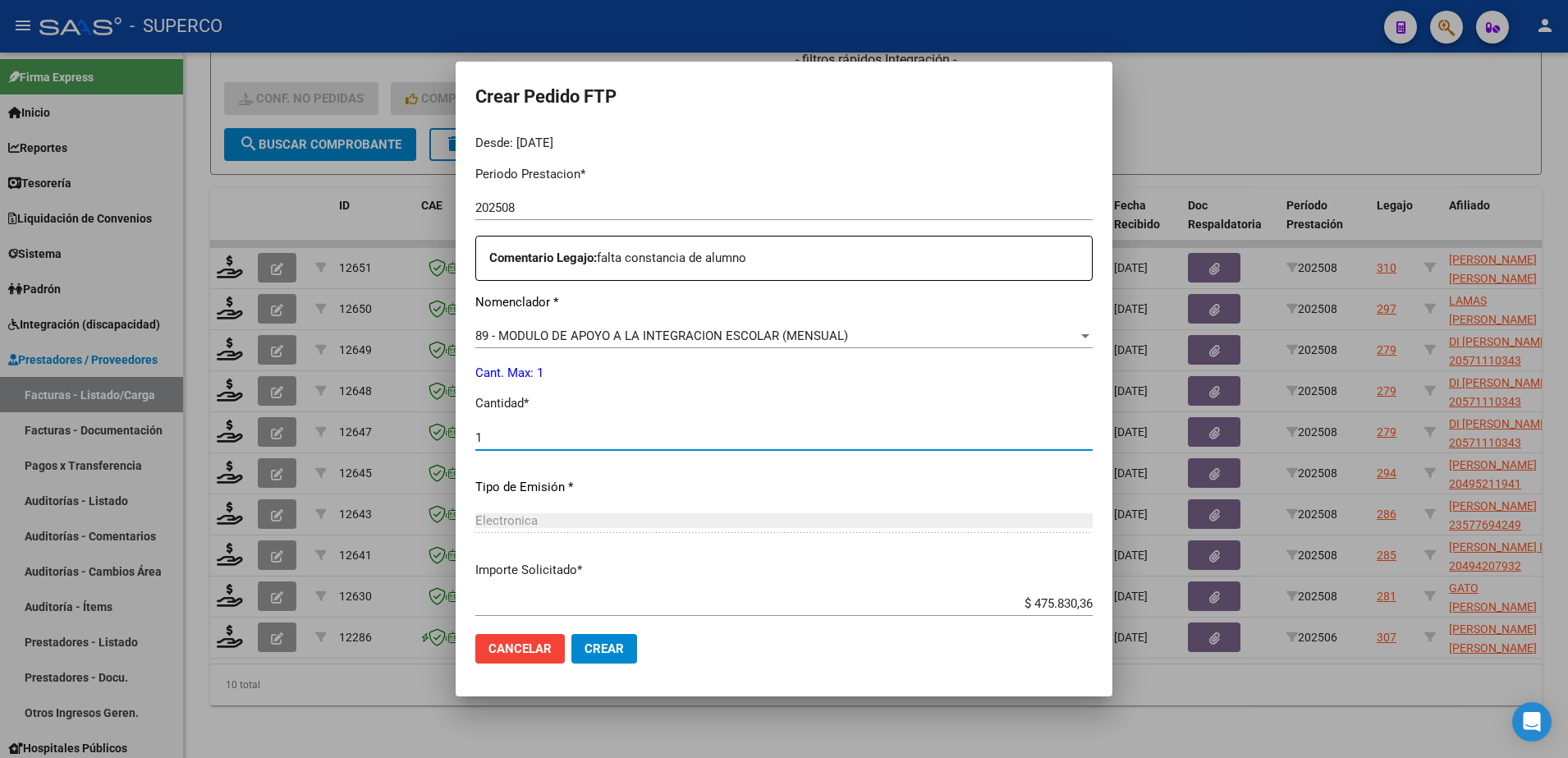
type input "1"
click at [616, 646] on span "Crear" at bounding box center [604, 648] width 40 height 15
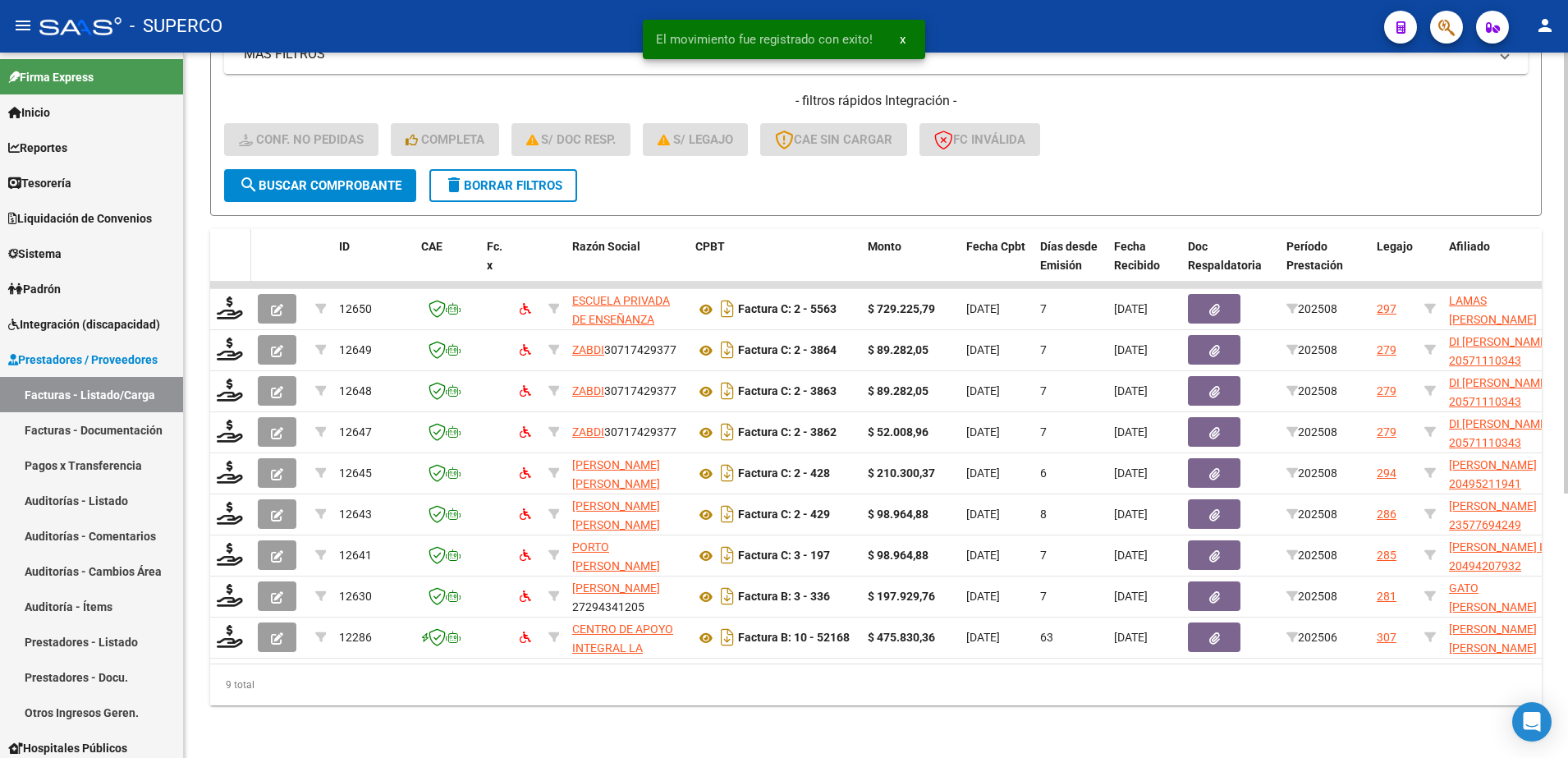
scroll to position [379, 0]
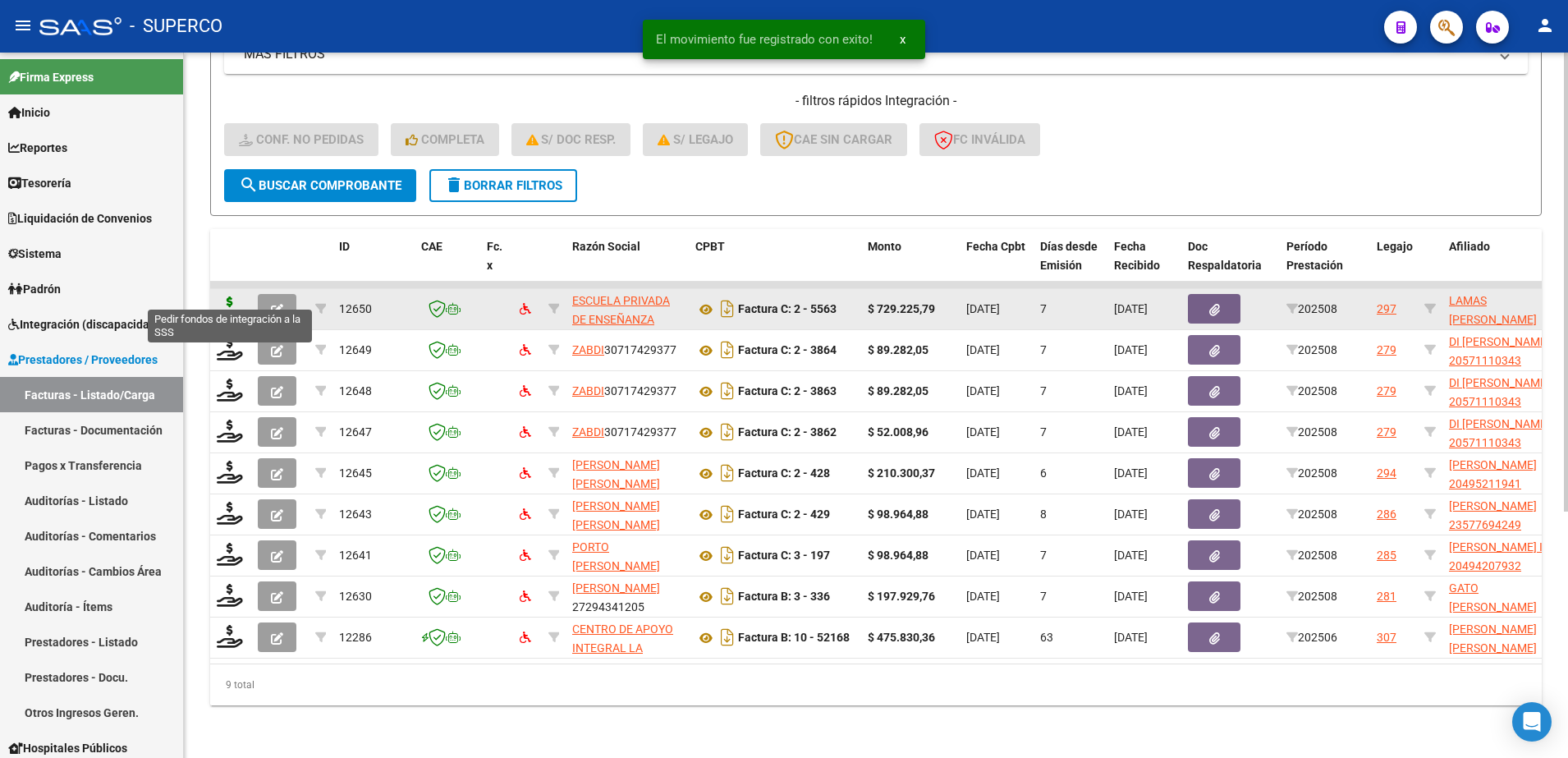
click at [226, 297] on icon at bounding box center [230, 308] width 26 height 23
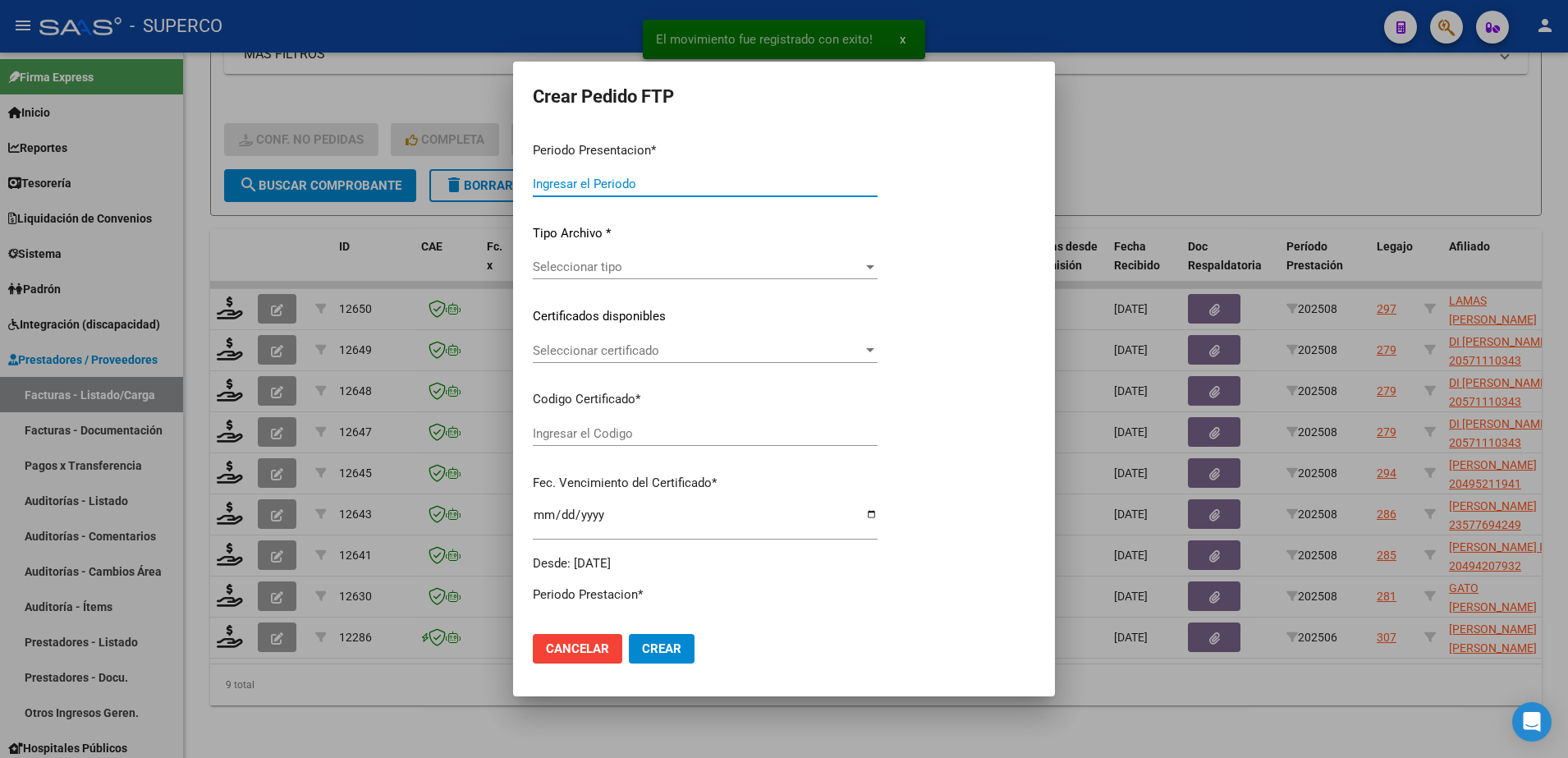
type input "202508"
type input "$ 729.225,79"
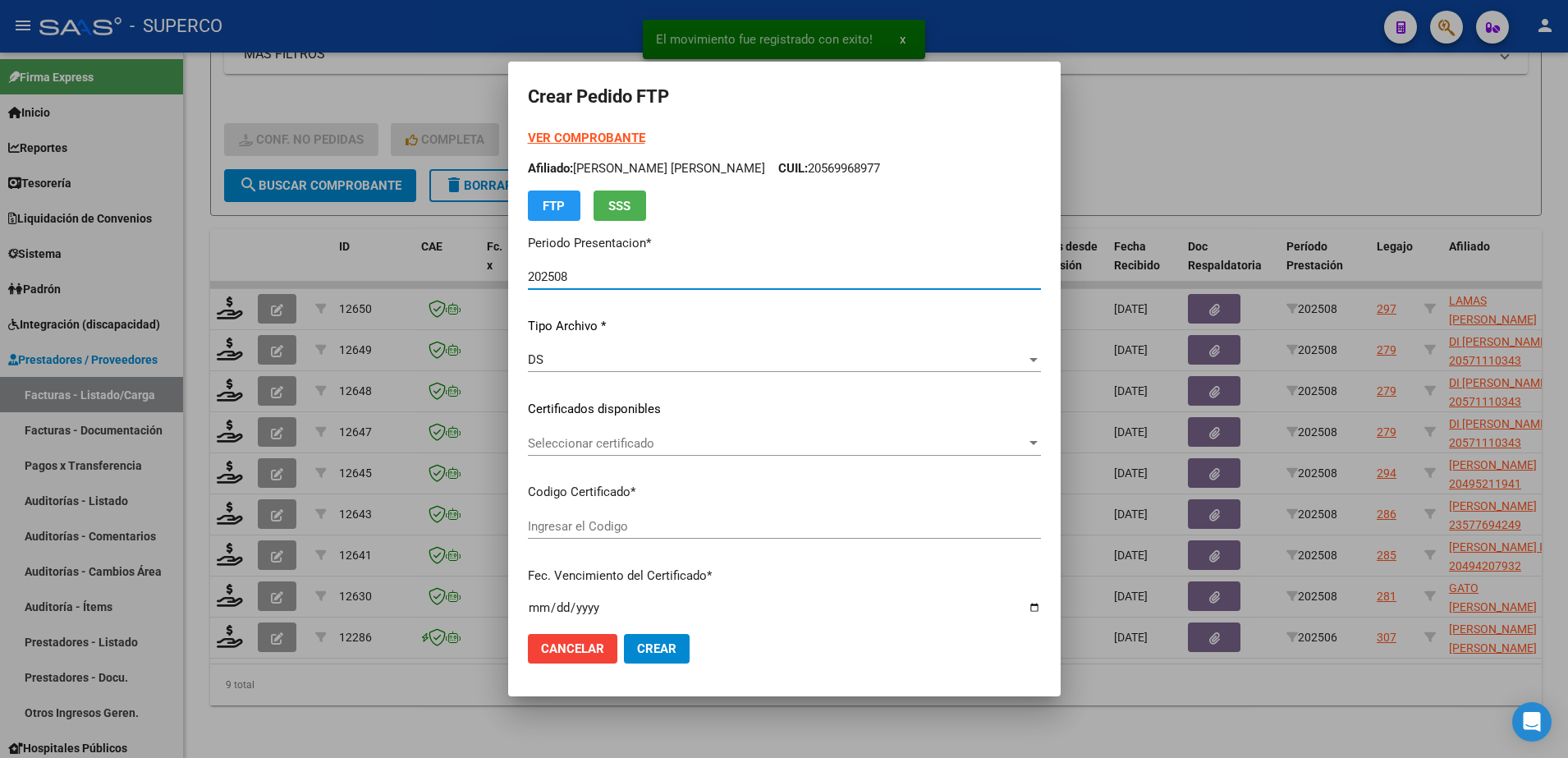
type input "ARG02000494169482019101720291017BS460"
type input "[DATE]"
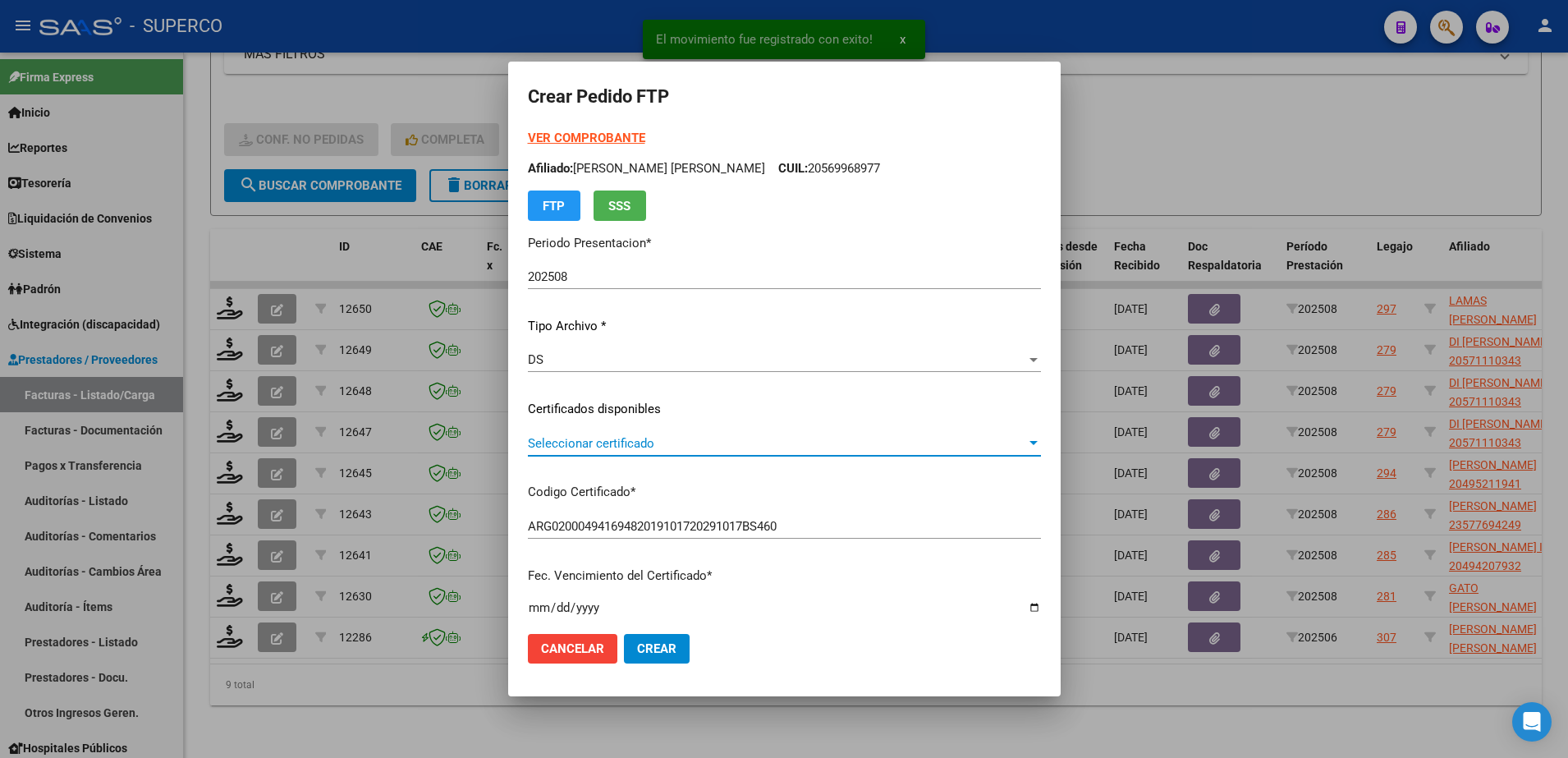
click at [666, 445] on span "Seleccionar certificado" at bounding box center [777, 443] width 498 height 15
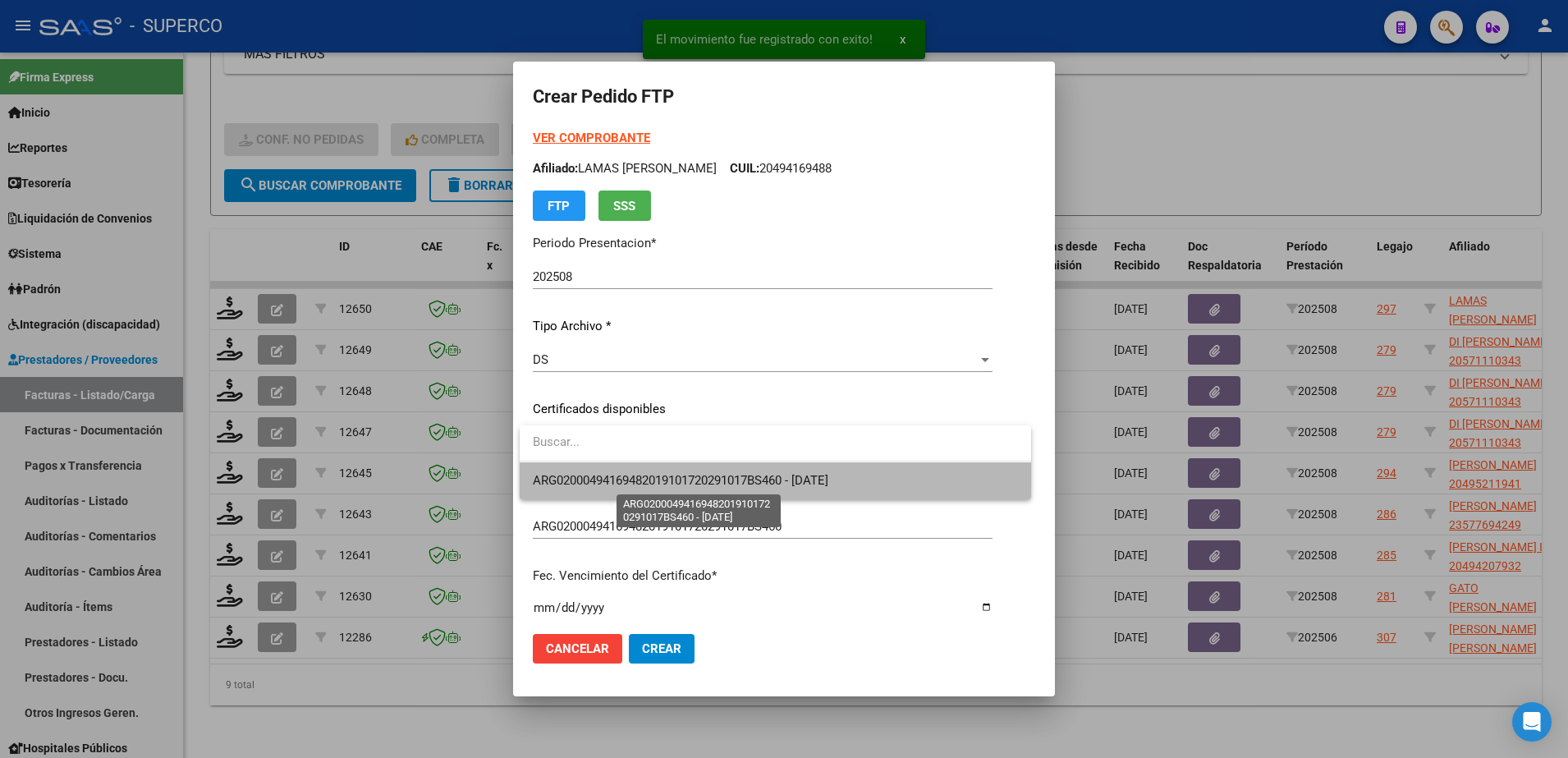
click at [675, 487] on span "ARG02000494169482019101720291017BS460 - [DATE]" at bounding box center [680, 480] width 296 height 15
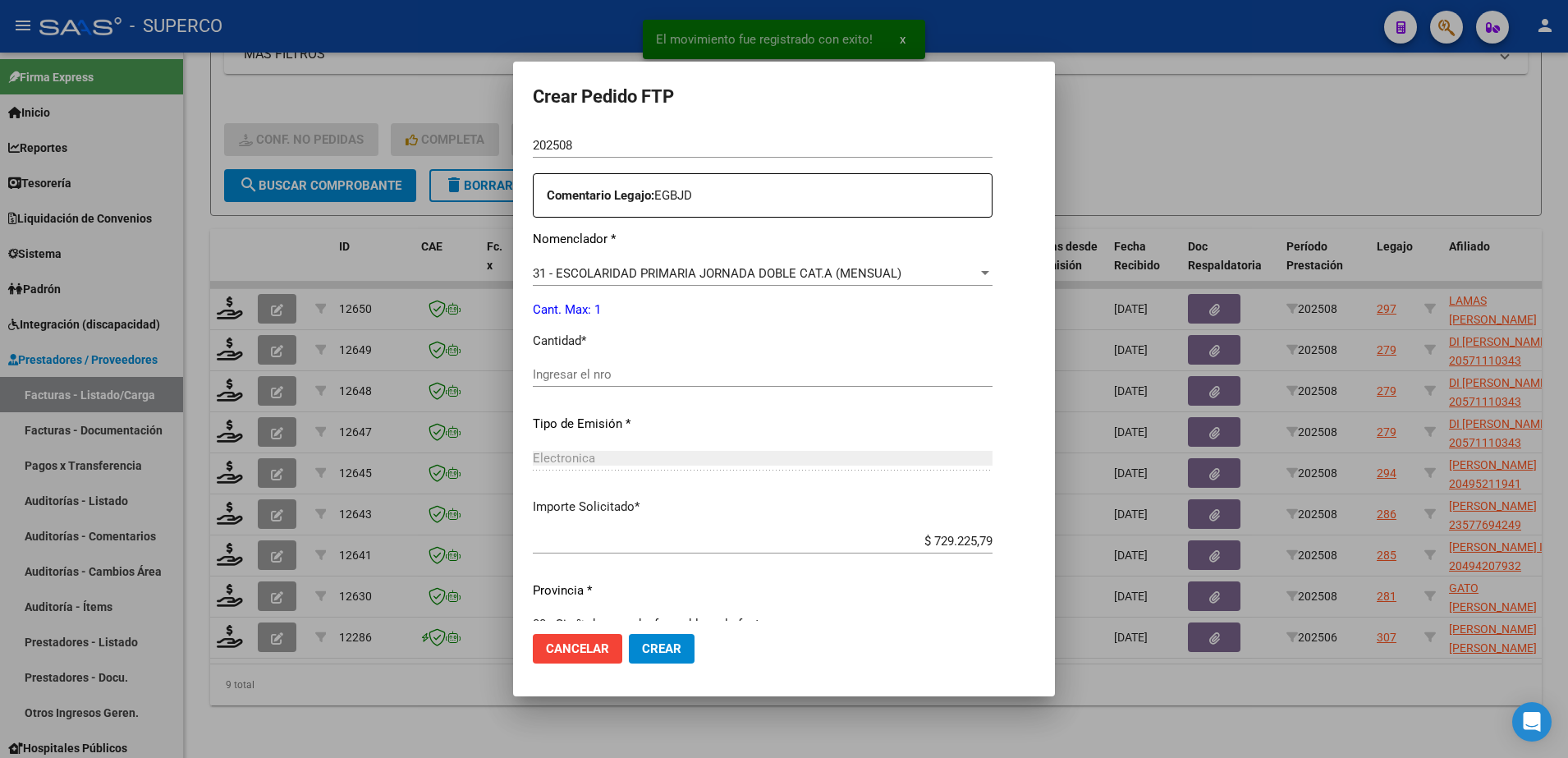
scroll to position [588, 0]
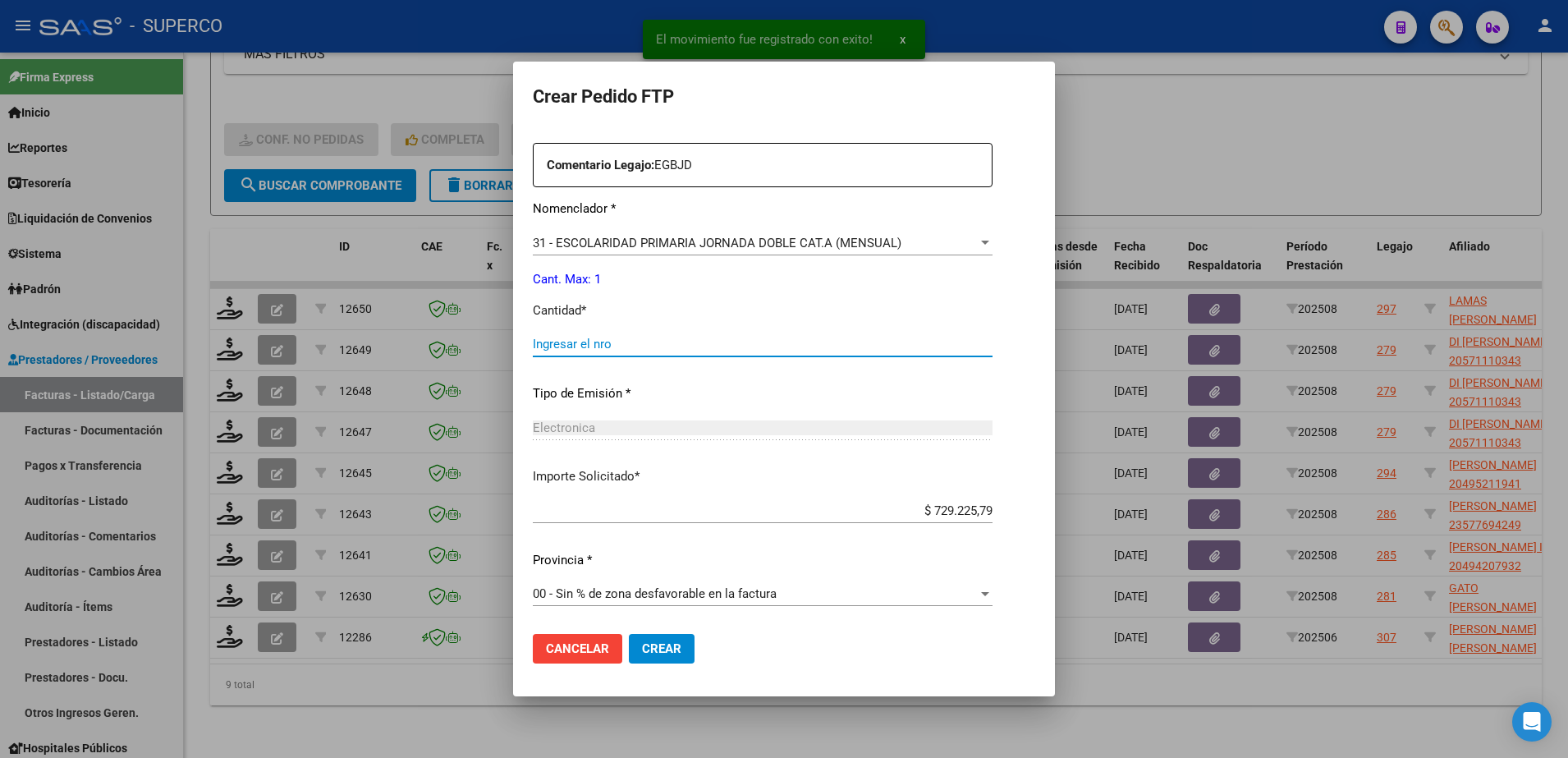
click at [654, 342] on input "Ingresar el nro" at bounding box center [763, 343] width 459 height 15
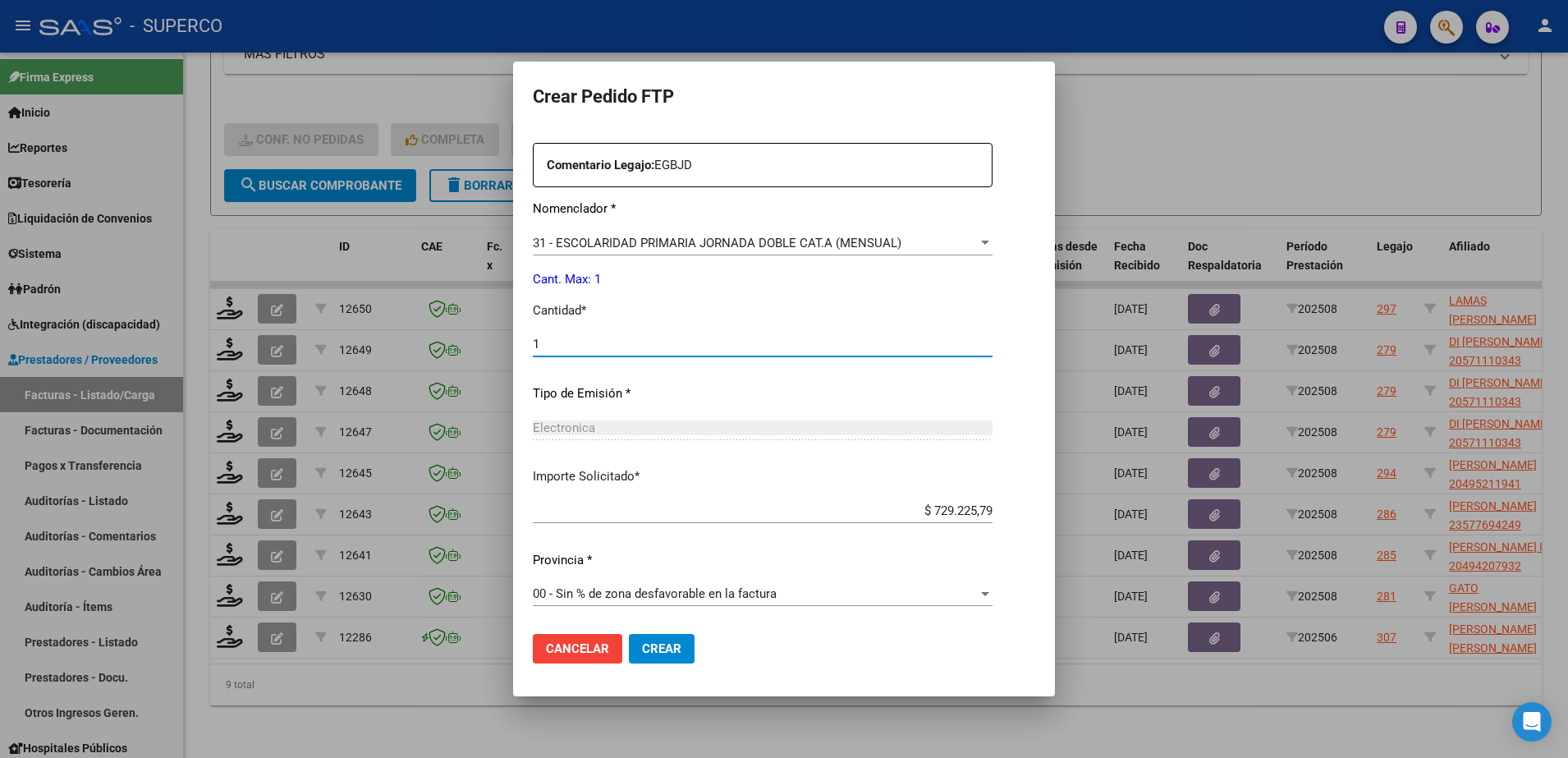
type input "1"
click at [648, 653] on span "Crear" at bounding box center [662, 648] width 40 height 15
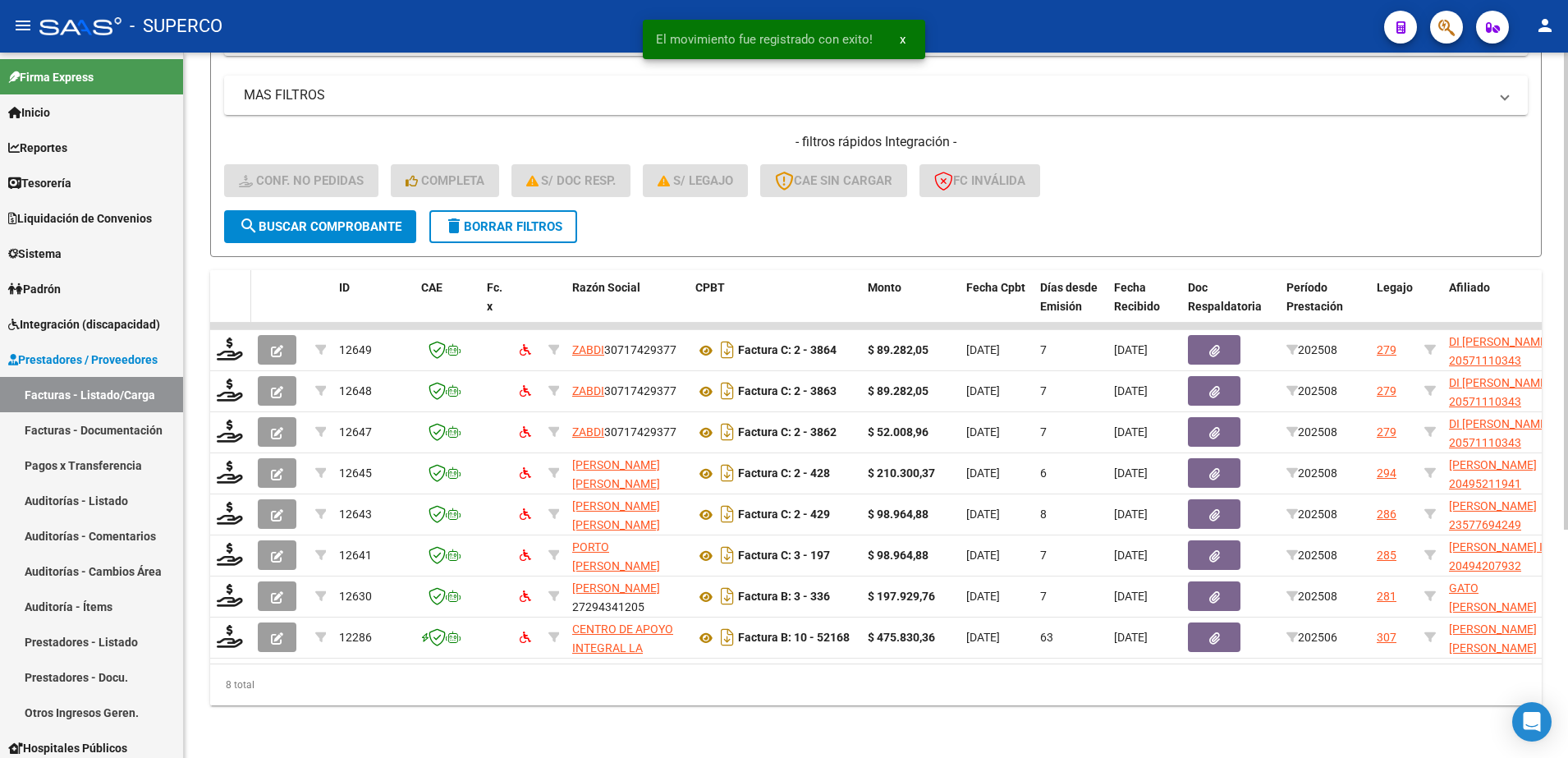
scroll to position [337, 0]
click at [228, 299] on datatable-header-cell at bounding box center [231, 306] width 41 height 73
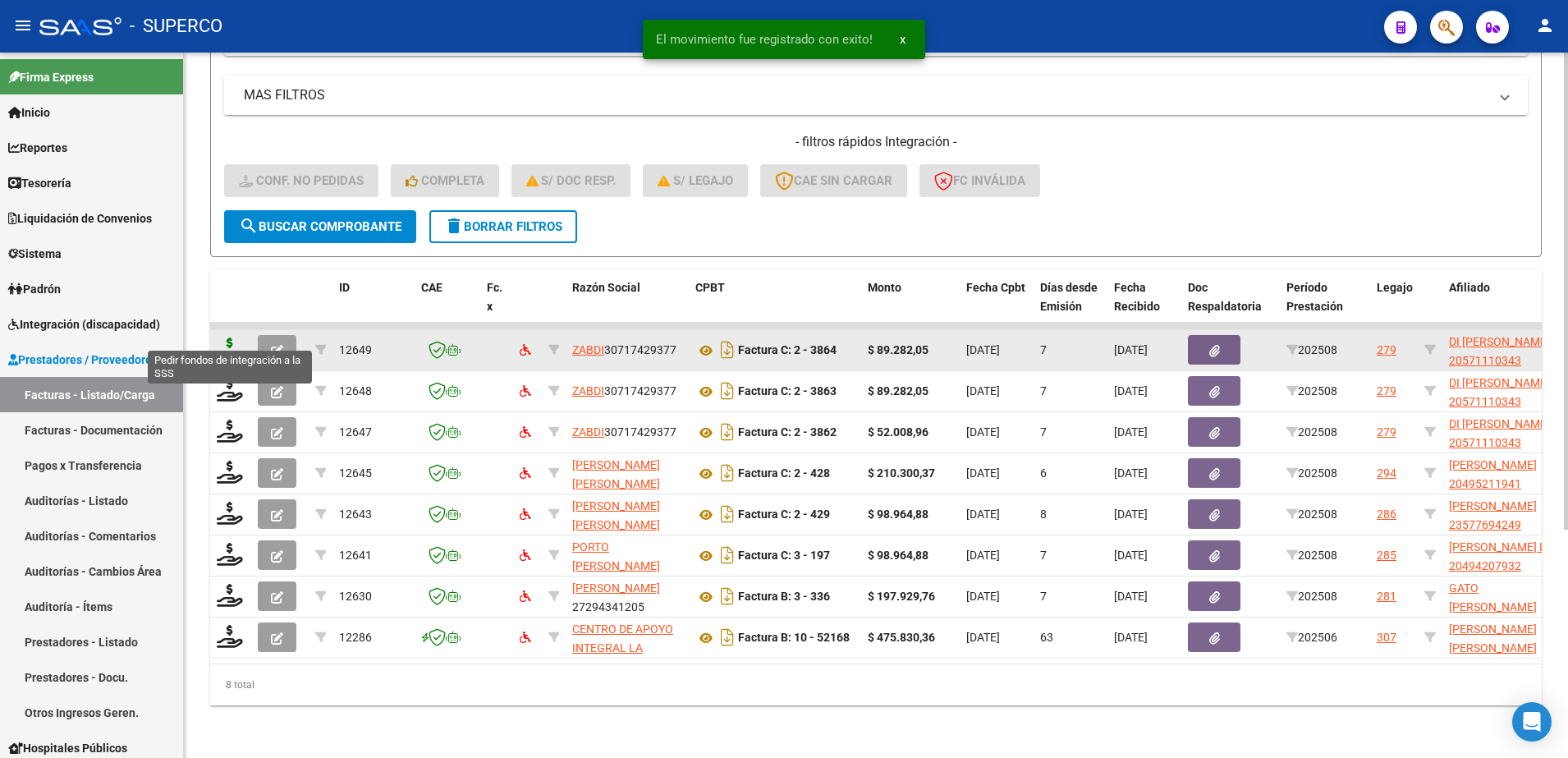
click at [231, 337] on icon at bounding box center [230, 349] width 26 height 23
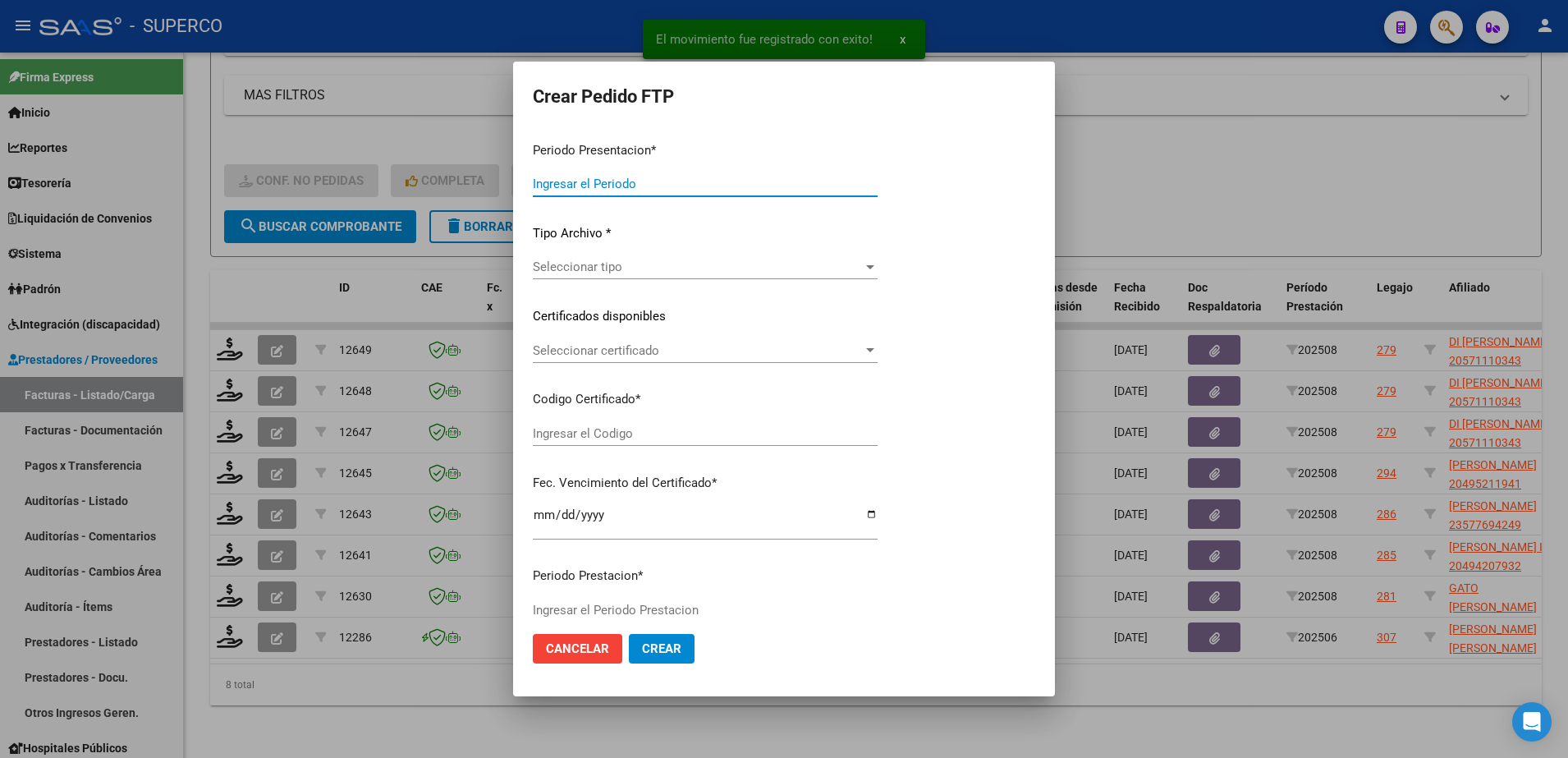
type input "202508"
type input "$ 89.282,05"
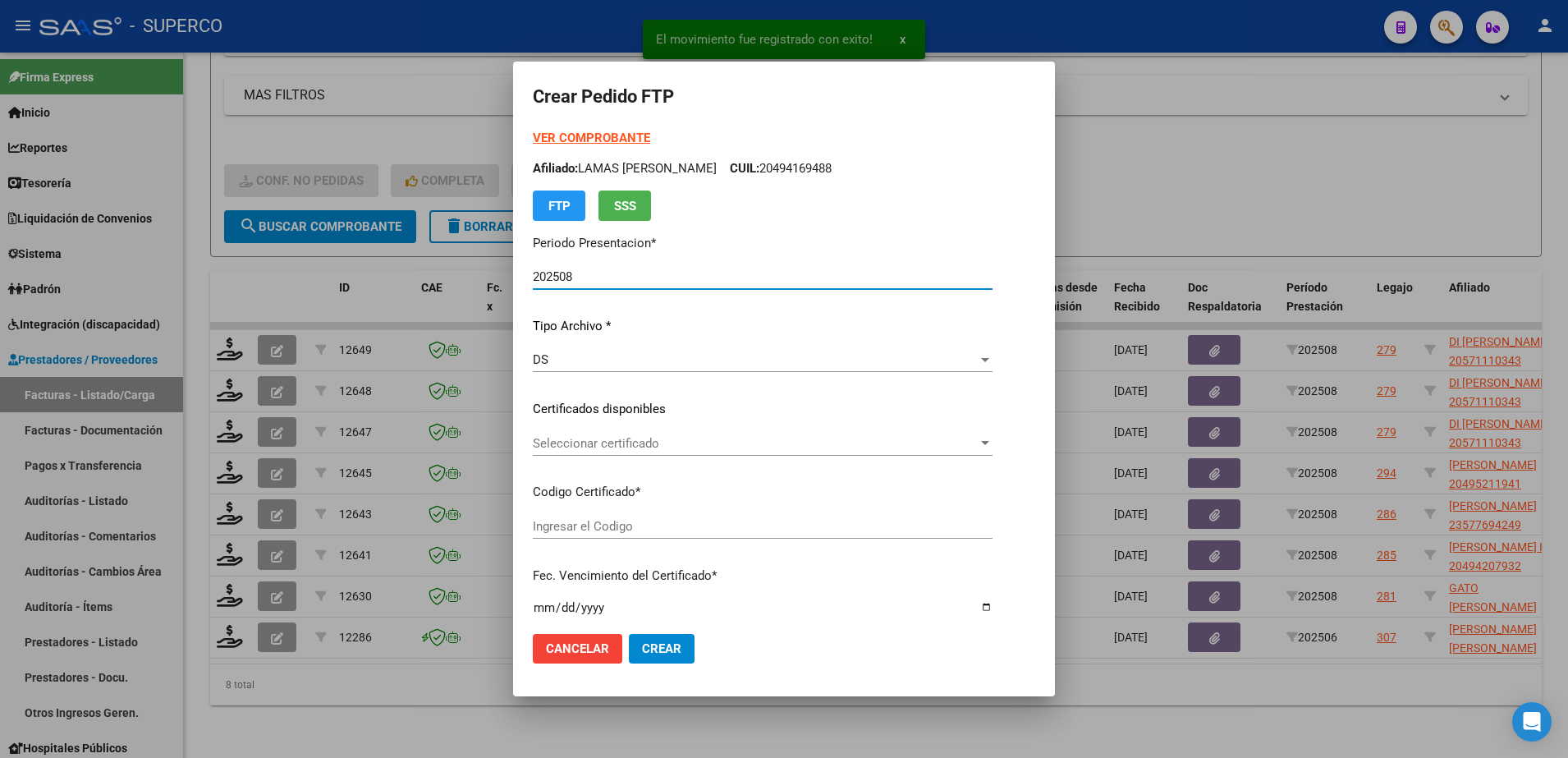
type input "arg02-00057111034-20211001-20261001-bs-4"
type input "[DATE]"
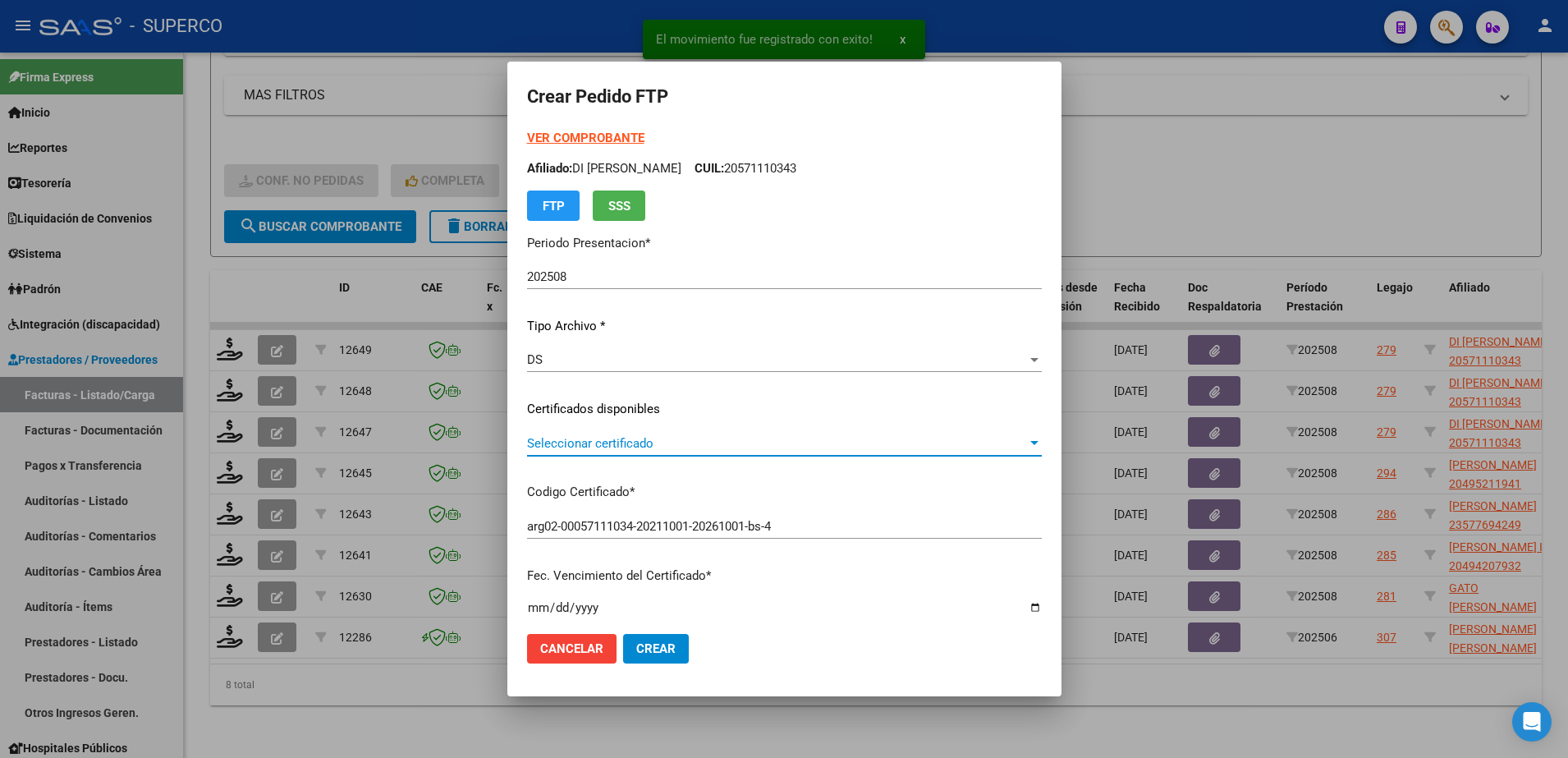
click at [711, 449] on span "Seleccionar certificado" at bounding box center [777, 443] width 500 height 15
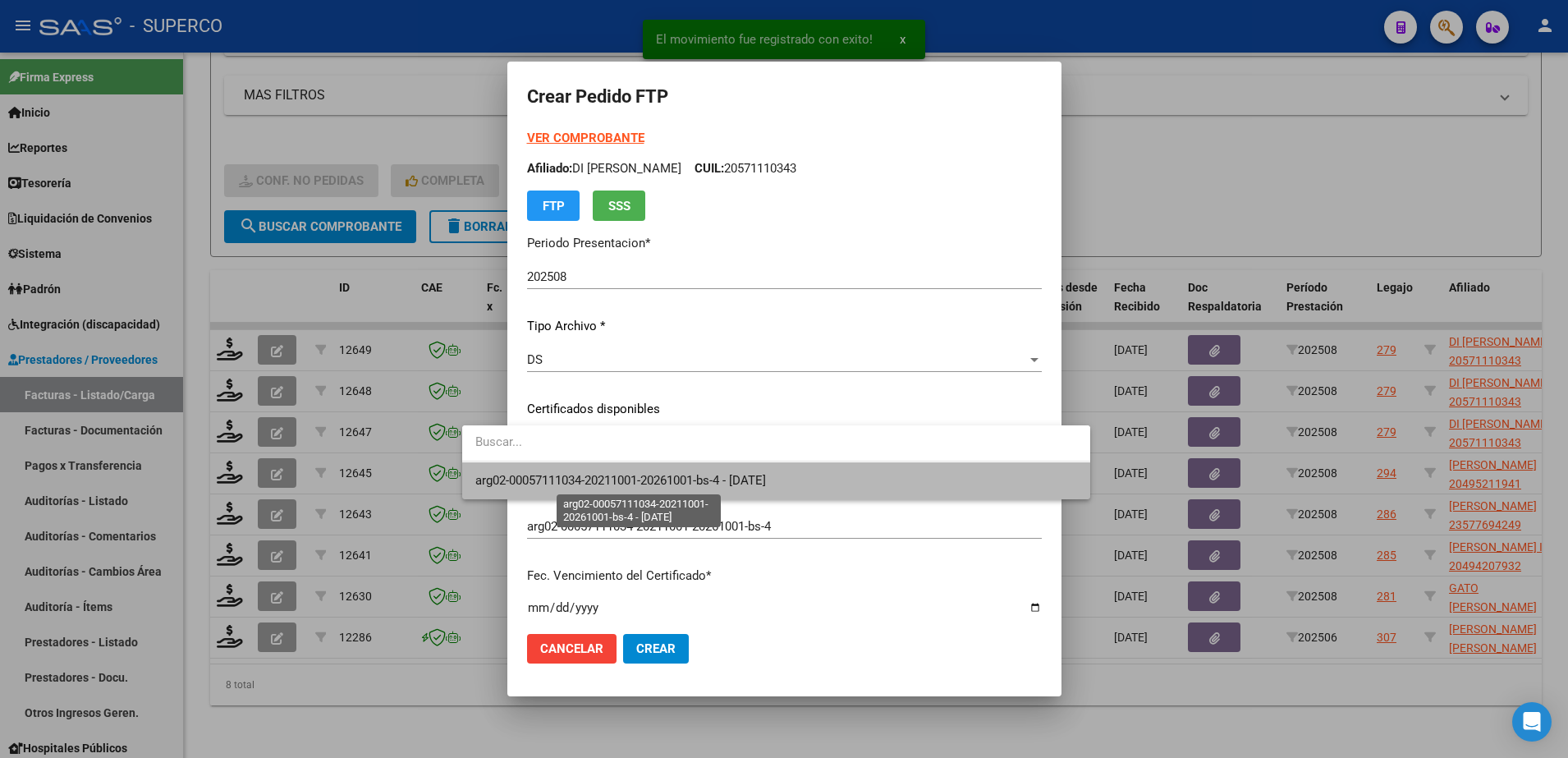
click at [692, 487] on span "arg02-00057111034-20211001-20261001-bs-4 - [DATE]" at bounding box center [621, 480] width 291 height 15
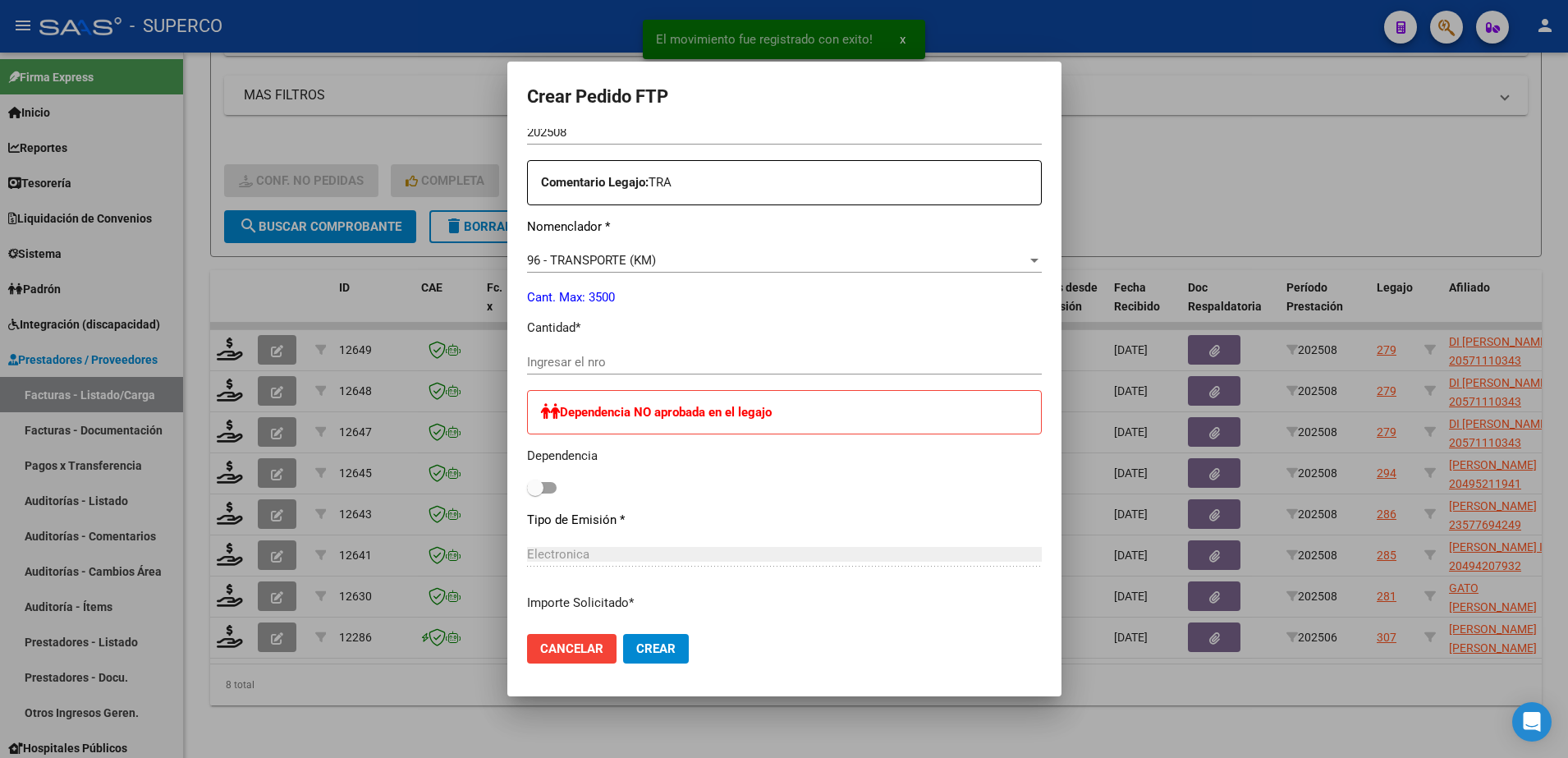
scroll to position [616, 0]
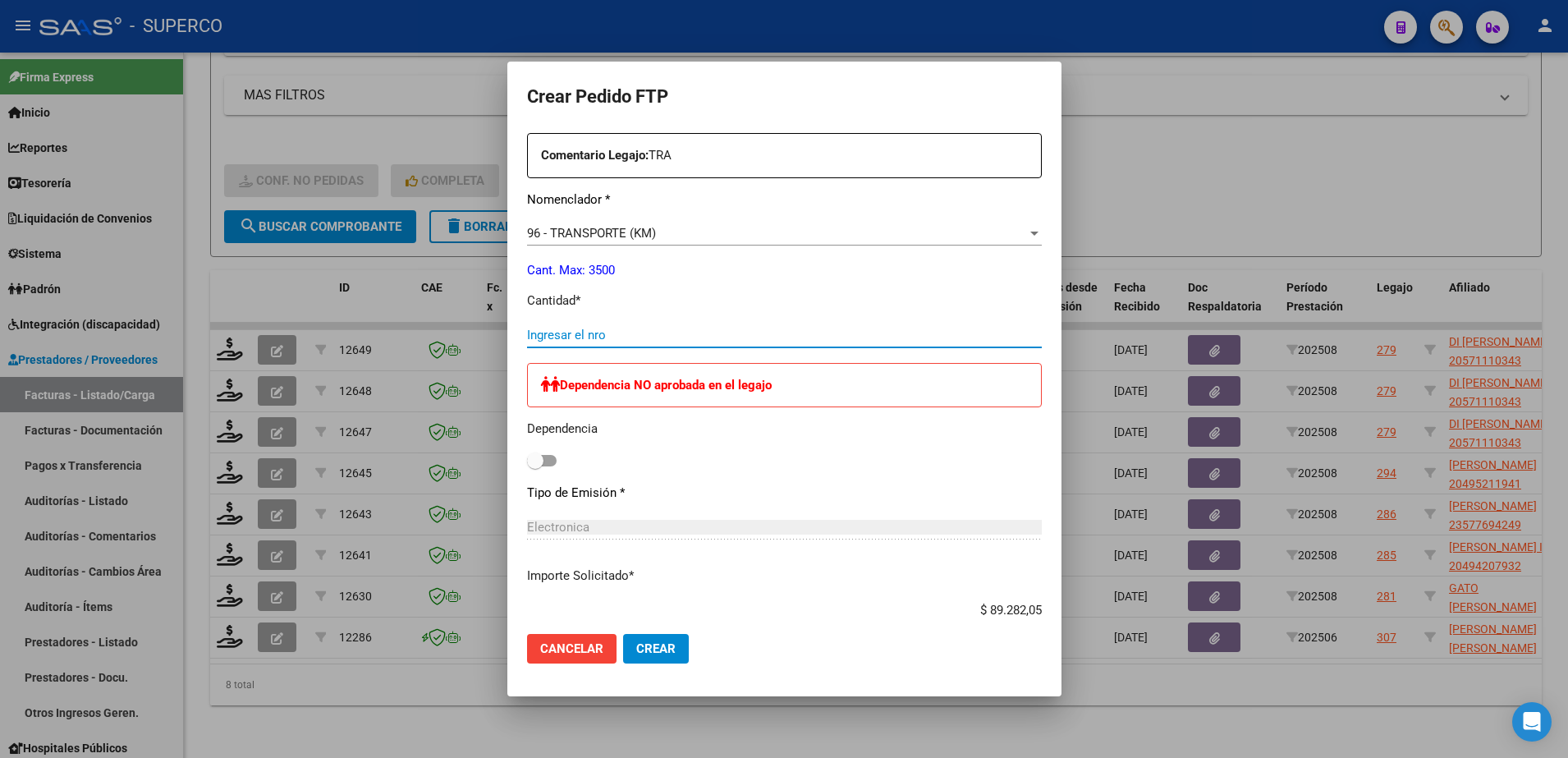
click at [612, 341] on input "Ingresar el nro" at bounding box center [784, 334] width 515 height 15
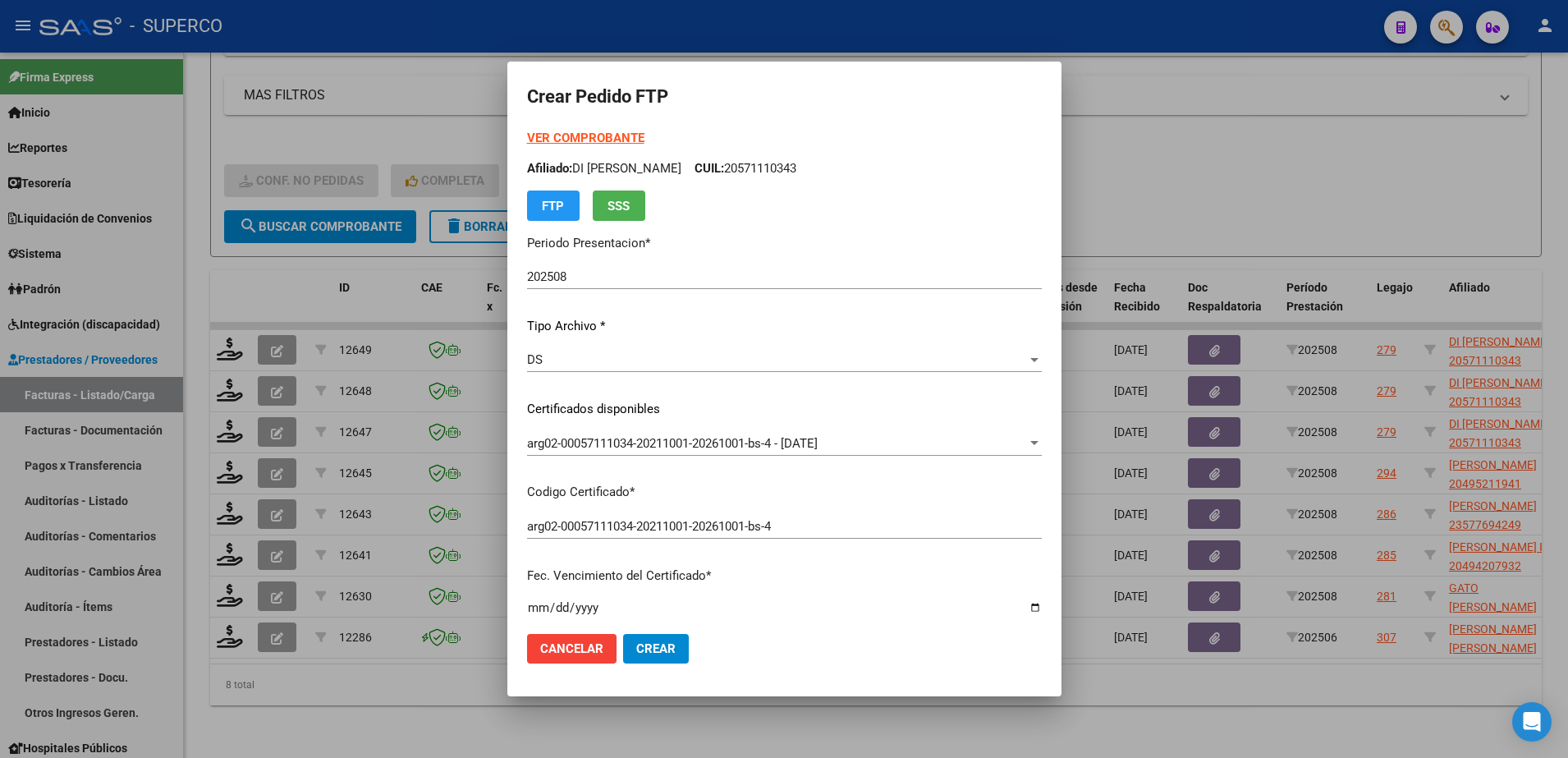
click at [562, 132] on strong "VER COMPROBANTE" at bounding box center [585, 138] width 117 height 15
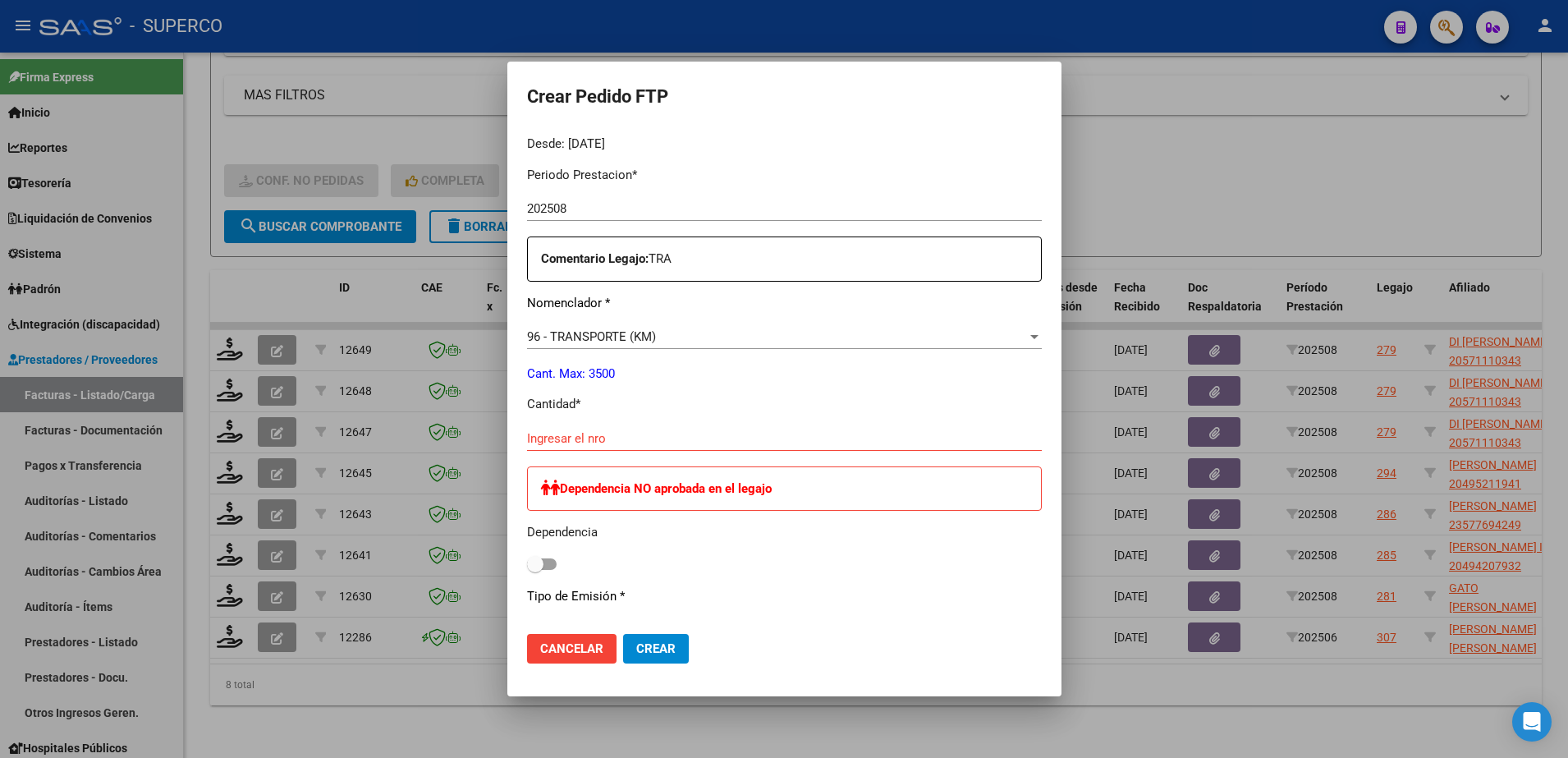
scroll to position [514, 0]
click at [692, 433] on input "Ingresar el nro" at bounding box center [784, 437] width 515 height 15
type input "165"
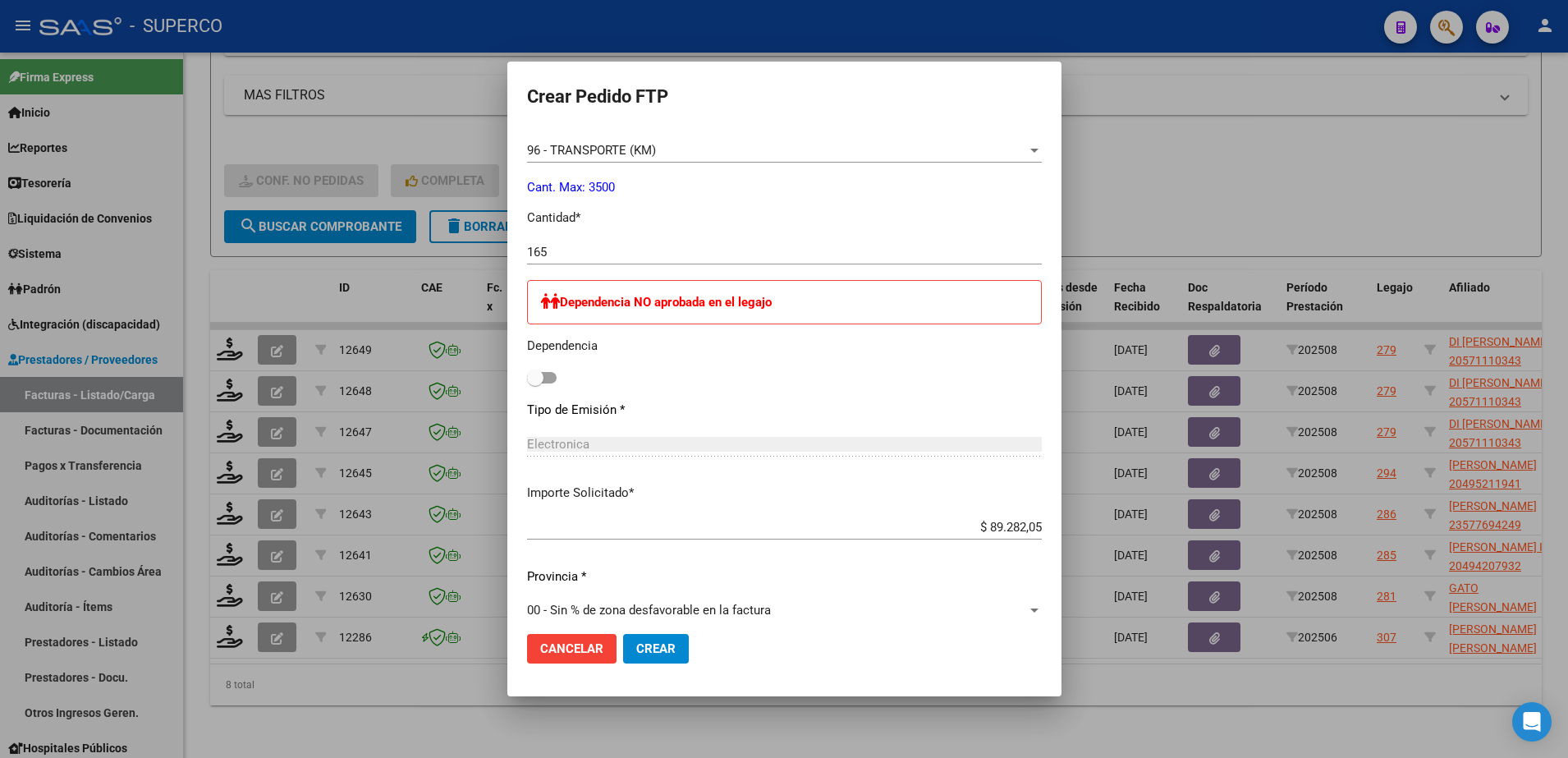
scroll to position [718, 0]
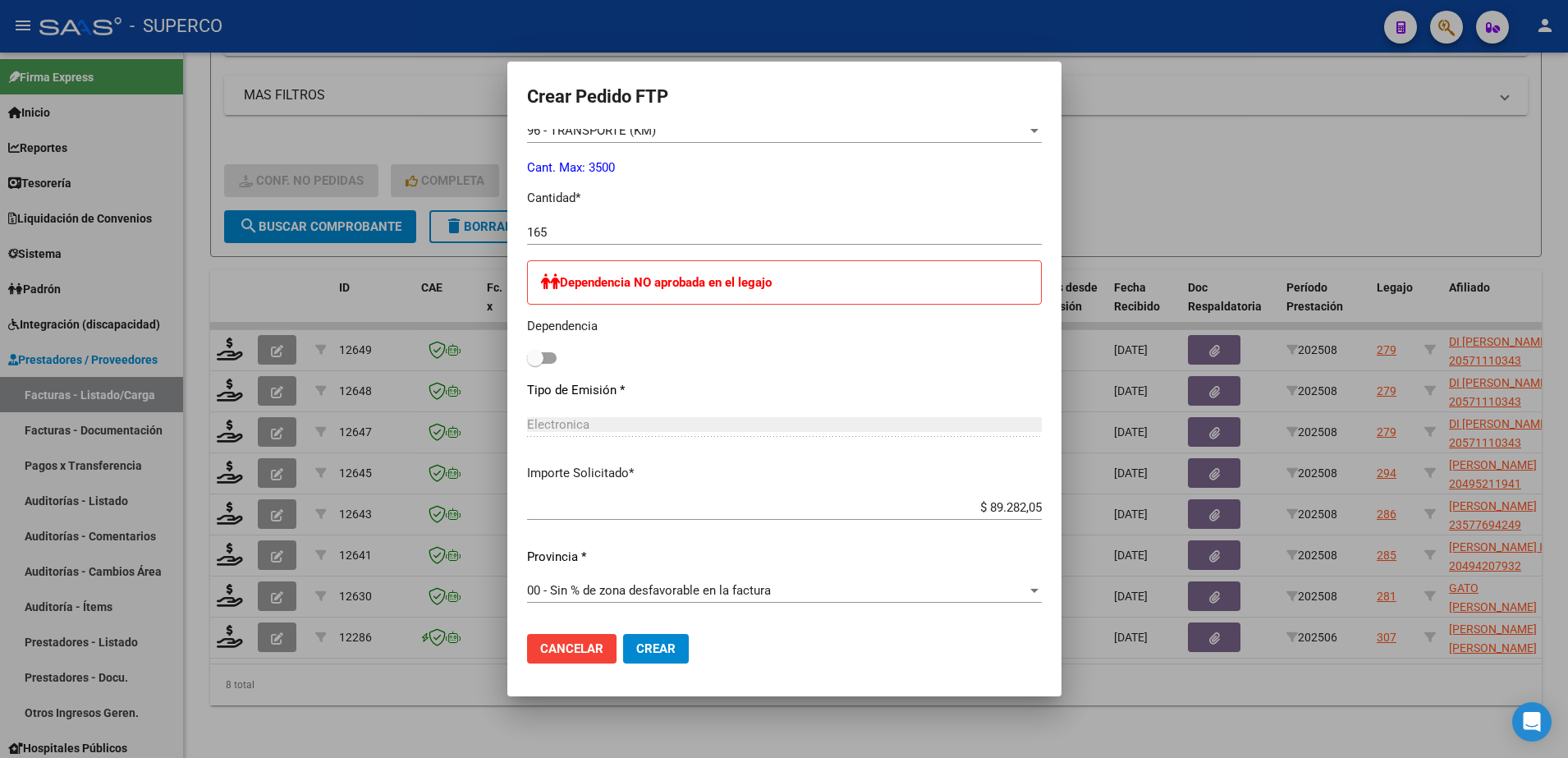
click at [623, 639] on button "Crear" at bounding box center [656, 648] width 66 height 30
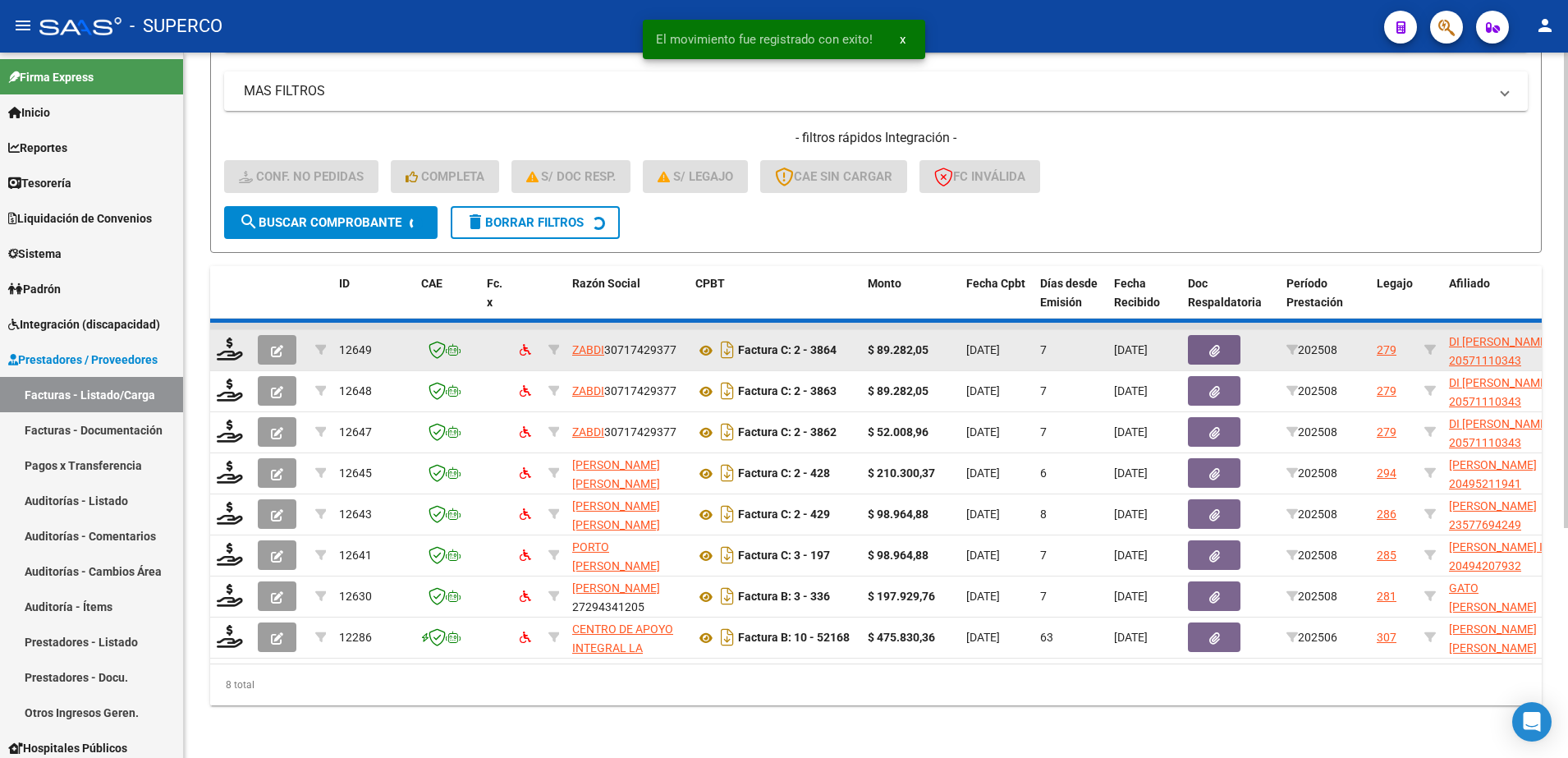
scroll to position [297, 0]
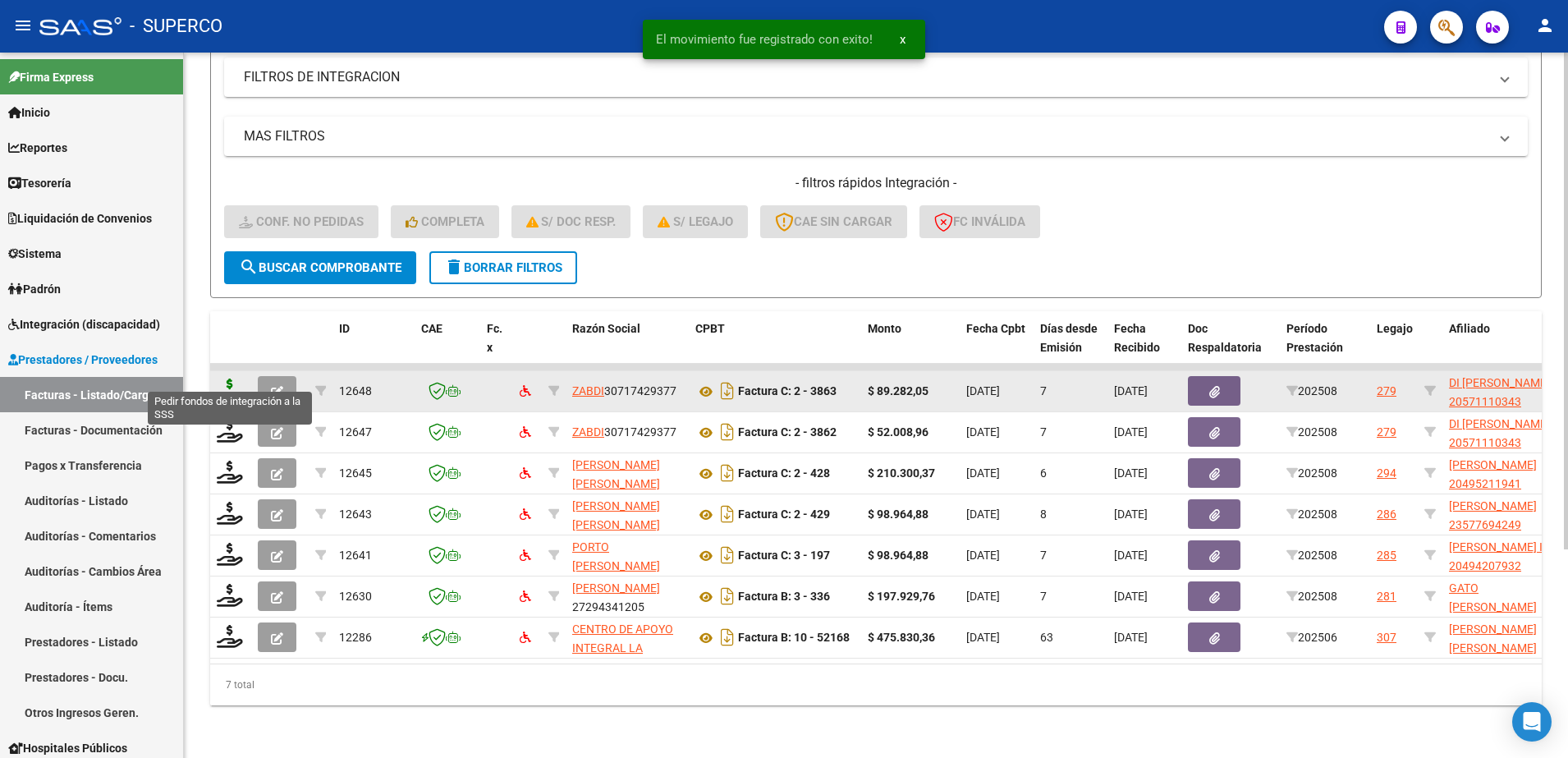
click at [239, 379] on icon at bounding box center [230, 391] width 26 height 23
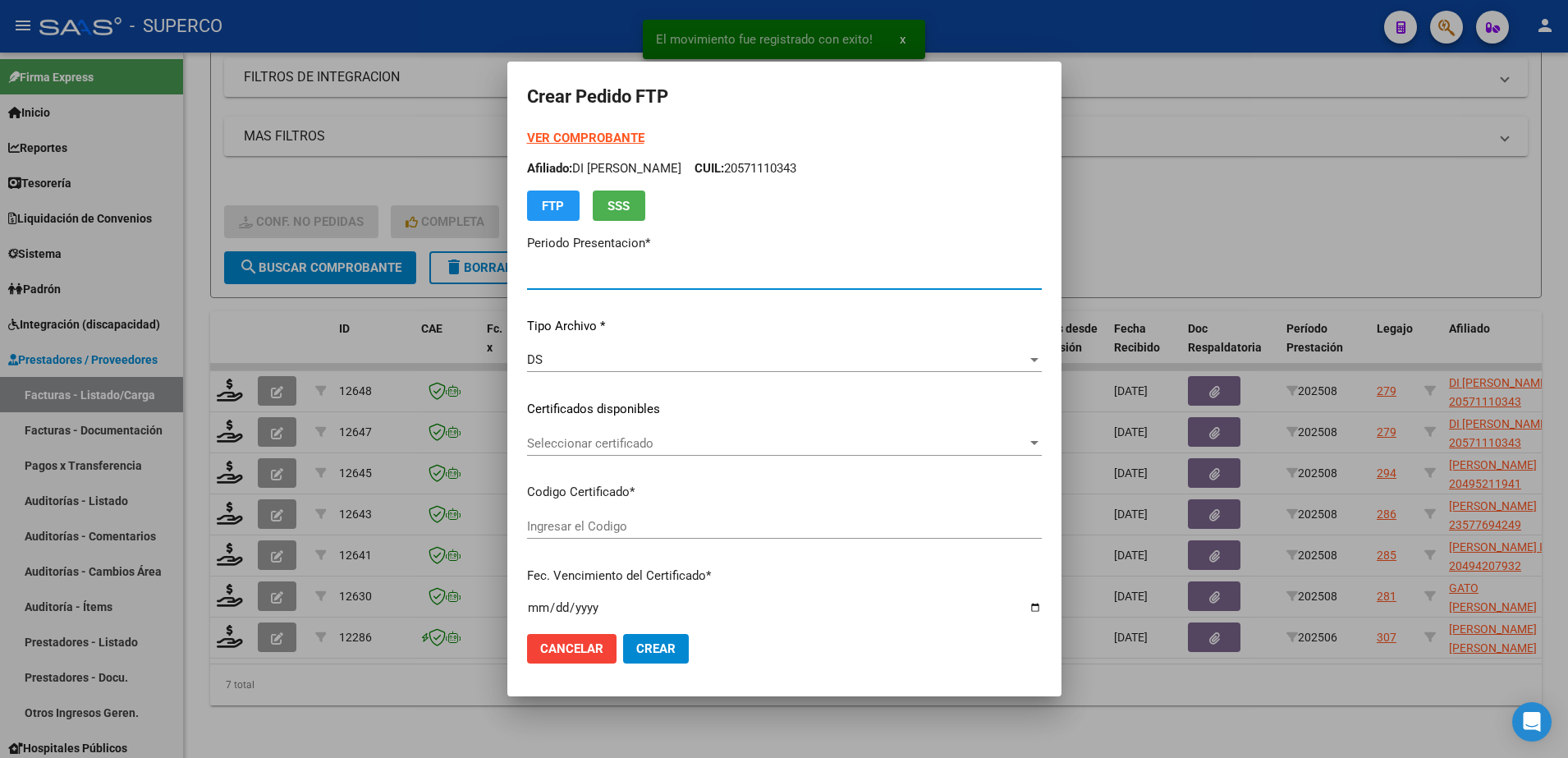
type input "202508"
type input "$ 89.282,05"
type input "arg02-00057111034-20211001-20261001-bs-4"
type input "[DATE]"
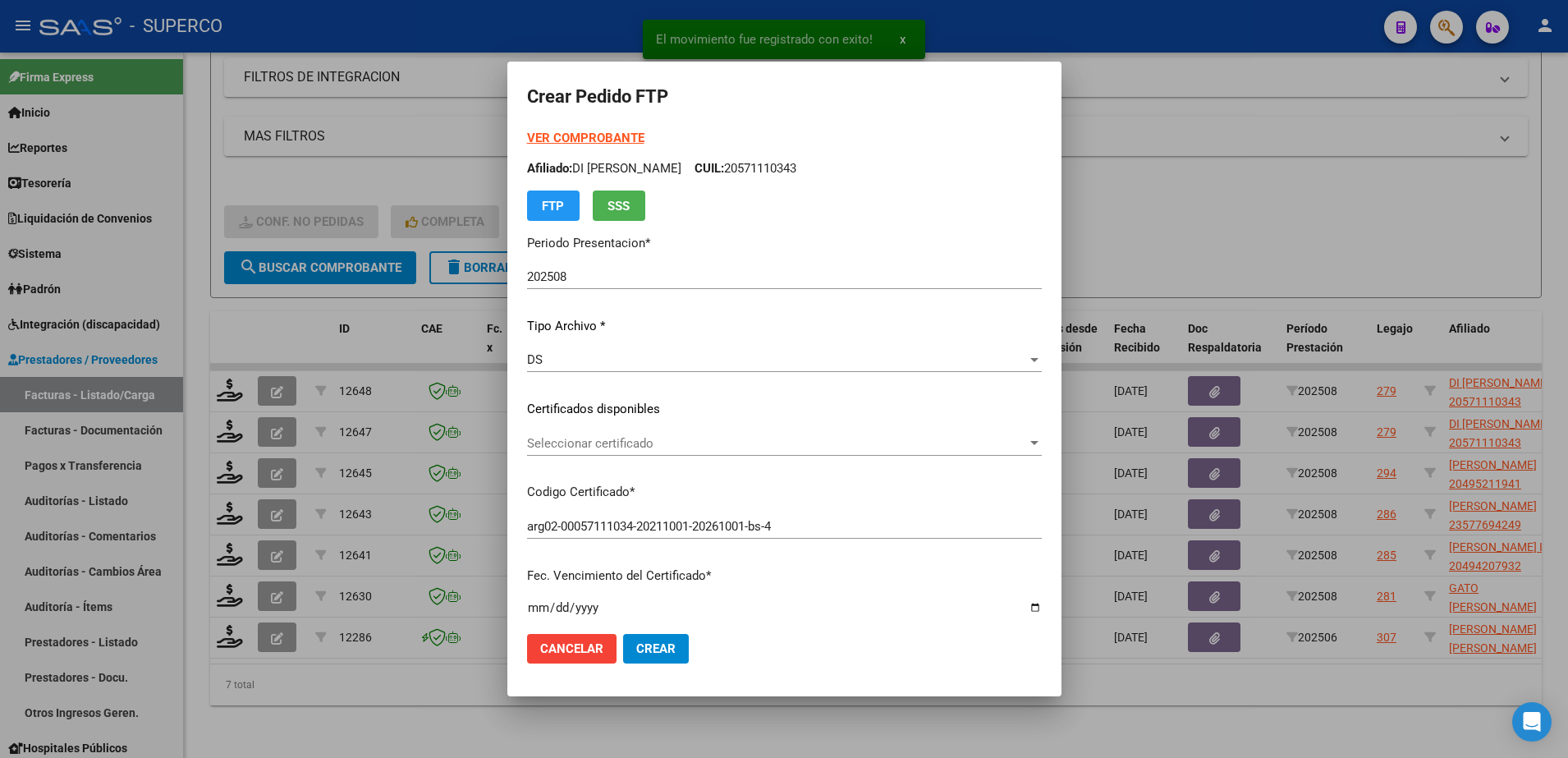
click at [565, 129] on div "VER COMPROBANTE ARCA Padrón Afiliado: DI [PERSON_NAME]: 20571110343 FTP SSS" at bounding box center [784, 174] width 515 height 92
click at [562, 135] on strong "VER COMPROBANTE" at bounding box center [585, 138] width 117 height 15
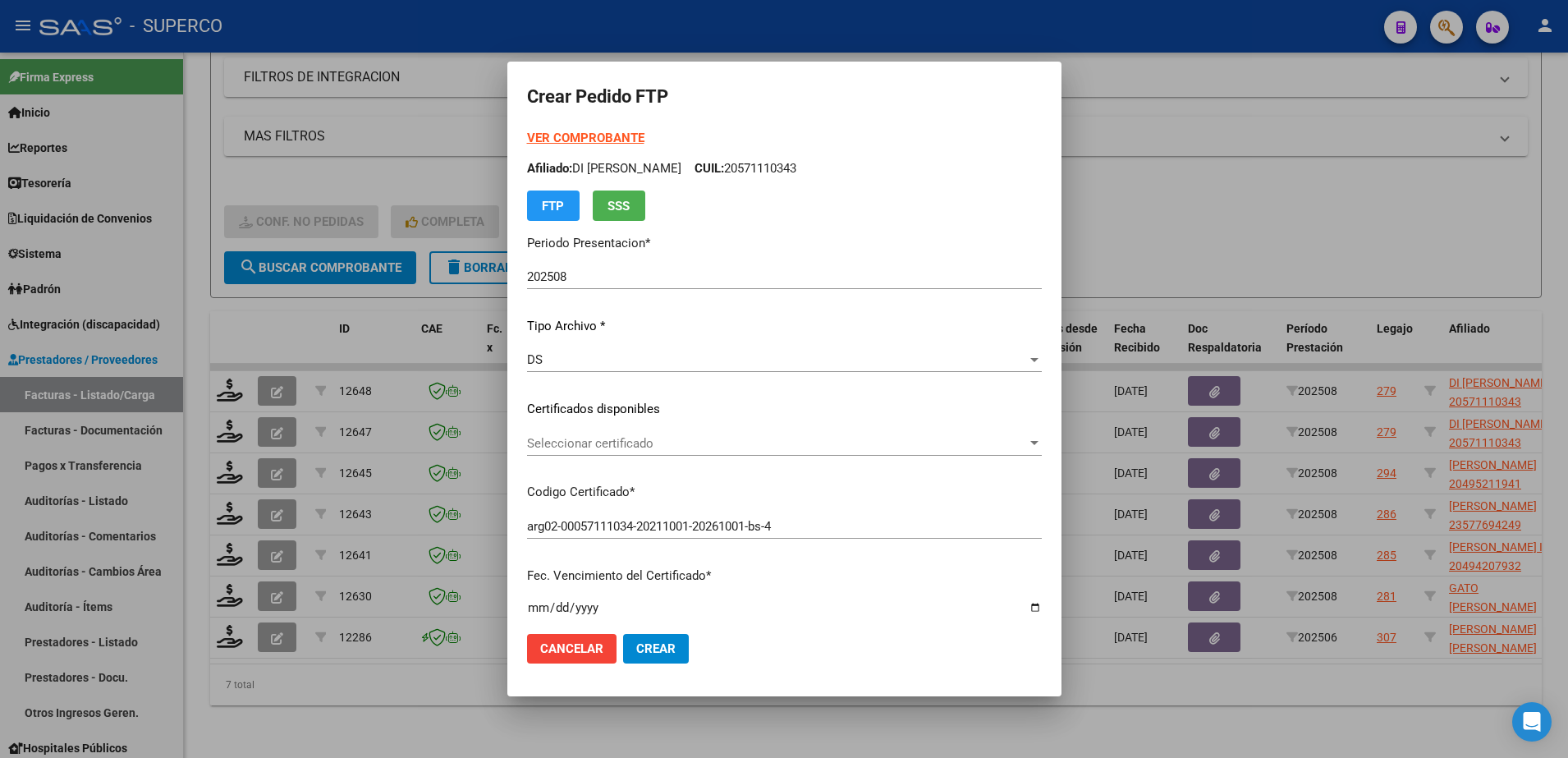
click at [822, 450] on span "Seleccionar certificado" at bounding box center [777, 443] width 500 height 15
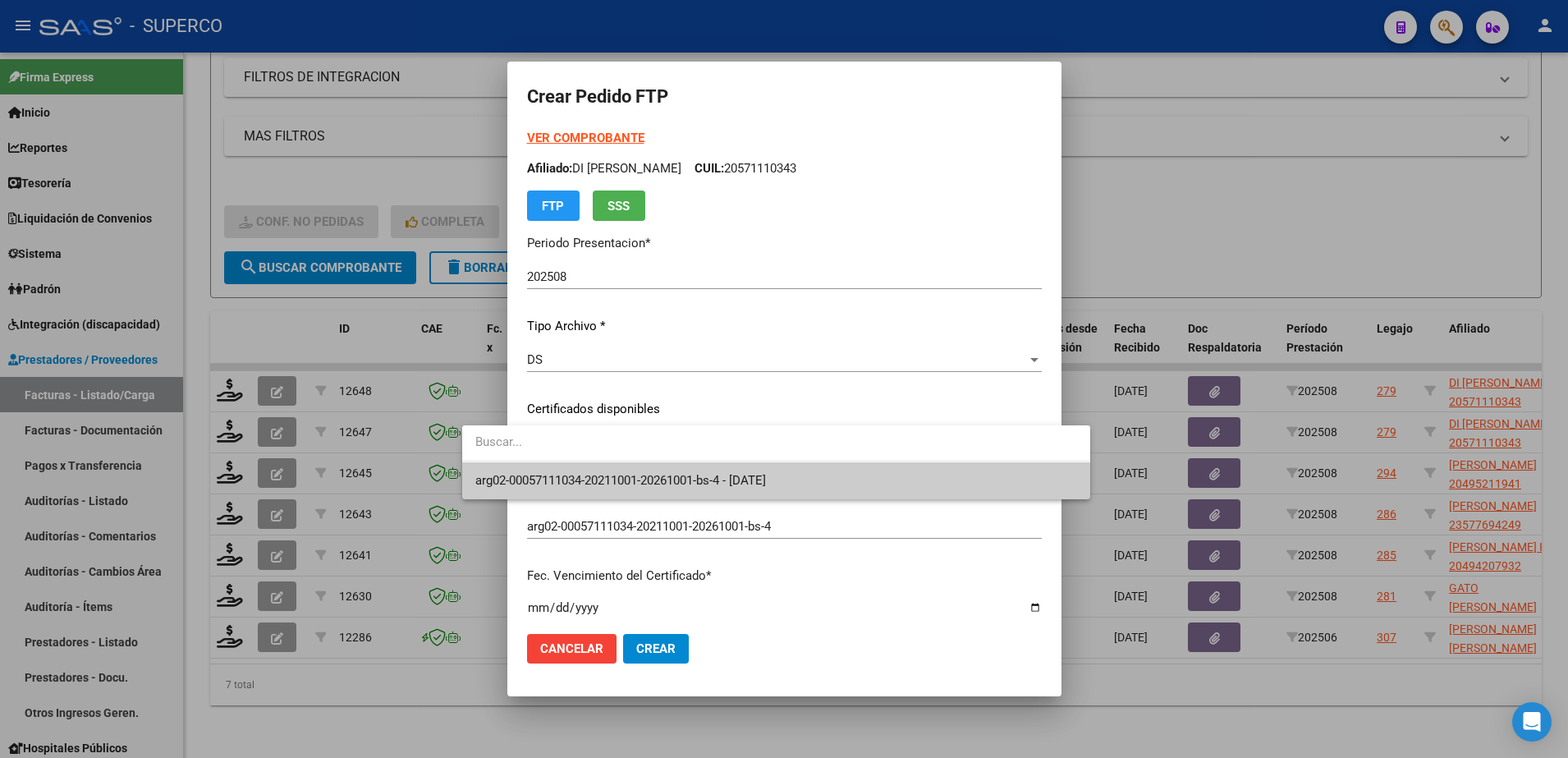
click at [815, 462] on span "arg02-00057111034-20211001-20261001-bs-4 - [DATE]" at bounding box center [776, 481] width 602 height 37
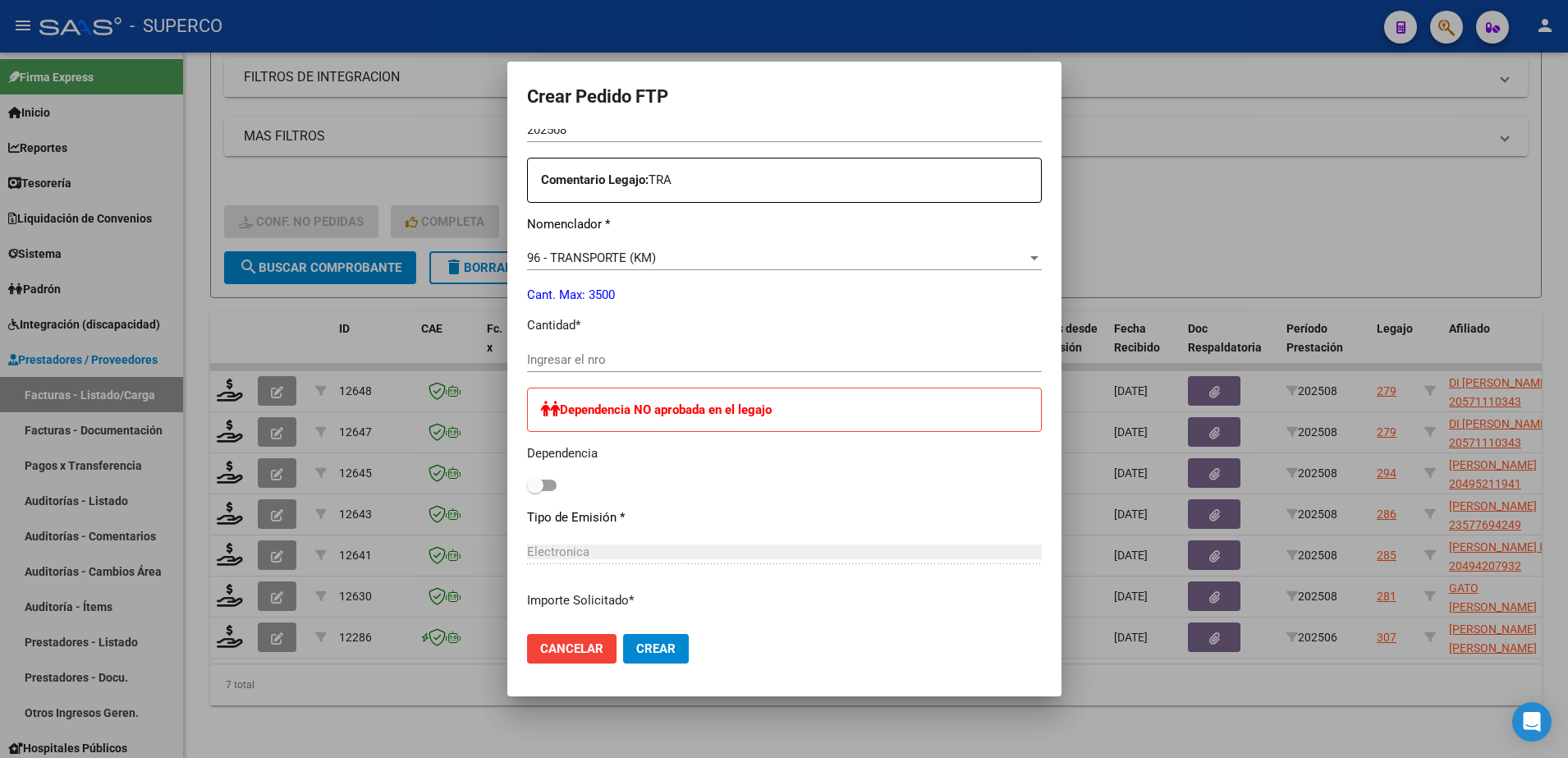
scroll to position [616, 0]
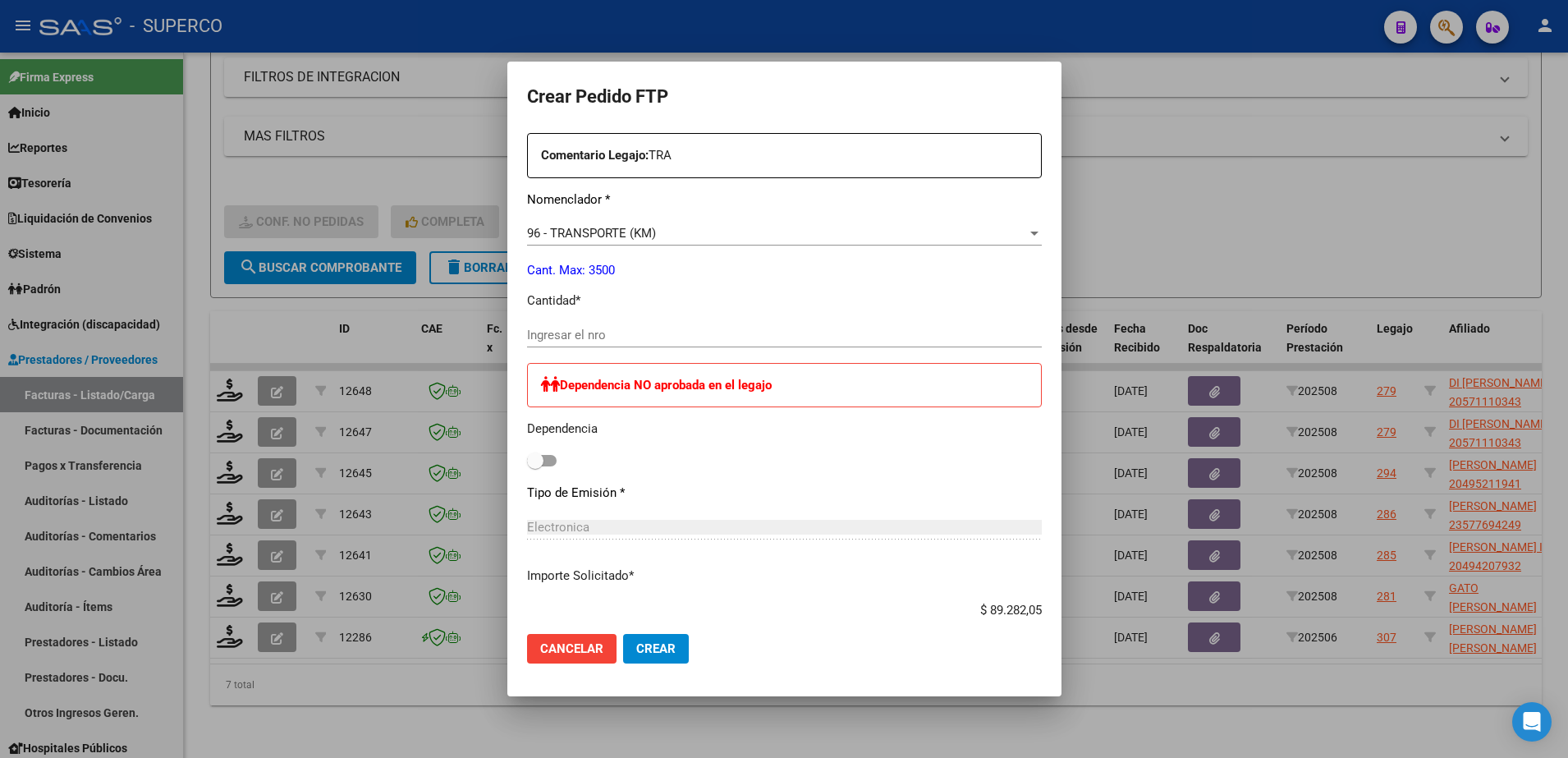
click at [767, 329] on input "Ingresar el nro" at bounding box center [784, 334] width 515 height 15
click at [623, 659] on button "Crear" at bounding box center [656, 648] width 66 height 30
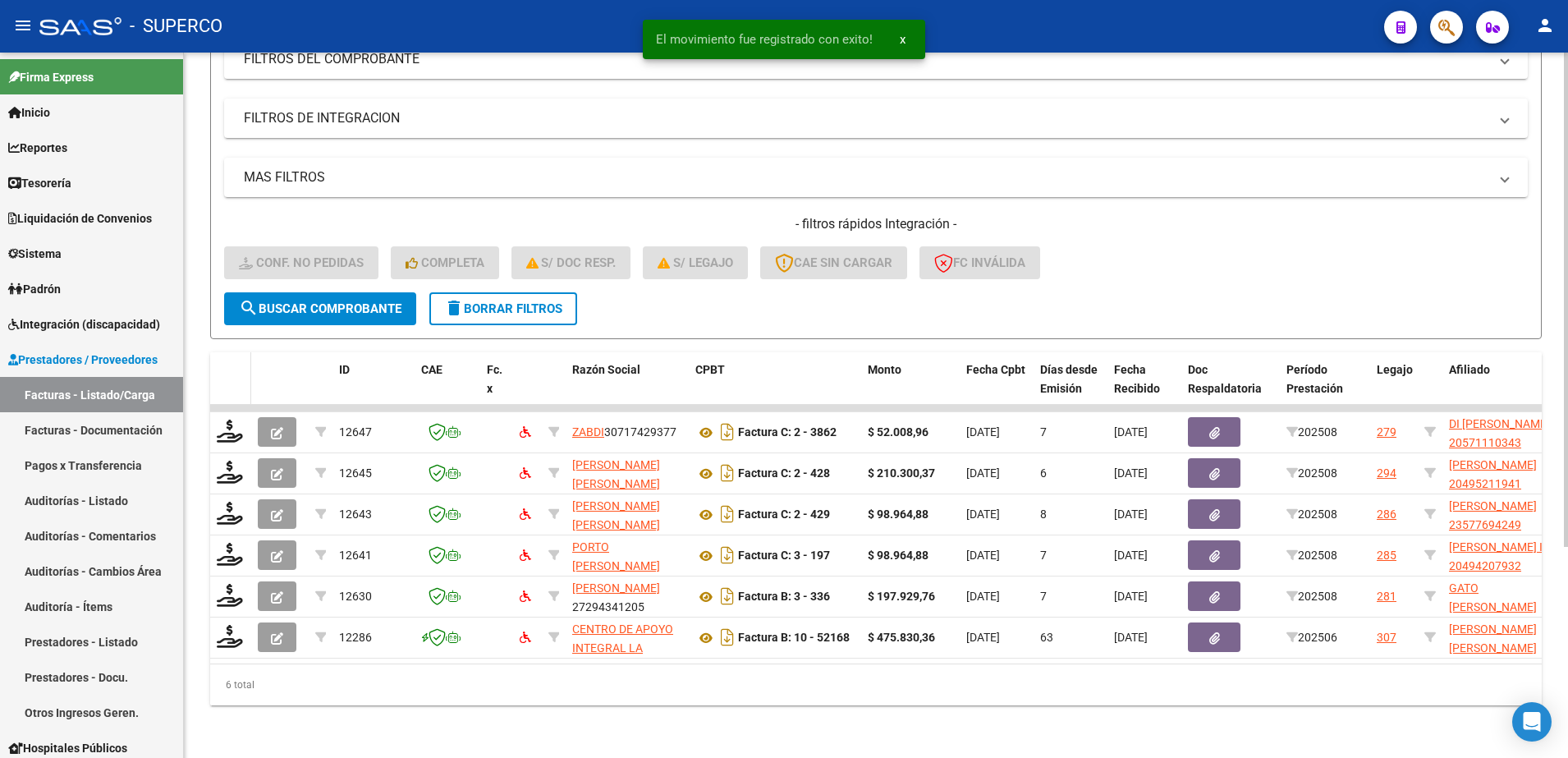
scroll to position [256, 0]
click at [219, 366] on datatable-header-cell at bounding box center [231, 388] width 41 height 73
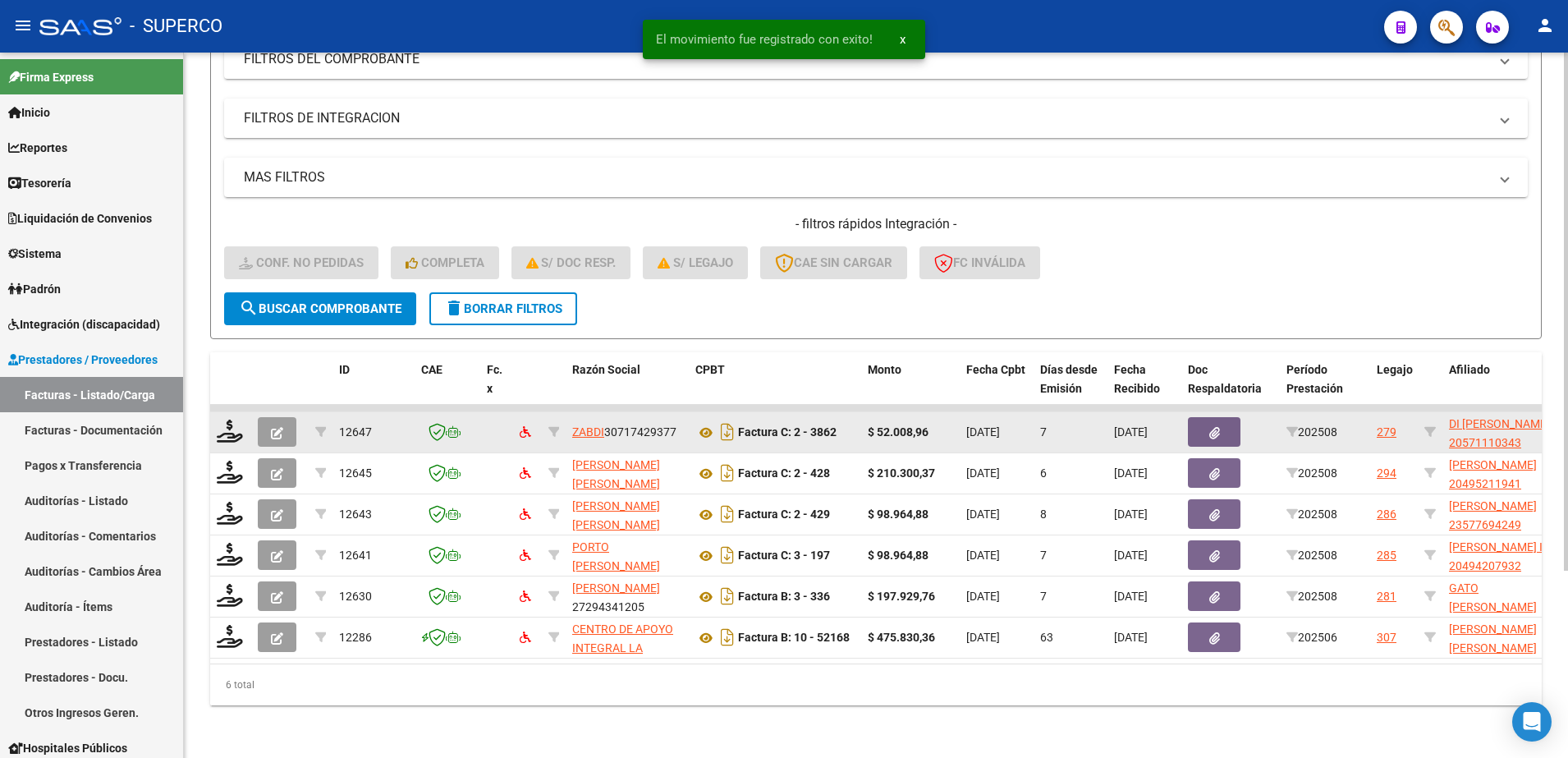
click at [228, 431] on datatable-body-cell at bounding box center [231, 432] width 41 height 41
click at [233, 420] on icon at bounding box center [230, 431] width 26 height 23
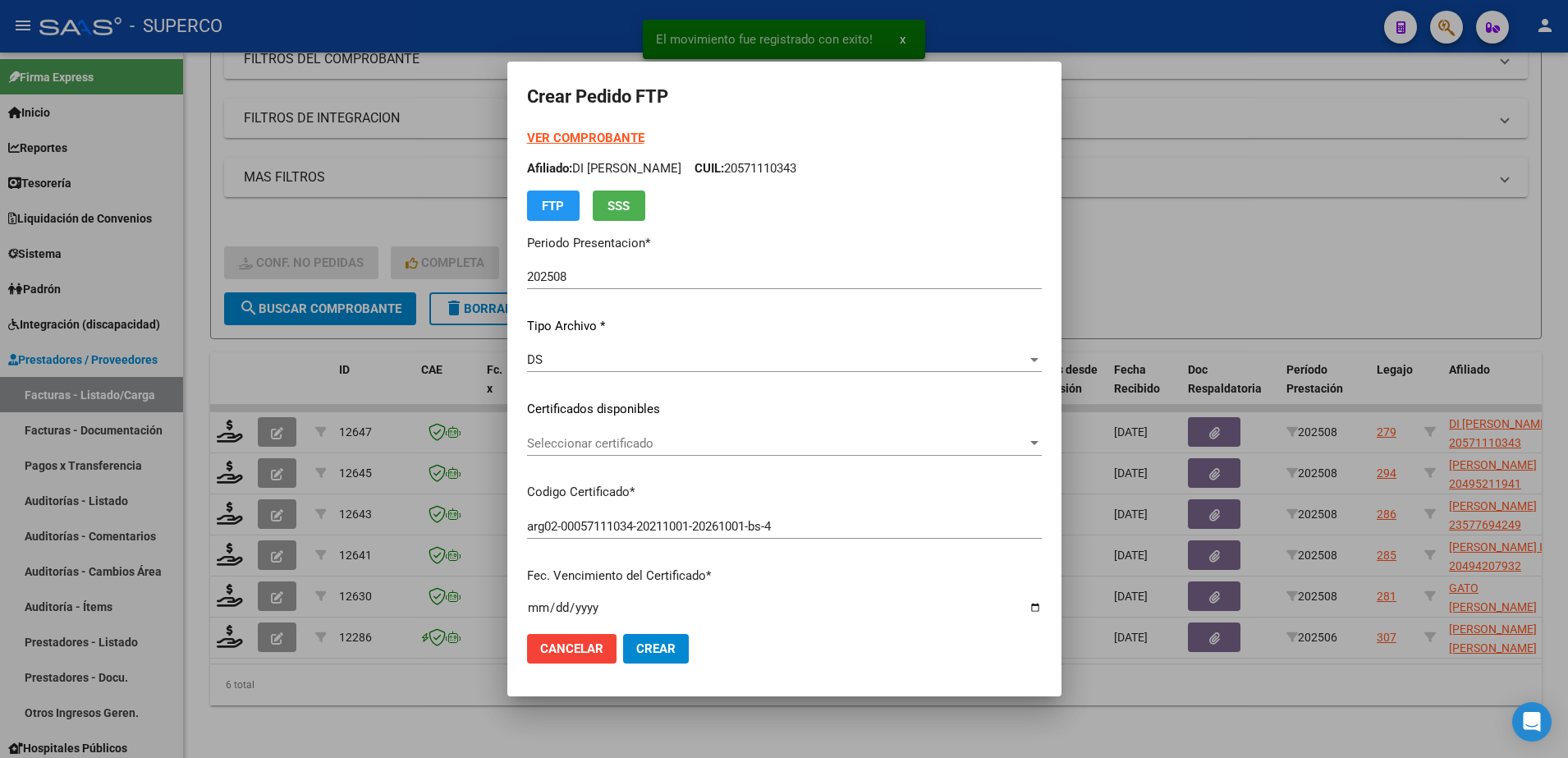
click at [574, 140] on strong "VER COMPROBANTE" at bounding box center [585, 138] width 117 height 15
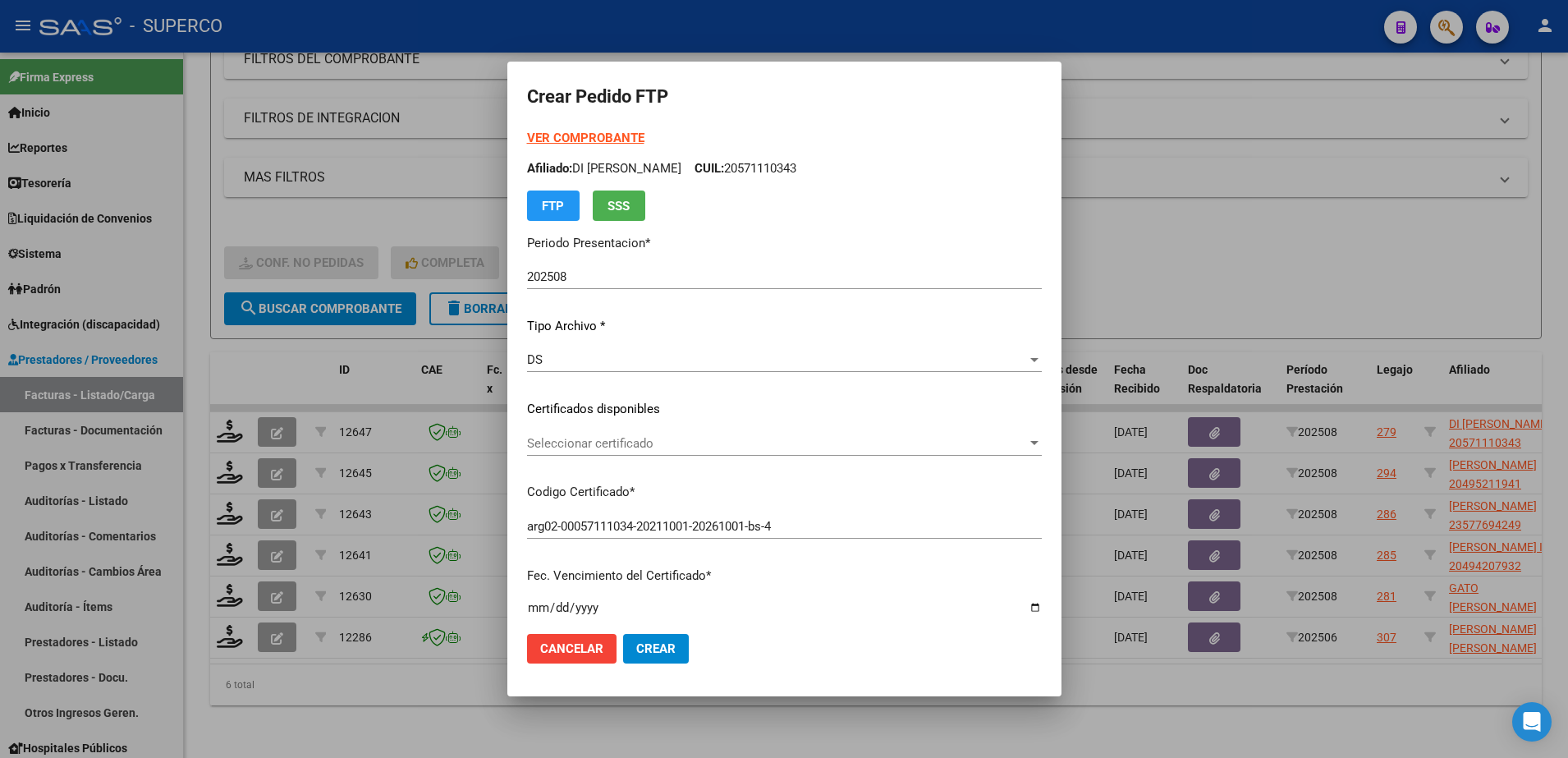
click at [578, 445] on span "Seleccionar certificado" at bounding box center [777, 443] width 500 height 15
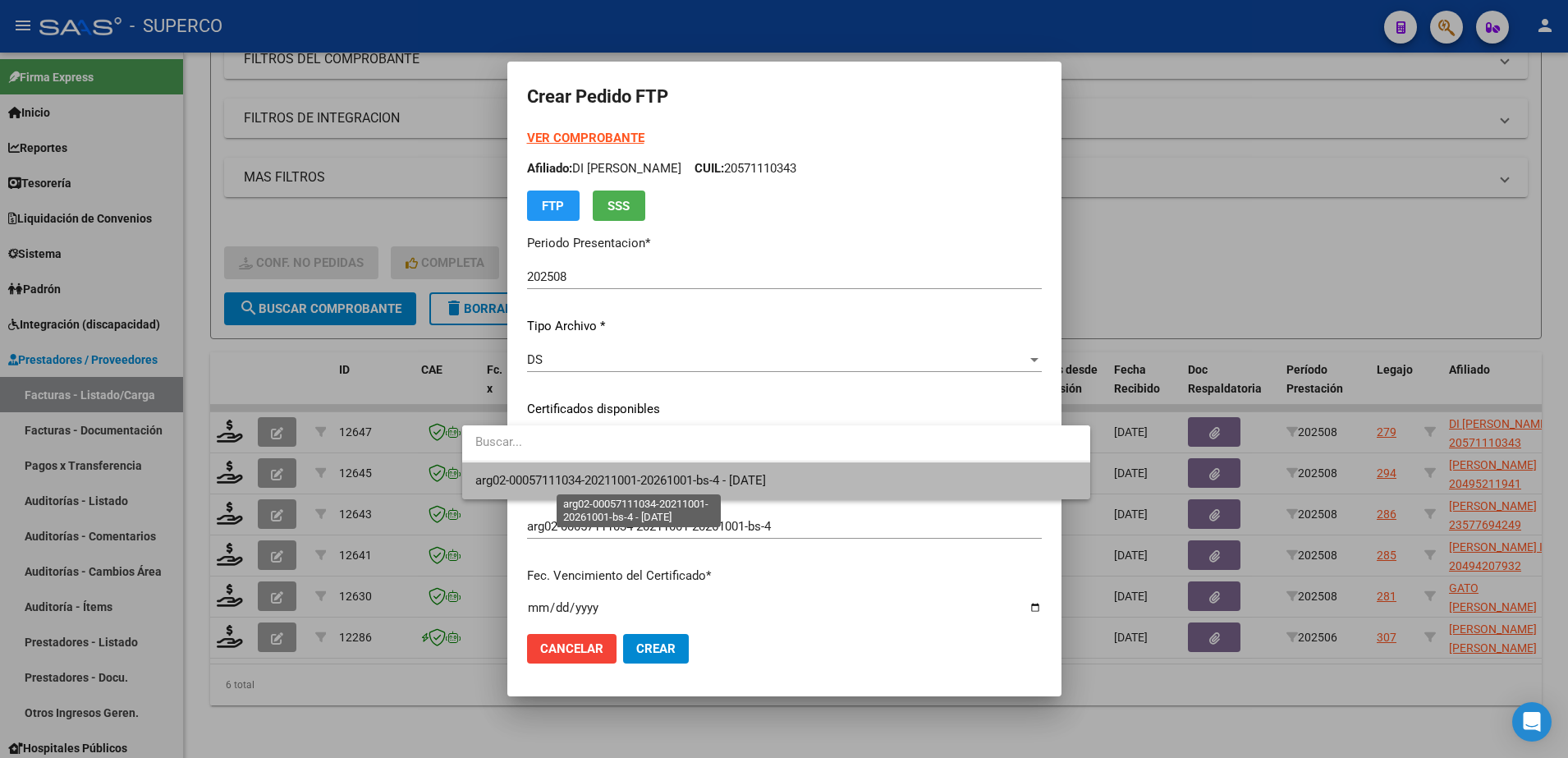
click at [569, 487] on span "arg02-00057111034-20211001-20261001-bs-4 - [DATE]" at bounding box center [621, 480] width 291 height 15
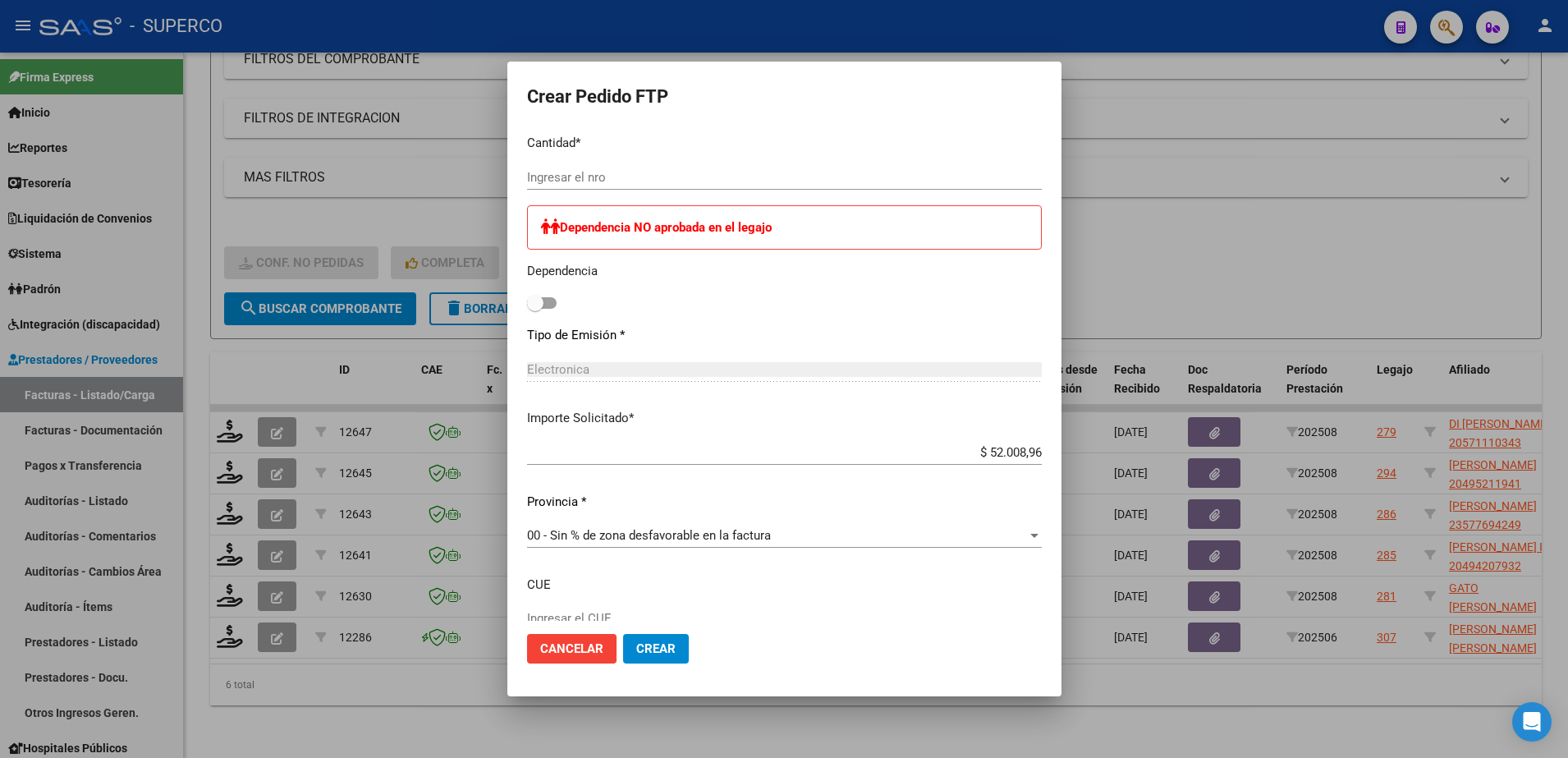
scroll to position [718, 0]
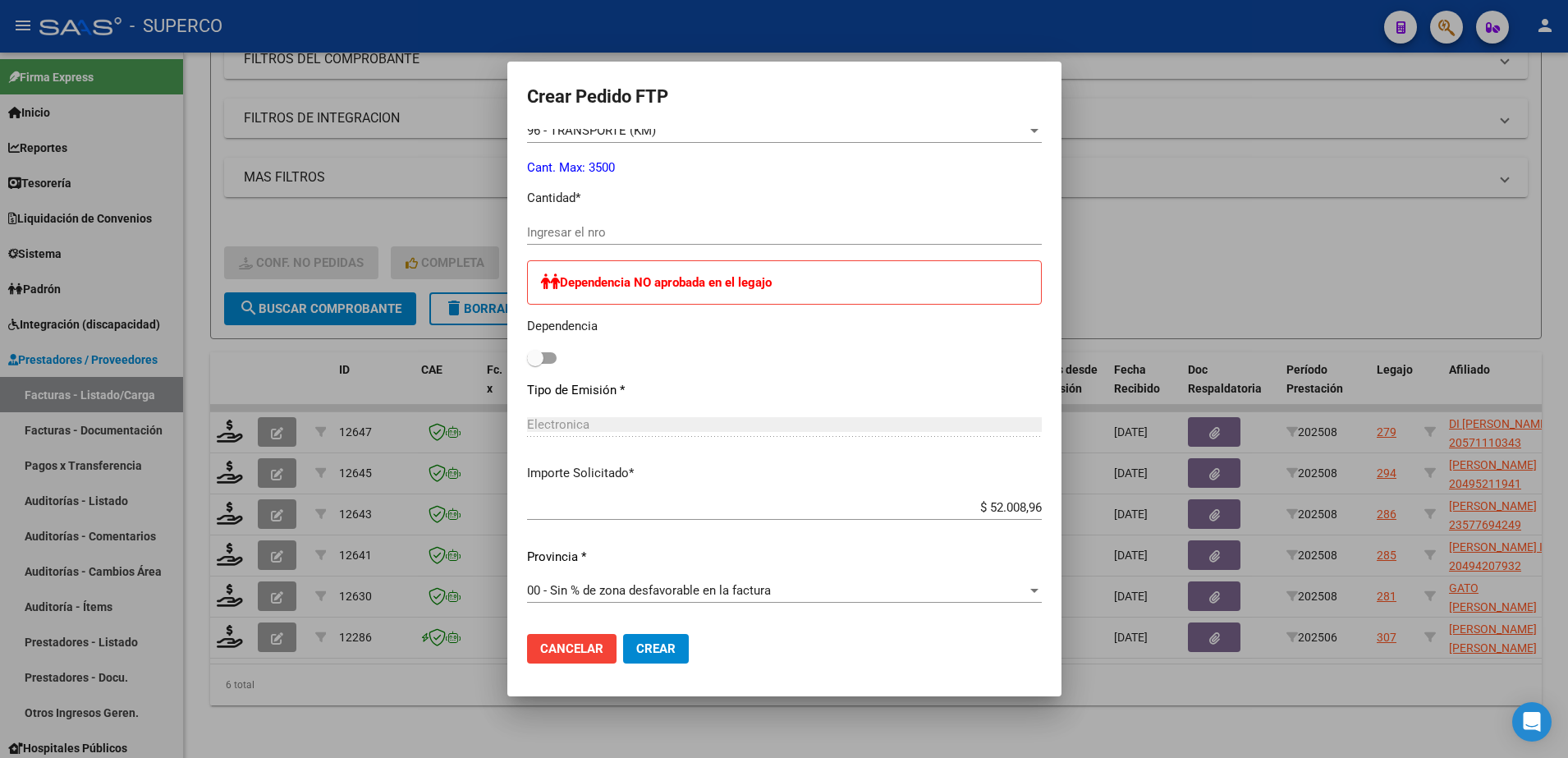
click at [557, 223] on div "Ingresar el nro" at bounding box center [784, 232] width 515 height 24
click at [623, 640] on button "Crear" at bounding box center [656, 648] width 66 height 30
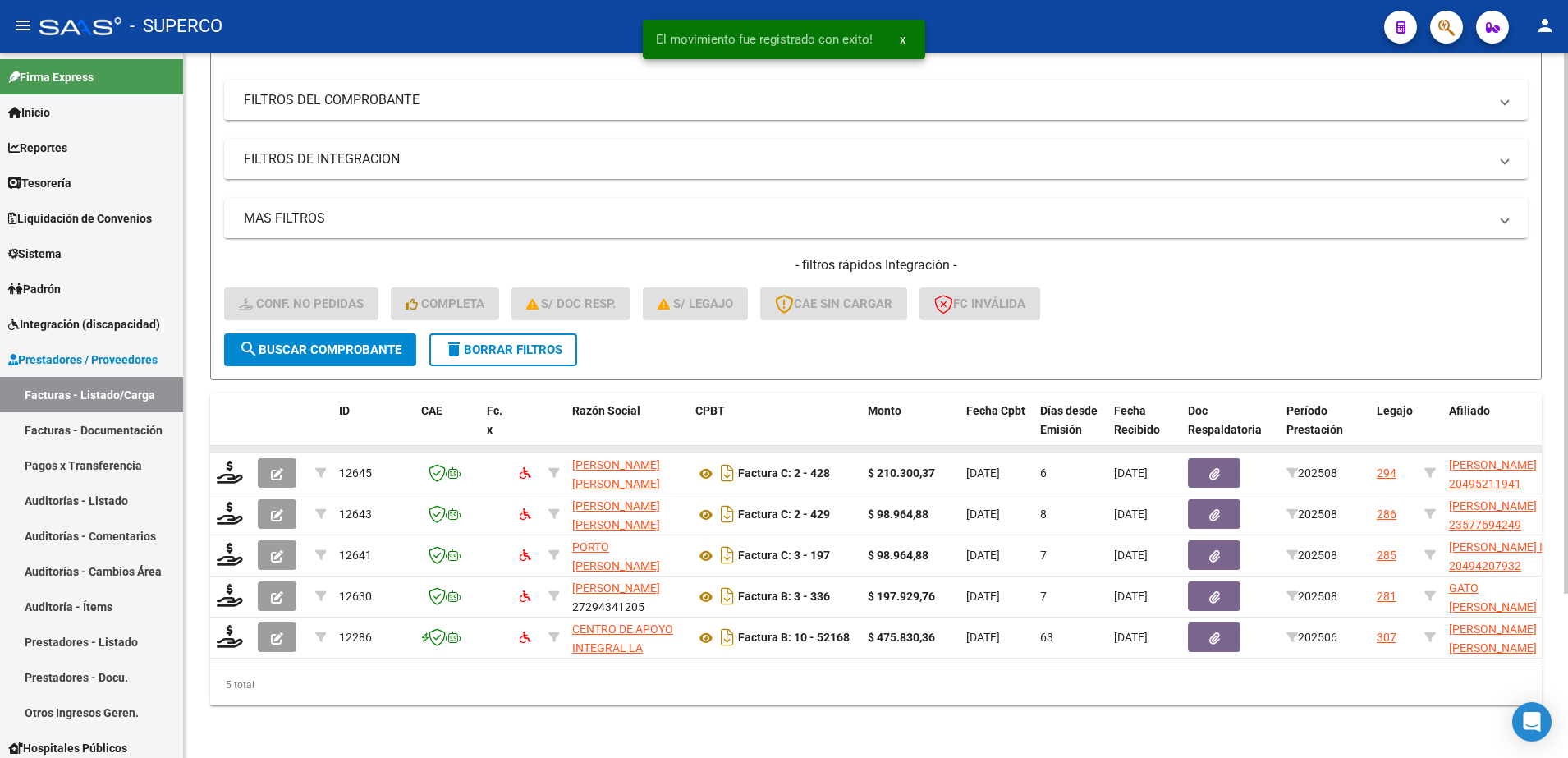
scroll to position [214, 0]
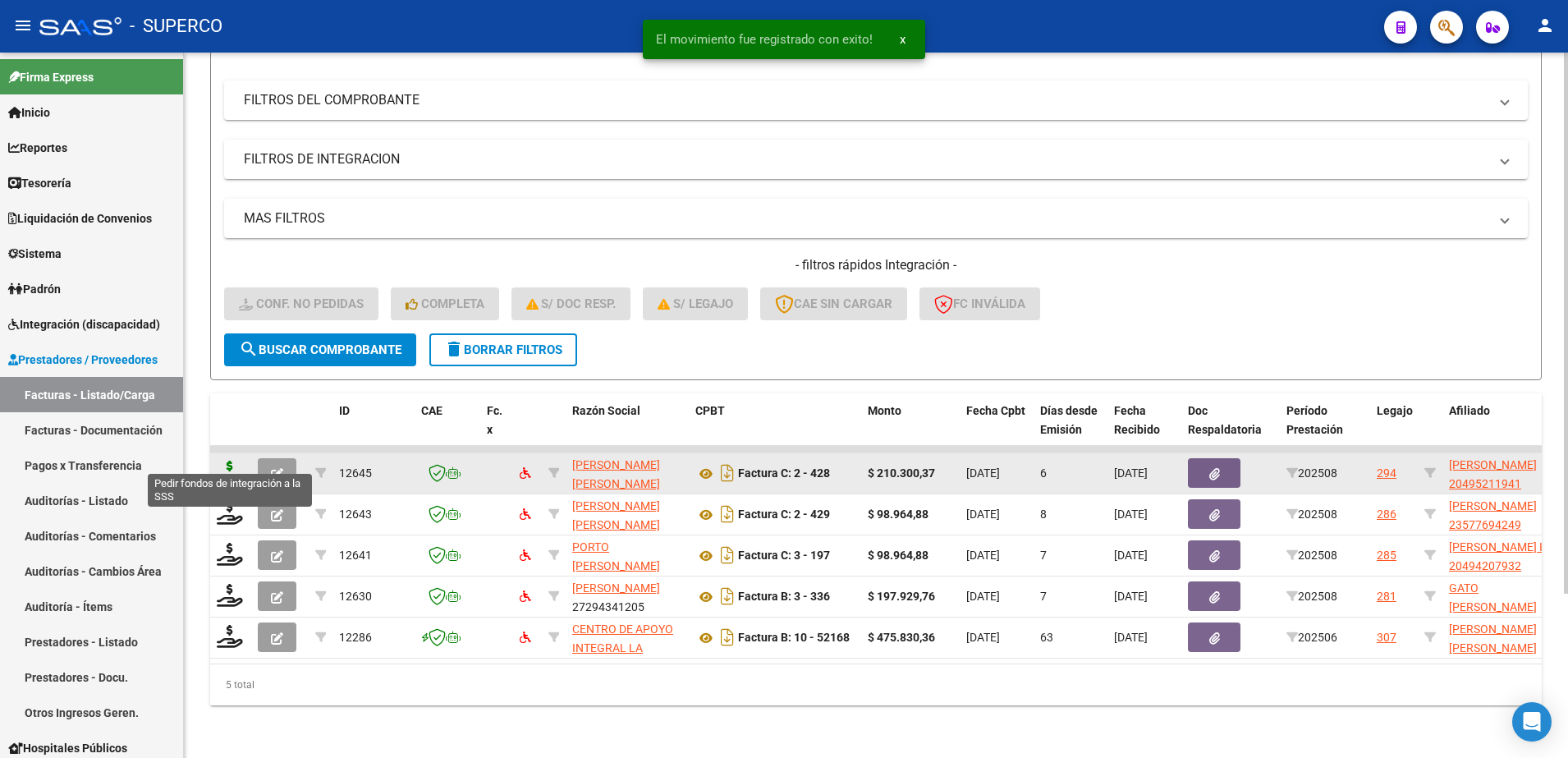
click at [225, 460] on icon at bounding box center [230, 472] width 26 height 23
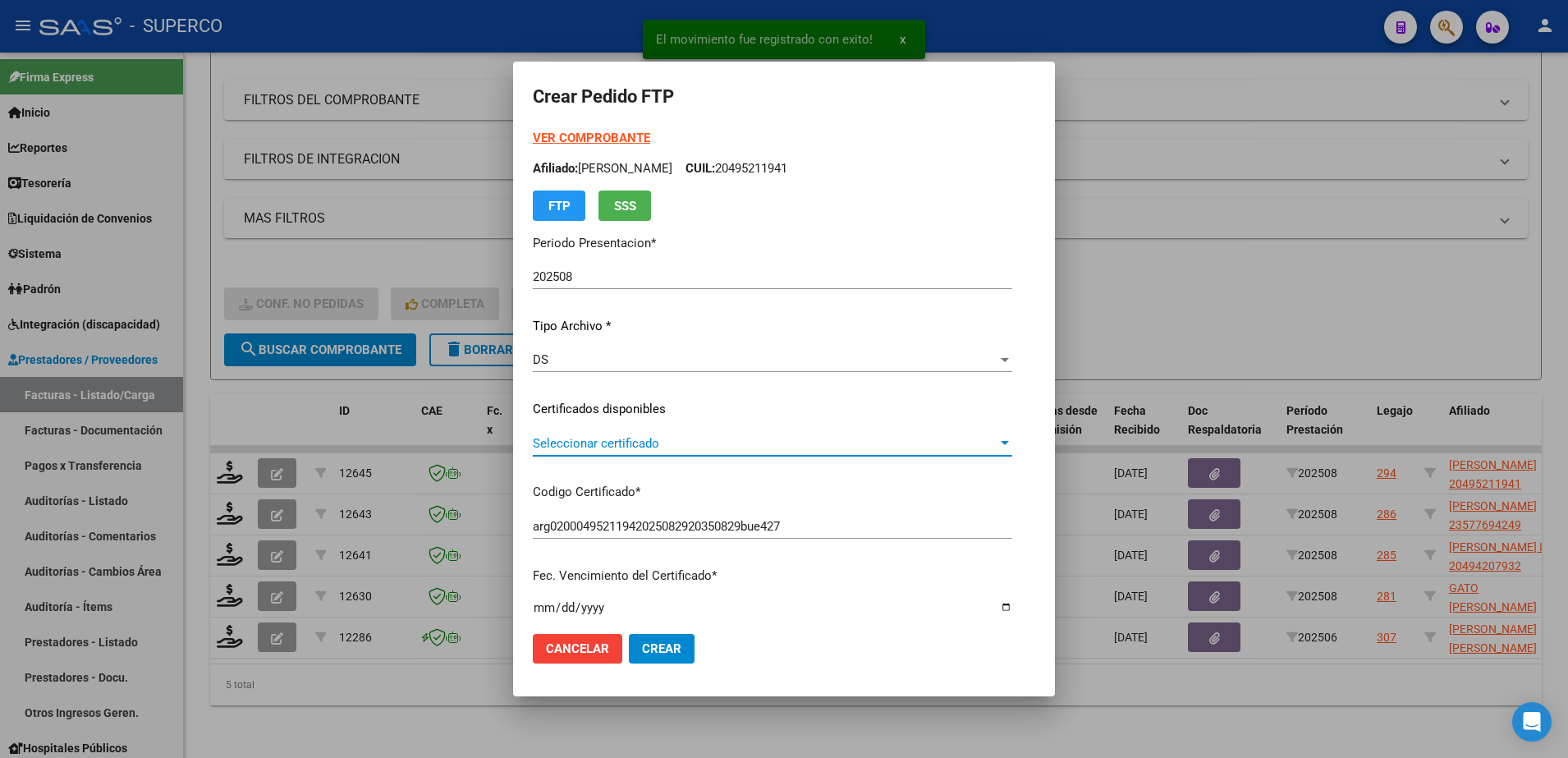
click at [774, 442] on span "Seleccionar certificado" at bounding box center [766, 443] width 465 height 15
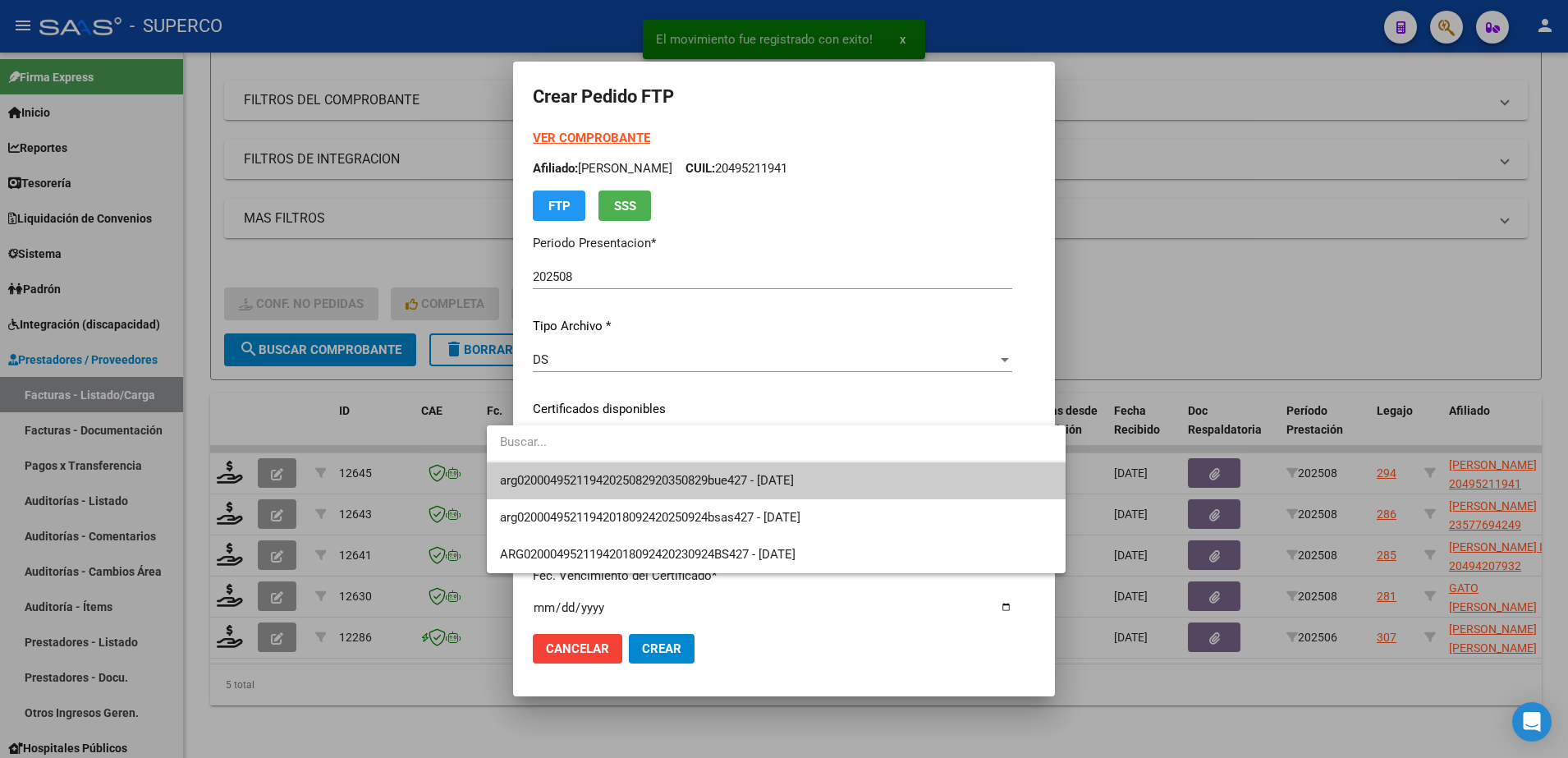
click at [758, 490] on span "arg02000495211942025082920350829bue427 - [DATE]" at bounding box center [776, 481] width 552 height 37
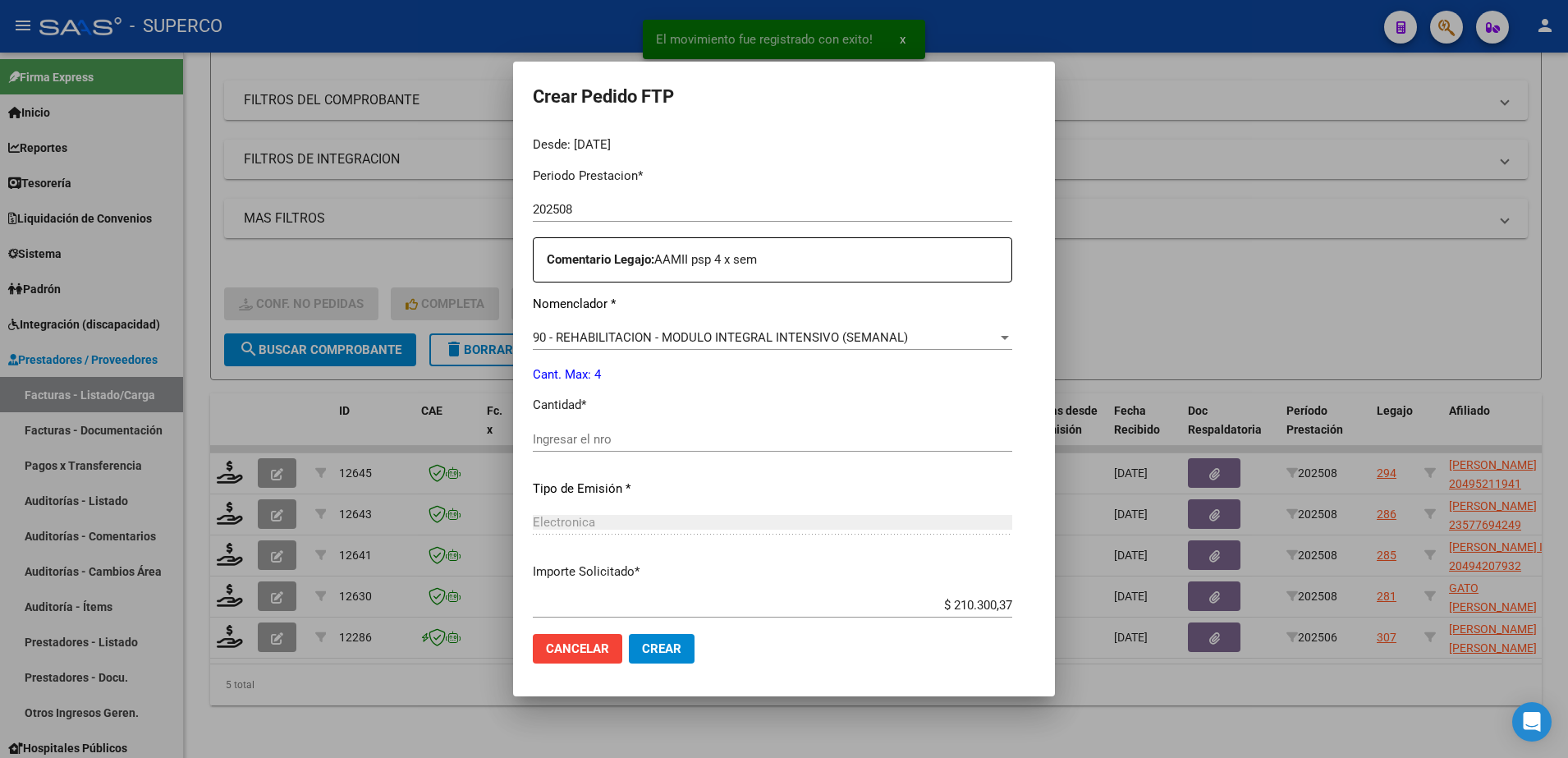
scroll to position [514, 0]
click at [712, 444] on input "Ingresar el nro" at bounding box center [772, 437] width 480 height 15
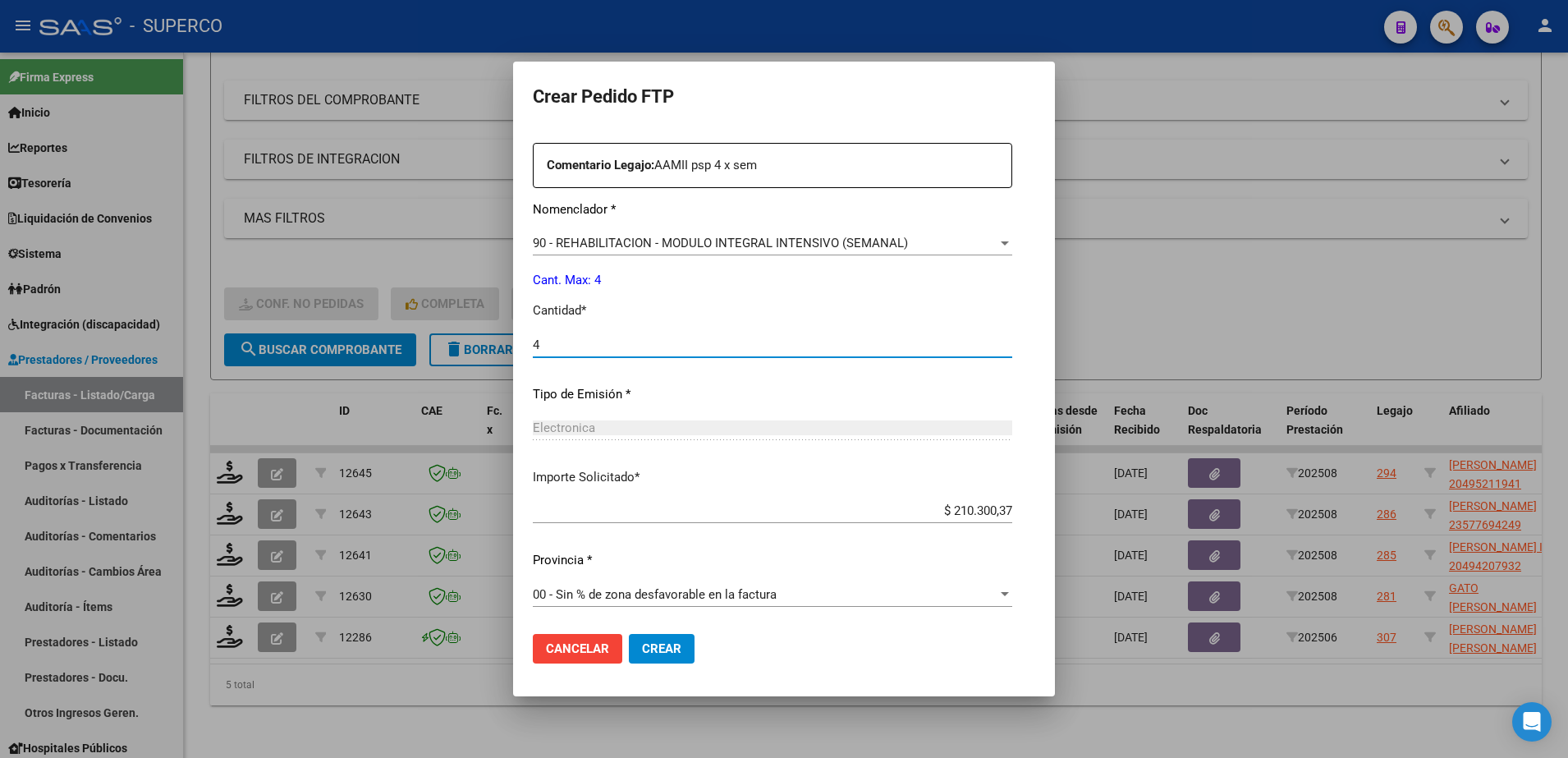
scroll to position [607, 0]
click at [644, 639] on button "Crear" at bounding box center [662, 648] width 66 height 30
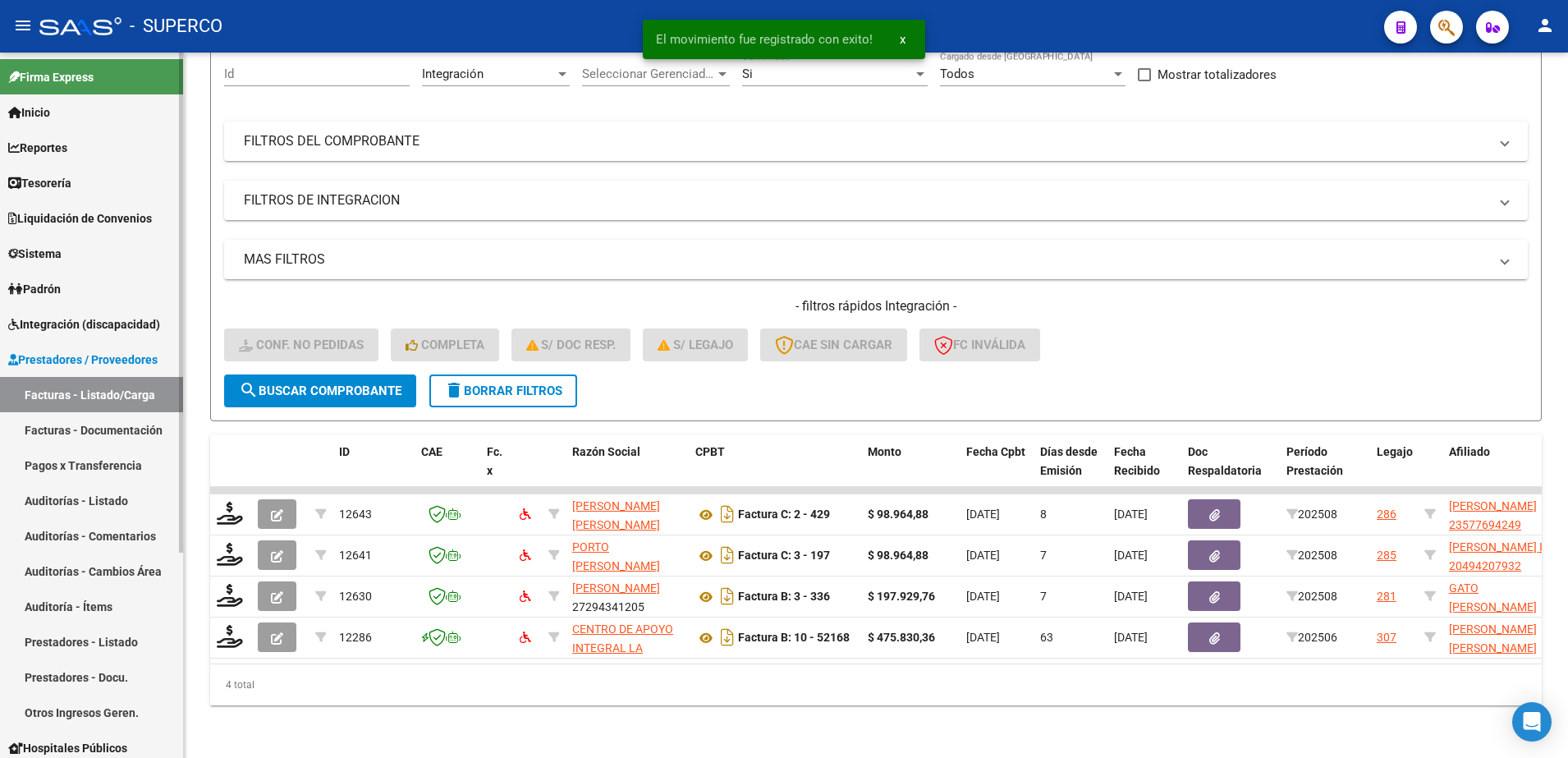
scroll to position [174, 0]
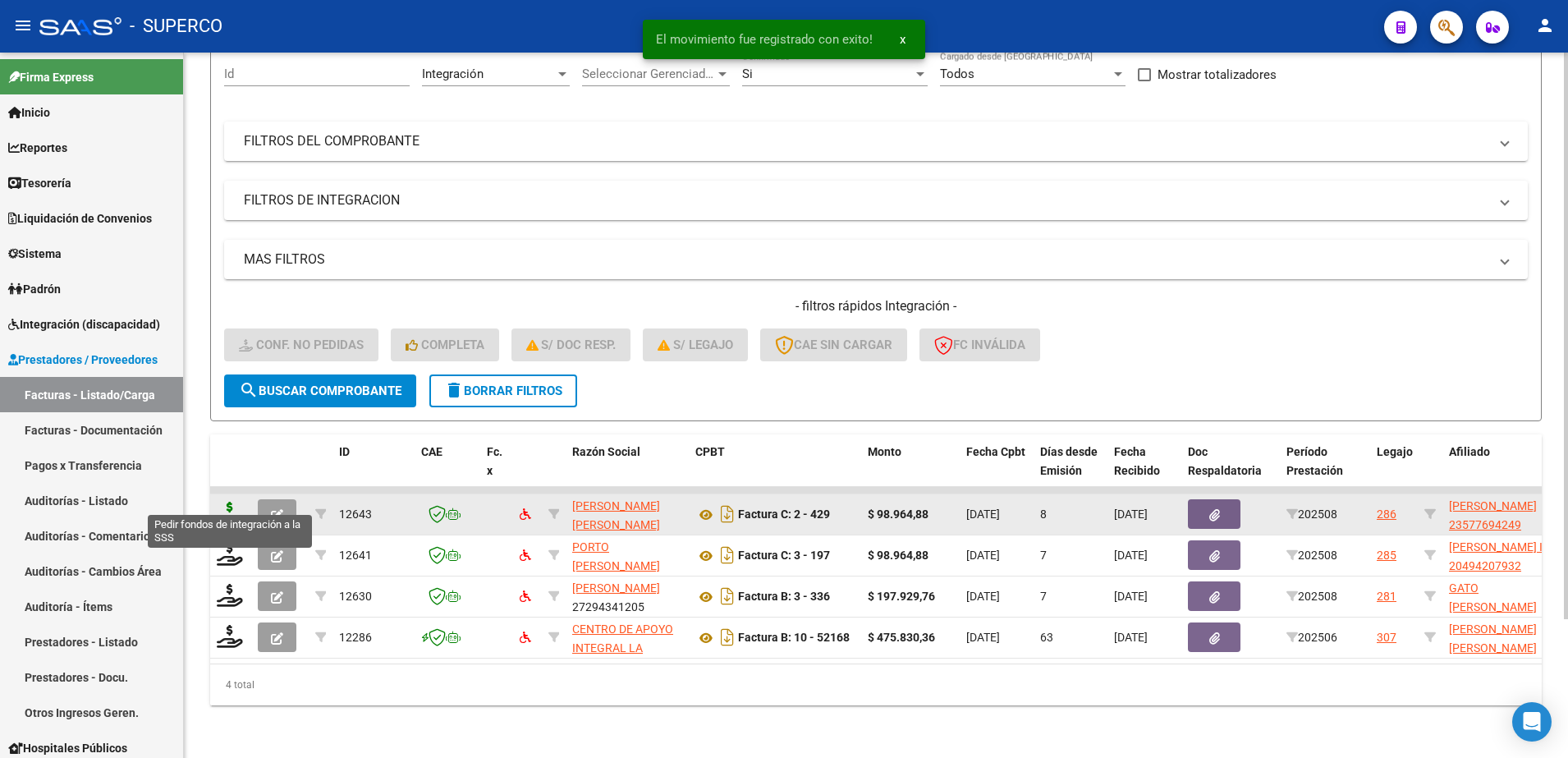
click at [220, 502] on icon at bounding box center [230, 514] width 26 height 23
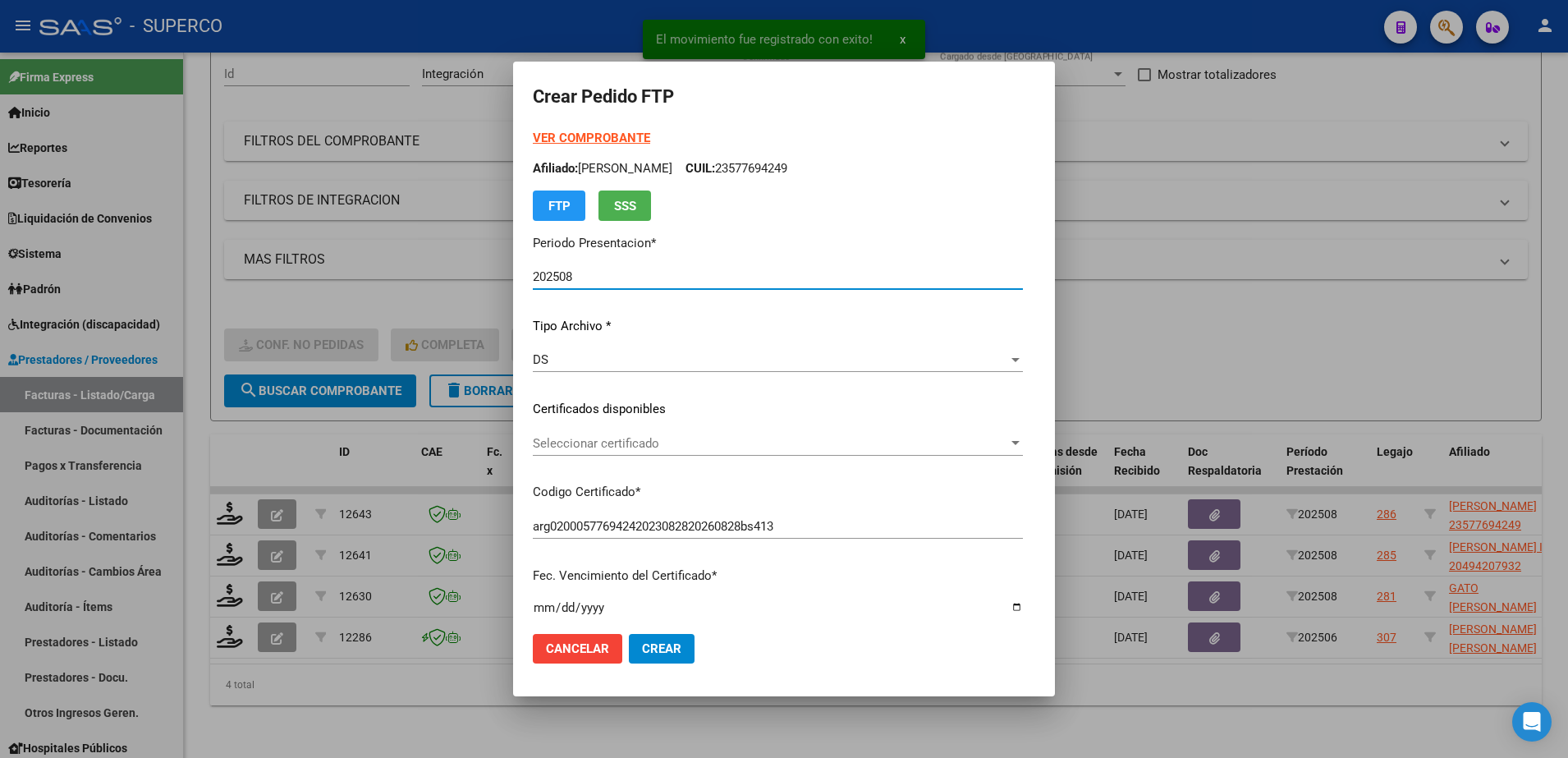
click at [707, 440] on span "Seleccionar certificado" at bounding box center [770, 443] width 476 height 15
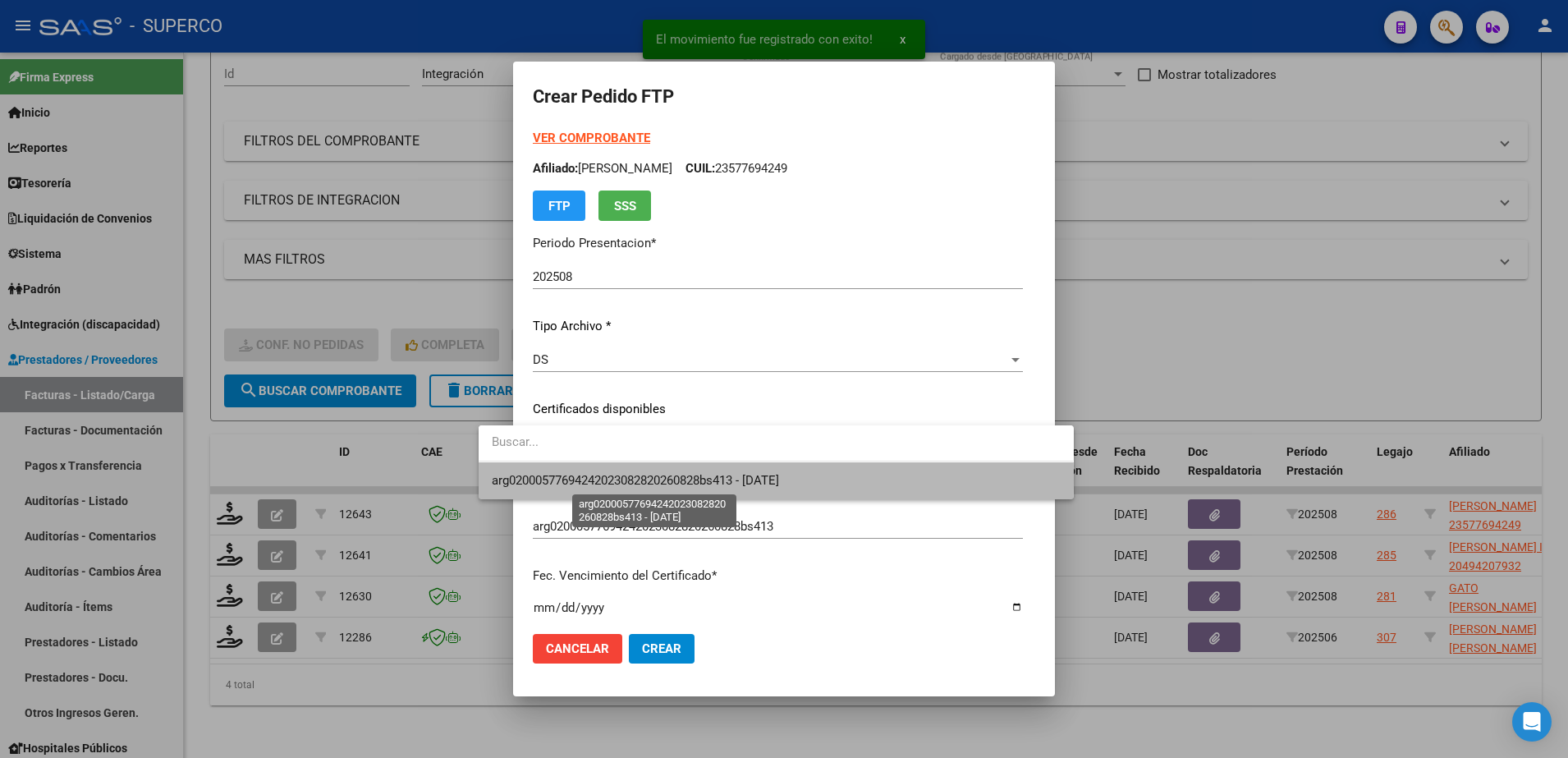
click at [695, 481] on span "arg02000577694242023082820260828bs413 - [DATE]" at bounding box center [636, 480] width 288 height 15
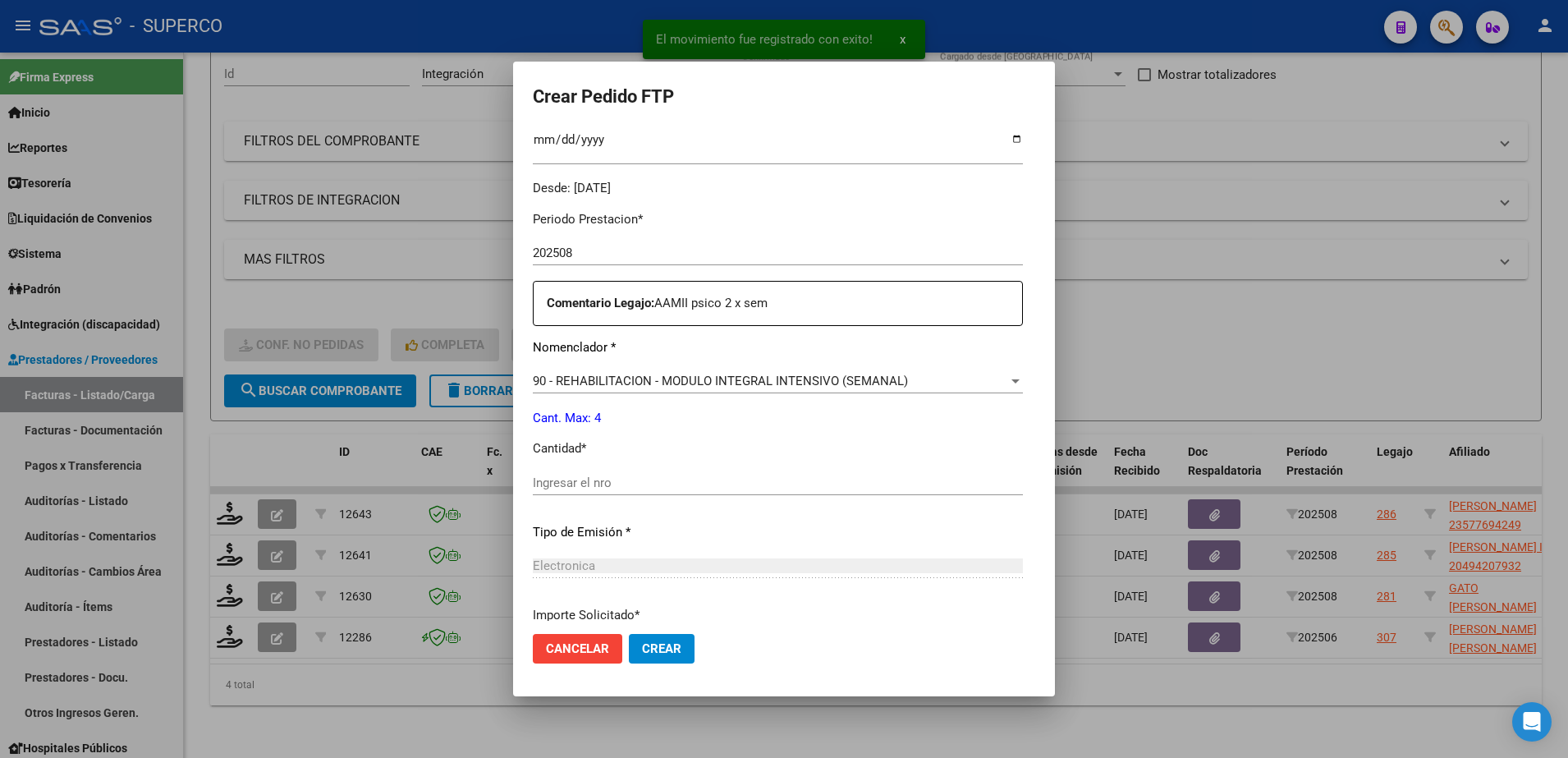
scroll to position [514, 0]
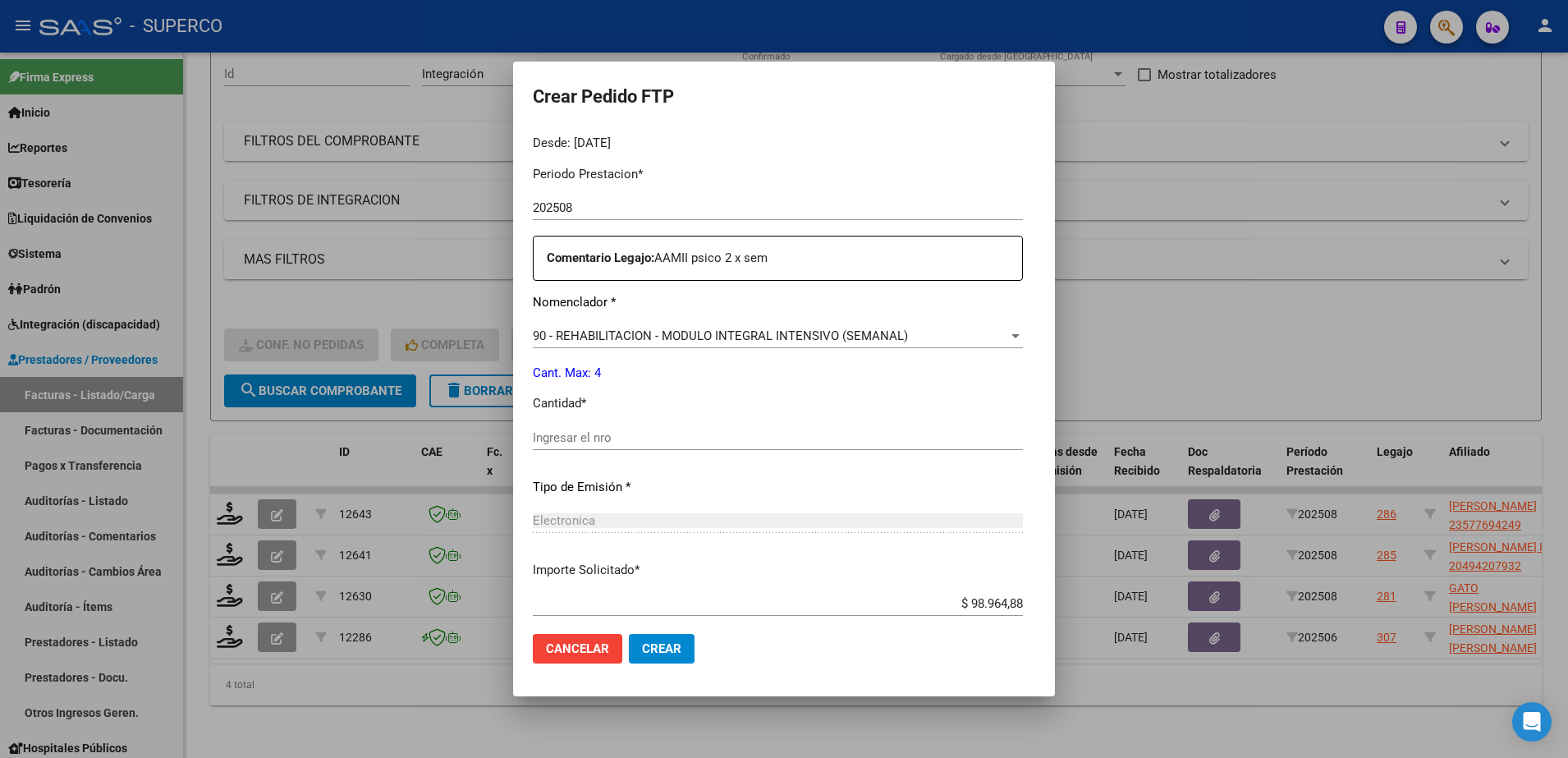
click at [642, 455] on div "Ingresar el nro" at bounding box center [778, 446] width 490 height 41
click at [643, 444] on input "Ingresar el nro" at bounding box center [778, 437] width 490 height 15
click at [585, 621] on mat-dialog-actions "Cancelar Crear" at bounding box center [784, 649] width 503 height 56
click at [643, 644] on span "Crear" at bounding box center [662, 648] width 40 height 15
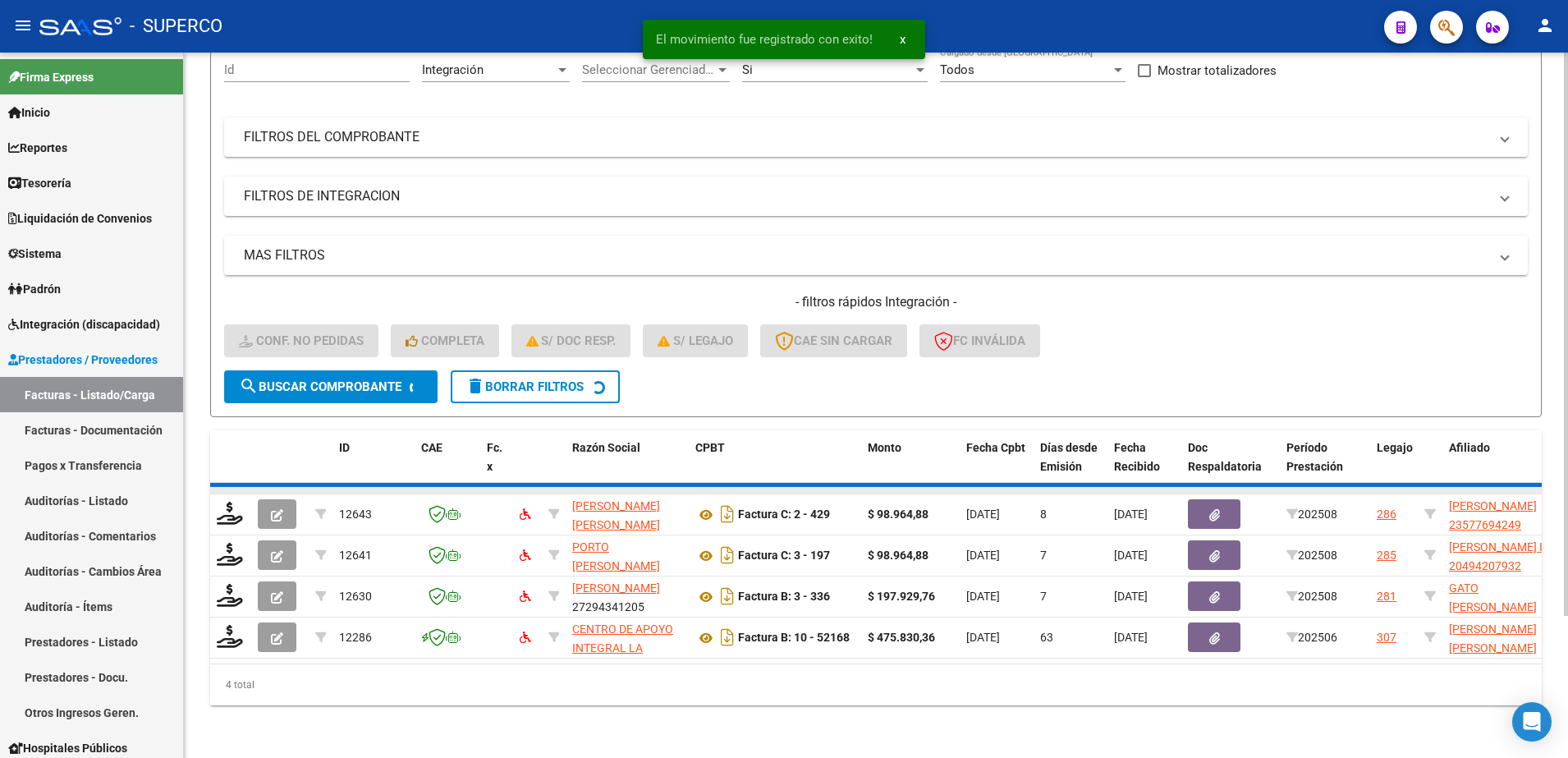
scroll to position [132, 0]
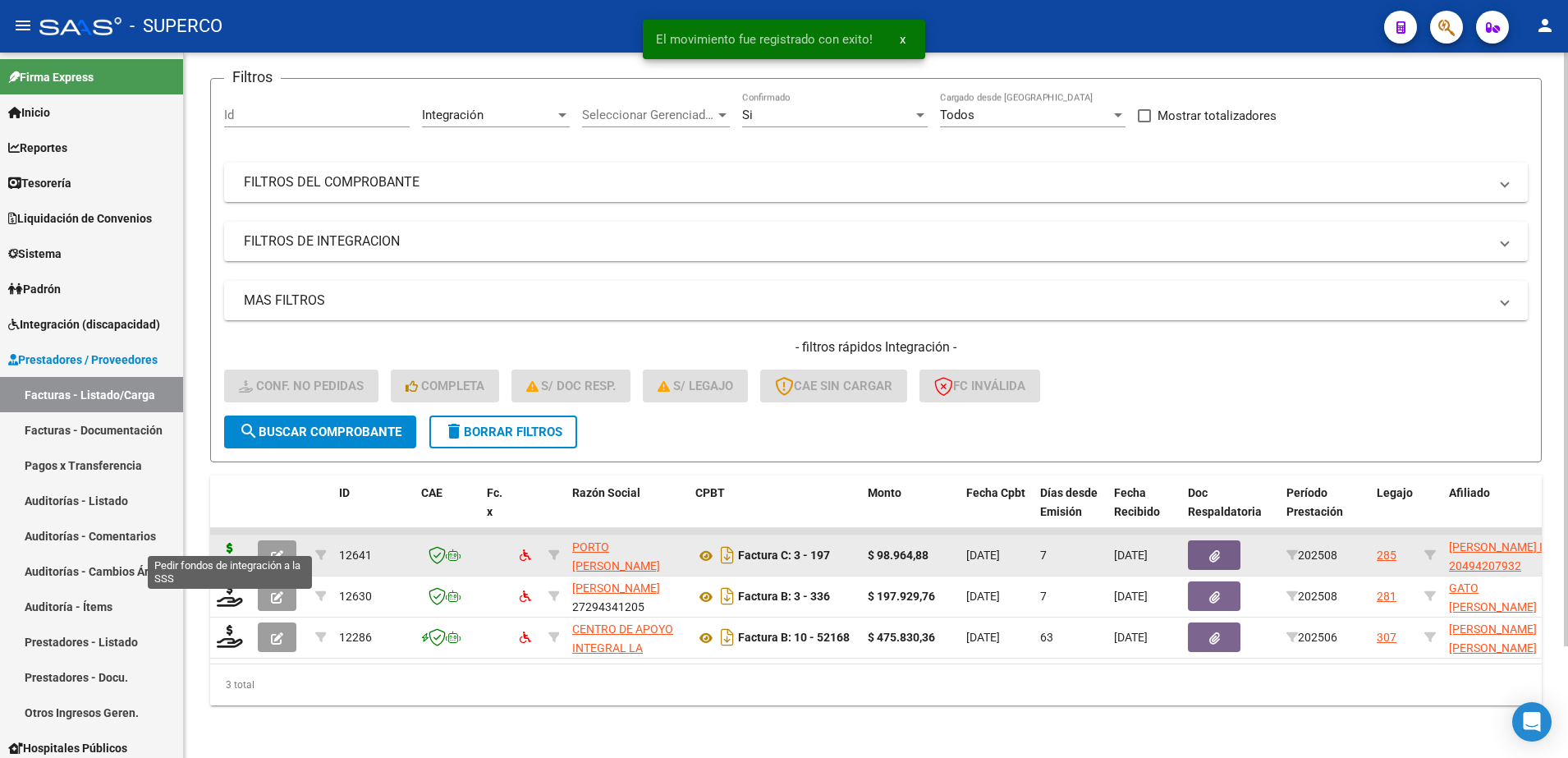
click at [224, 543] on icon at bounding box center [230, 554] width 26 height 23
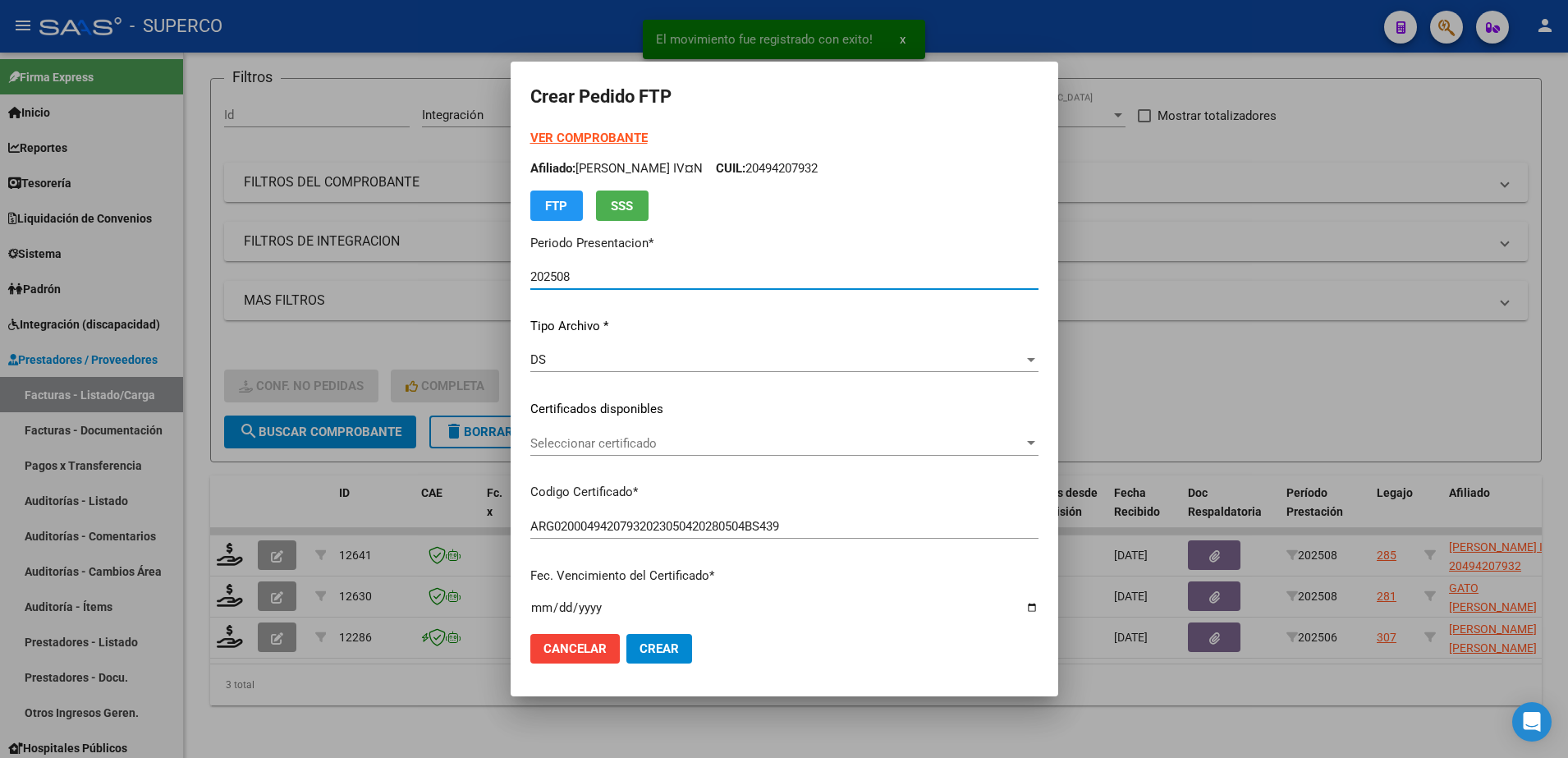
click at [680, 450] on span "Seleccionar certificado" at bounding box center [776, 443] width 493 height 15
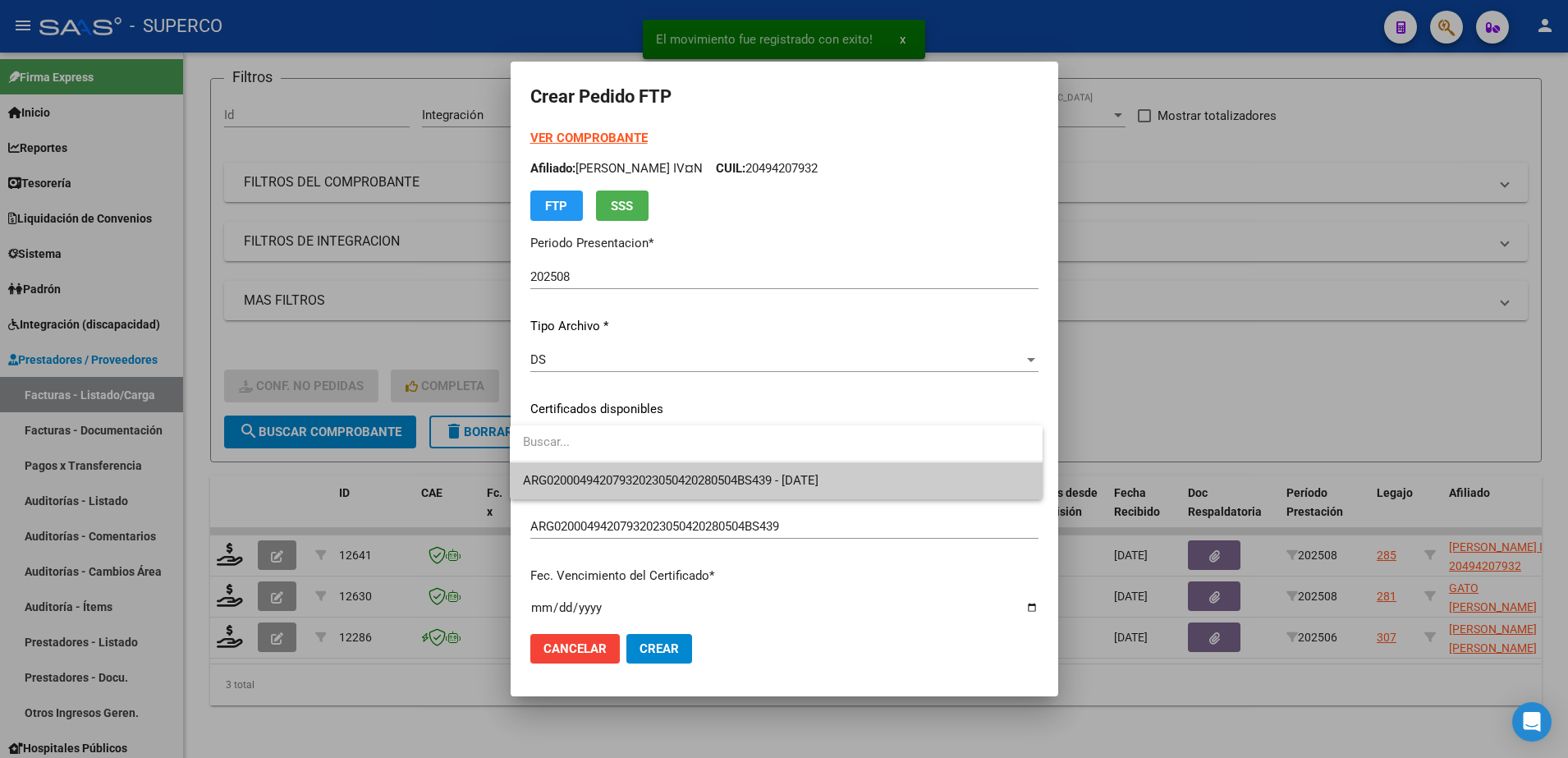
click at [685, 502] on div at bounding box center [784, 379] width 1568 height 758
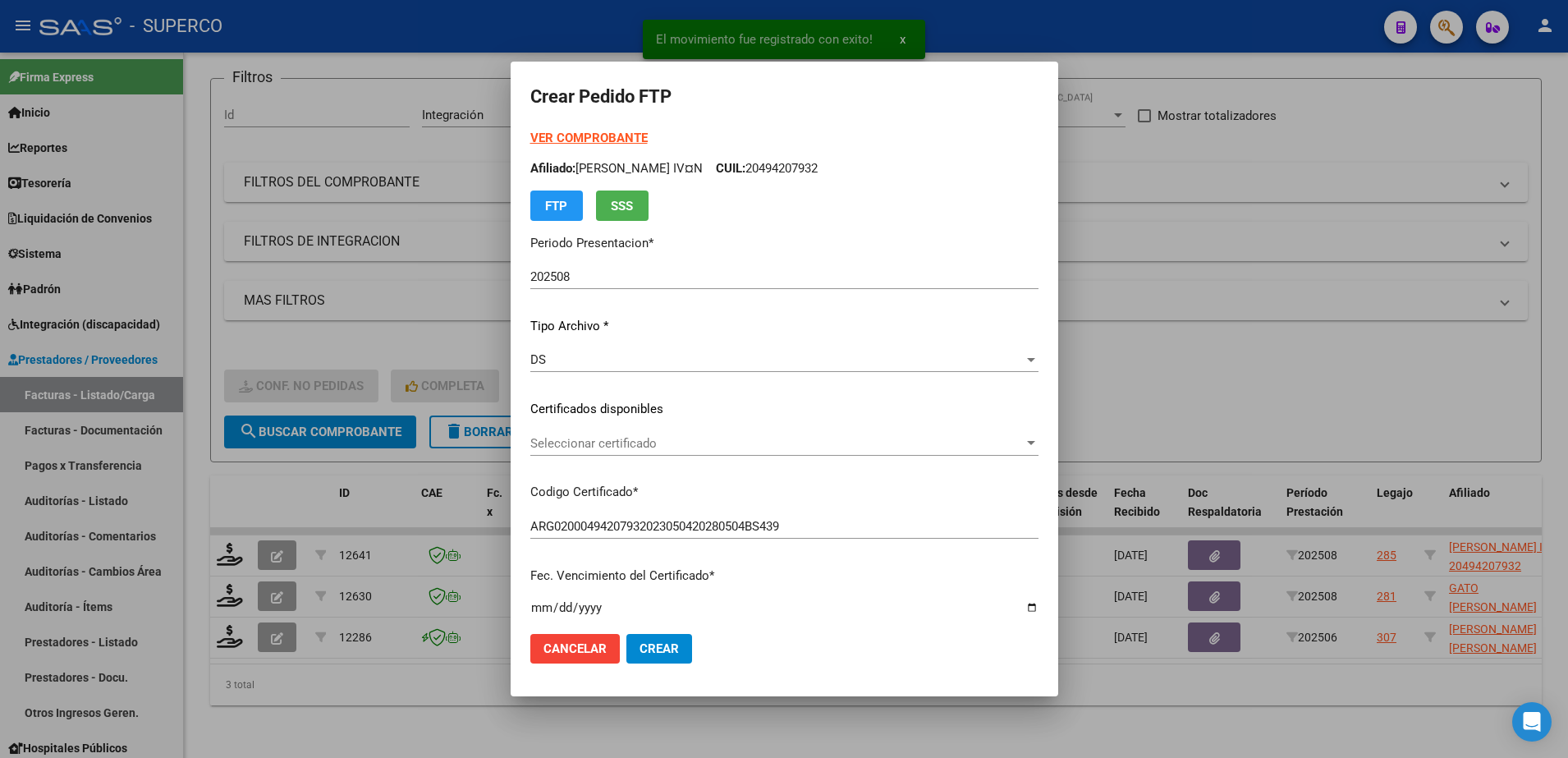
click at [685, 497] on p "Codigo Certificado *" at bounding box center [784, 491] width 508 height 18
click at [694, 454] on div "Seleccionar certificado Seleccionar certificado" at bounding box center [784, 443] width 508 height 24
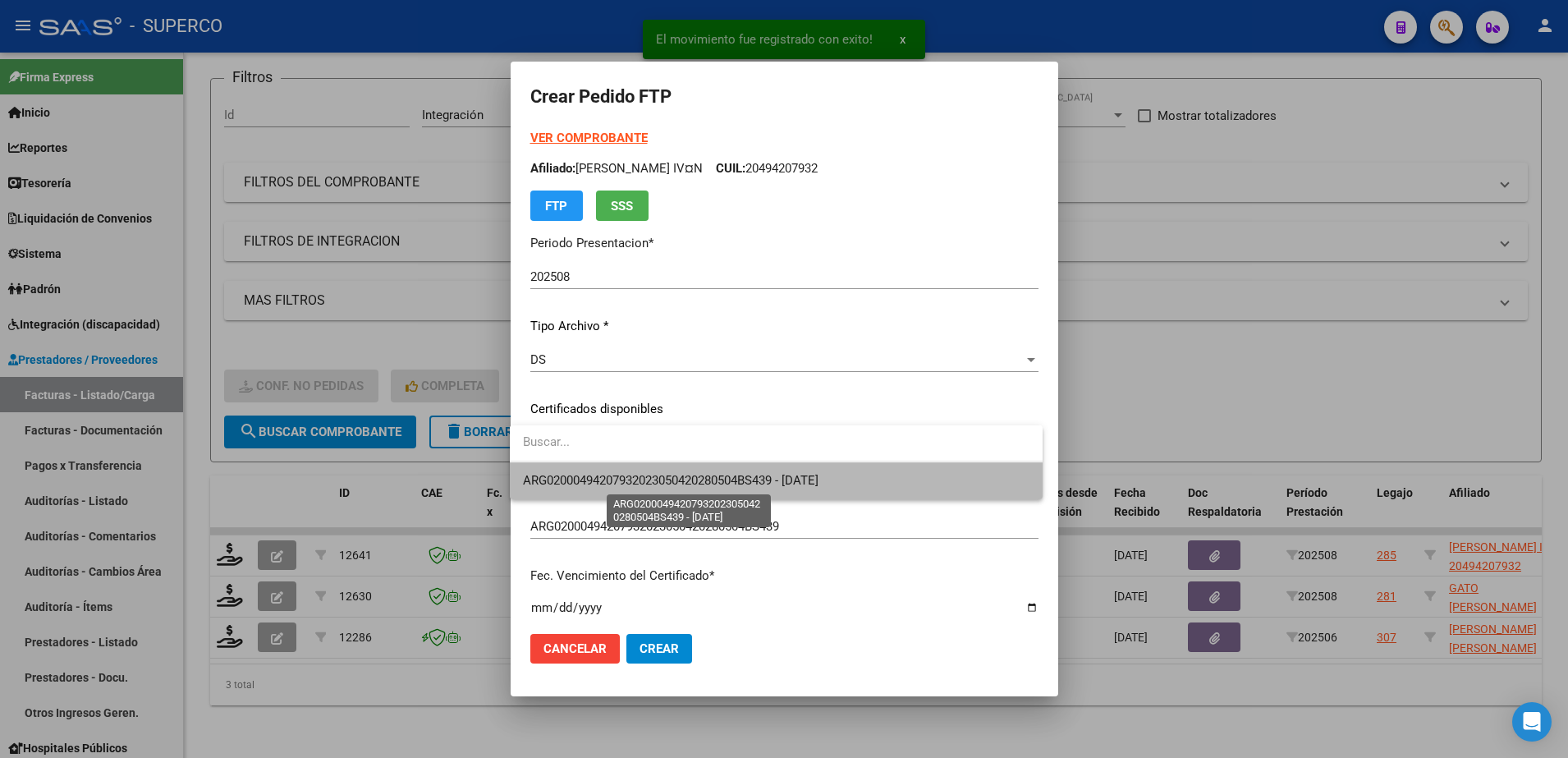
click at [682, 476] on span "ARG02000494207932023050420280504BS439 - [DATE]" at bounding box center [671, 480] width 296 height 15
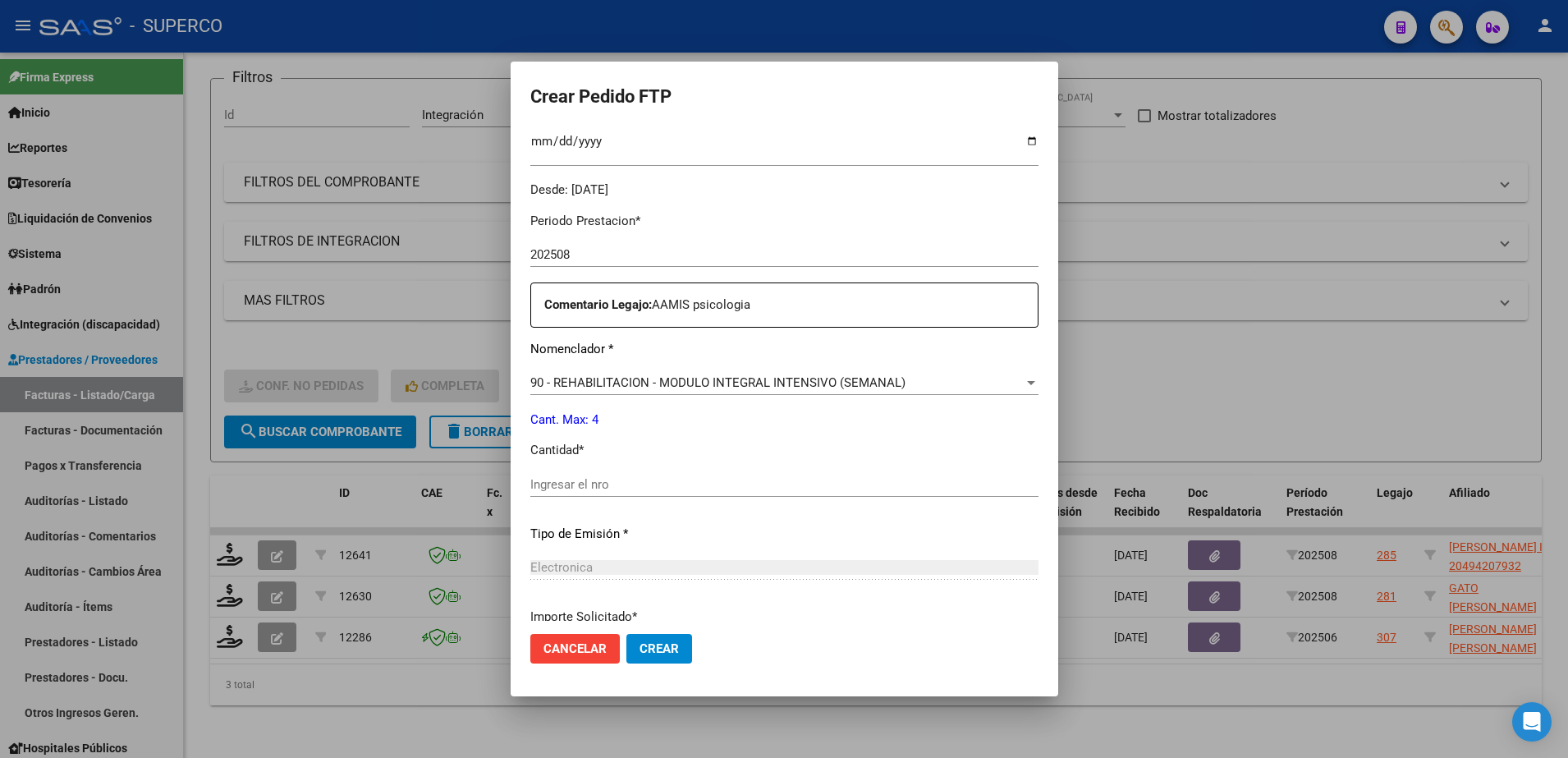
scroll to position [607, 0]
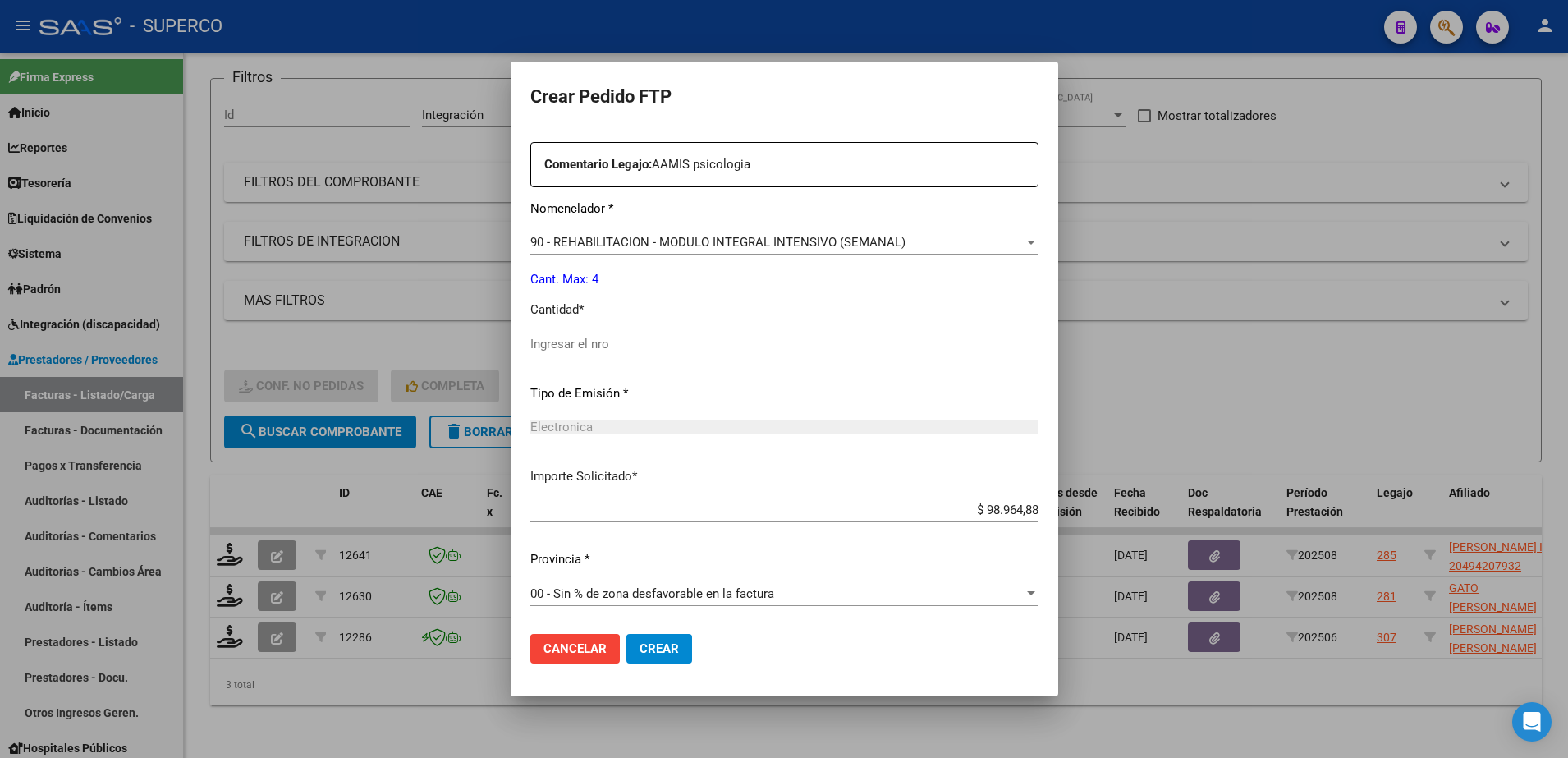
click at [671, 324] on div "Periodo Prestacion * 202508 Ingresar el Periodo Prestacion Comentario Legajo: A…" at bounding box center [784, 340] width 508 height 562
click at [665, 336] on input "Ingresar el nro" at bounding box center [784, 343] width 508 height 15
click at [645, 647] on span "Crear" at bounding box center [659, 648] width 40 height 15
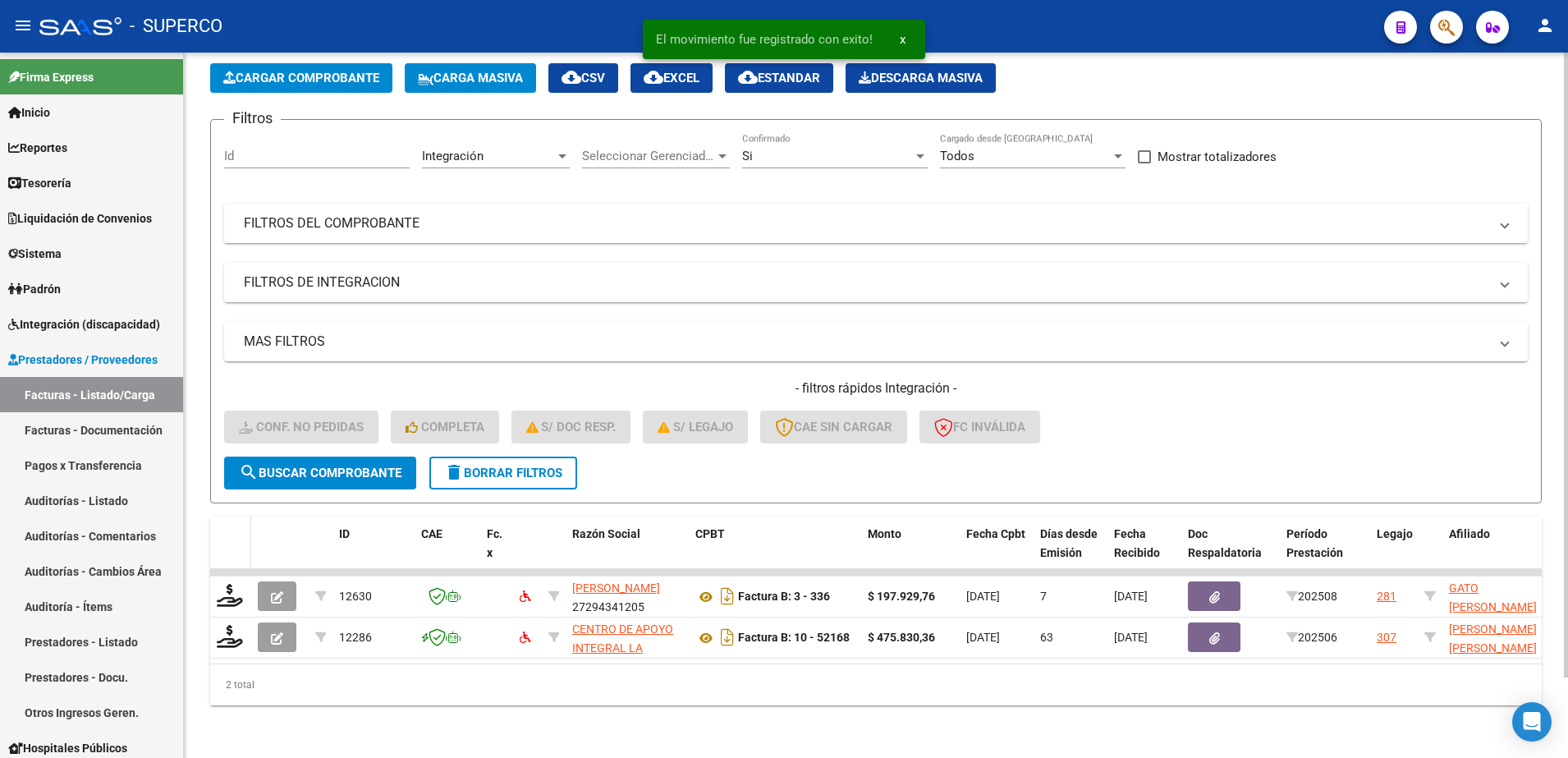
scroll to position [91, 0]
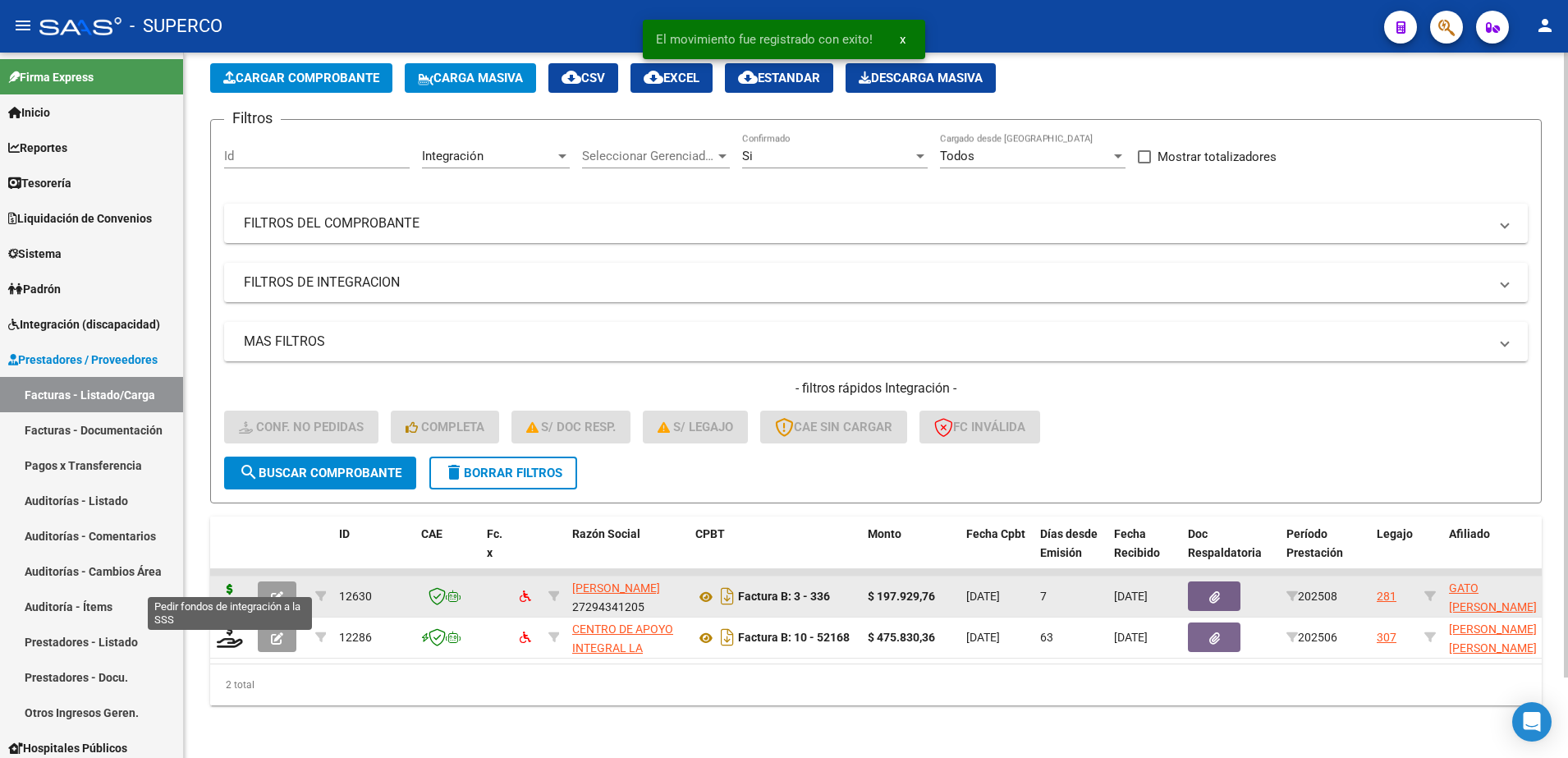
click at [234, 584] on icon at bounding box center [230, 595] width 26 height 23
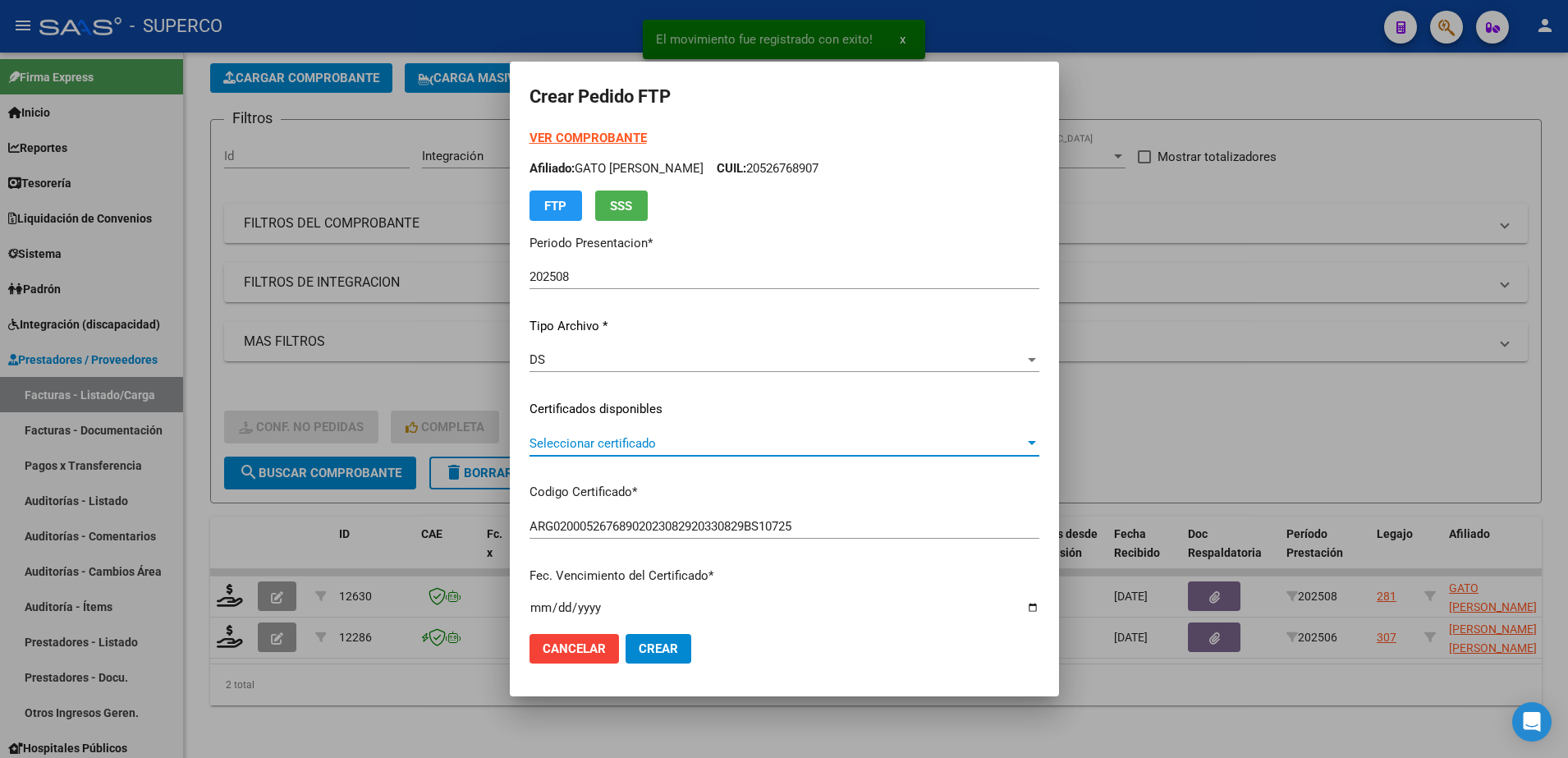
click at [581, 449] on span "Seleccionar certificado" at bounding box center [777, 443] width 495 height 15
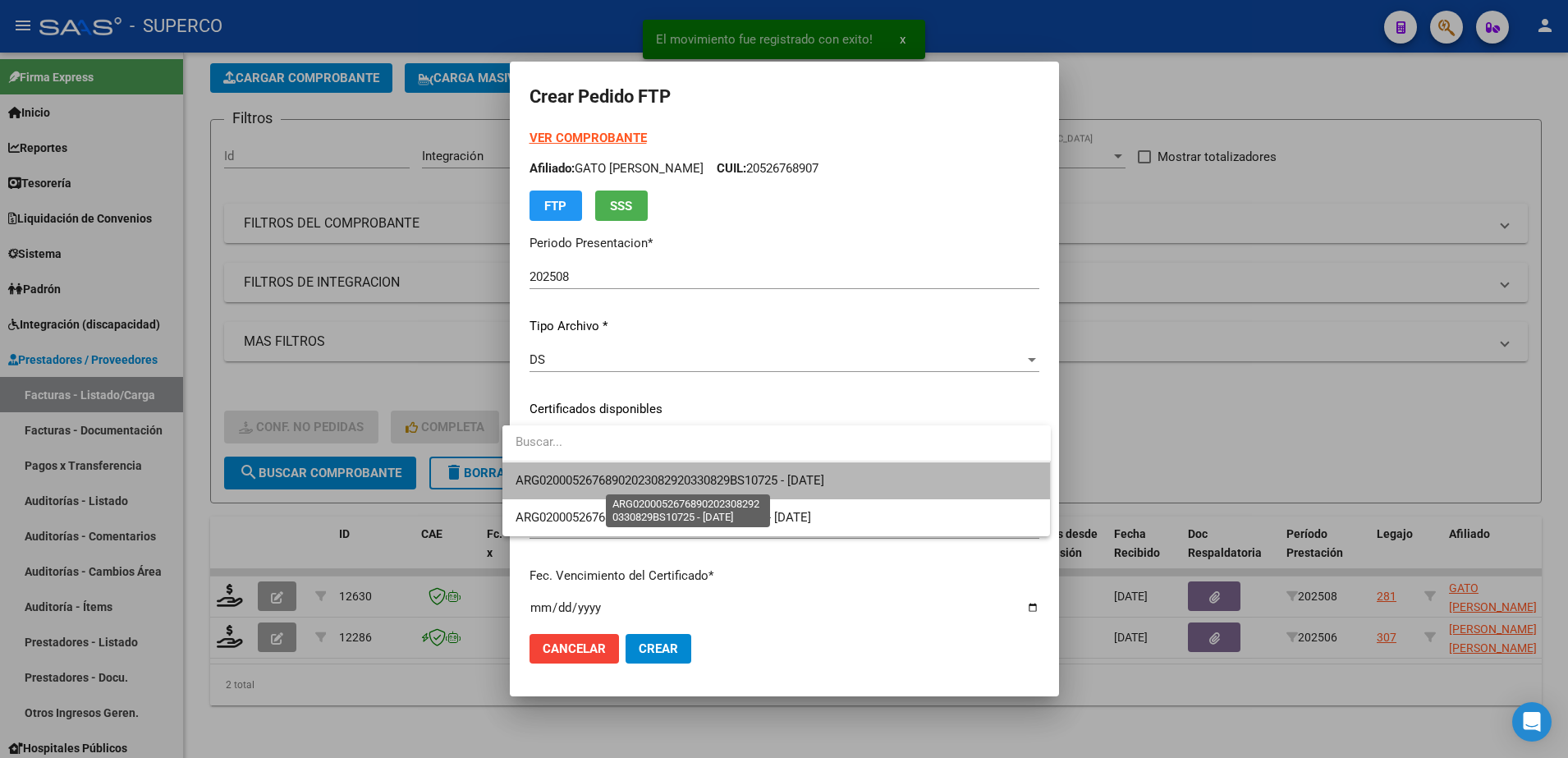
click at [577, 475] on span "ARG02000526768902023082920330829BS10725 - [DATE]" at bounding box center [670, 480] width 309 height 15
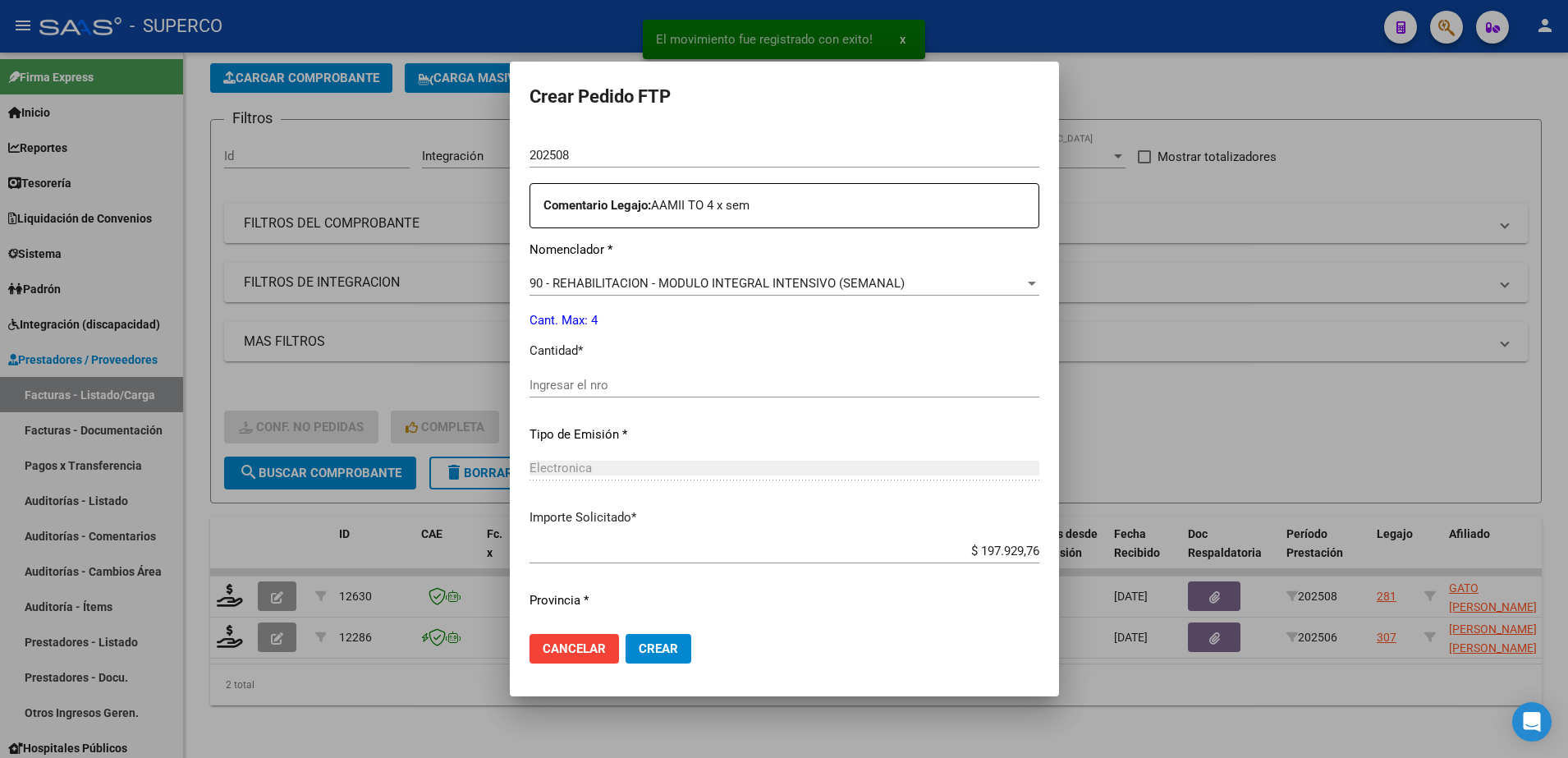
scroll to position [607, 0]
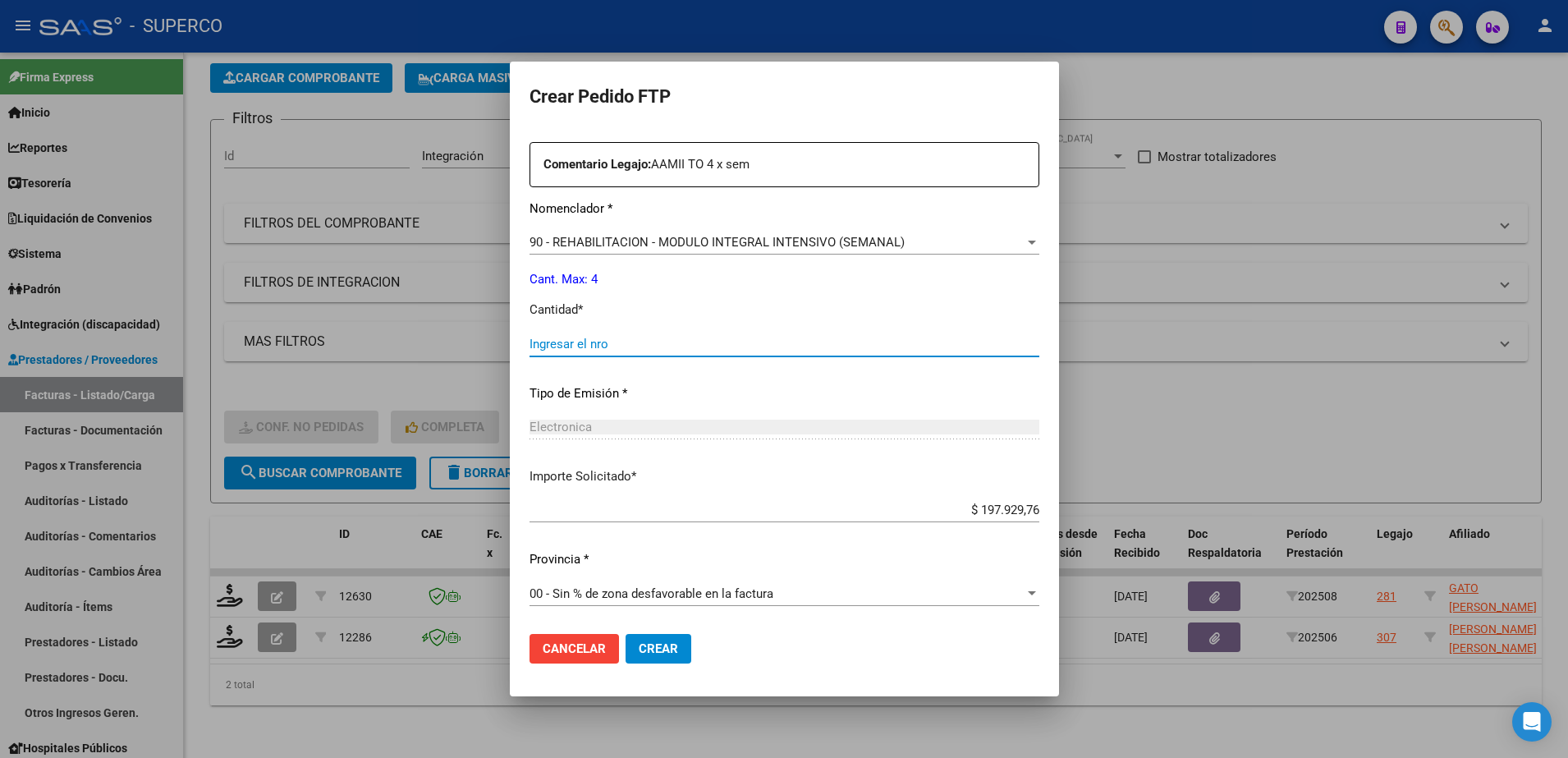
click at [655, 336] on input "Ingresar el nro" at bounding box center [785, 343] width 510 height 15
click at [653, 642] on span "Crear" at bounding box center [658, 648] width 40 height 15
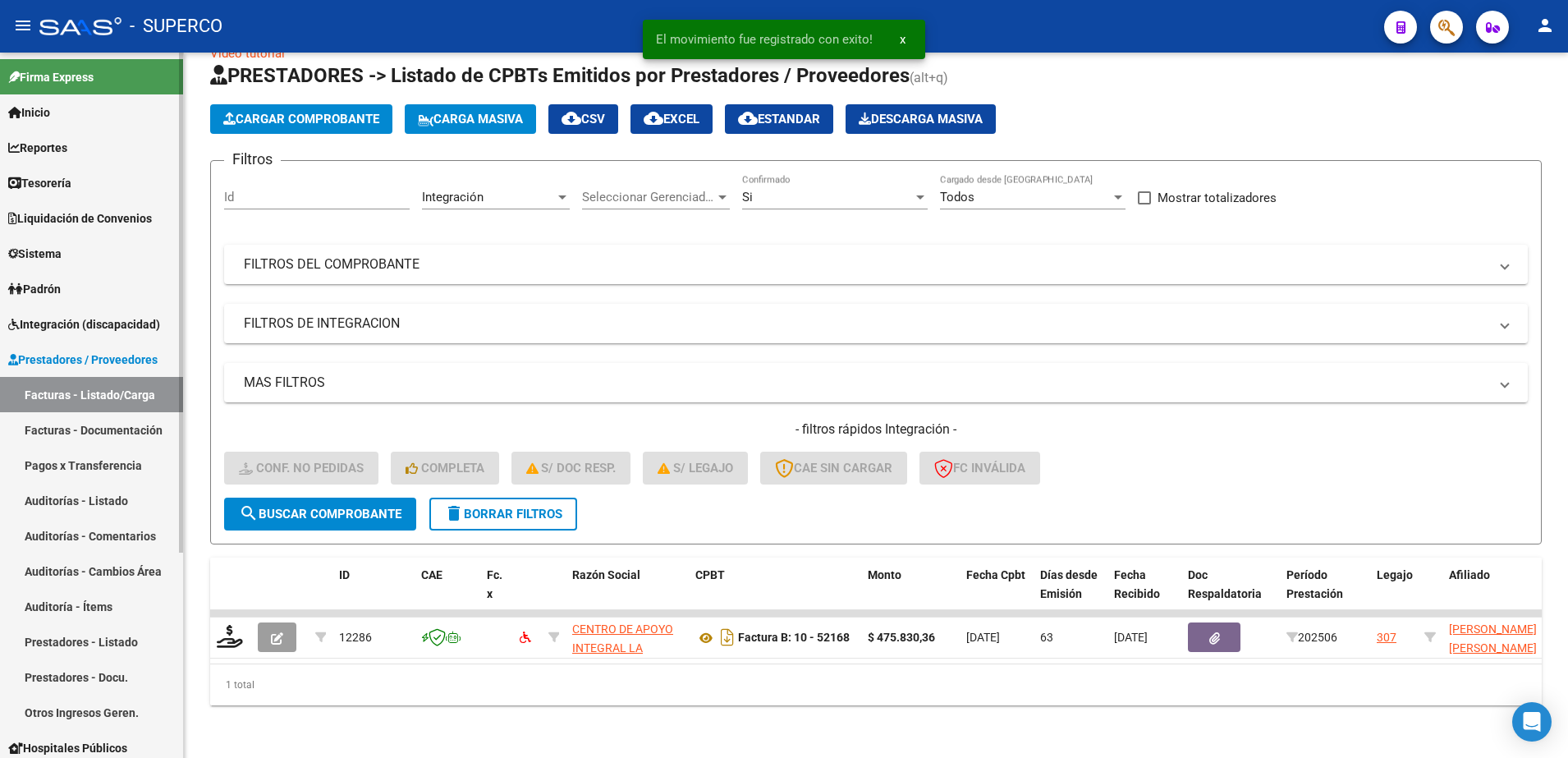
scroll to position [50, 0]
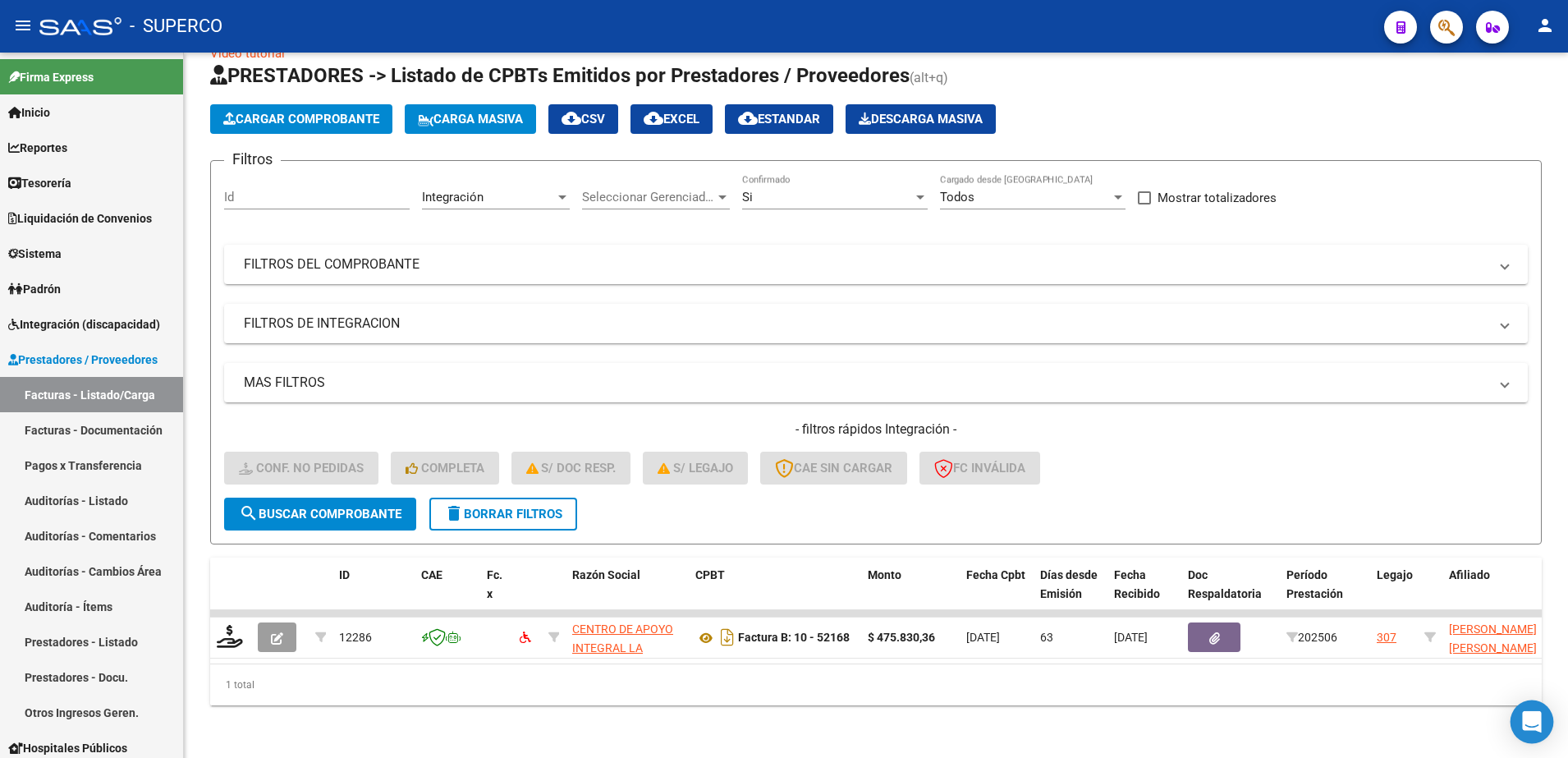
click at [1531, 720] on icon "Open Intercom Messenger" at bounding box center [1531, 722] width 18 height 21
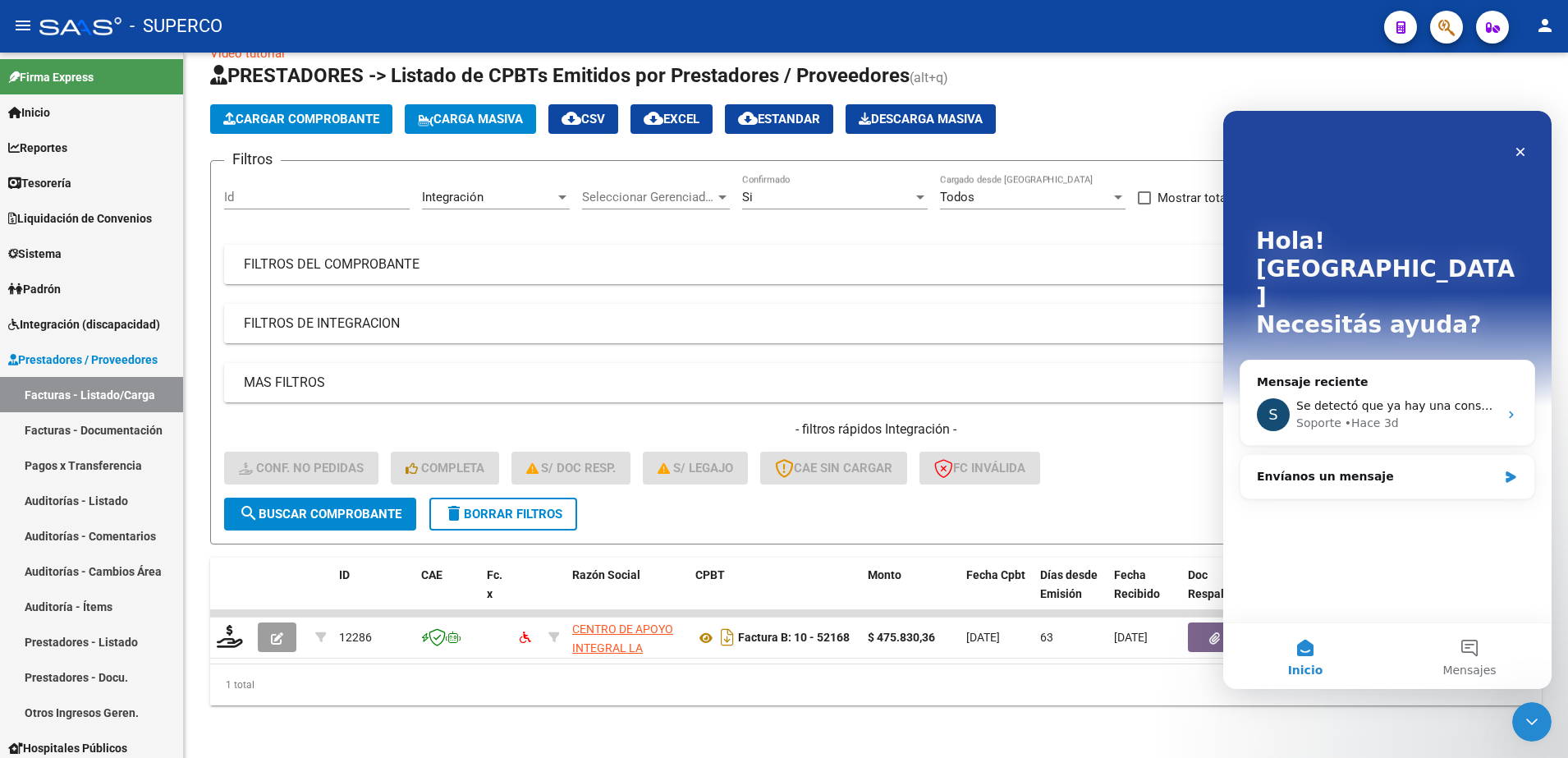
scroll to position [0, 0]
click at [1365, 468] on div "Envíanos un mensaje" at bounding box center [1377, 477] width 240 height 17
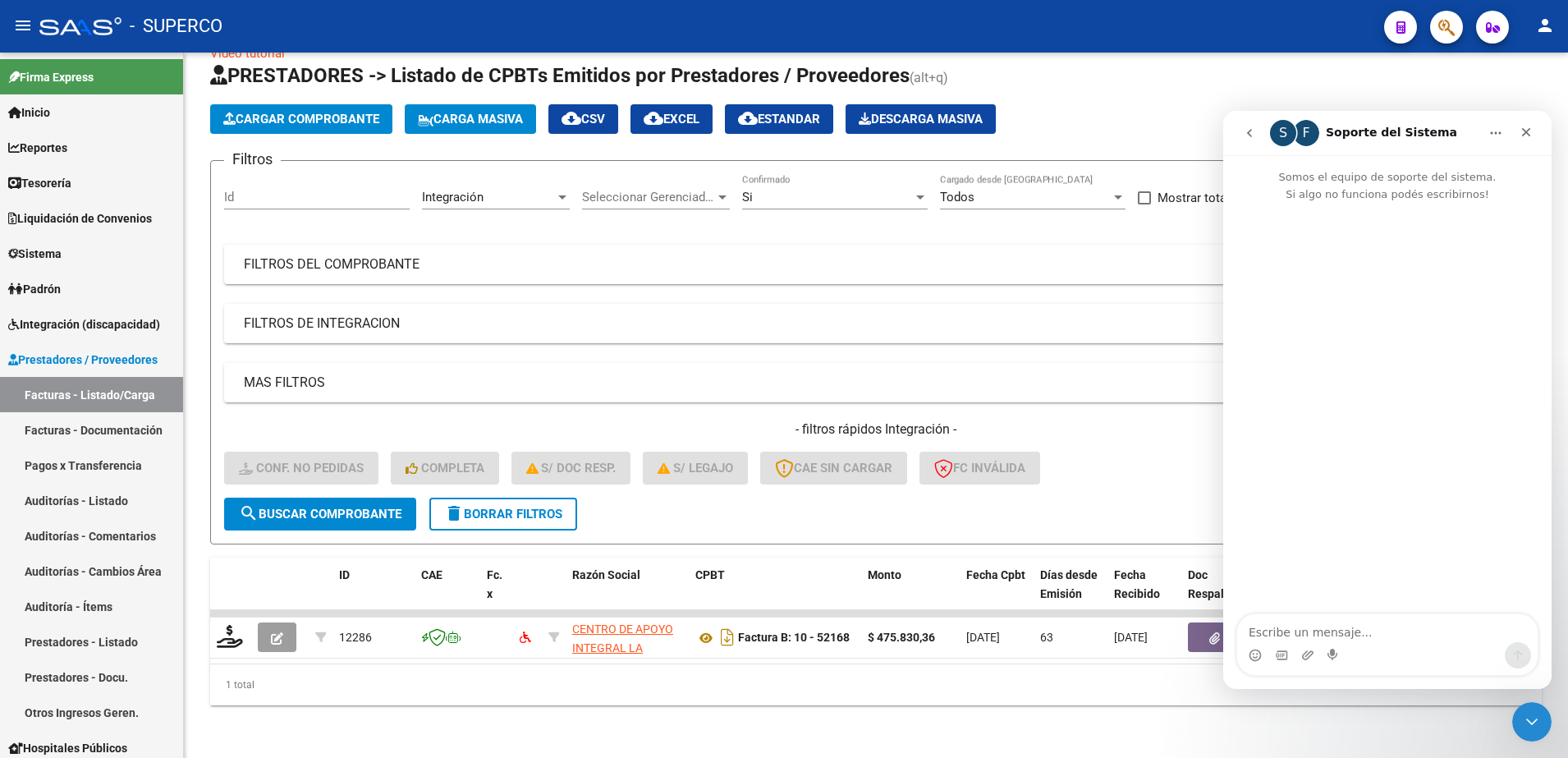
click at [1408, 639] on textarea "Escribe un mensaje..." at bounding box center [1388, 628] width 300 height 28
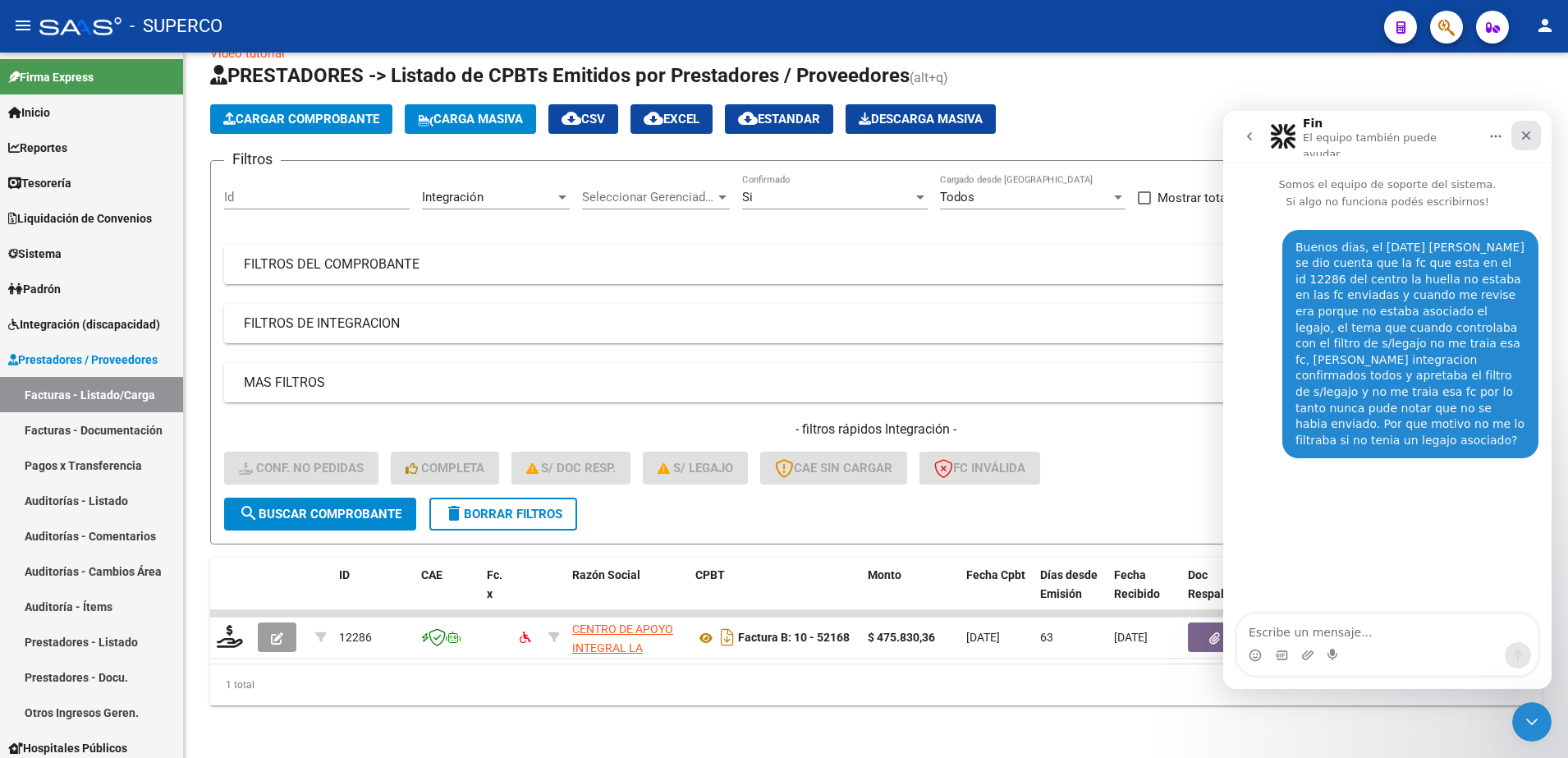
click at [1534, 132] on div "Cerrar" at bounding box center [1526, 136] width 30 height 30
